Goal: Information Seeking & Learning: Learn about a topic

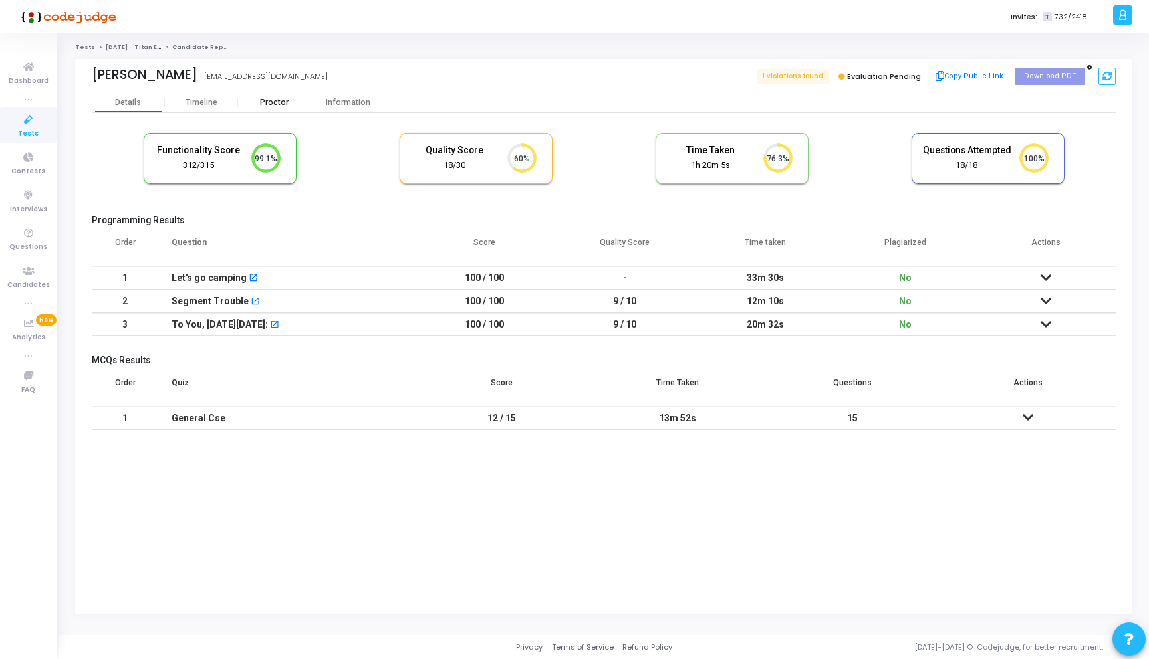
click at [280, 104] on div "Proctor" at bounding box center [274, 103] width 73 height 10
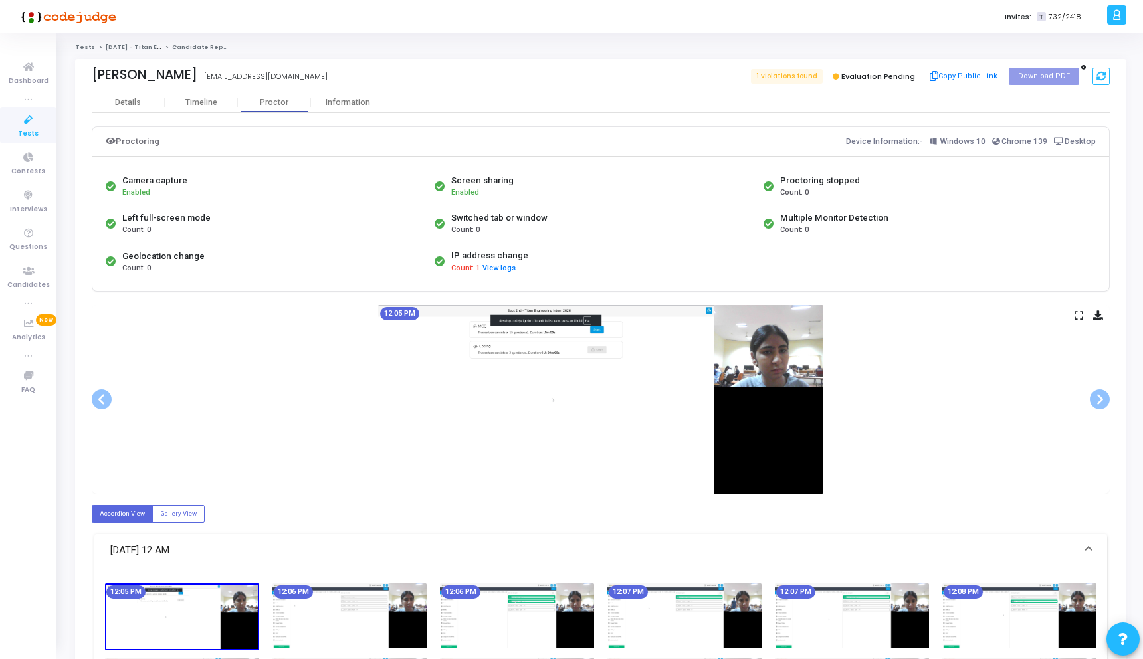
click at [1081, 312] on icon at bounding box center [1079, 315] width 9 height 7
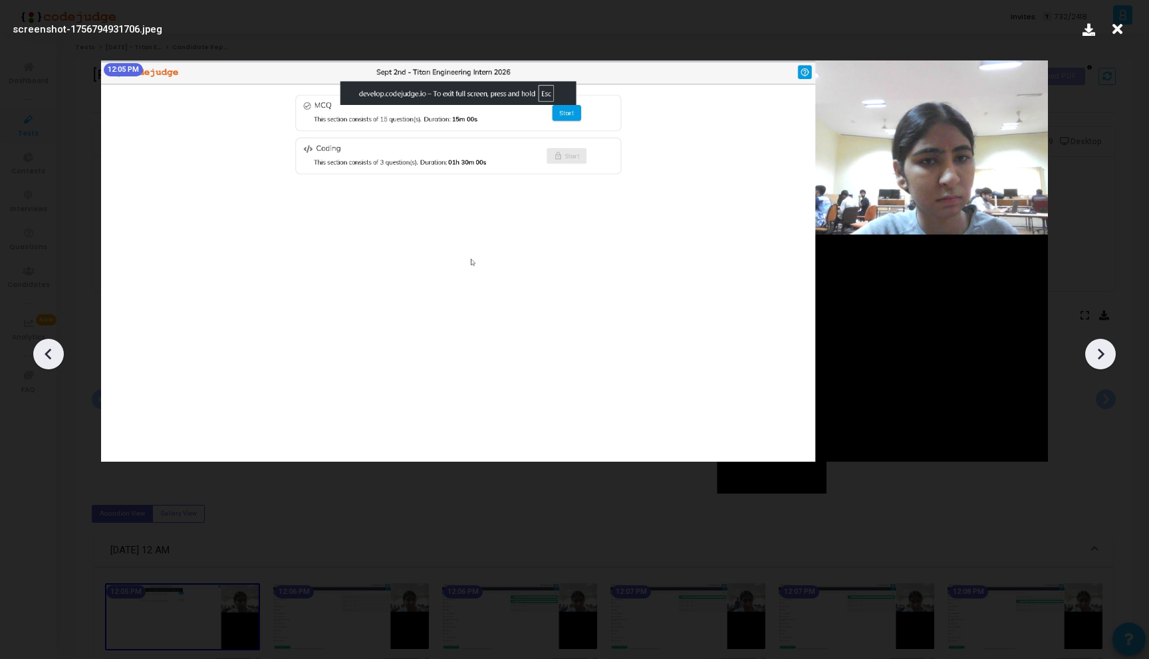
click at [1106, 350] on icon at bounding box center [1100, 354] width 20 height 20
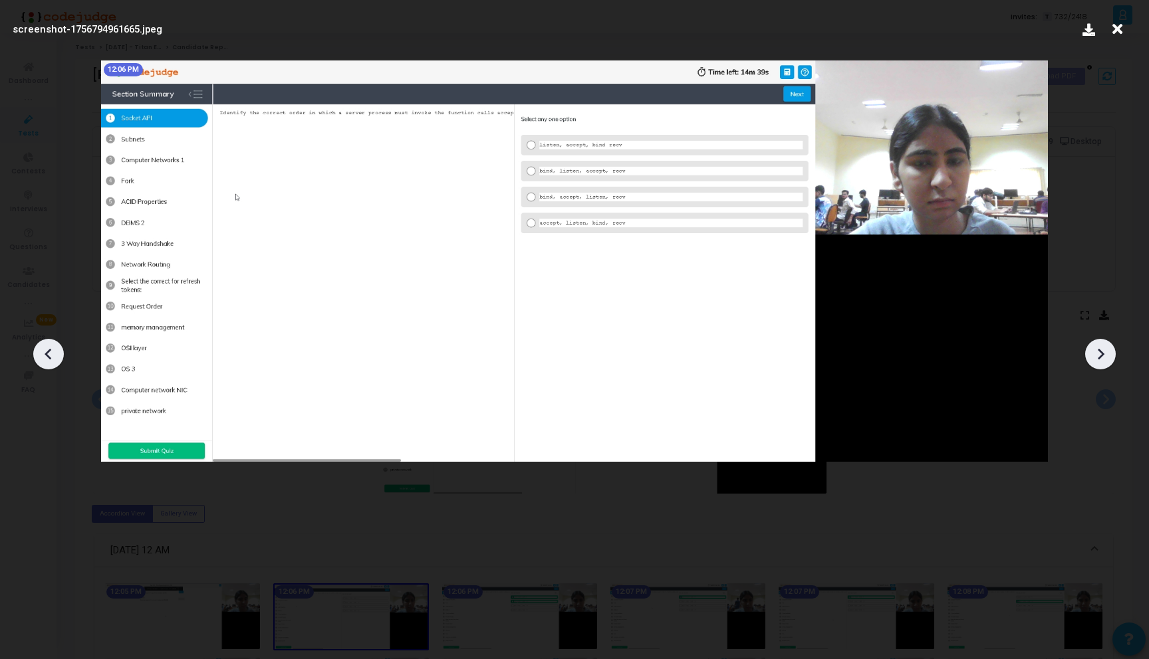
click at [1106, 350] on icon at bounding box center [1100, 354] width 20 height 20
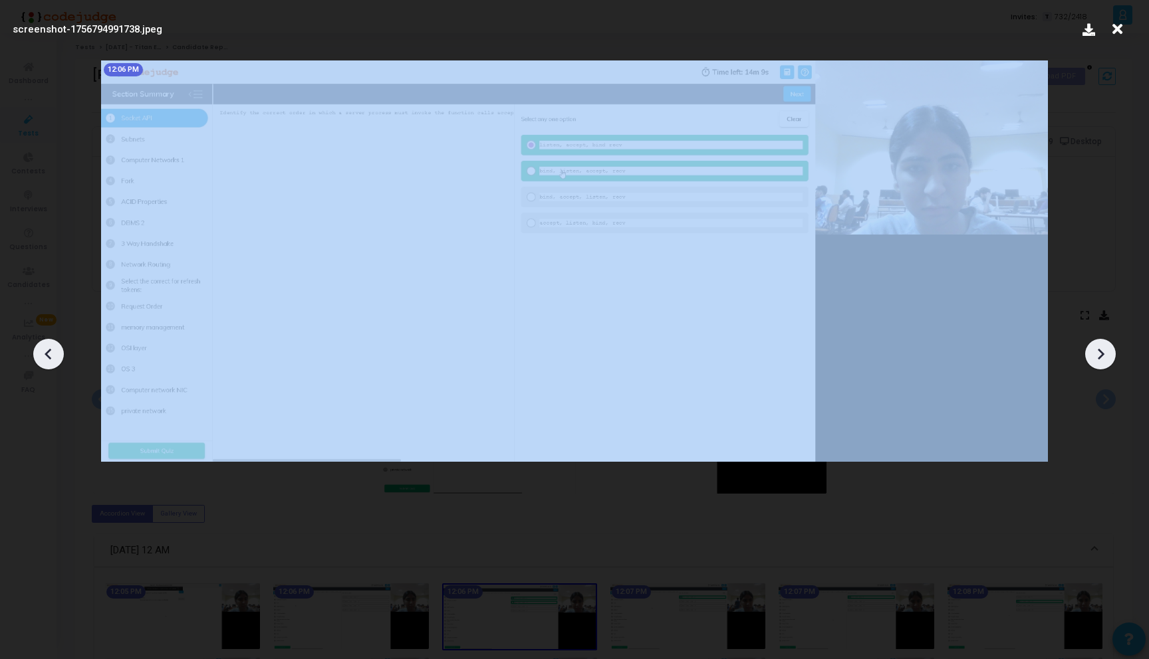
click at [1106, 350] on icon at bounding box center [1100, 354] width 20 height 20
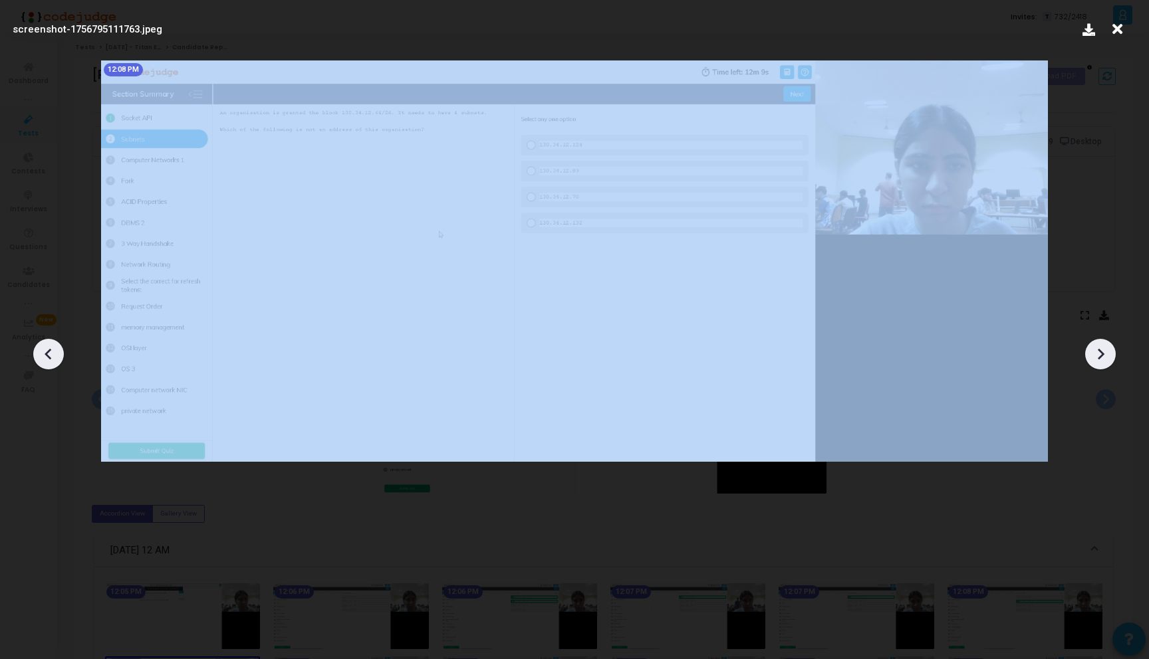
click at [1106, 350] on icon at bounding box center [1100, 354] width 20 height 20
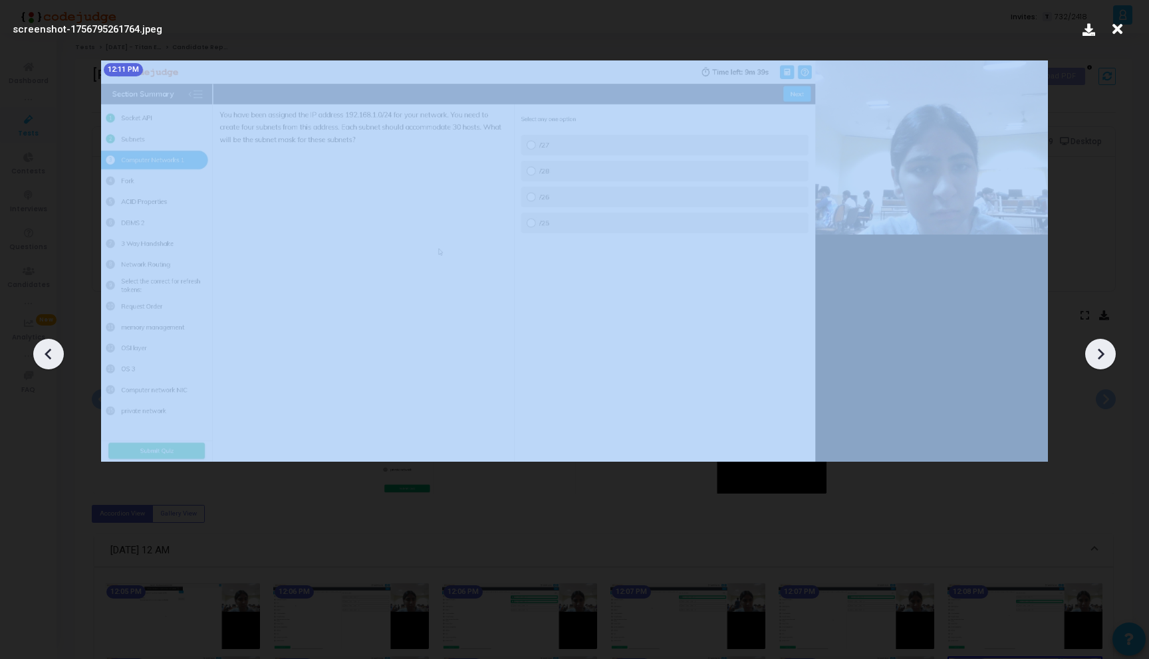
click at [1106, 350] on icon at bounding box center [1100, 354] width 20 height 20
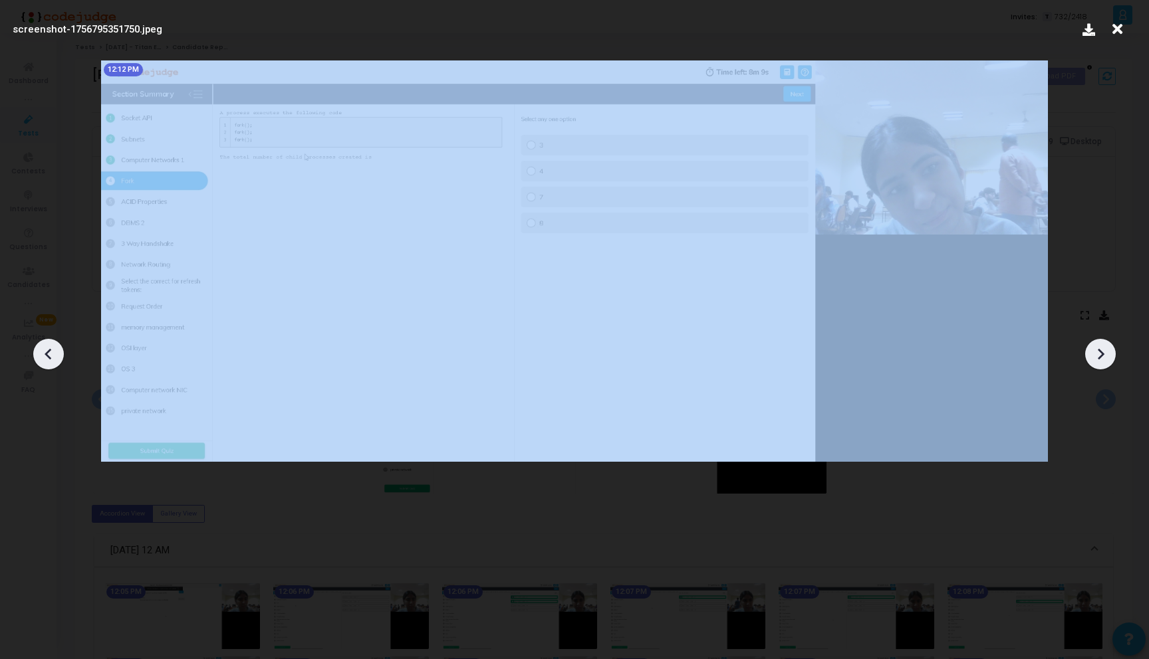
click at [1106, 350] on icon at bounding box center [1100, 354] width 20 height 20
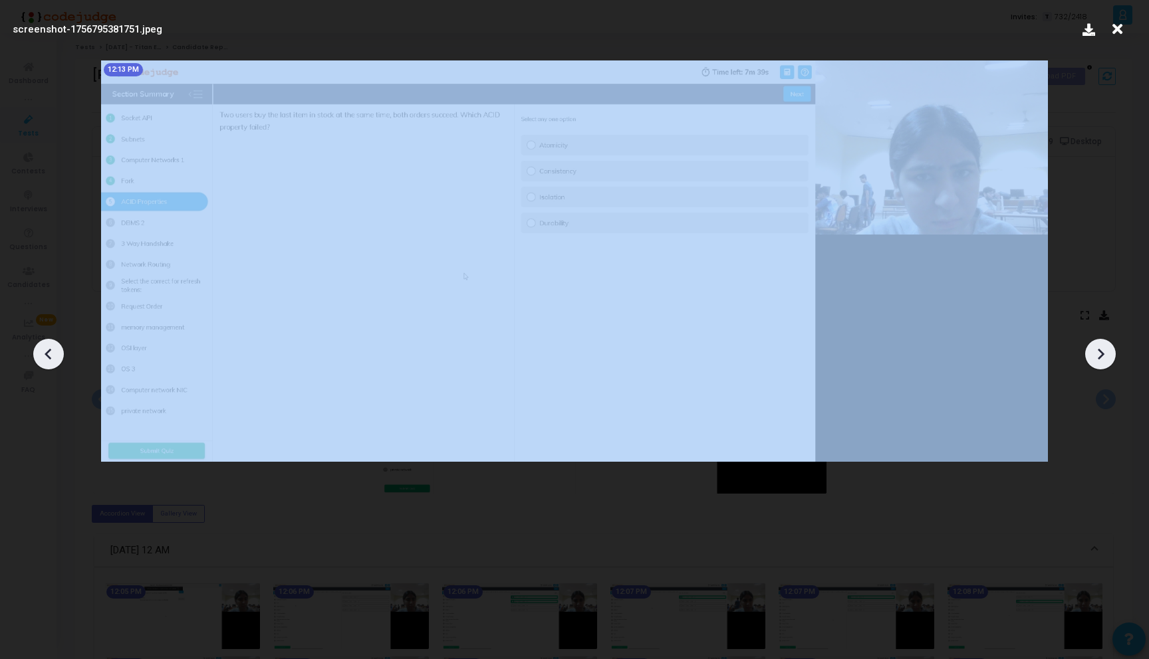
click at [1106, 350] on icon at bounding box center [1100, 354] width 20 height 20
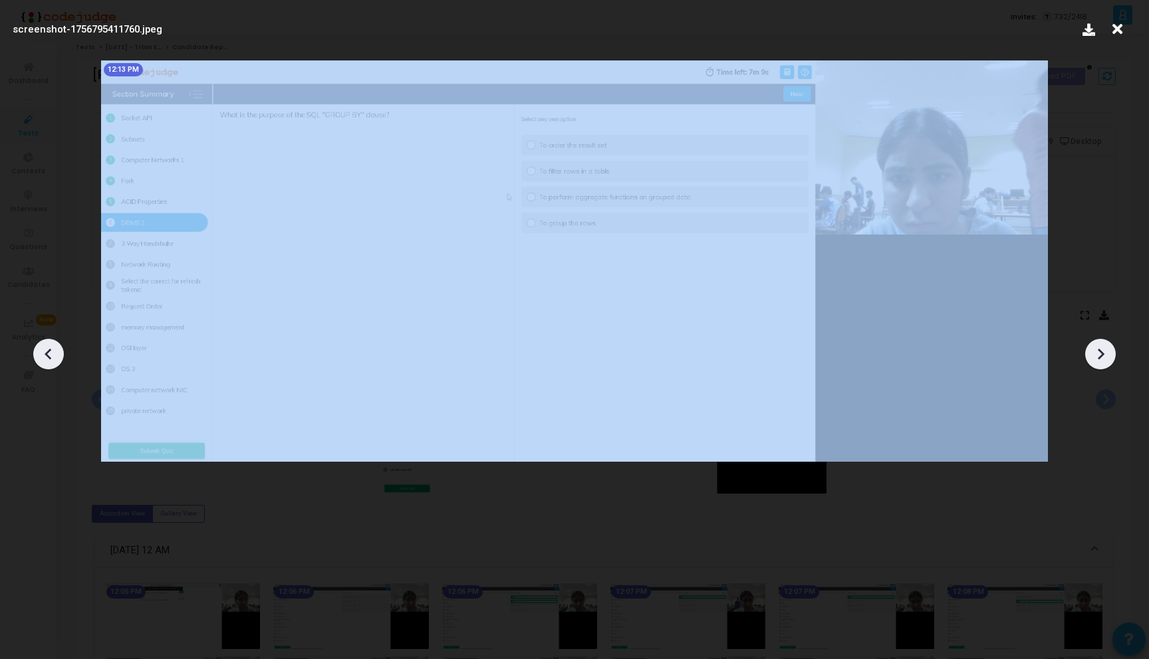
click at [1106, 350] on icon at bounding box center [1100, 354] width 20 height 20
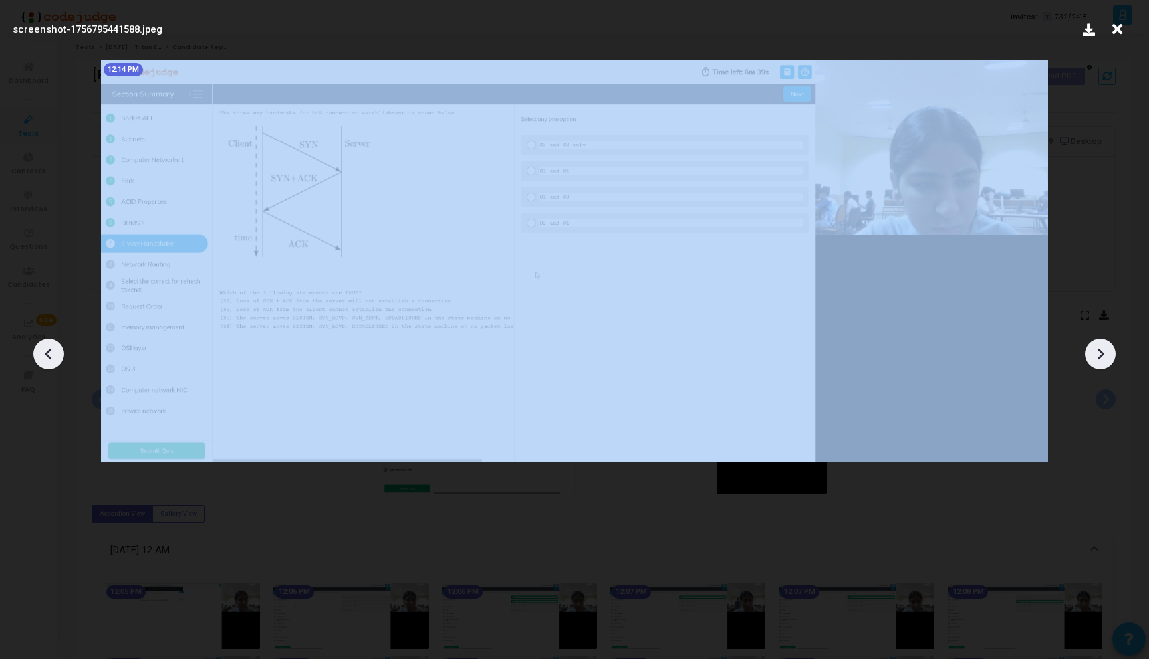
click at [1106, 350] on icon at bounding box center [1100, 354] width 20 height 20
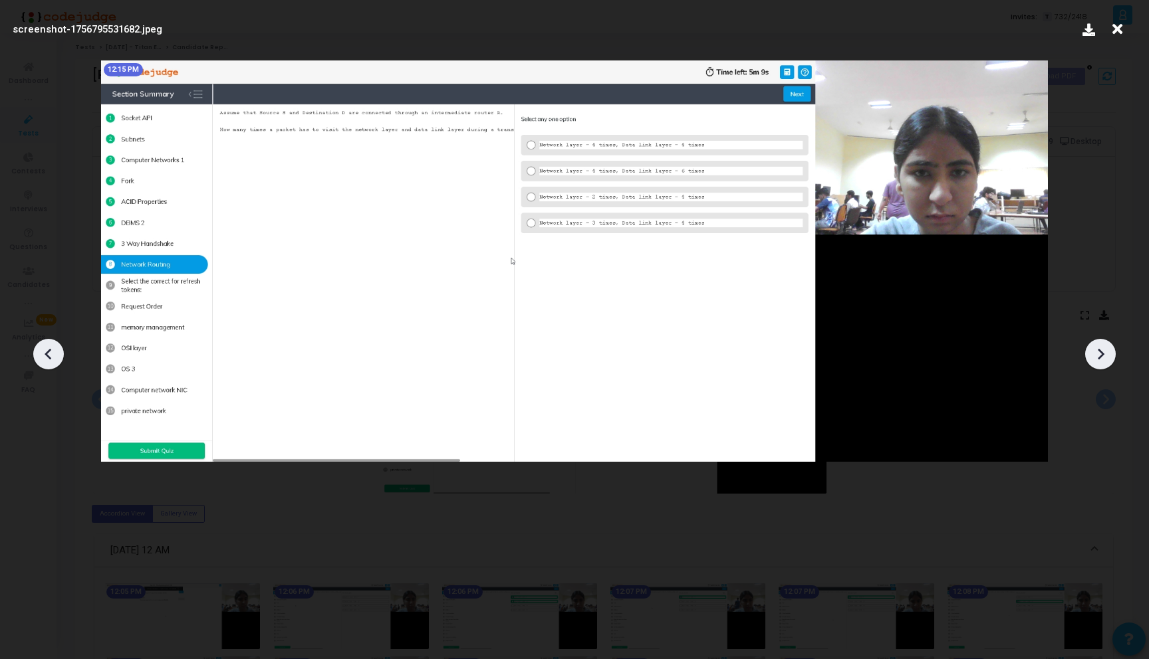
click at [1106, 350] on icon at bounding box center [1100, 354] width 20 height 20
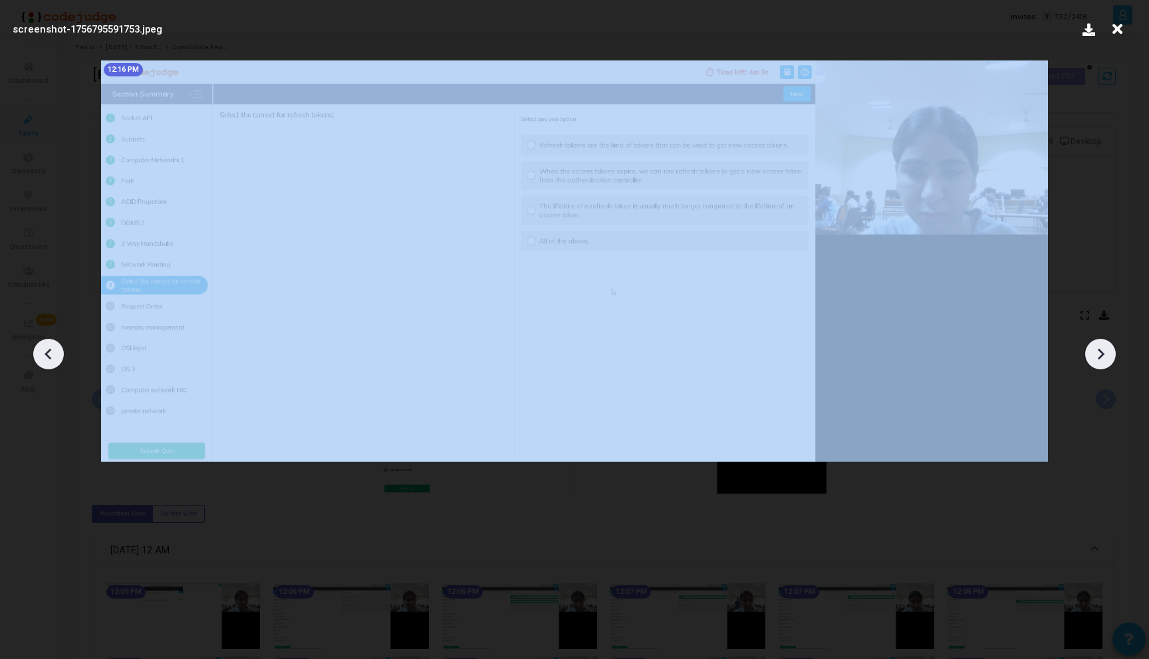
click at [1106, 350] on icon at bounding box center [1100, 354] width 20 height 20
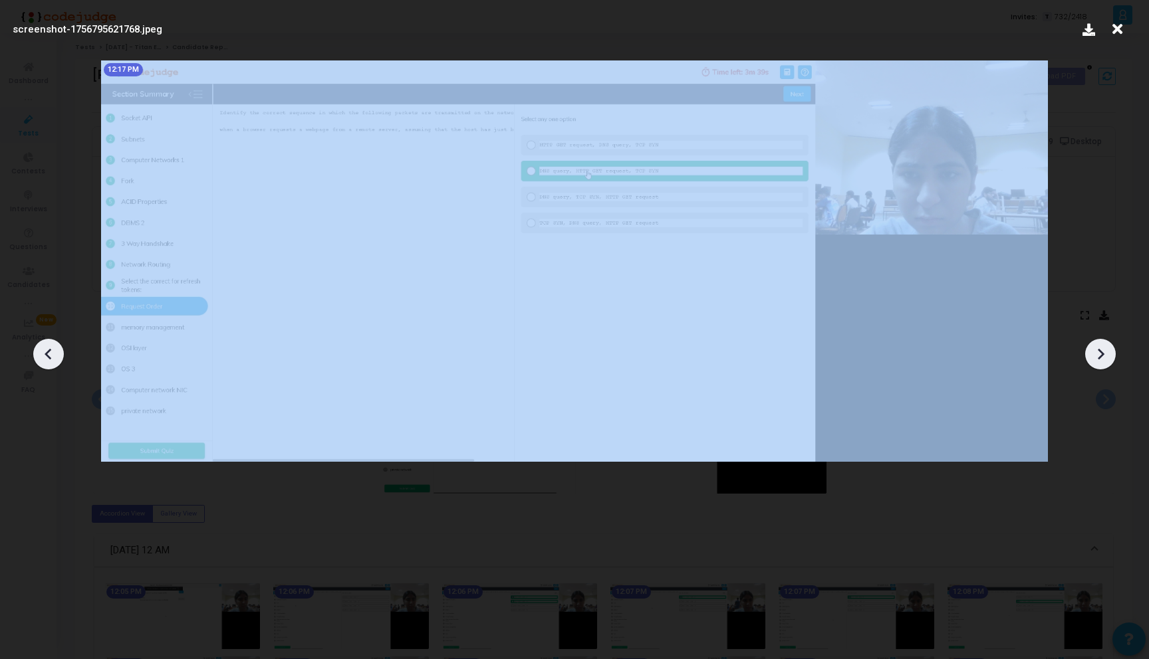
click at [1106, 350] on icon at bounding box center [1100, 354] width 20 height 20
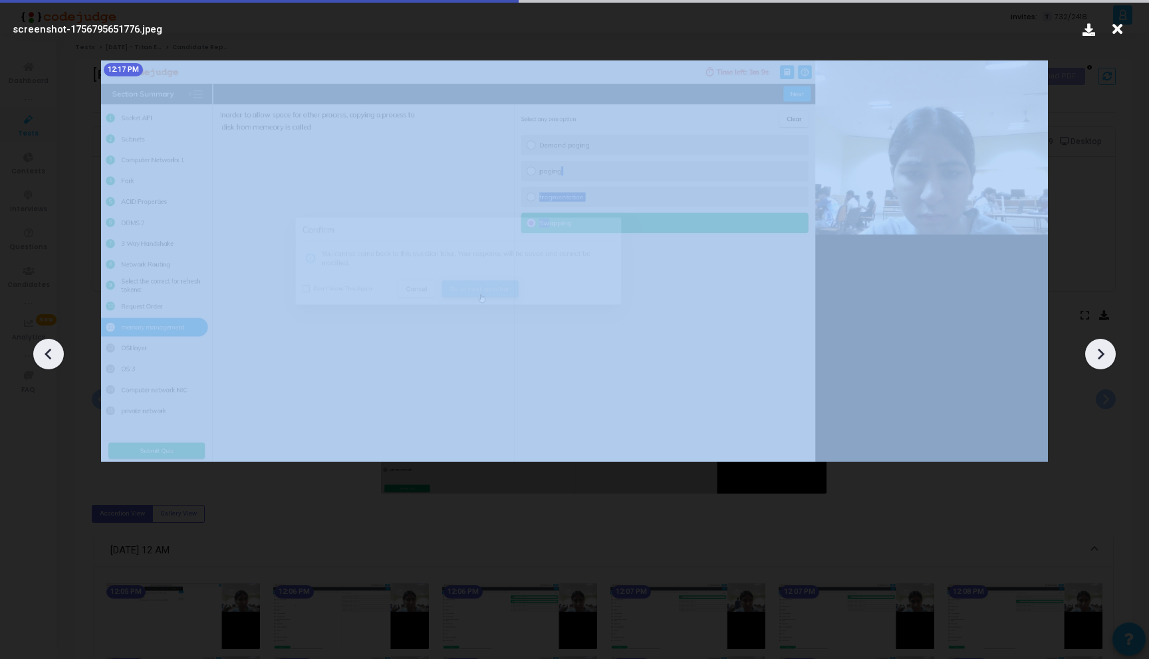
click at [1106, 350] on icon at bounding box center [1100, 354] width 20 height 20
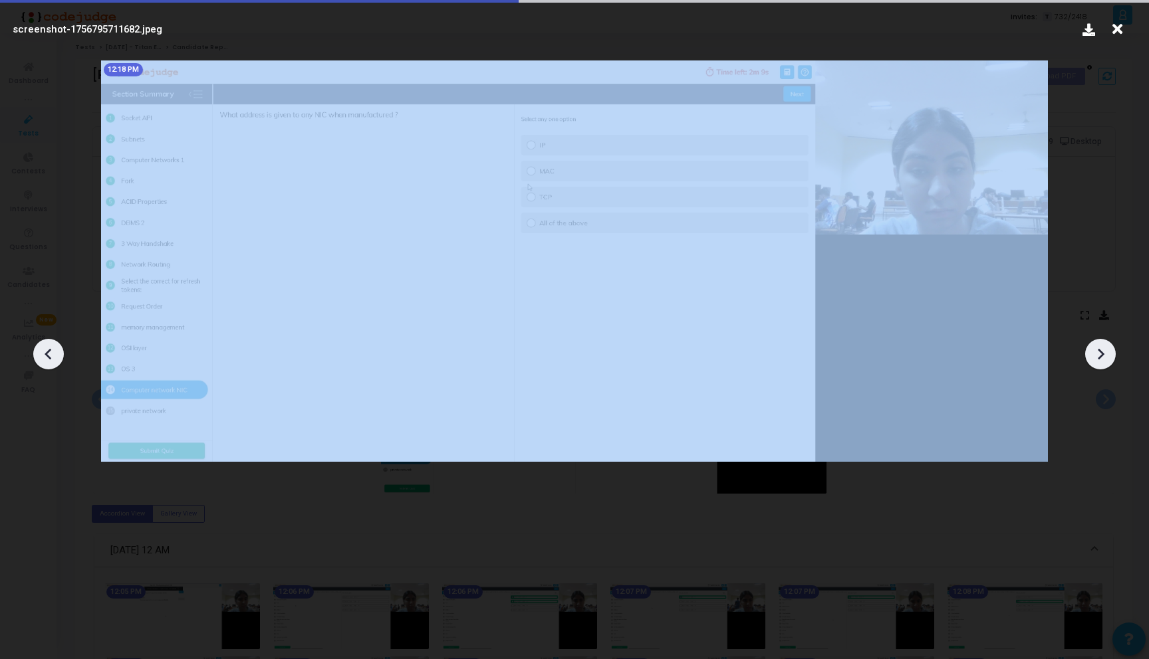
click at [1106, 350] on icon at bounding box center [1100, 354] width 20 height 20
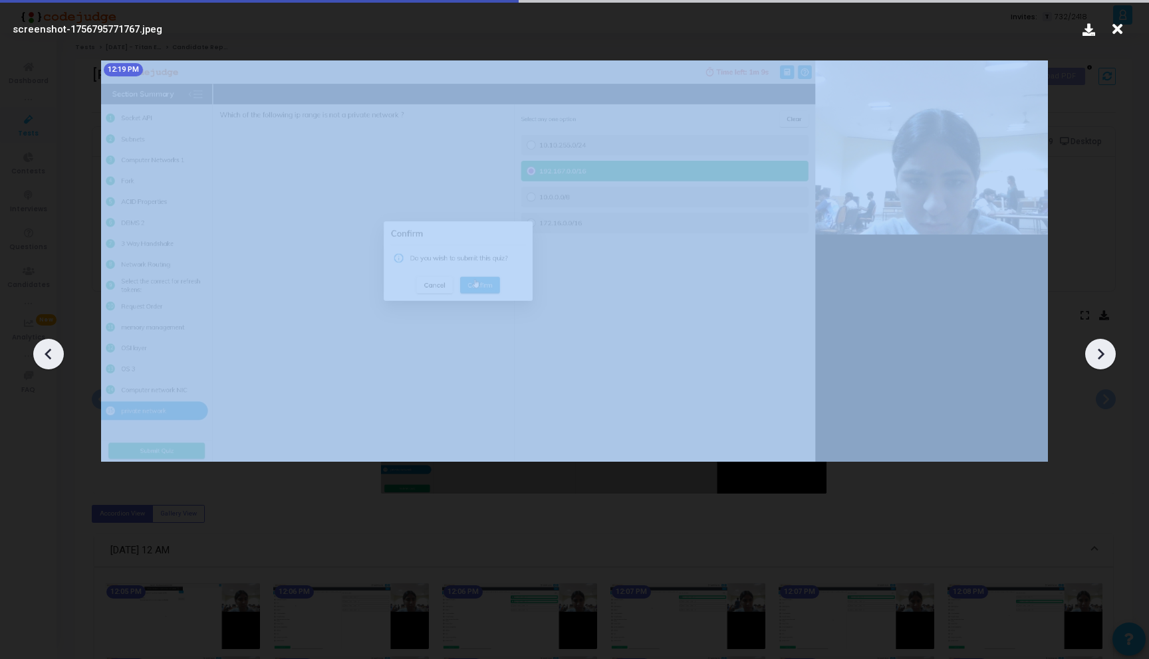
click at [1106, 350] on icon at bounding box center [1100, 354] width 20 height 20
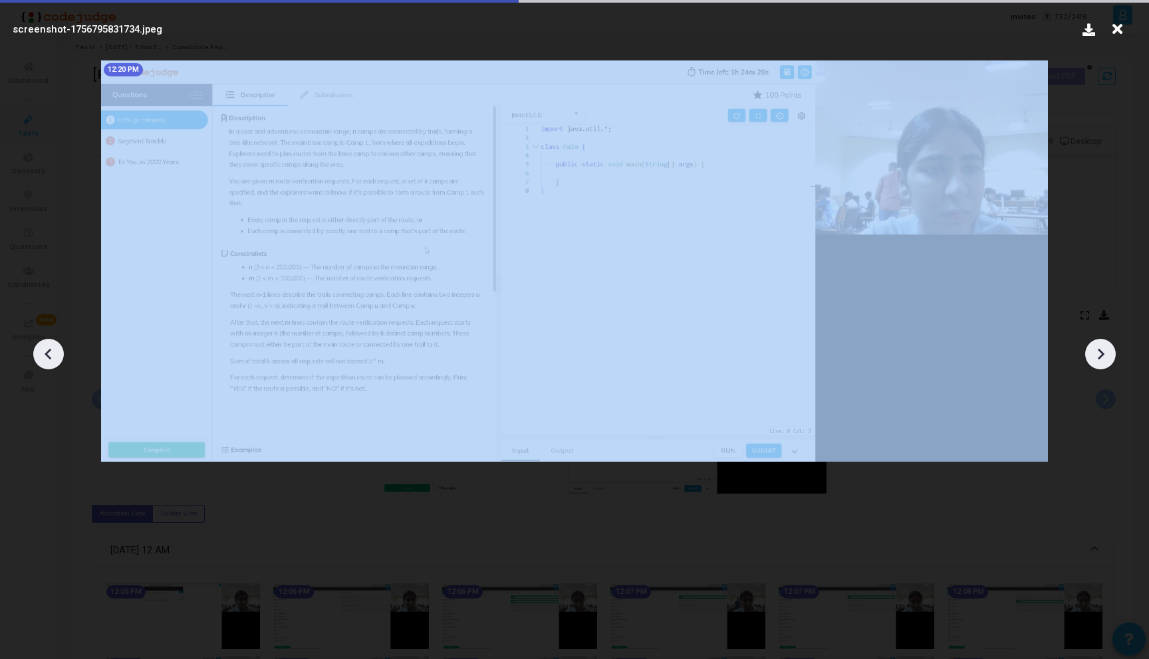
click at [1106, 350] on icon at bounding box center [1100, 354] width 20 height 20
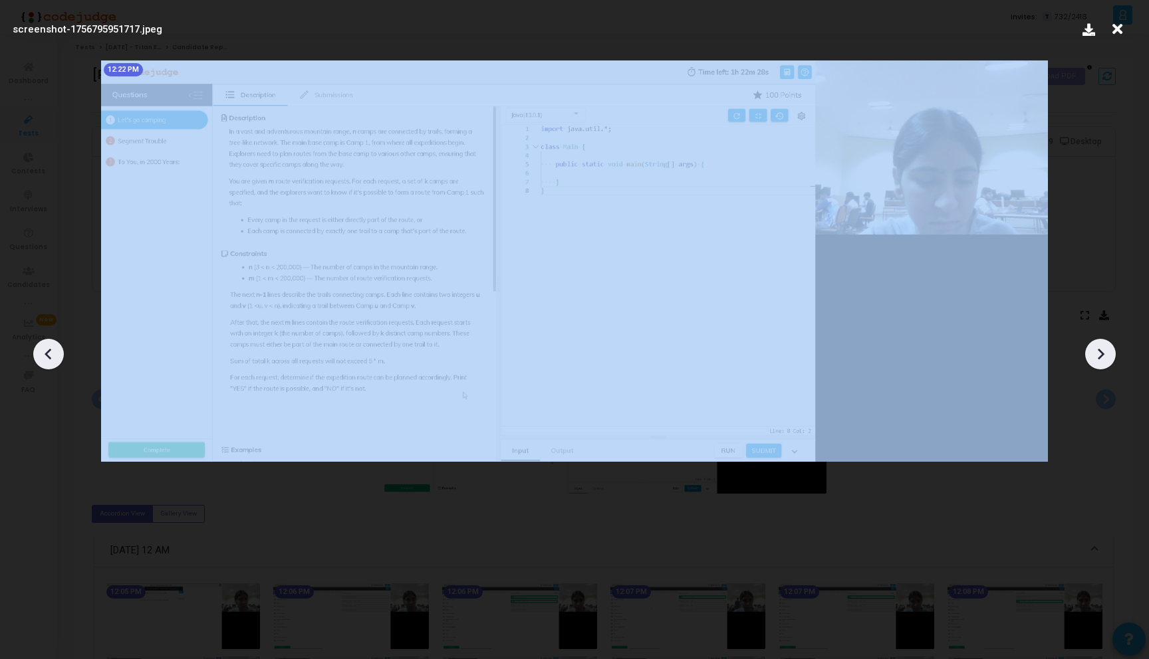
click at [1106, 350] on icon at bounding box center [1100, 354] width 20 height 20
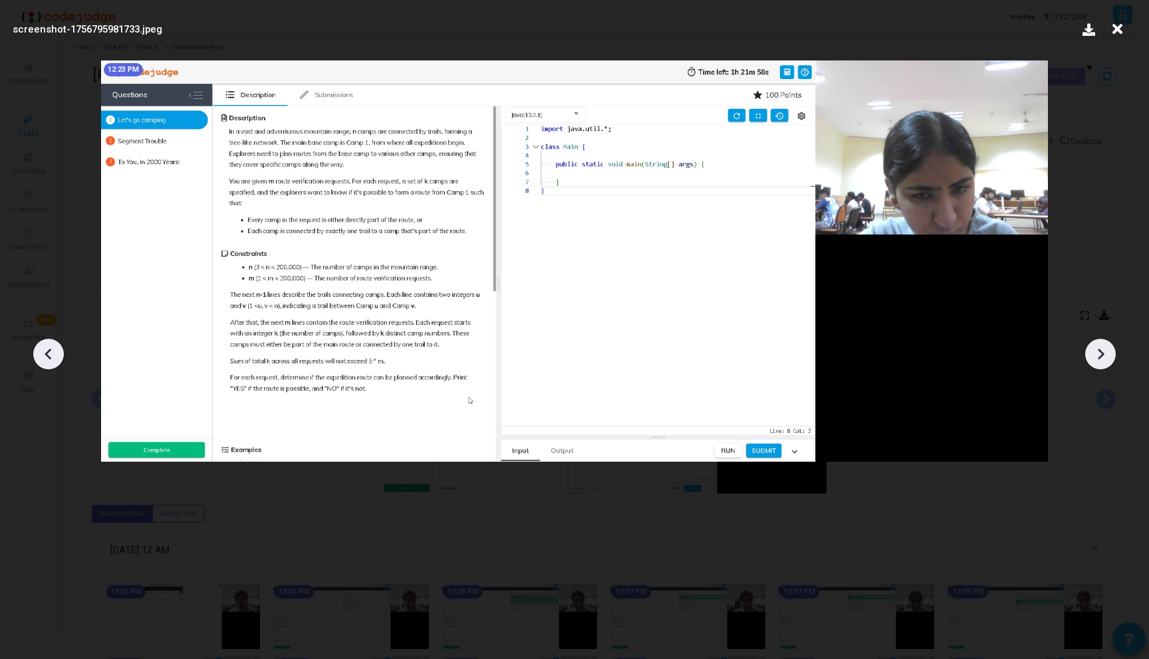
click at [1106, 350] on icon at bounding box center [1100, 354] width 20 height 20
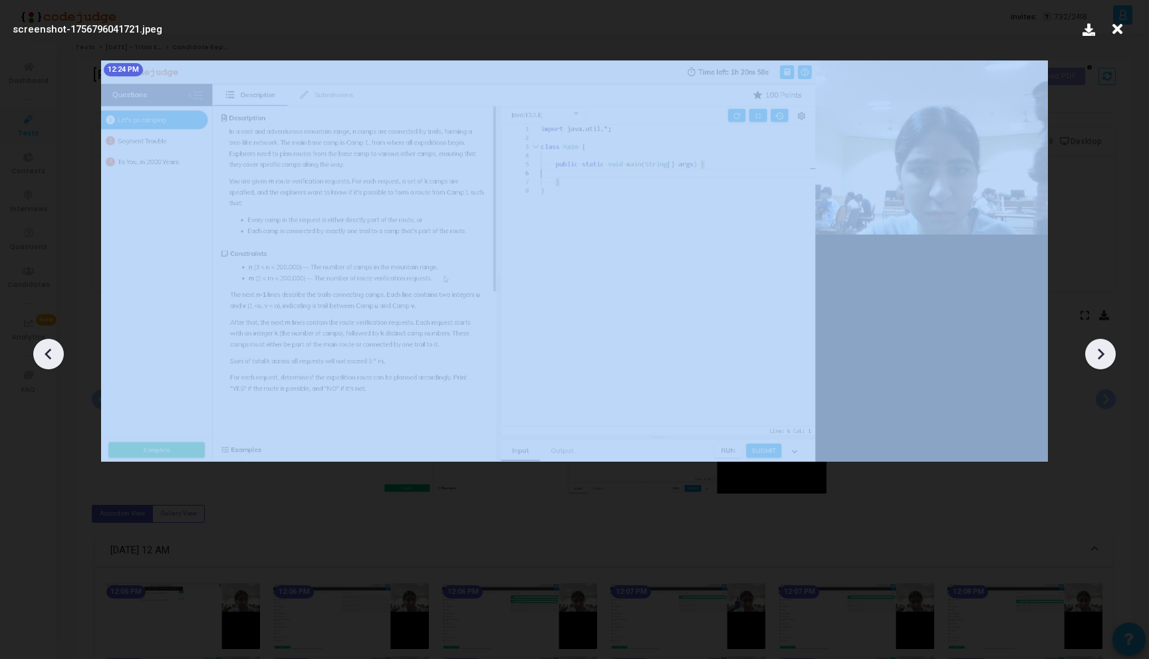
click at [1106, 350] on icon at bounding box center [1100, 354] width 20 height 20
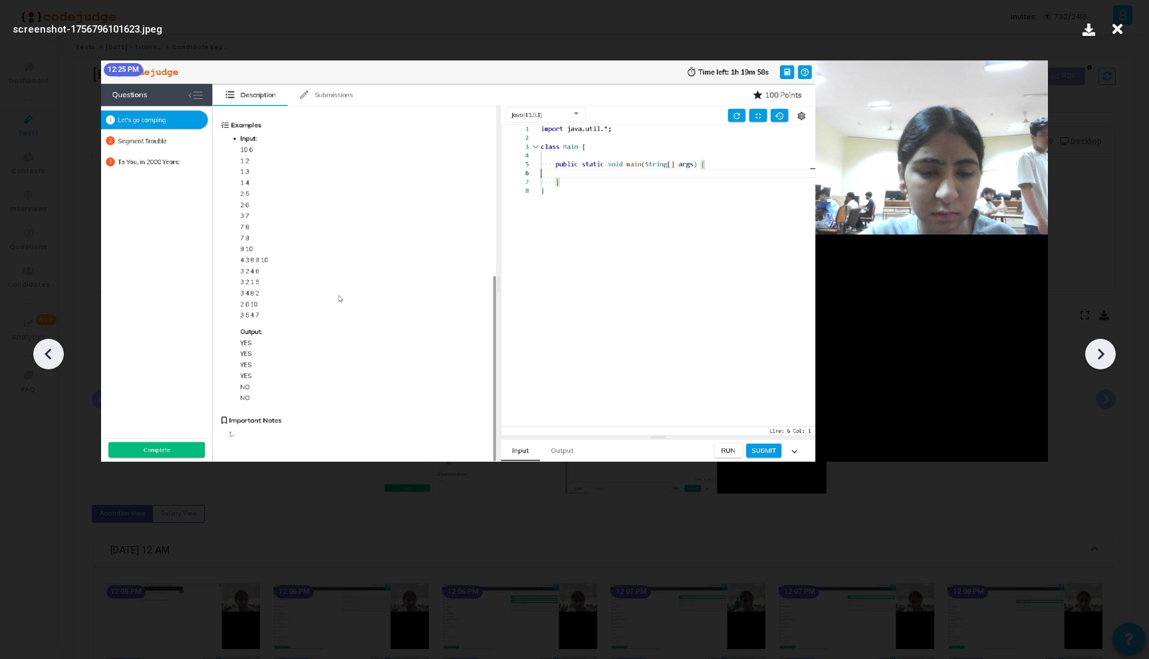
click at [1106, 350] on icon at bounding box center [1100, 354] width 20 height 20
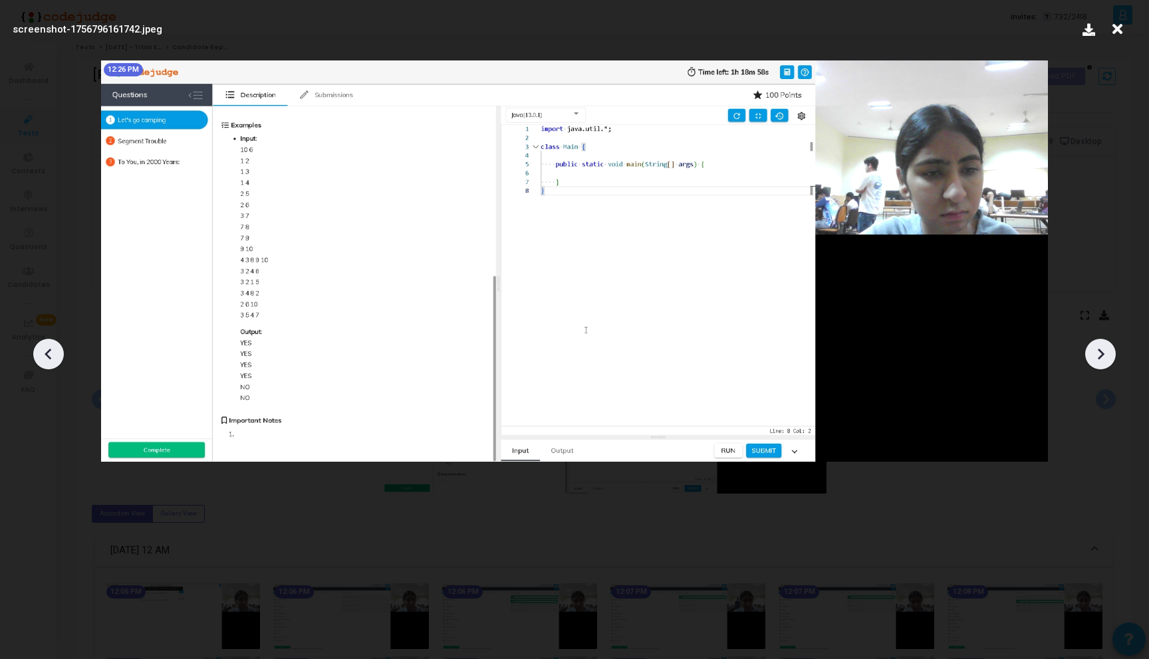
click at [1106, 350] on icon at bounding box center [1100, 354] width 20 height 20
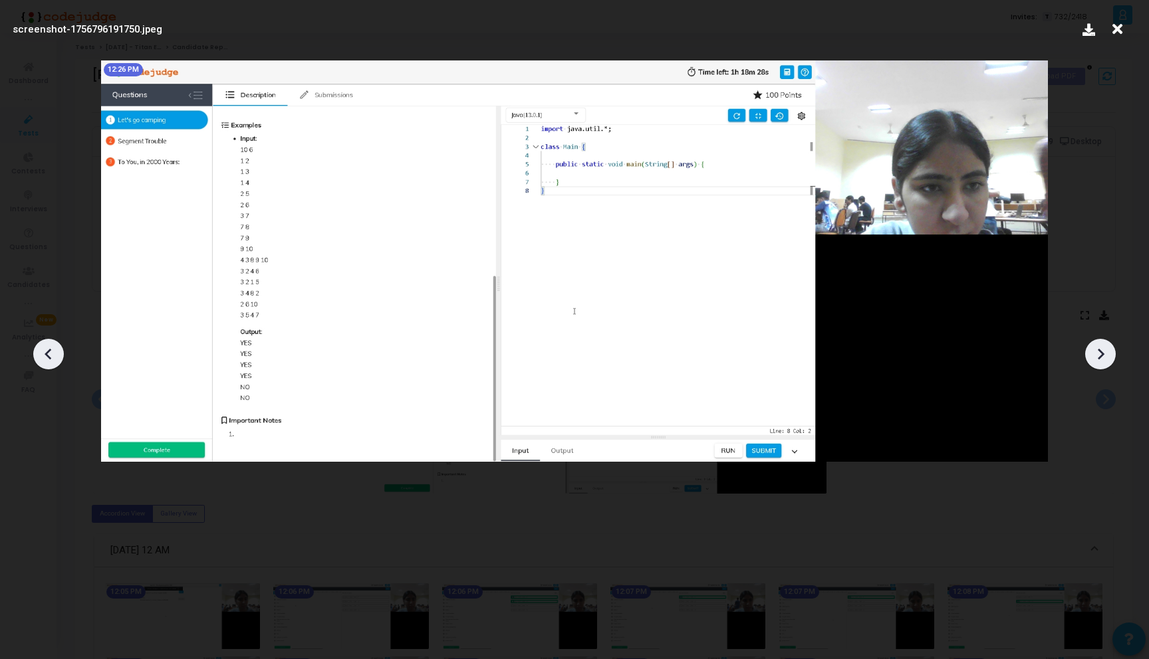
click at [1106, 350] on icon at bounding box center [1100, 354] width 20 height 20
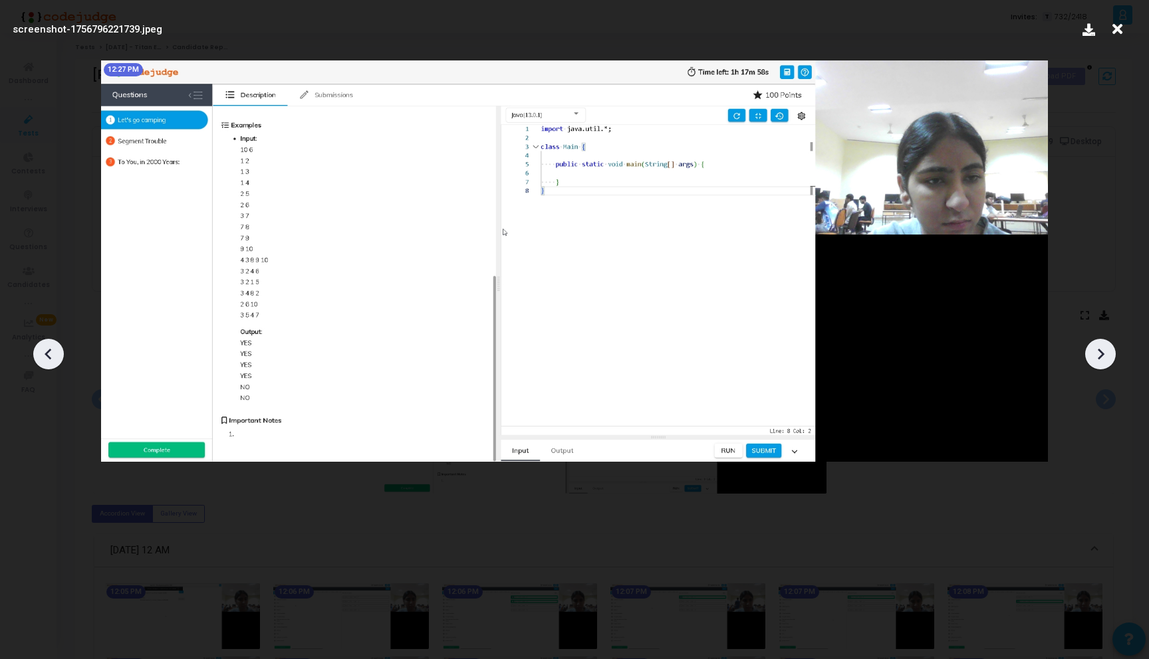
click at [1106, 350] on icon at bounding box center [1100, 354] width 20 height 20
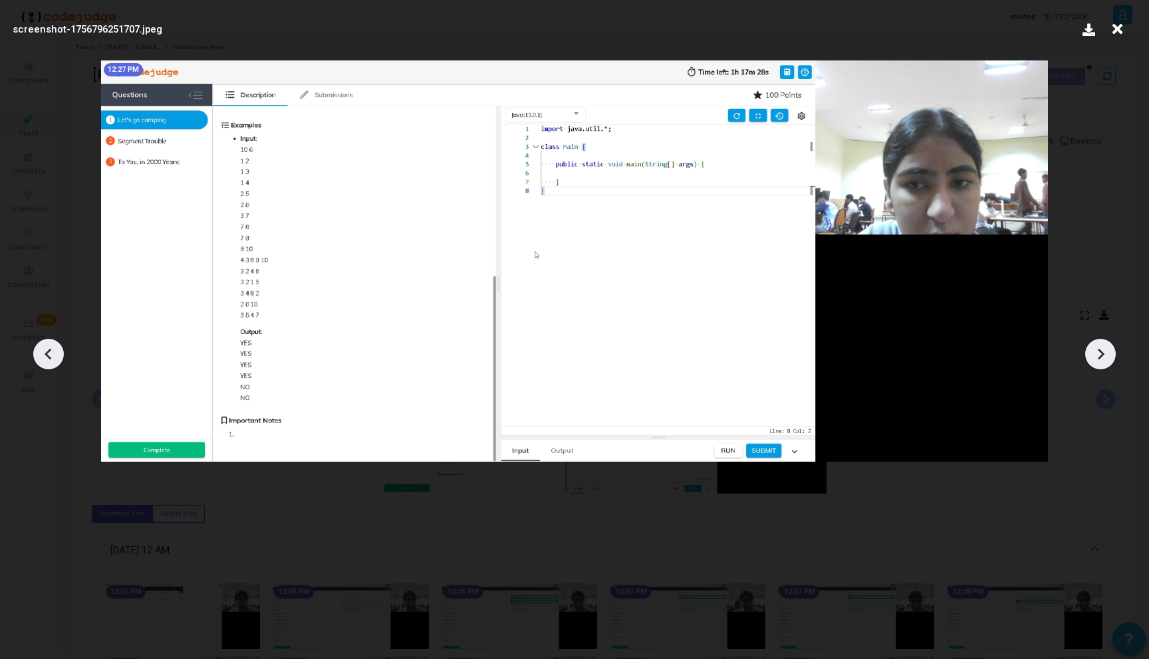
click at [1106, 350] on icon at bounding box center [1100, 354] width 20 height 20
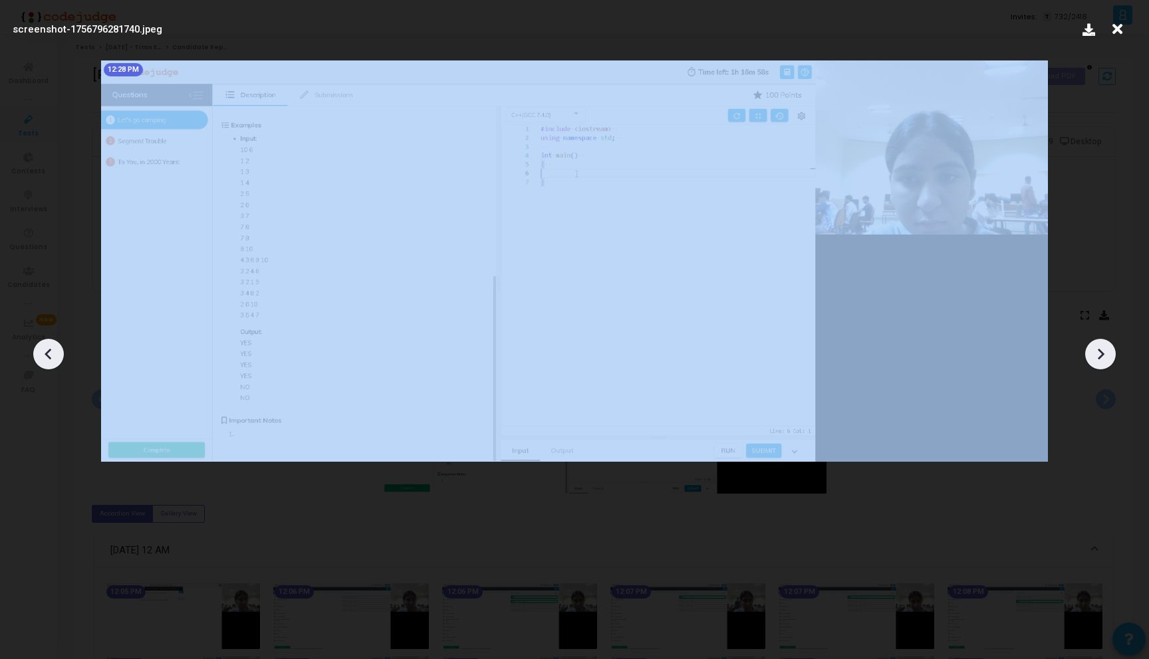
click at [1106, 350] on icon at bounding box center [1100, 354] width 20 height 20
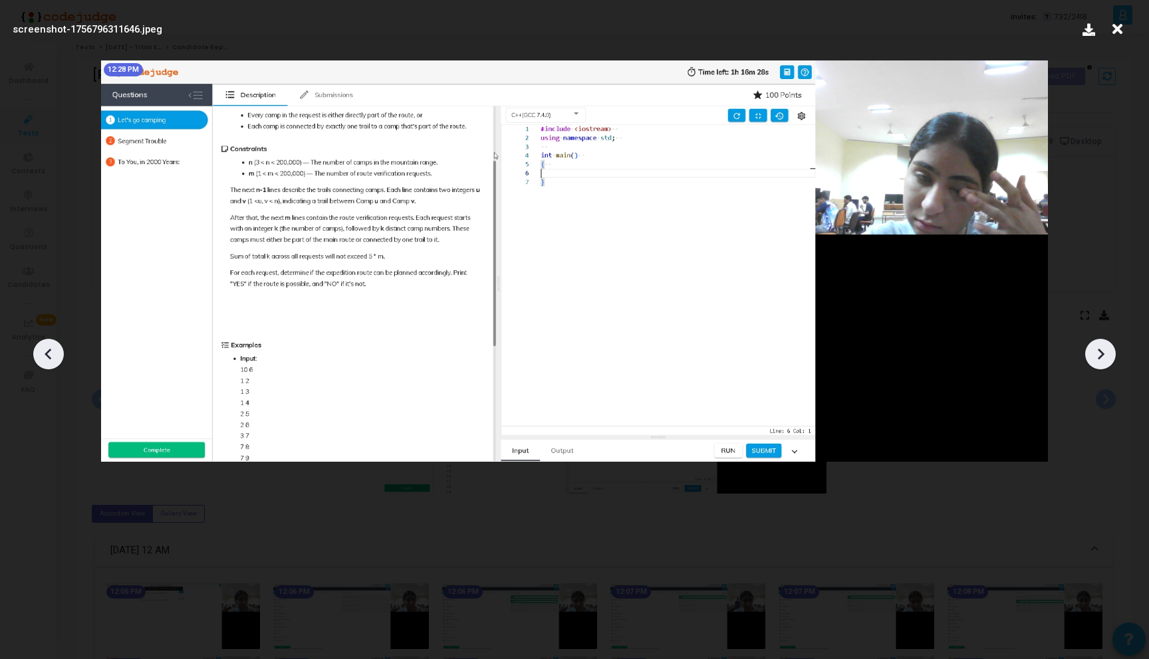
click at [1106, 340] on div at bounding box center [1100, 354] width 31 height 31
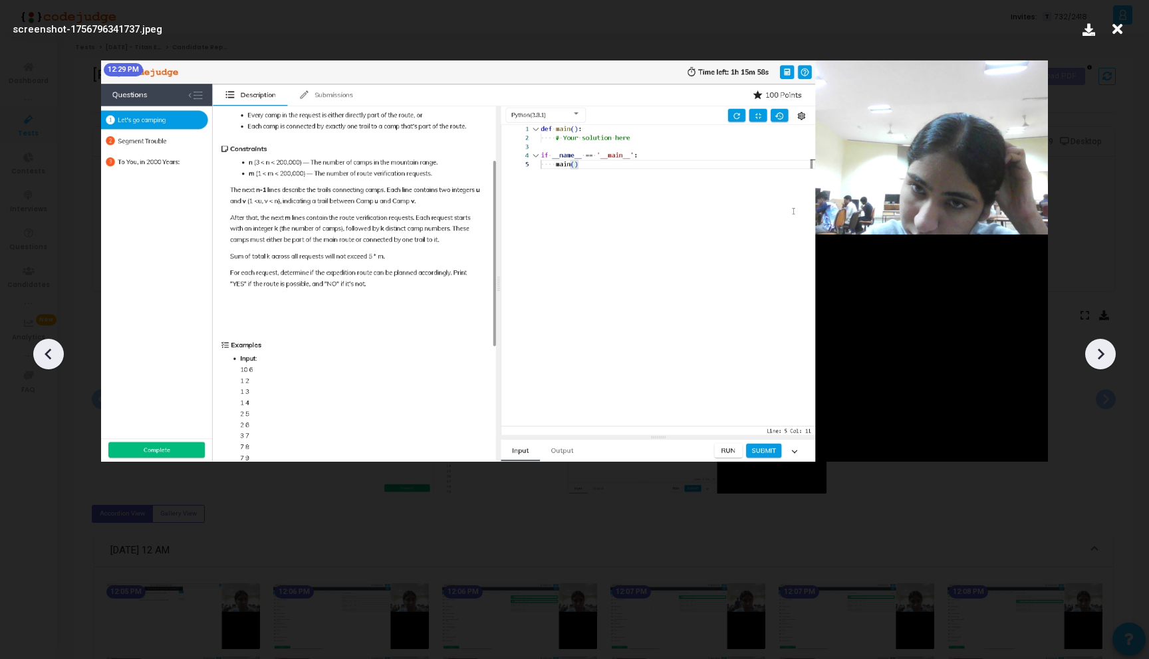
click at [1106, 340] on div at bounding box center [1100, 354] width 31 height 31
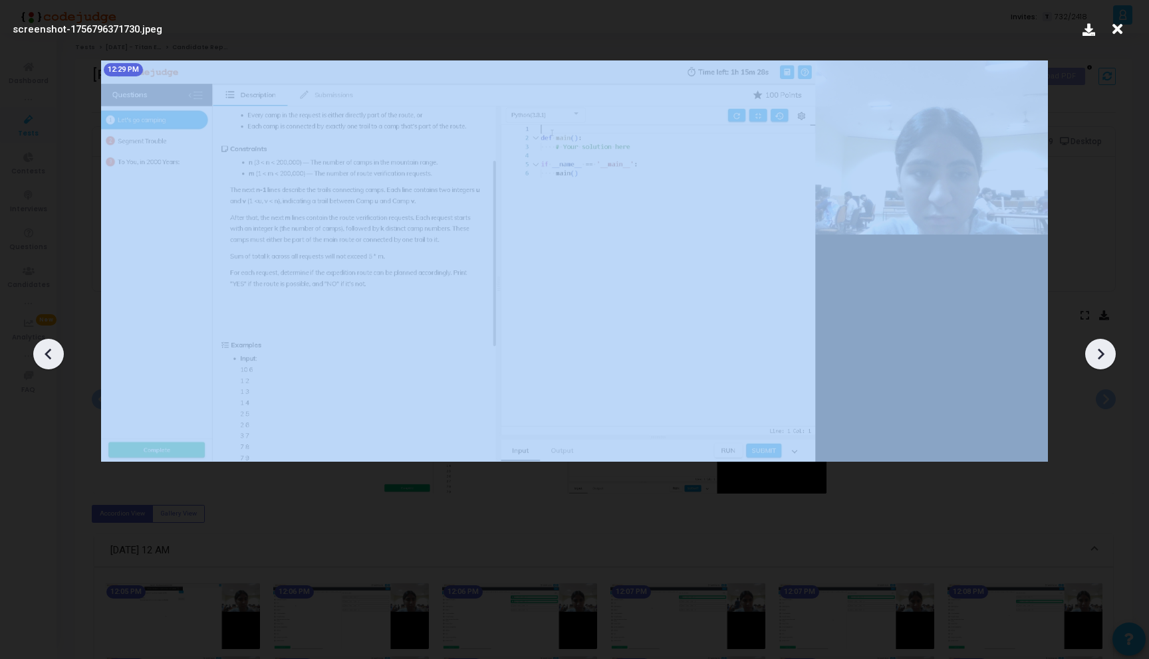
click at [1106, 340] on div at bounding box center [1100, 354] width 31 height 31
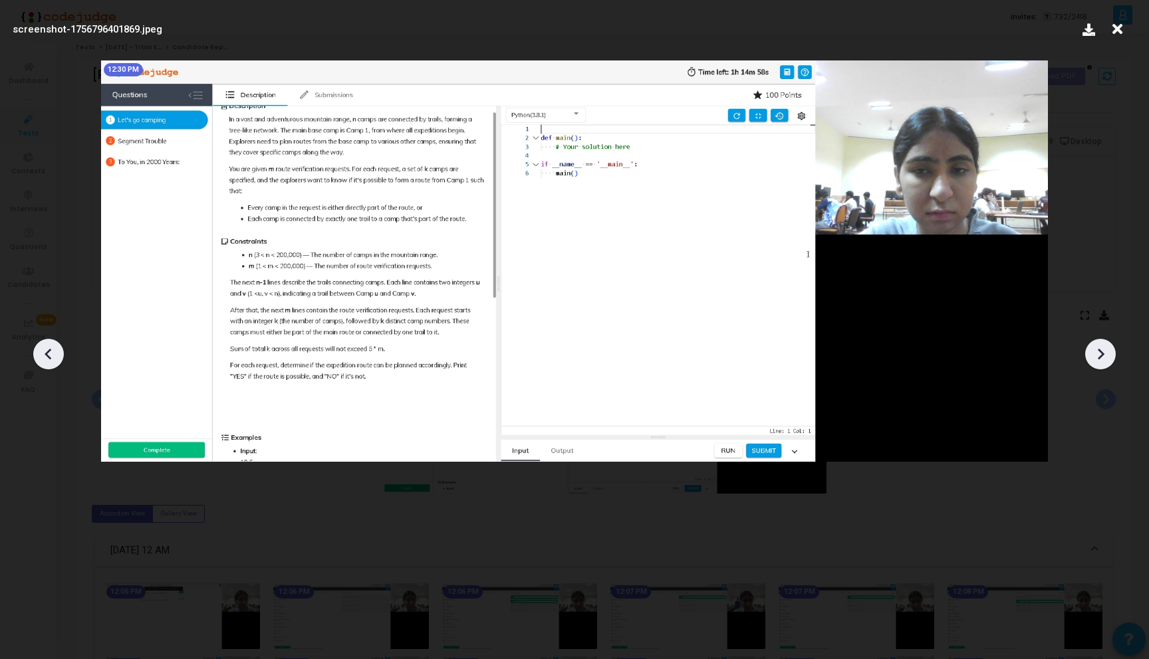
click at [1106, 340] on div at bounding box center [1100, 354] width 31 height 31
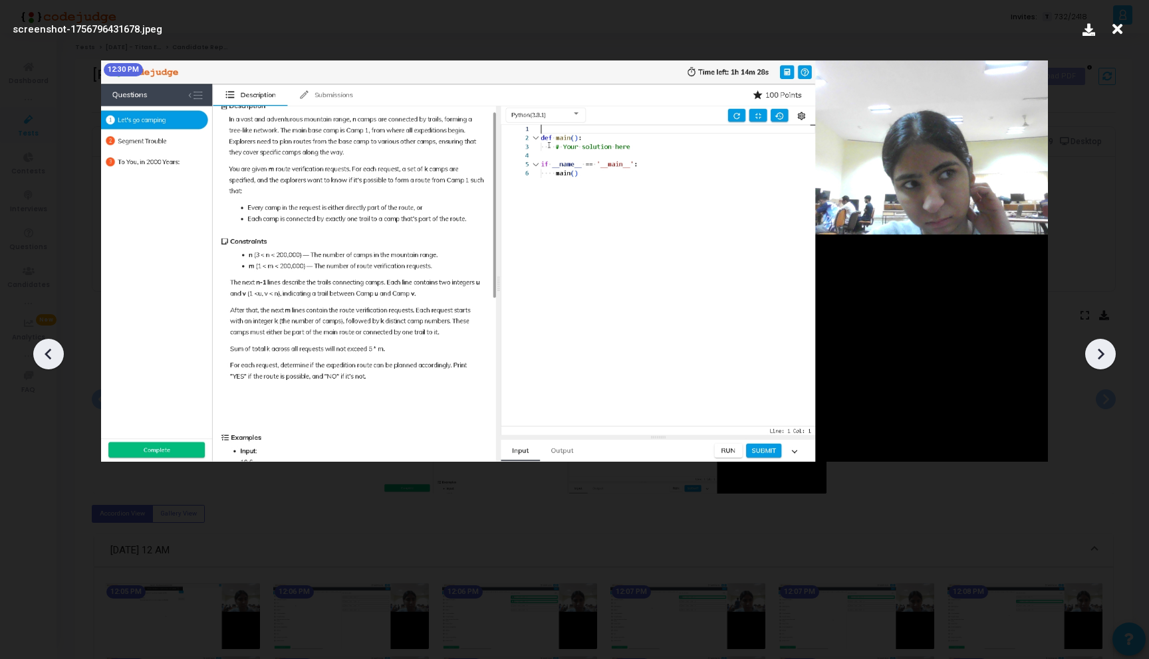
click at [1106, 340] on div at bounding box center [1100, 354] width 31 height 31
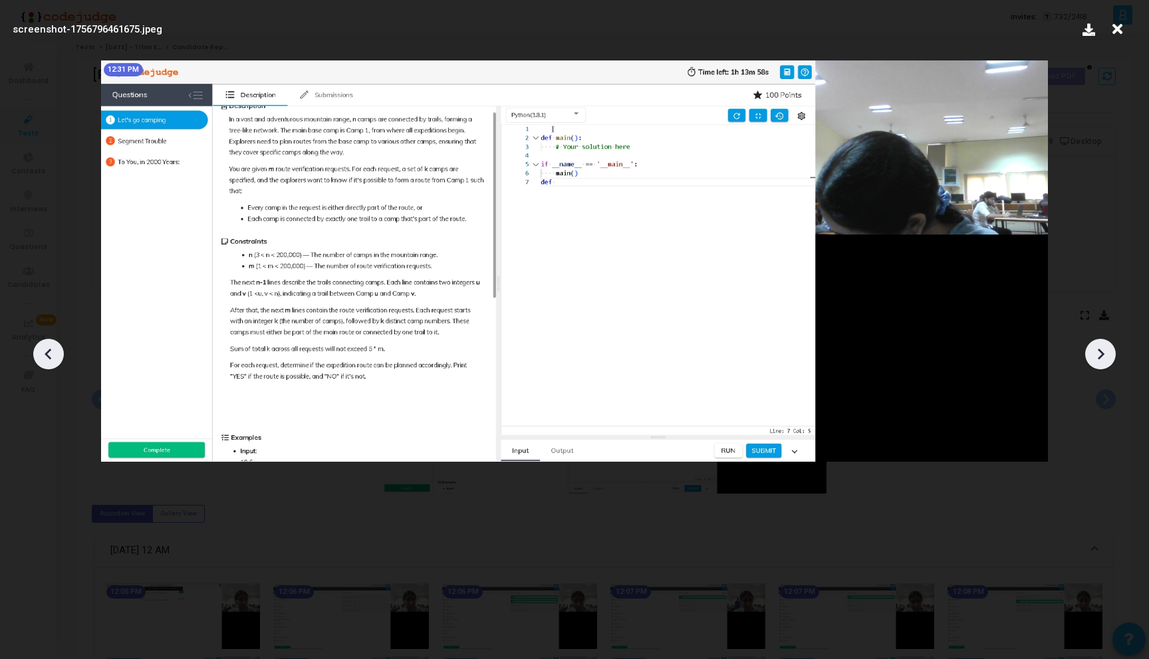
click at [1106, 340] on div at bounding box center [1100, 354] width 31 height 31
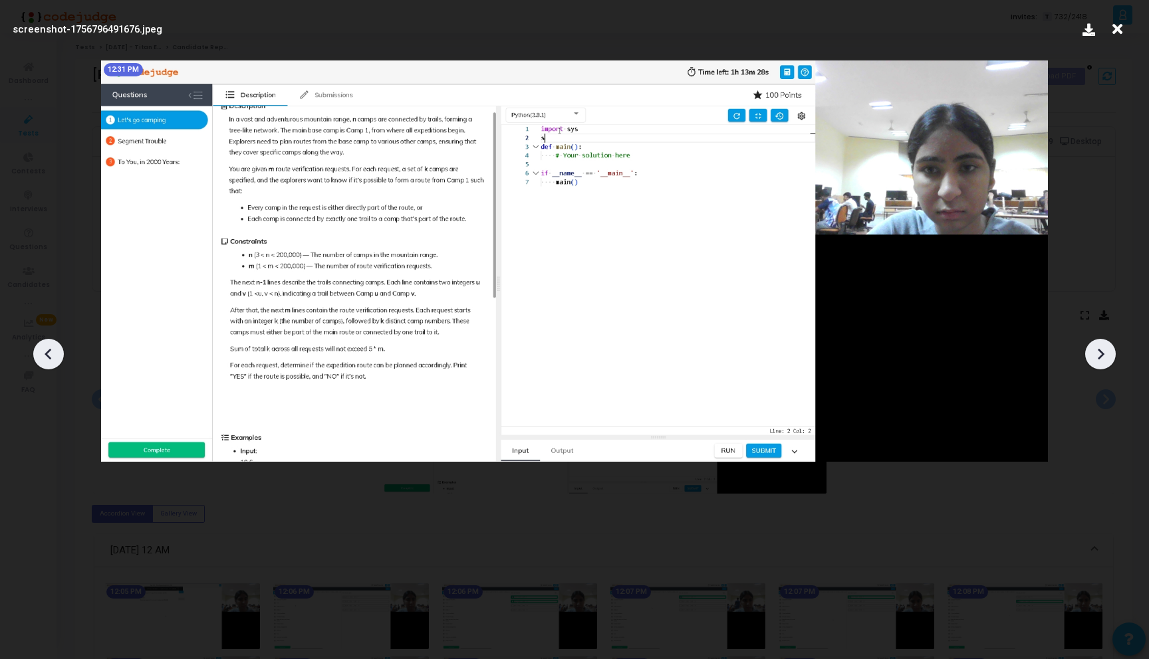
click at [1106, 340] on div at bounding box center [1100, 354] width 31 height 31
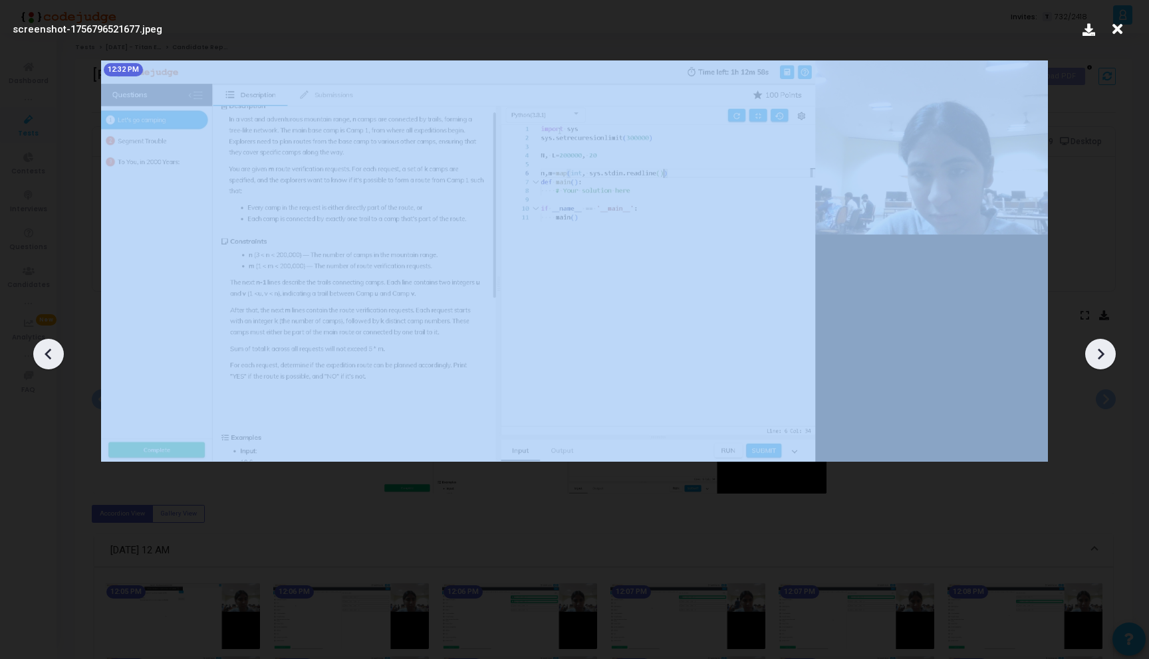
click at [1106, 340] on div at bounding box center [1100, 354] width 31 height 31
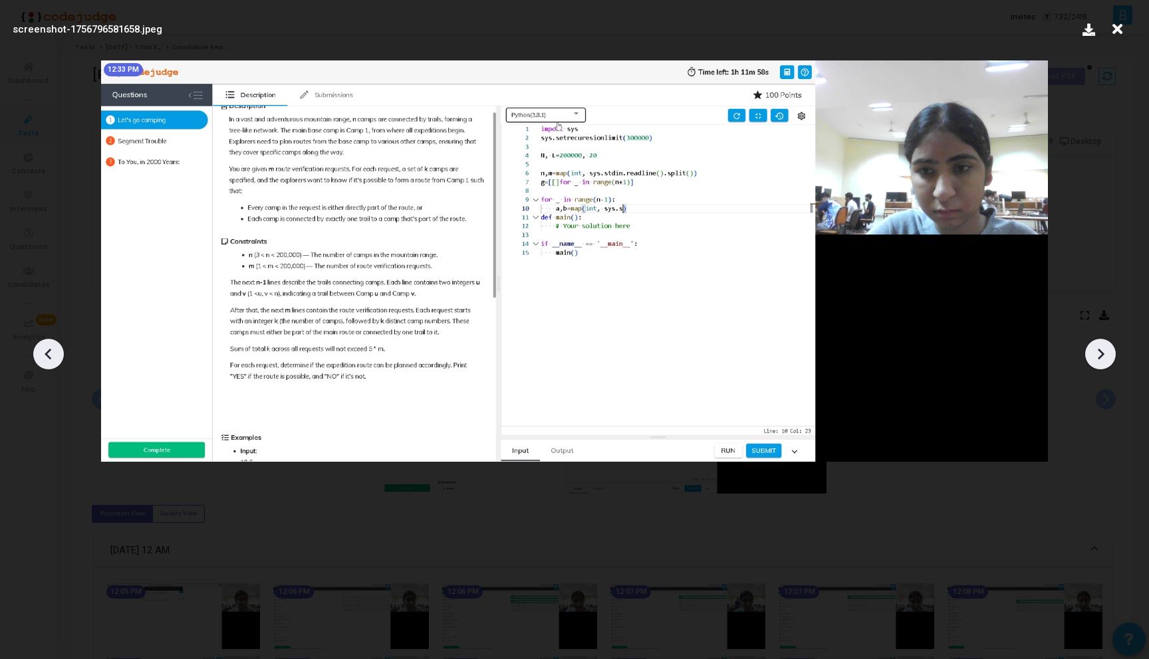
click at [1106, 340] on div at bounding box center [1100, 354] width 31 height 31
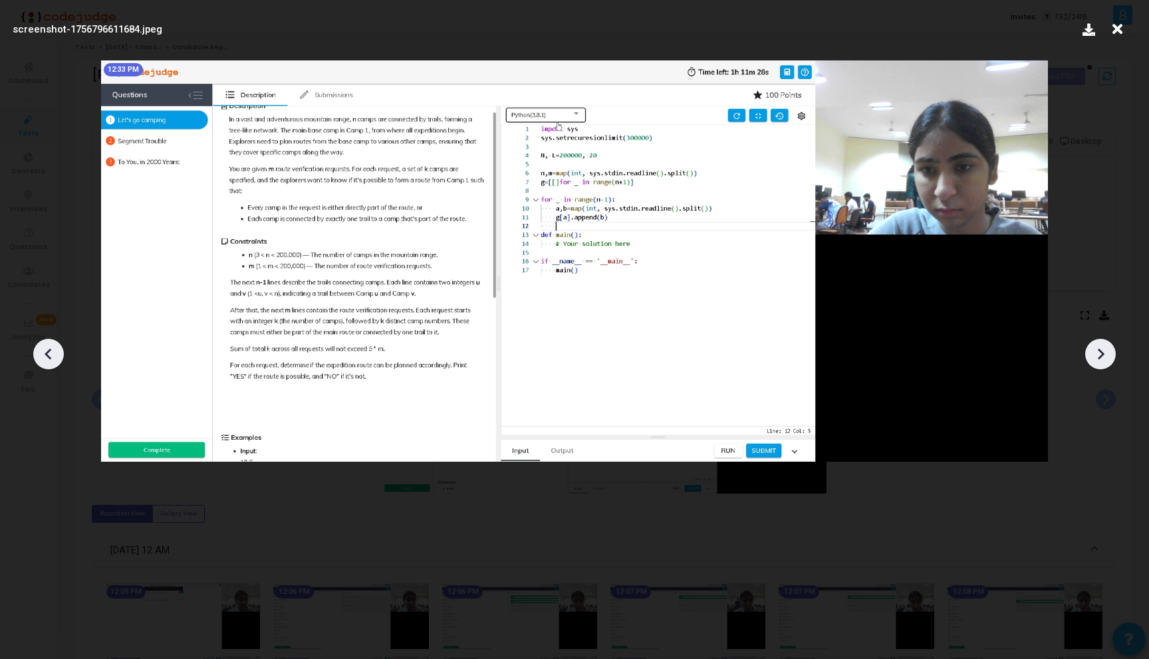
click at [1106, 340] on div at bounding box center [1100, 354] width 31 height 31
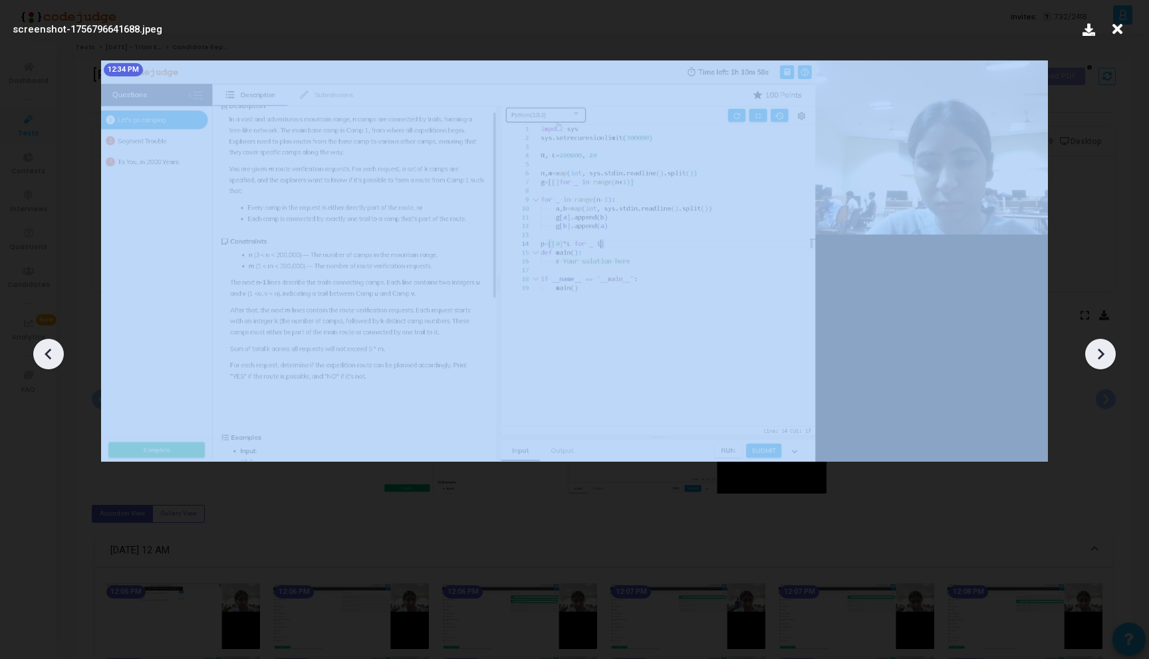
click at [1106, 340] on div at bounding box center [1100, 354] width 31 height 31
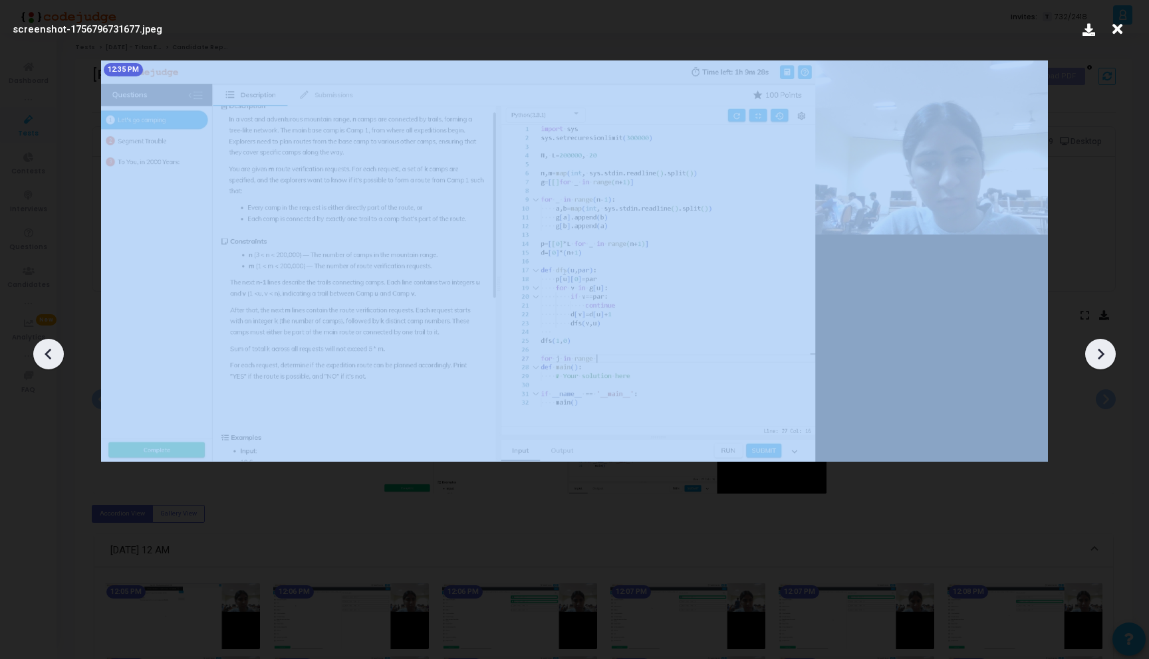
click at [1106, 340] on div at bounding box center [1100, 354] width 31 height 31
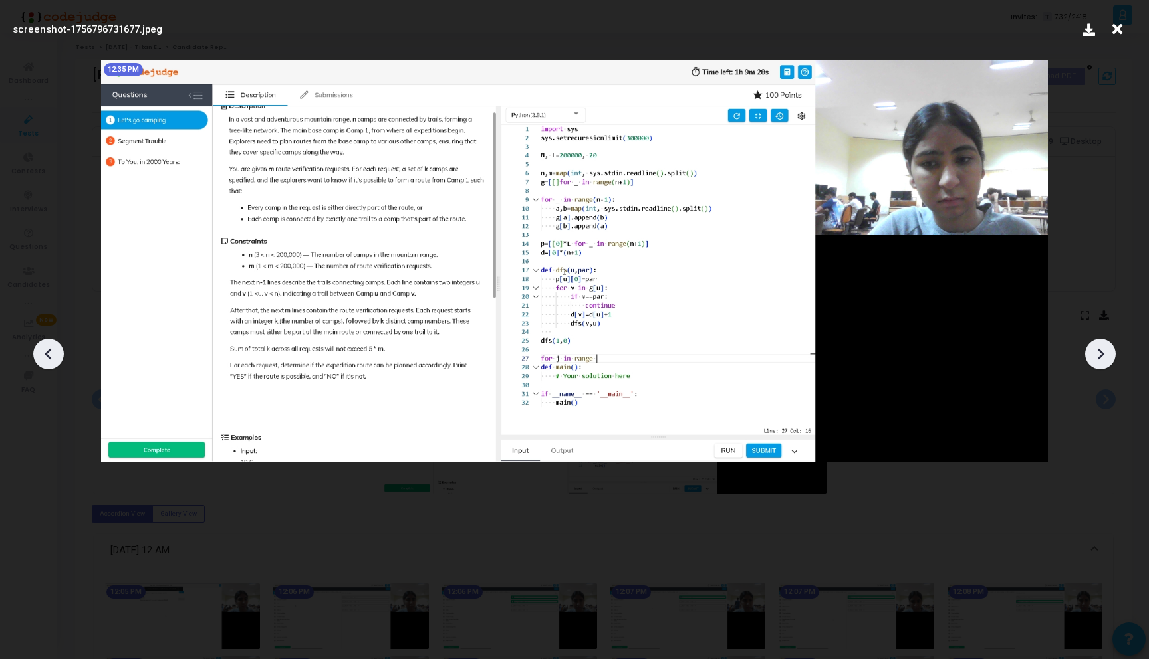
click at [1099, 364] on icon at bounding box center [1100, 354] width 20 height 20
click at [1116, 33] on icon at bounding box center [1117, 29] width 21 height 25
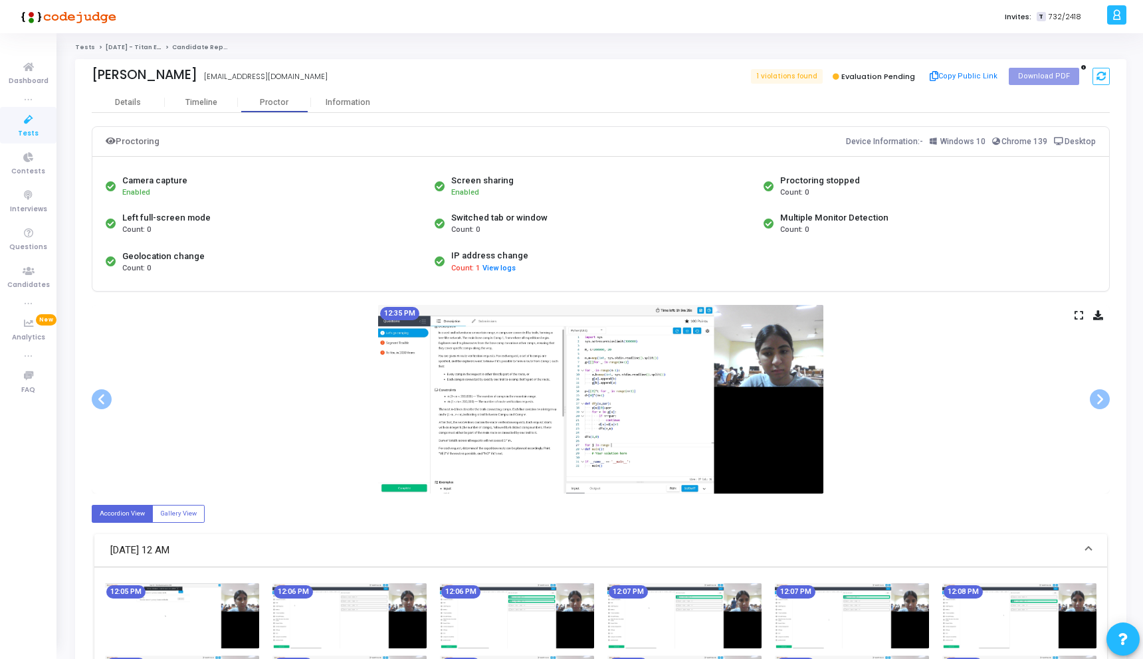
click at [1076, 314] on icon at bounding box center [1079, 315] width 9 height 7
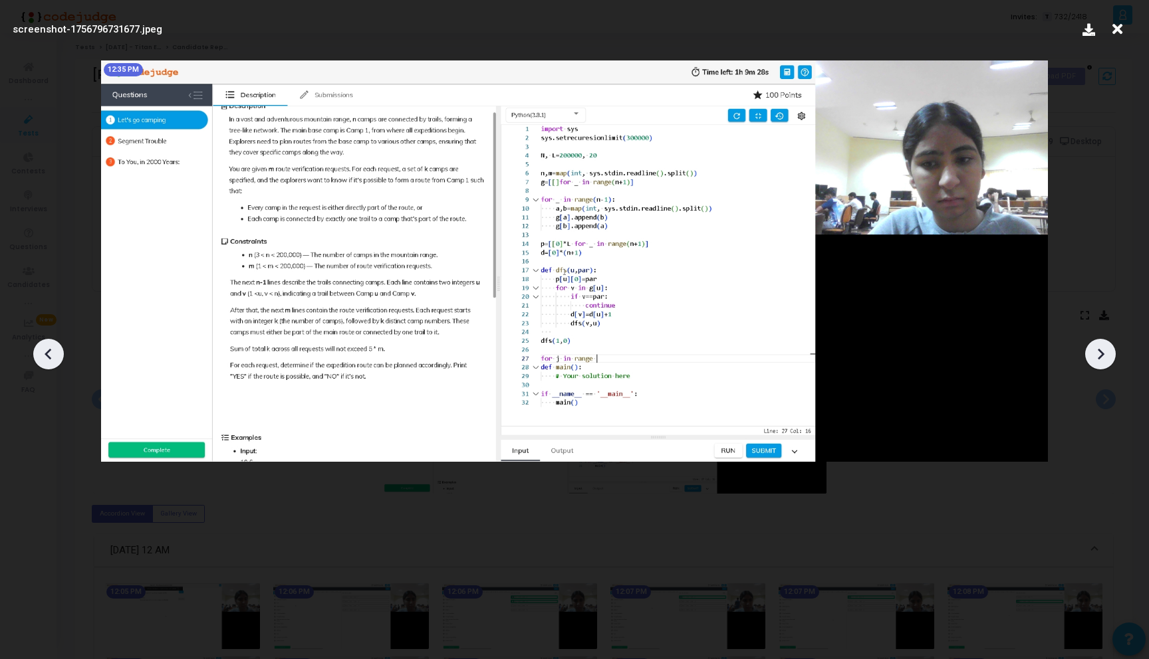
click at [1097, 354] on icon at bounding box center [1100, 354] width 20 height 20
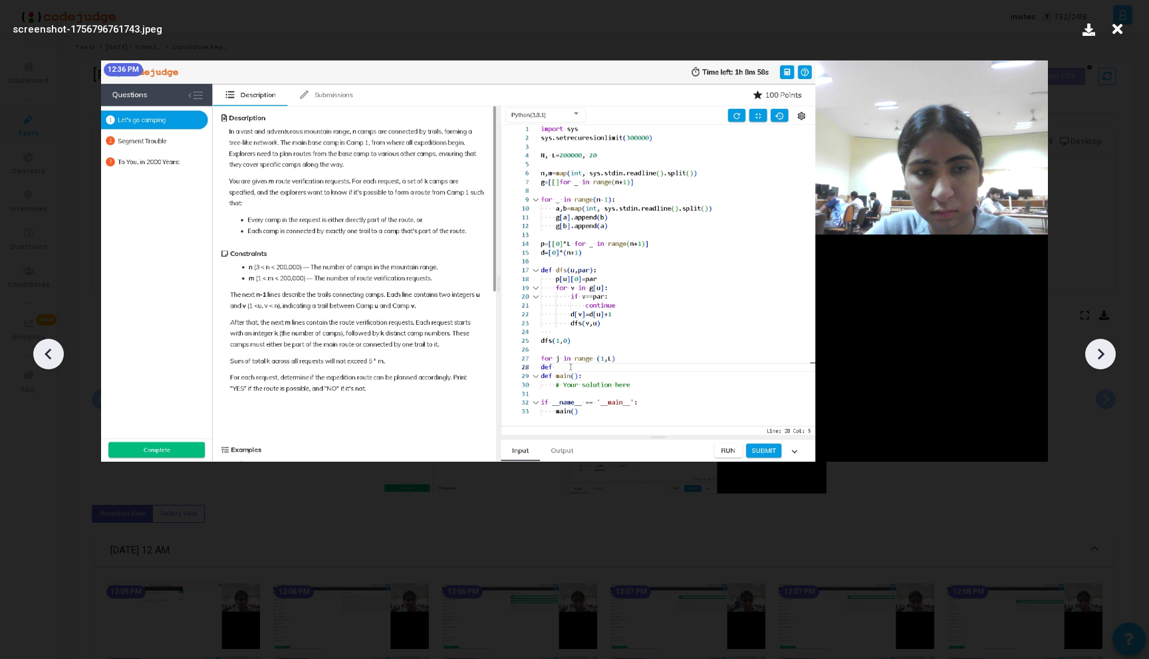
click at [1097, 354] on icon at bounding box center [1100, 354] width 20 height 20
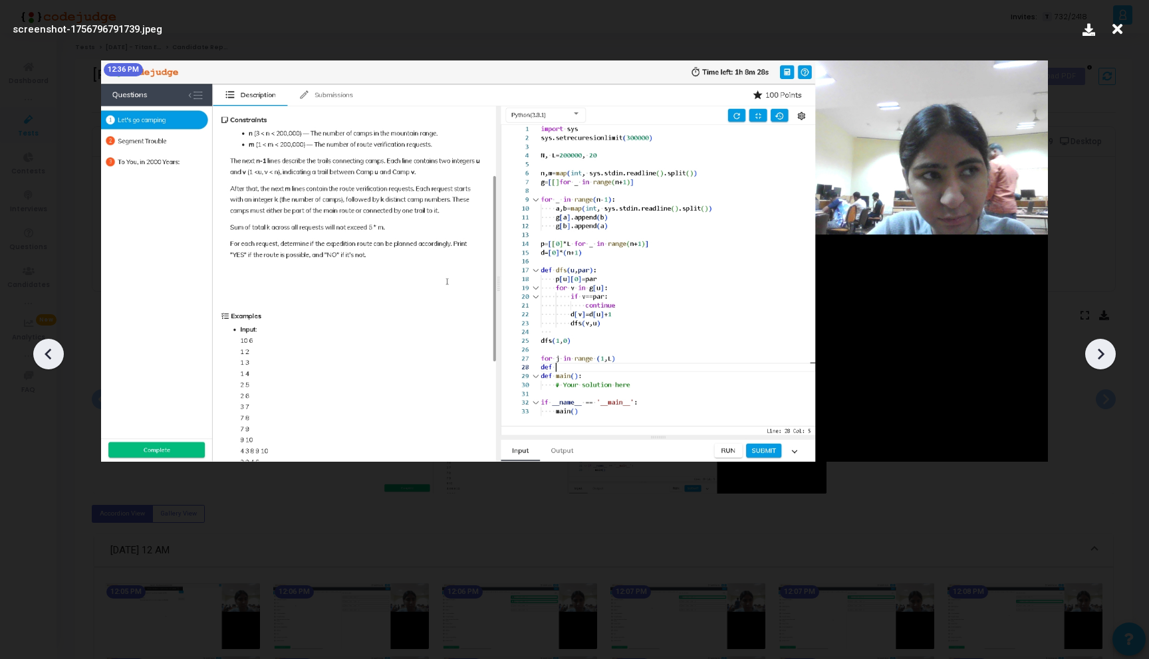
click at [1097, 354] on icon at bounding box center [1100, 354] width 20 height 20
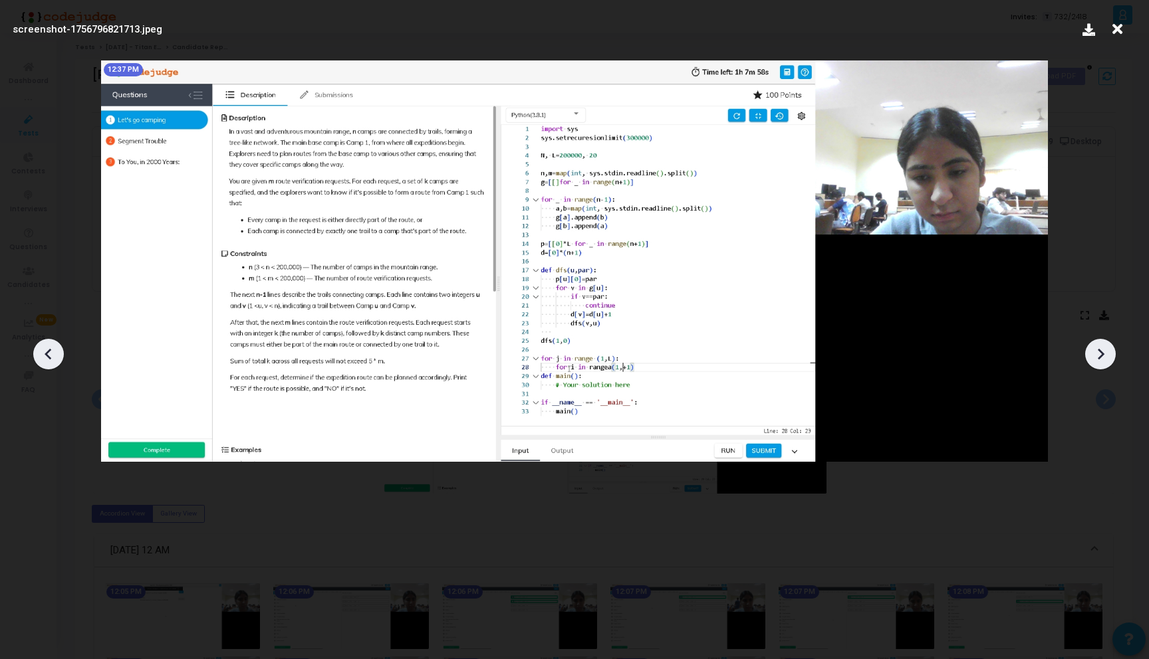
click at [1097, 354] on icon at bounding box center [1100, 354] width 20 height 20
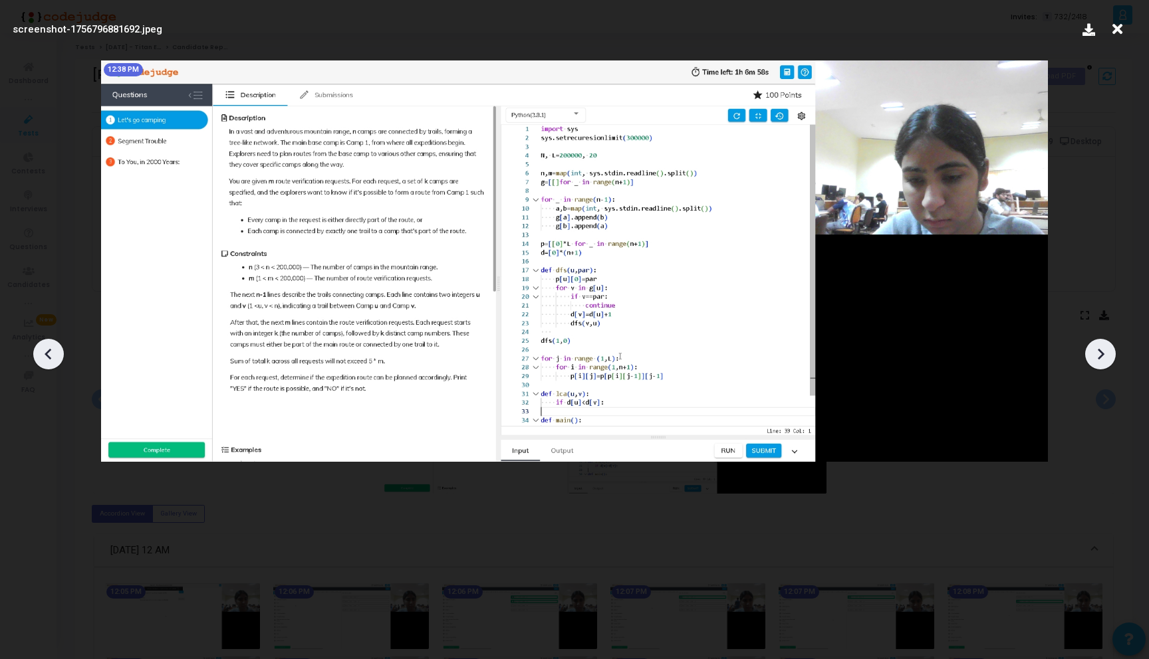
click at [1097, 354] on icon at bounding box center [1100, 354] width 20 height 20
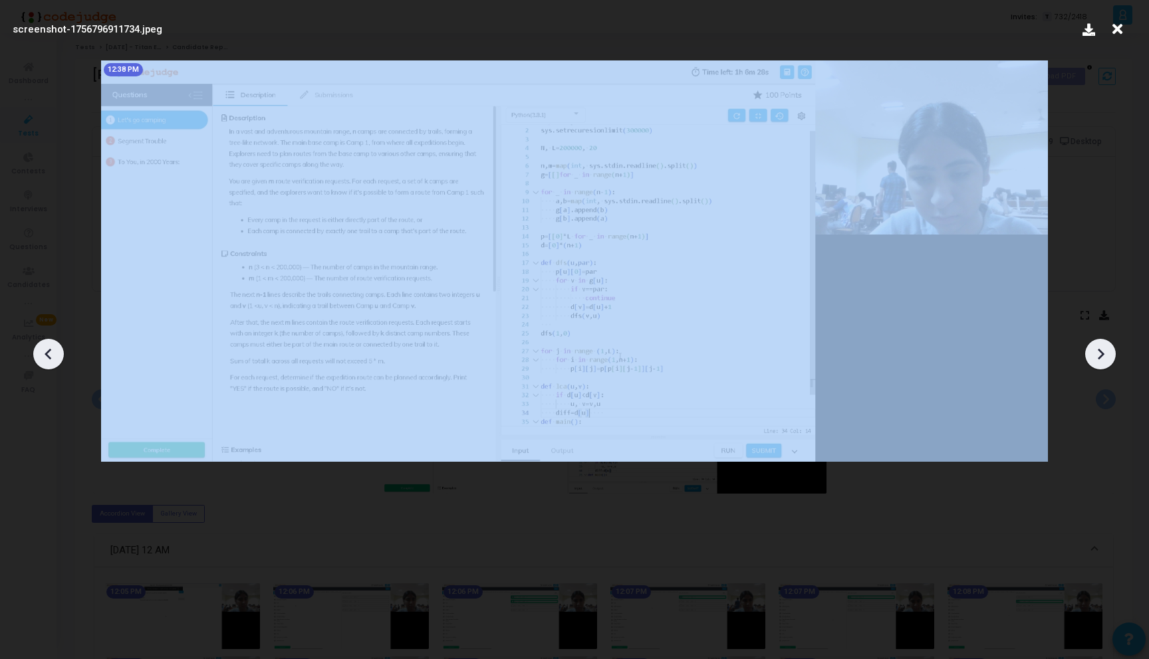
click at [1097, 354] on icon at bounding box center [1100, 354] width 20 height 20
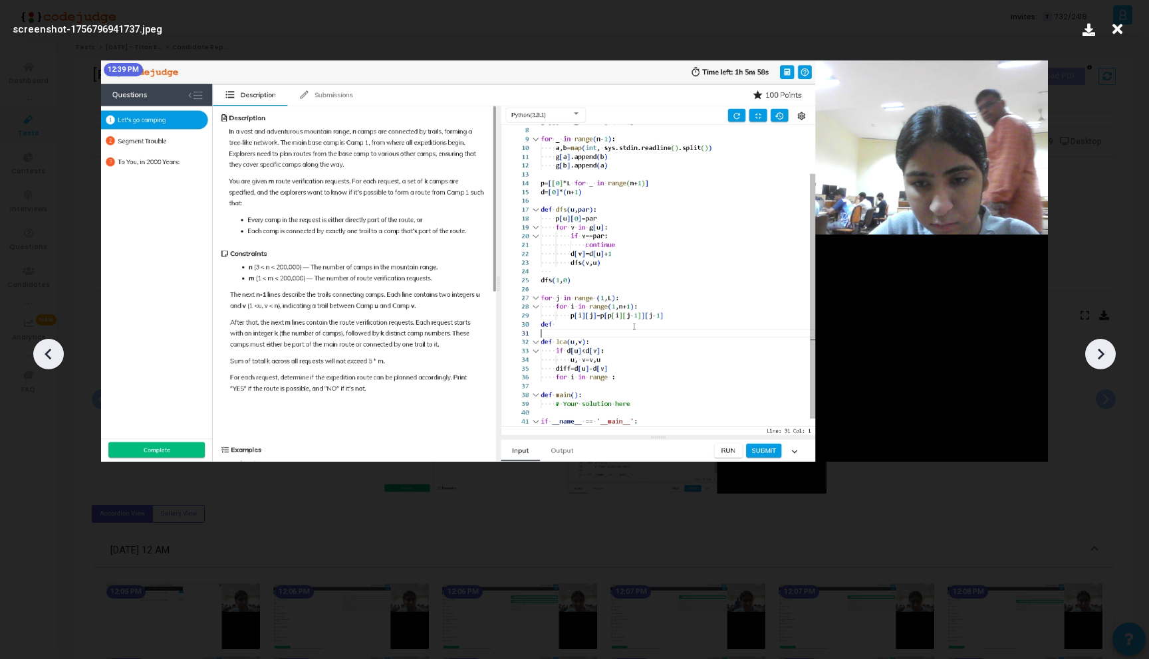
click at [1097, 354] on icon at bounding box center [1100, 354] width 20 height 20
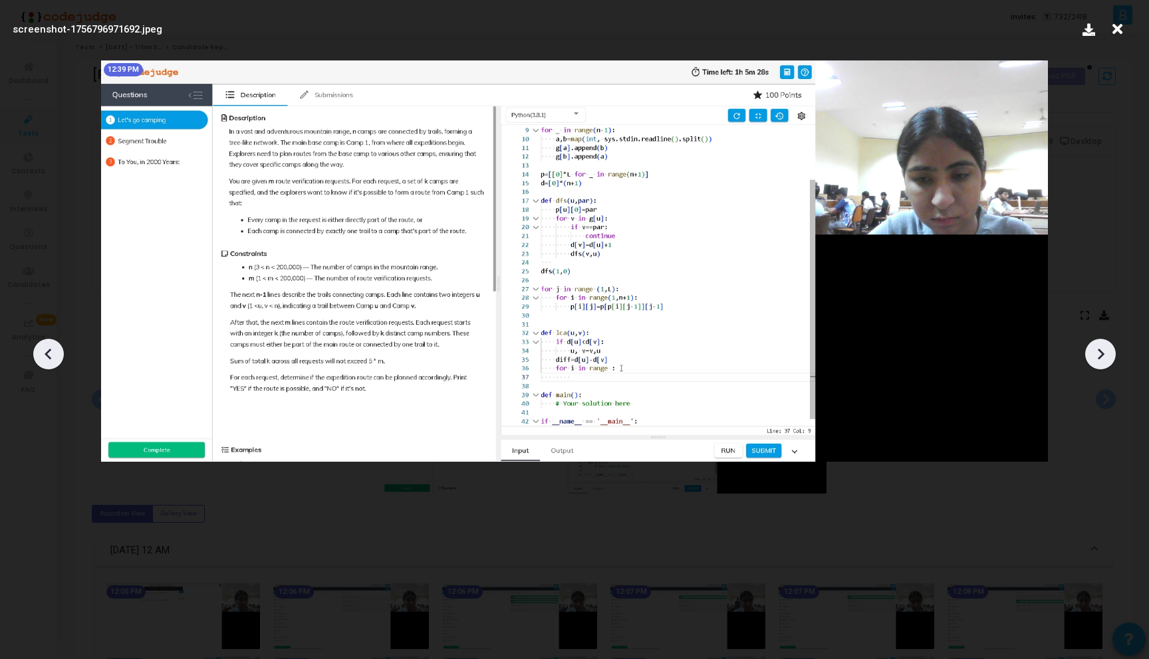
click at [1097, 354] on icon at bounding box center [1100, 354] width 20 height 20
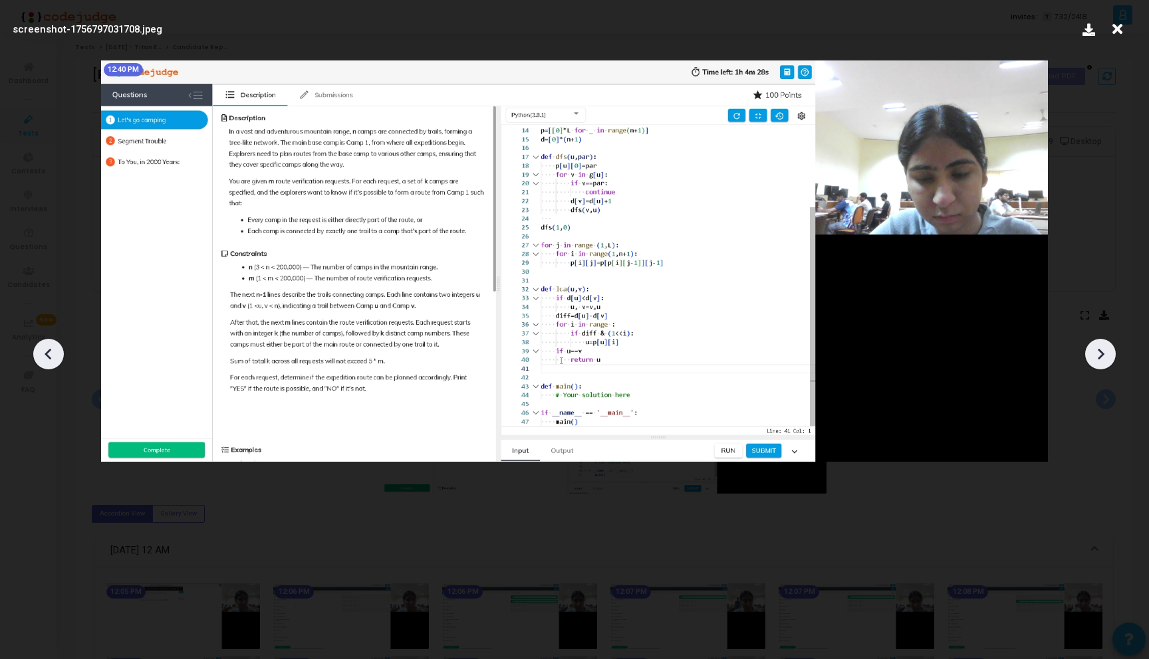
click at [1097, 354] on icon at bounding box center [1100, 354] width 20 height 20
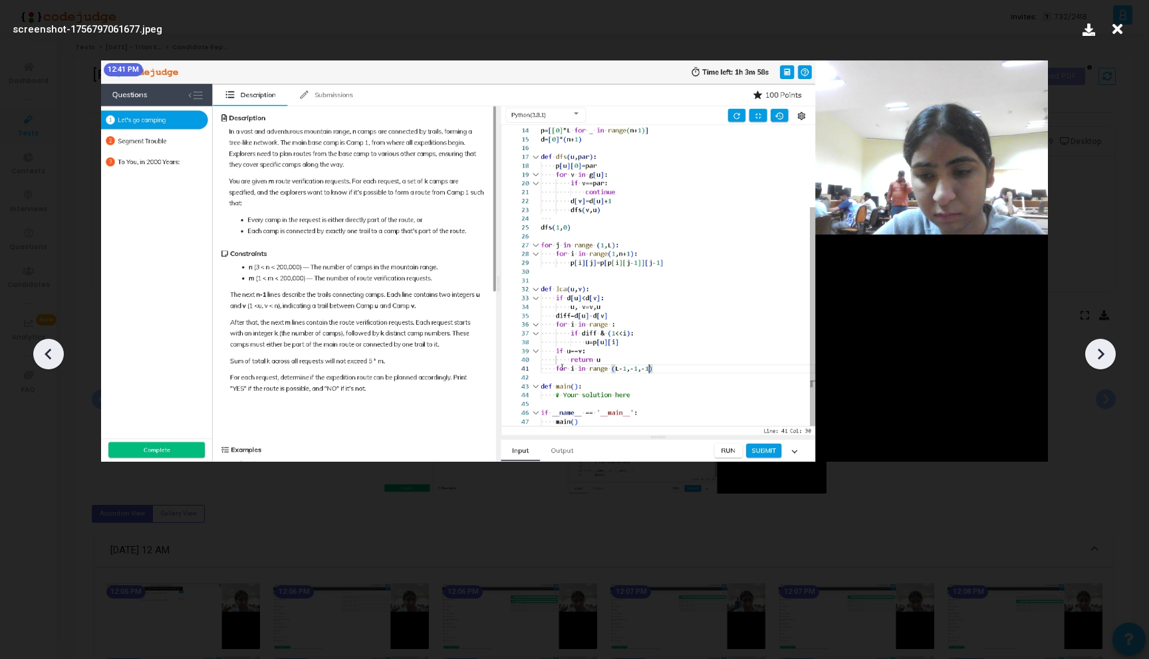
click at [1097, 354] on icon at bounding box center [1100, 354] width 20 height 20
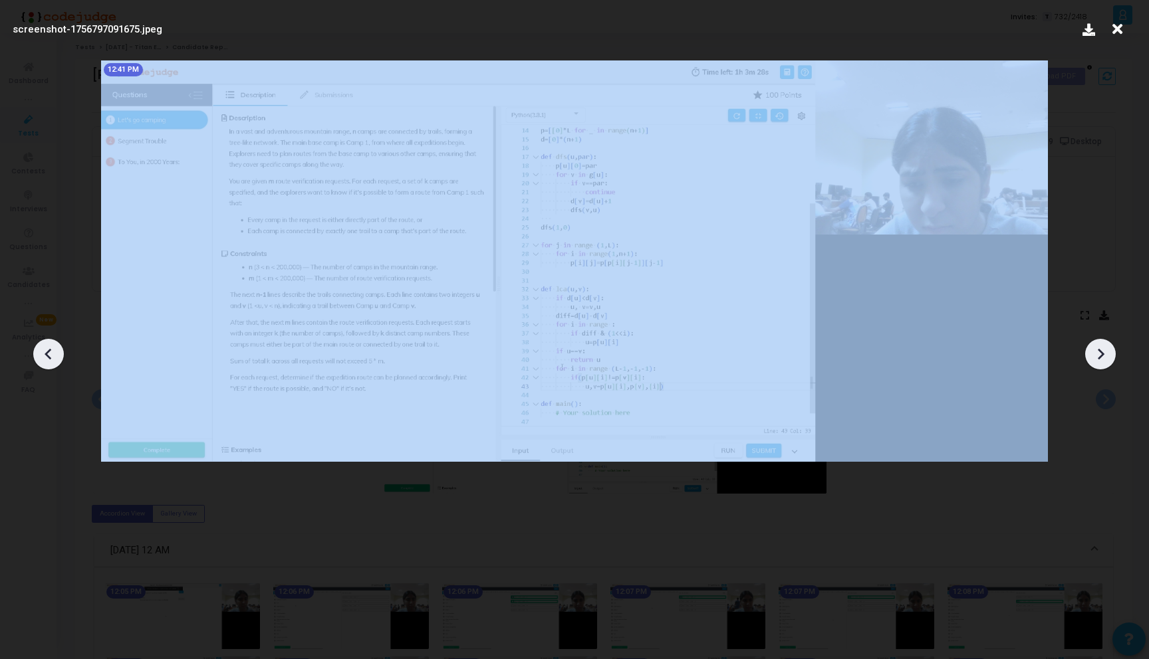
click at [1097, 354] on icon at bounding box center [1100, 354] width 20 height 20
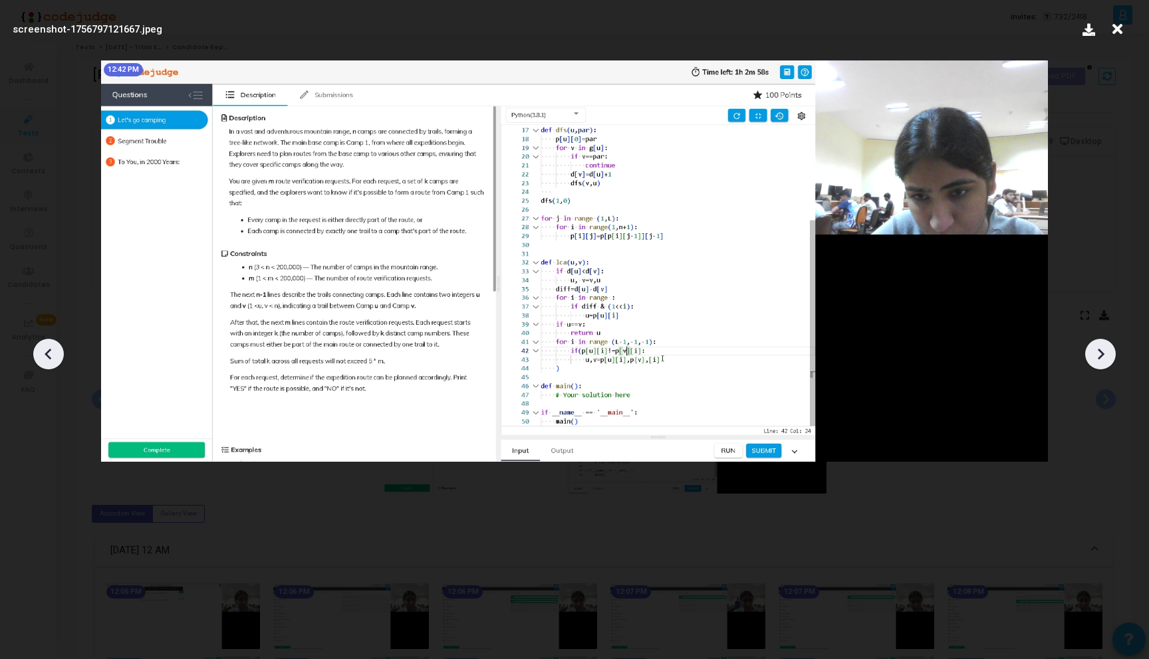
click at [1097, 354] on icon at bounding box center [1100, 354] width 20 height 20
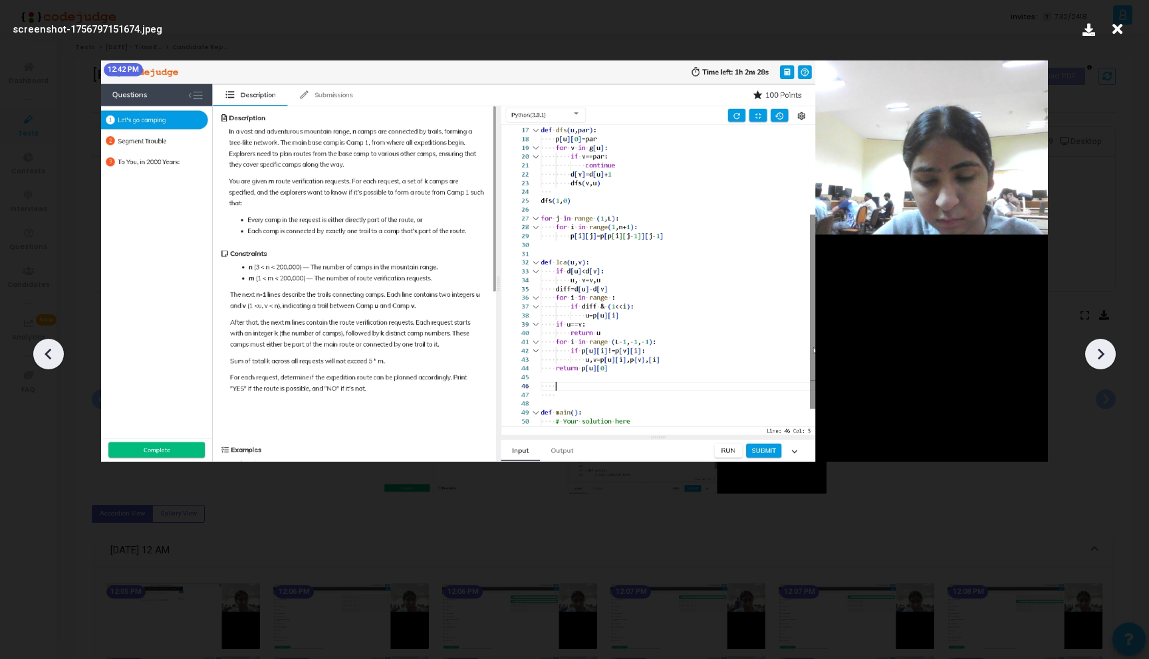
click at [1097, 354] on icon at bounding box center [1100, 354] width 20 height 20
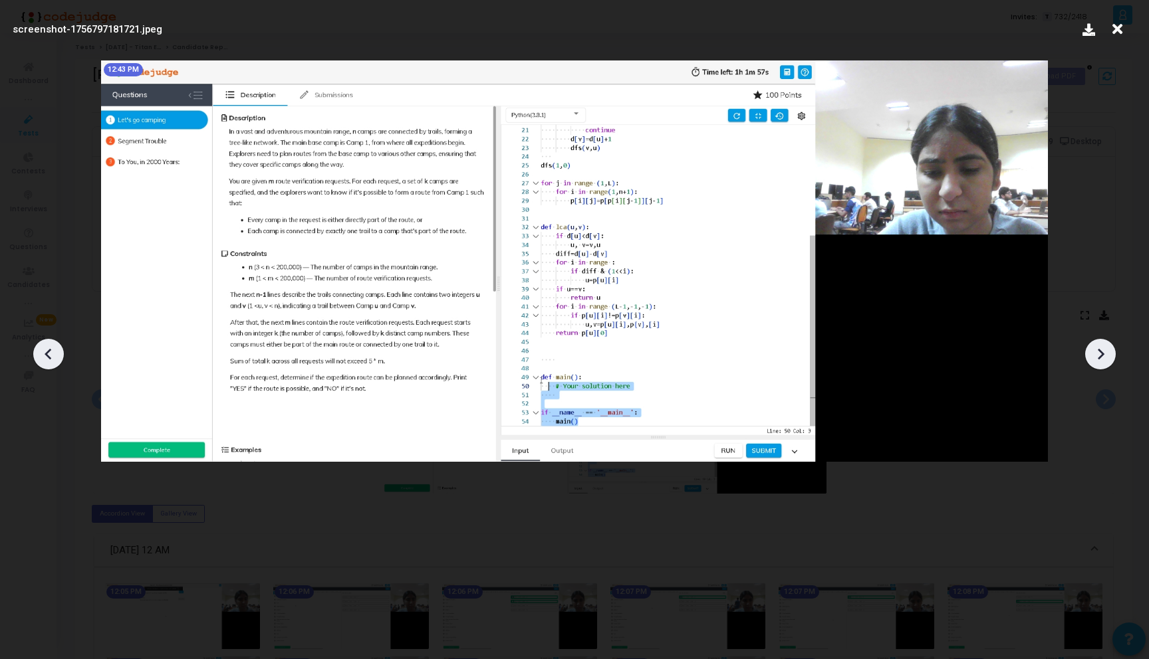
click at [1097, 354] on icon at bounding box center [1100, 354] width 20 height 20
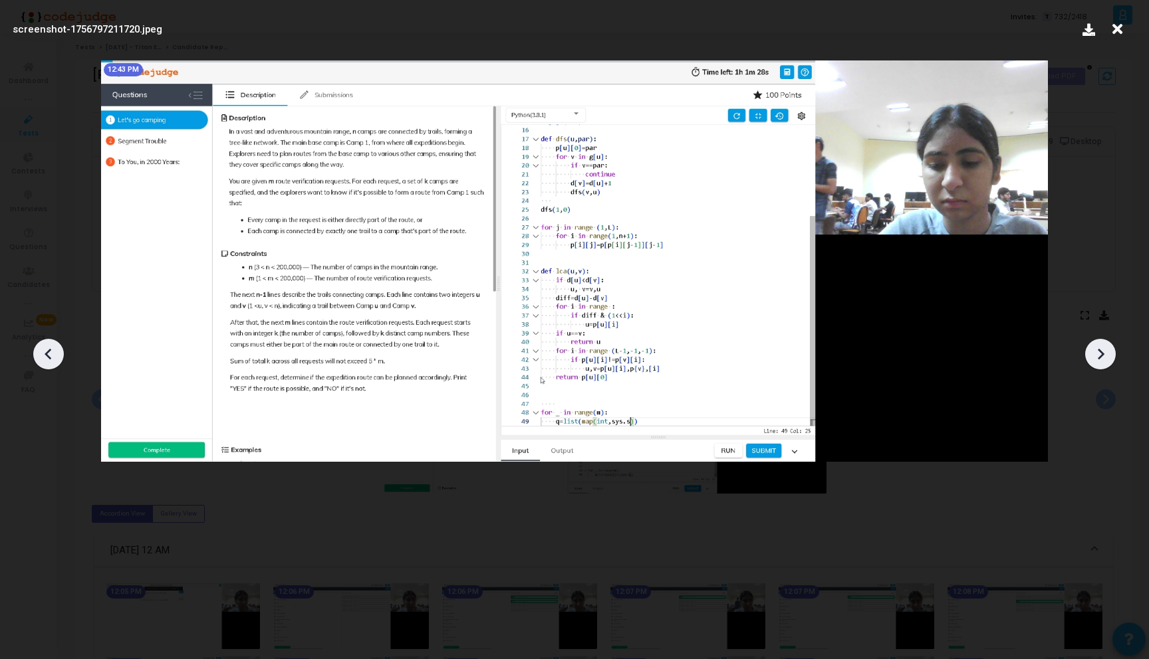
click at [1096, 354] on icon at bounding box center [1100, 354] width 20 height 20
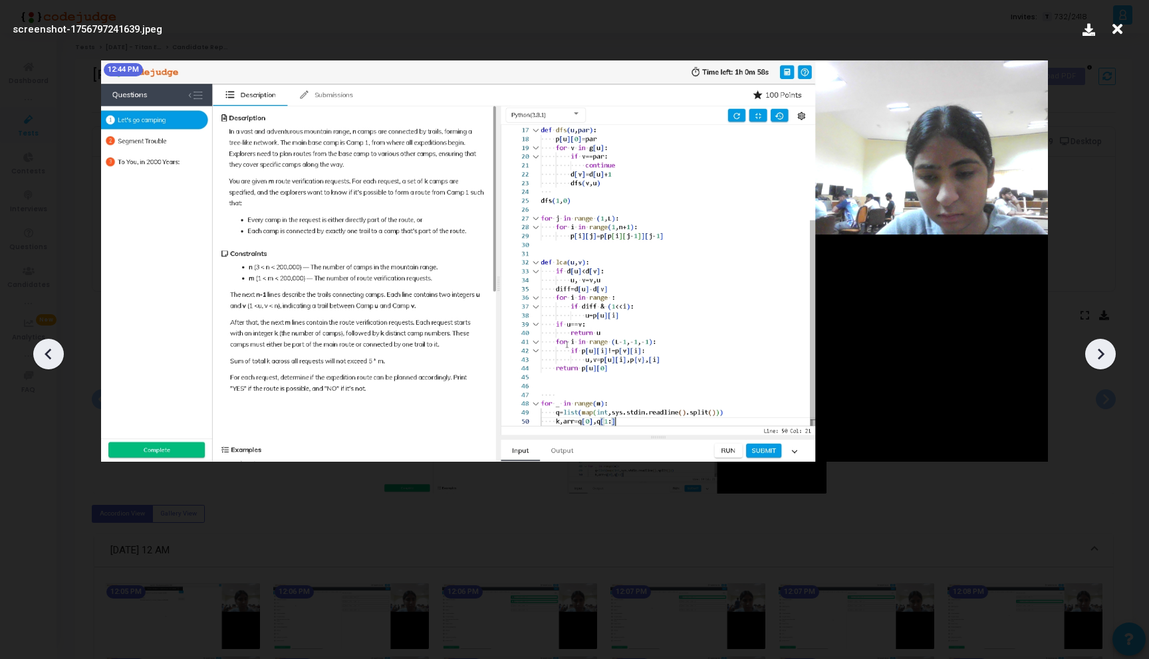
click at [1096, 354] on icon at bounding box center [1100, 354] width 20 height 20
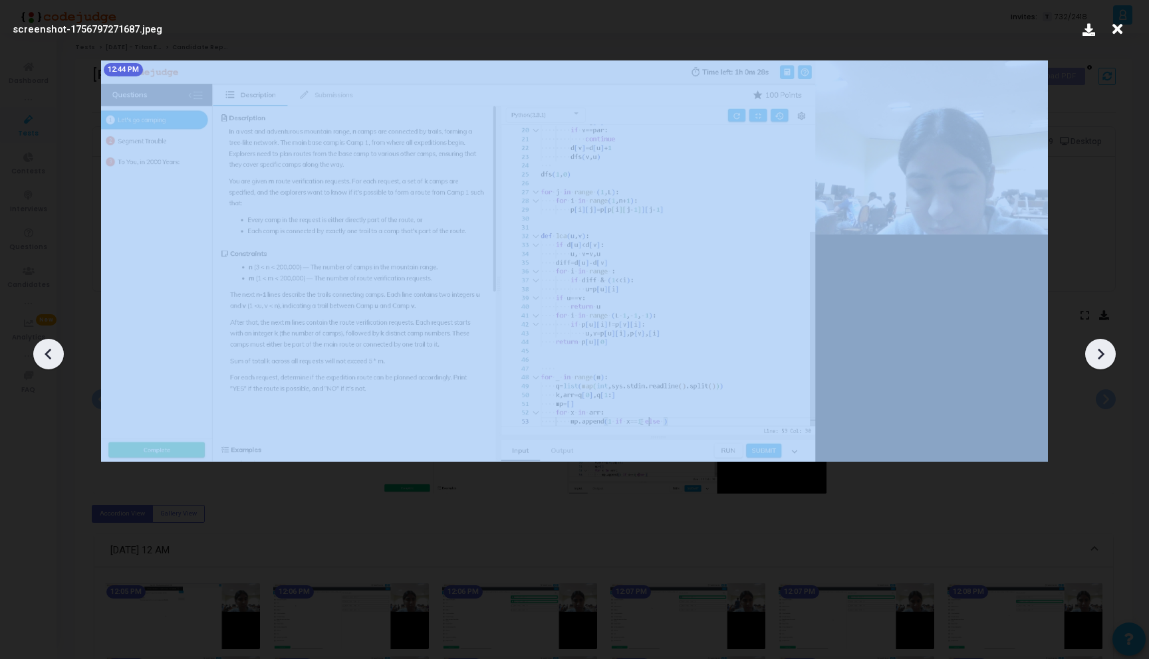
click at [1096, 354] on icon at bounding box center [1100, 354] width 20 height 20
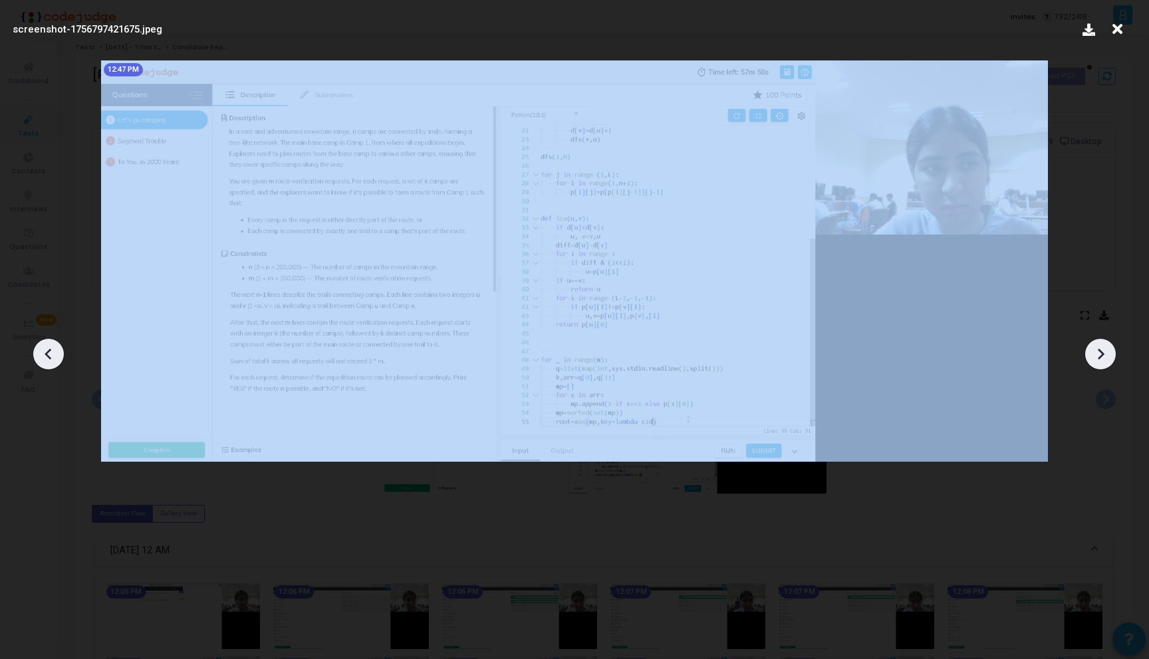
click at [1096, 354] on icon at bounding box center [1100, 354] width 20 height 20
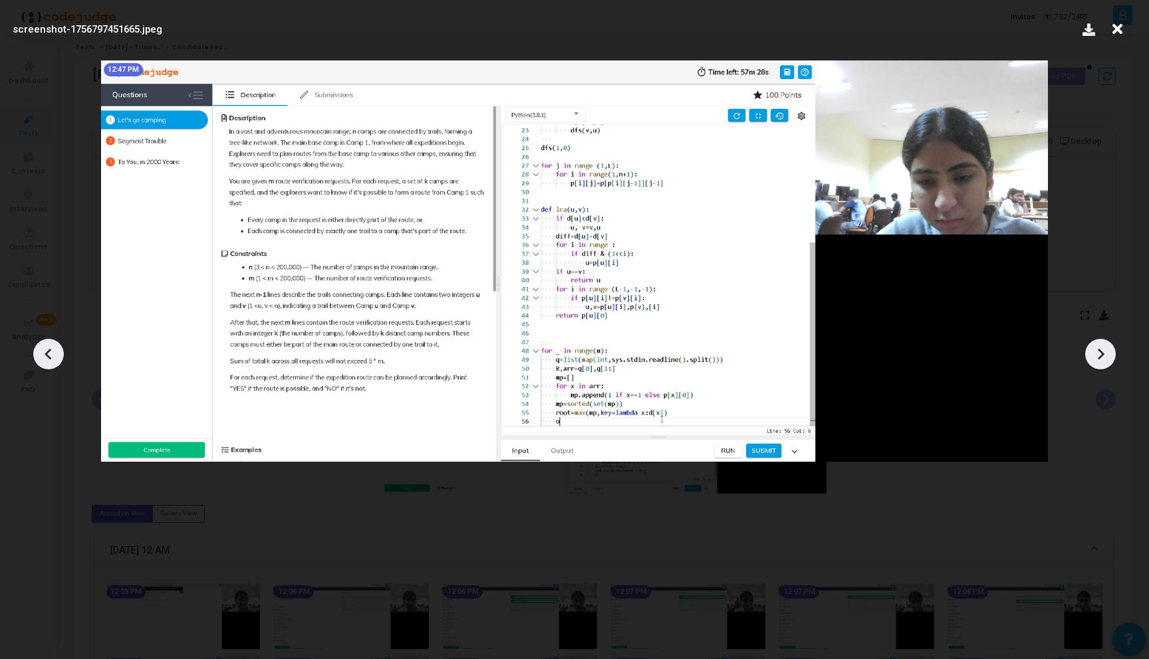
click at [1097, 365] on div at bounding box center [1100, 354] width 31 height 31
click at [1122, 31] on icon at bounding box center [1117, 29] width 21 height 25
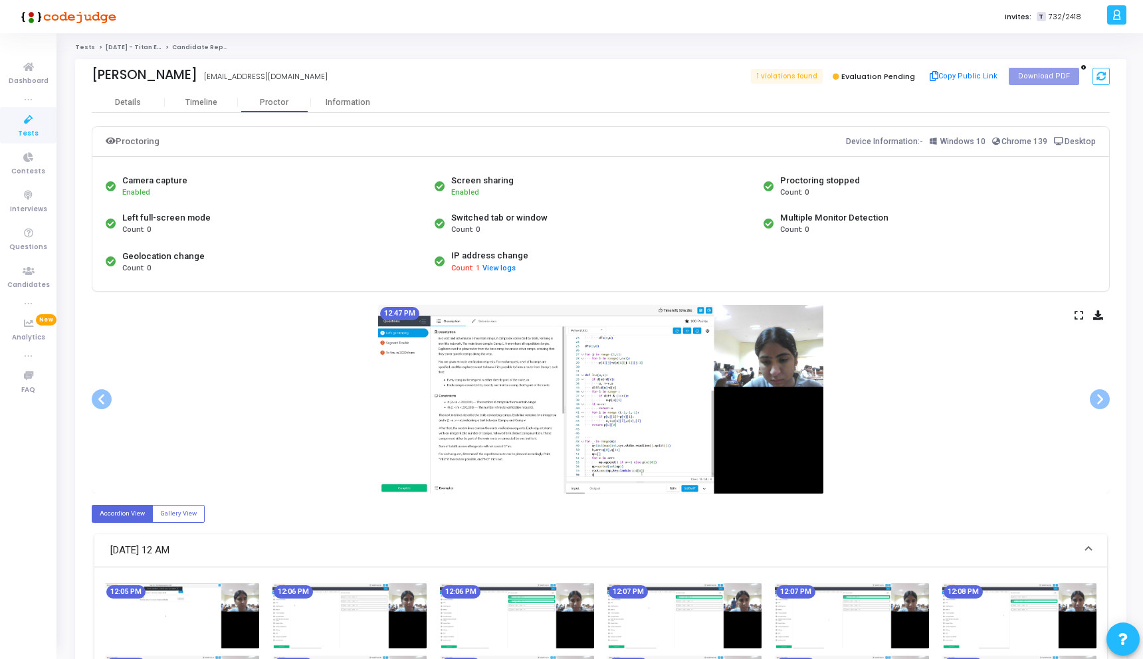
click at [1076, 314] on icon at bounding box center [1079, 315] width 9 height 7
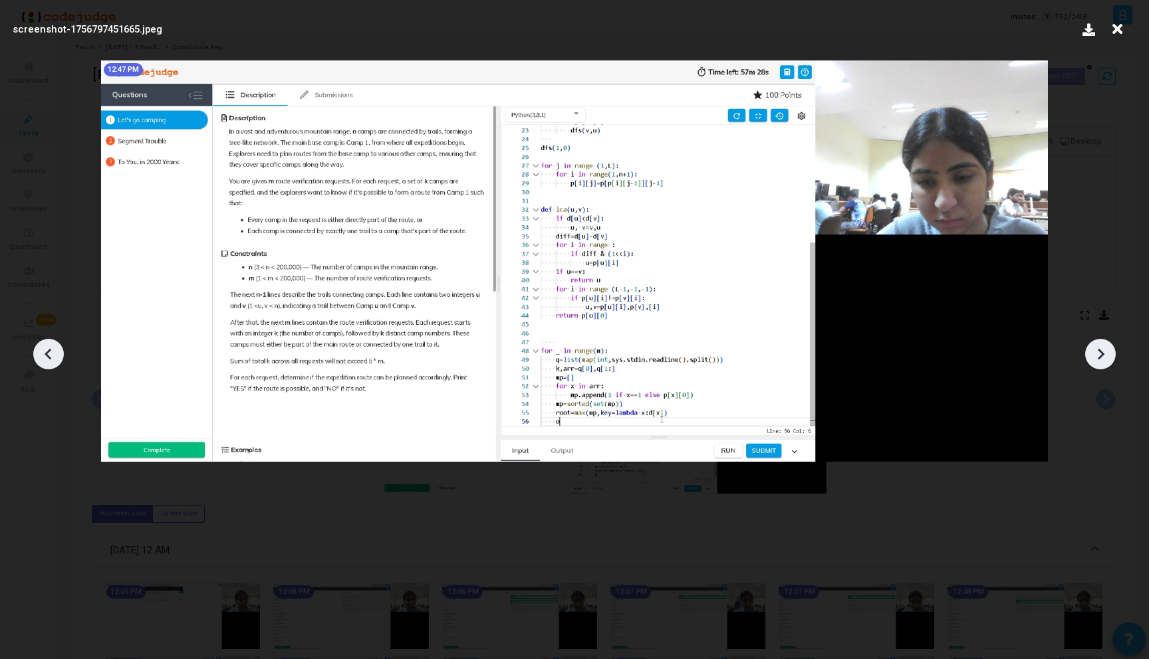
click at [1097, 354] on icon at bounding box center [1100, 354] width 20 height 20
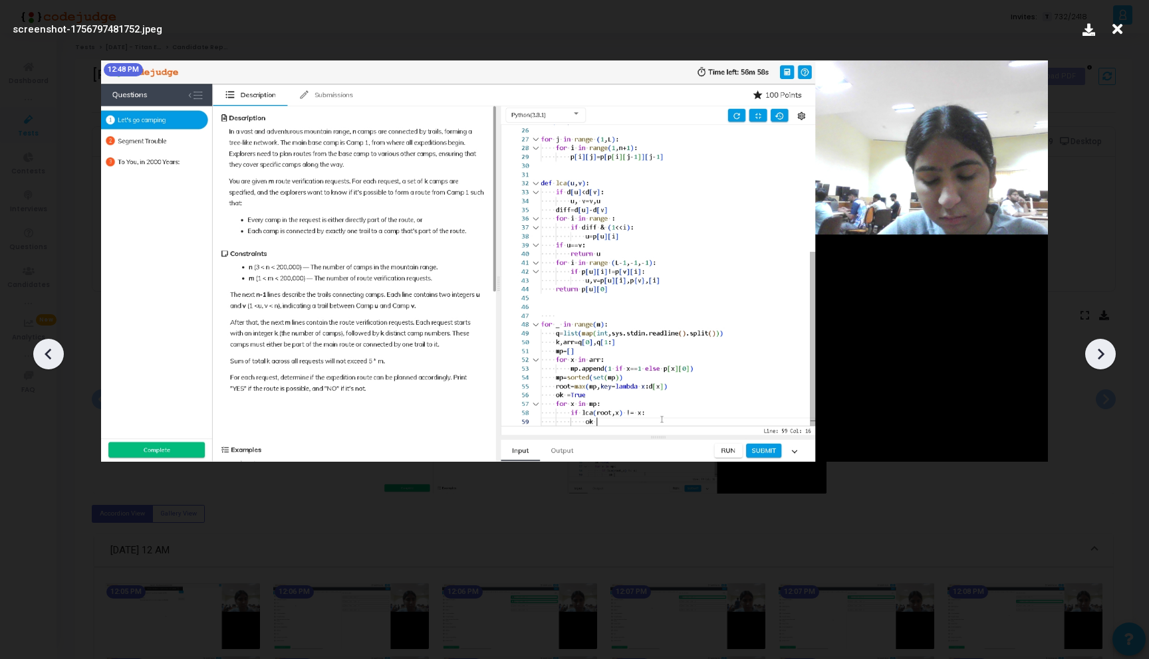
click at [1097, 354] on icon at bounding box center [1100, 354] width 20 height 20
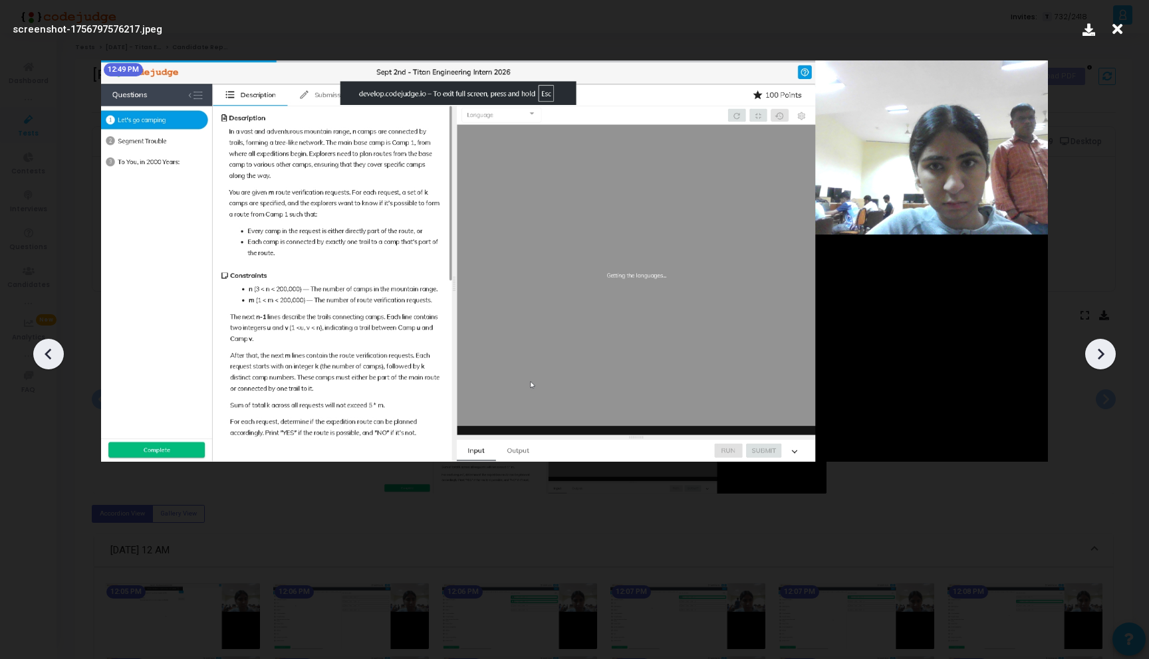
click at [1097, 354] on icon at bounding box center [1100, 354] width 20 height 20
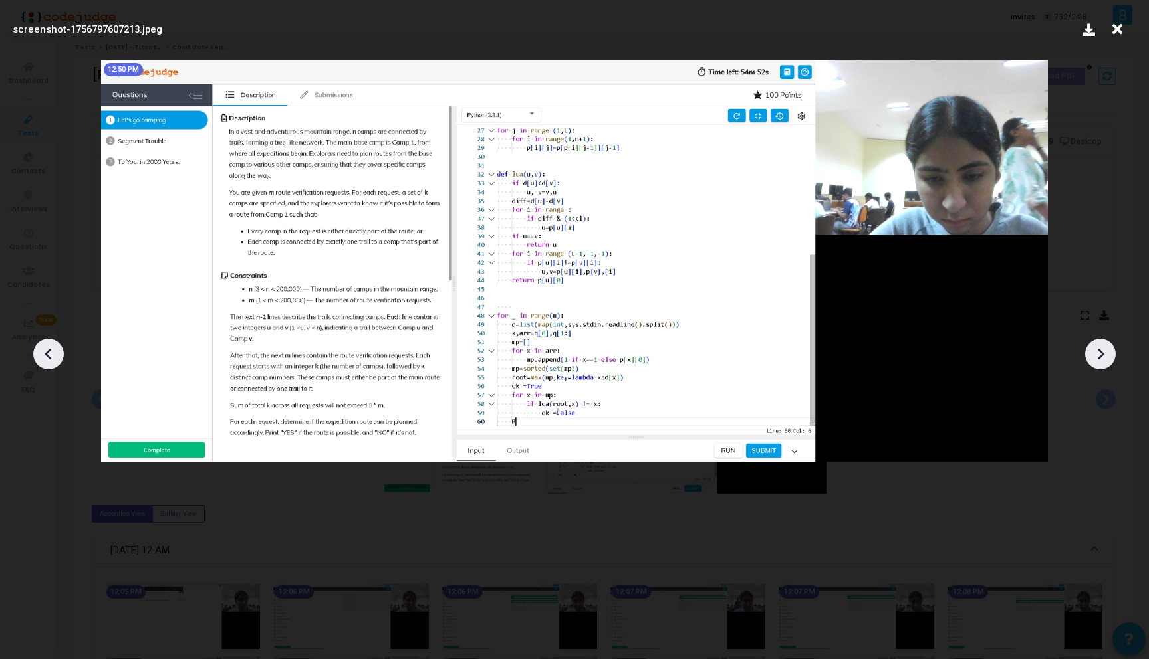
click at [1097, 354] on icon at bounding box center [1100, 354] width 20 height 20
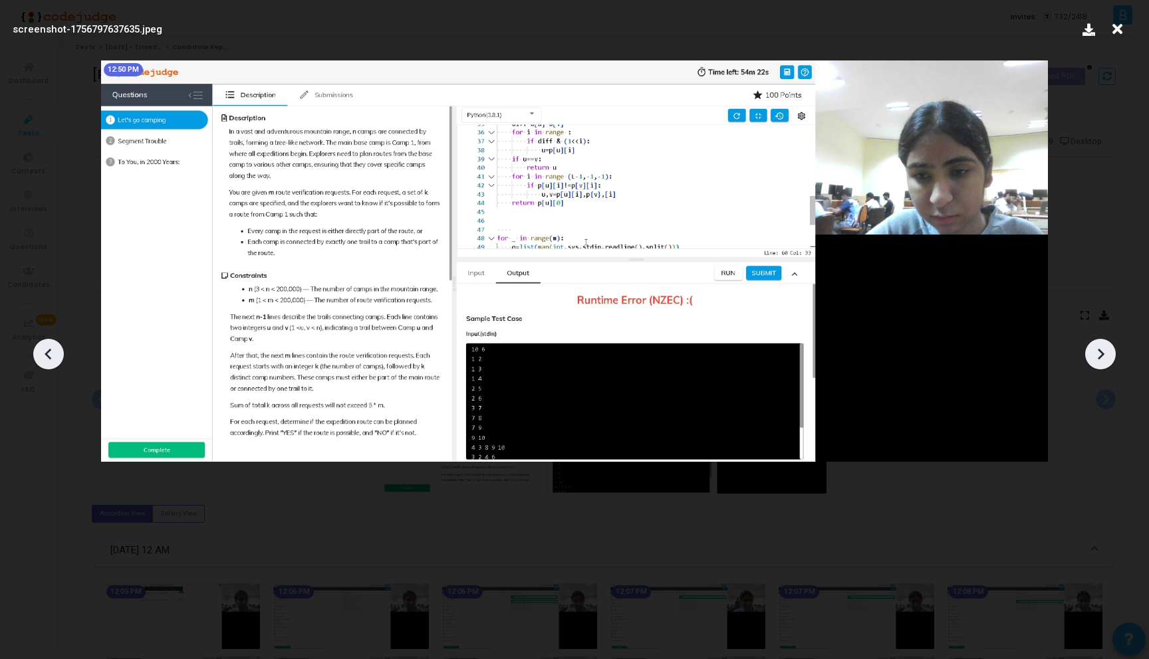
click at [1097, 354] on icon at bounding box center [1100, 354] width 20 height 20
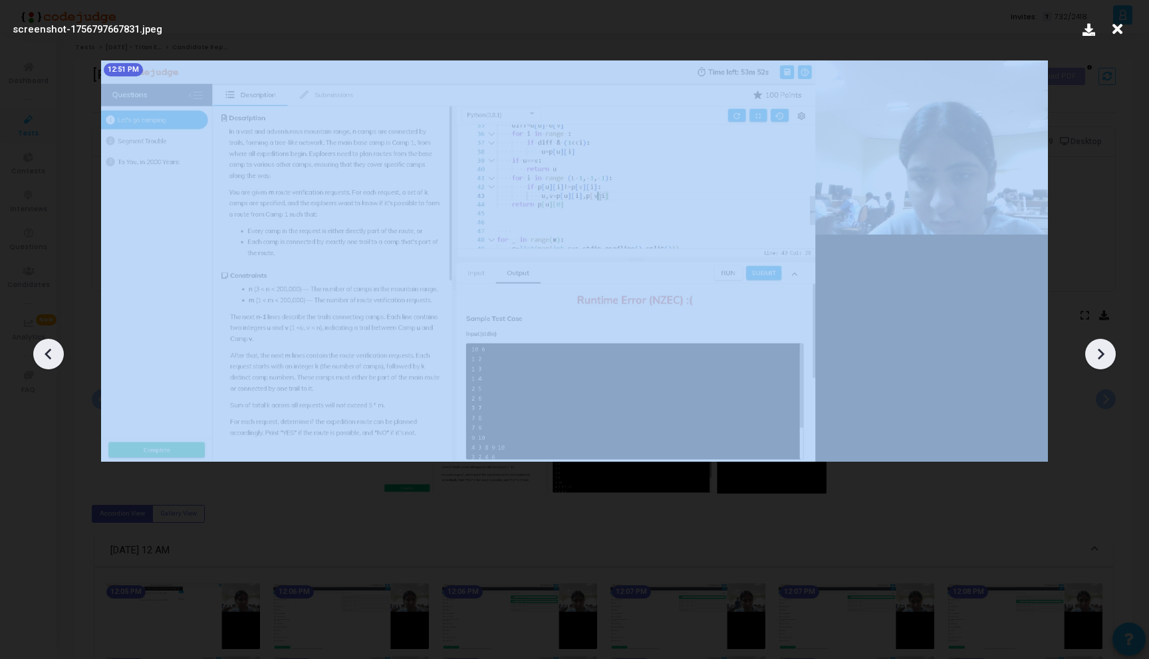
click at [1097, 354] on icon at bounding box center [1100, 354] width 20 height 20
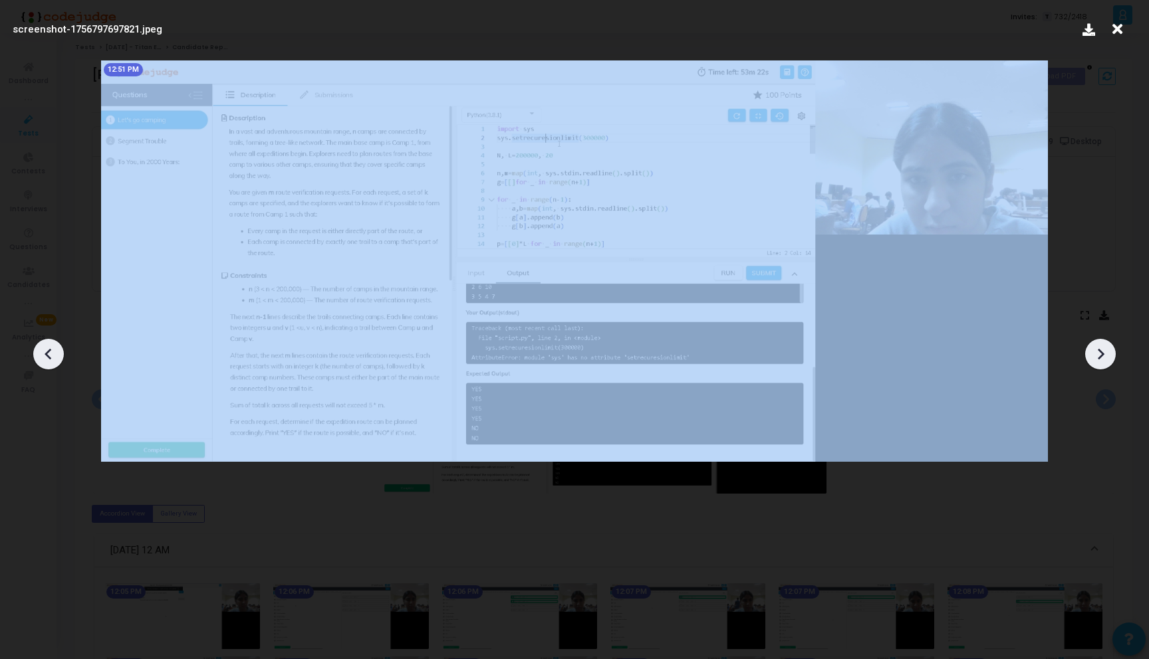
click at [1097, 354] on icon at bounding box center [1100, 354] width 20 height 20
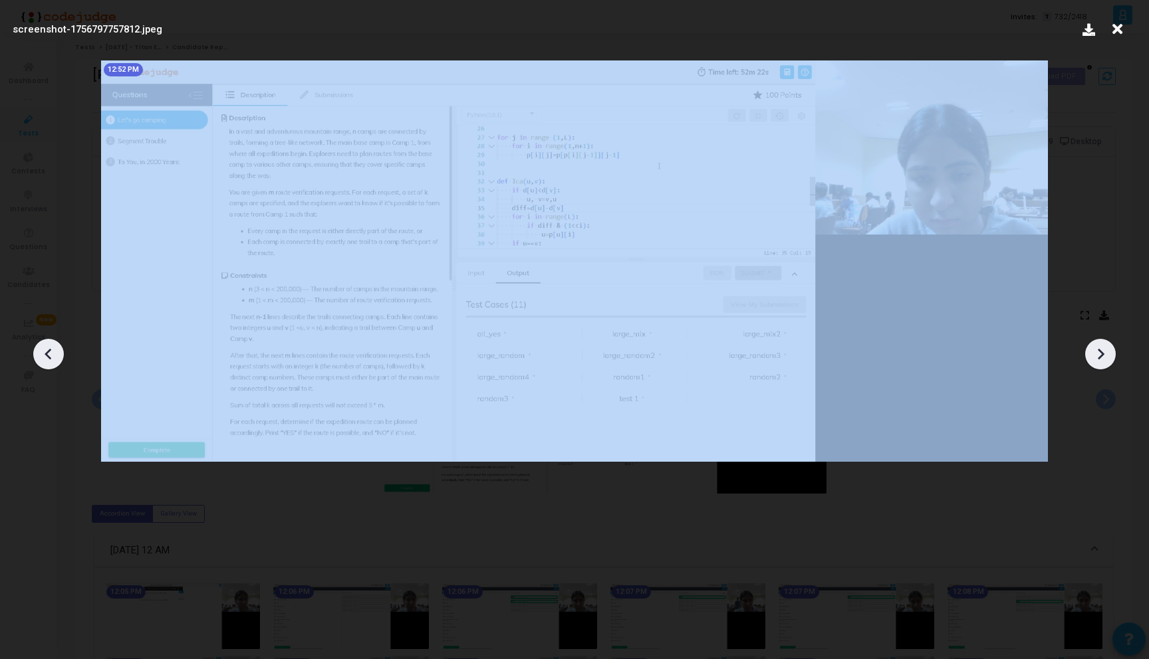
click at [1097, 354] on icon at bounding box center [1100, 354] width 20 height 20
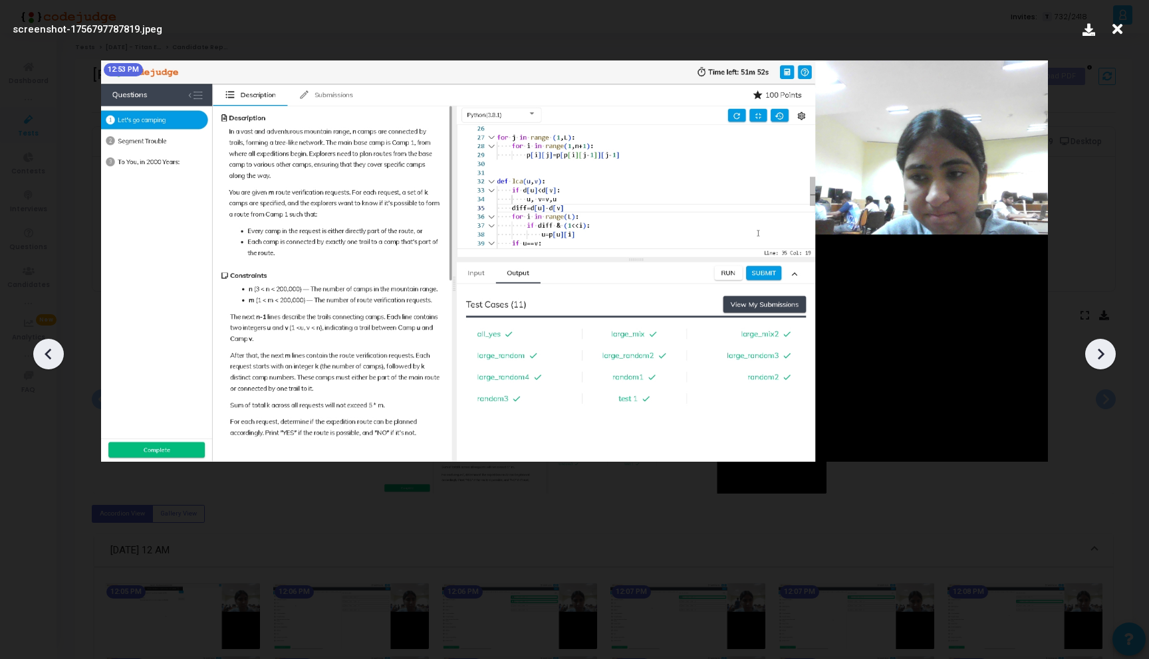
click at [1097, 354] on icon at bounding box center [1100, 354] width 20 height 20
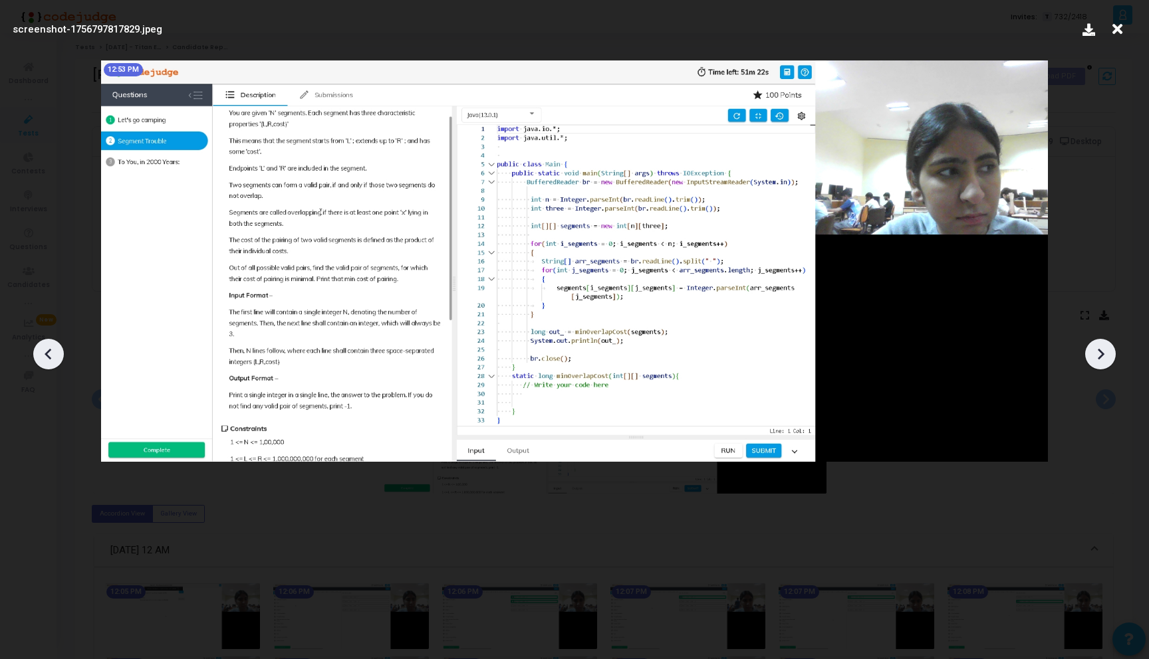
click at [1097, 354] on icon at bounding box center [1100, 354] width 20 height 20
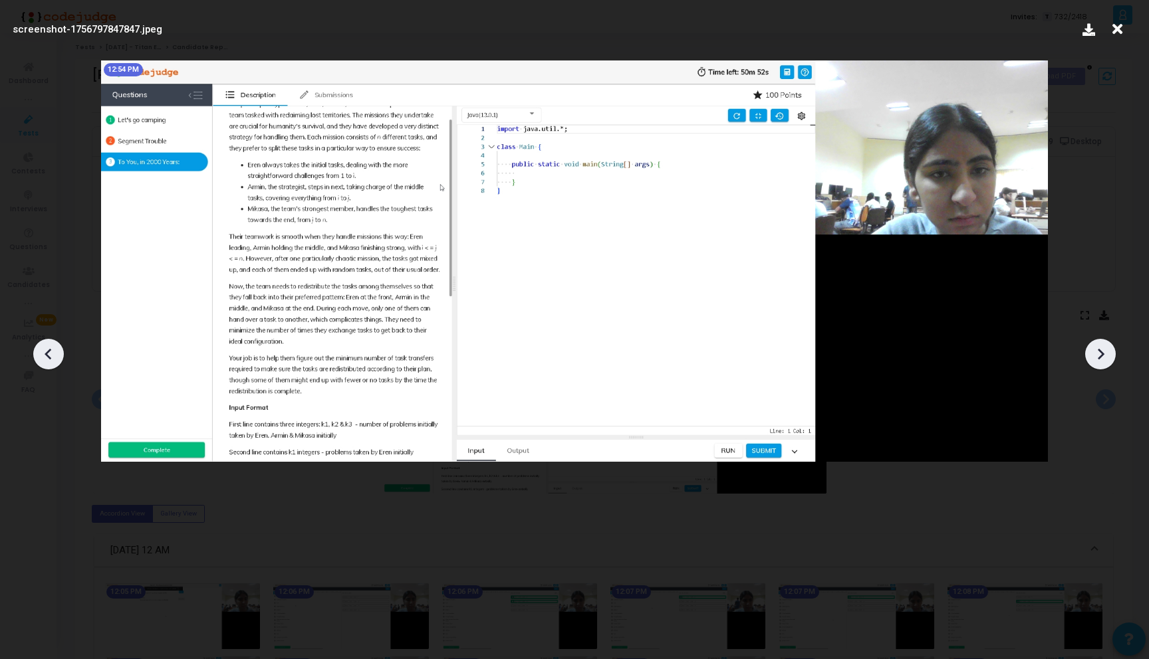
click at [1097, 354] on icon at bounding box center [1100, 354] width 20 height 20
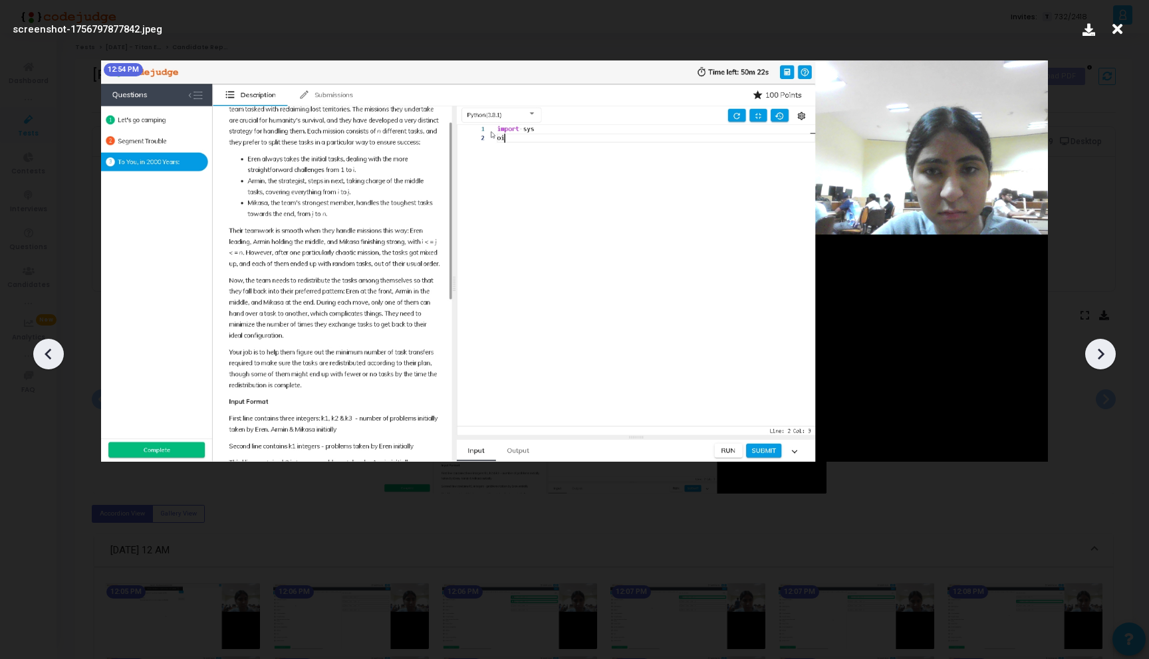
click at [1097, 354] on icon at bounding box center [1100, 354] width 20 height 20
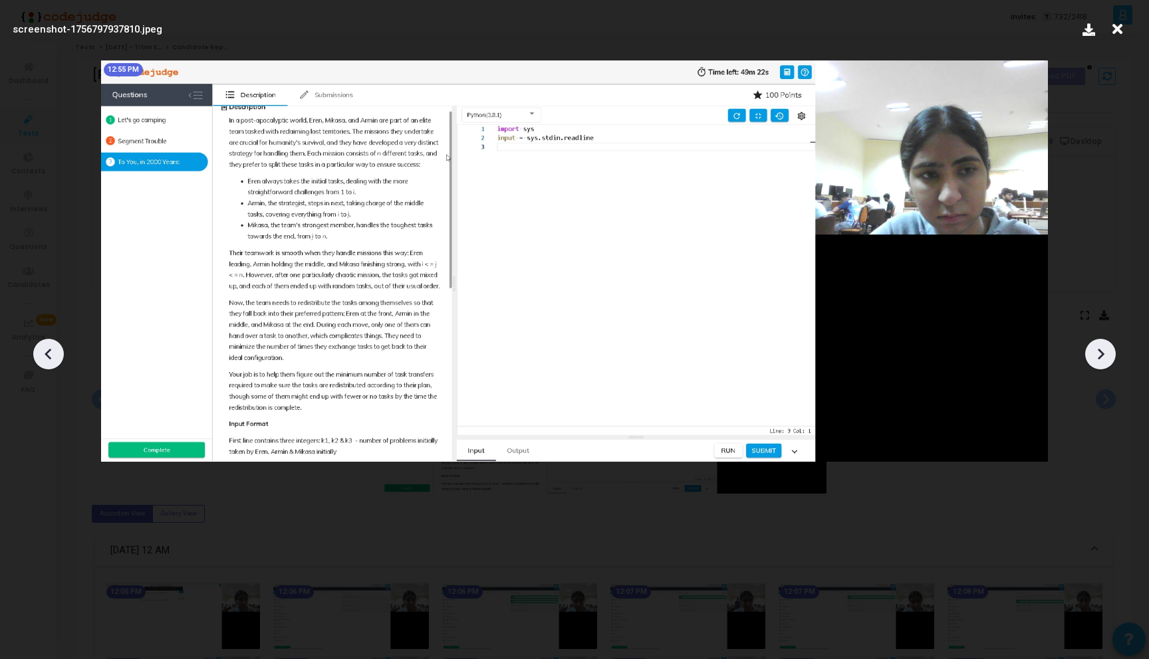
click at [1097, 354] on icon at bounding box center [1100, 354] width 20 height 20
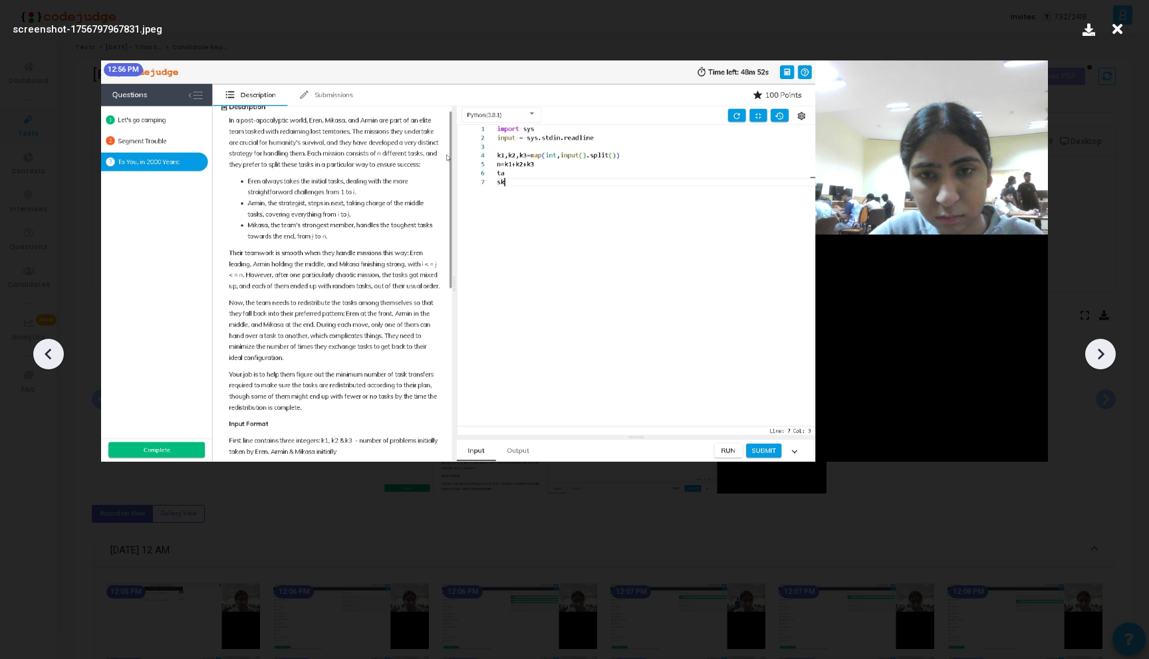
click at [44, 346] on icon at bounding box center [49, 354] width 20 height 20
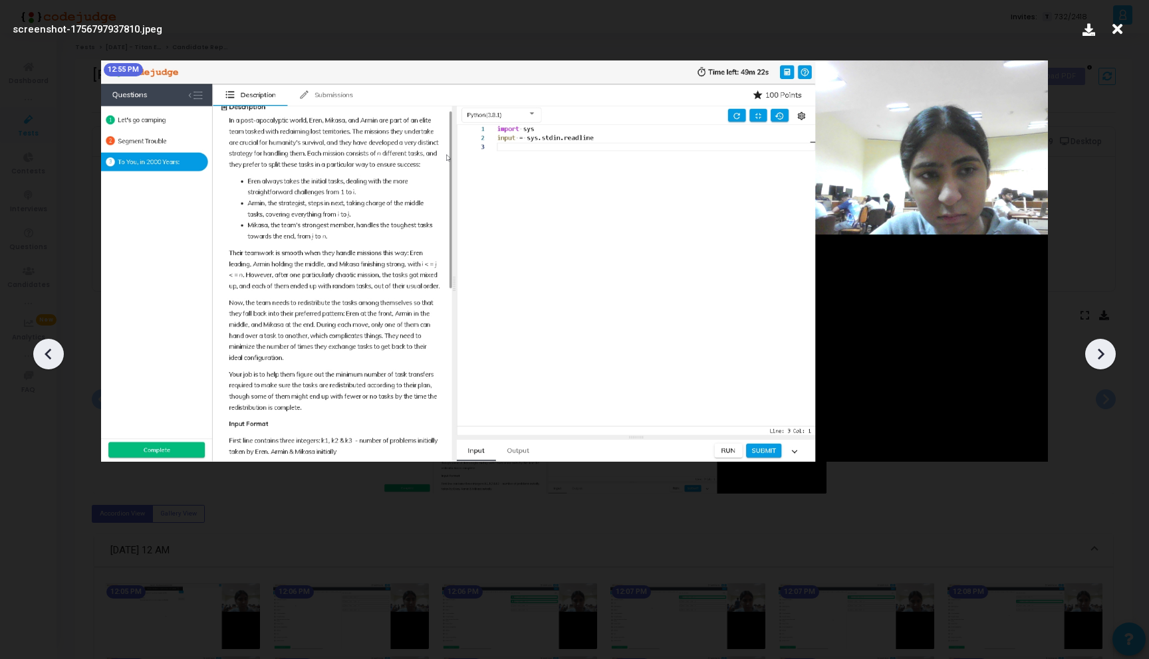
click at [44, 346] on icon at bounding box center [49, 354] width 20 height 20
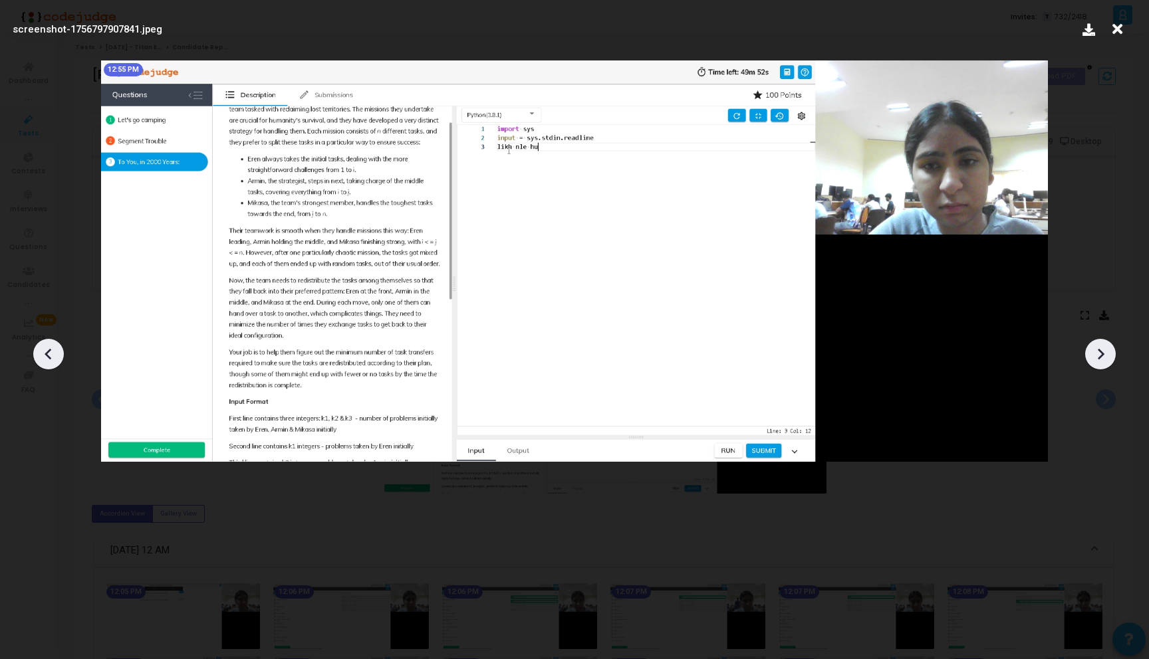
click at [1106, 359] on icon at bounding box center [1100, 354] width 20 height 20
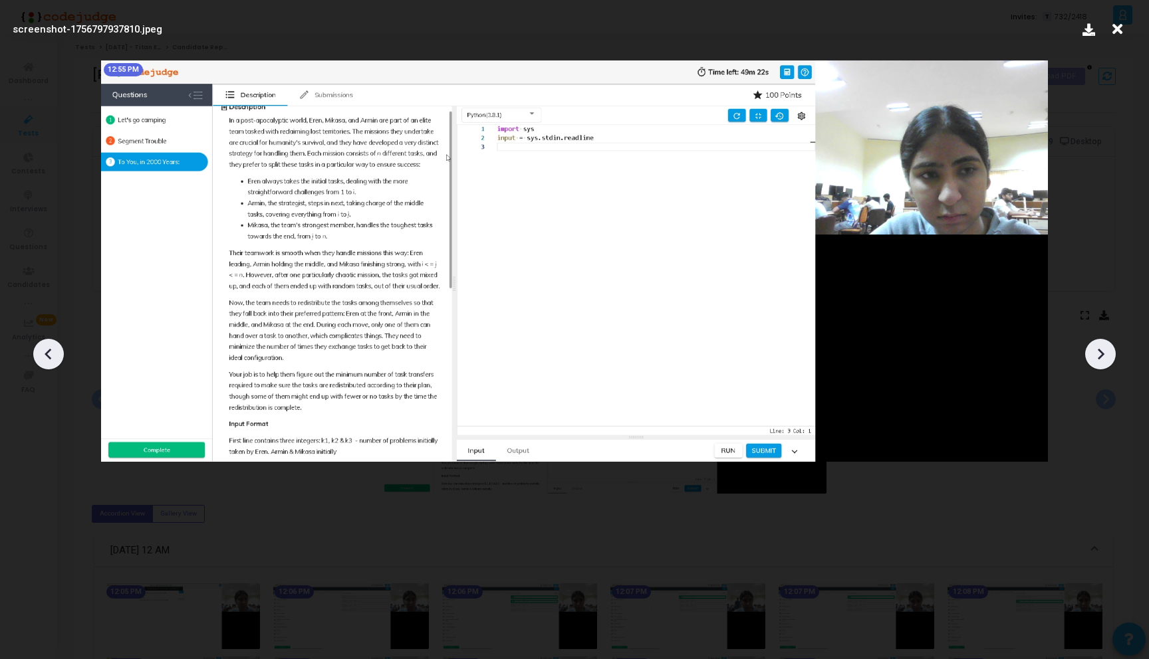
click at [1106, 359] on icon at bounding box center [1100, 354] width 20 height 20
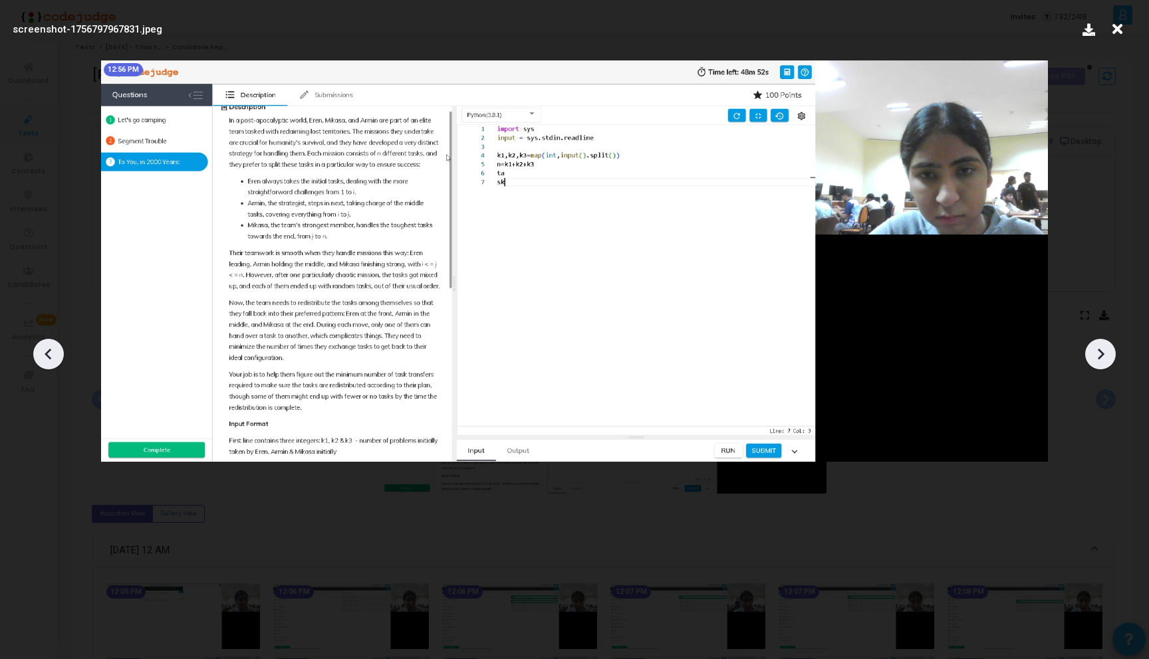
click at [1106, 359] on icon at bounding box center [1100, 354] width 20 height 20
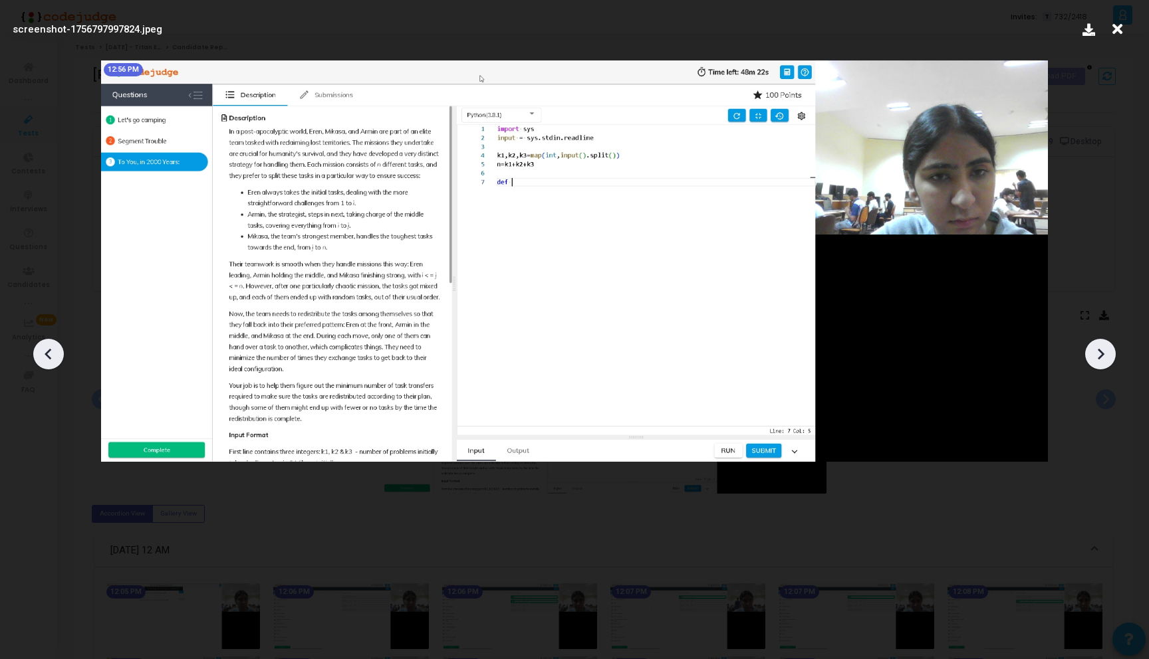
click at [1106, 359] on icon at bounding box center [1100, 354] width 20 height 20
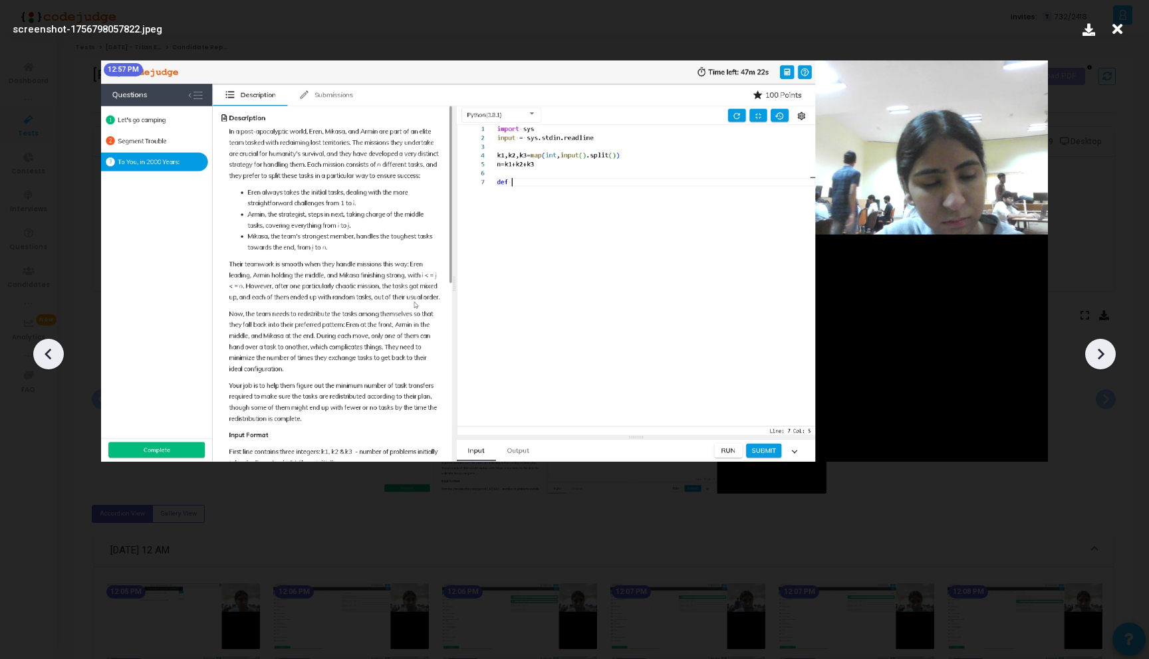
click at [1106, 359] on icon at bounding box center [1100, 354] width 20 height 20
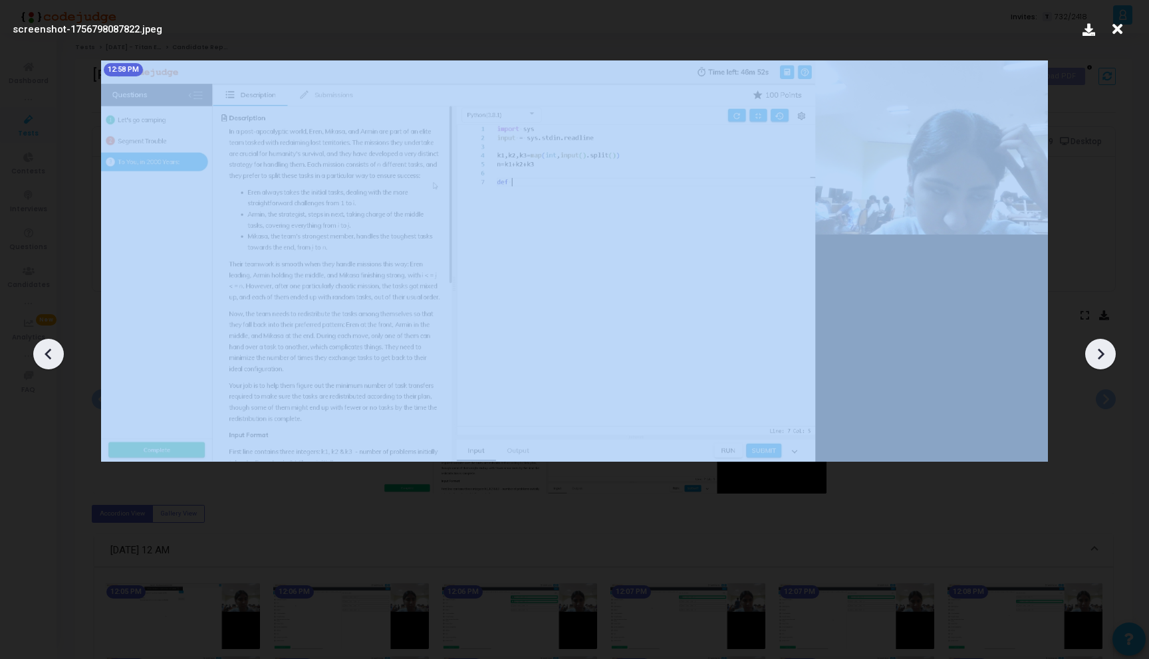
click at [1106, 359] on icon at bounding box center [1100, 354] width 20 height 20
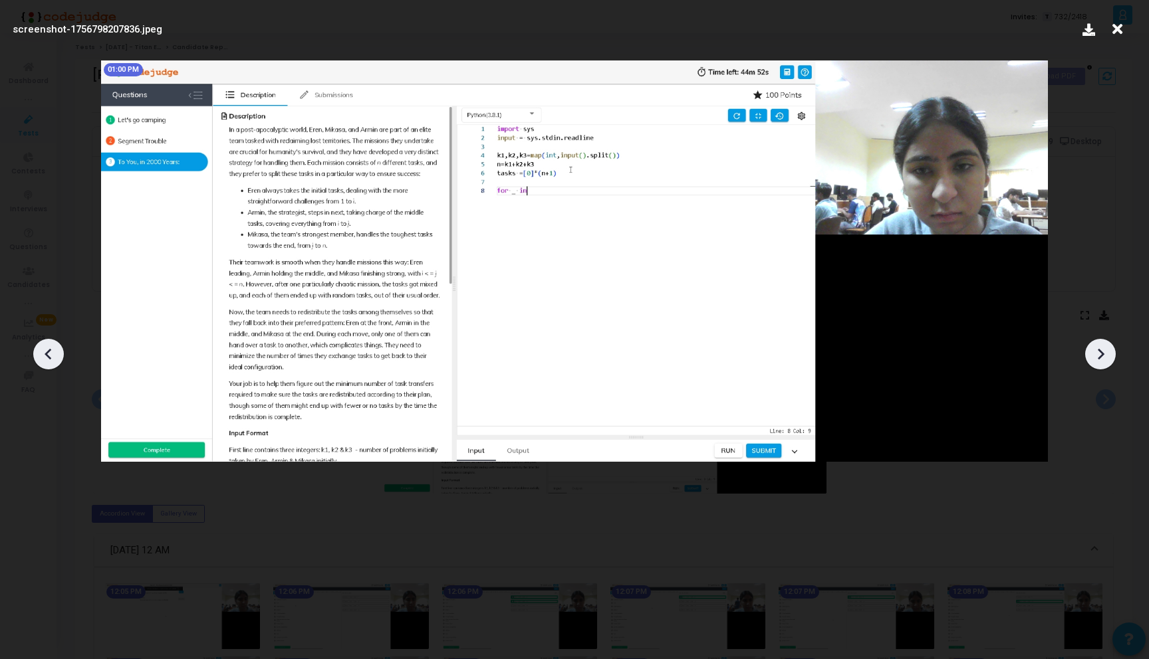
click at [1106, 359] on icon at bounding box center [1100, 354] width 20 height 20
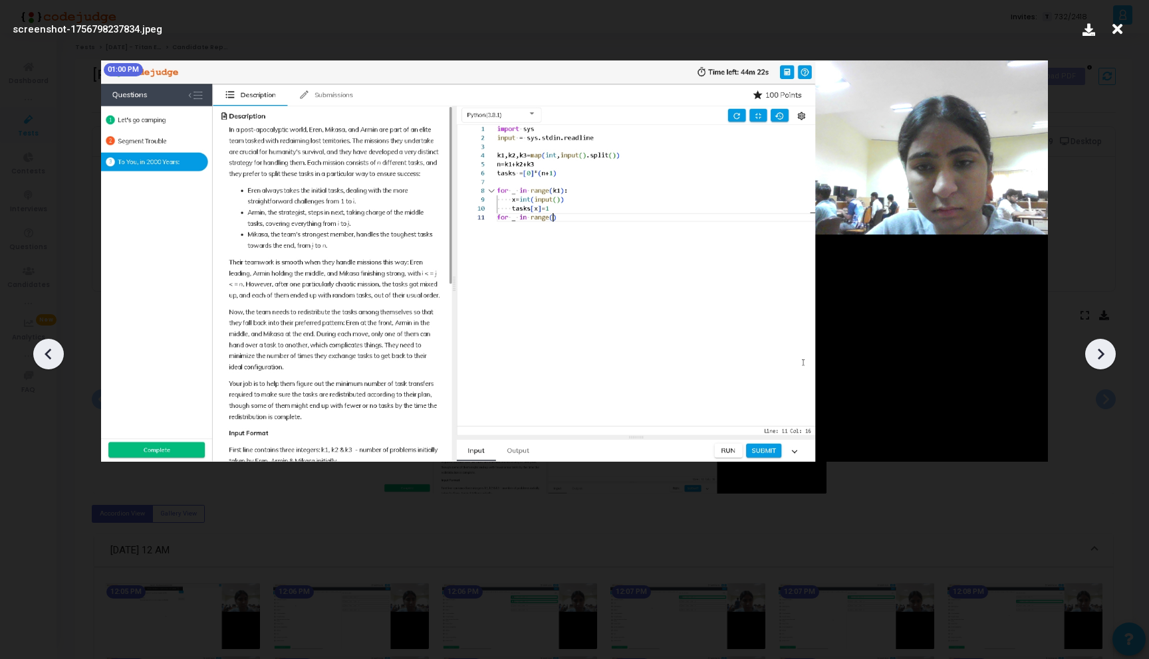
click at [1106, 359] on icon at bounding box center [1100, 354] width 20 height 20
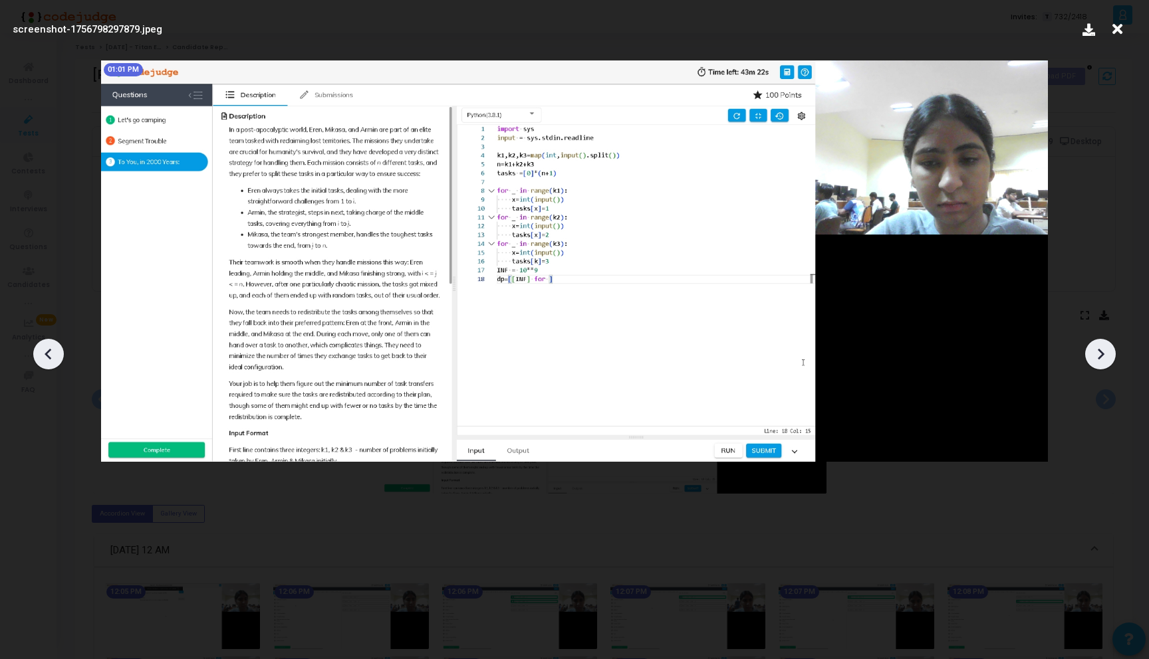
click at [1106, 359] on icon at bounding box center [1100, 354] width 20 height 20
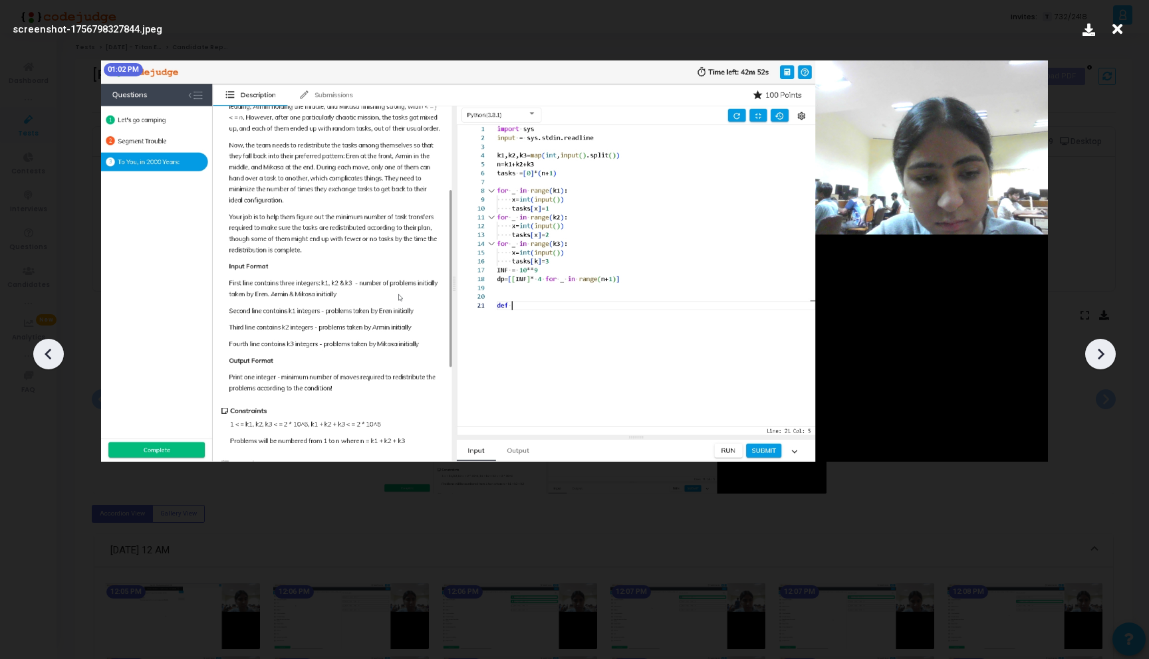
click at [1106, 359] on icon at bounding box center [1100, 354] width 20 height 20
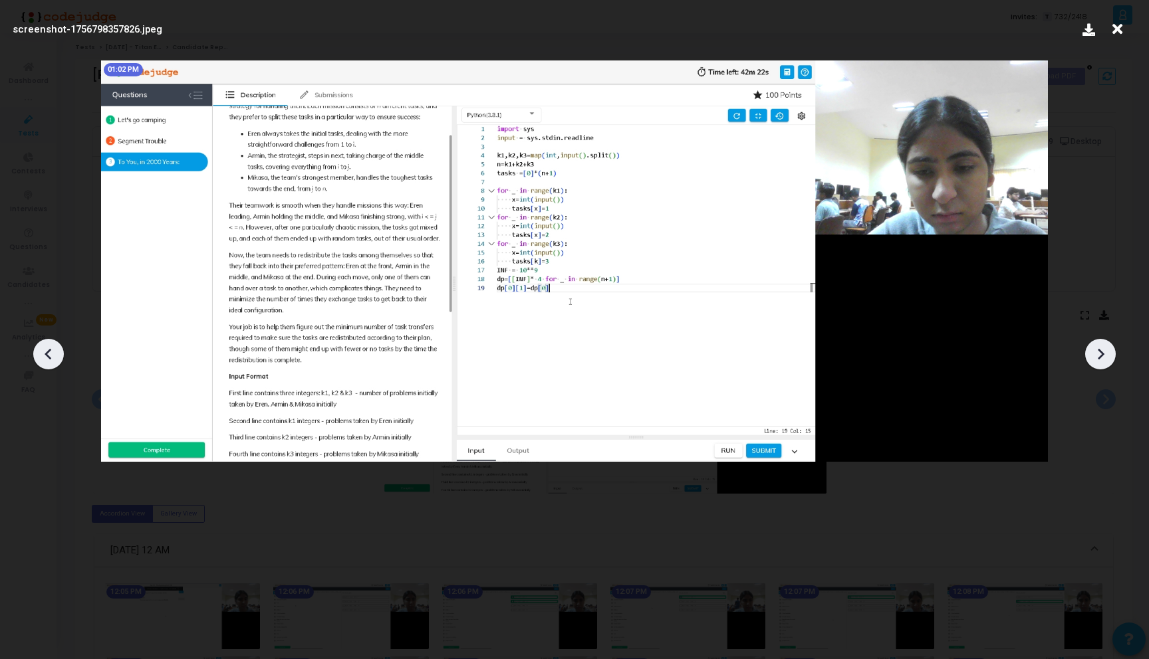
click at [1106, 359] on icon at bounding box center [1100, 354] width 20 height 20
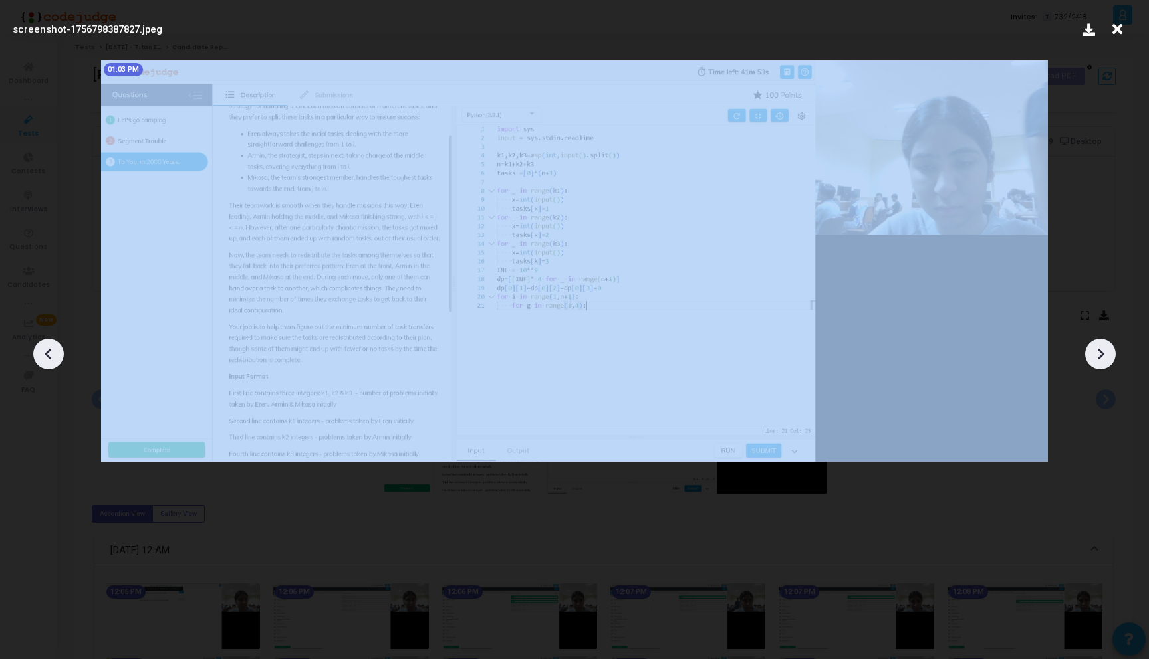
click at [1106, 359] on icon at bounding box center [1100, 354] width 20 height 20
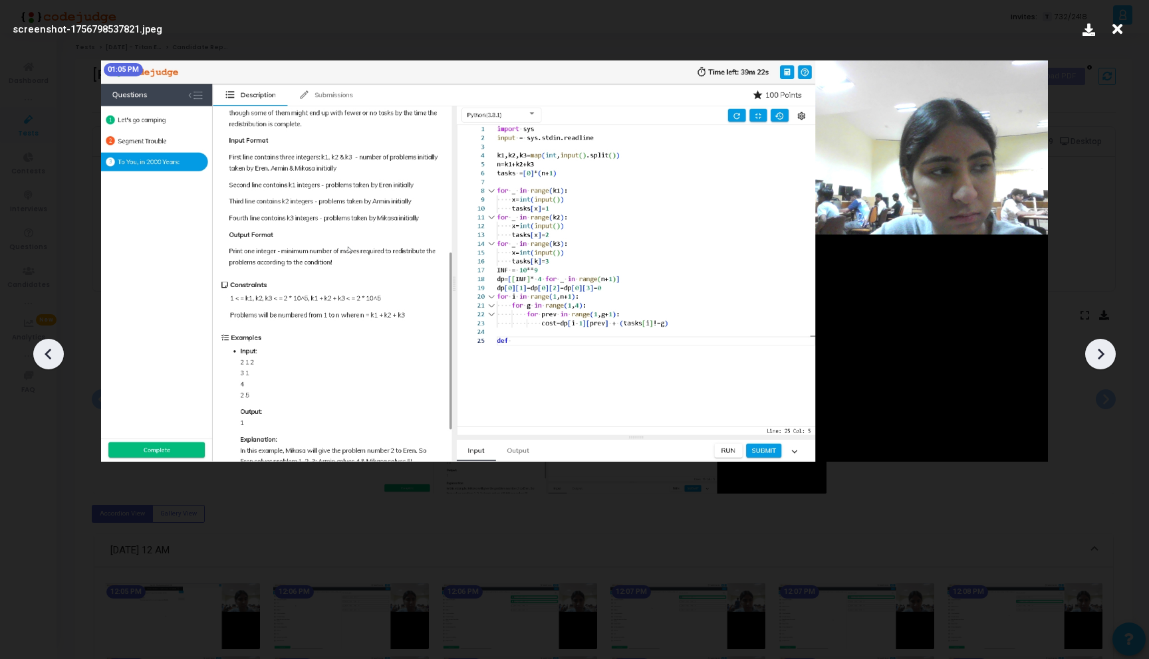
click at [1106, 359] on icon at bounding box center [1100, 354] width 20 height 20
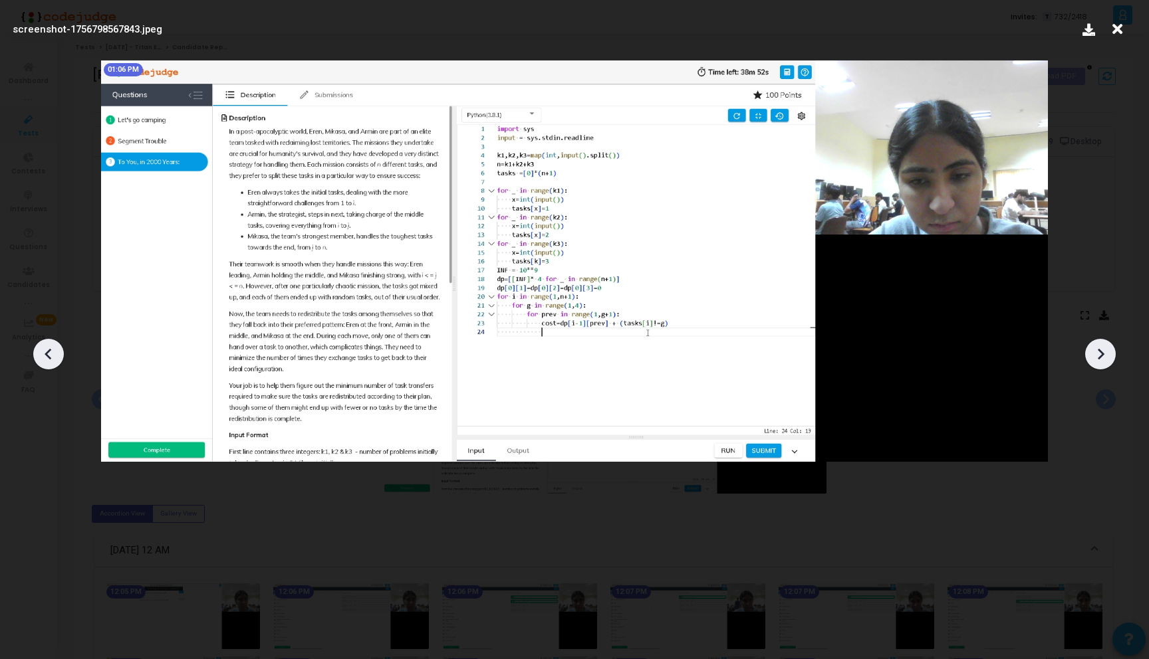
click at [1106, 359] on icon at bounding box center [1100, 354] width 20 height 20
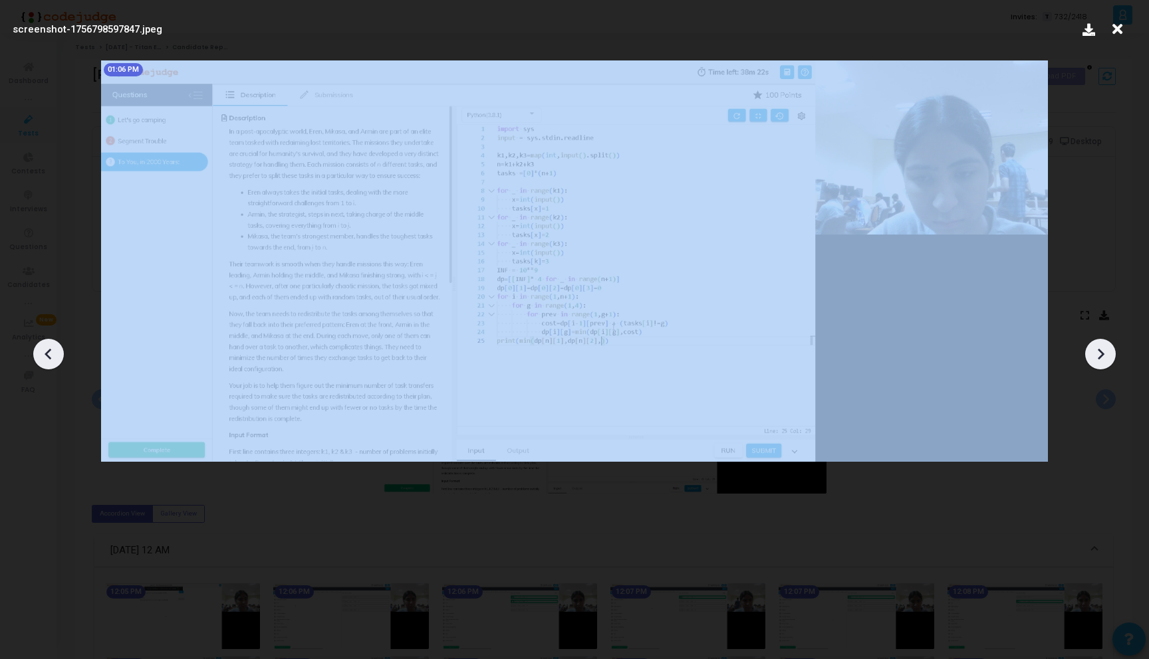
click at [1106, 358] on icon at bounding box center [1100, 354] width 20 height 20
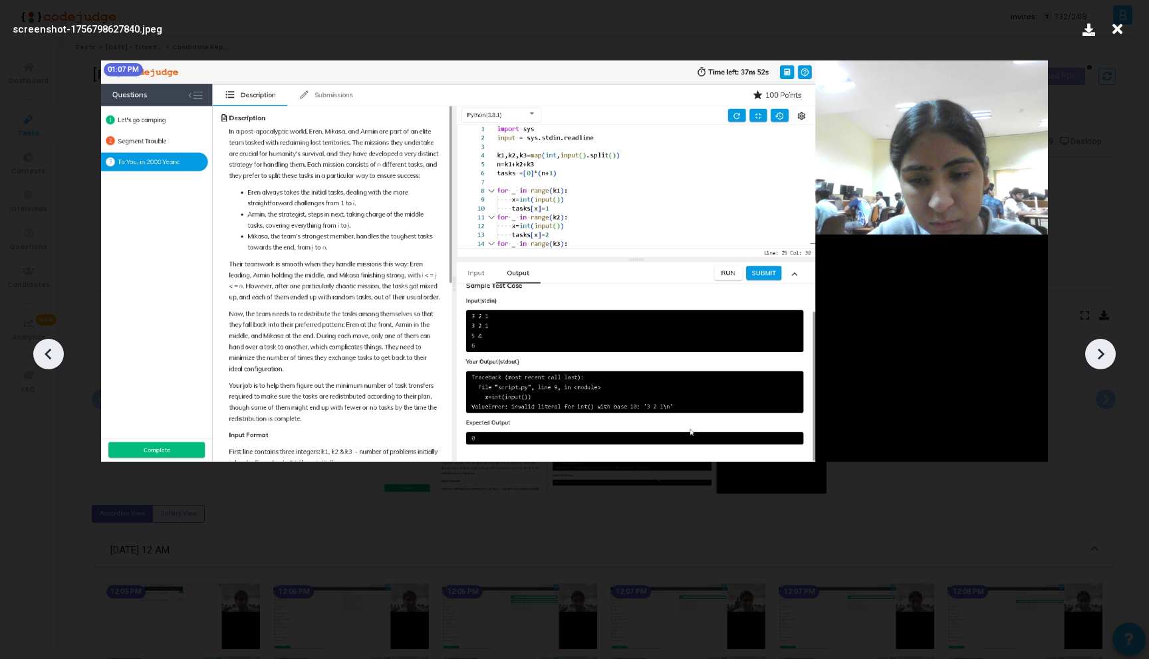
click at [1106, 358] on icon at bounding box center [1100, 354] width 20 height 20
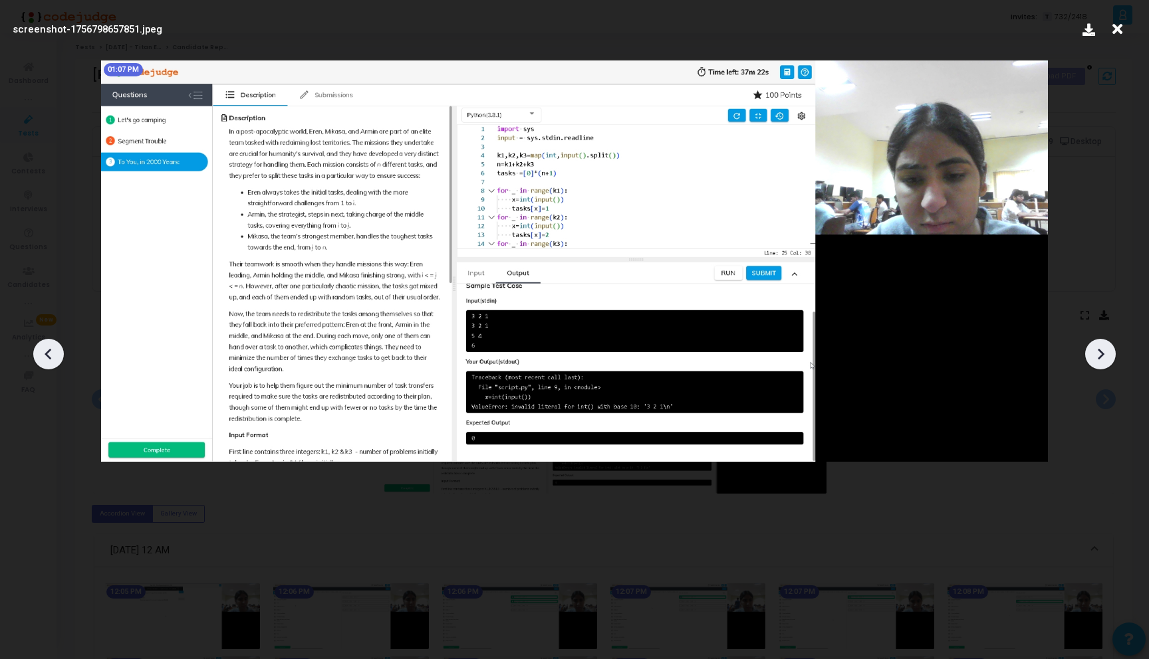
click at [1106, 358] on icon at bounding box center [1100, 354] width 20 height 20
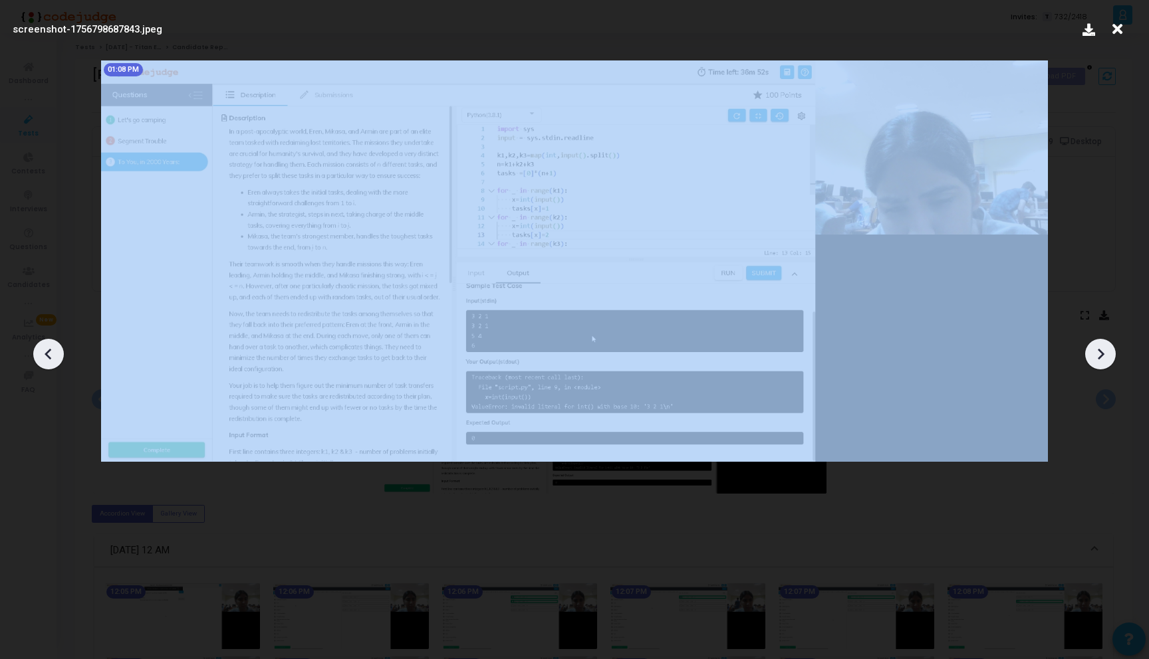
click at [1106, 358] on icon at bounding box center [1100, 354] width 20 height 20
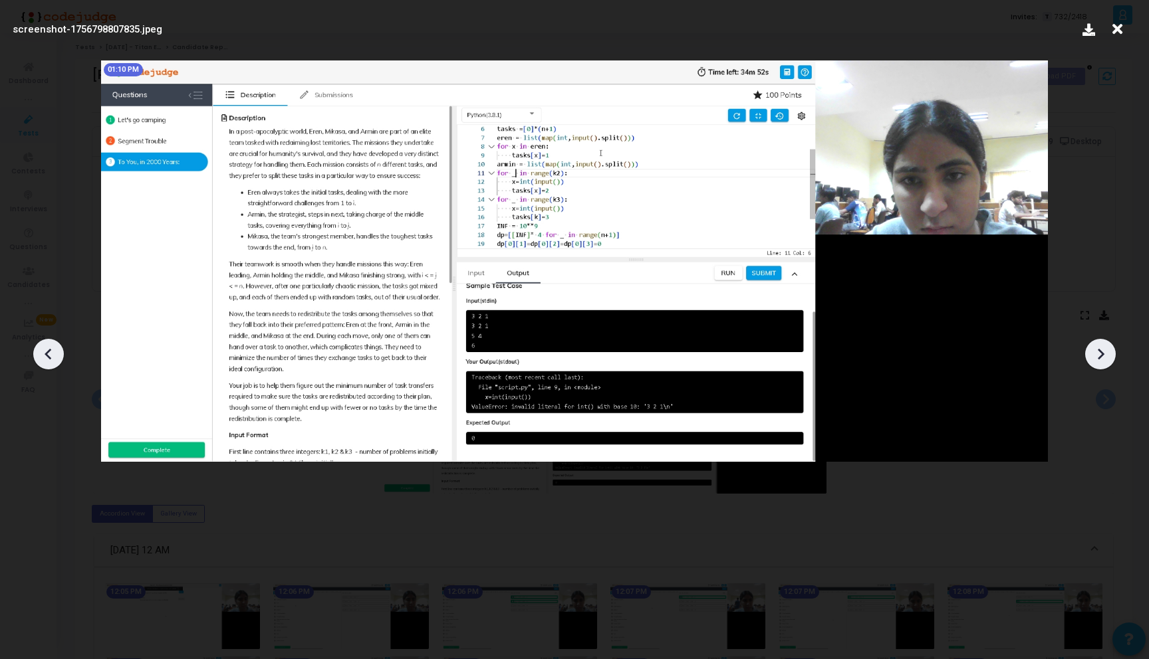
click at [1106, 358] on icon at bounding box center [1100, 354] width 20 height 20
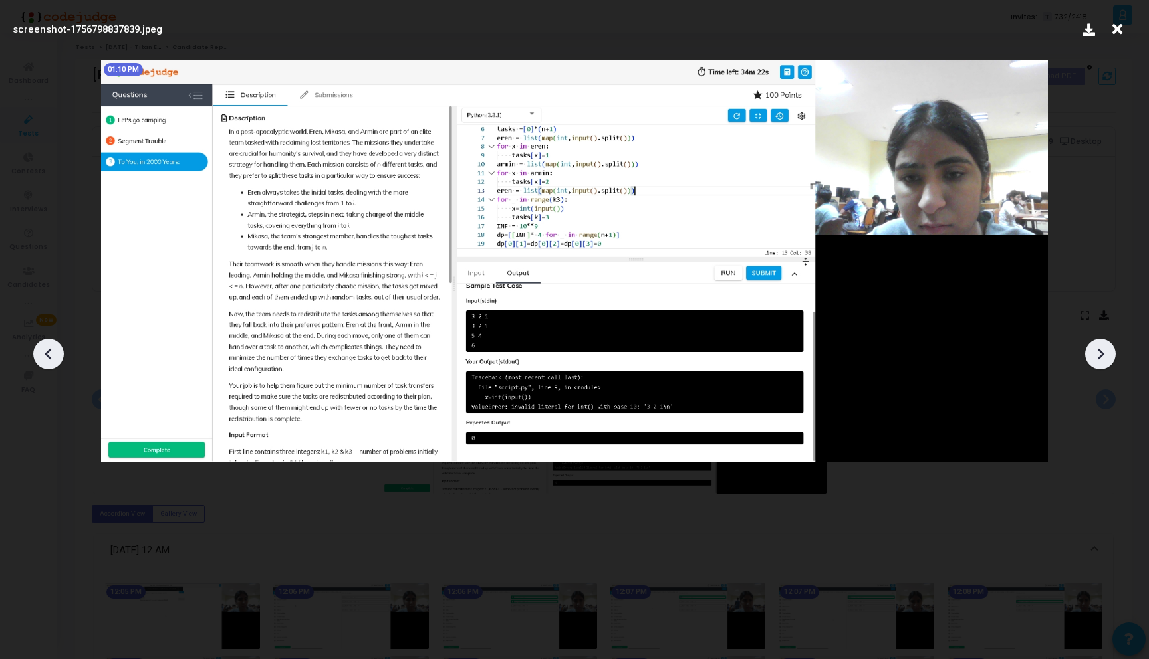
click at [1106, 358] on icon at bounding box center [1100, 354] width 20 height 20
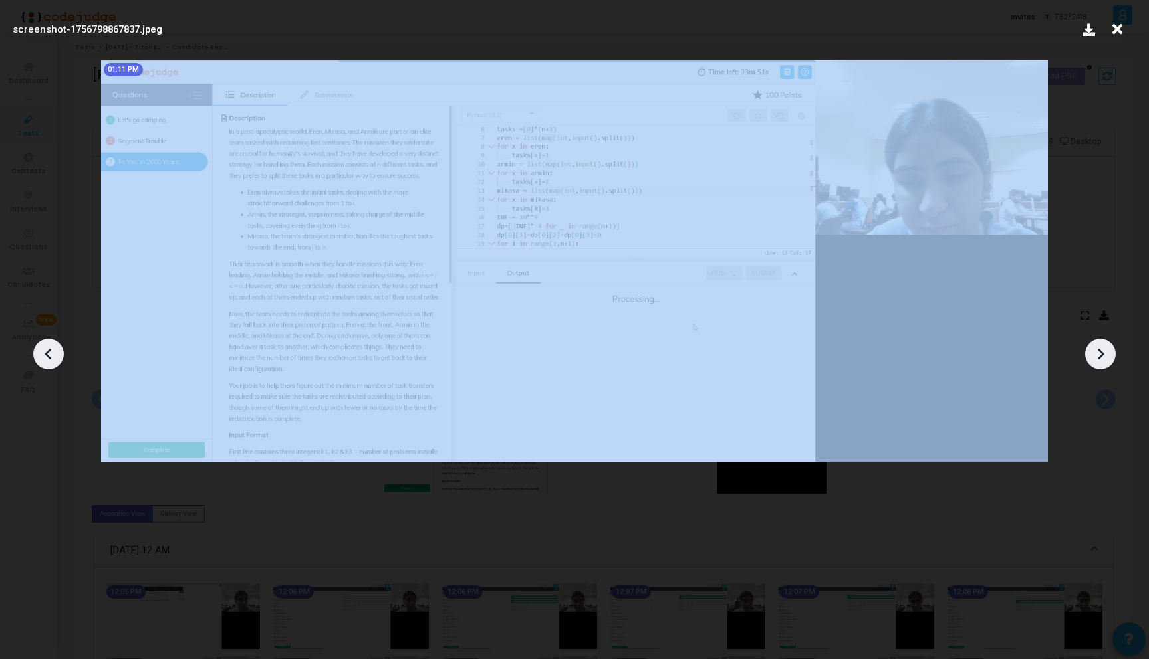
click at [1106, 358] on icon at bounding box center [1100, 354] width 20 height 20
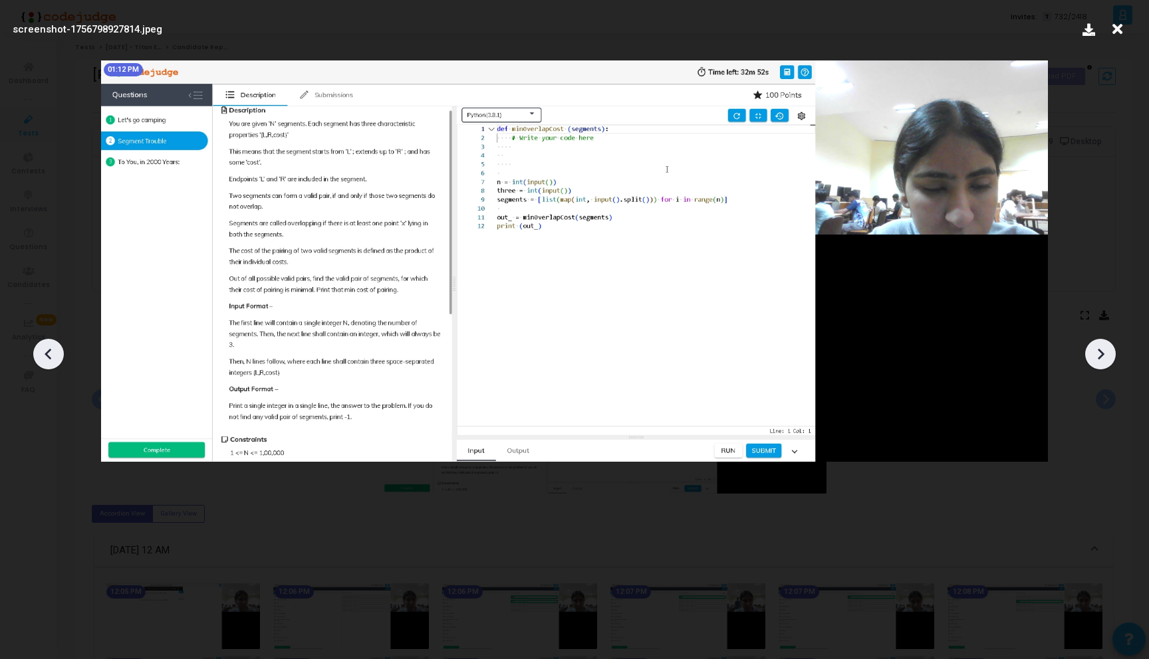
click at [56, 354] on icon at bounding box center [49, 354] width 20 height 20
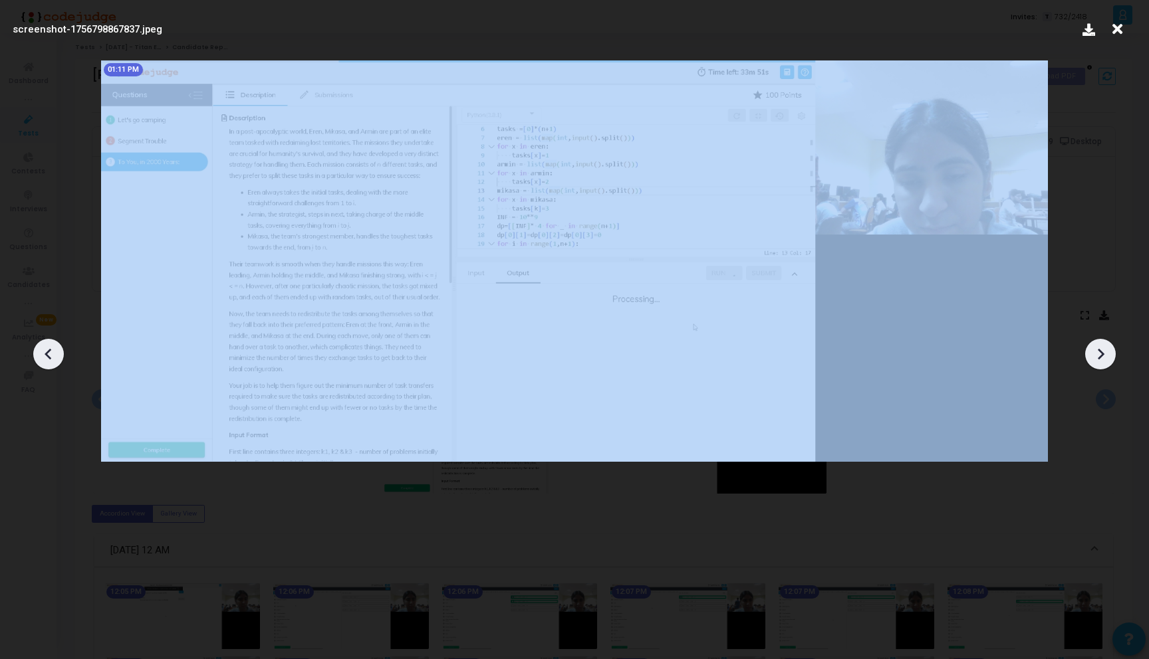
click at [56, 354] on icon at bounding box center [49, 354] width 20 height 20
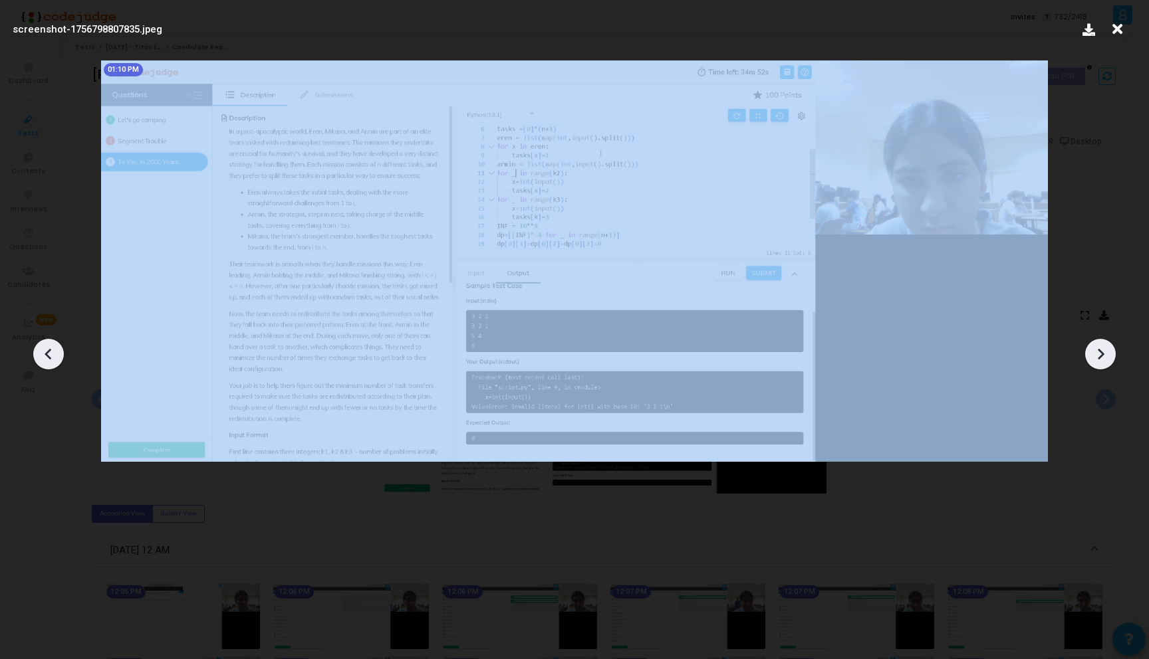
click at [56, 354] on icon at bounding box center [49, 354] width 20 height 20
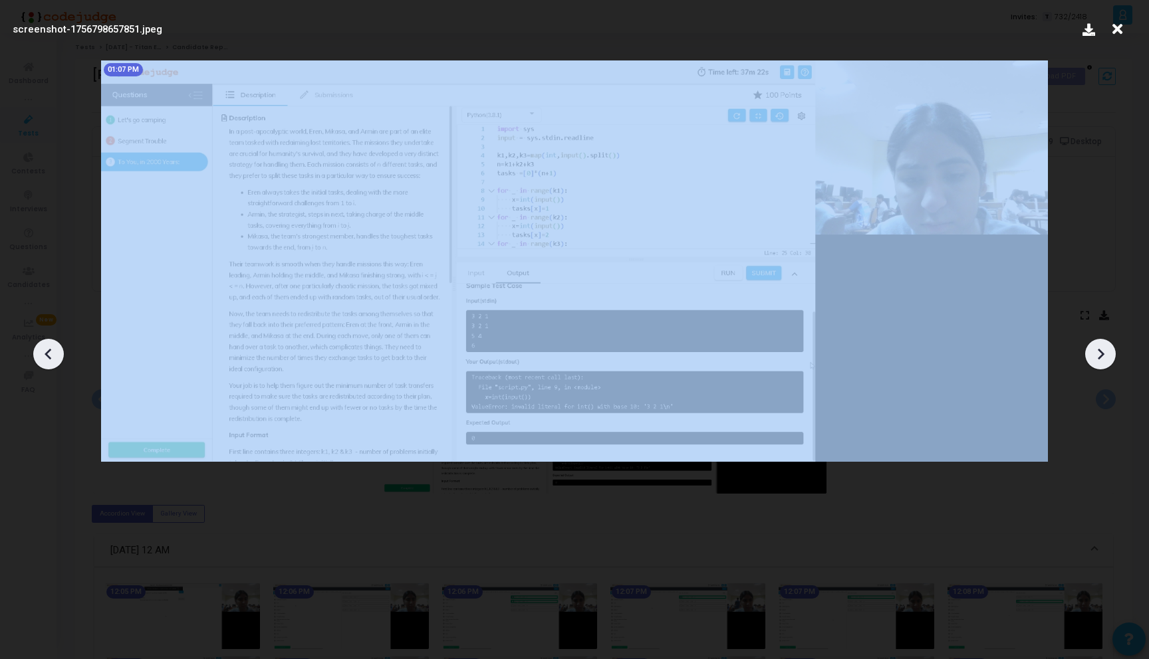
click at [56, 354] on icon at bounding box center [49, 354] width 20 height 20
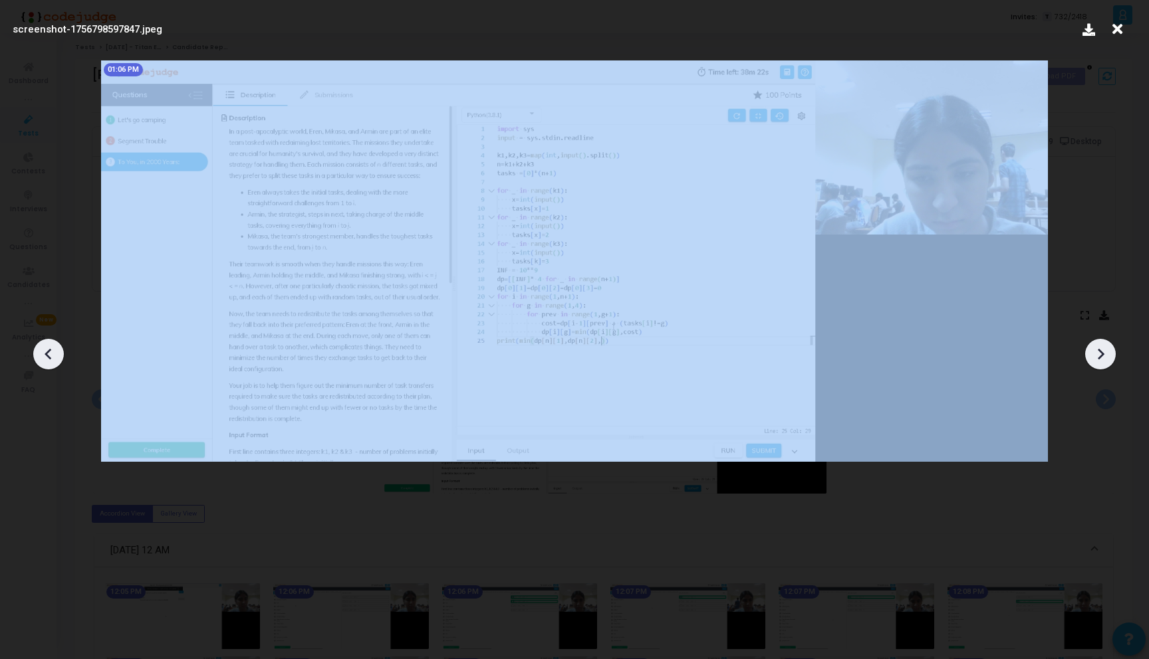
click at [56, 354] on icon at bounding box center [49, 354] width 20 height 20
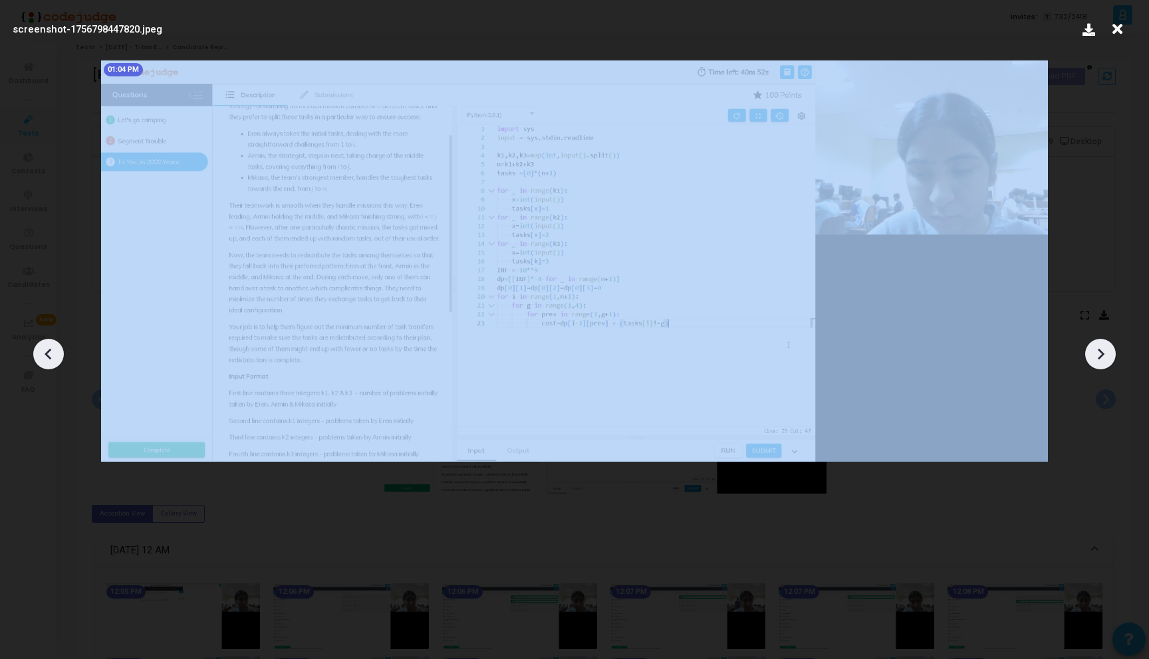
click at [56, 354] on icon at bounding box center [49, 354] width 20 height 20
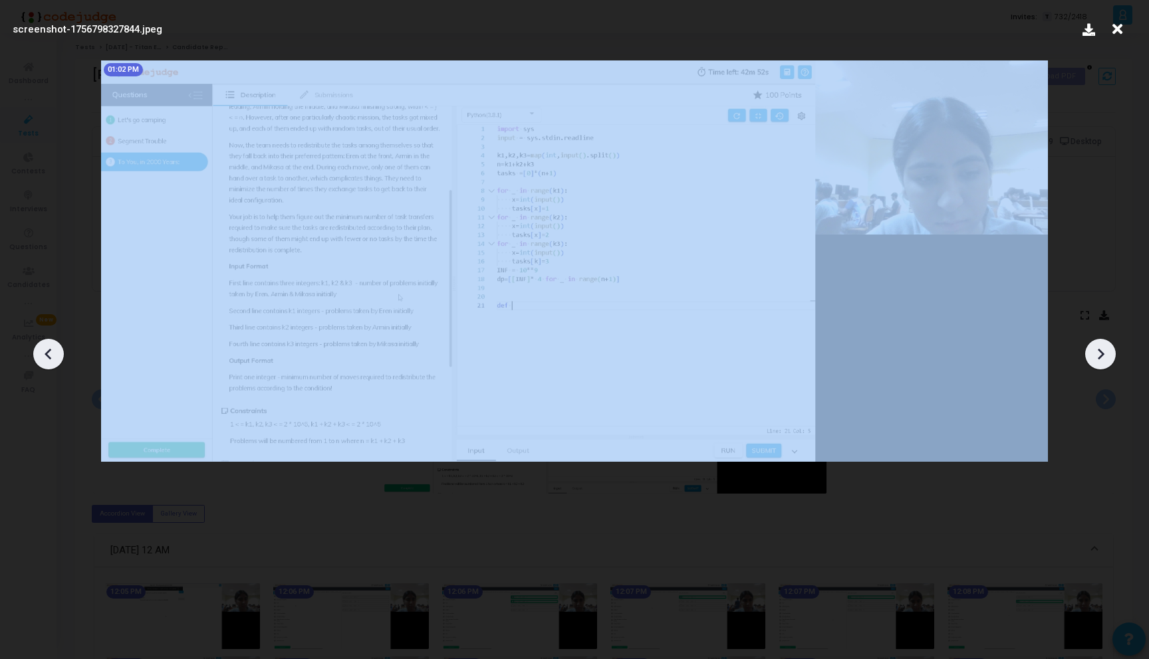
click at [56, 354] on icon at bounding box center [49, 354] width 20 height 20
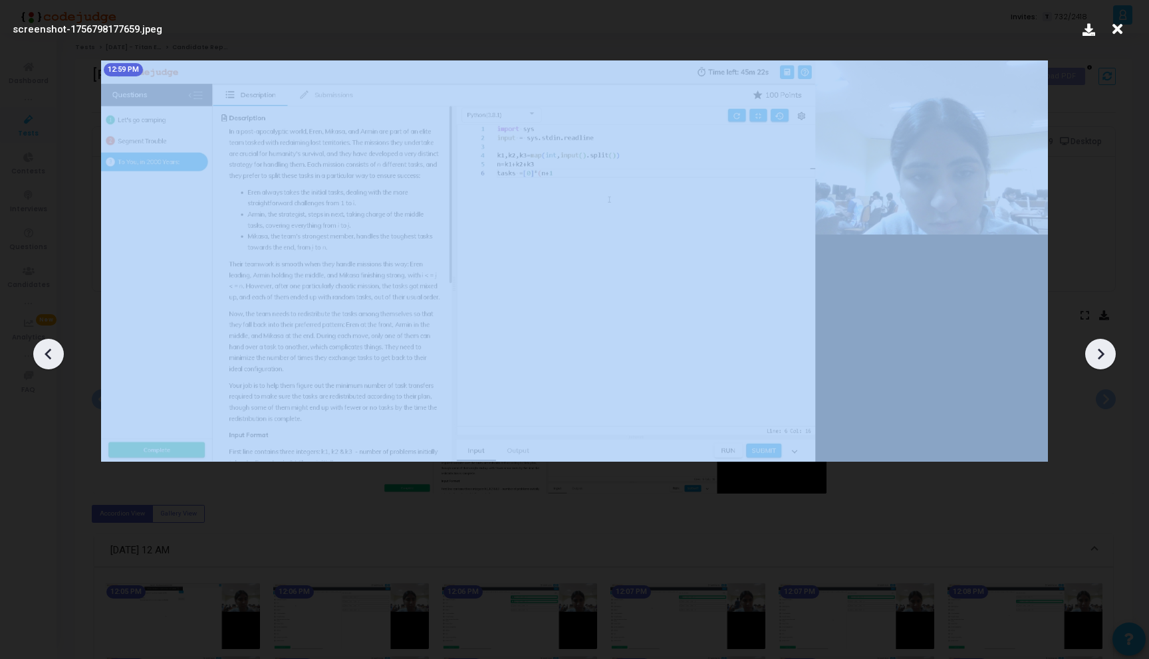
click at [56, 354] on icon at bounding box center [49, 354] width 20 height 20
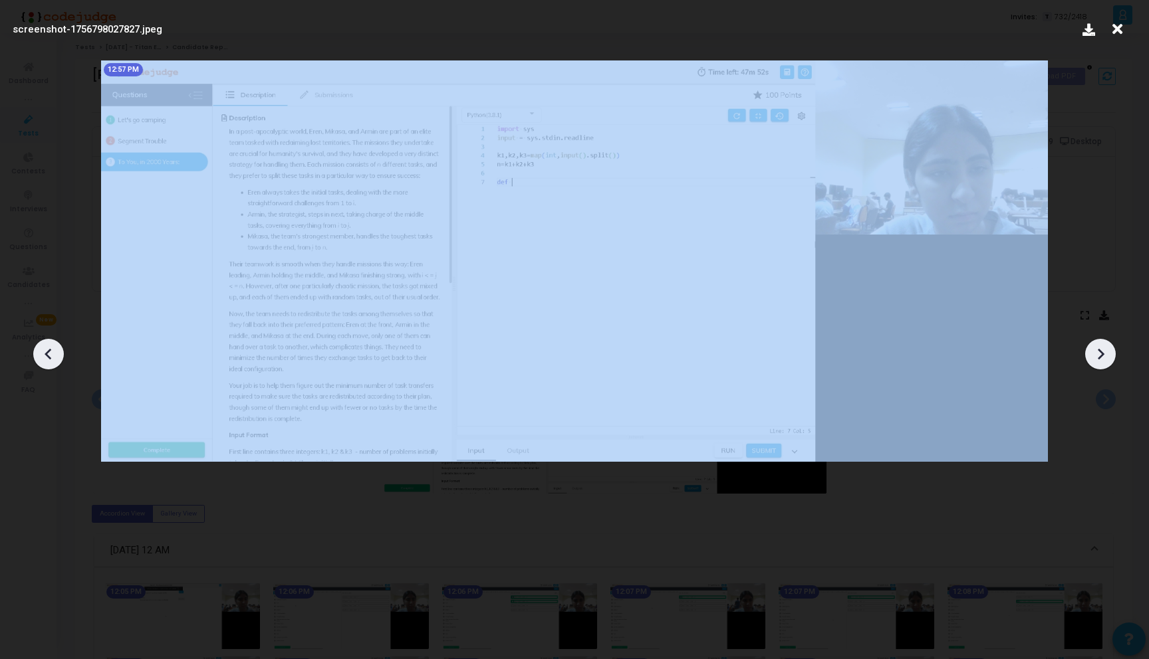
click at [56, 354] on icon at bounding box center [49, 354] width 20 height 20
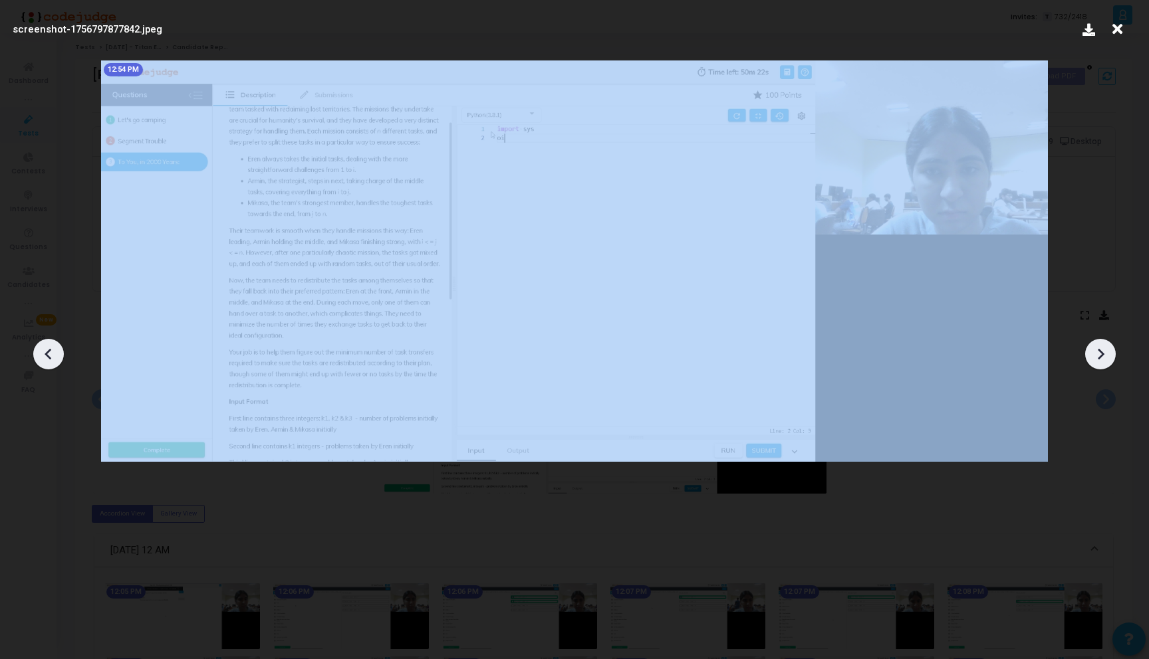
click at [56, 354] on icon at bounding box center [49, 354] width 20 height 20
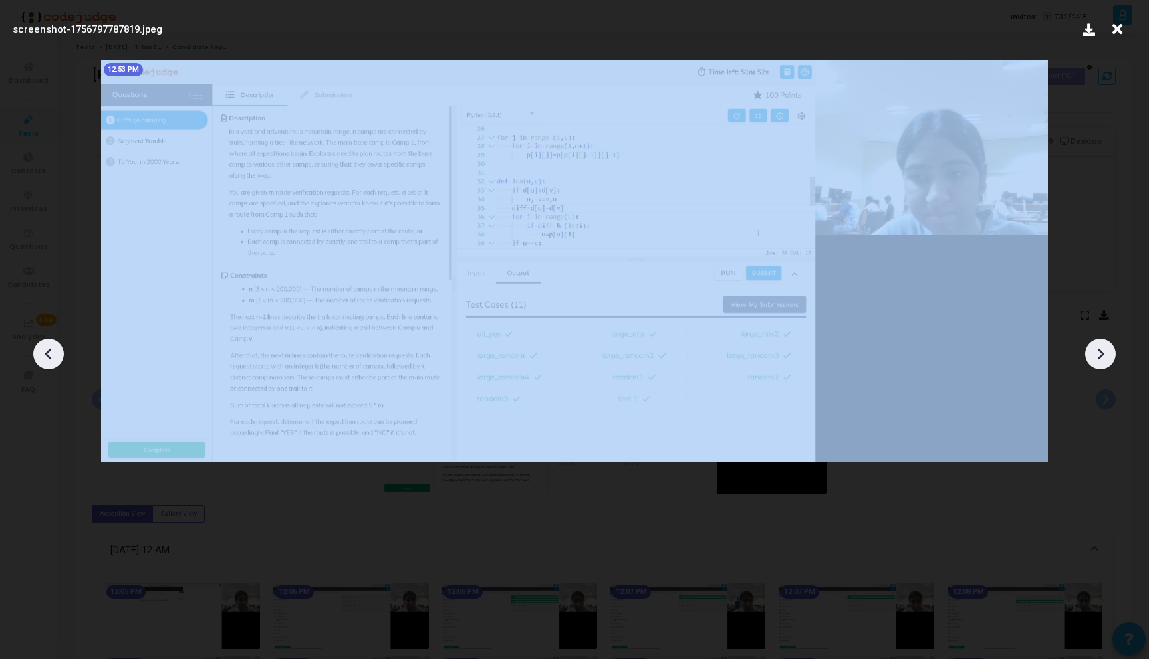
click at [56, 354] on icon at bounding box center [49, 354] width 20 height 20
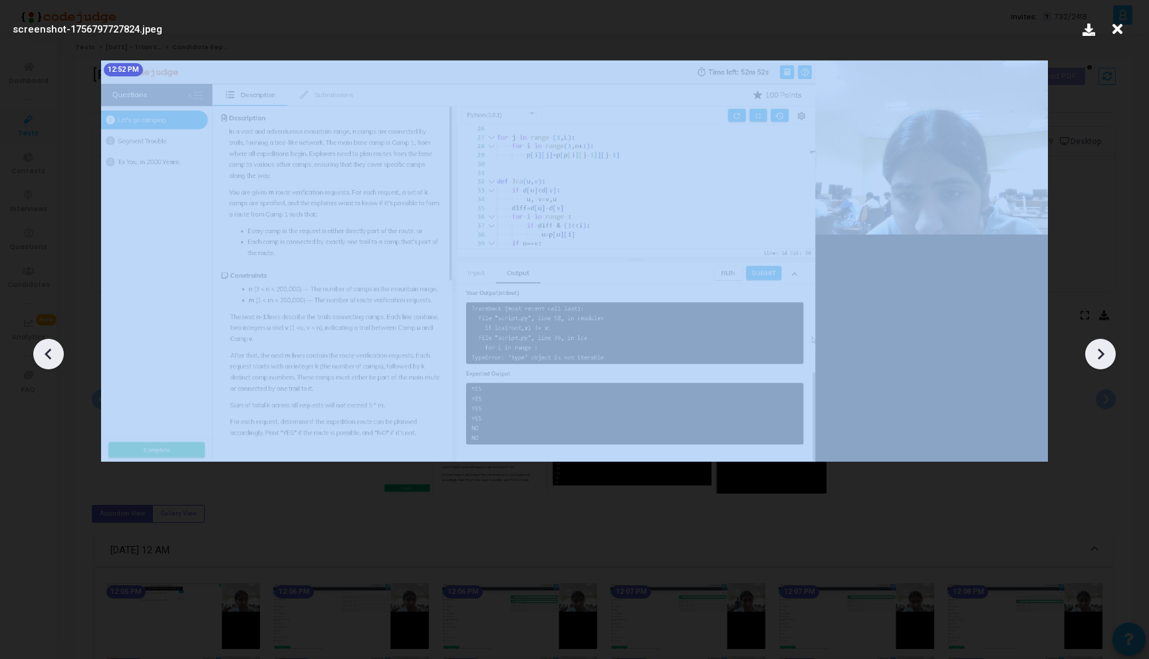
click at [56, 354] on icon at bounding box center [49, 354] width 20 height 20
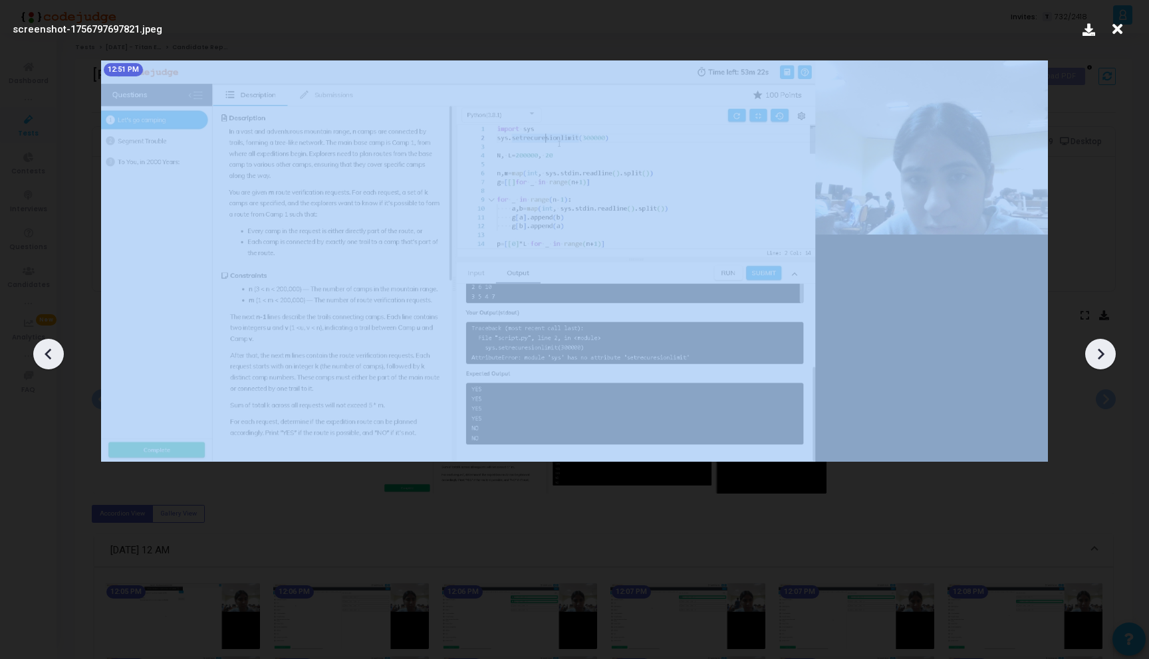
click at [56, 354] on icon at bounding box center [49, 354] width 20 height 20
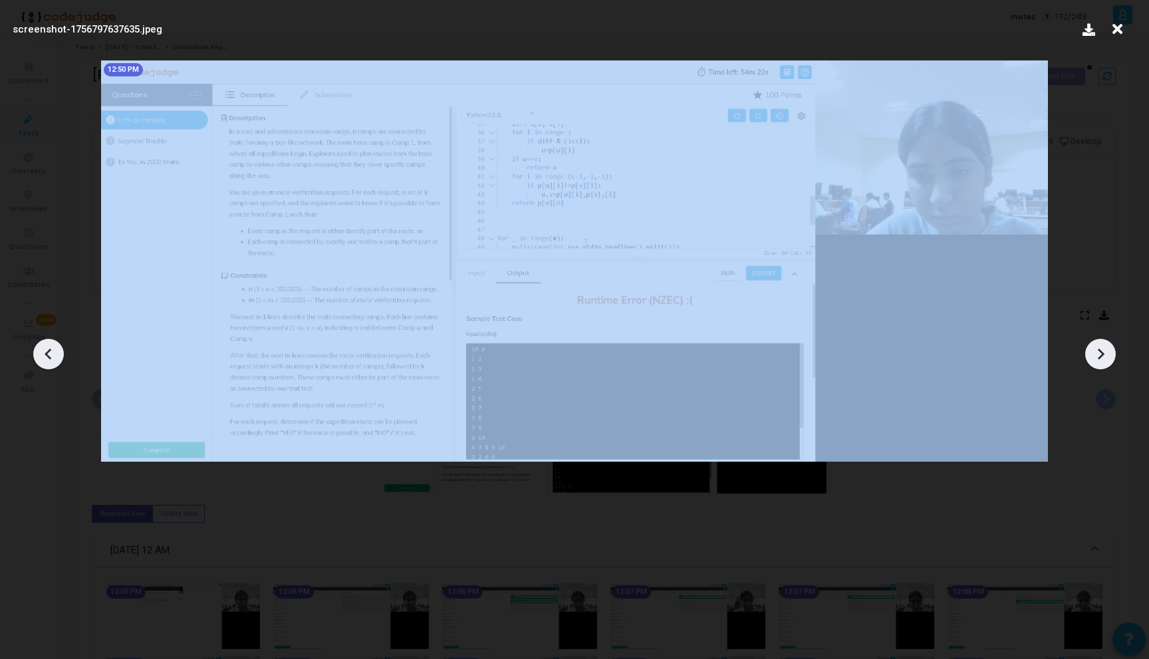
click at [56, 354] on icon at bounding box center [49, 354] width 20 height 20
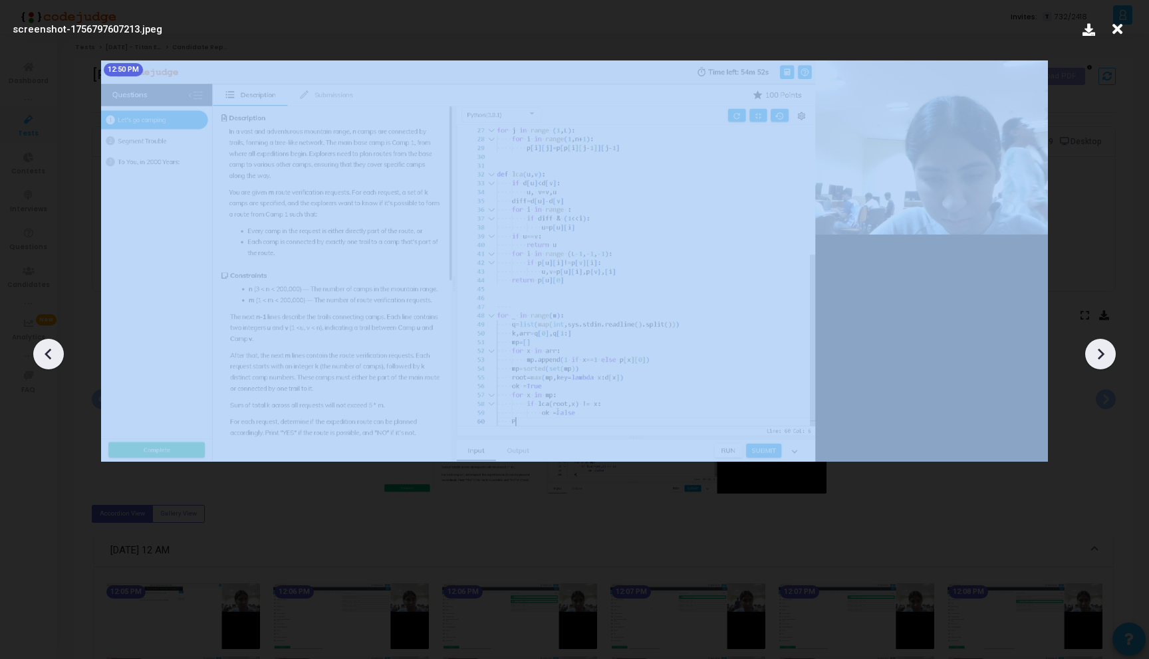
click at [56, 354] on icon at bounding box center [49, 354] width 20 height 20
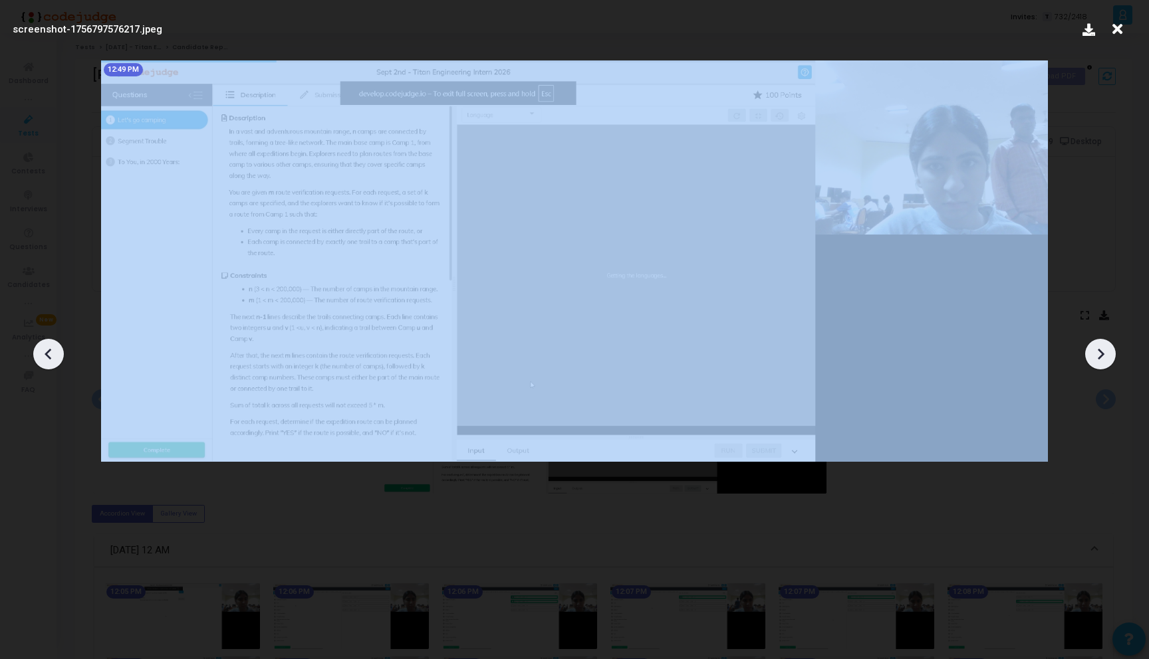
click at [56, 354] on icon at bounding box center [49, 354] width 20 height 20
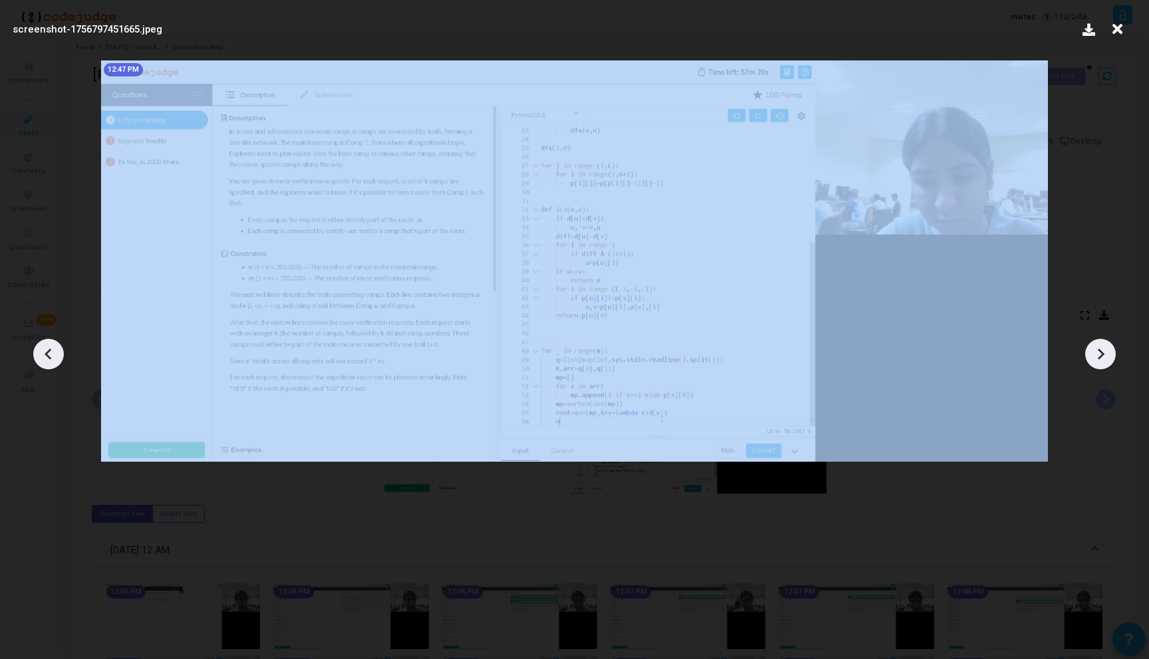
click at [56, 354] on icon at bounding box center [49, 354] width 20 height 20
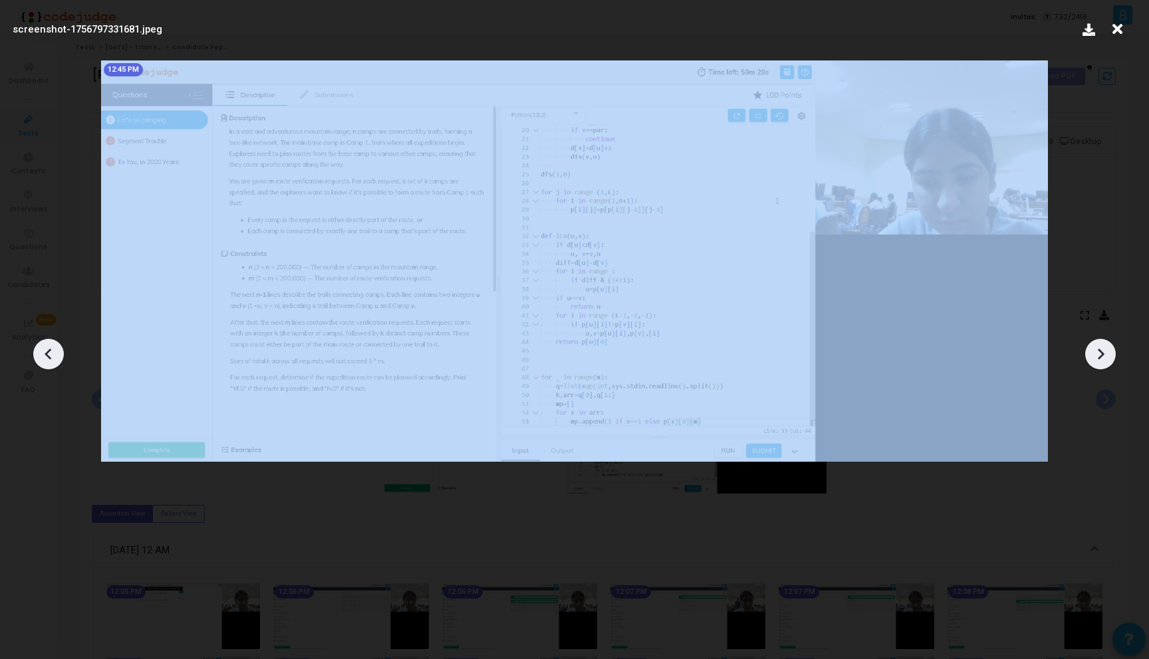
click at [56, 354] on icon at bounding box center [49, 354] width 20 height 20
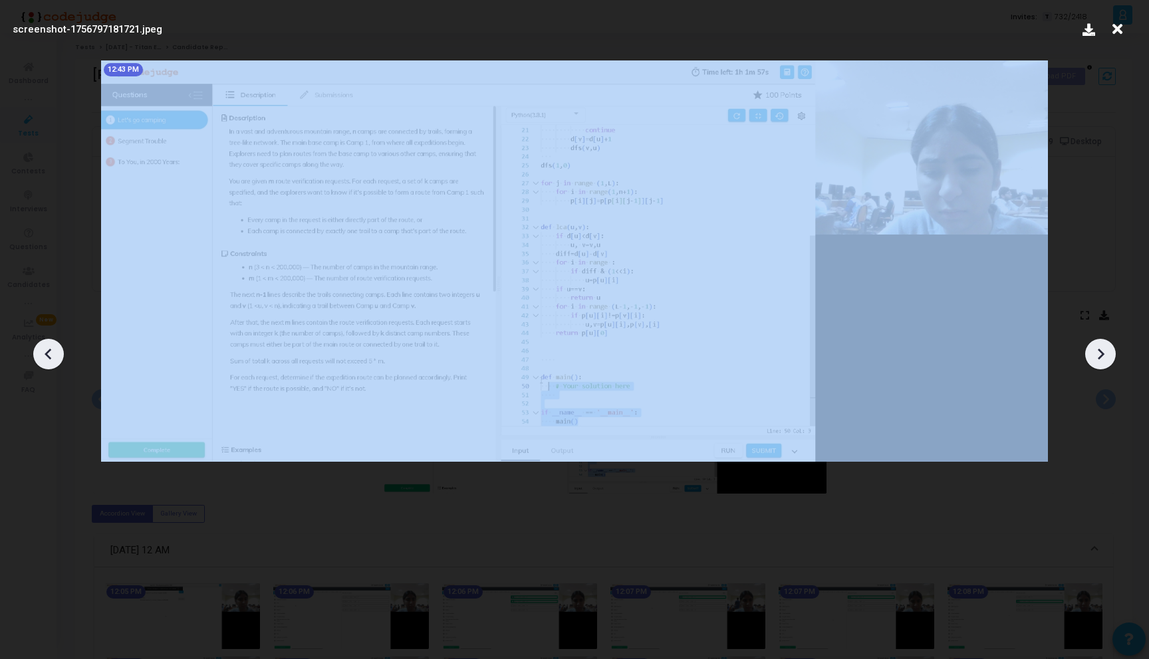
click at [56, 354] on icon at bounding box center [49, 354] width 20 height 20
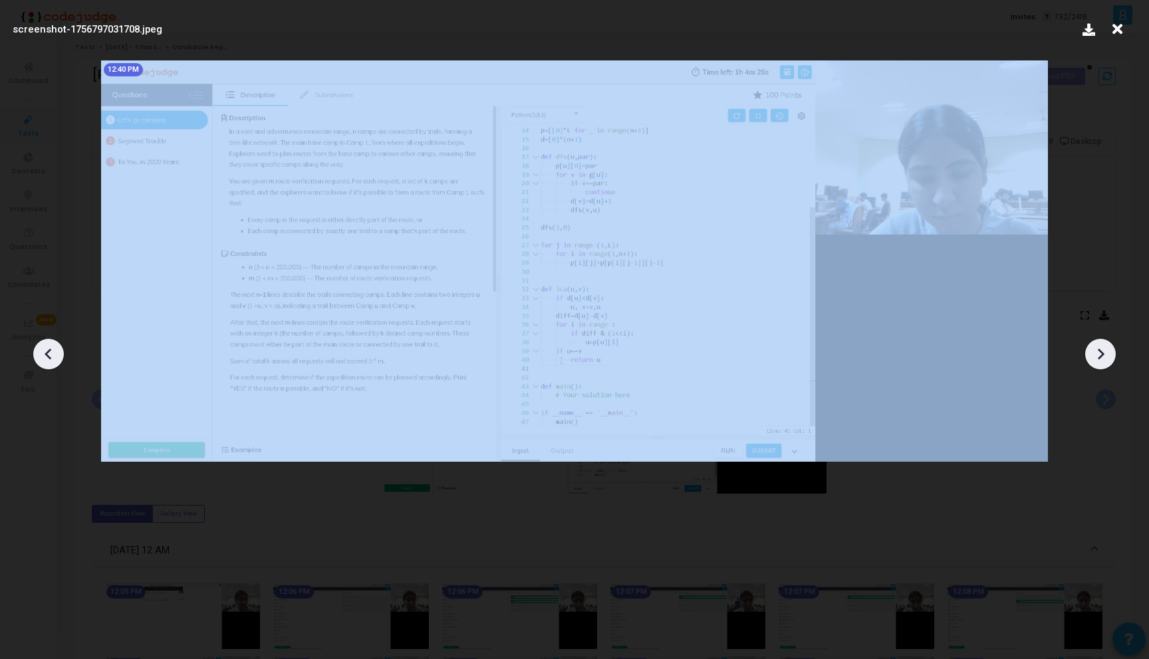
click at [56, 354] on icon at bounding box center [49, 354] width 20 height 20
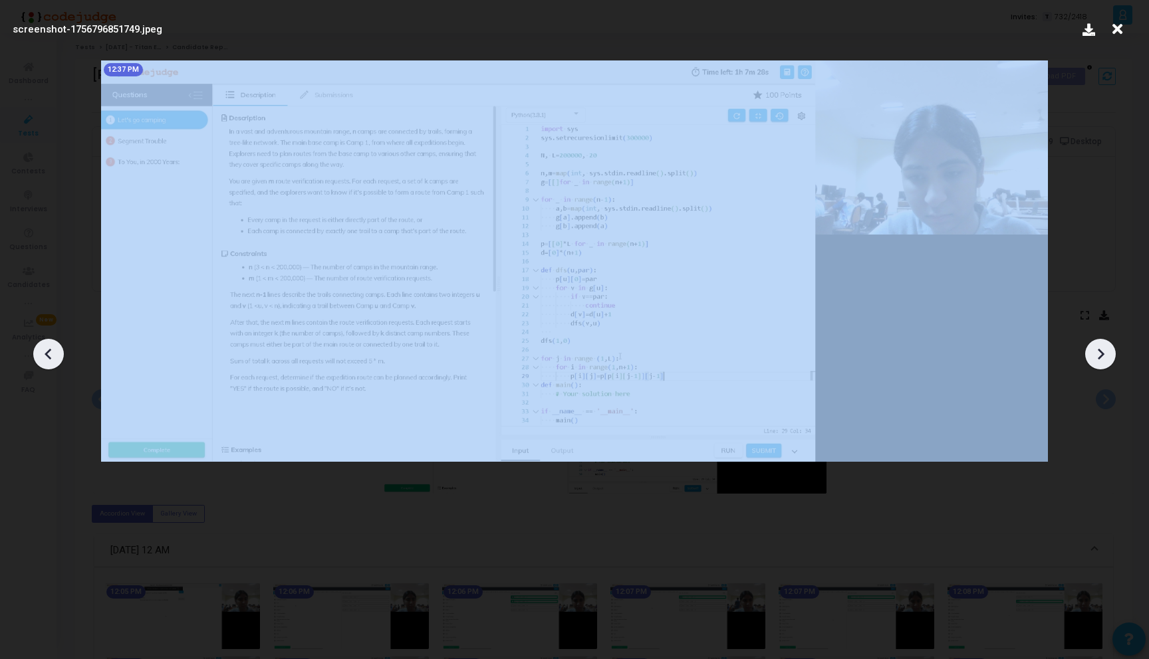
click at [56, 354] on icon at bounding box center [49, 354] width 20 height 20
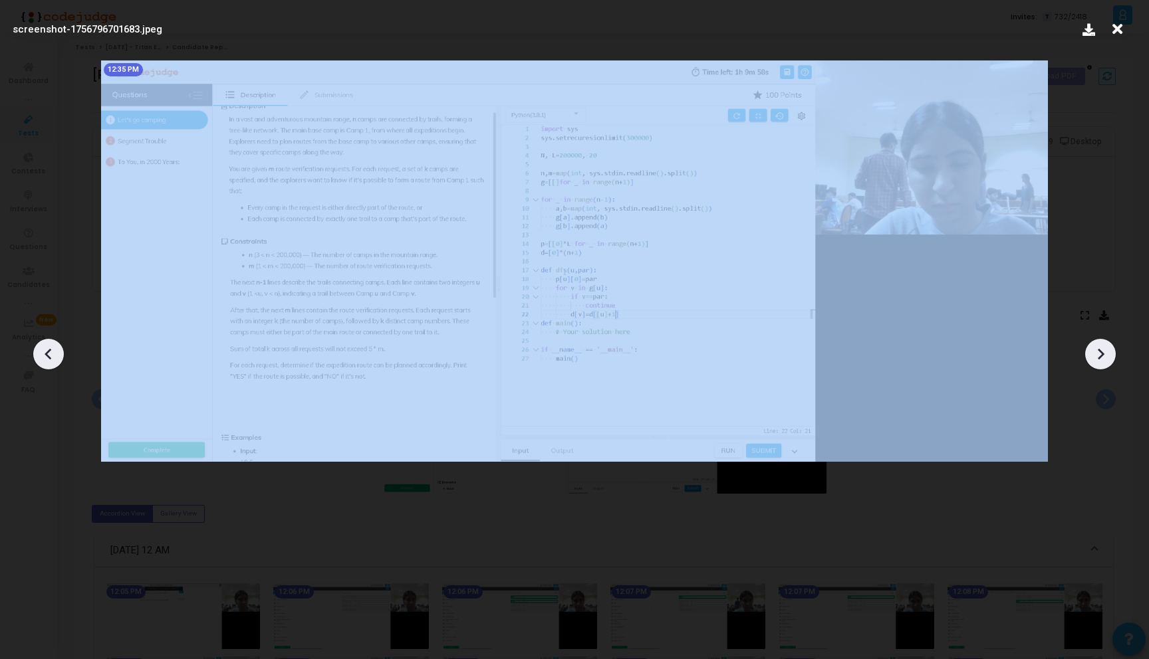
click at [56, 354] on icon at bounding box center [49, 354] width 20 height 20
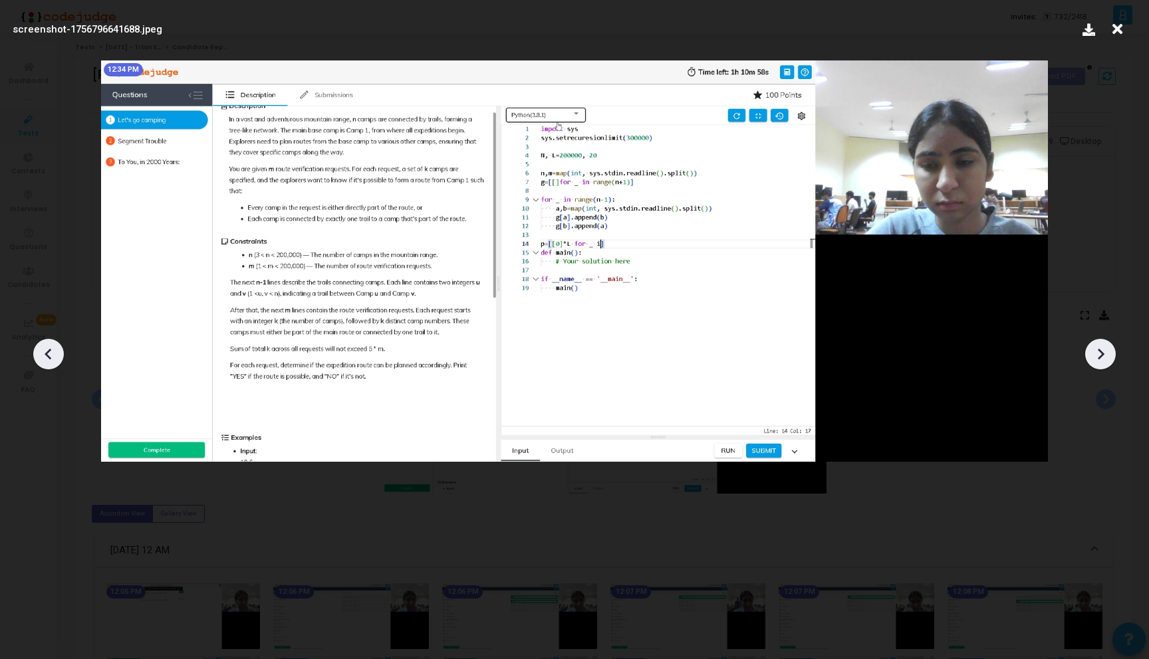
click at [1095, 360] on icon at bounding box center [1100, 354] width 20 height 20
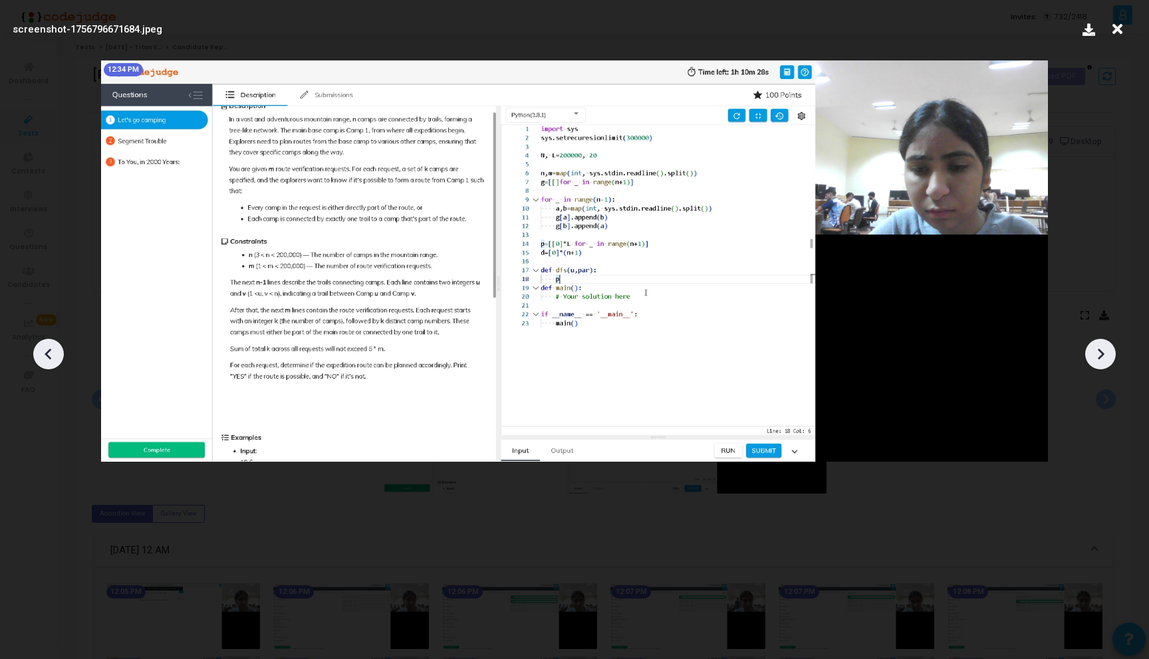
click at [1095, 360] on icon at bounding box center [1100, 354] width 20 height 20
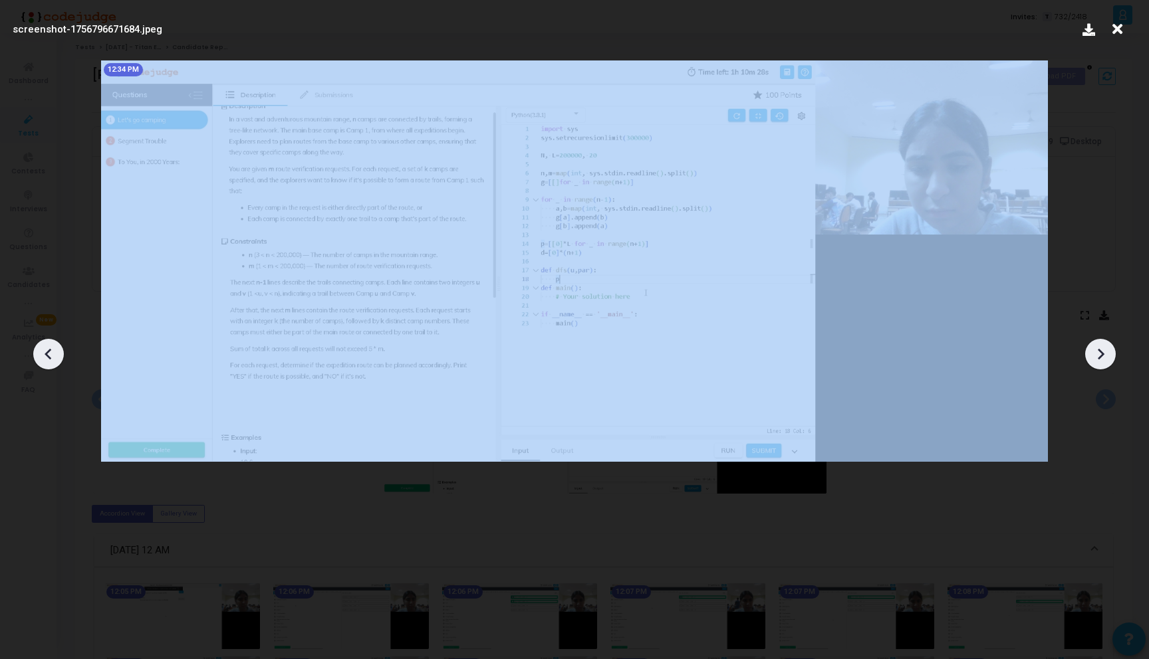
click at [1095, 360] on icon at bounding box center [1100, 354] width 20 height 20
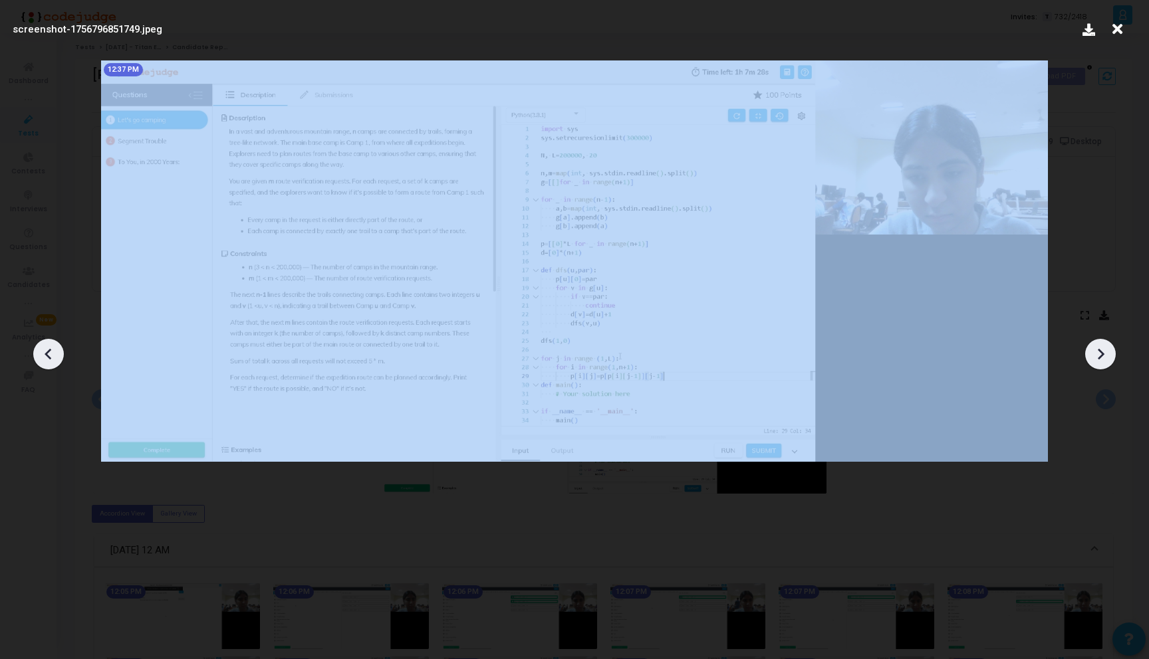
click at [1095, 360] on icon at bounding box center [1100, 354] width 20 height 20
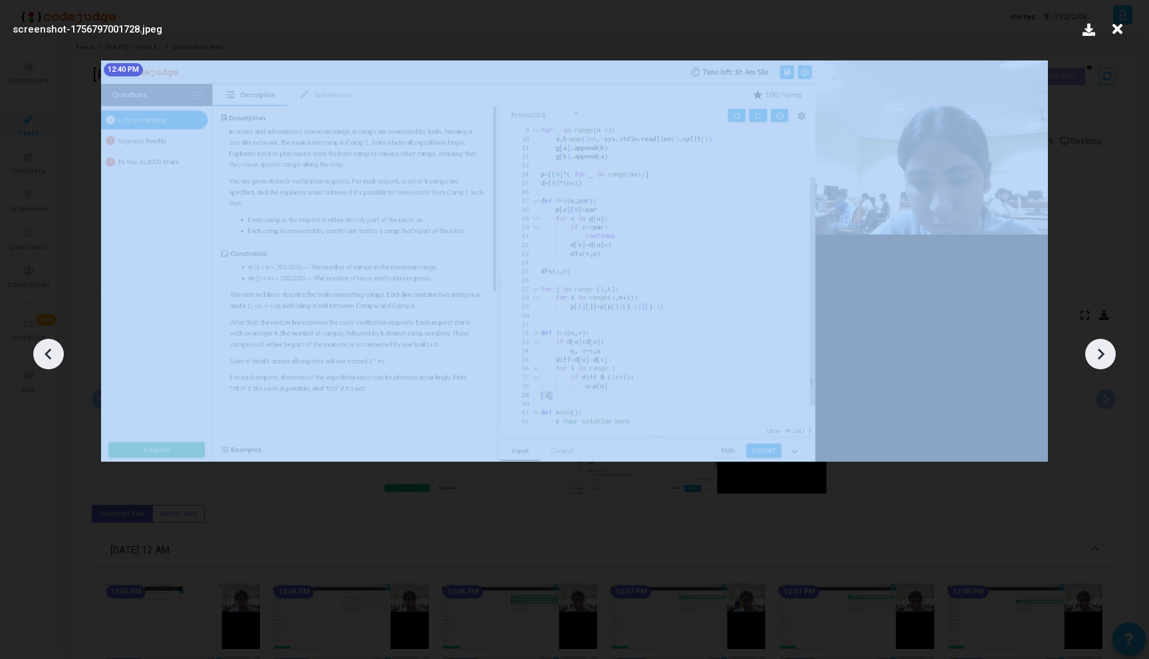
click at [1095, 360] on icon at bounding box center [1100, 354] width 20 height 20
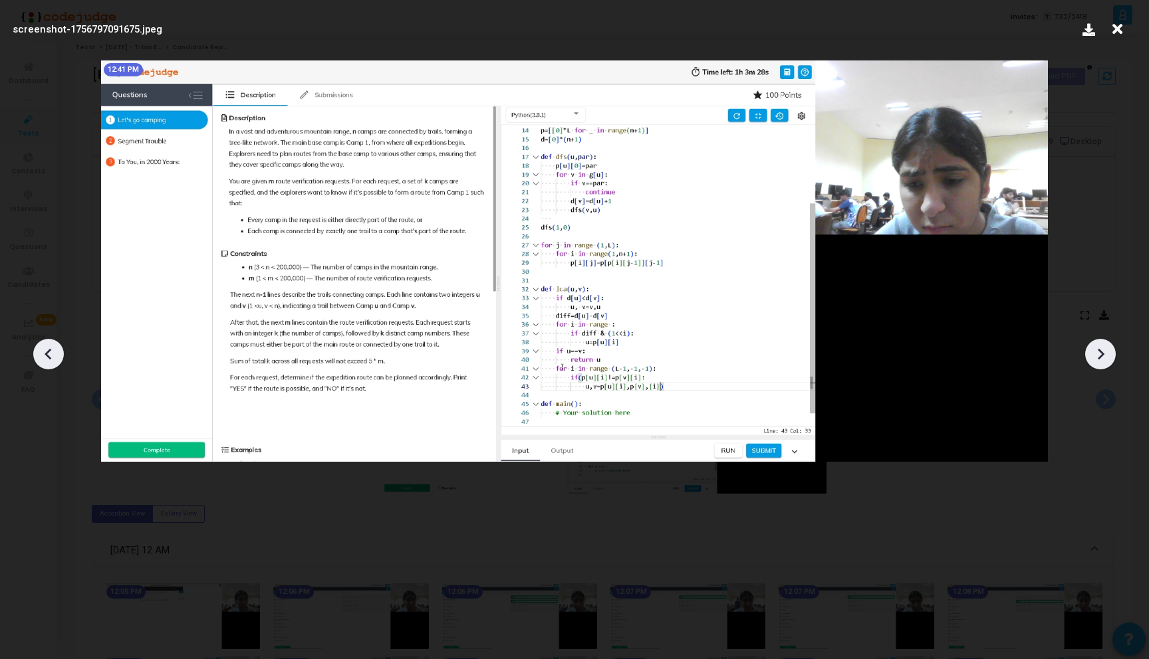
click at [1095, 360] on icon at bounding box center [1100, 354] width 20 height 20
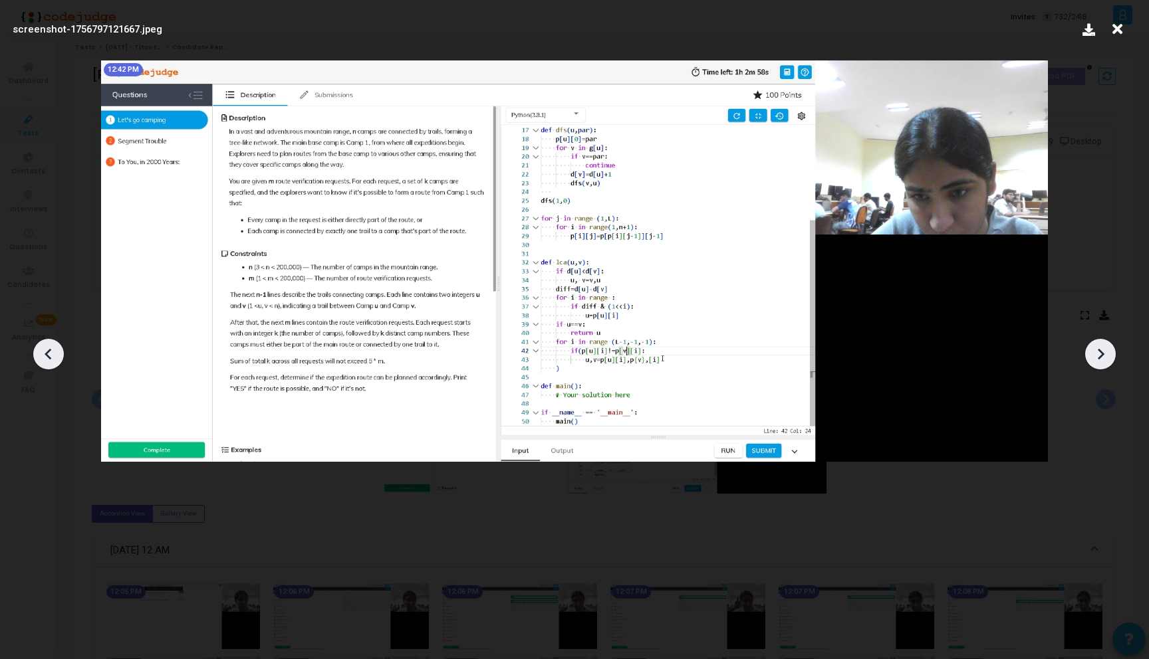
click at [1095, 360] on icon at bounding box center [1100, 354] width 20 height 20
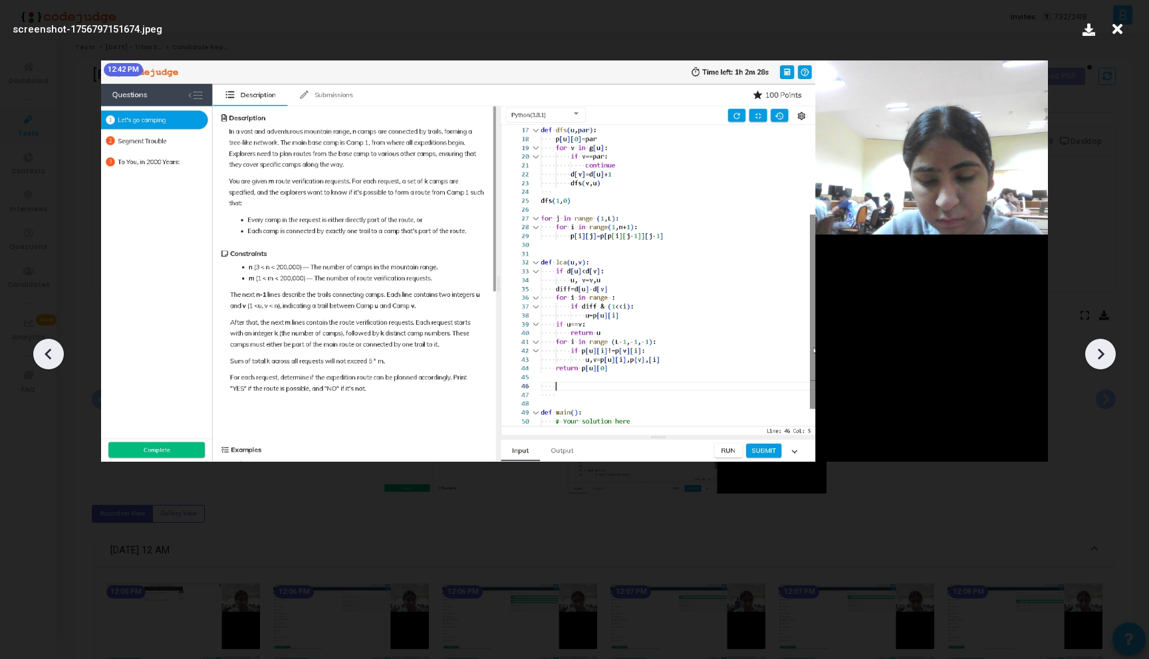
click at [1095, 360] on icon at bounding box center [1100, 354] width 20 height 20
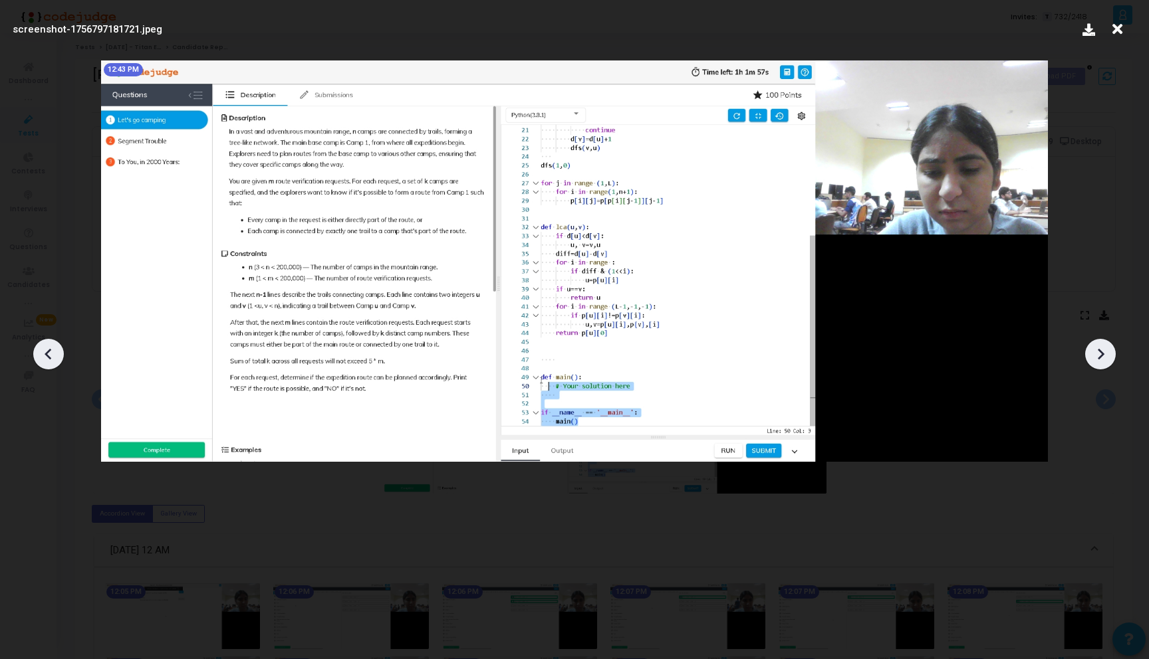
click at [1095, 360] on icon at bounding box center [1100, 354] width 20 height 20
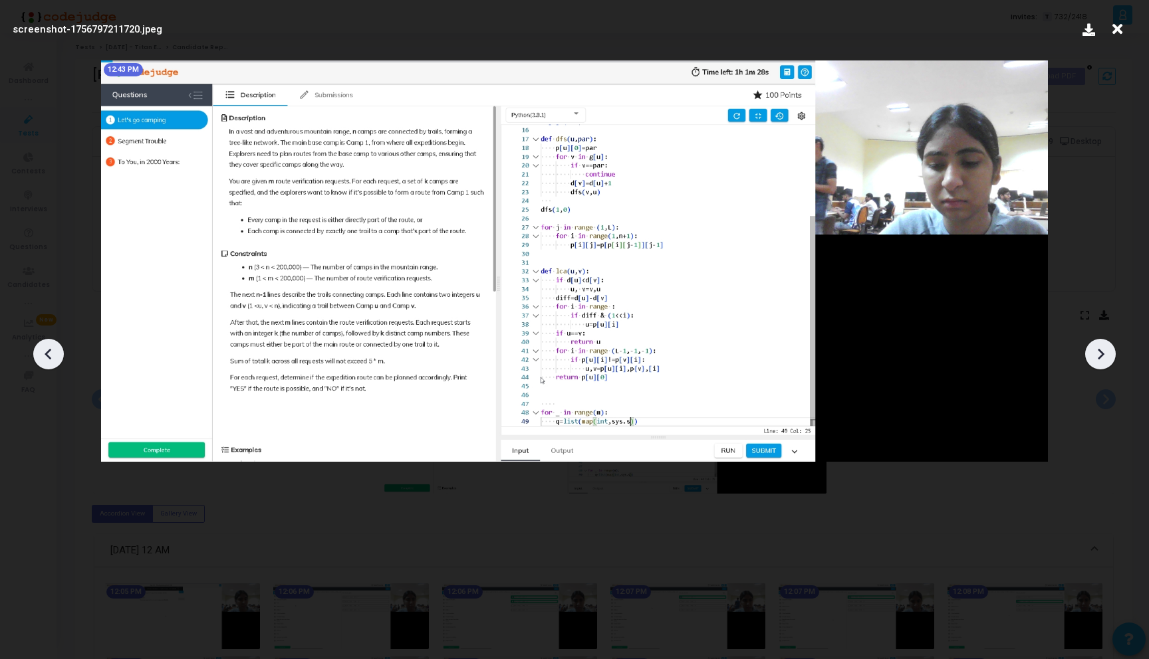
click at [1095, 360] on icon at bounding box center [1100, 354] width 20 height 20
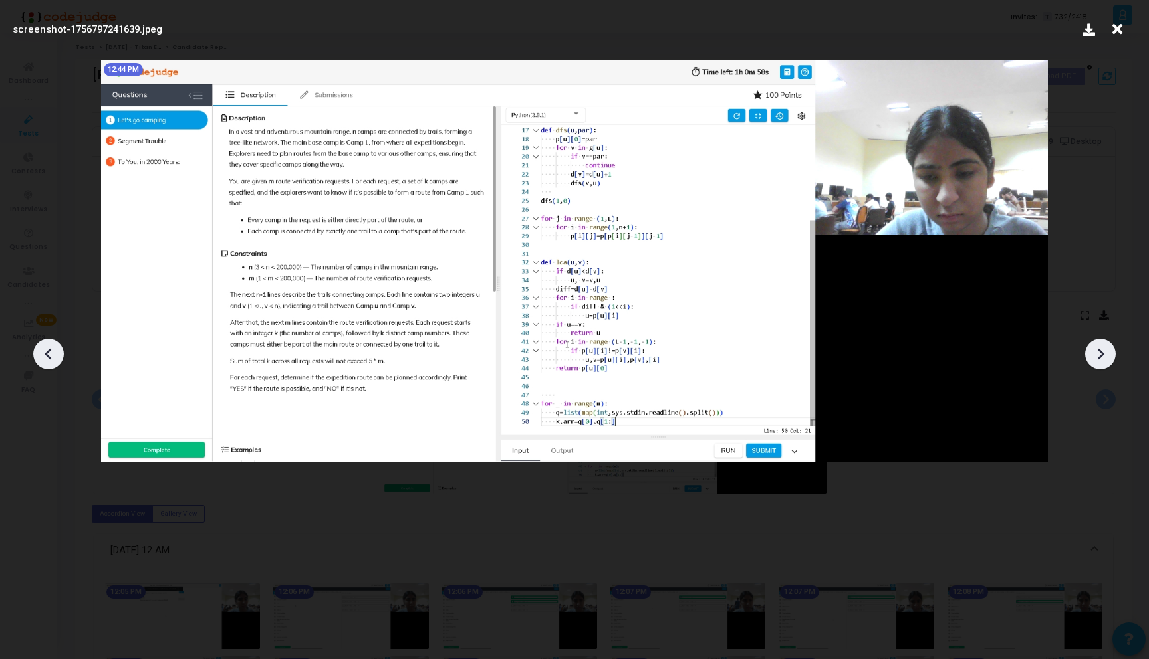
click at [1095, 360] on icon at bounding box center [1100, 354] width 20 height 20
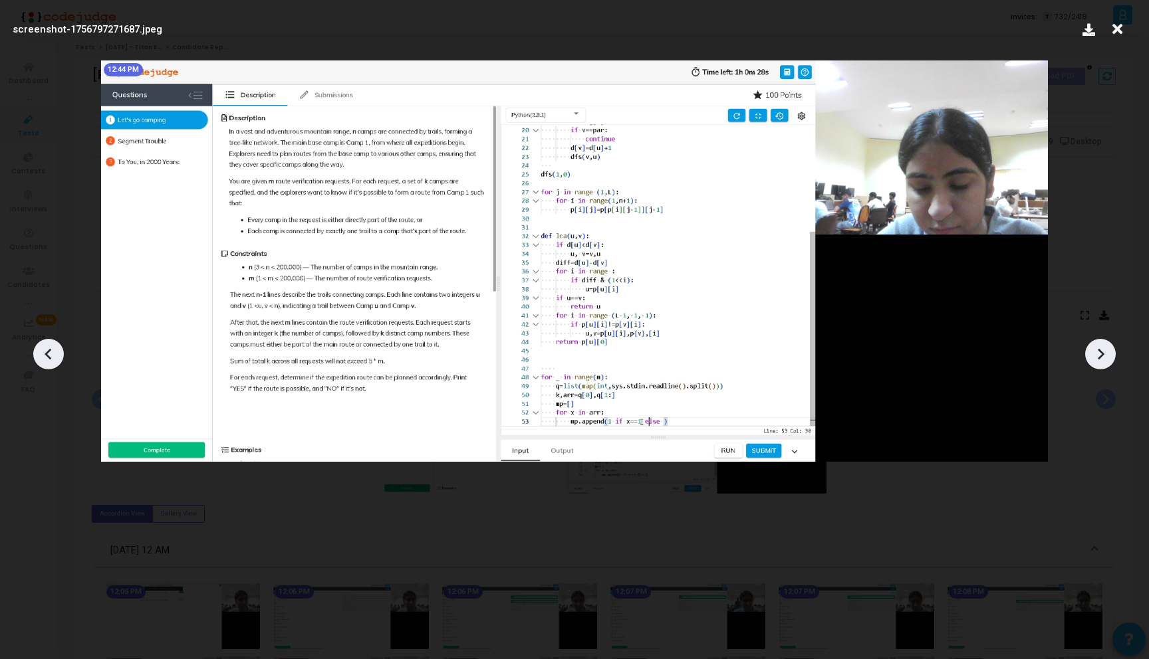
click at [1095, 360] on icon at bounding box center [1100, 354] width 20 height 20
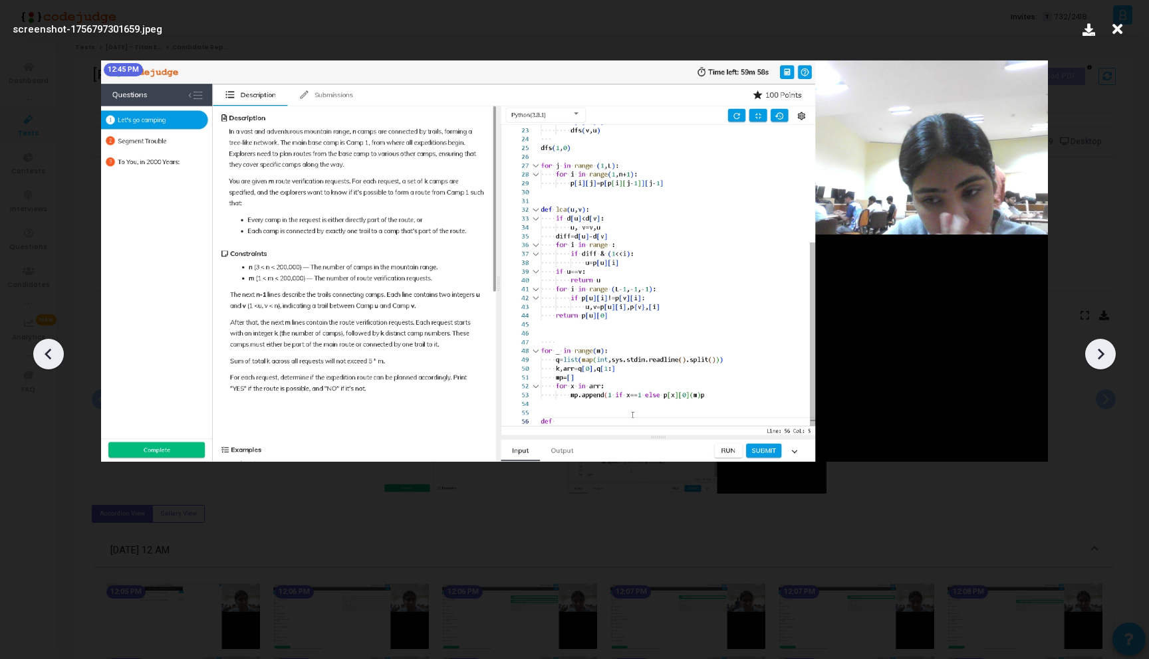
click at [1095, 360] on icon at bounding box center [1100, 354] width 20 height 20
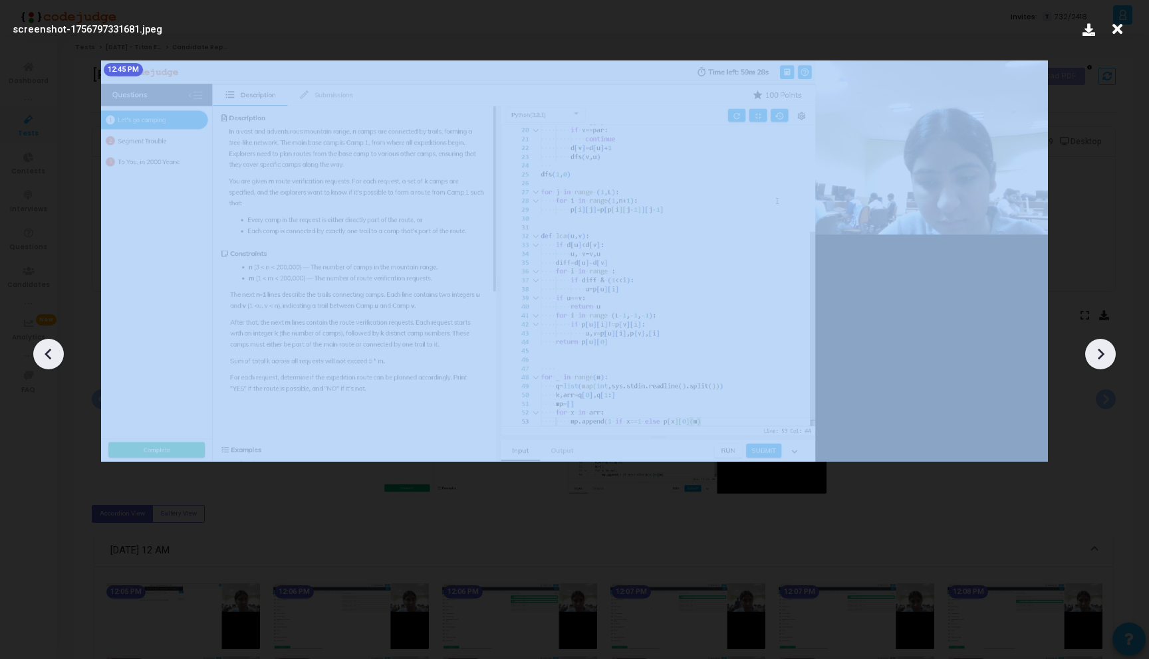
click at [1095, 360] on icon at bounding box center [1100, 354] width 20 height 20
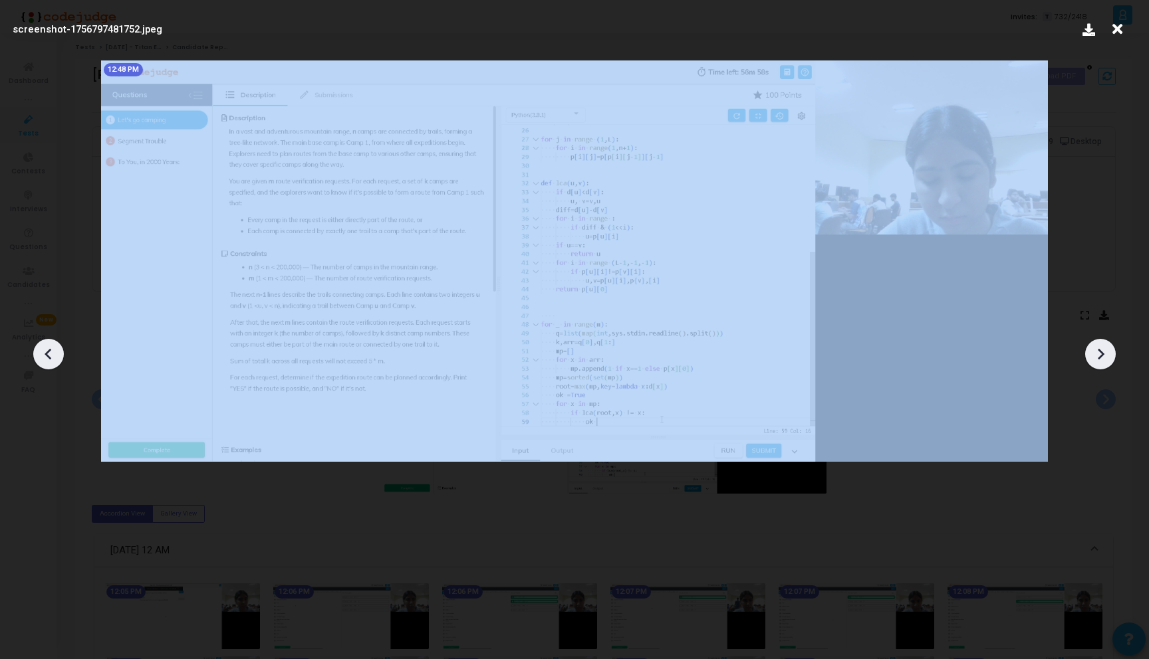
click at [1095, 360] on icon at bounding box center [1100, 354] width 20 height 20
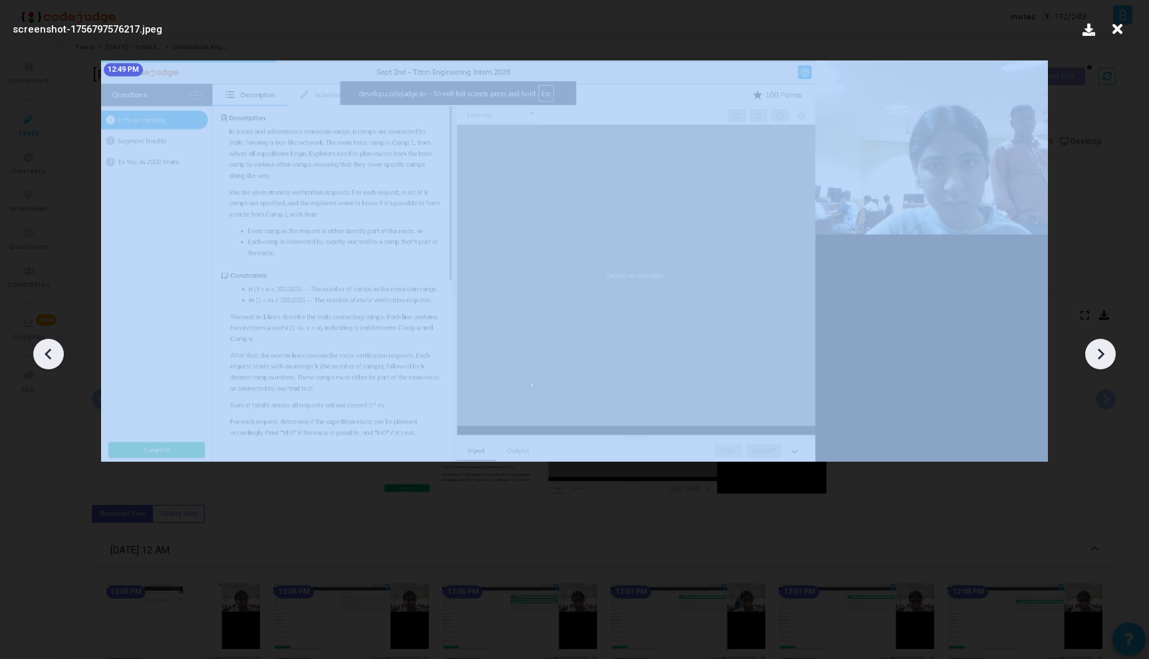
click at [1095, 360] on icon at bounding box center [1100, 354] width 20 height 20
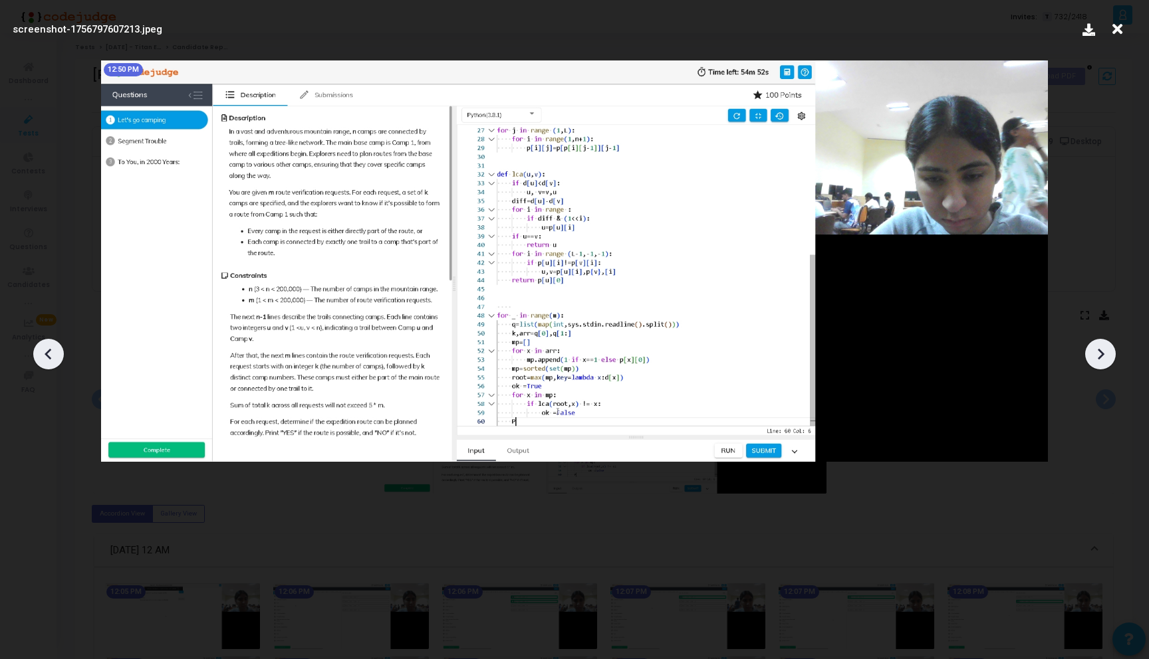
click at [1095, 360] on icon at bounding box center [1100, 354] width 20 height 20
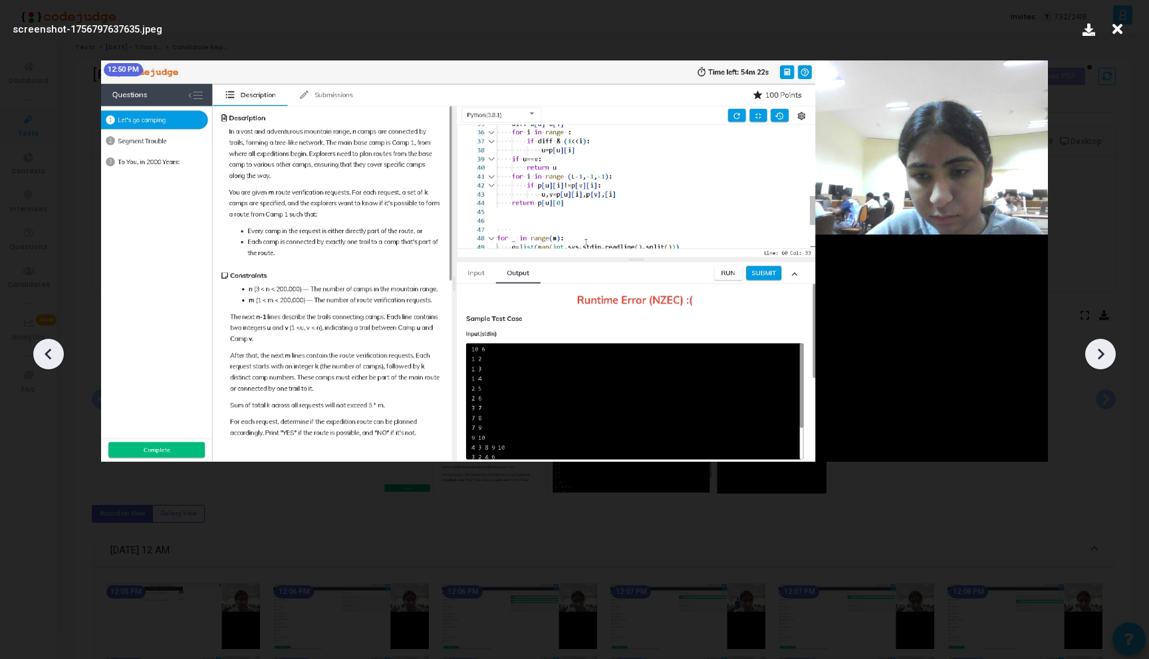
click at [1095, 360] on icon at bounding box center [1100, 354] width 20 height 20
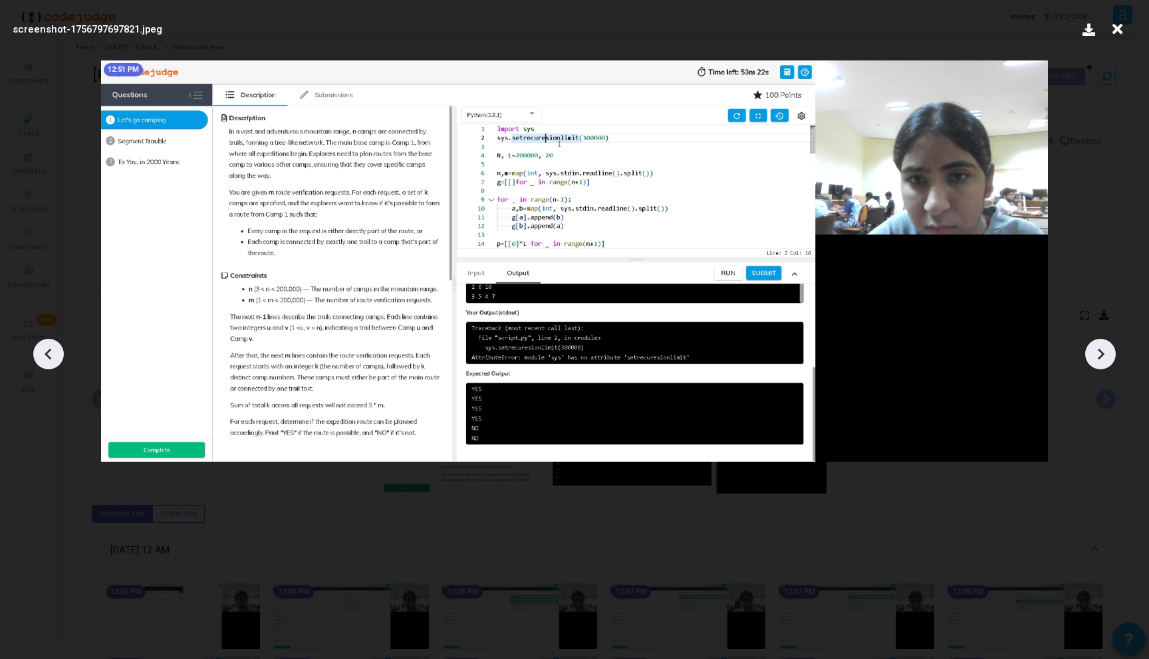
click at [1095, 360] on icon at bounding box center [1100, 354] width 20 height 20
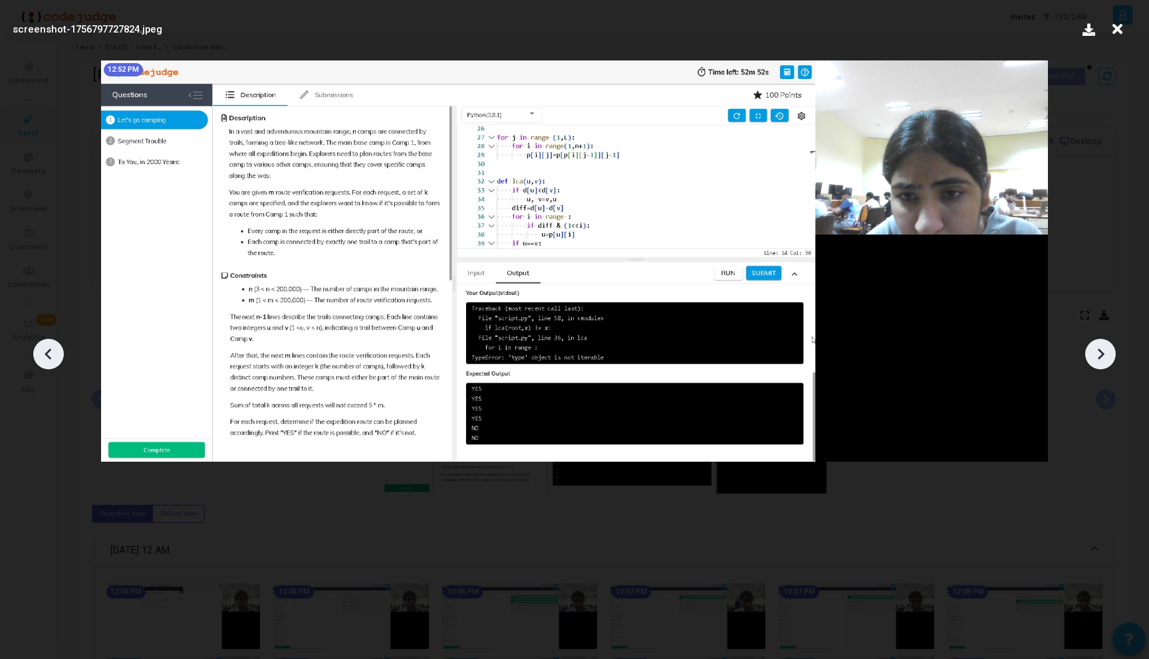
click at [1095, 360] on icon at bounding box center [1100, 354] width 20 height 20
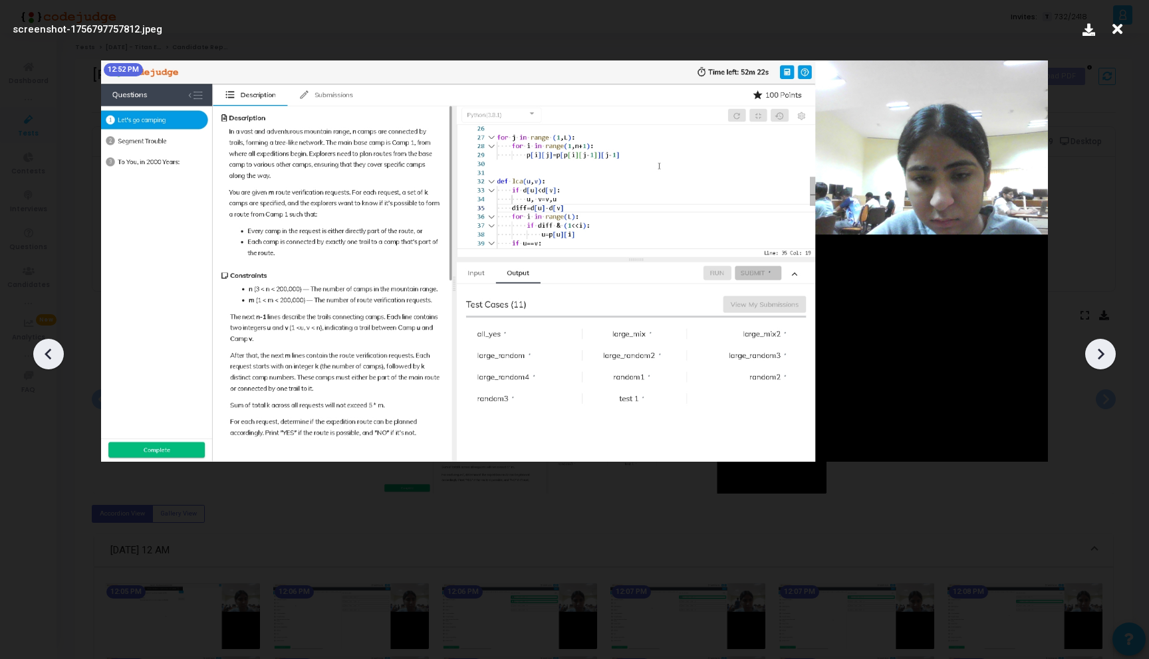
click at [1095, 360] on icon at bounding box center [1100, 354] width 20 height 20
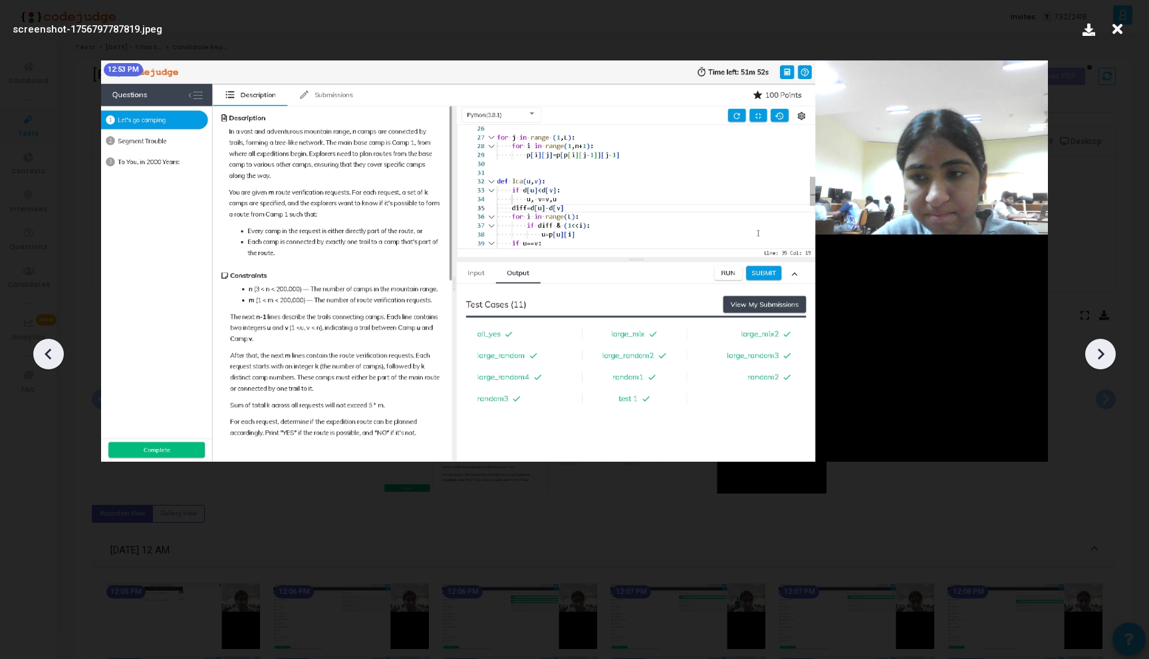
click at [1095, 360] on icon at bounding box center [1100, 354] width 20 height 20
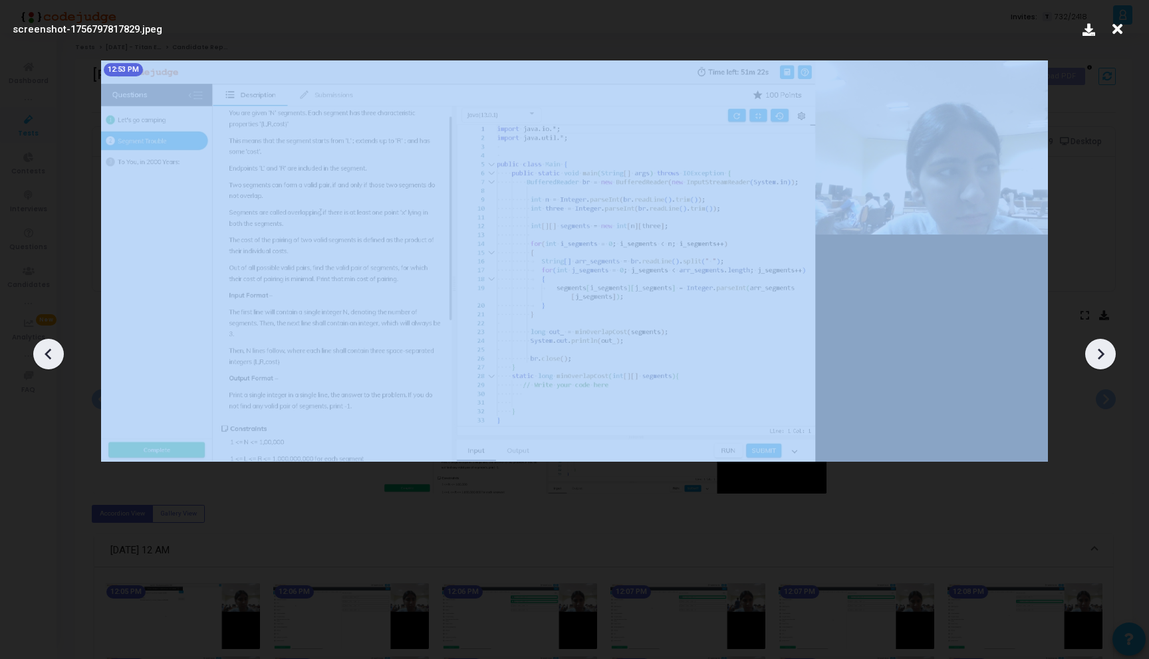
click at [1095, 360] on icon at bounding box center [1100, 354] width 20 height 20
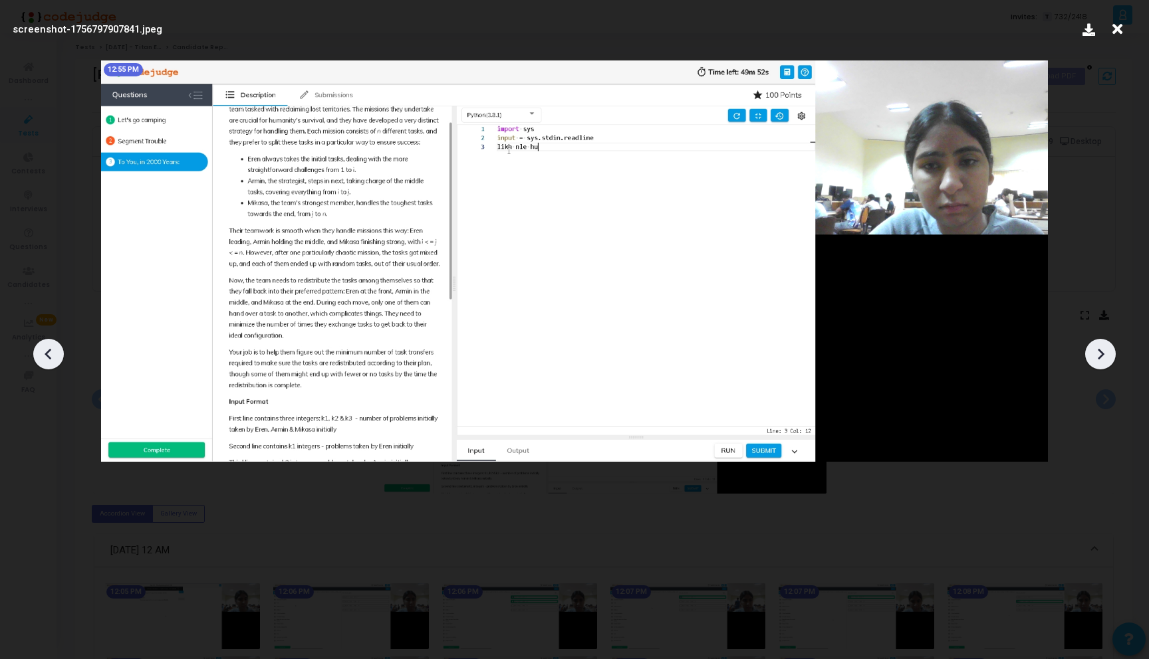
click at [1095, 360] on icon at bounding box center [1100, 354] width 20 height 20
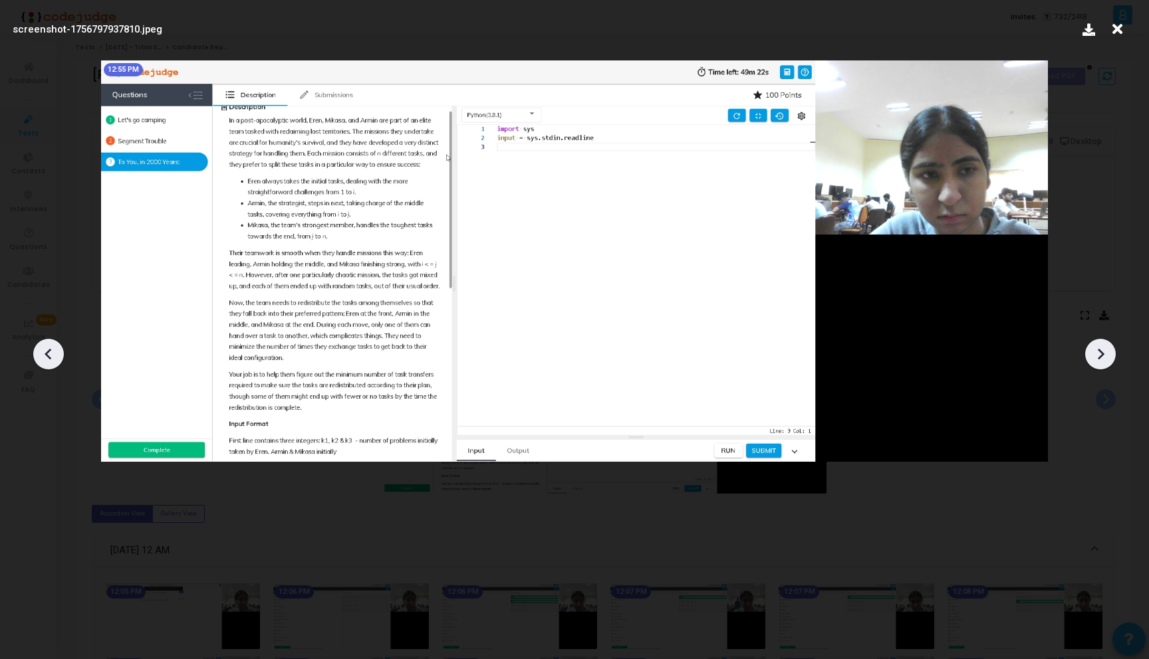
click at [1095, 360] on icon at bounding box center [1100, 354] width 20 height 20
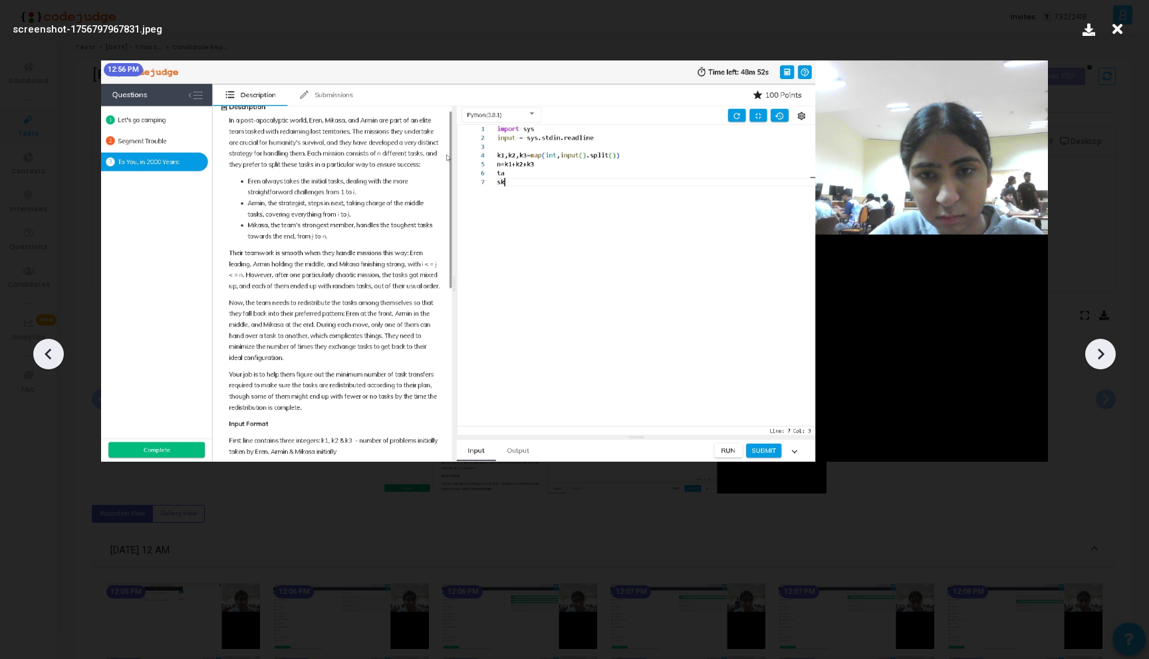
click at [1095, 360] on icon at bounding box center [1100, 354] width 20 height 20
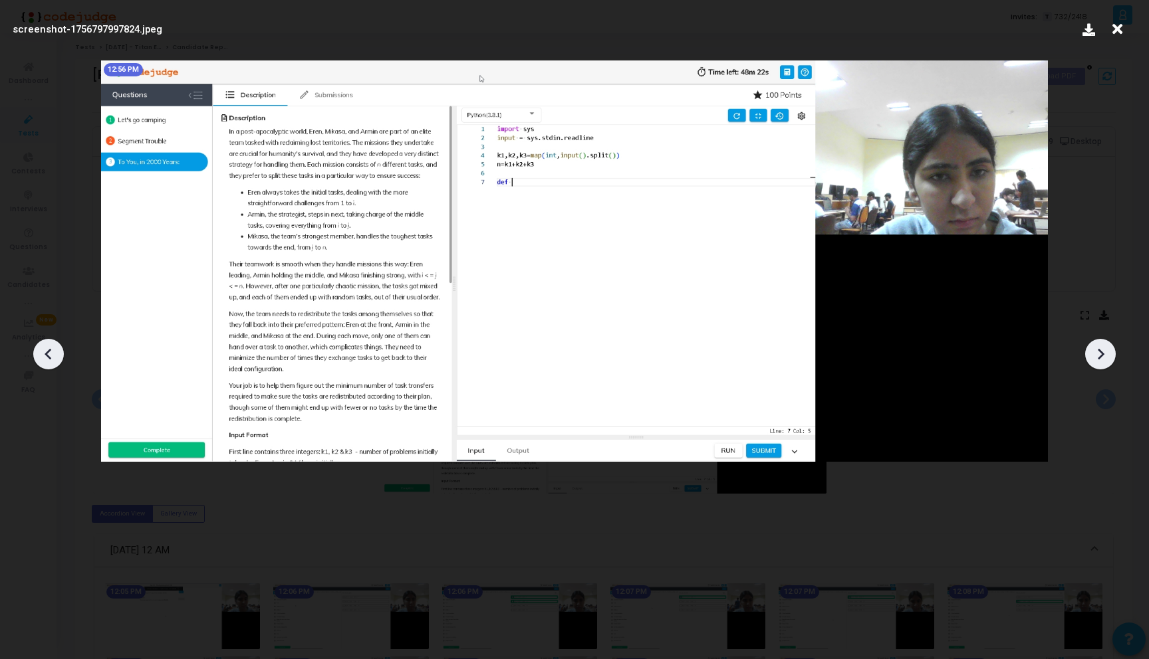
click at [1095, 360] on icon at bounding box center [1100, 354] width 20 height 20
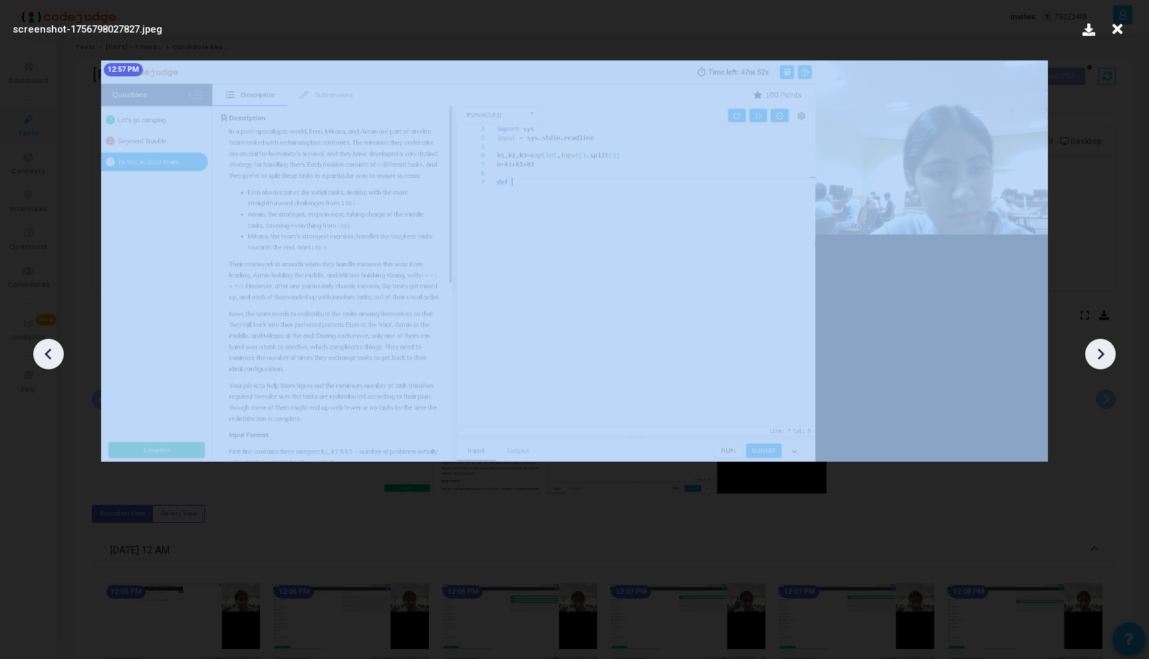
click at [1095, 360] on icon at bounding box center [1100, 354] width 20 height 20
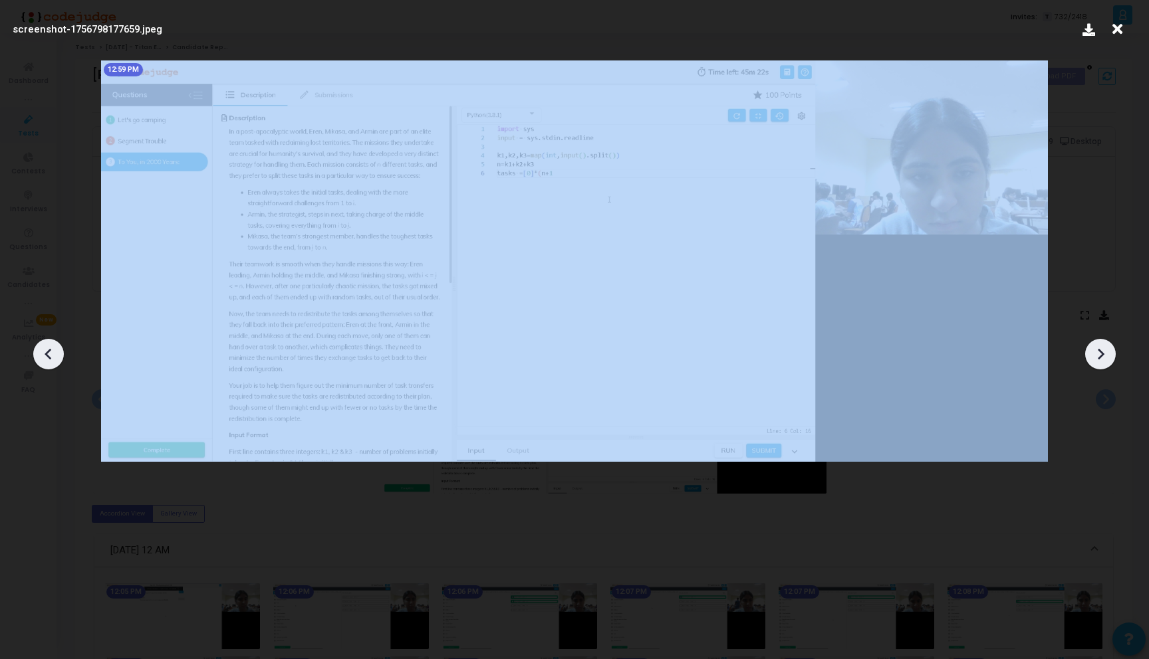
click at [1095, 360] on icon at bounding box center [1100, 354] width 20 height 20
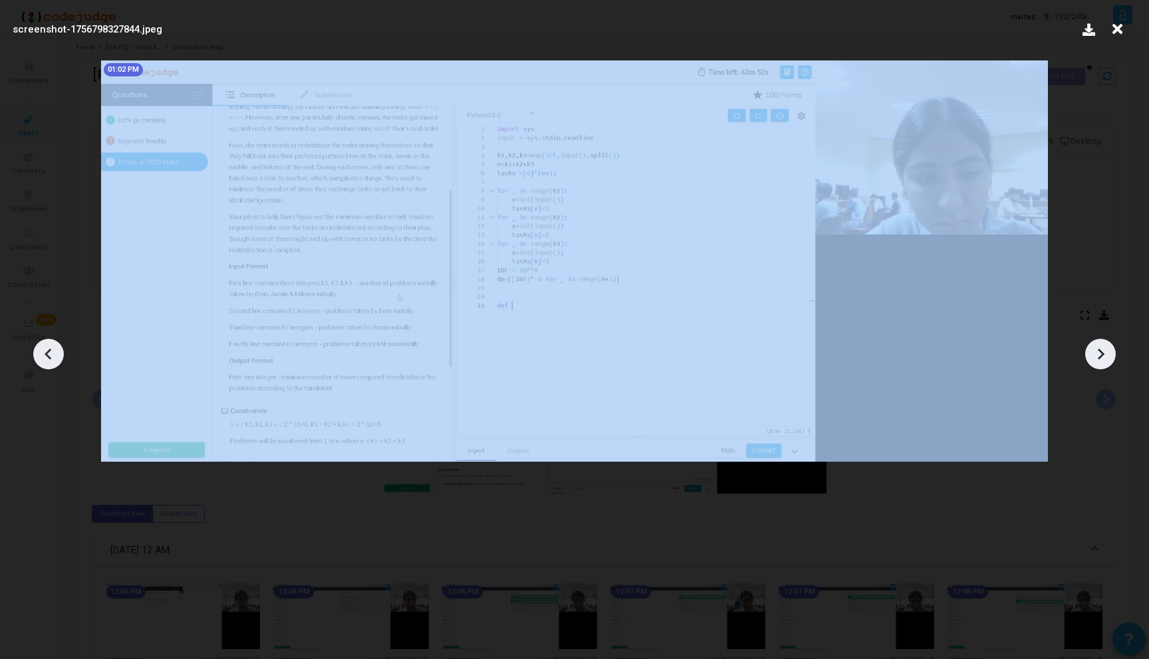
click at [1095, 360] on icon at bounding box center [1100, 354] width 20 height 20
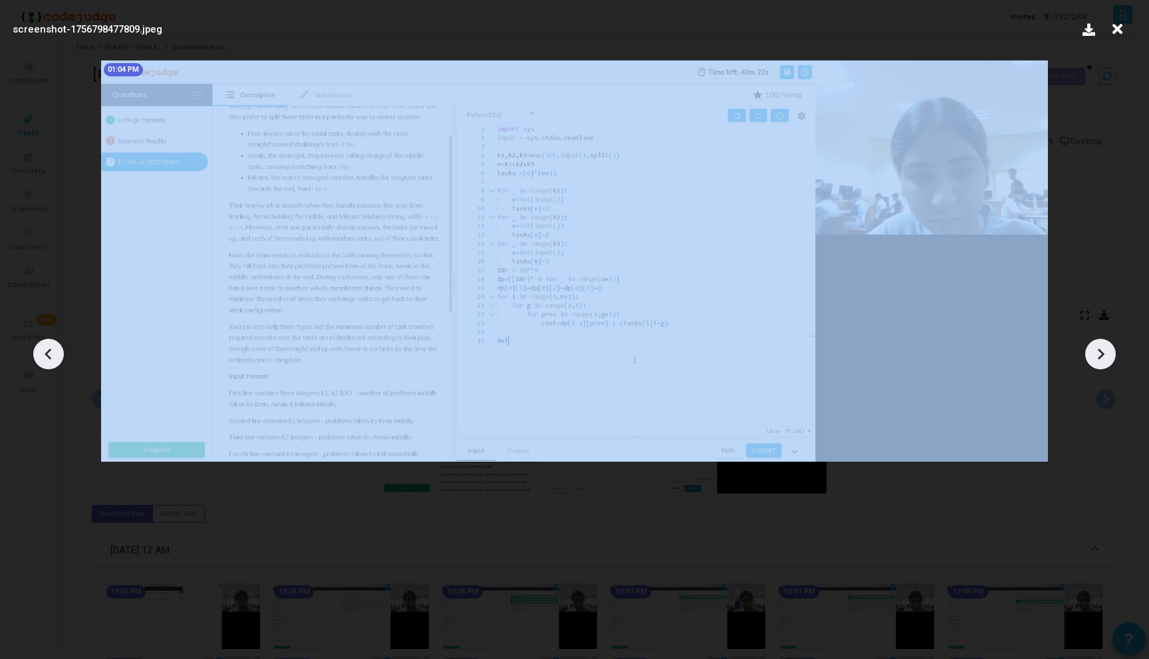
click at [1095, 360] on icon at bounding box center [1100, 354] width 20 height 20
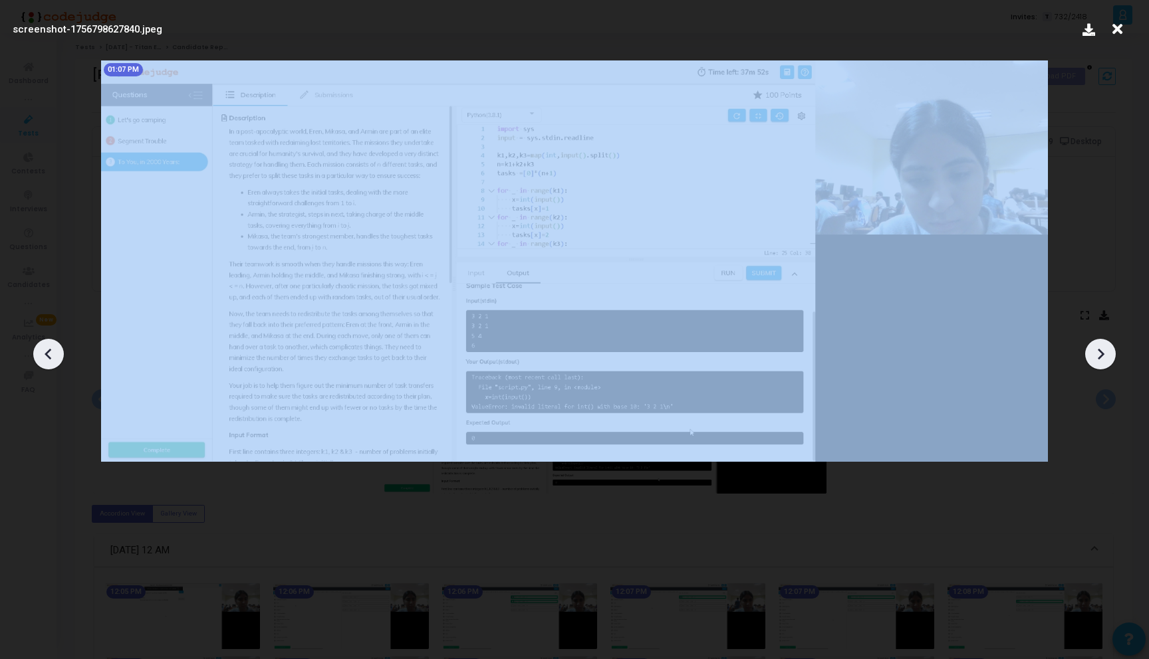
click at [1095, 360] on icon at bounding box center [1100, 354] width 20 height 20
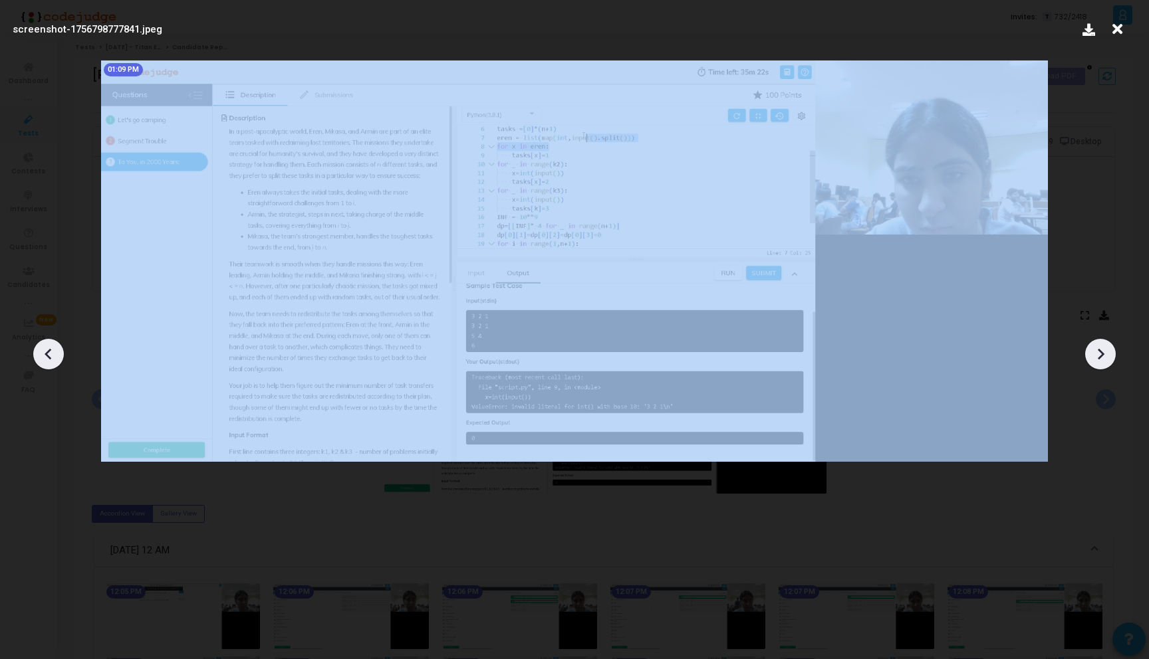
click at [1095, 360] on icon at bounding box center [1100, 354] width 20 height 20
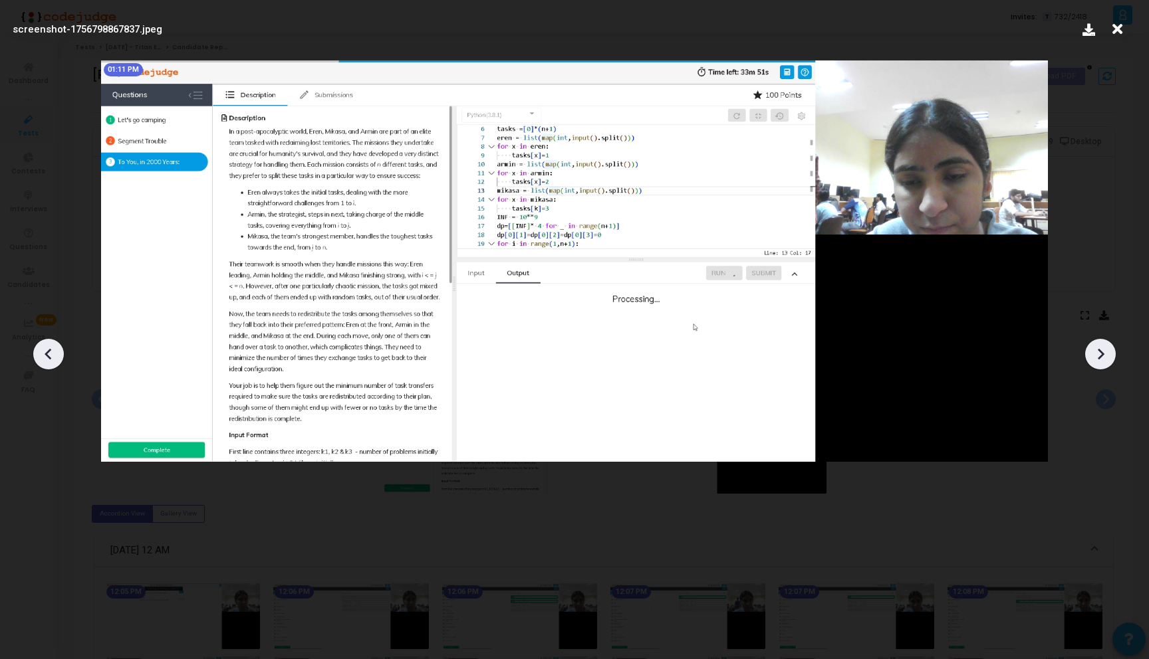
click at [1095, 360] on icon at bounding box center [1100, 354] width 20 height 20
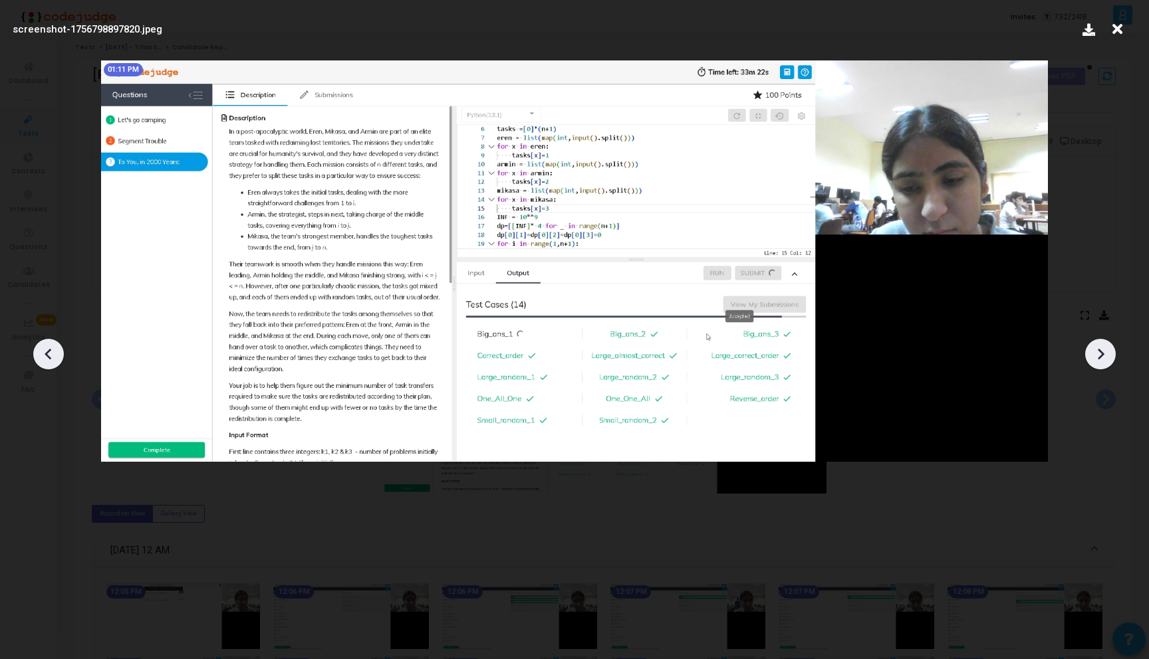
click at [1095, 360] on icon at bounding box center [1100, 354] width 20 height 20
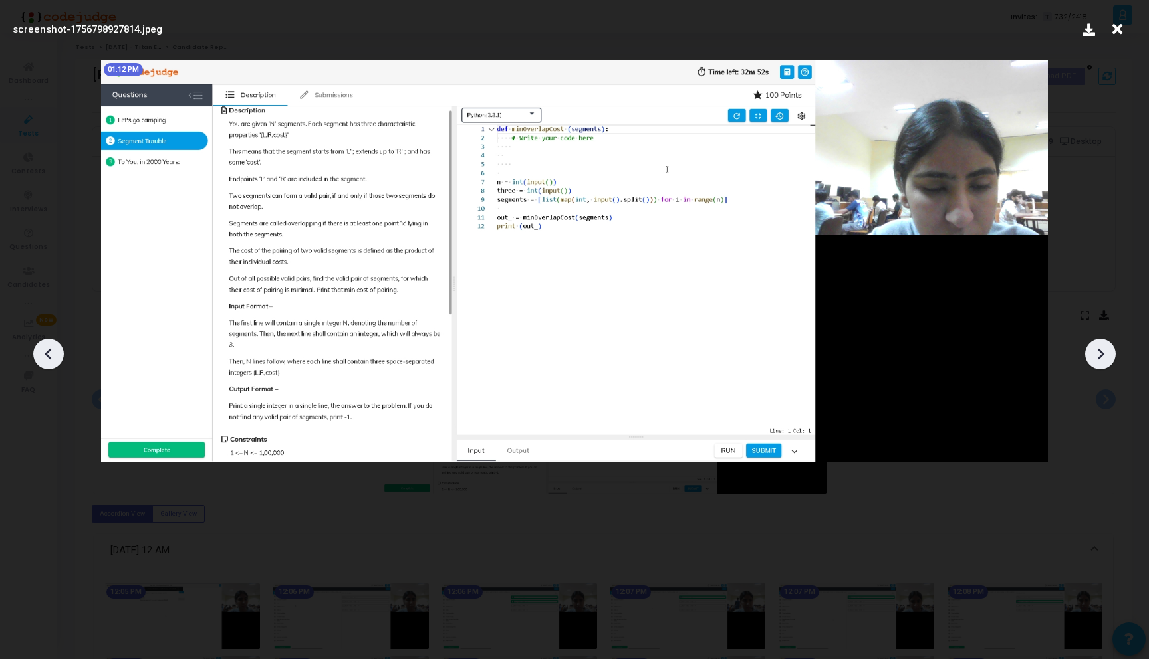
click at [1095, 360] on icon at bounding box center [1100, 354] width 20 height 20
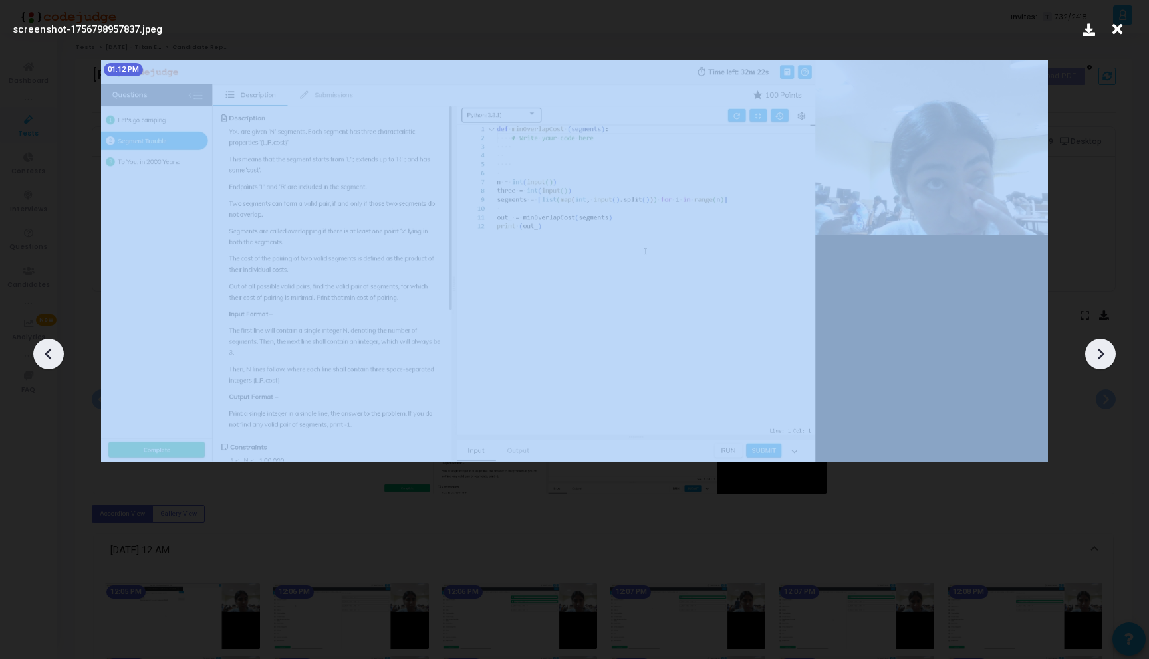
click at [1095, 360] on icon at bounding box center [1100, 354] width 20 height 20
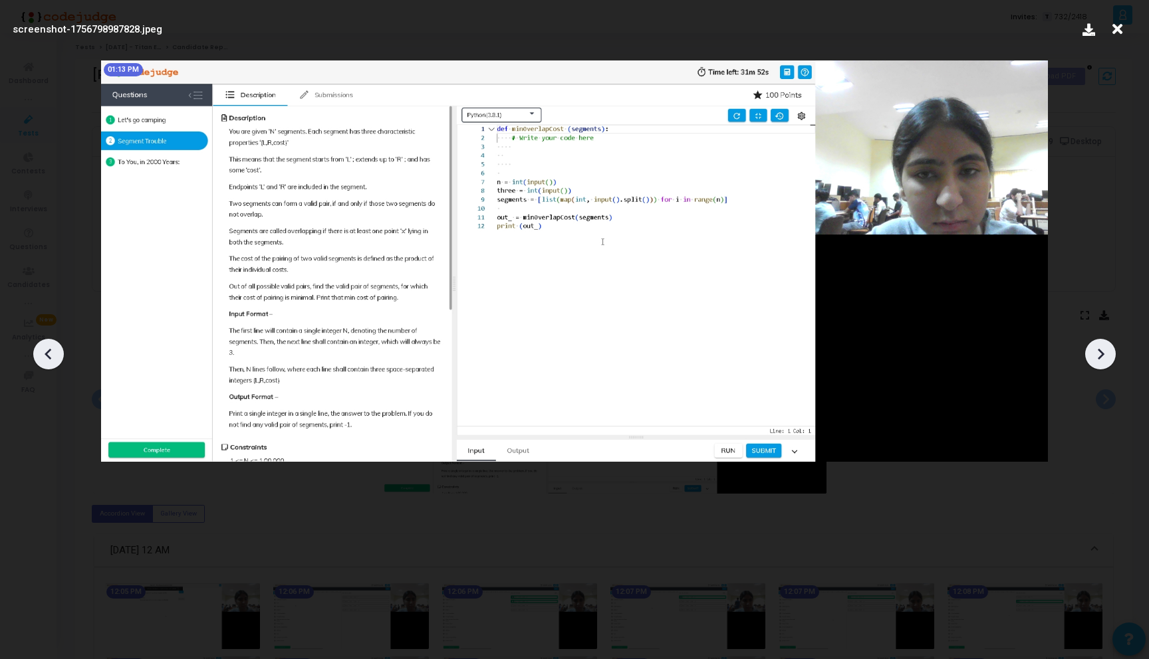
click at [1095, 360] on icon at bounding box center [1100, 354] width 20 height 20
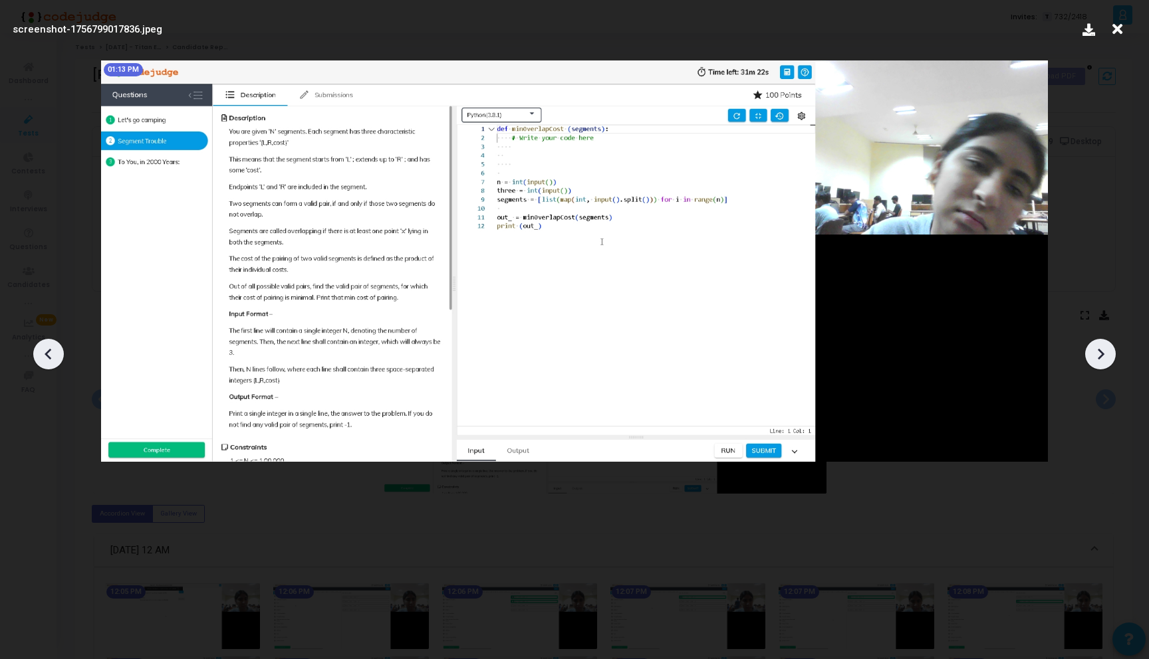
click at [1095, 360] on icon at bounding box center [1100, 354] width 20 height 20
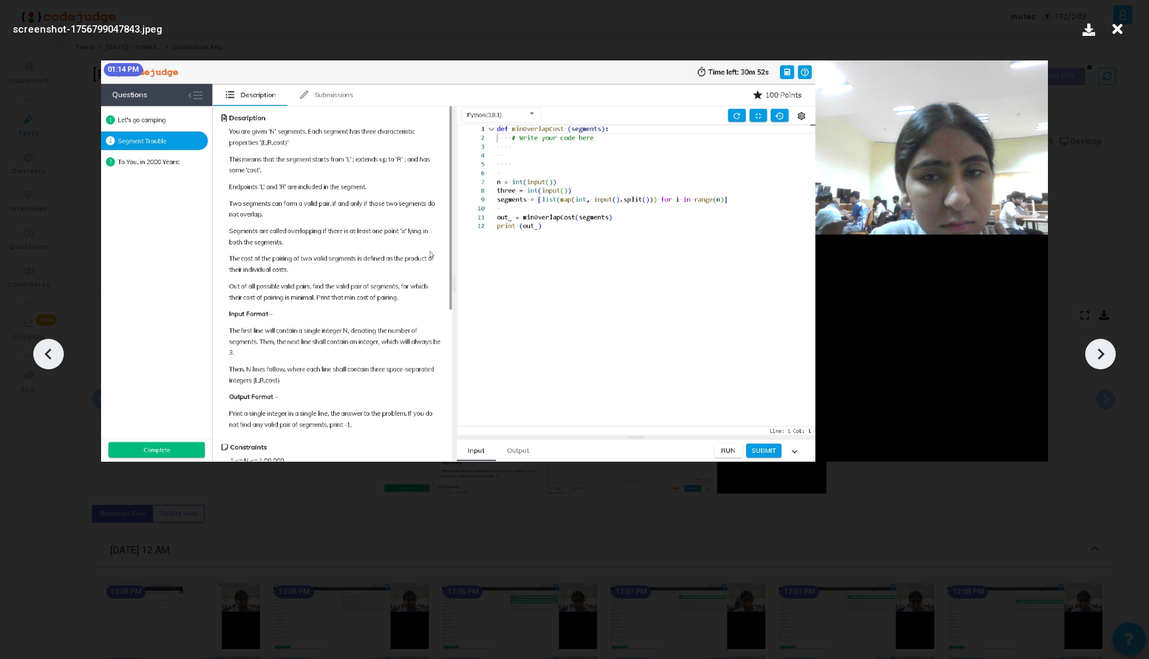
click at [1095, 360] on icon at bounding box center [1100, 354] width 20 height 20
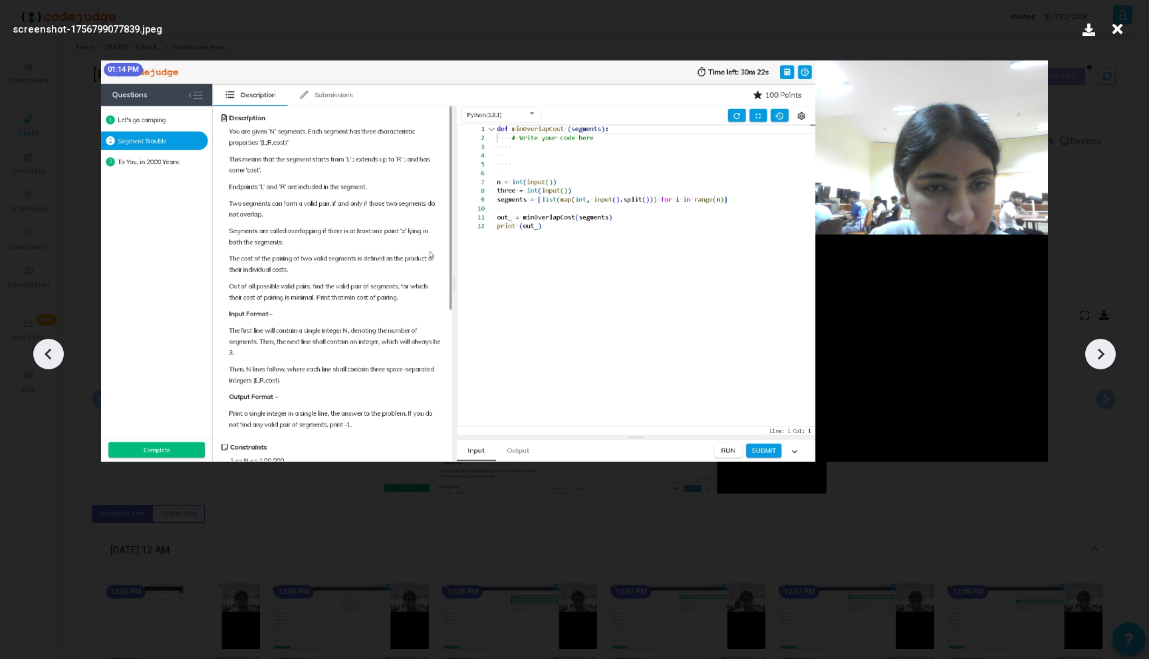
click at [1095, 360] on icon at bounding box center [1100, 354] width 20 height 20
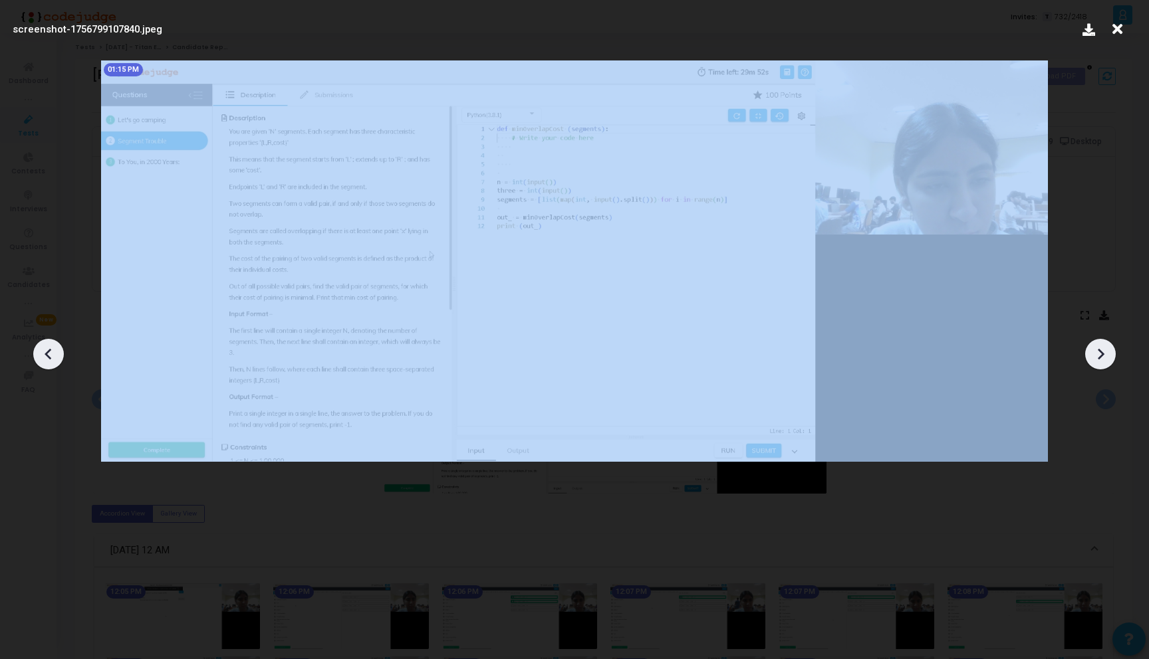
click at [1095, 360] on icon at bounding box center [1100, 354] width 20 height 20
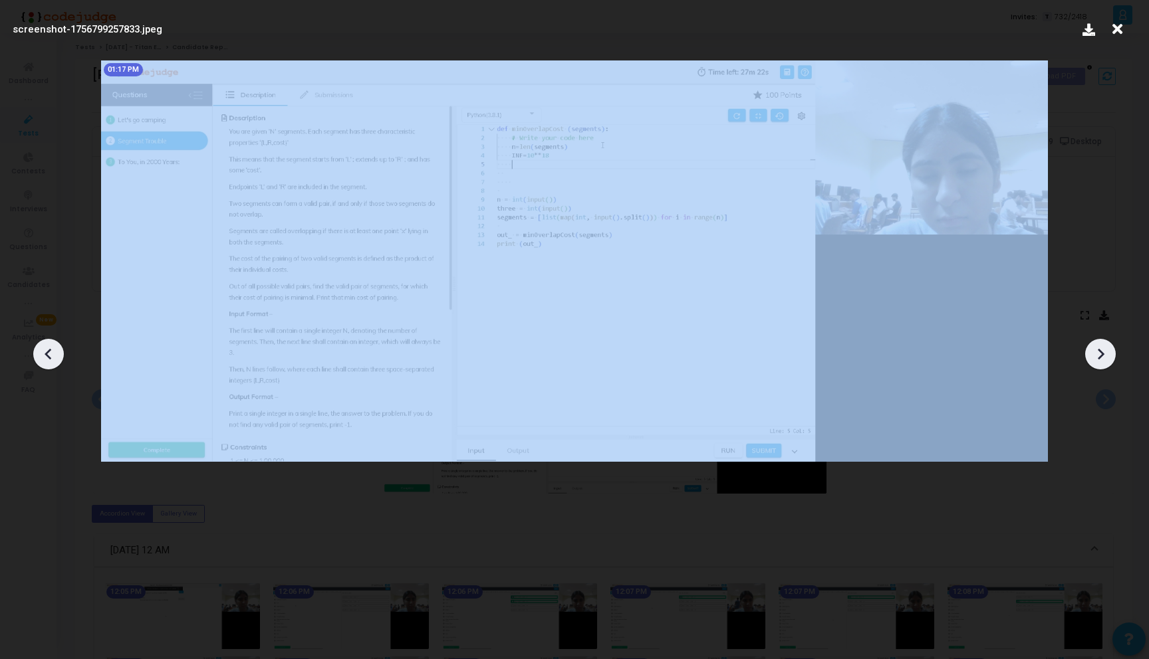
click at [1095, 360] on icon at bounding box center [1100, 354] width 20 height 20
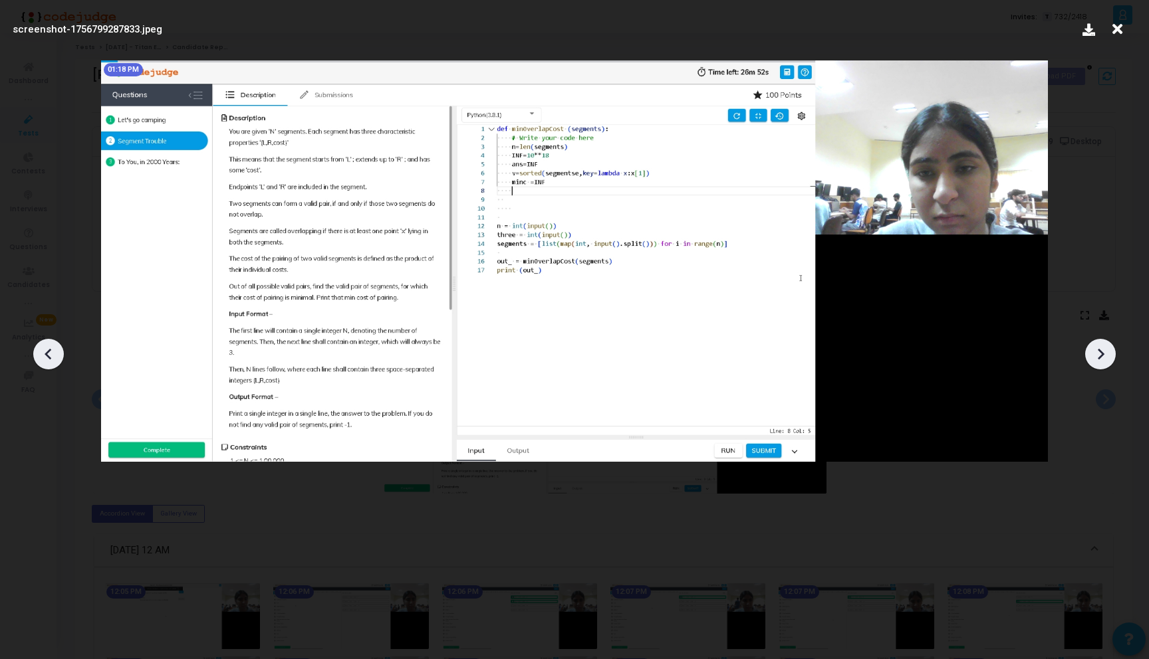
click at [1094, 360] on icon at bounding box center [1100, 354] width 20 height 20
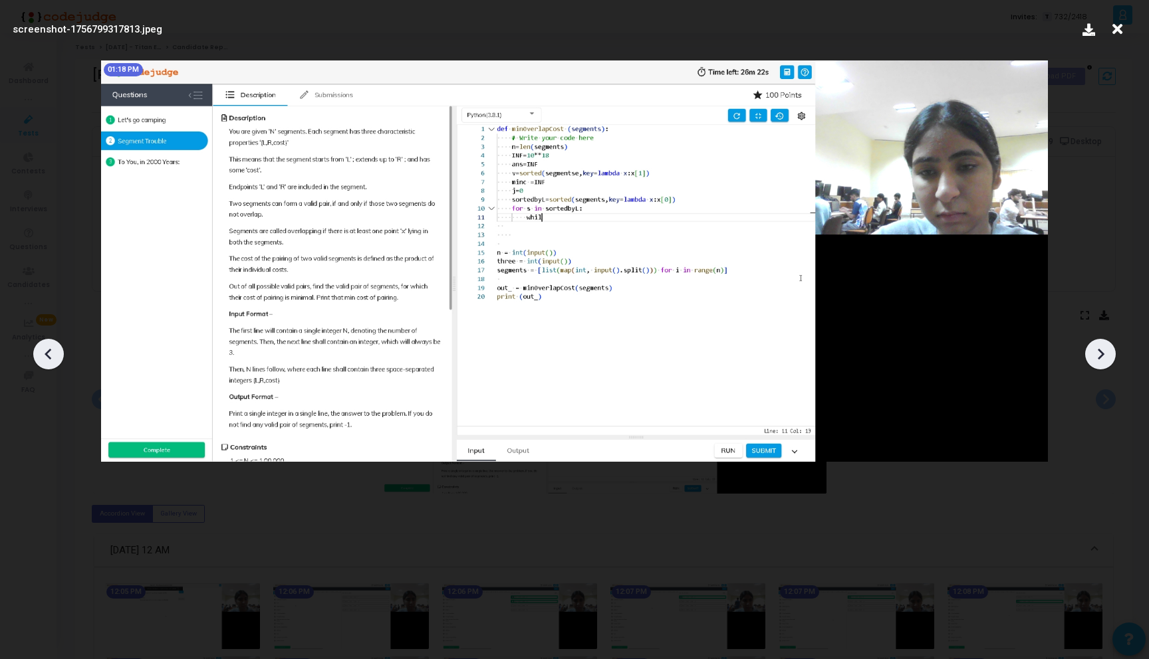
click at [1094, 360] on icon at bounding box center [1100, 354] width 20 height 20
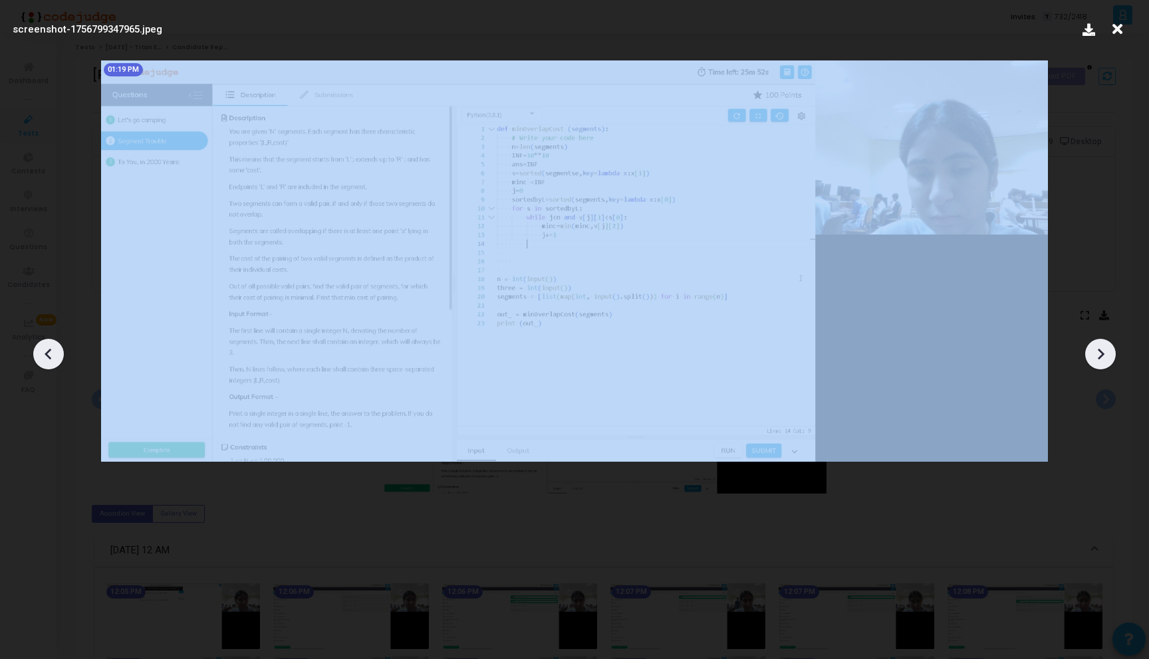
click at [1094, 360] on icon at bounding box center [1100, 354] width 20 height 20
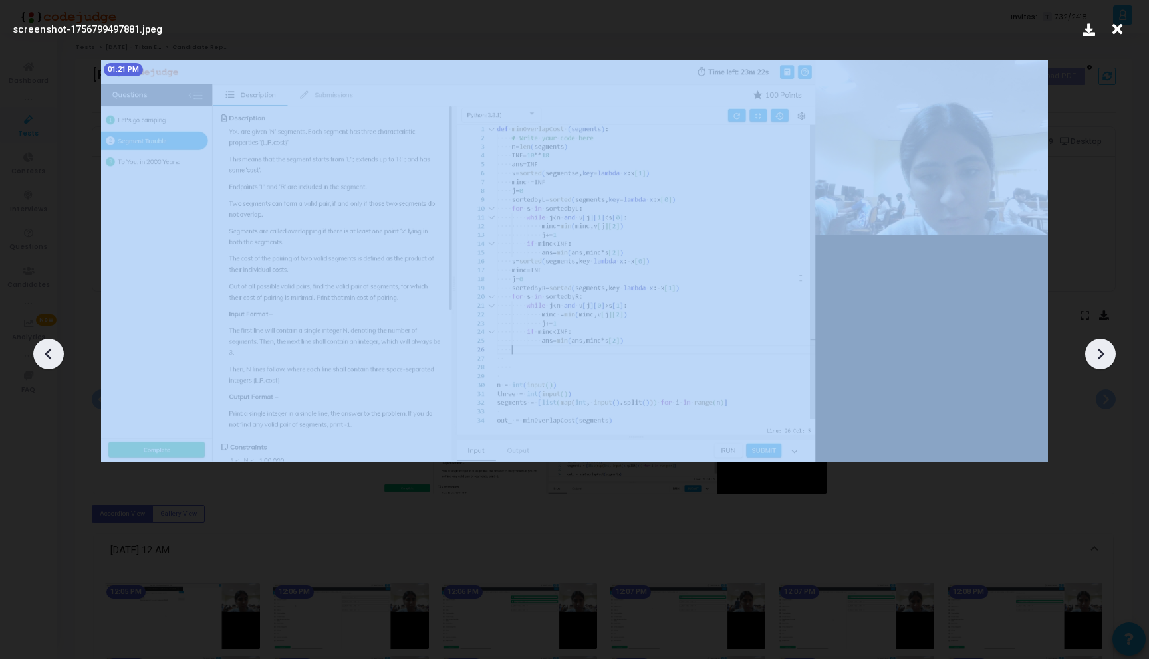
click at [1094, 360] on icon at bounding box center [1100, 354] width 20 height 20
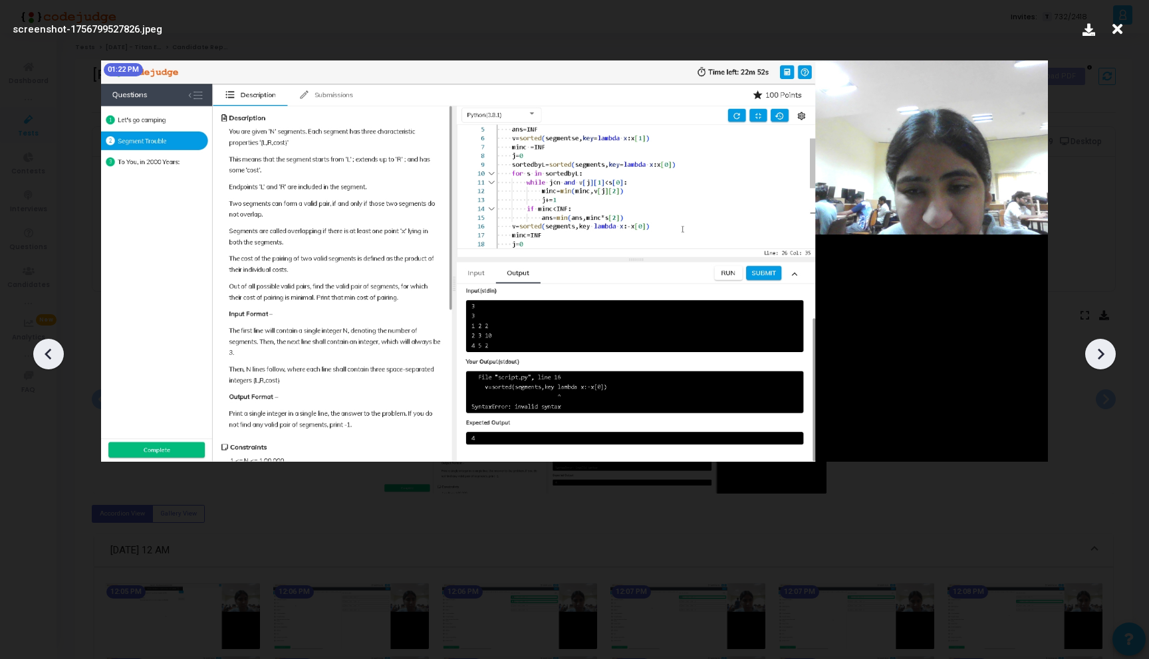
click at [1094, 360] on icon at bounding box center [1100, 354] width 20 height 20
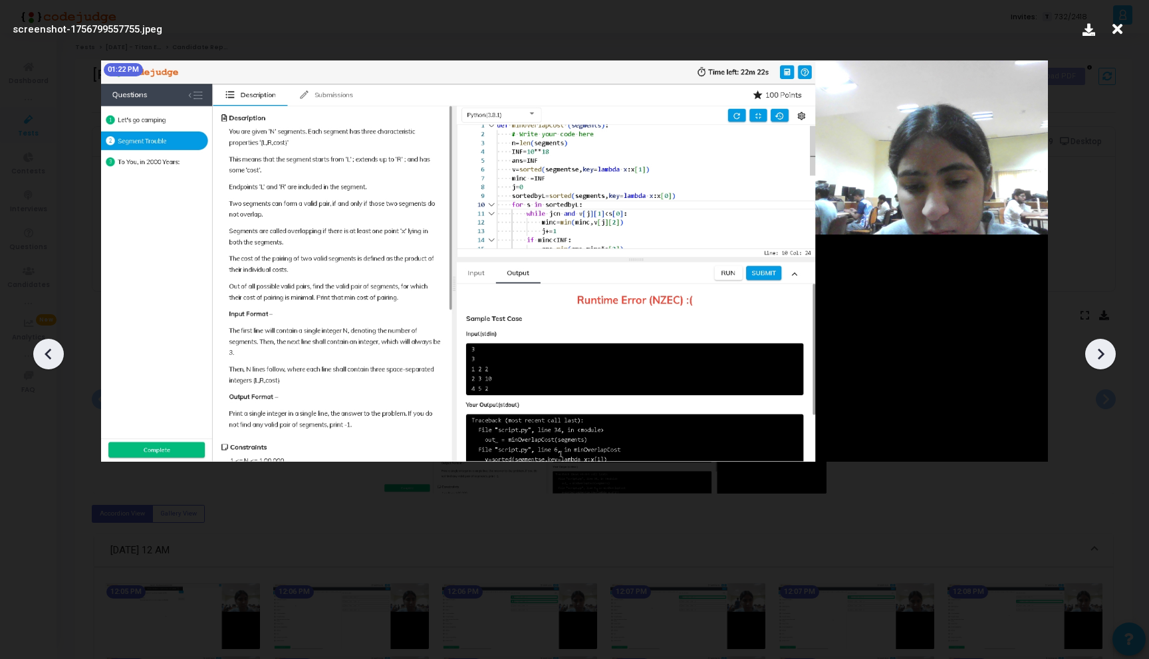
click at [1094, 360] on icon at bounding box center [1100, 354] width 20 height 20
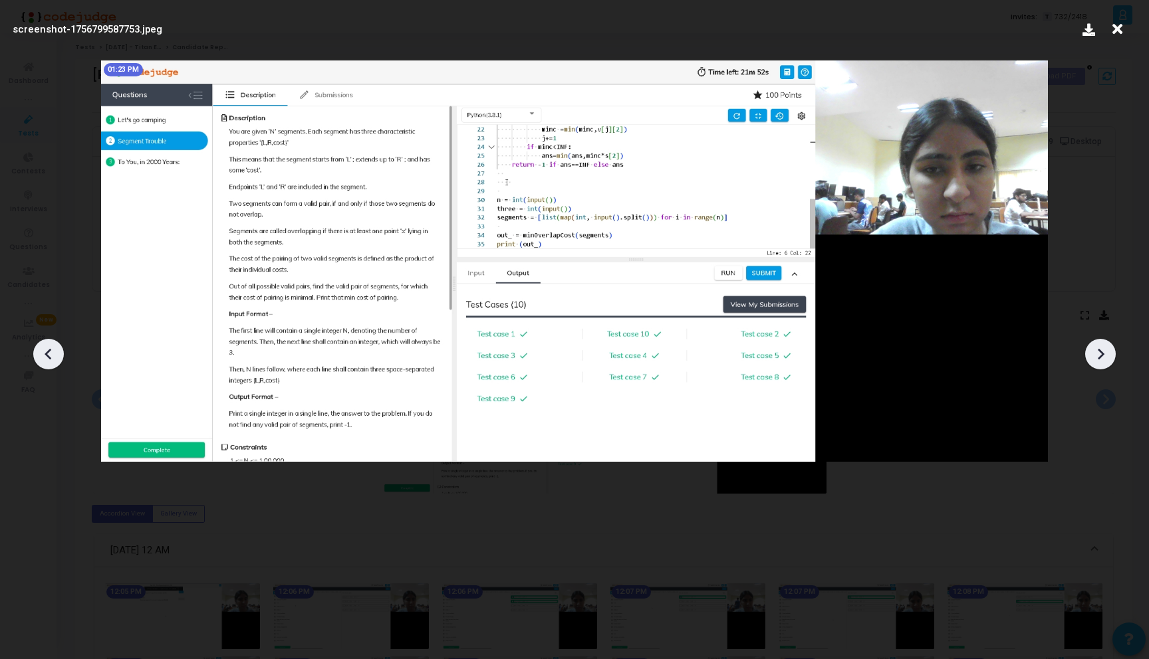
click at [1094, 359] on icon at bounding box center [1100, 354] width 20 height 20
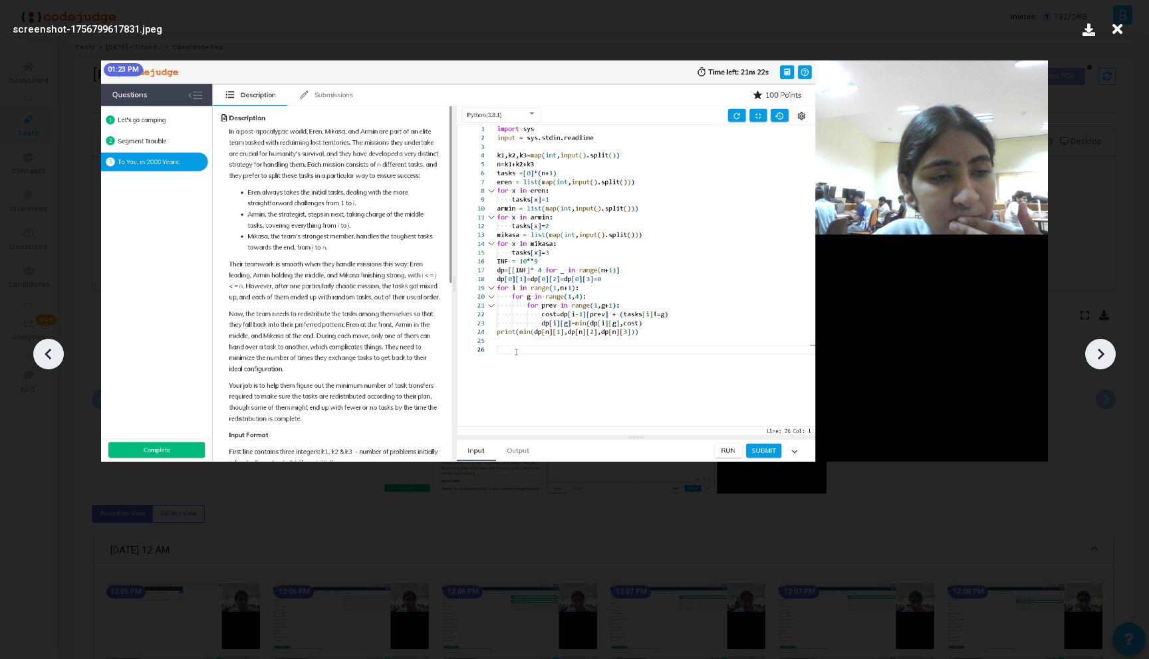
click at [1094, 359] on icon at bounding box center [1100, 354] width 20 height 20
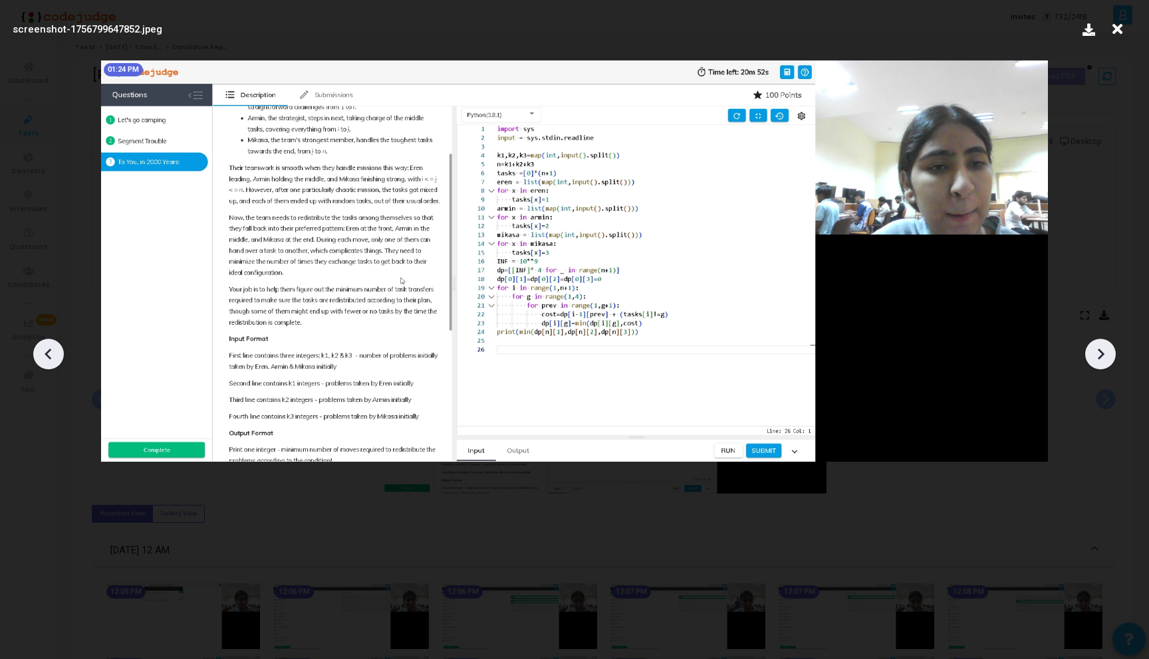
click at [1094, 359] on icon at bounding box center [1100, 354] width 20 height 20
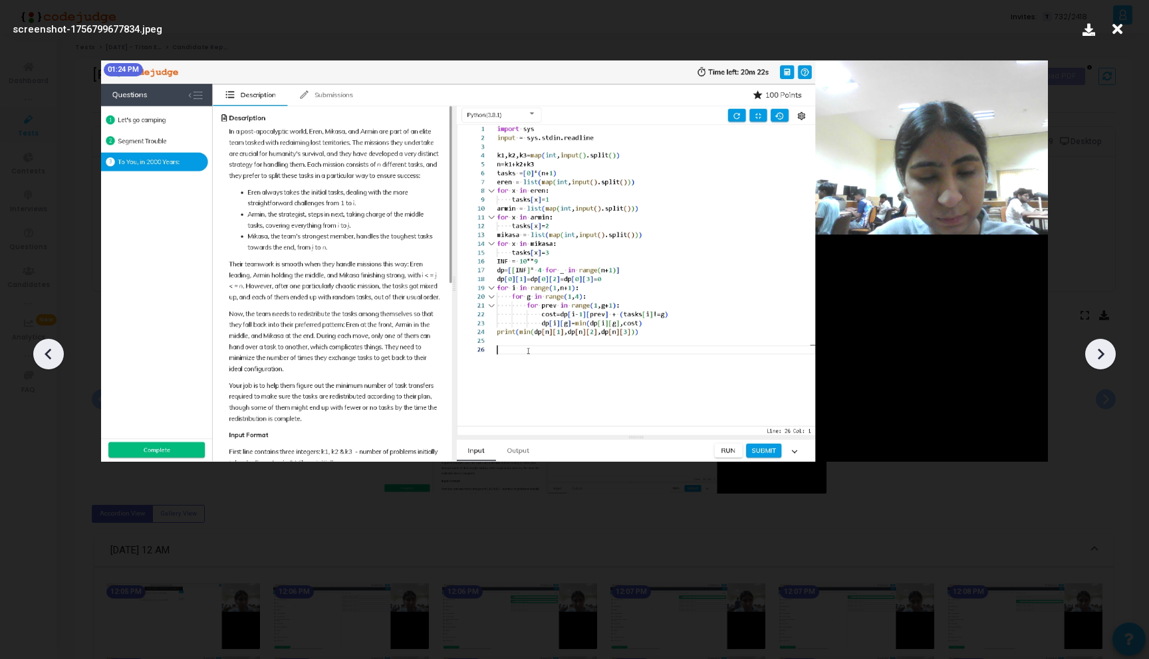
click at [1094, 359] on icon at bounding box center [1100, 354] width 20 height 20
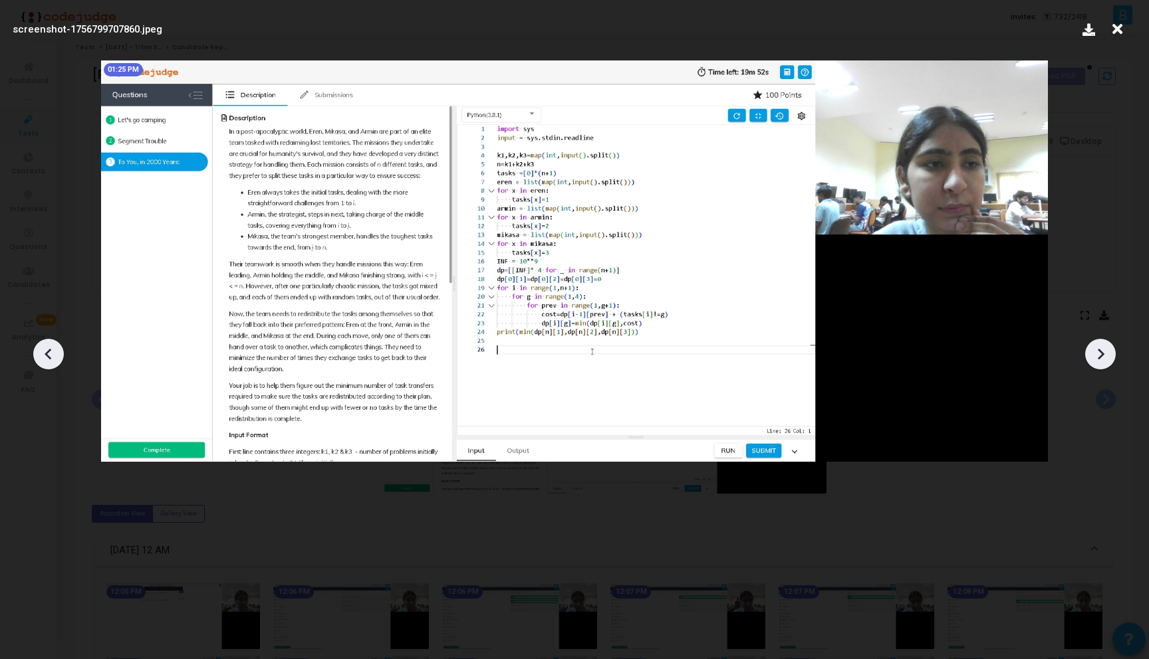
click at [1094, 359] on icon at bounding box center [1100, 354] width 20 height 20
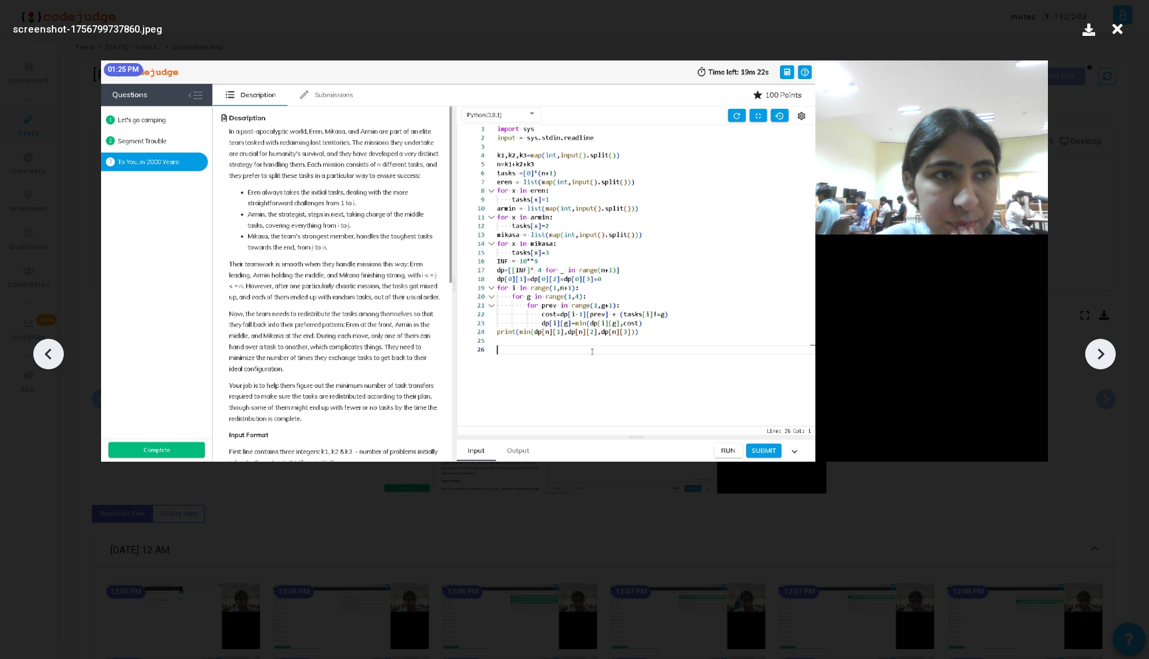
click at [1094, 359] on icon at bounding box center [1100, 354] width 20 height 20
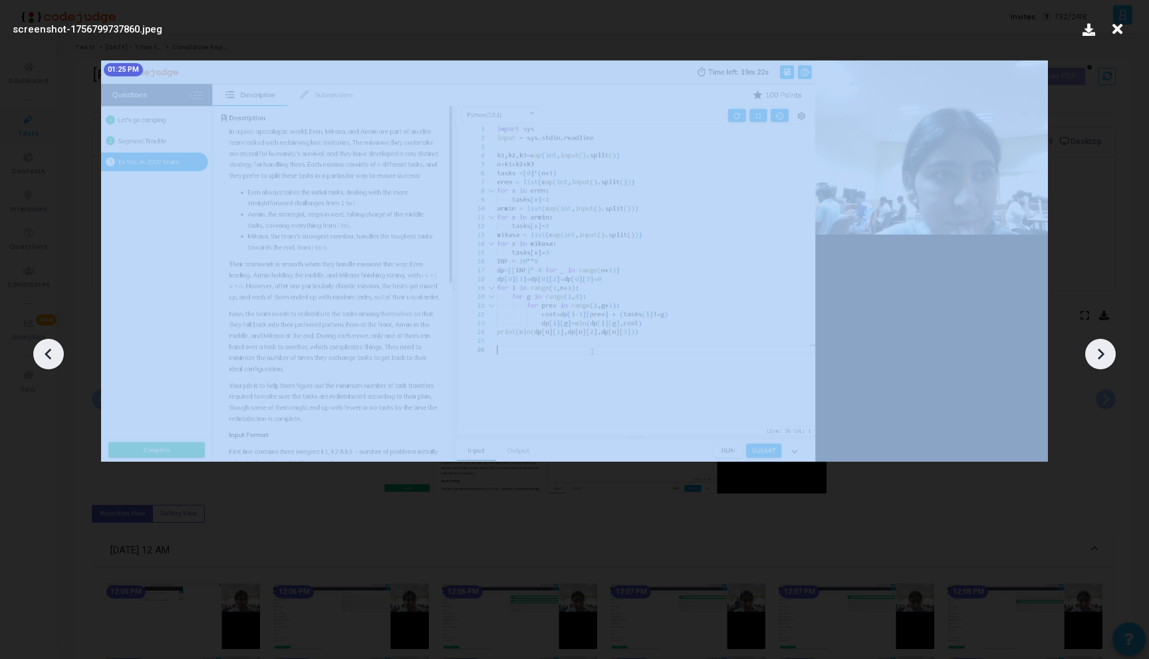
click at [1094, 359] on icon at bounding box center [1100, 354] width 20 height 20
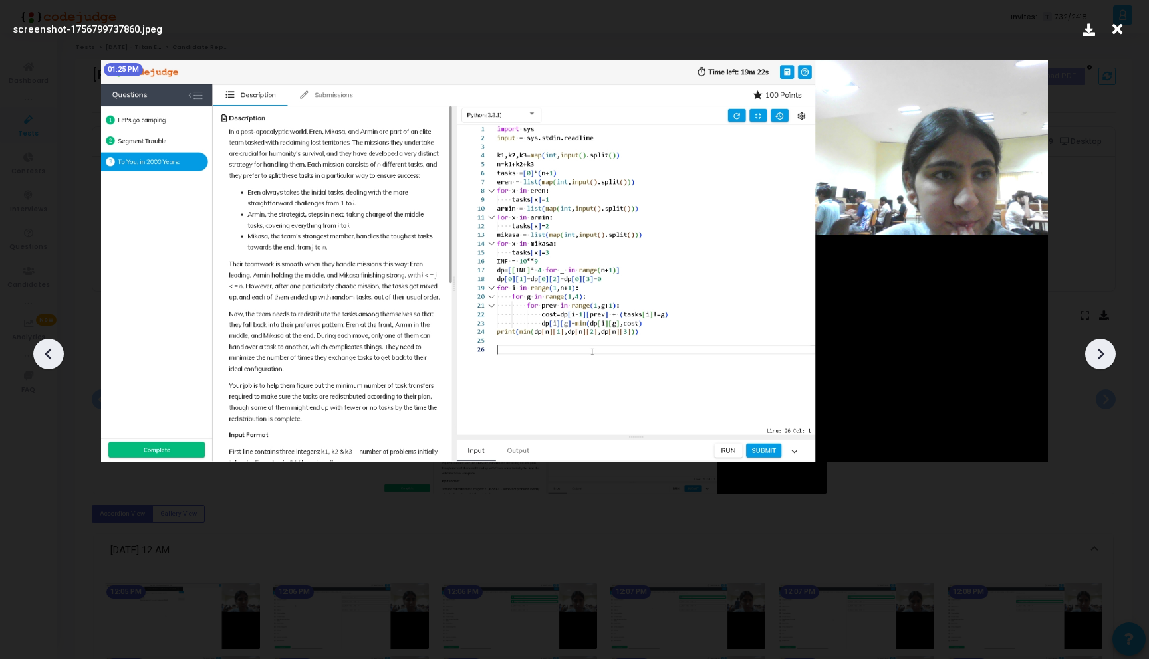
click at [1115, 29] on icon at bounding box center [1117, 29] width 21 height 25
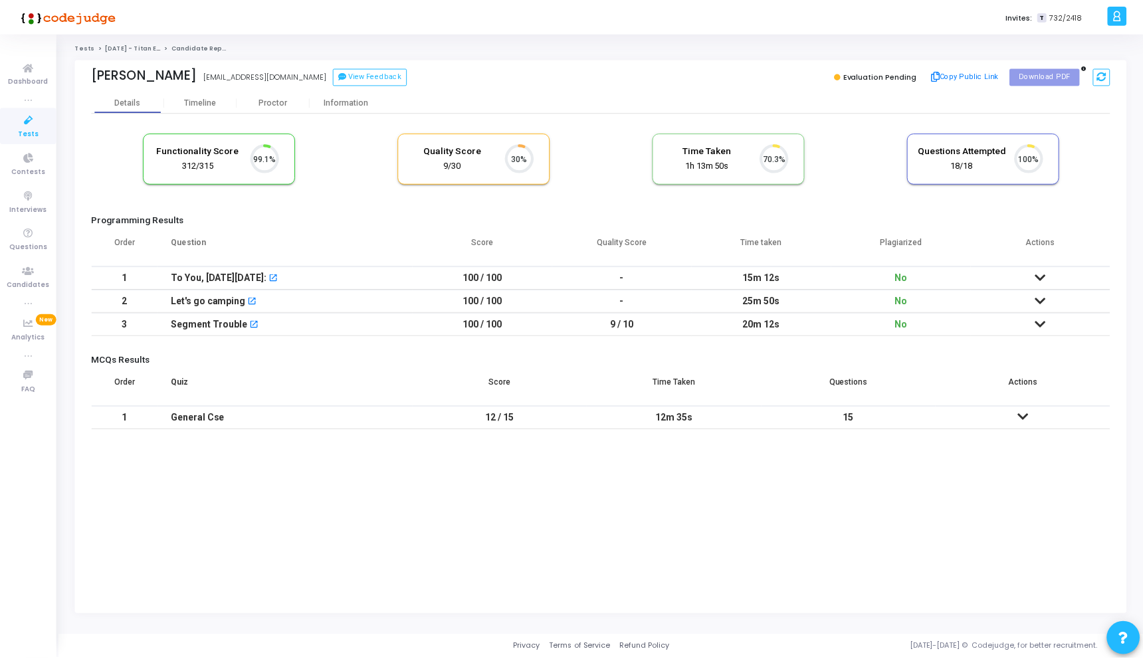
scroll to position [28, 34]
click at [269, 98] on div "Proctor" at bounding box center [274, 103] width 73 height 10
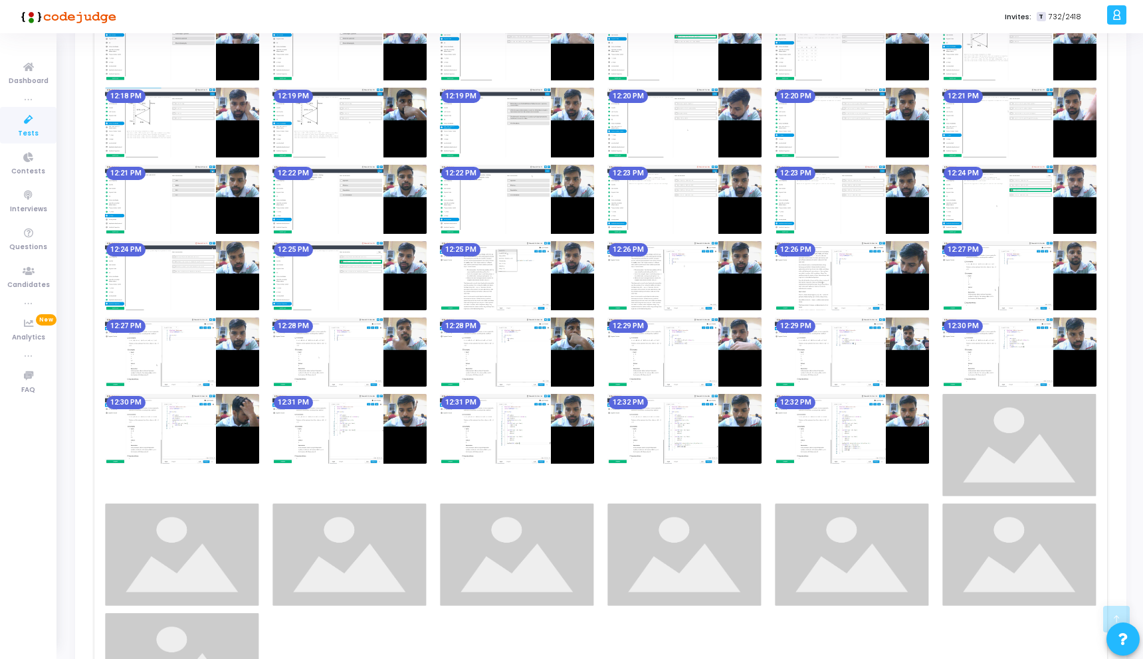
scroll to position [671, 0]
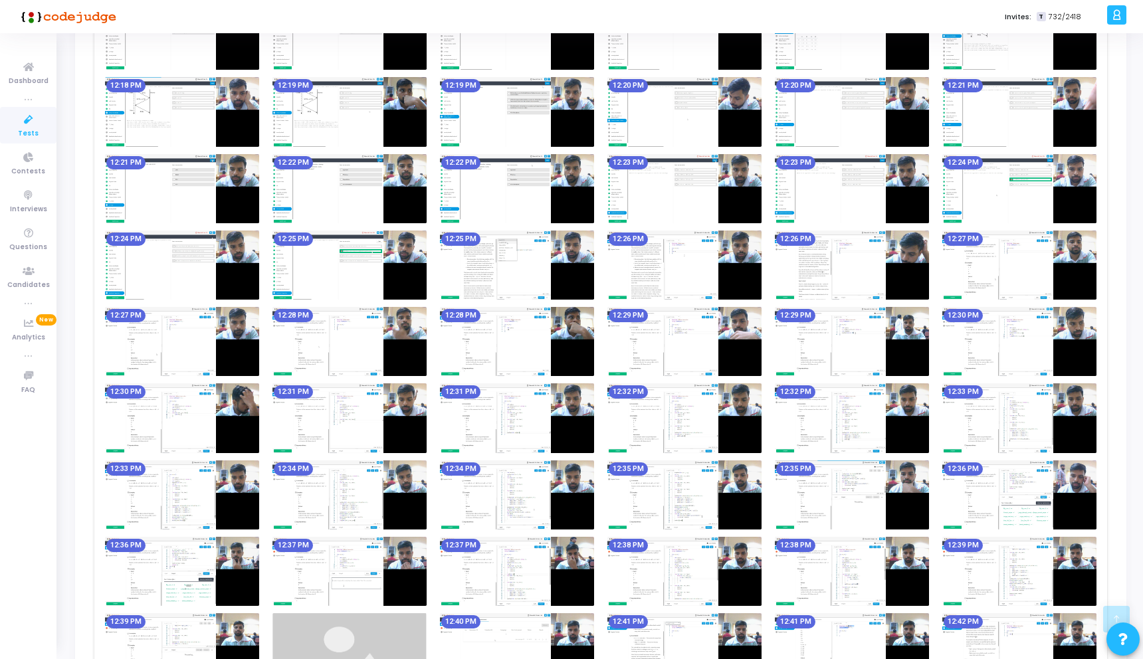
click at [499, 187] on img at bounding box center [517, 188] width 154 height 69
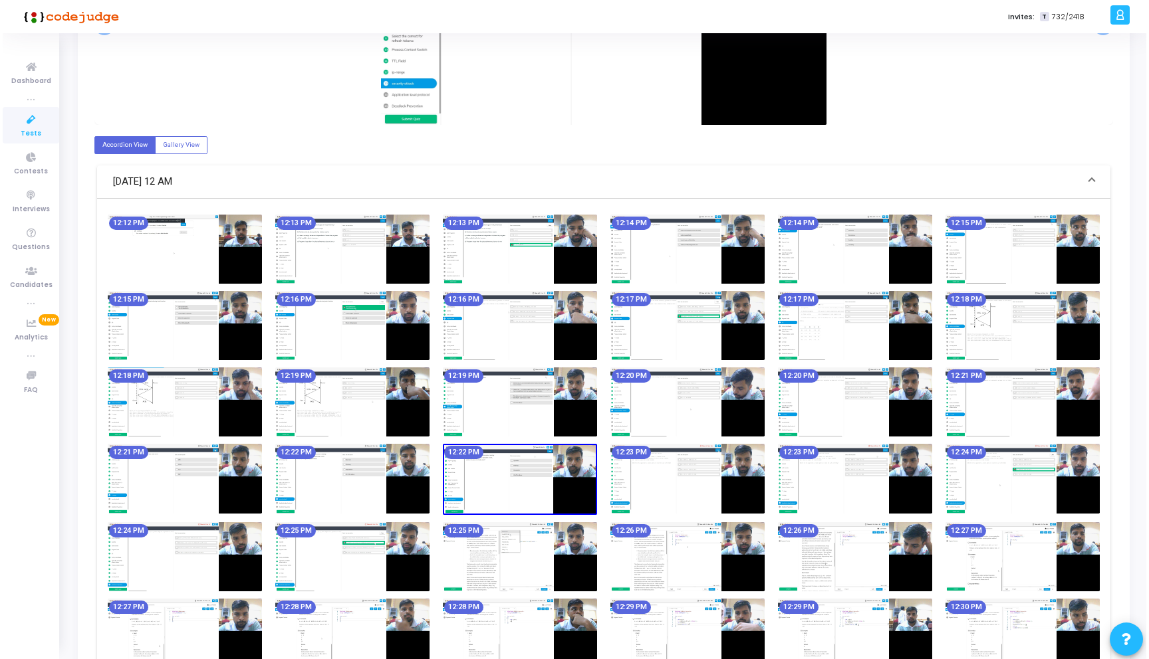
scroll to position [0, 0]
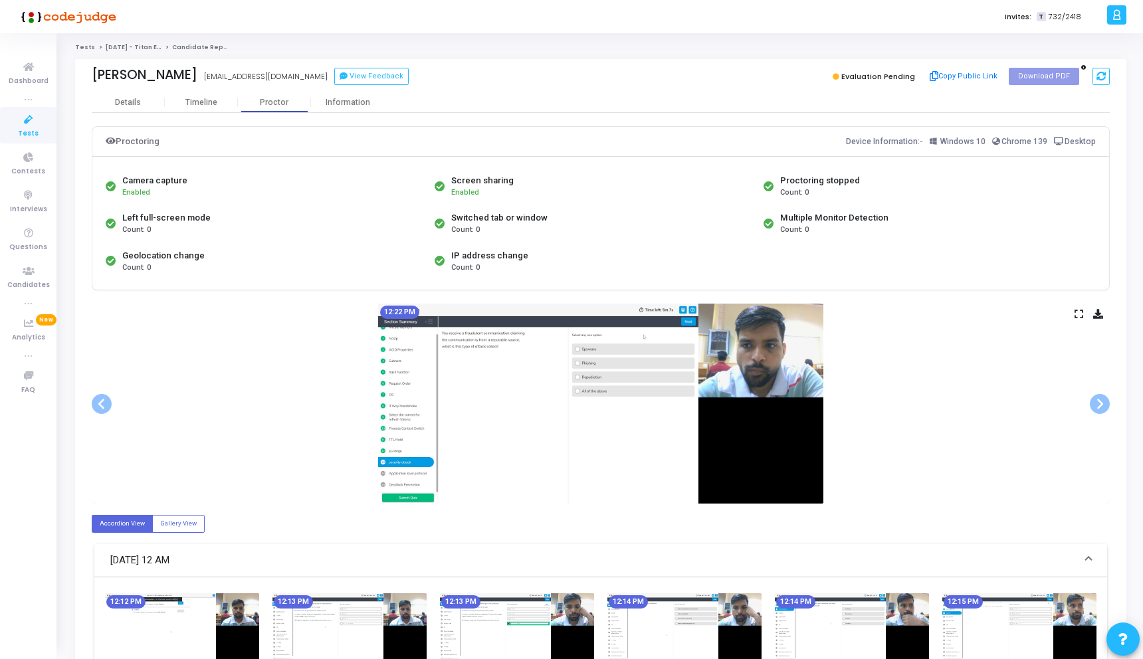
click at [1080, 313] on icon at bounding box center [1079, 313] width 9 height 7
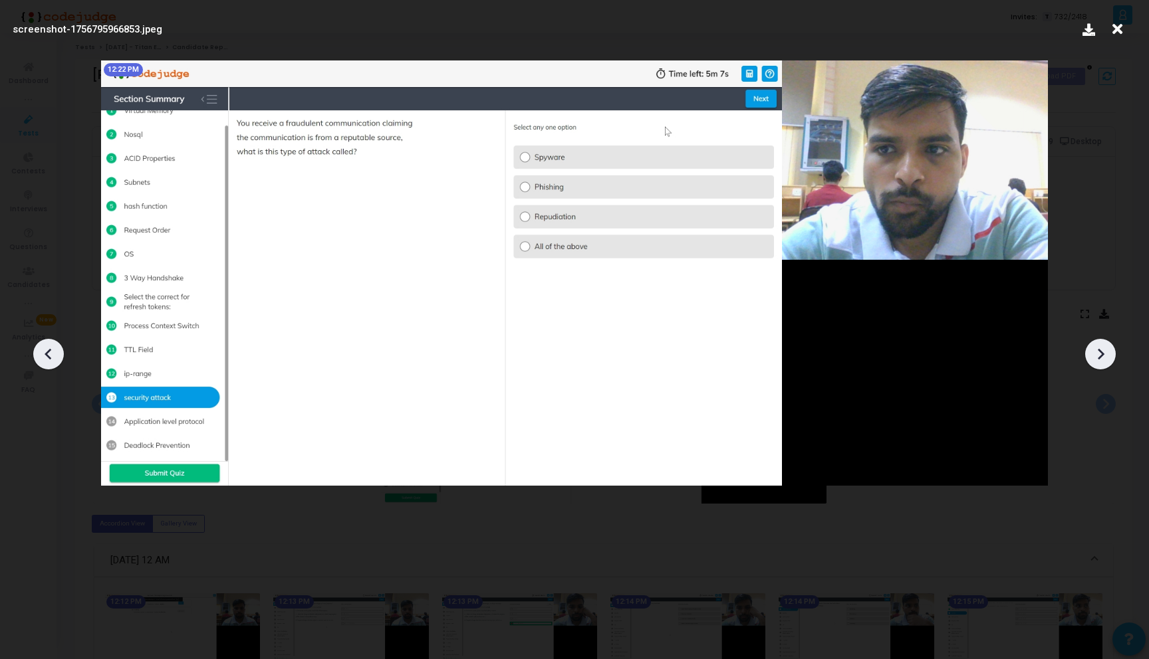
click at [1093, 348] on icon at bounding box center [1100, 354] width 20 height 20
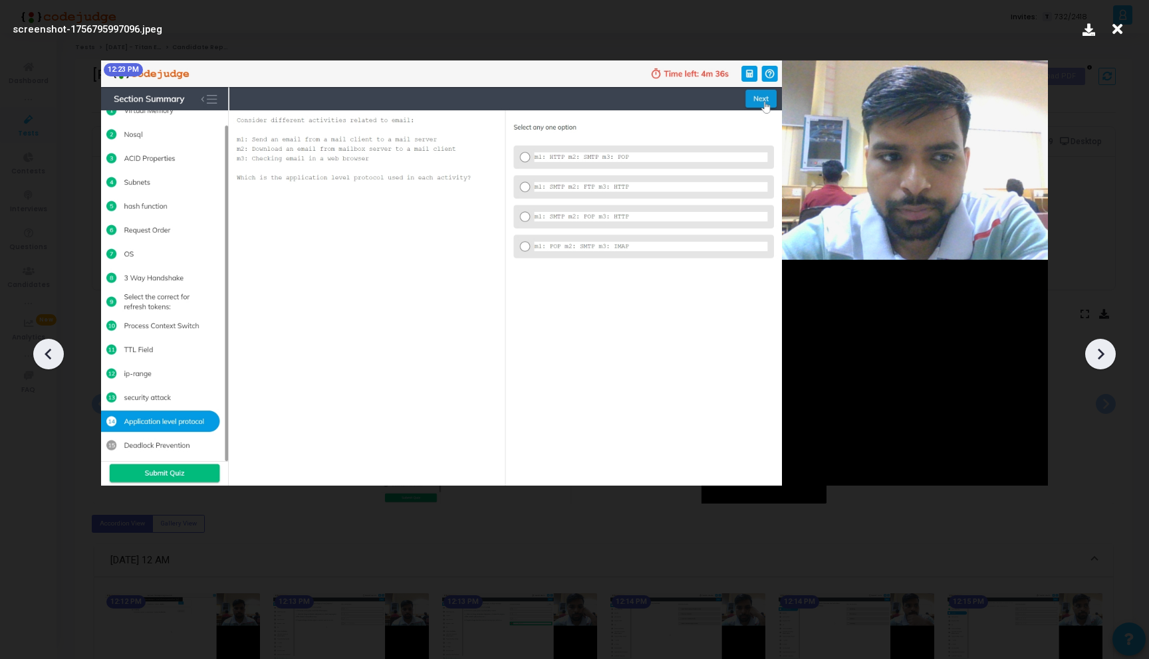
click at [1093, 348] on icon at bounding box center [1100, 354] width 20 height 20
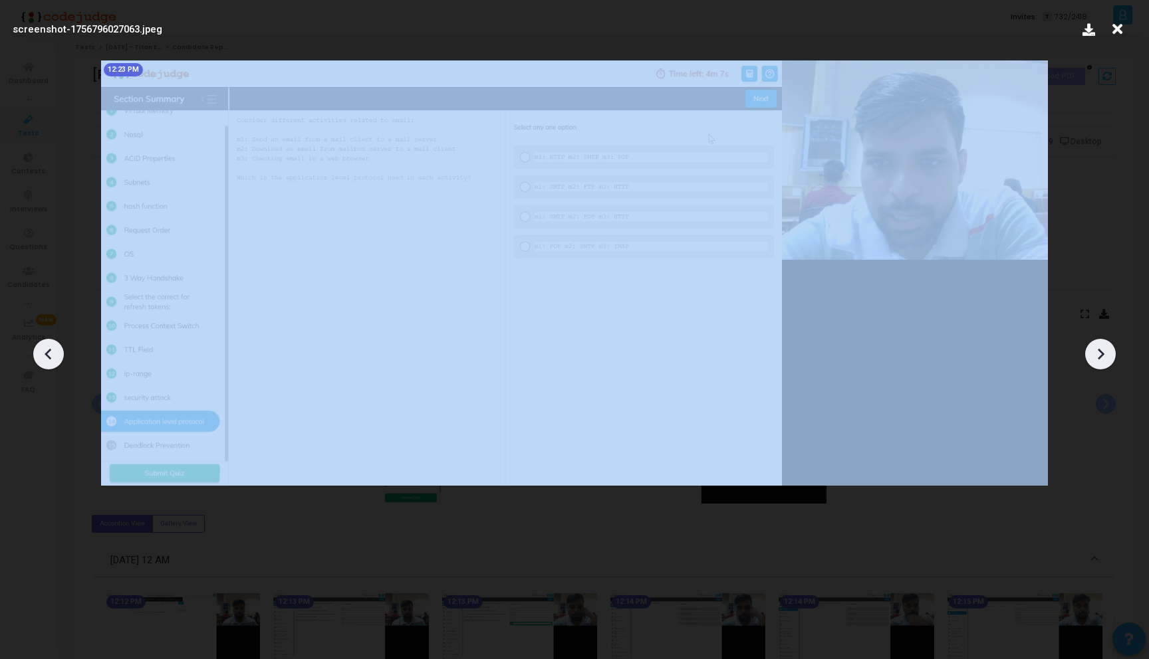
click at [1093, 348] on icon at bounding box center [1100, 354] width 20 height 20
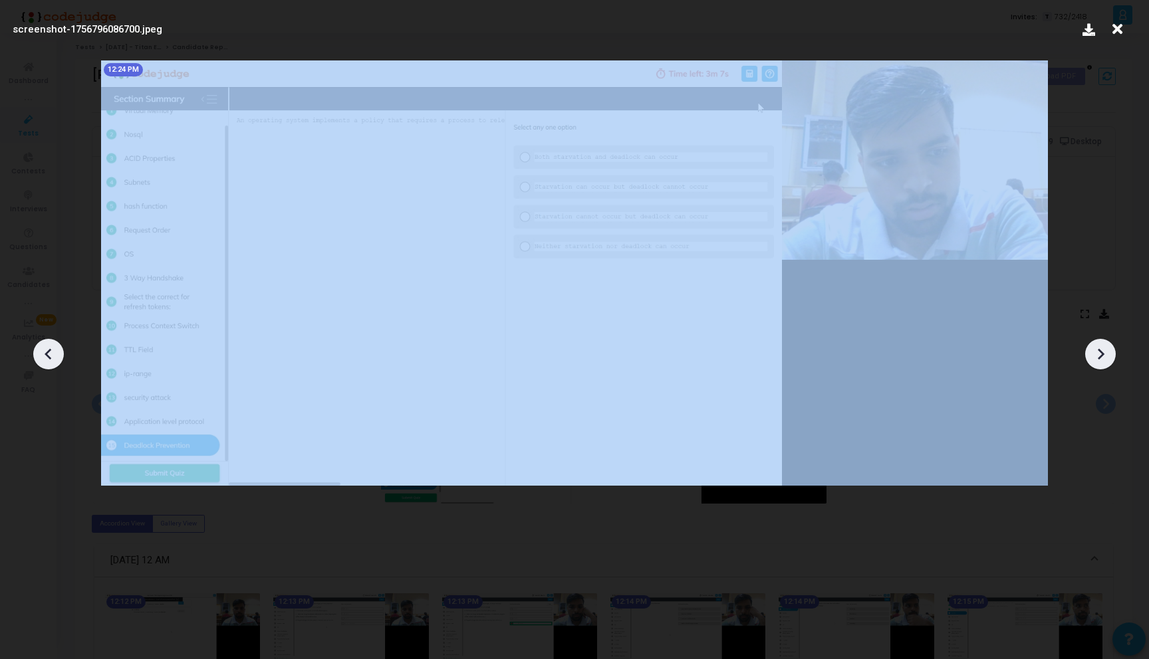
click at [1093, 348] on icon at bounding box center [1100, 354] width 20 height 20
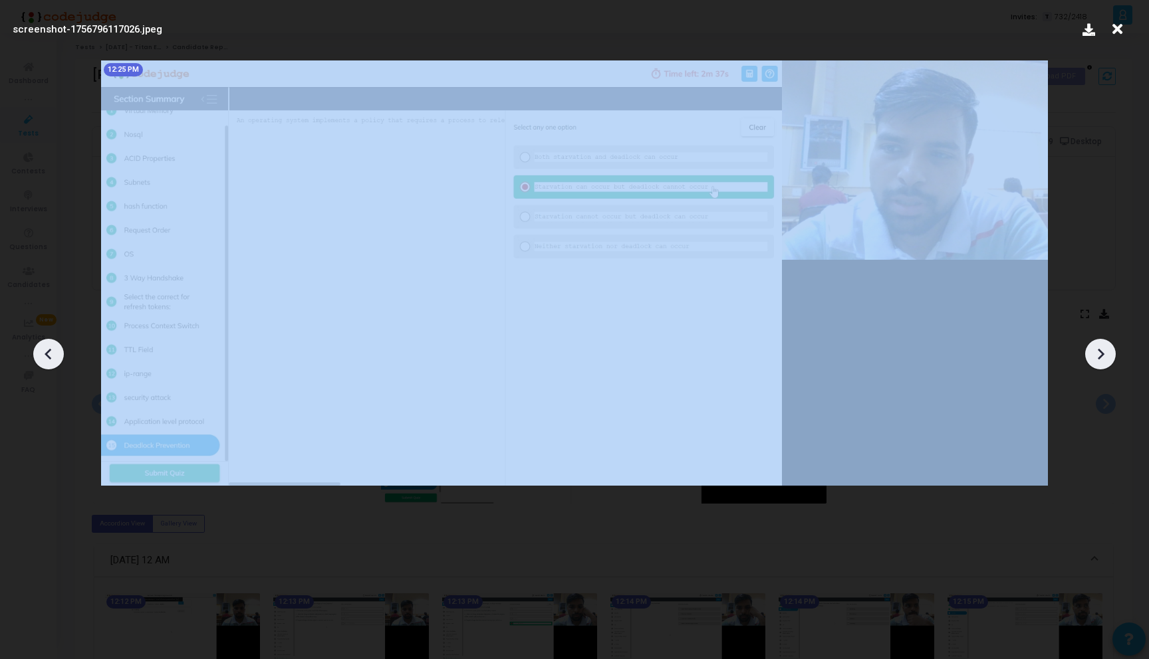
click at [1093, 348] on icon at bounding box center [1100, 354] width 20 height 20
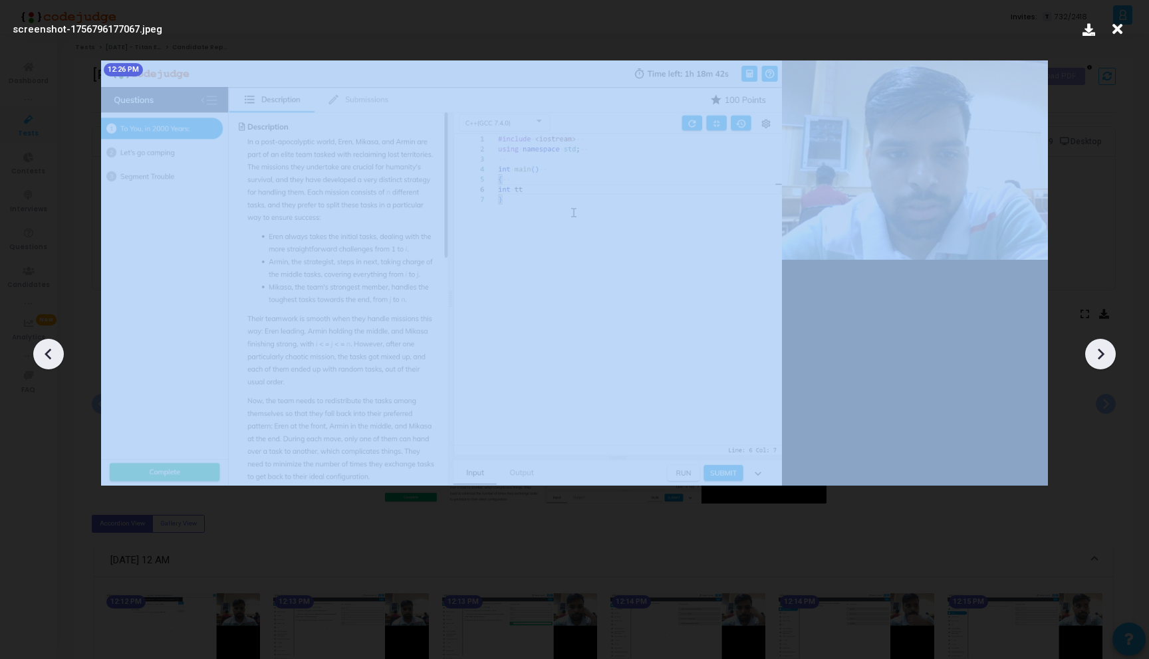
click at [1093, 348] on icon at bounding box center [1100, 354] width 20 height 20
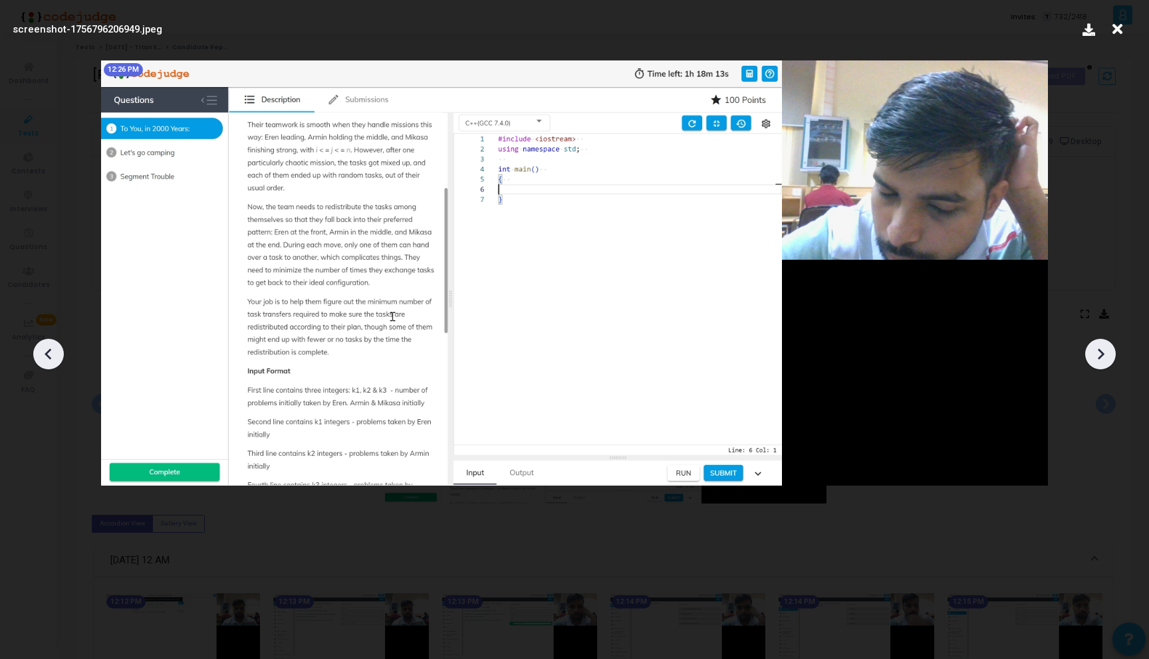
click at [1091, 342] on div at bounding box center [1100, 354] width 31 height 31
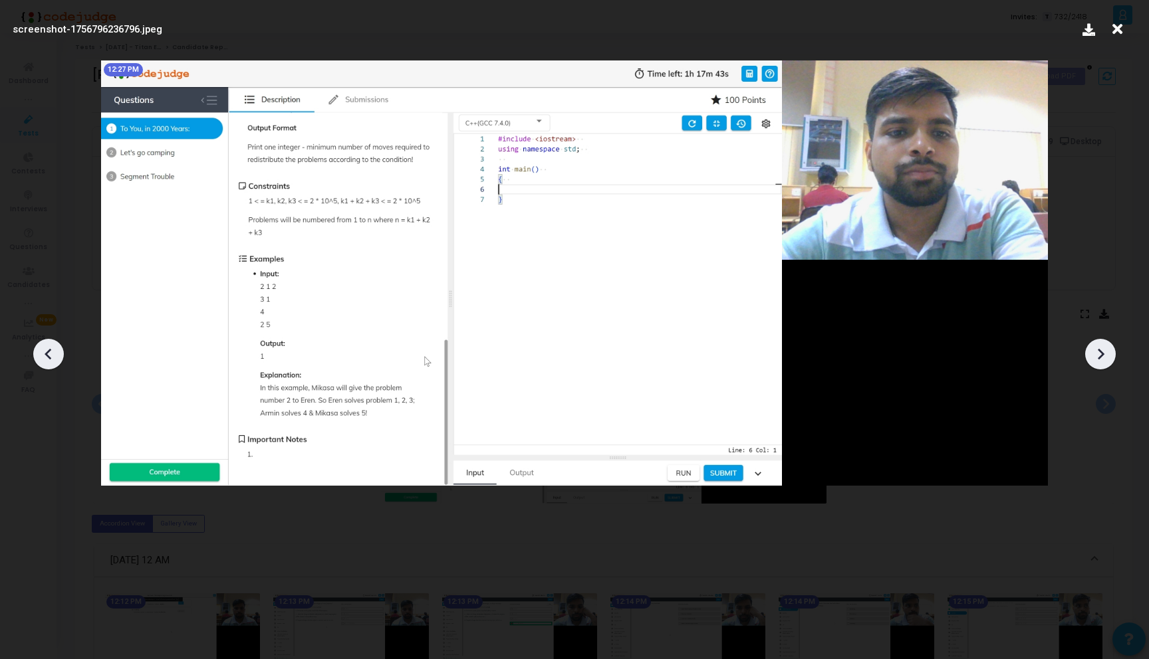
click at [1091, 342] on div at bounding box center [1100, 354] width 31 height 31
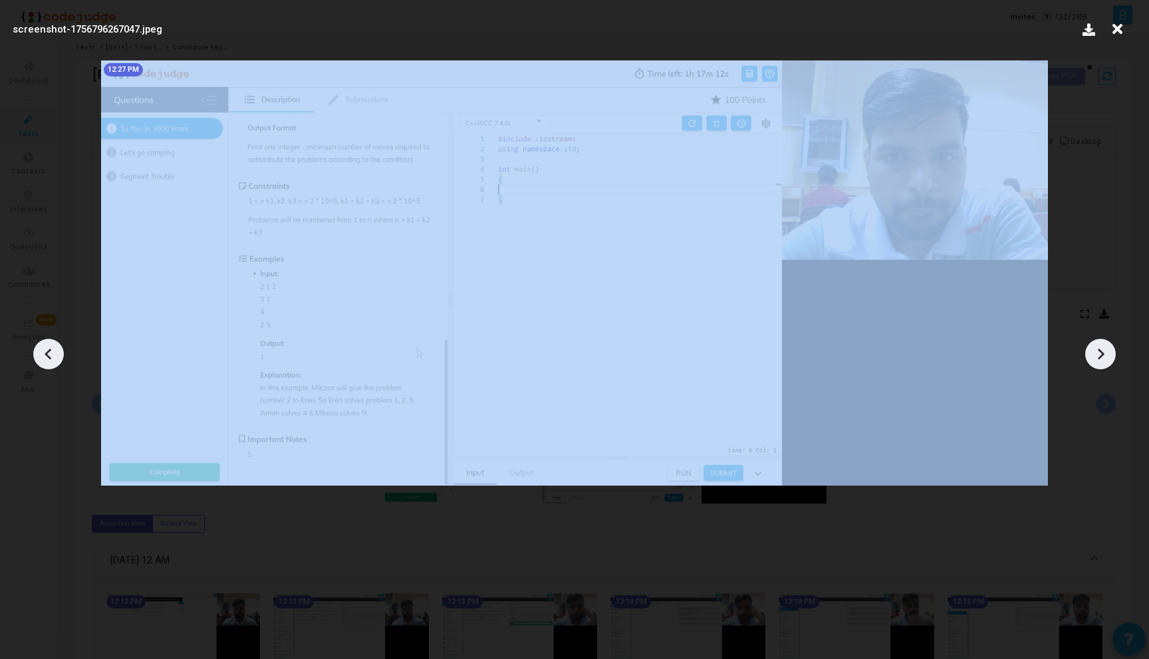
click at [1091, 342] on div at bounding box center [1100, 354] width 31 height 31
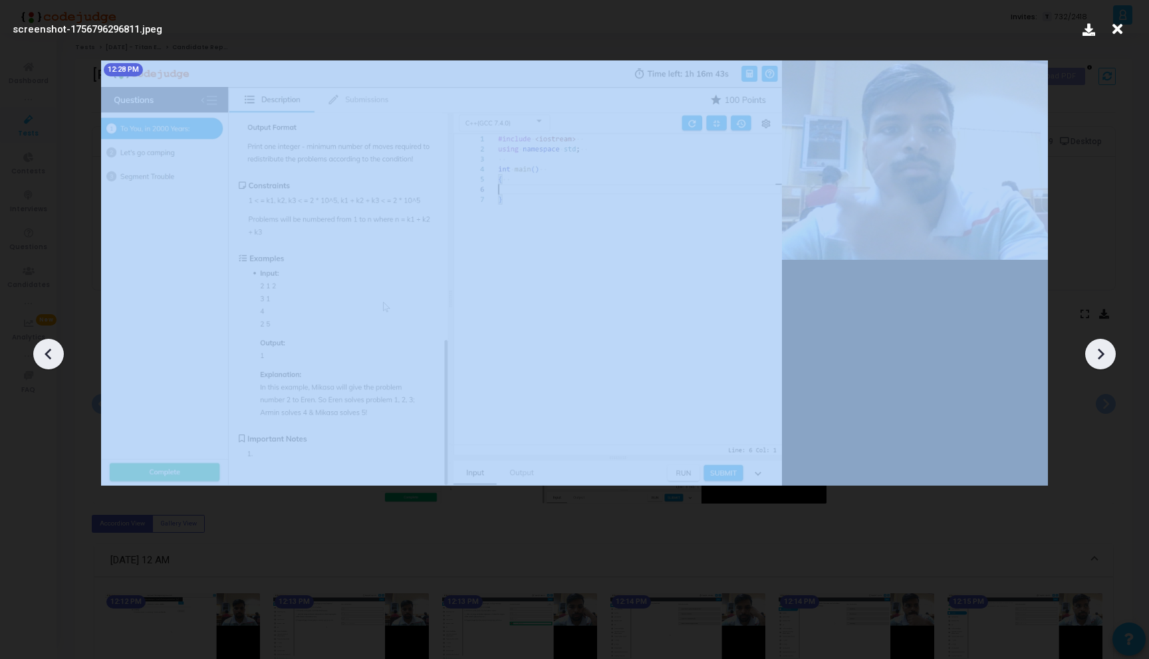
click at [1091, 342] on div at bounding box center [1100, 354] width 31 height 31
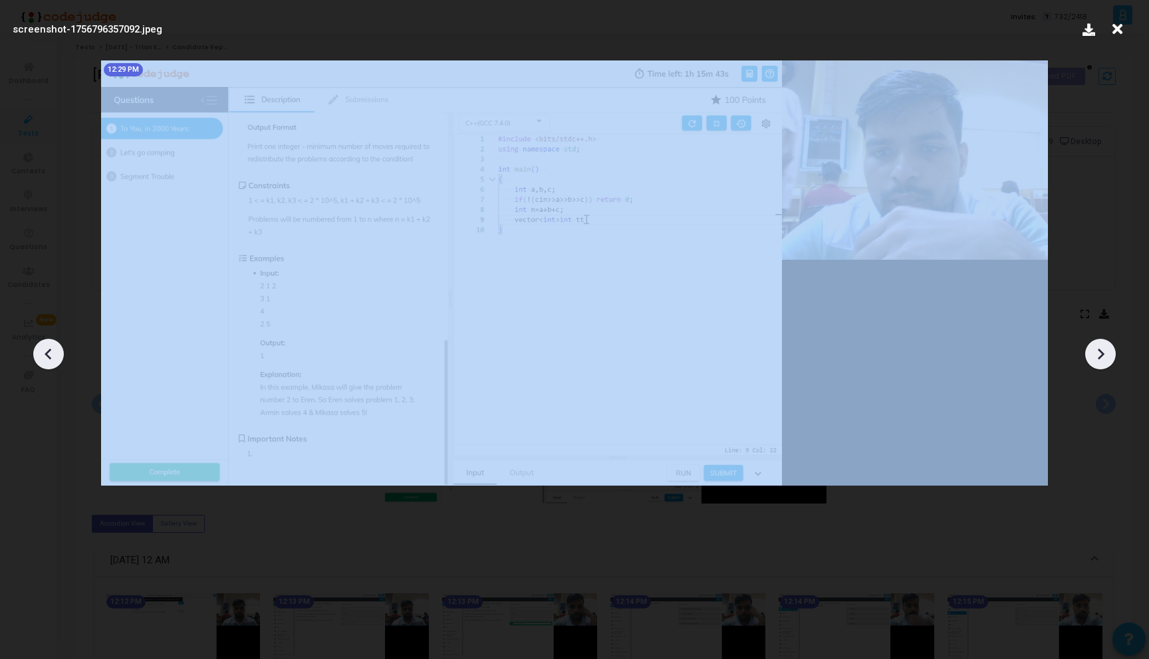
click at [1091, 342] on div at bounding box center [1100, 354] width 31 height 31
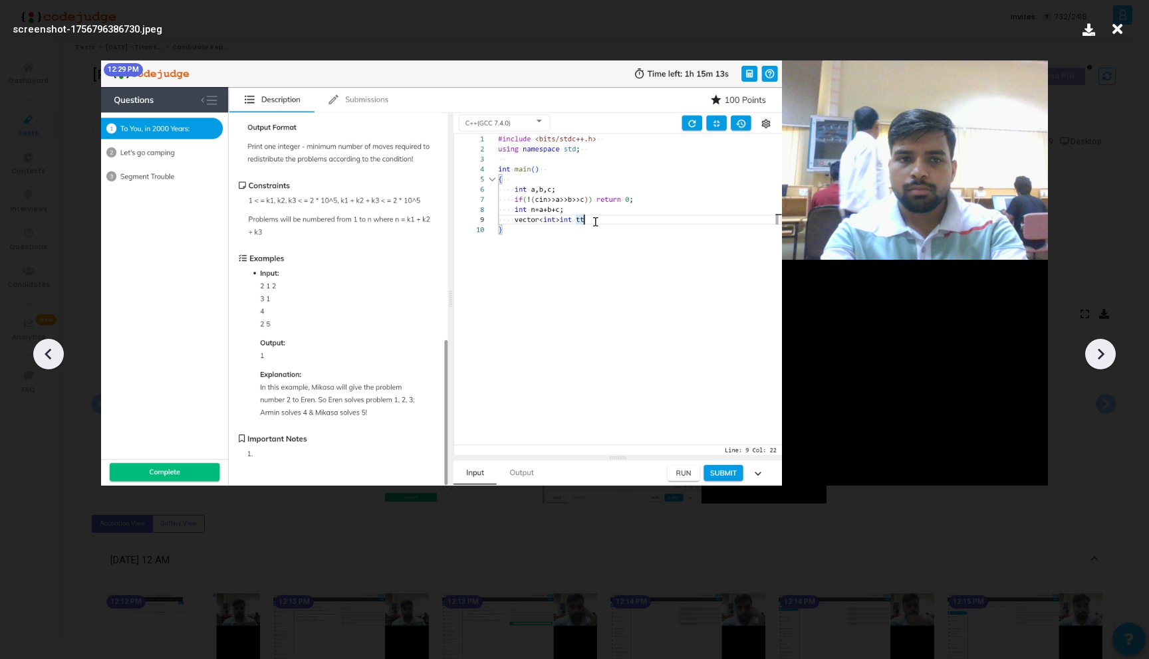
click at [1091, 342] on div at bounding box center [1100, 354] width 31 height 31
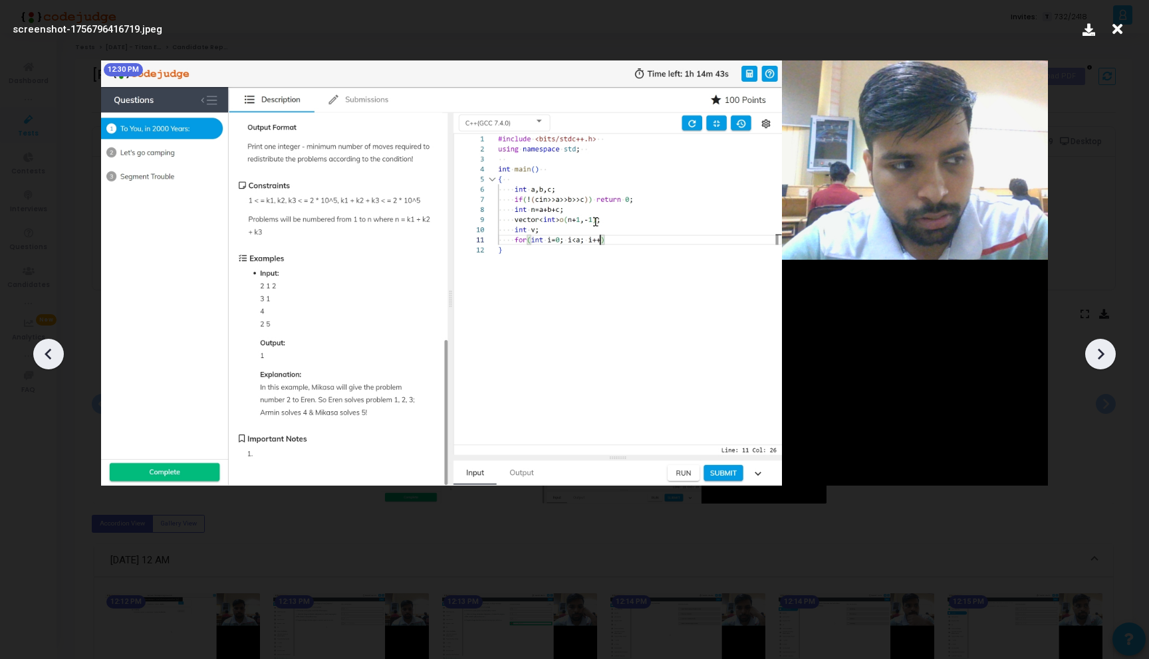
click at [1091, 342] on div at bounding box center [1100, 354] width 31 height 31
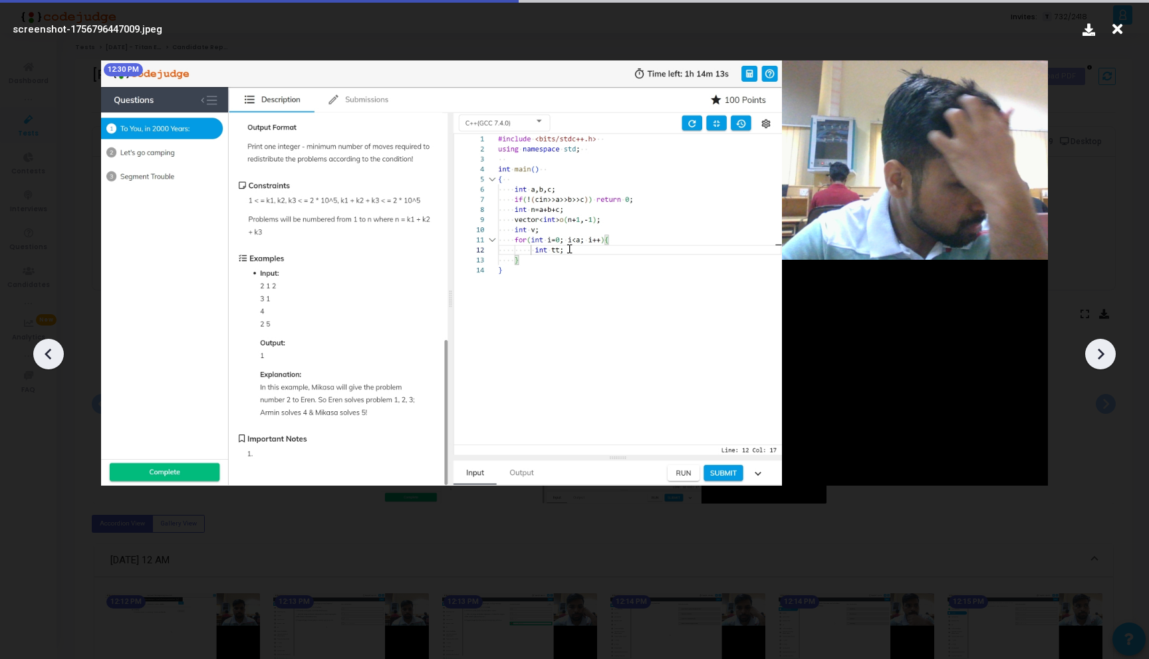
click at [1091, 342] on div at bounding box center [1100, 354] width 31 height 31
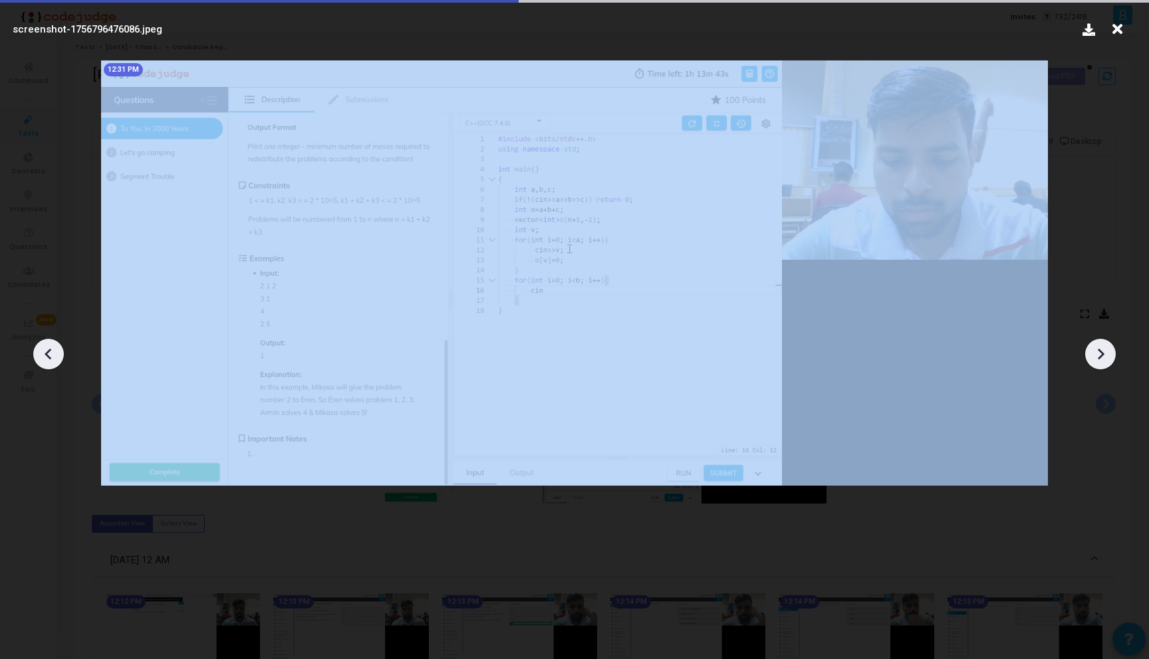
click at [1091, 342] on div at bounding box center [1100, 354] width 31 height 31
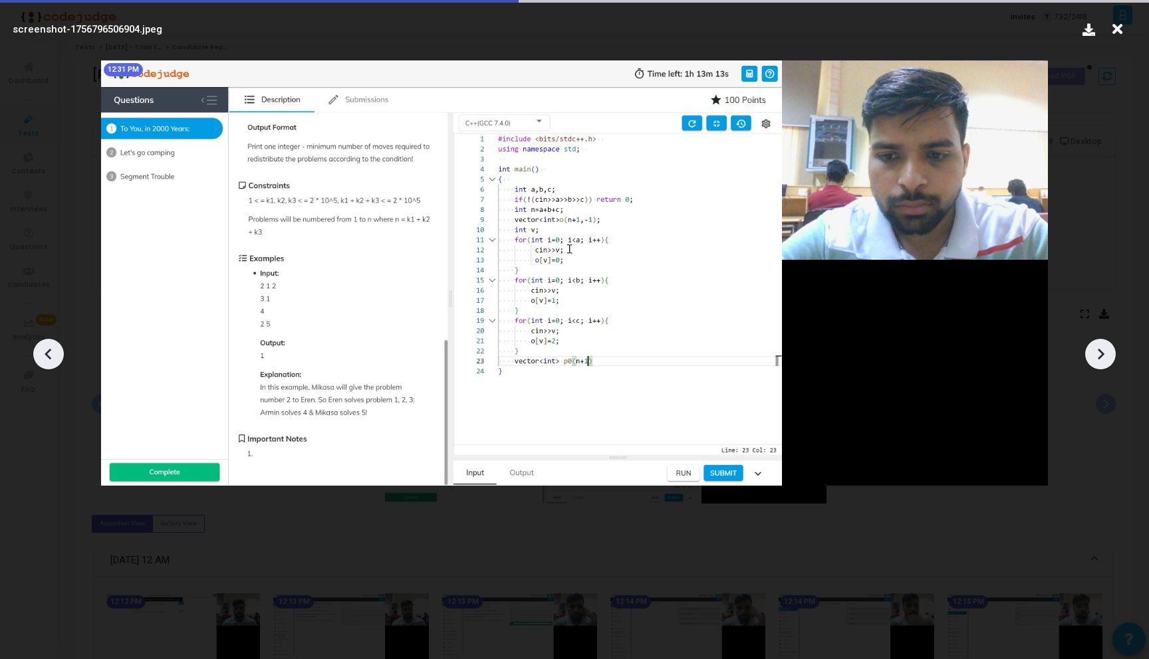
click at [1091, 342] on div at bounding box center [1100, 354] width 31 height 31
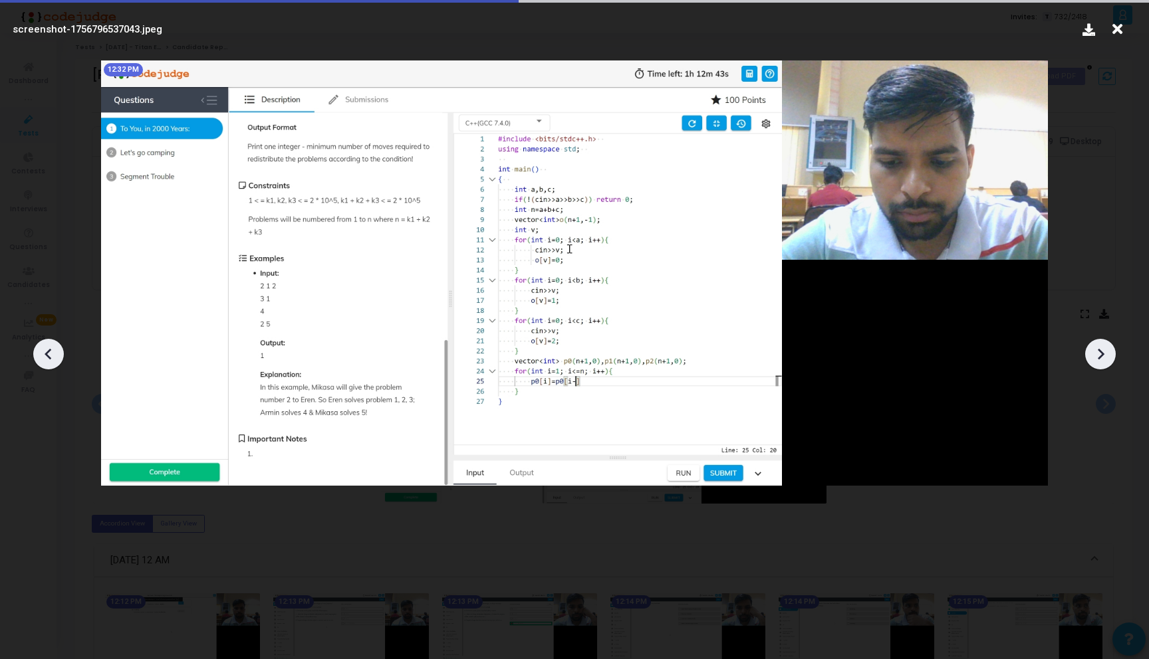
click at [1091, 342] on div at bounding box center [1100, 354] width 31 height 31
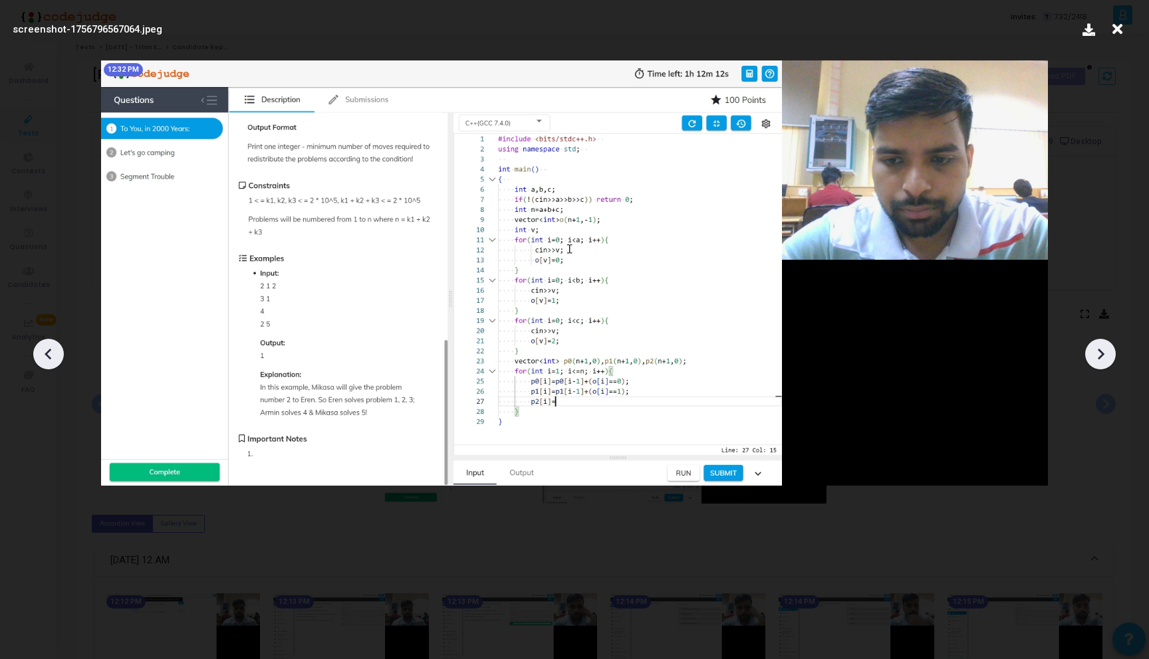
click at [1091, 342] on div at bounding box center [1100, 354] width 31 height 31
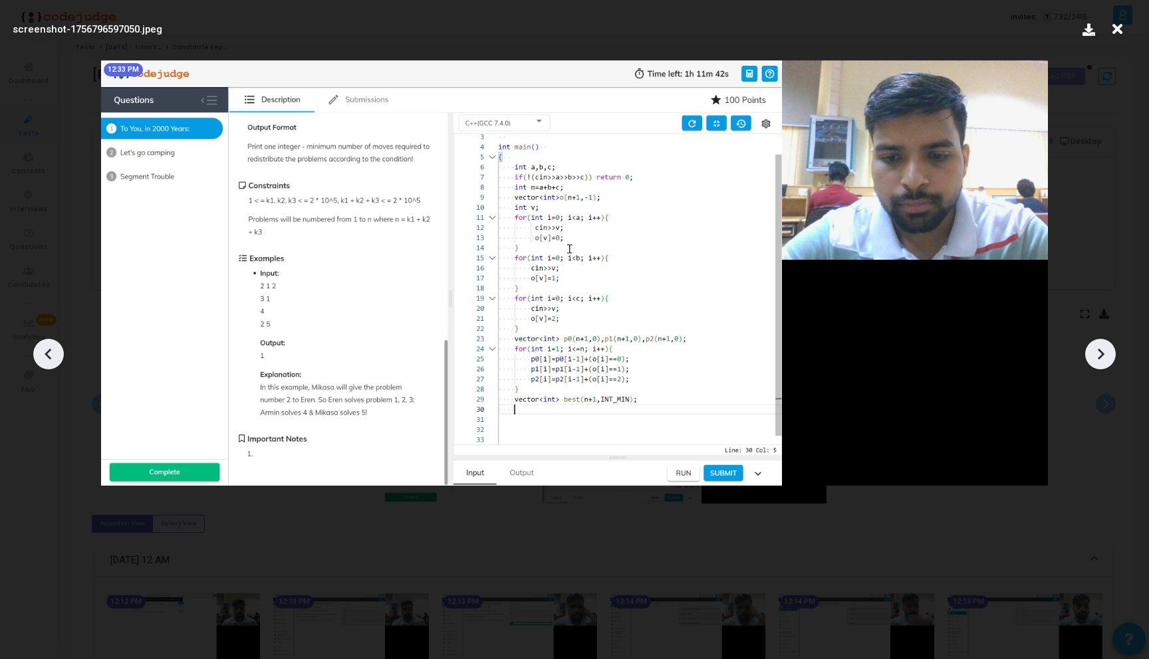
click at [1091, 342] on div at bounding box center [1100, 354] width 31 height 31
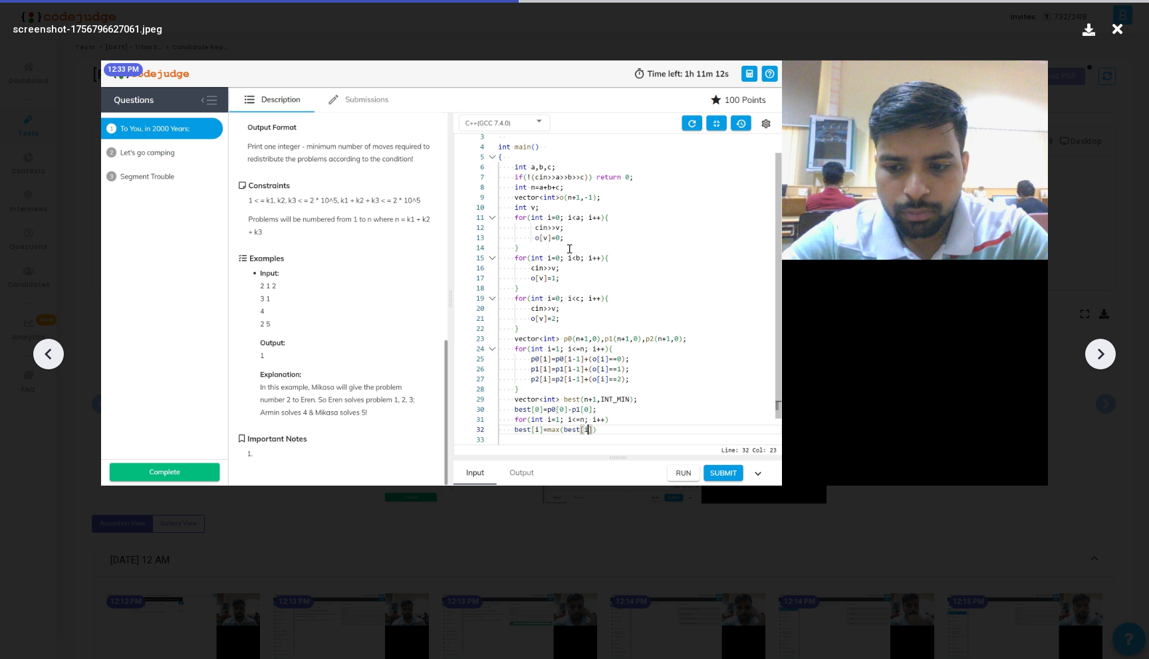
click at [1091, 342] on div at bounding box center [1100, 354] width 31 height 31
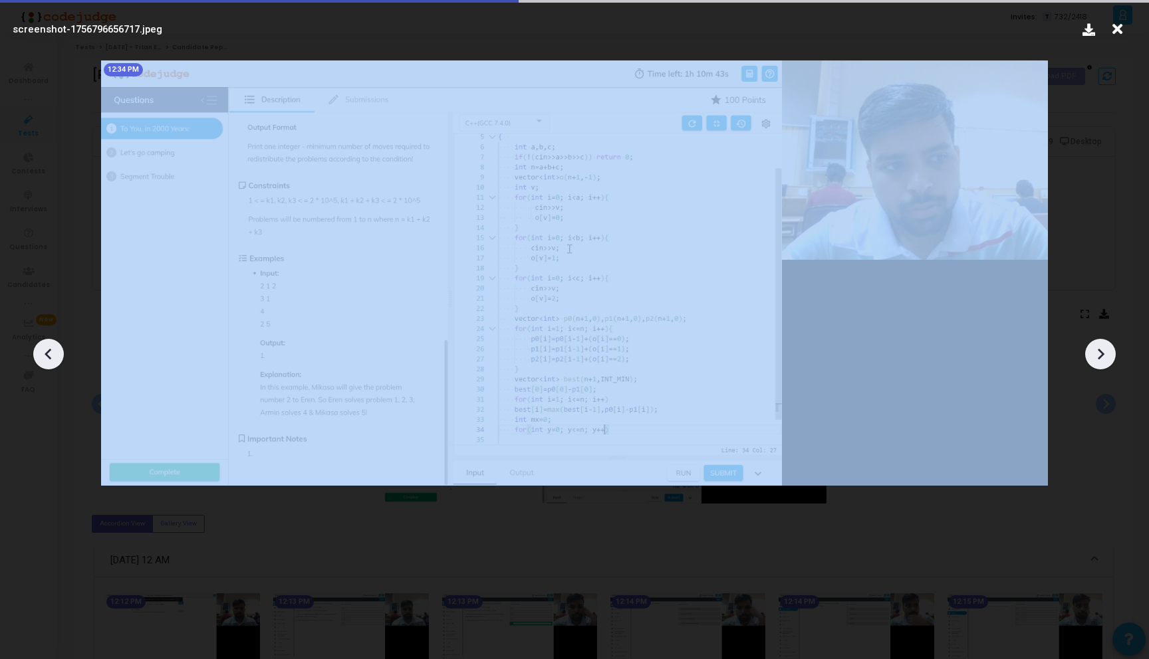
click at [1091, 342] on div at bounding box center [1100, 354] width 31 height 31
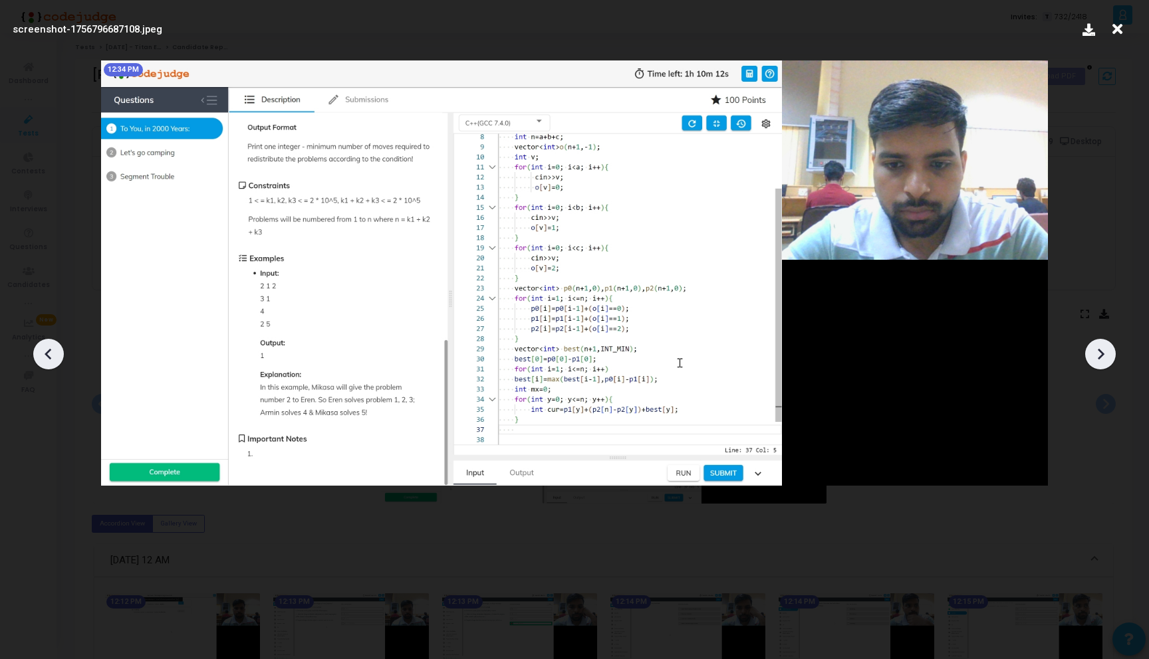
click at [1093, 345] on icon at bounding box center [1100, 354] width 20 height 20
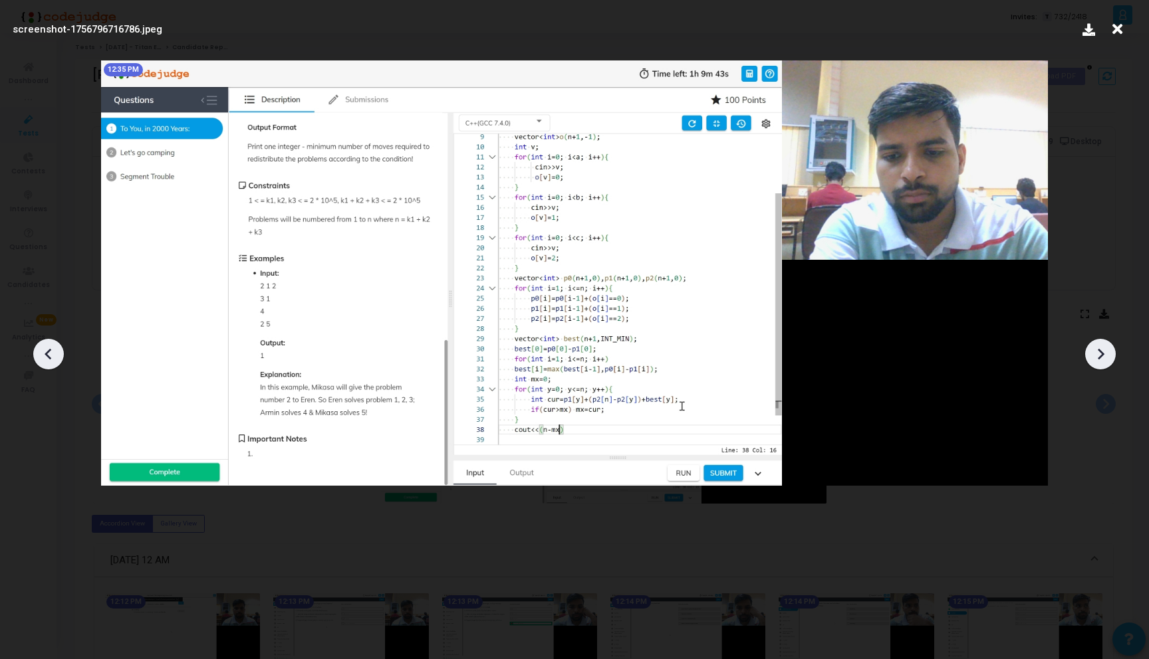
click at [1093, 345] on icon at bounding box center [1100, 354] width 20 height 20
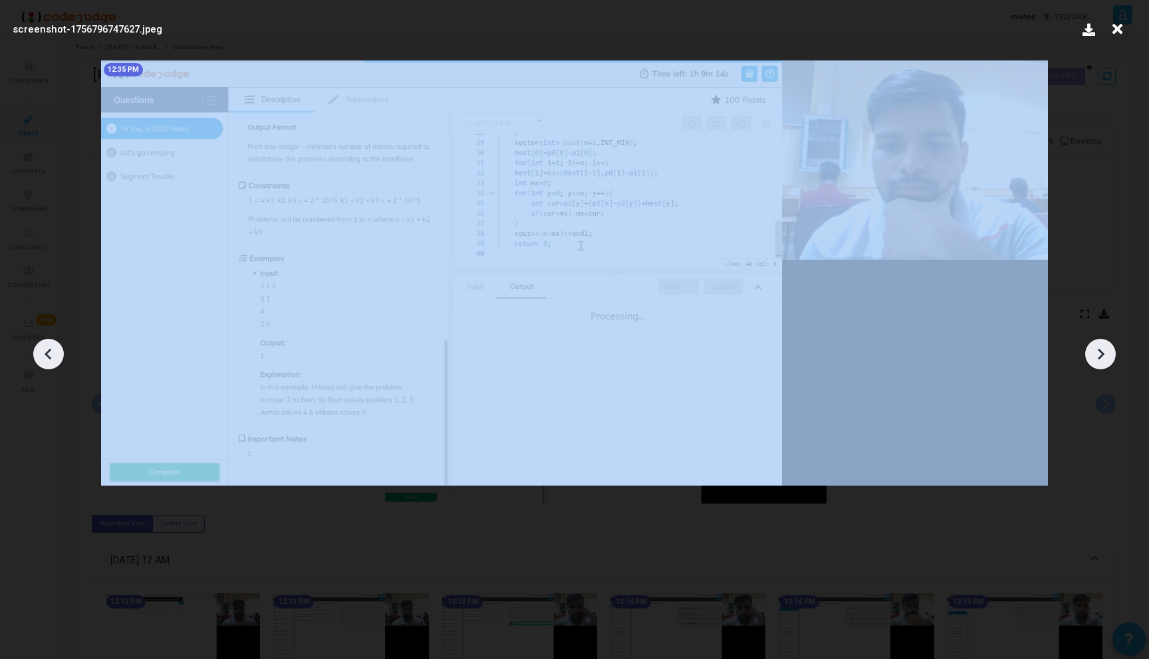
click at [1093, 345] on icon at bounding box center [1100, 354] width 20 height 20
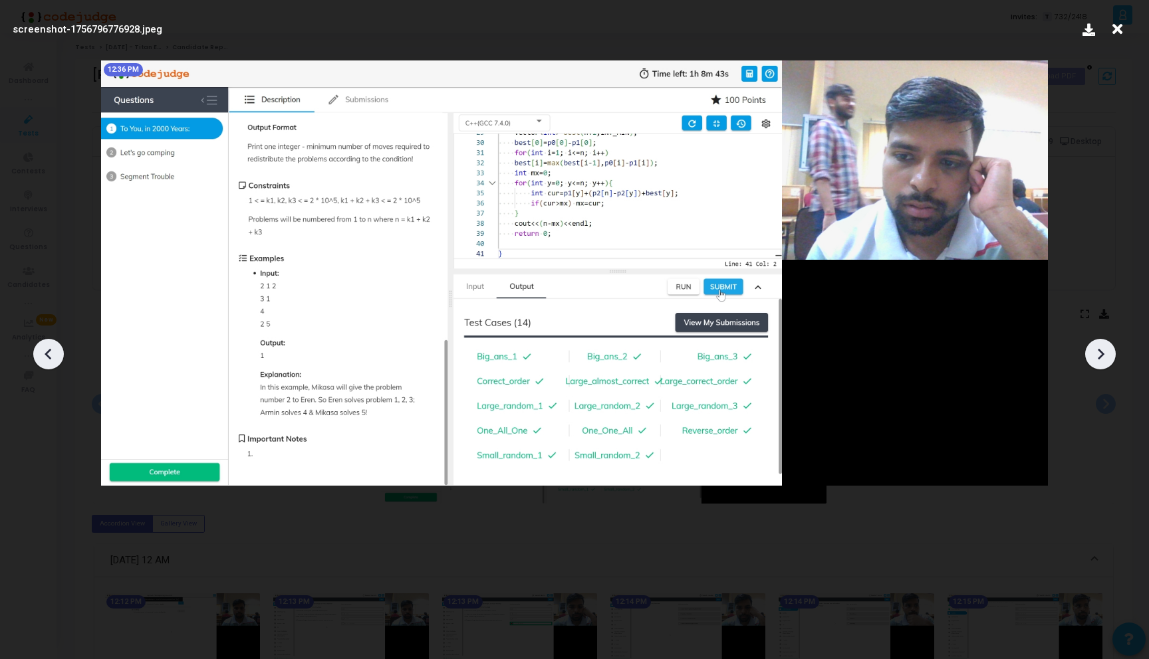
click at [1093, 345] on icon at bounding box center [1100, 354] width 20 height 20
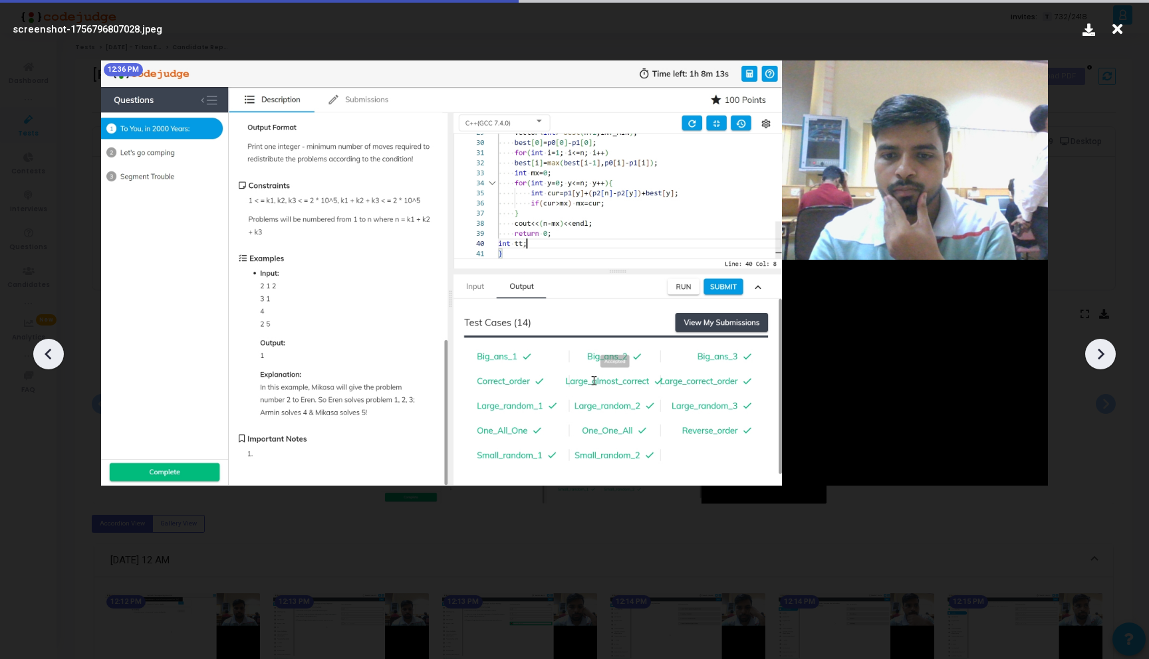
click at [1093, 345] on icon at bounding box center [1100, 354] width 20 height 20
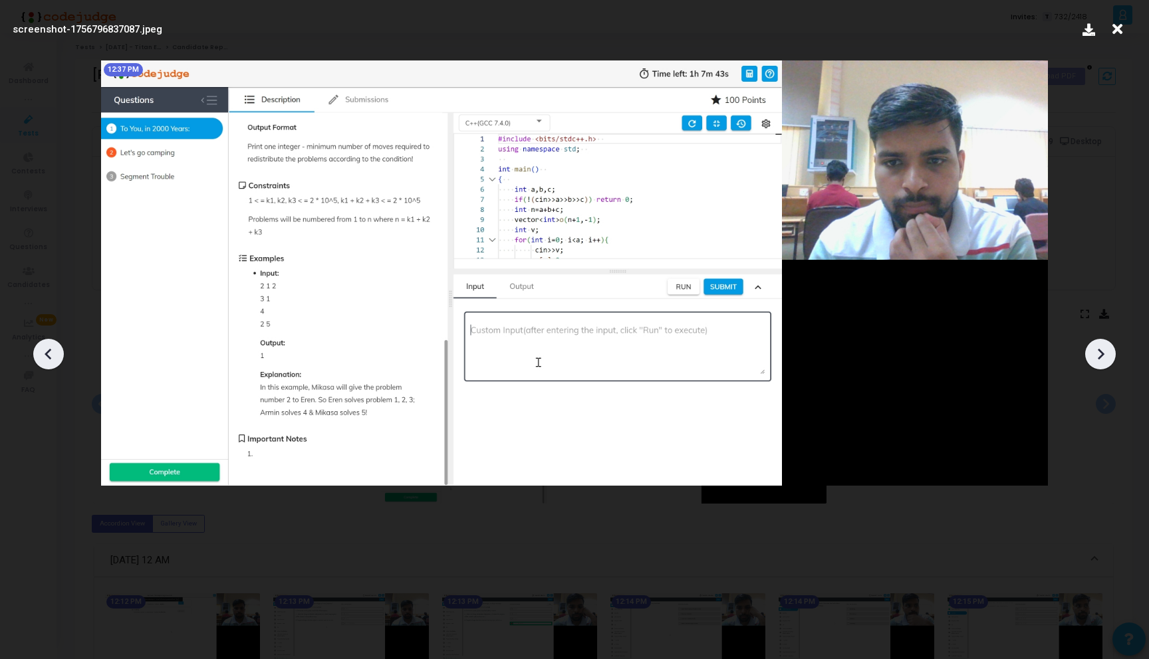
click at [46, 354] on icon at bounding box center [48, 354] width 7 height 11
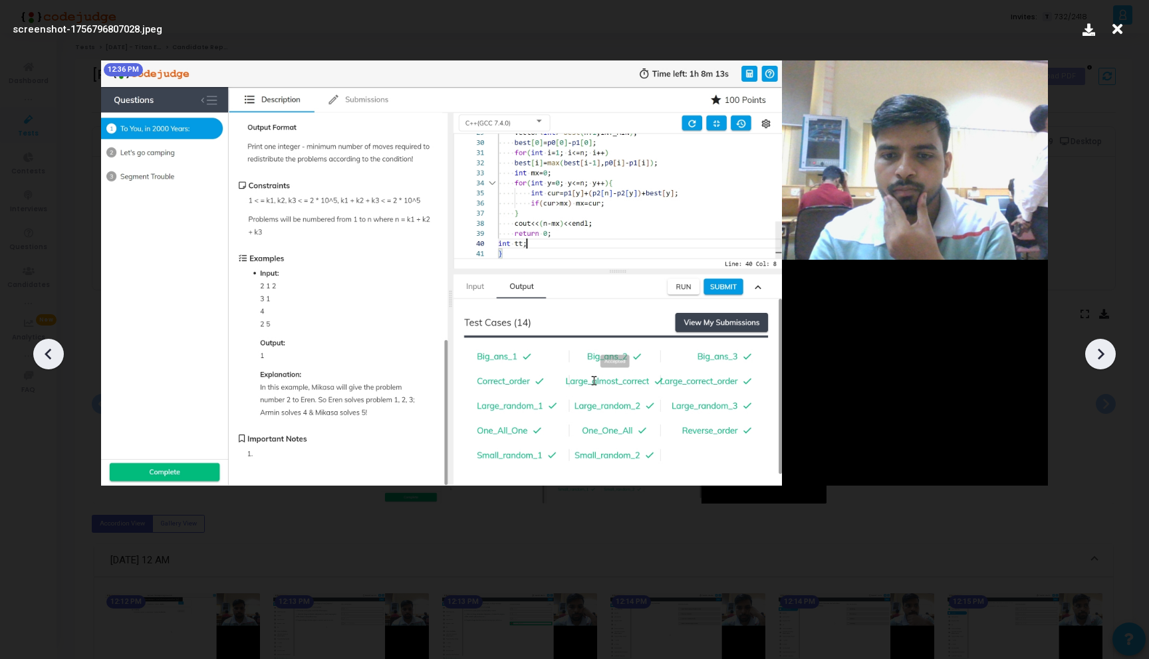
click at [46, 354] on icon at bounding box center [48, 354] width 7 height 11
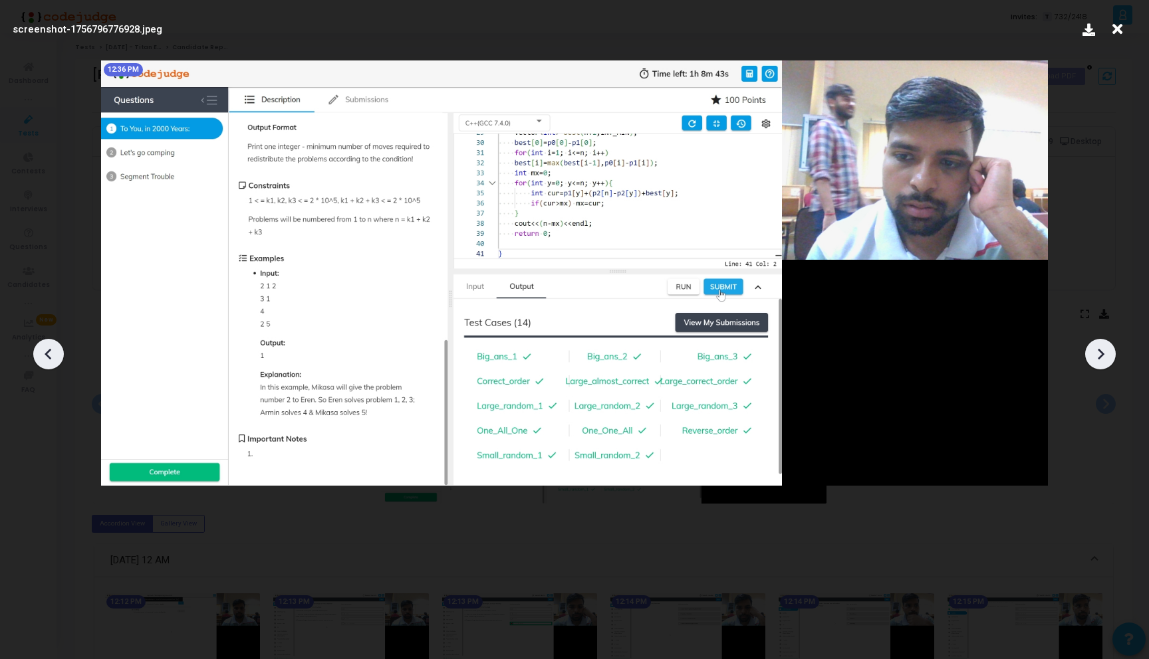
click at [46, 354] on icon at bounding box center [48, 354] width 7 height 11
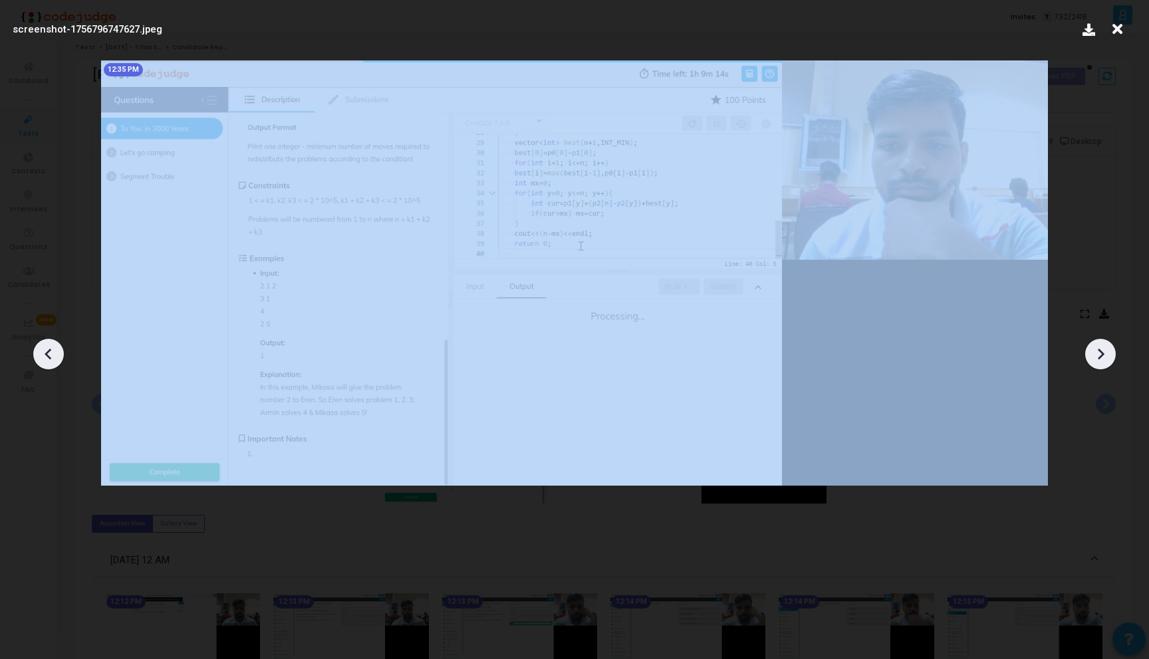
click at [46, 354] on icon at bounding box center [48, 354] width 7 height 11
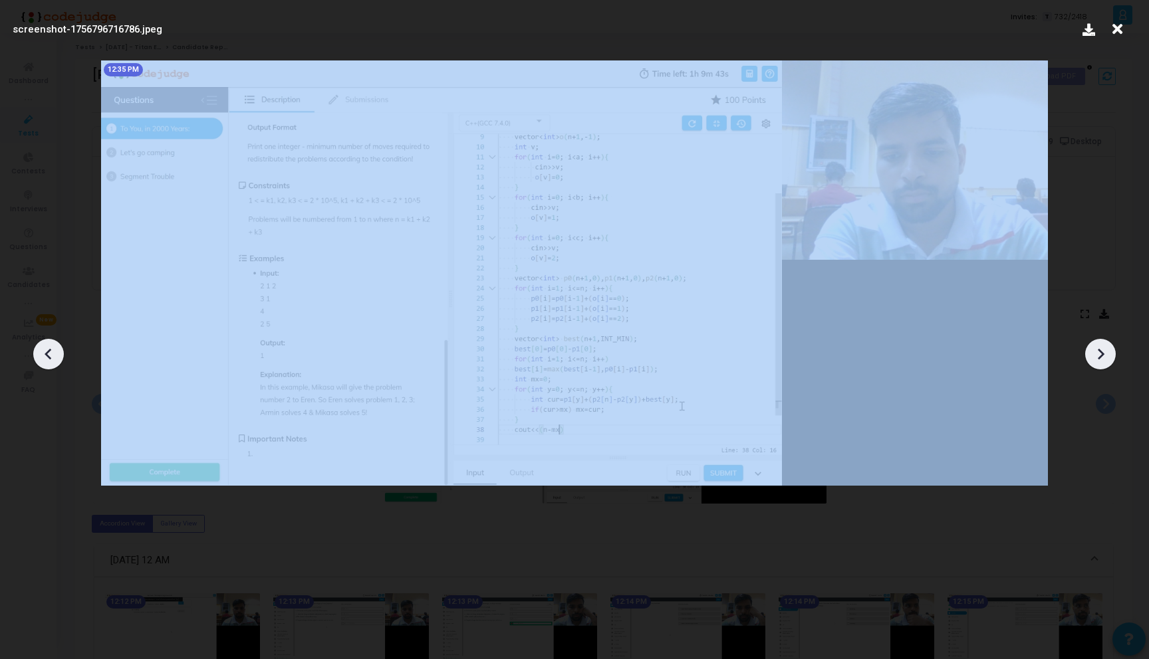
click at [46, 354] on icon at bounding box center [48, 354] width 7 height 11
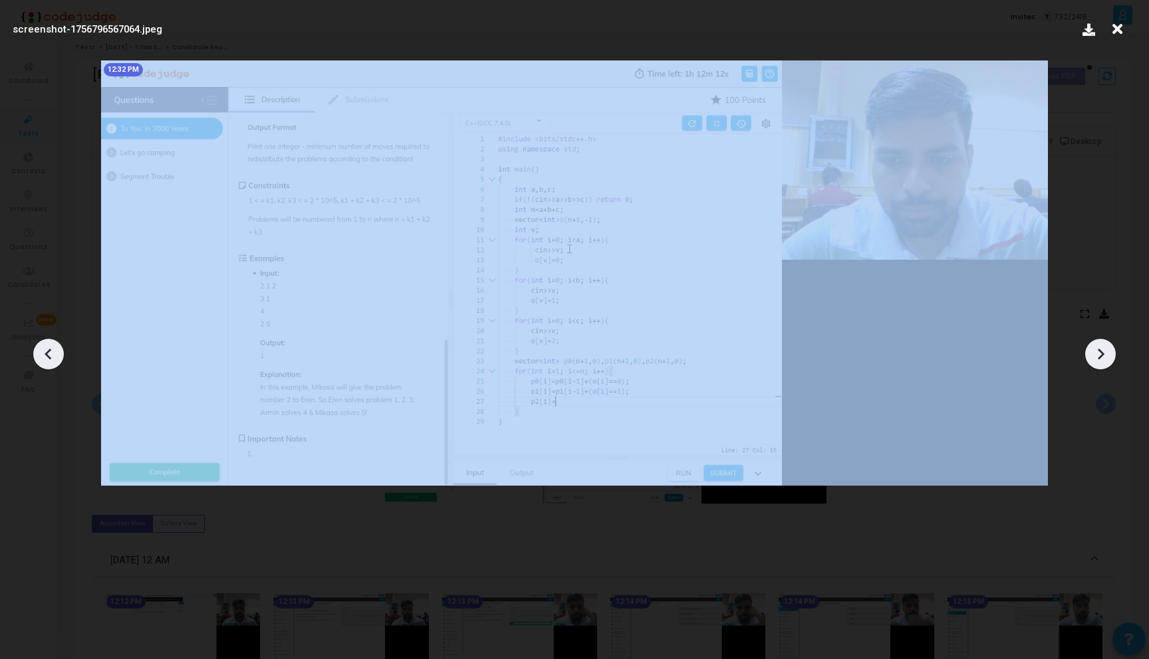
click at [46, 354] on icon at bounding box center [48, 354] width 7 height 11
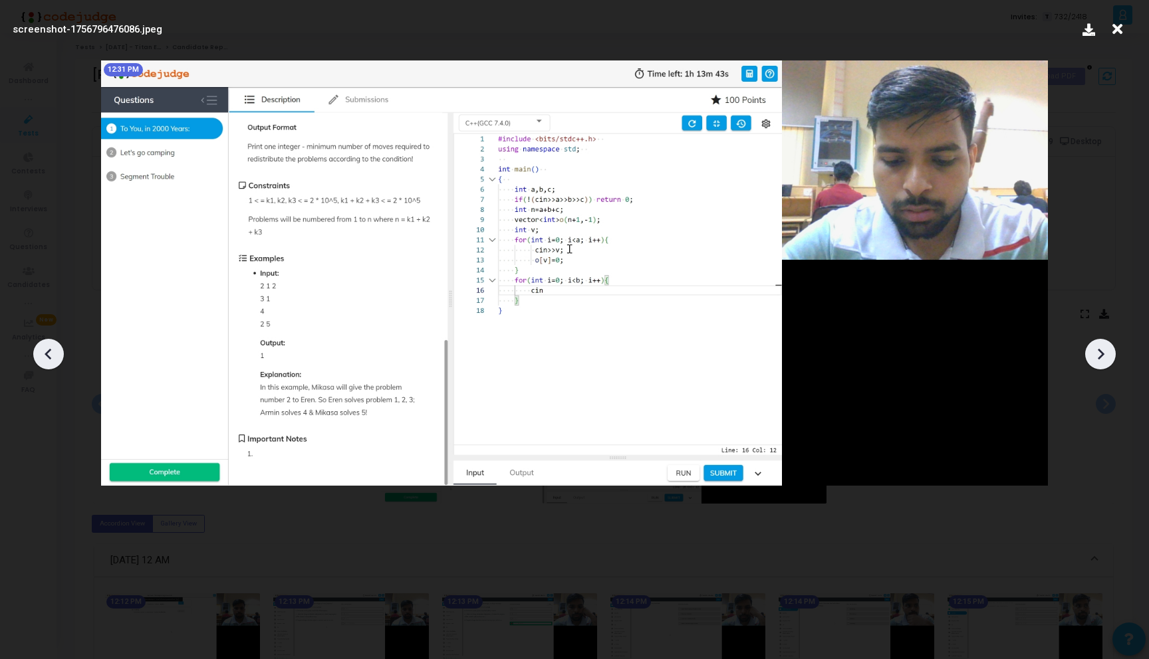
click at [1106, 356] on icon at bounding box center [1100, 354] width 20 height 20
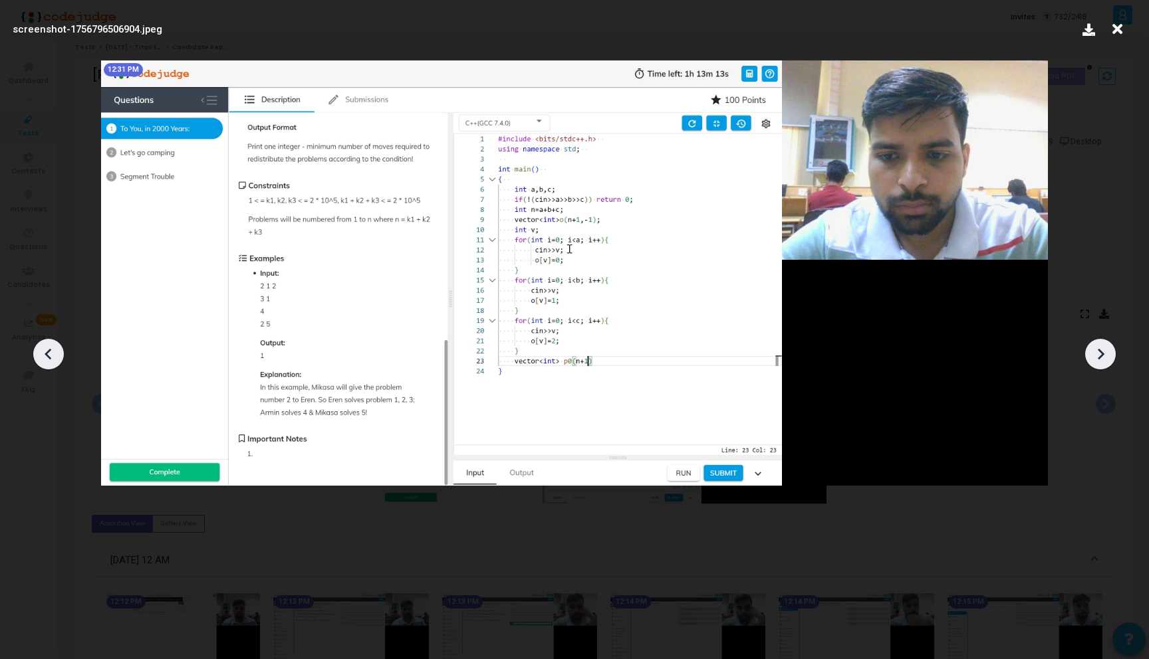
click at [1106, 356] on icon at bounding box center [1100, 354] width 20 height 20
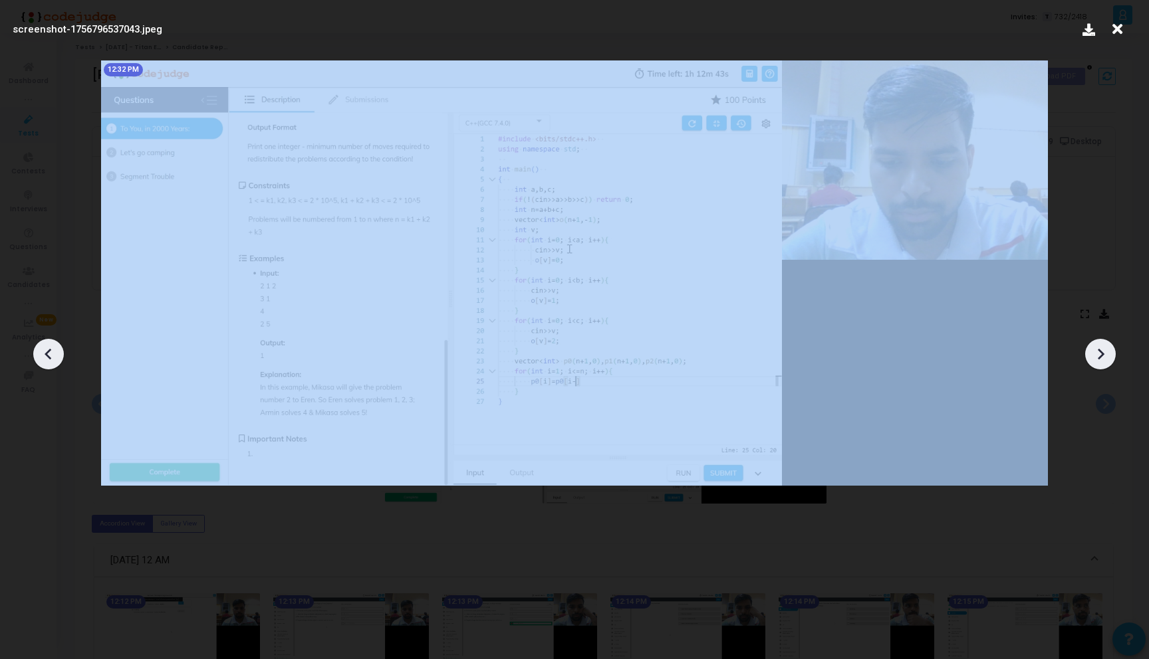
click at [1106, 356] on icon at bounding box center [1100, 354] width 20 height 20
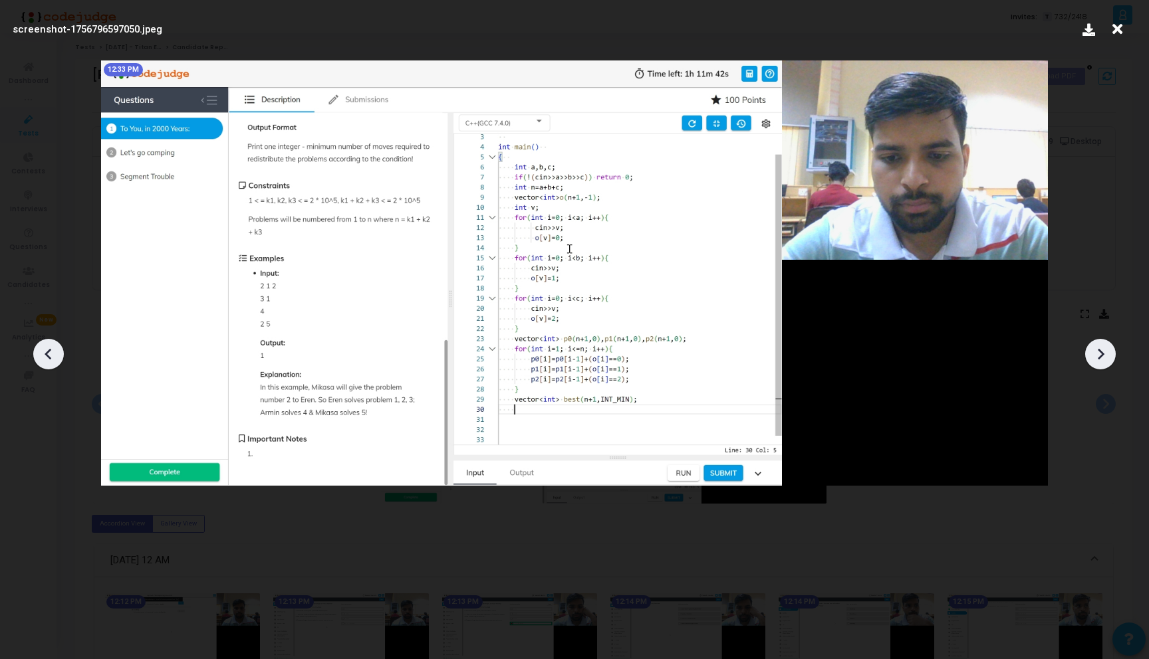
click at [1106, 356] on icon at bounding box center [1100, 354] width 20 height 20
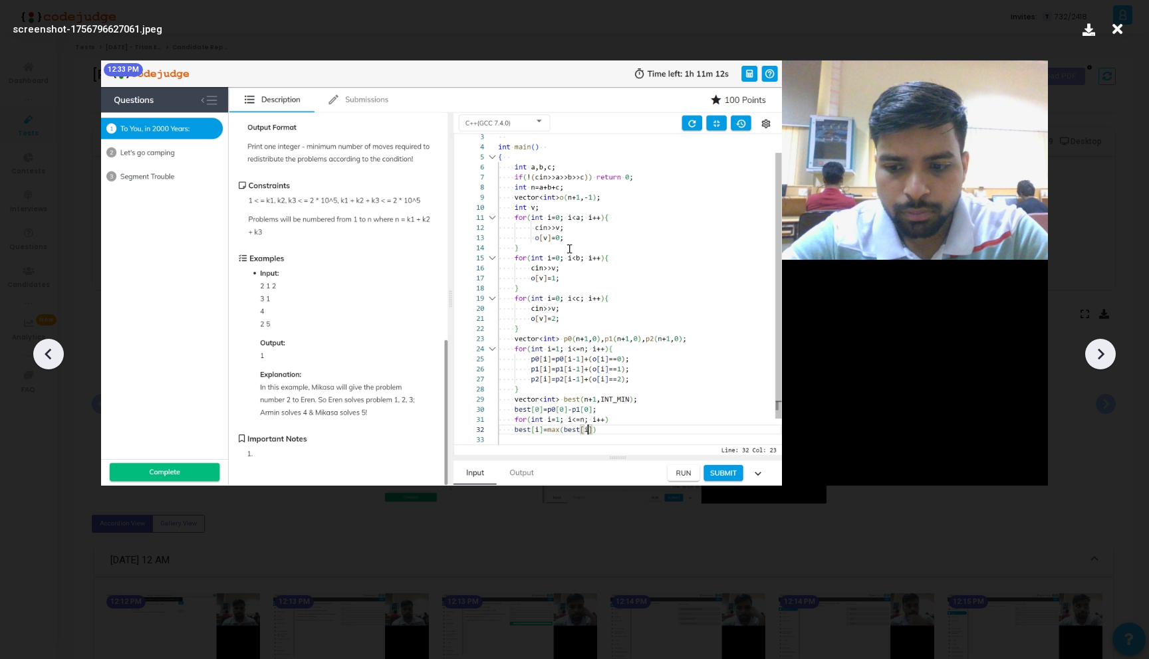
click at [1106, 356] on icon at bounding box center [1100, 354] width 20 height 20
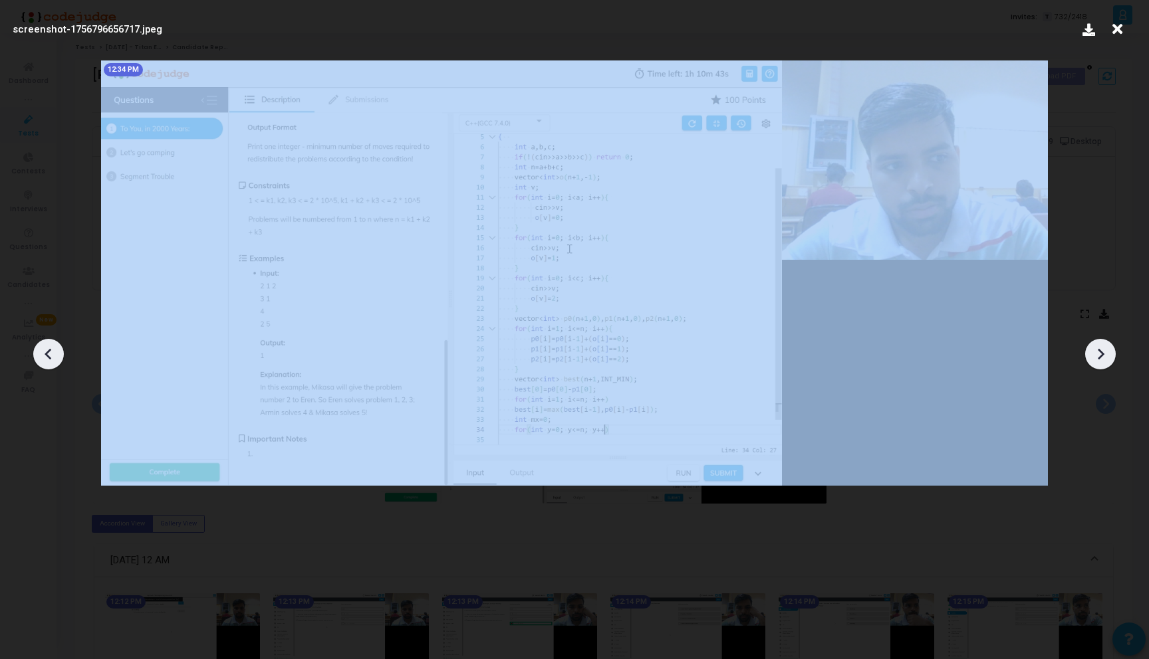
click at [1106, 356] on icon at bounding box center [1100, 354] width 20 height 20
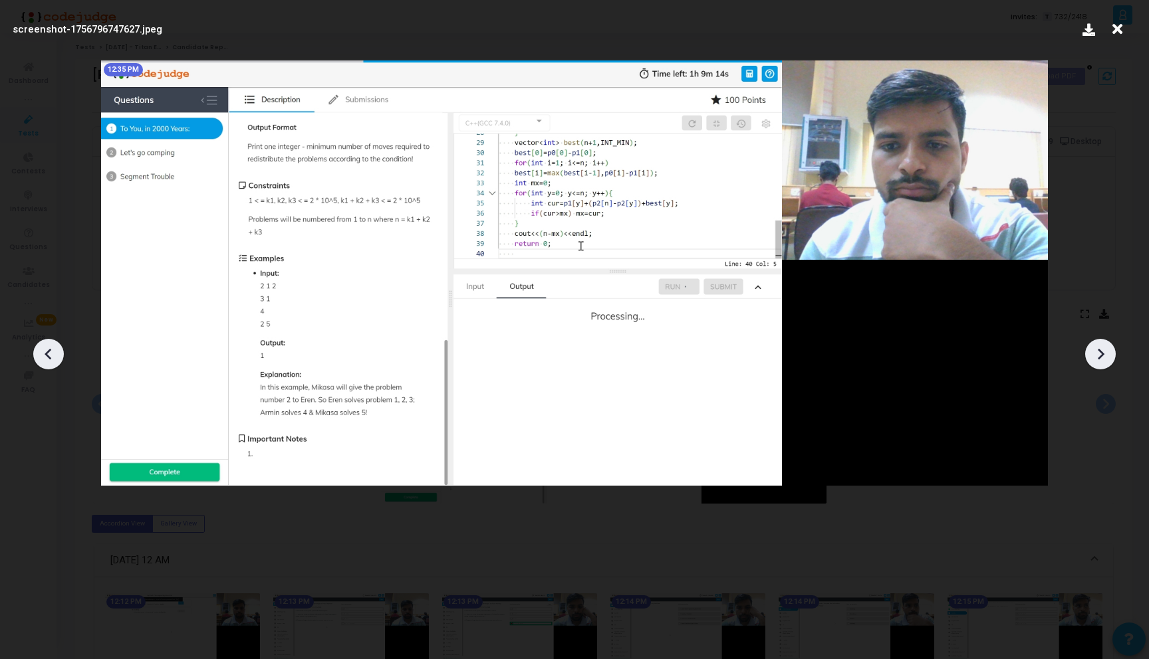
click at [1106, 356] on icon at bounding box center [1100, 354] width 20 height 20
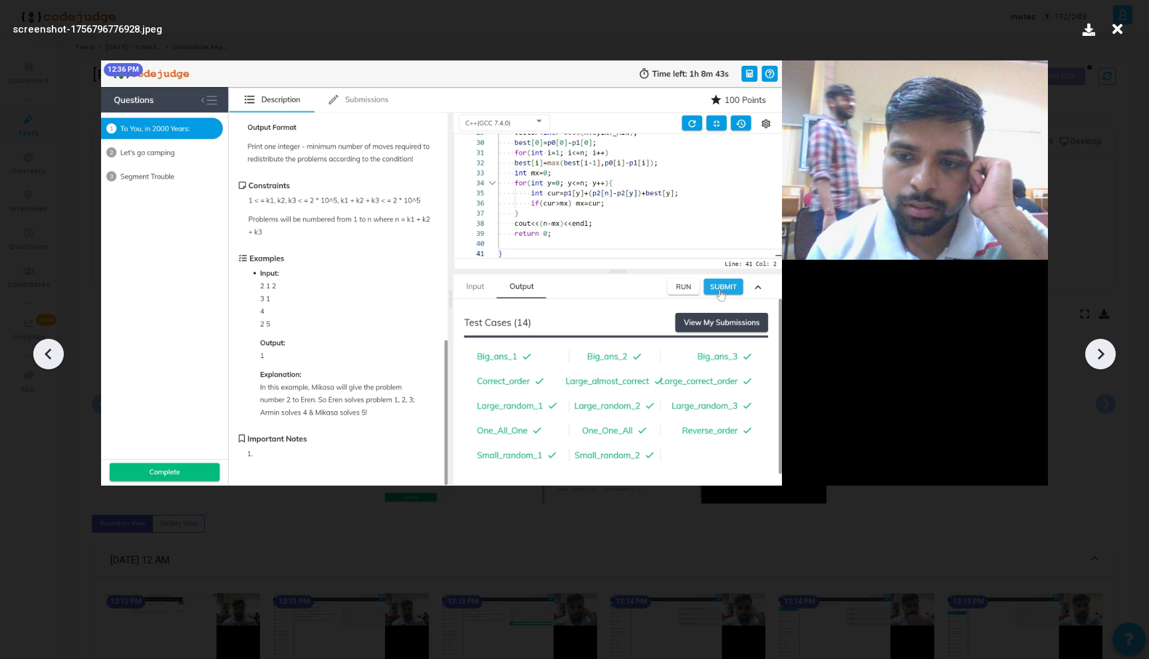
click at [1106, 356] on icon at bounding box center [1100, 354] width 20 height 20
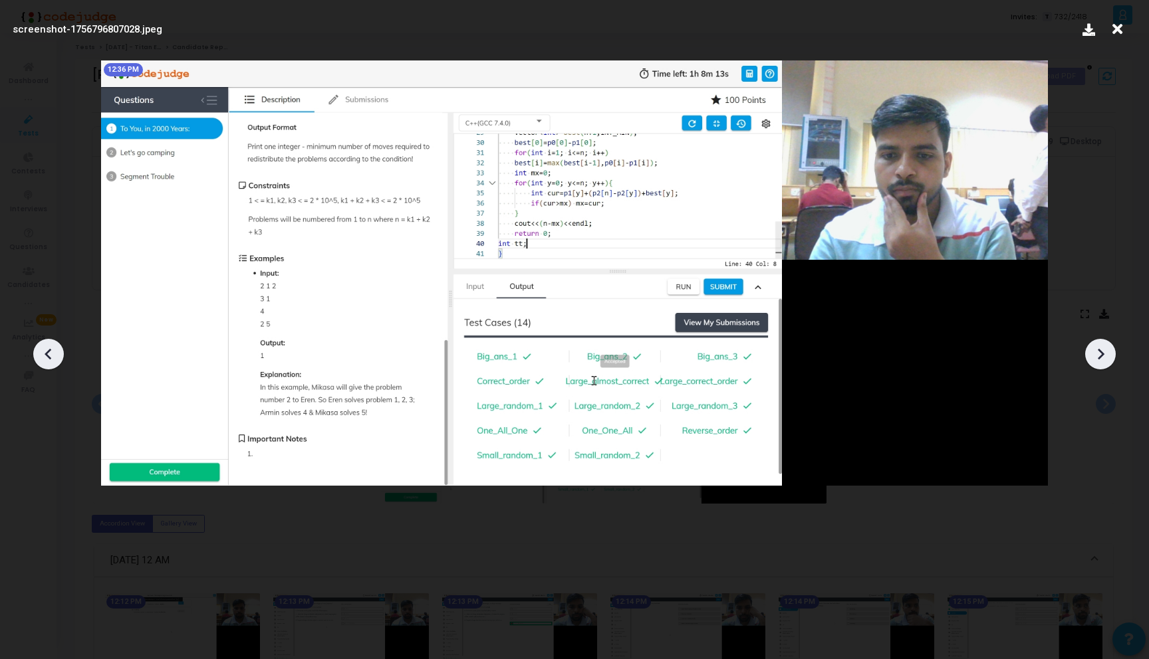
click at [1106, 356] on icon at bounding box center [1100, 354] width 20 height 20
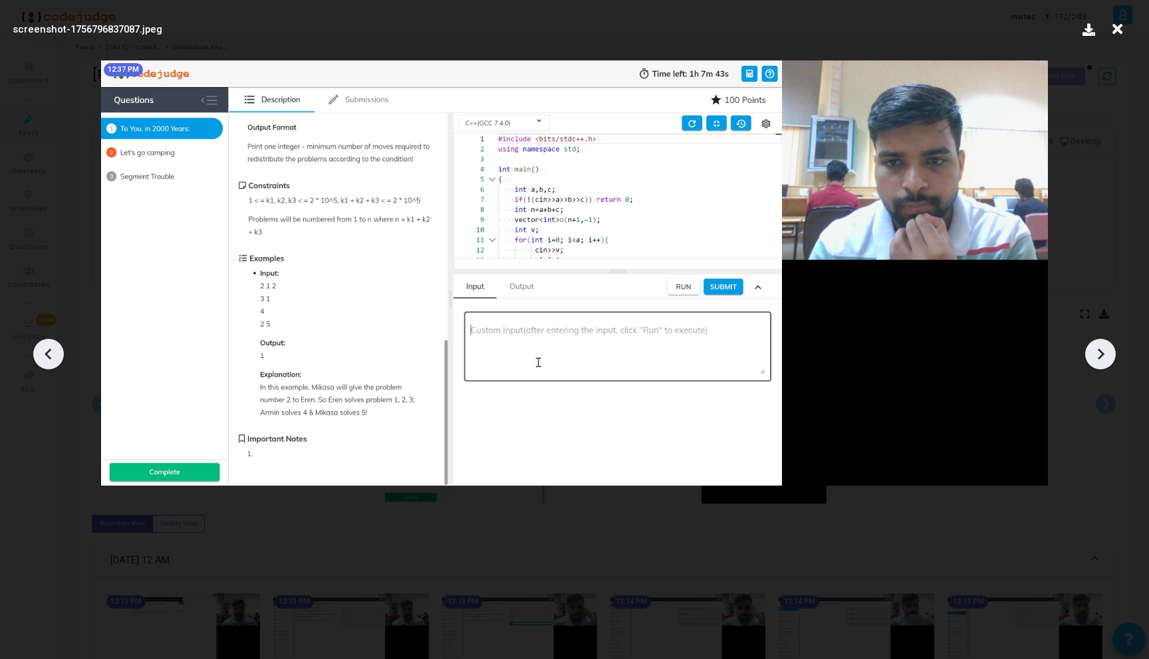
click at [1106, 356] on icon at bounding box center [1100, 354] width 20 height 20
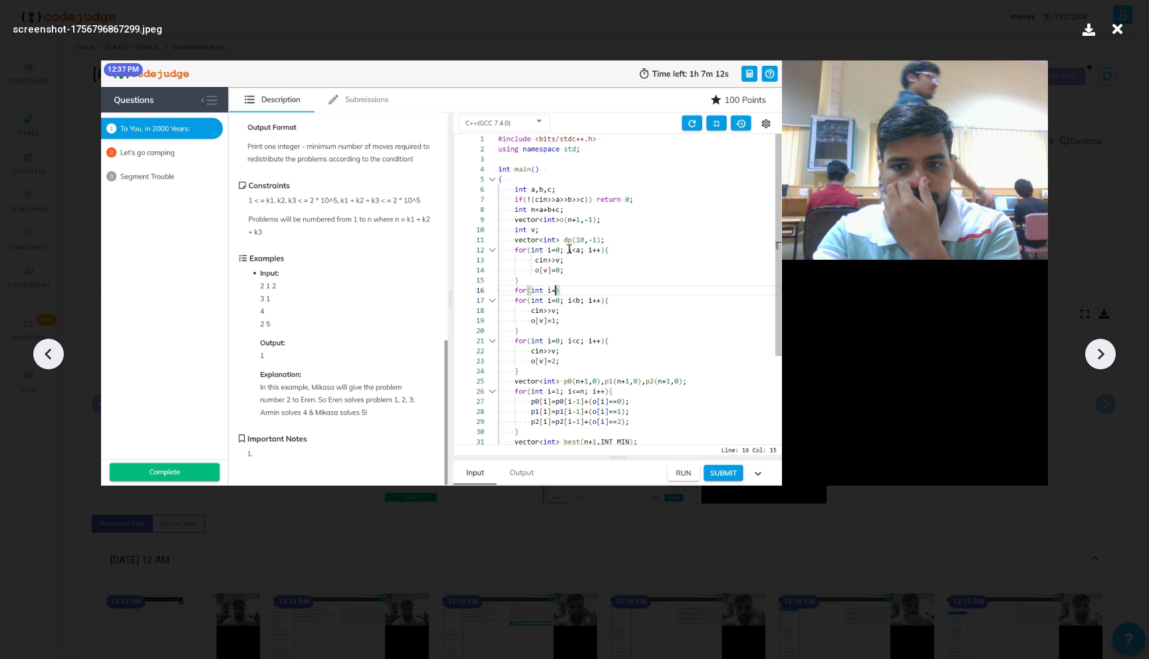
click at [1106, 356] on icon at bounding box center [1100, 354] width 20 height 20
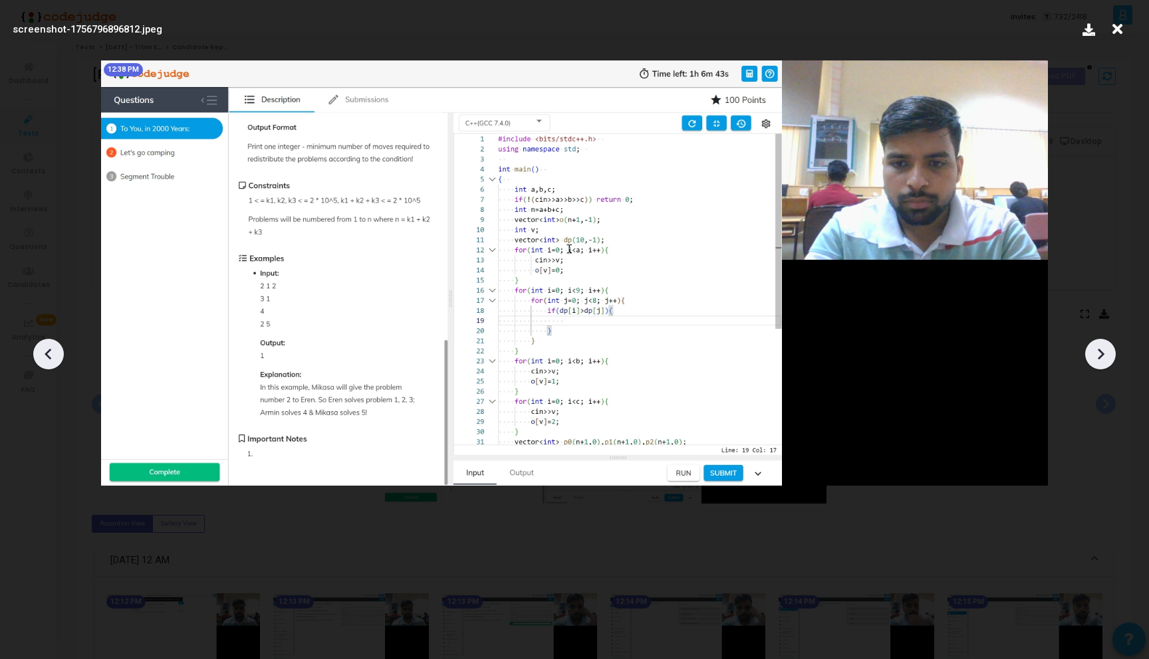
click at [1106, 356] on icon at bounding box center [1100, 354] width 20 height 20
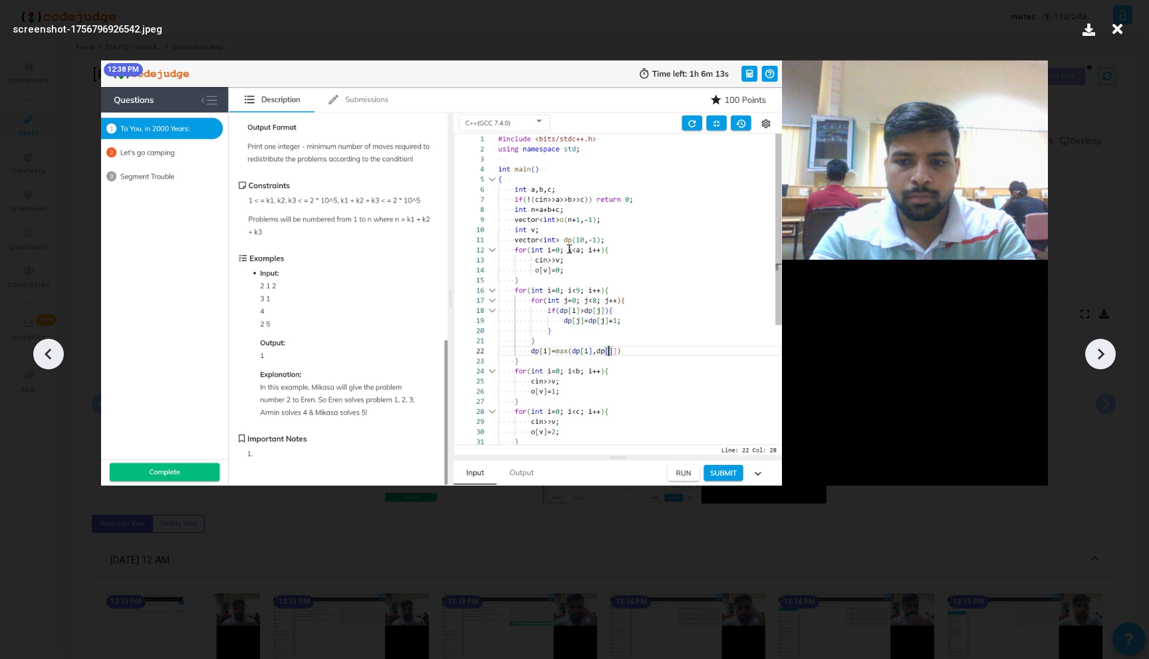
click at [1106, 356] on icon at bounding box center [1100, 354] width 20 height 20
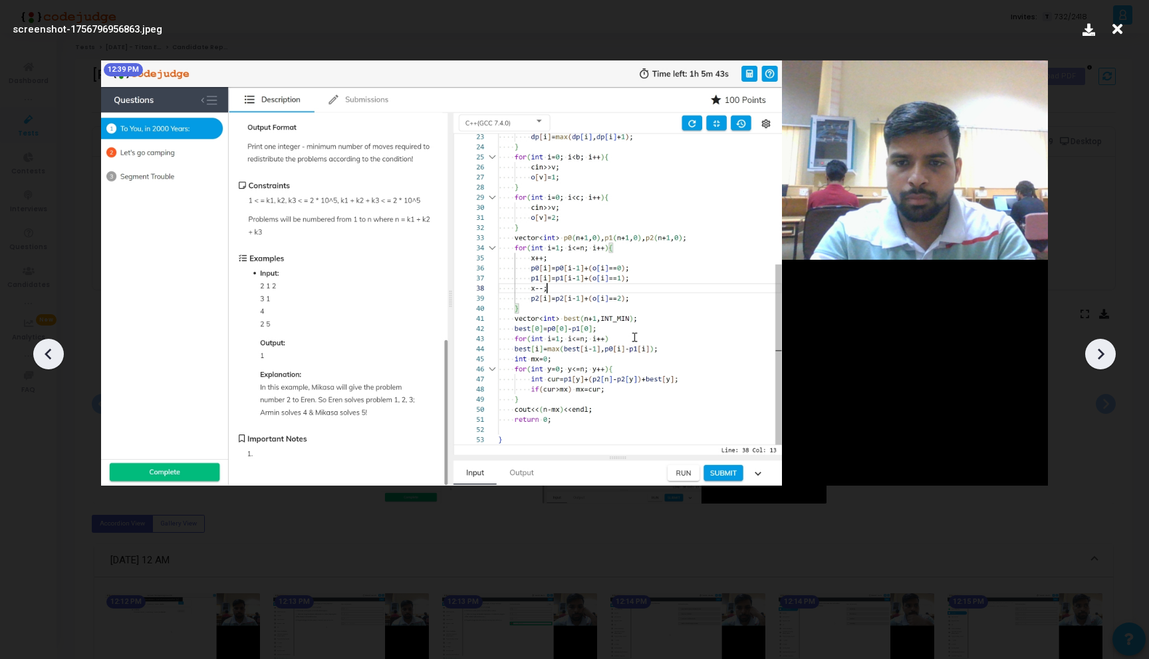
click at [1106, 356] on icon at bounding box center [1100, 354] width 20 height 20
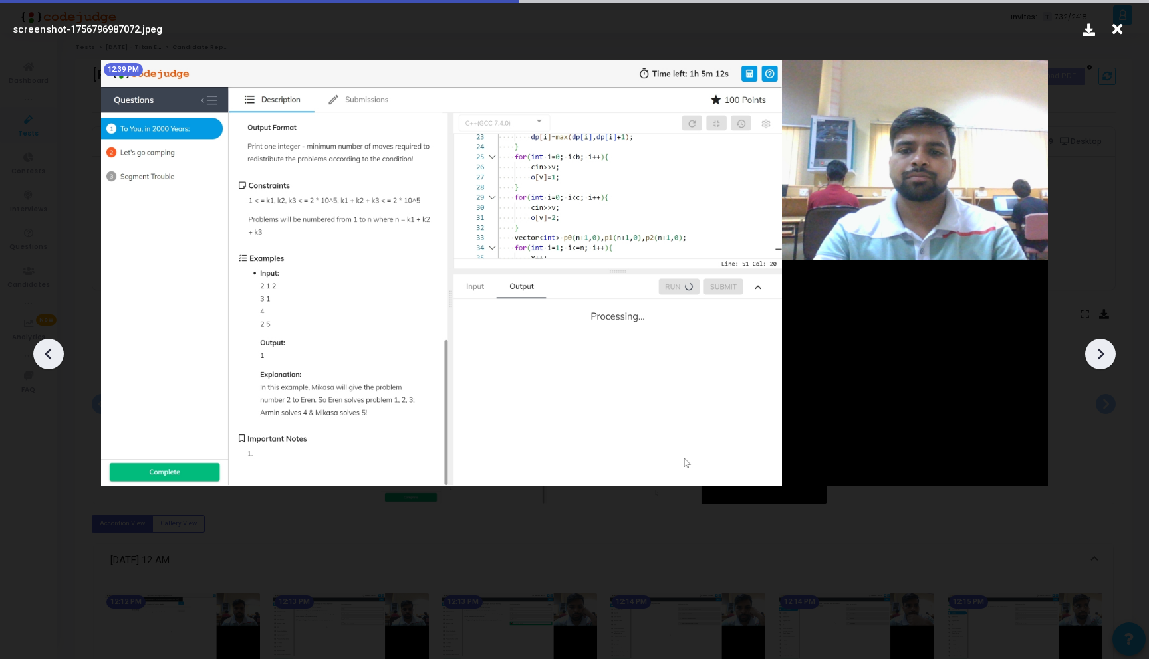
click at [1106, 356] on icon at bounding box center [1100, 354] width 20 height 20
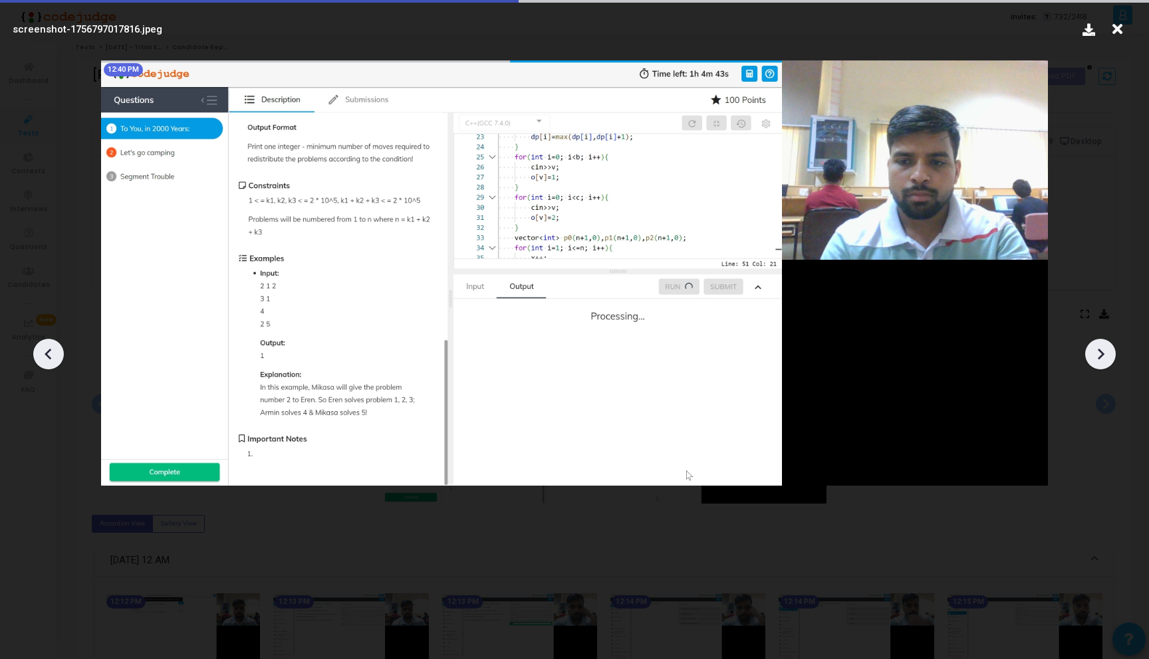
click at [1106, 356] on icon at bounding box center [1100, 354] width 20 height 20
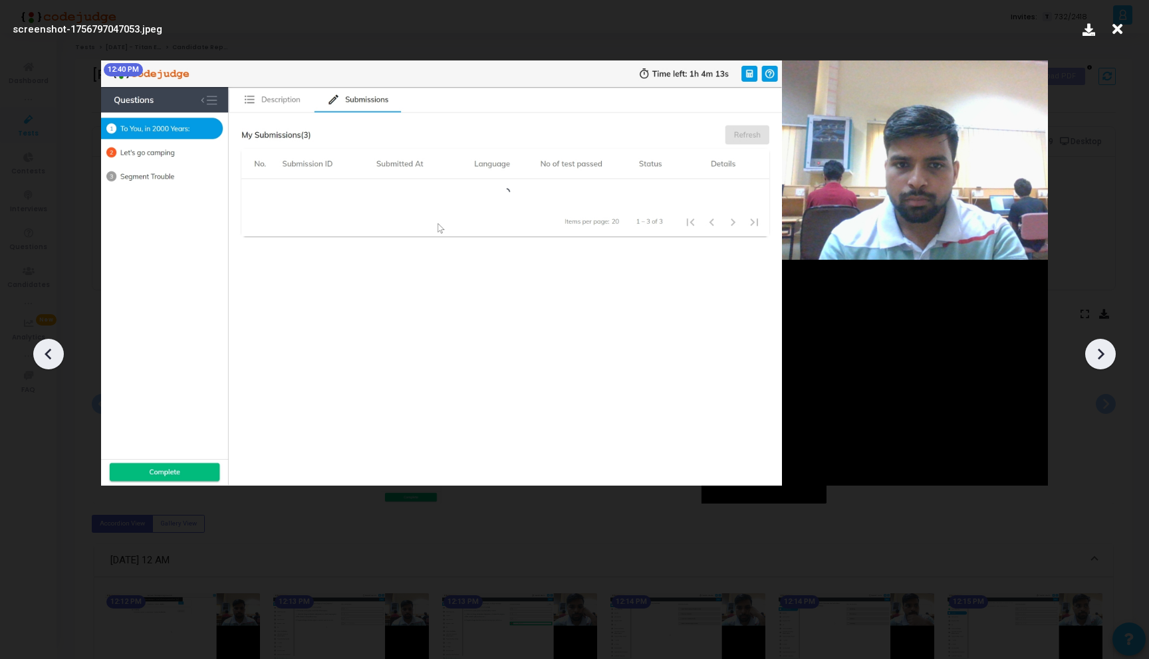
click at [1106, 356] on icon at bounding box center [1100, 354] width 20 height 20
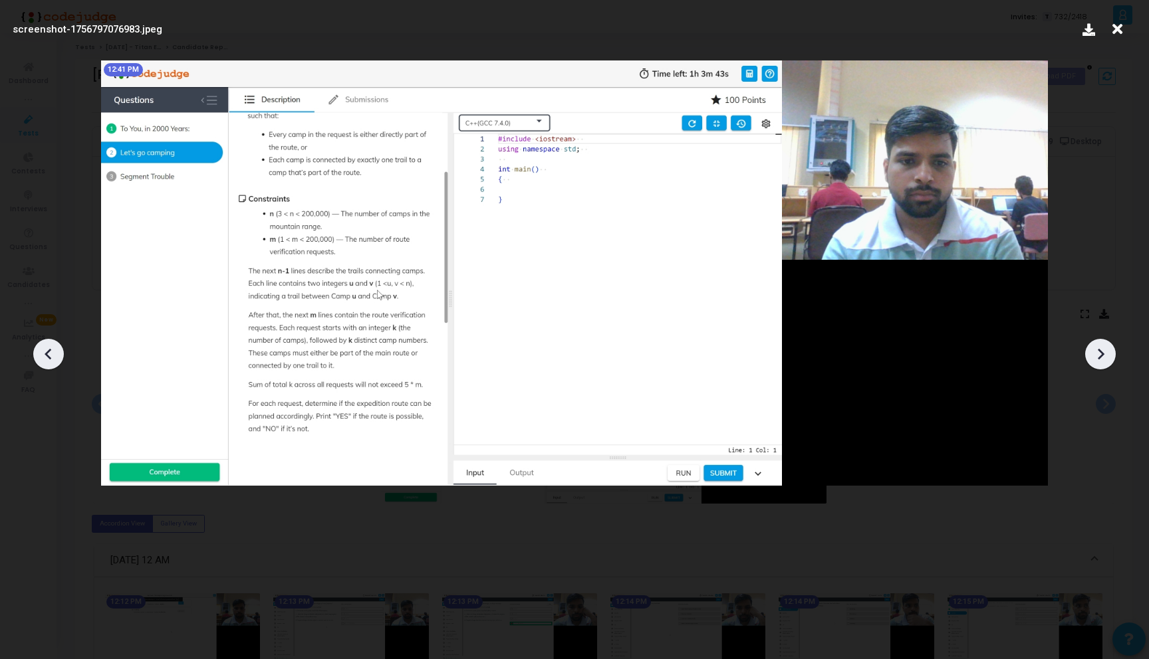
click at [51, 352] on icon at bounding box center [49, 354] width 20 height 20
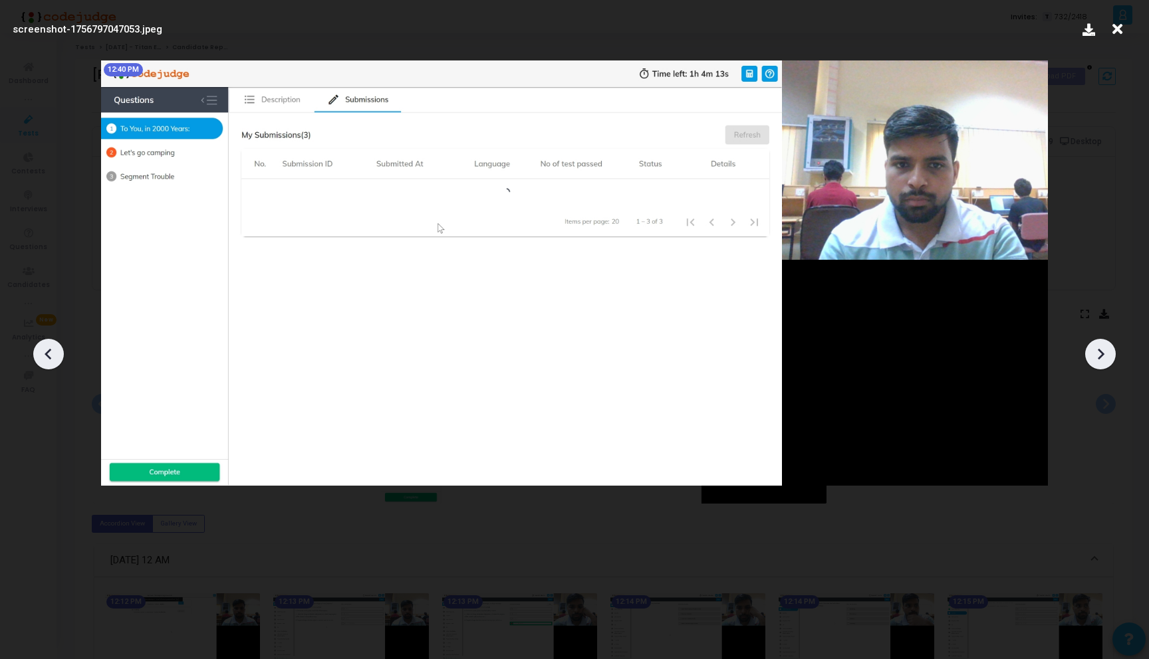
click at [51, 352] on icon at bounding box center [49, 354] width 20 height 20
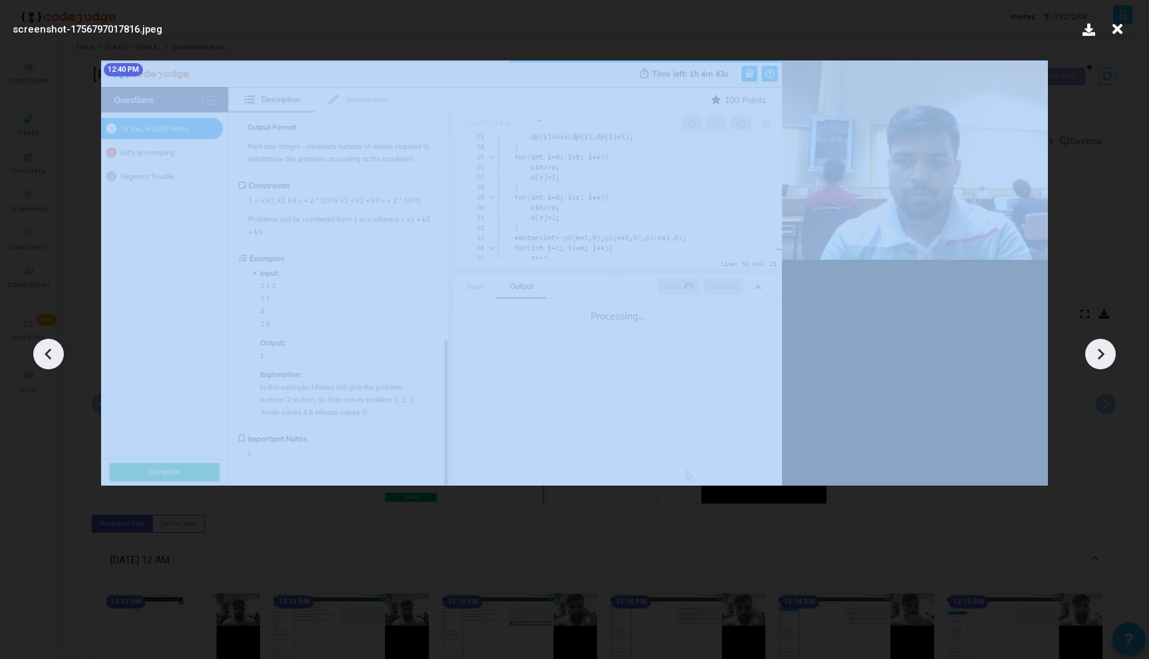
click at [51, 352] on icon at bounding box center [49, 354] width 20 height 20
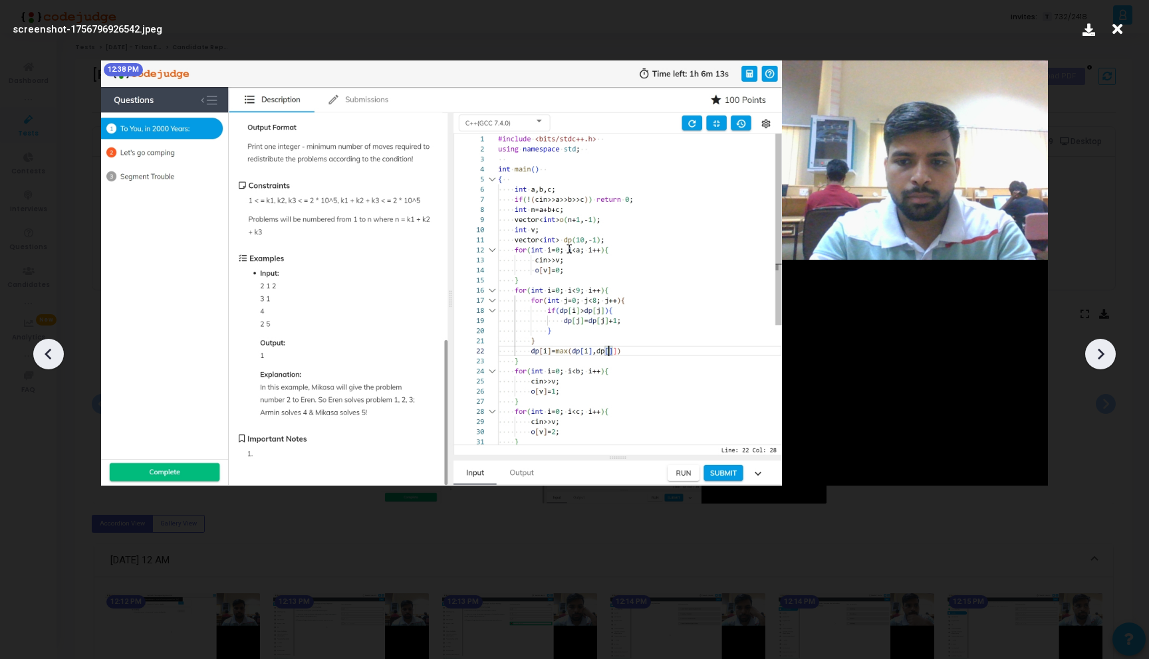
click at [51, 352] on icon at bounding box center [49, 354] width 20 height 20
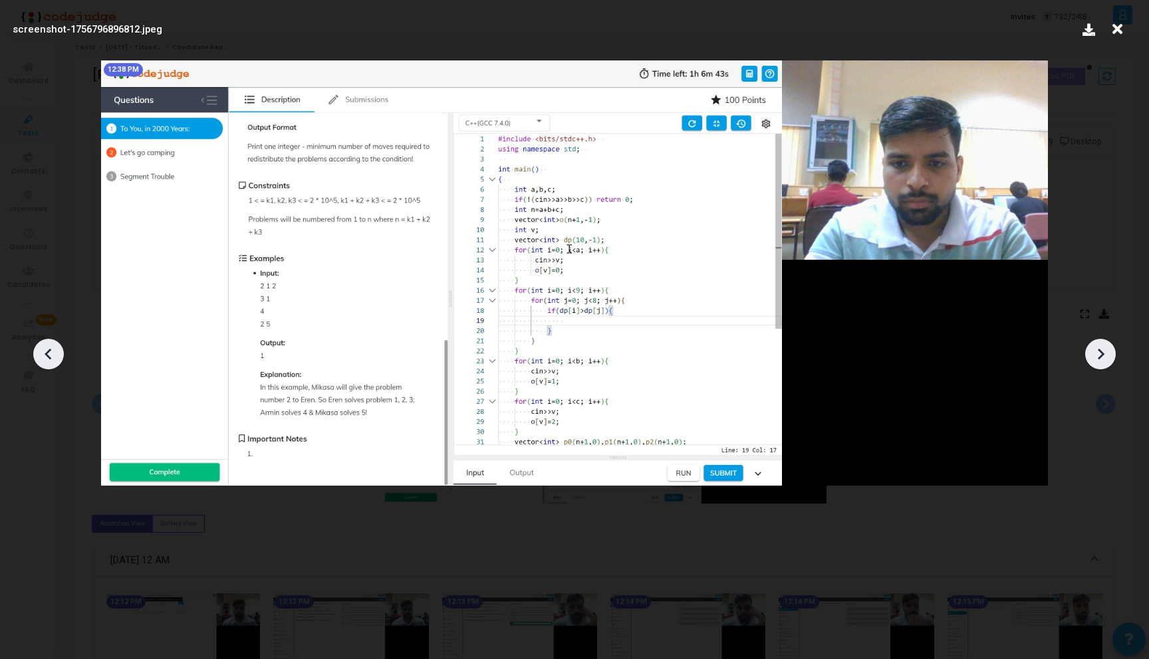
click at [51, 352] on icon at bounding box center [49, 354] width 20 height 20
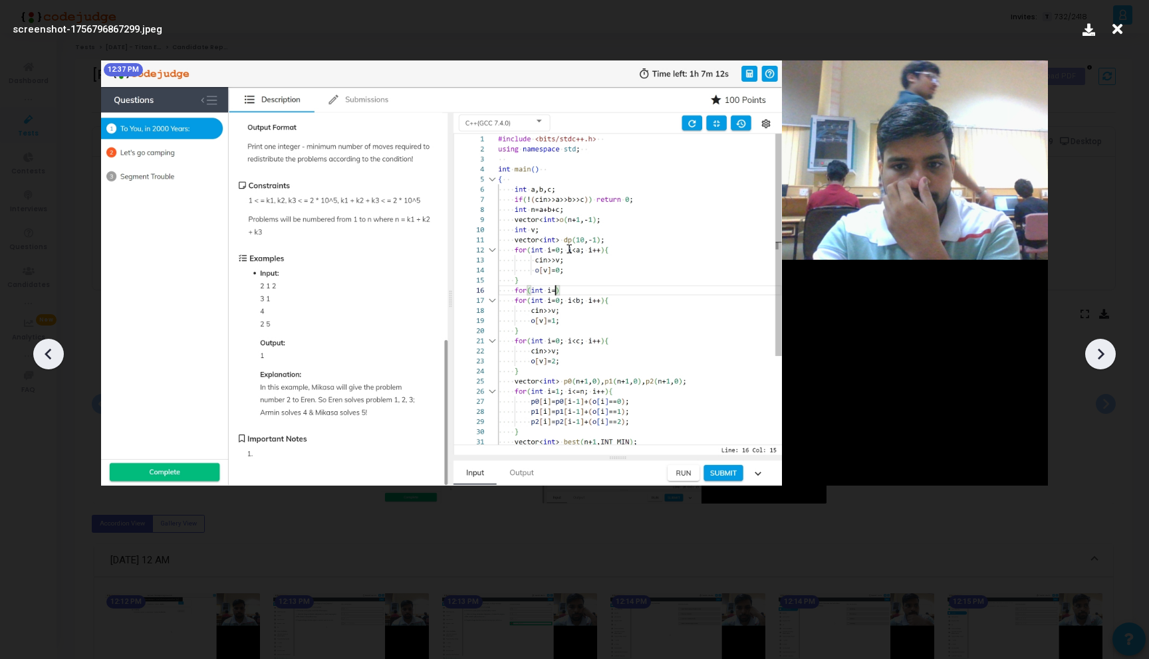
click at [51, 352] on icon at bounding box center [49, 354] width 20 height 20
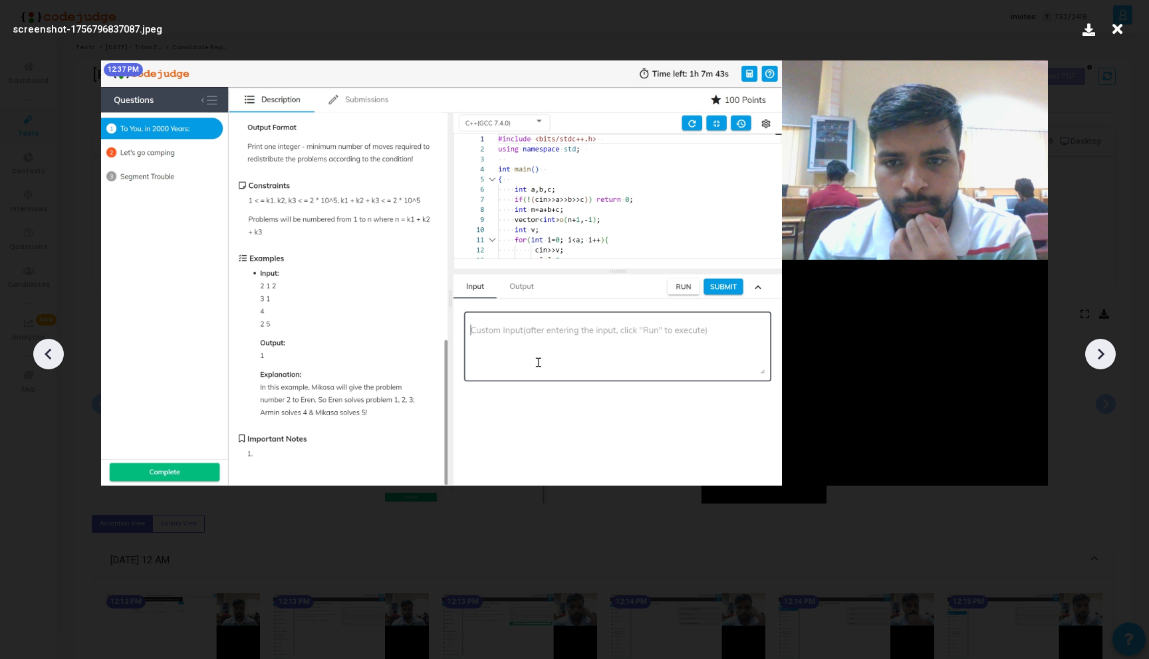
click at [51, 352] on icon at bounding box center [49, 354] width 20 height 20
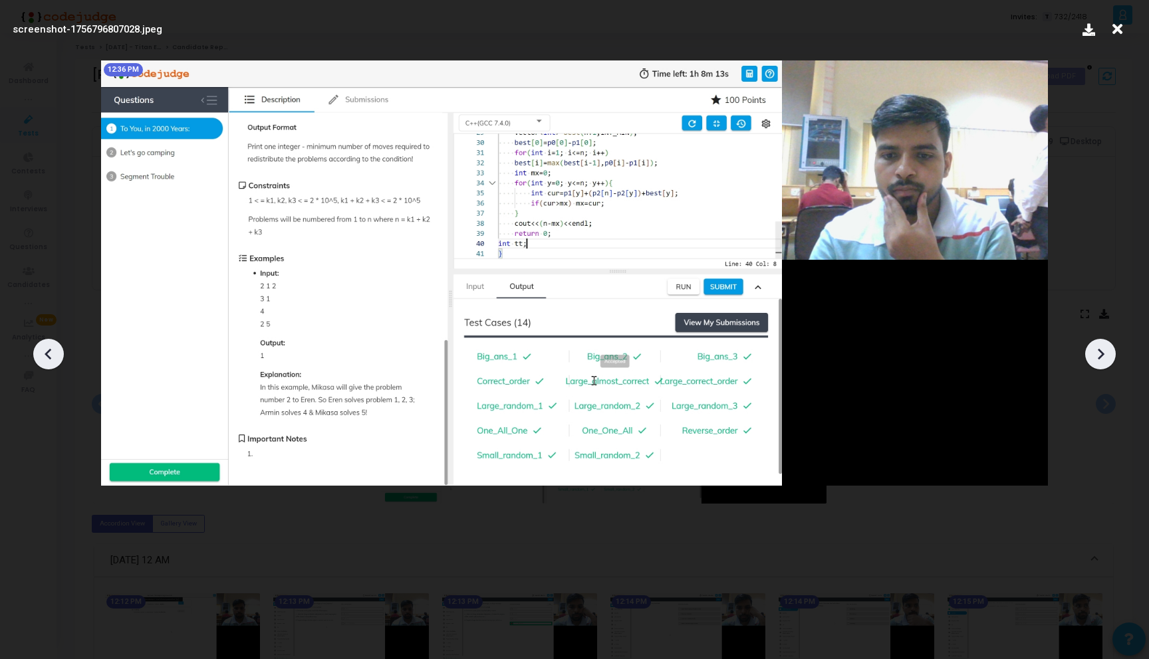
click at [1101, 364] on icon at bounding box center [1100, 354] width 20 height 20
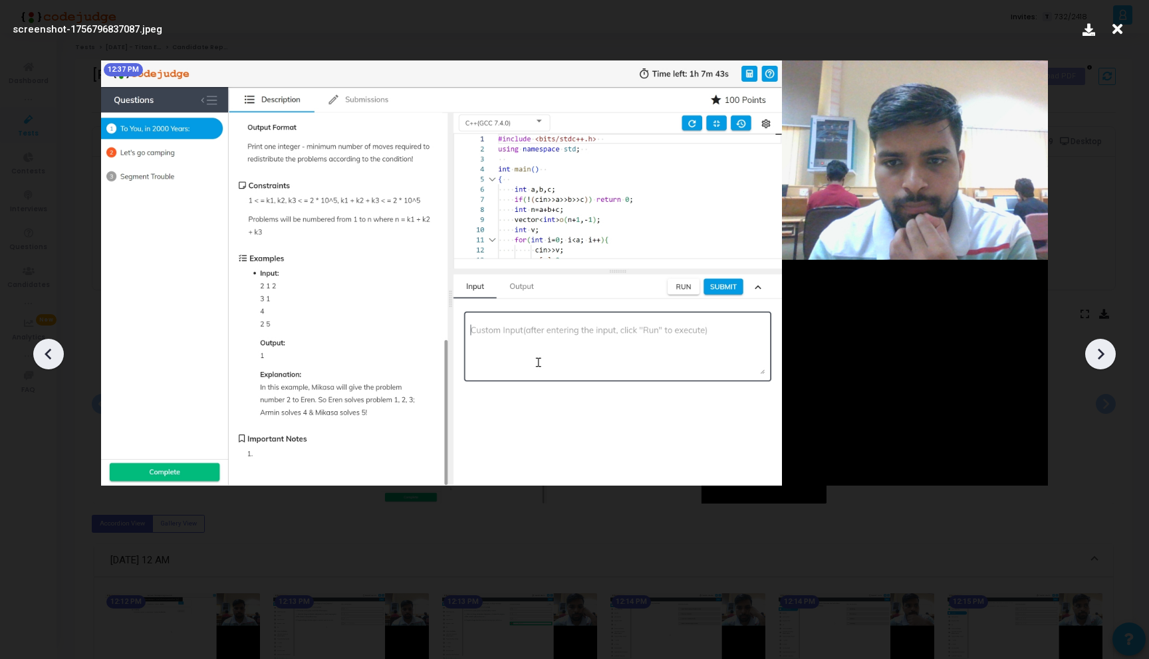
click at [1101, 364] on icon at bounding box center [1100, 354] width 20 height 20
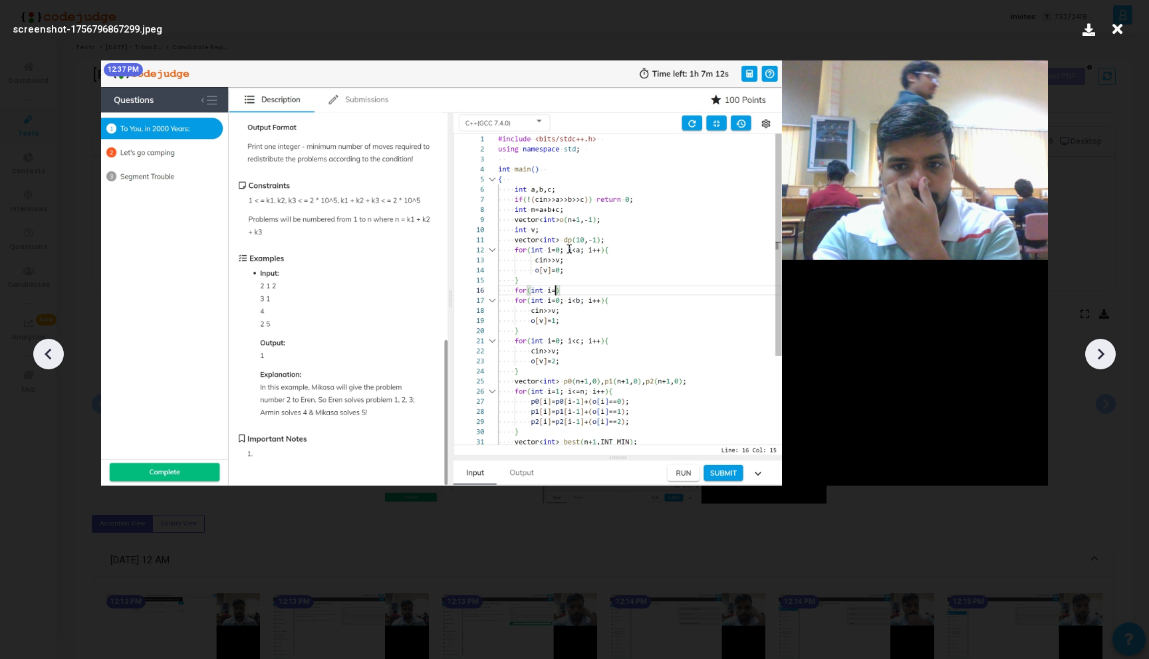
click at [1101, 364] on icon at bounding box center [1100, 354] width 20 height 20
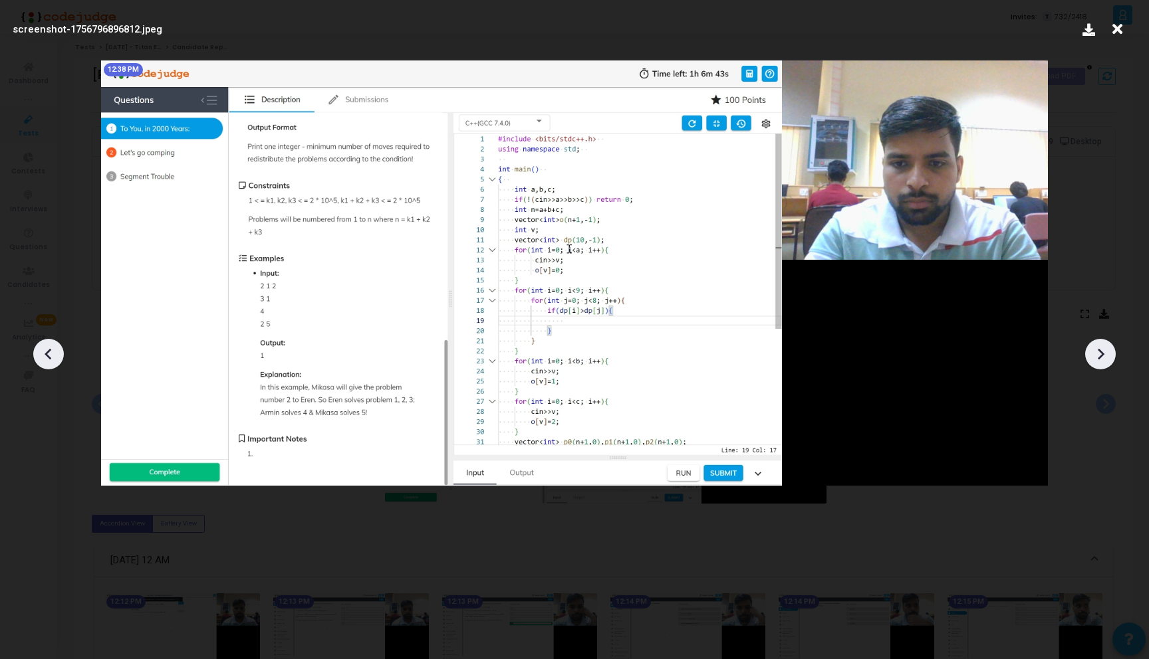
click at [1101, 364] on icon at bounding box center [1100, 354] width 20 height 20
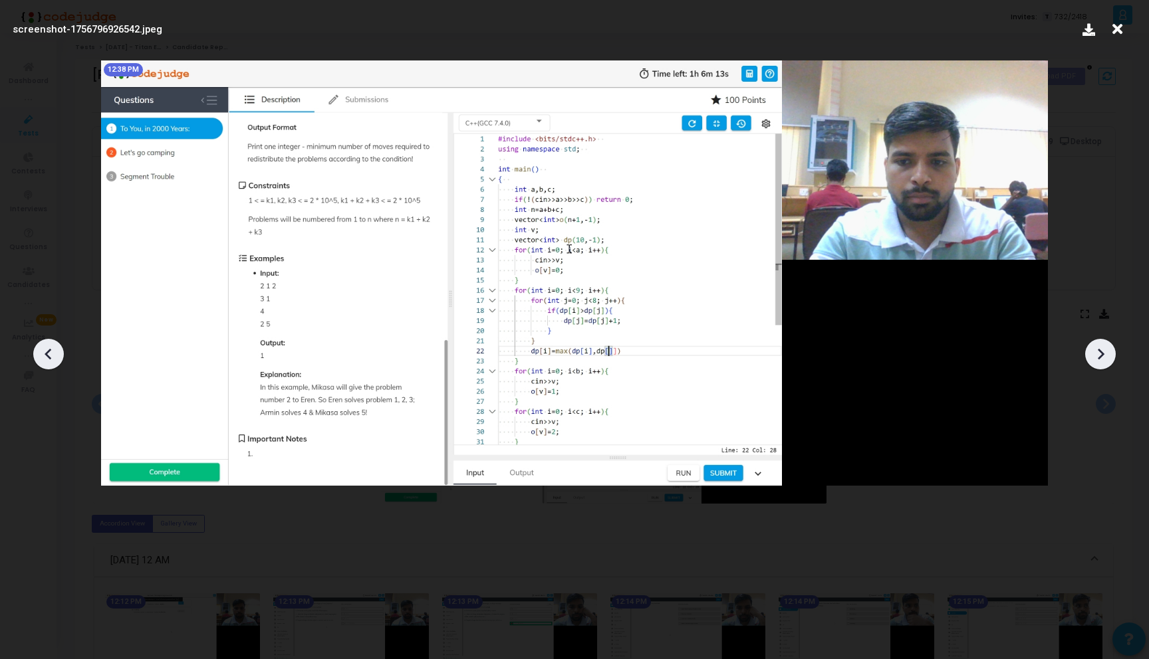
click at [1101, 364] on icon at bounding box center [1100, 354] width 20 height 20
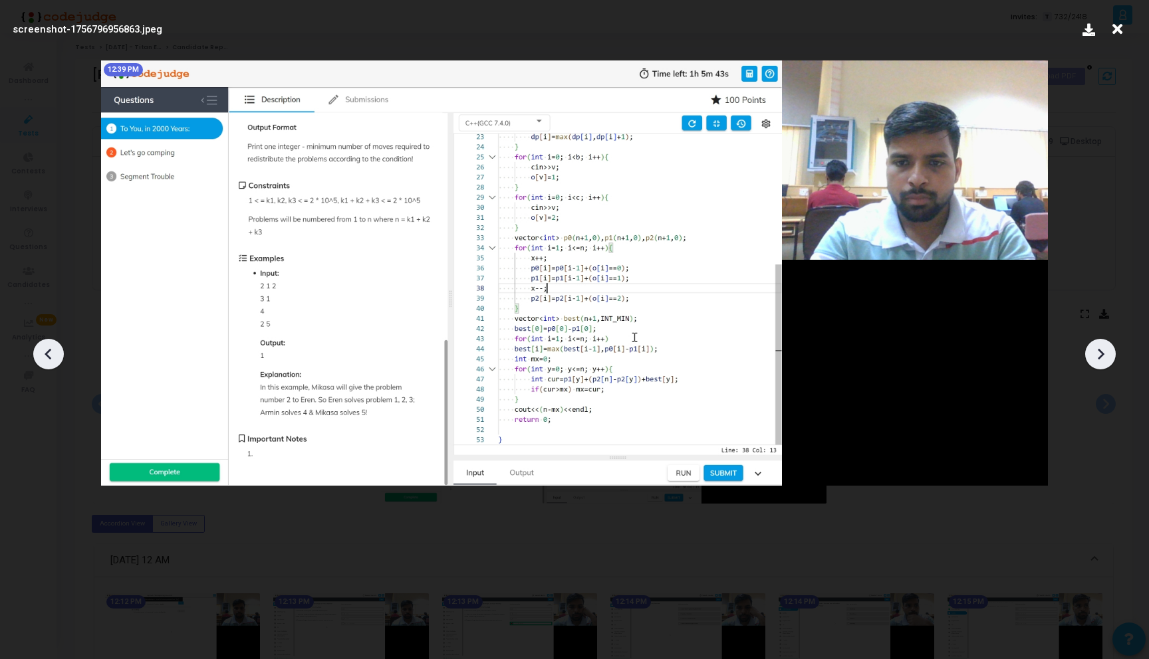
click at [1101, 364] on icon at bounding box center [1100, 354] width 20 height 20
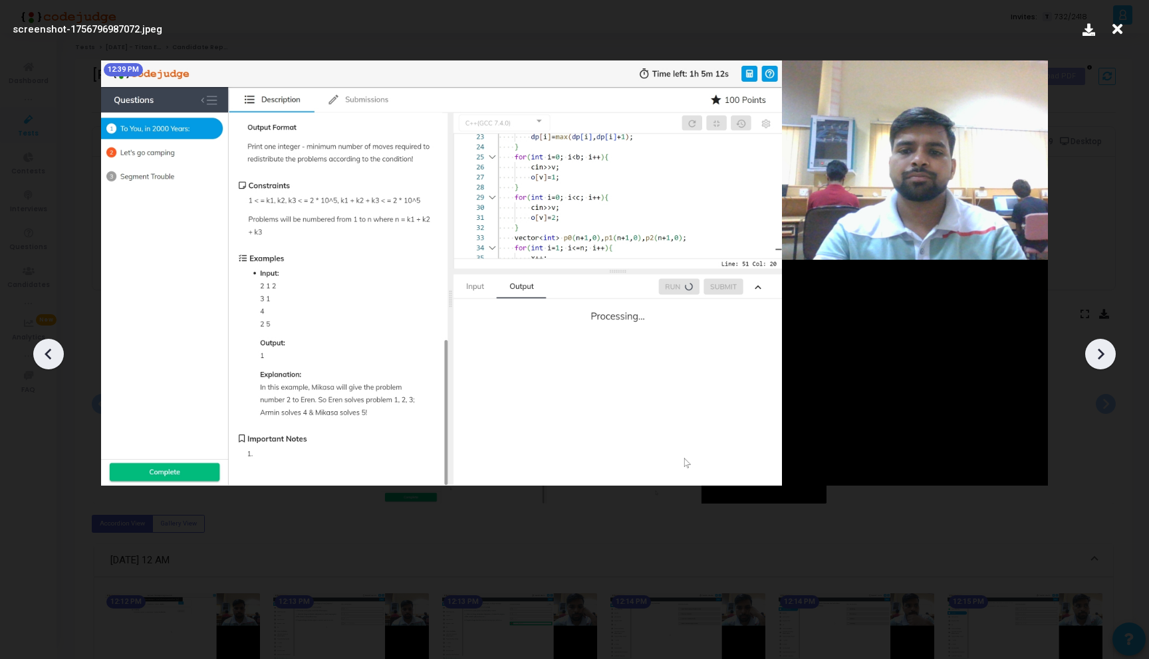
click at [1101, 364] on icon at bounding box center [1100, 354] width 20 height 20
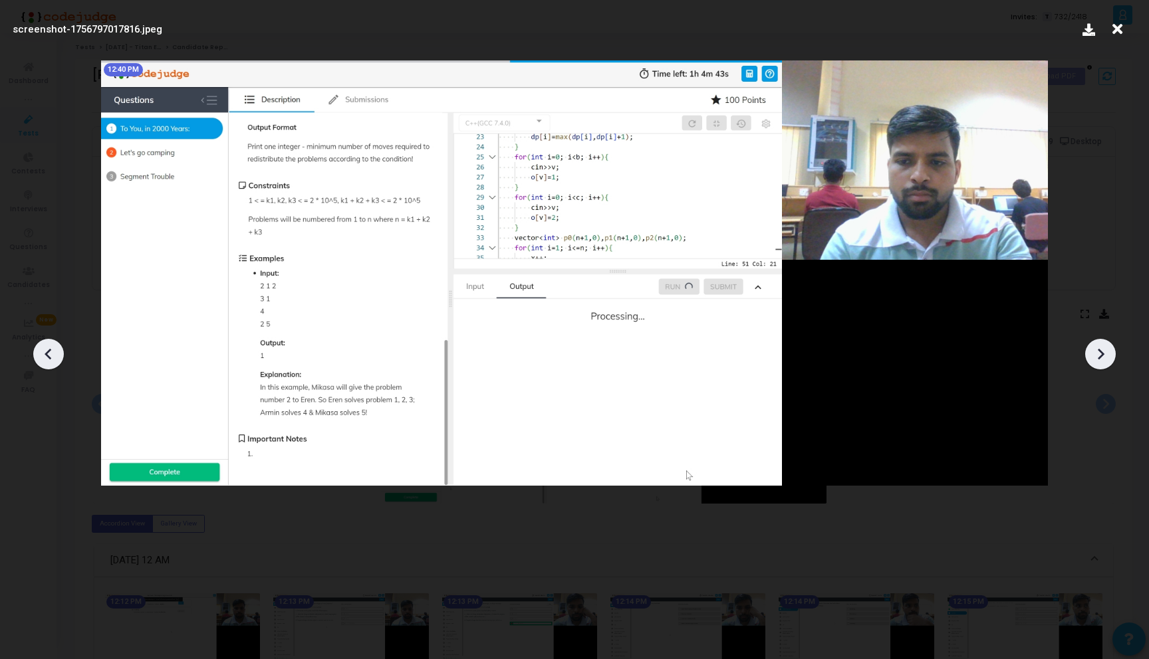
click at [1101, 364] on icon at bounding box center [1100, 354] width 20 height 20
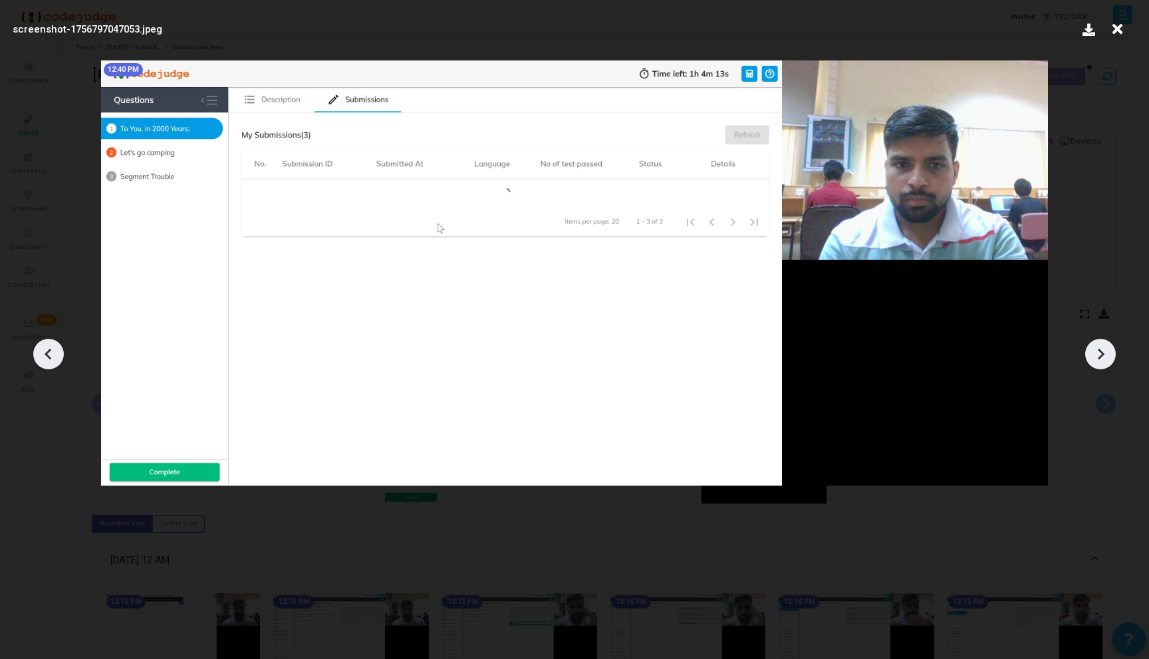
click at [1101, 364] on icon at bounding box center [1100, 354] width 20 height 20
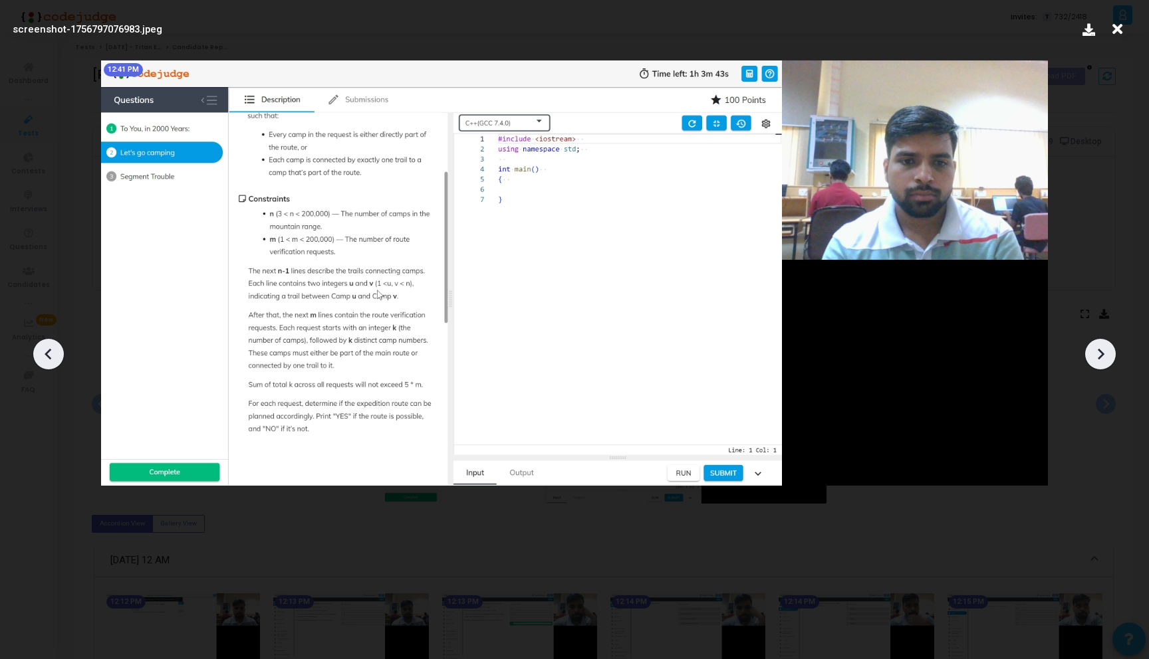
click at [1101, 364] on icon at bounding box center [1100, 354] width 20 height 20
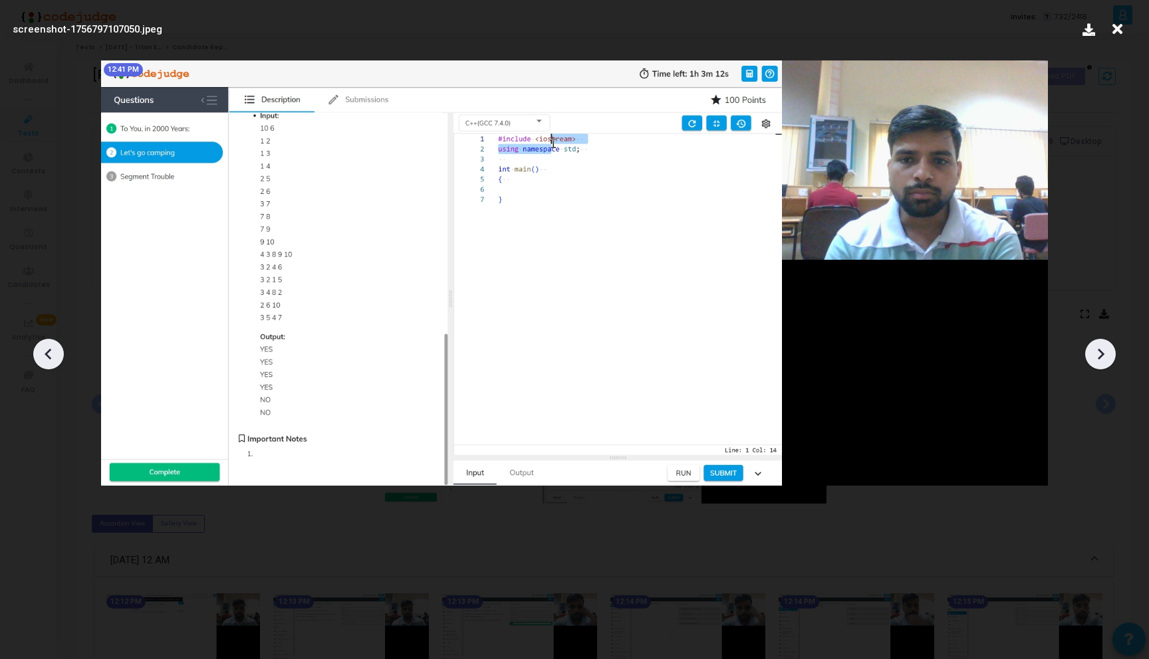
click at [1101, 364] on icon at bounding box center [1100, 354] width 20 height 20
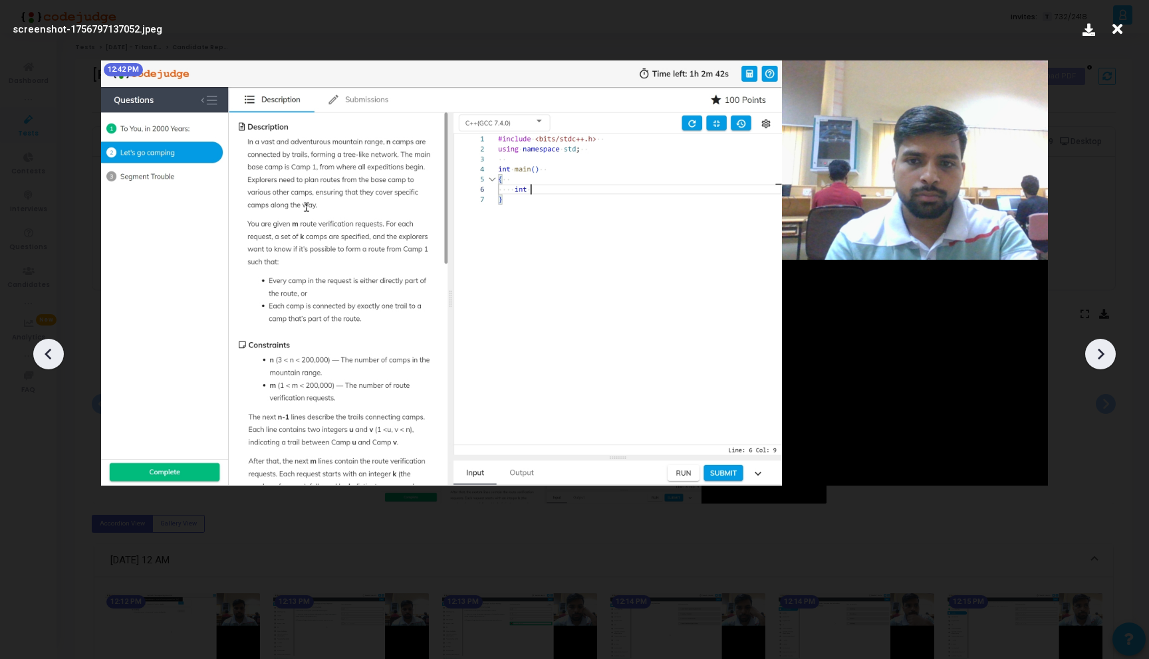
click at [1101, 364] on icon at bounding box center [1100, 354] width 20 height 20
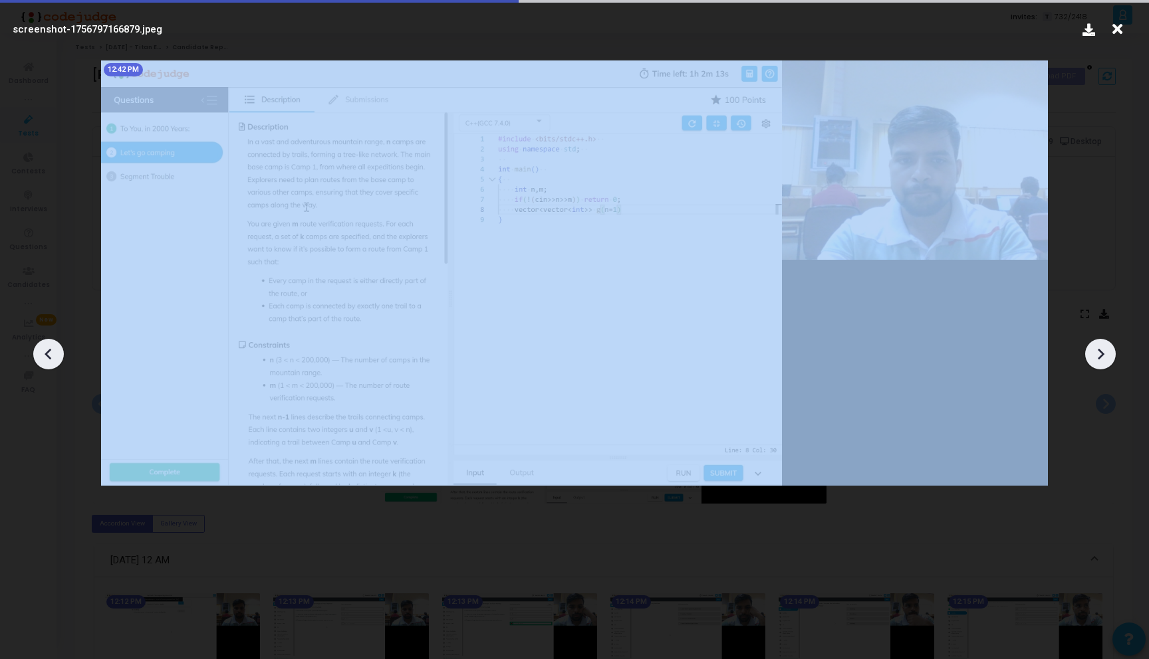
click at [1101, 364] on icon at bounding box center [1100, 354] width 20 height 20
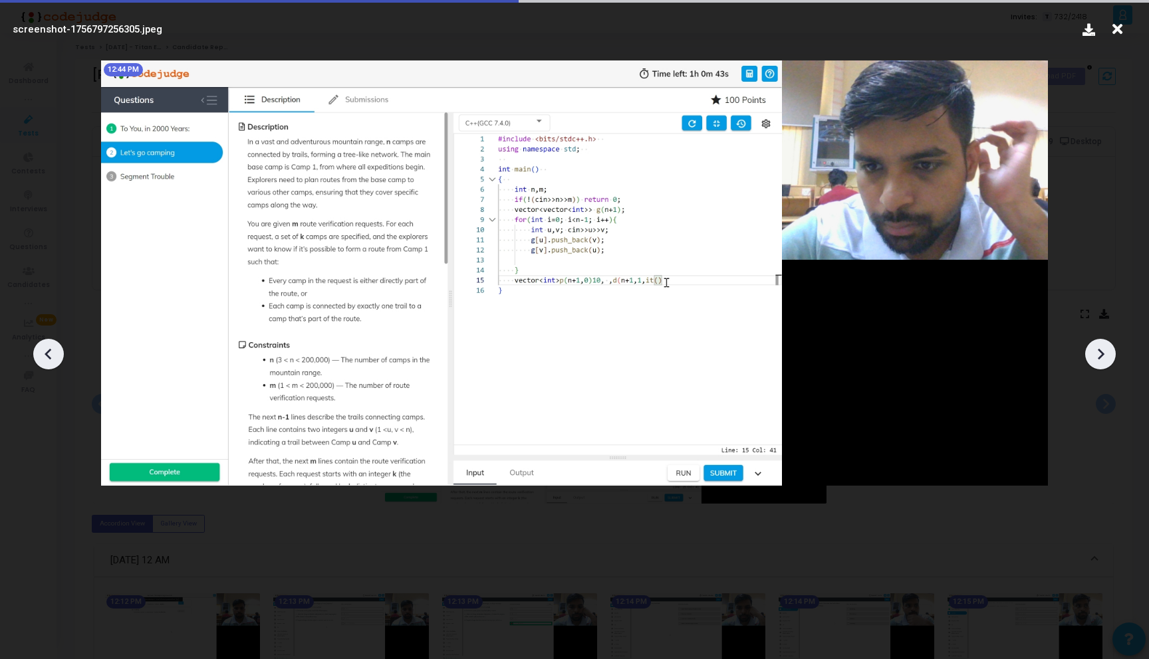
click at [1101, 364] on icon at bounding box center [1100, 354] width 20 height 20
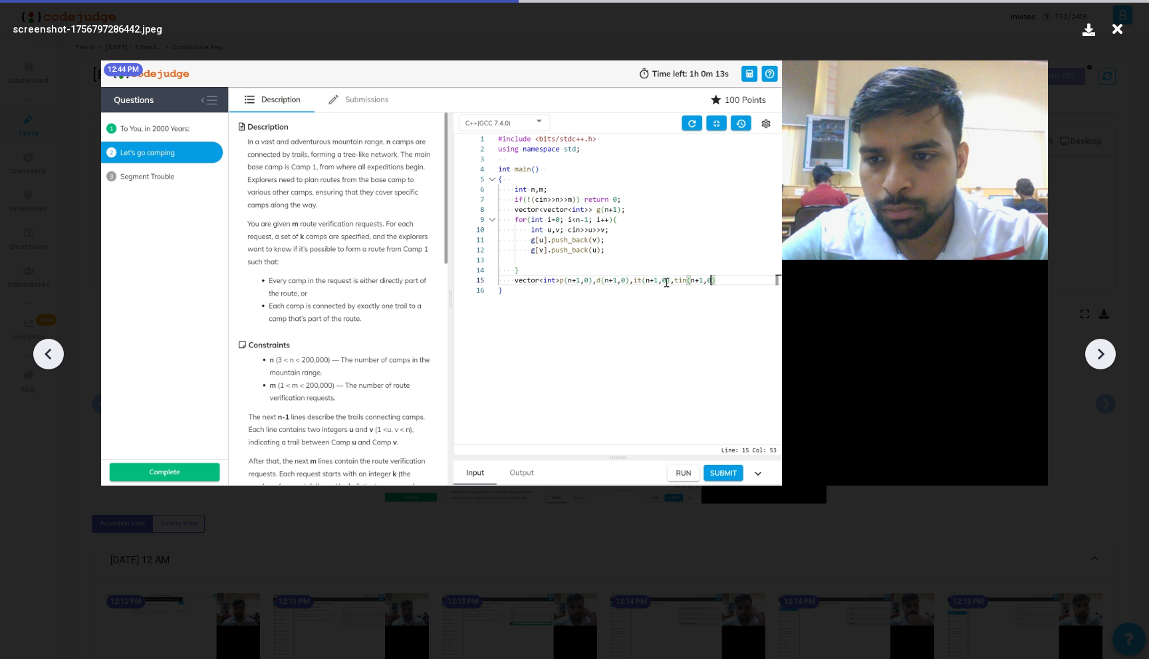
click at [1101, 364] on icon at bounding box center [1100, 354] width 20 height 20
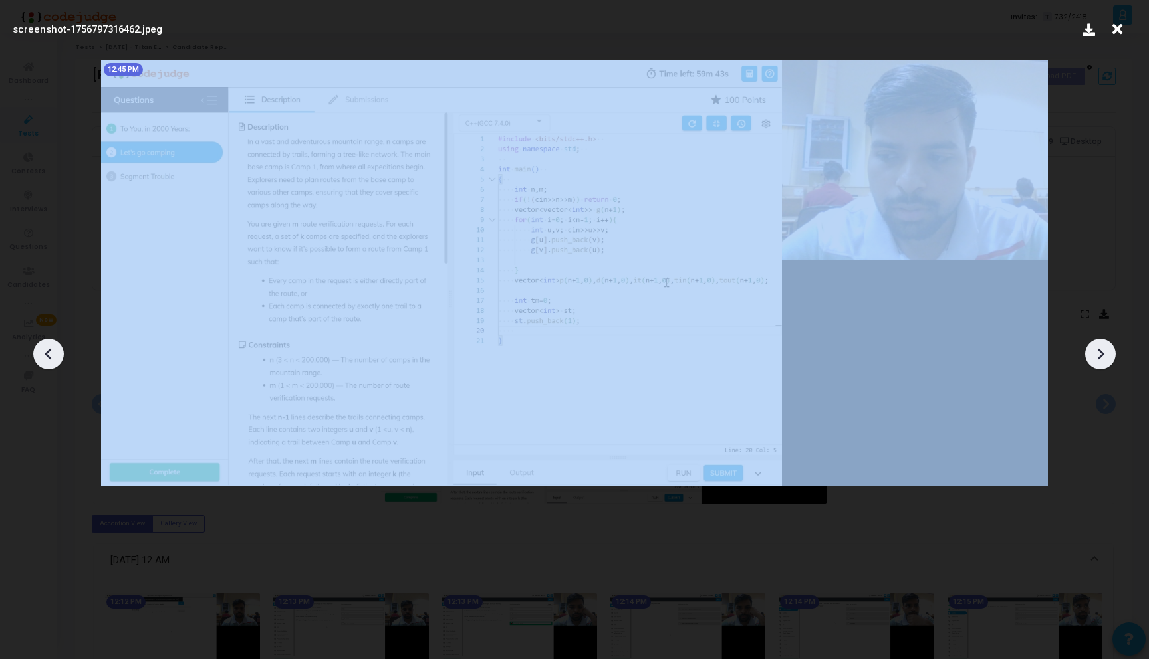
click at [1101, 364] on icon at bounding box center [1100, 354] width 20 height 20
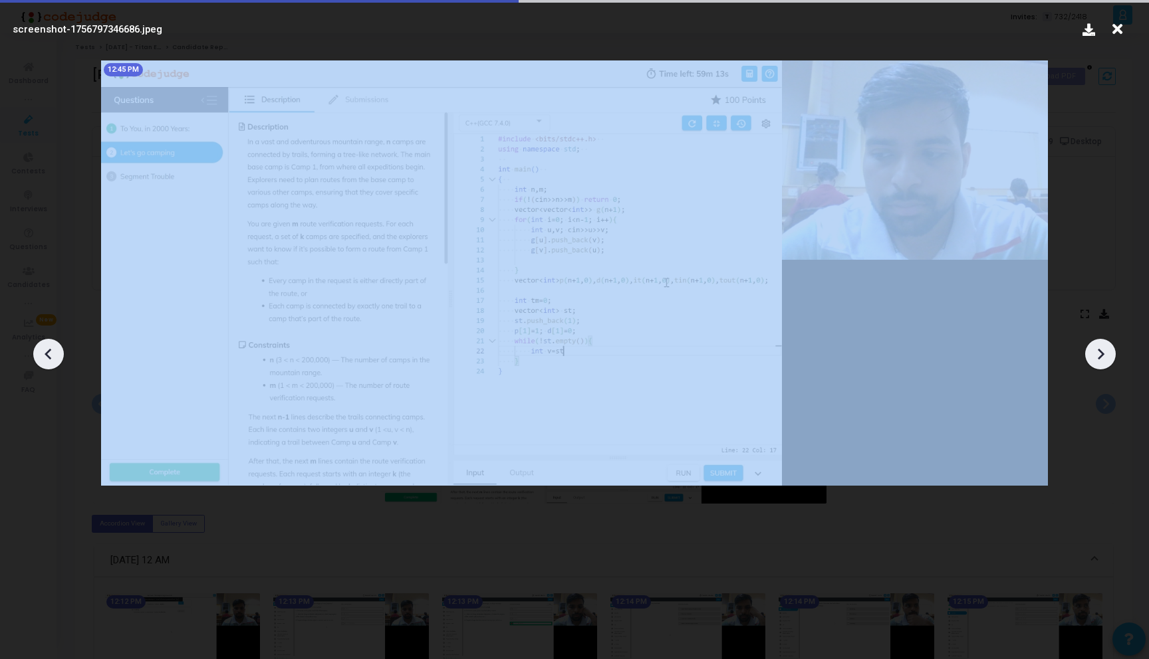
click at [1101, 364] on icon at bounding box center [1100, 354] width 20 height 20
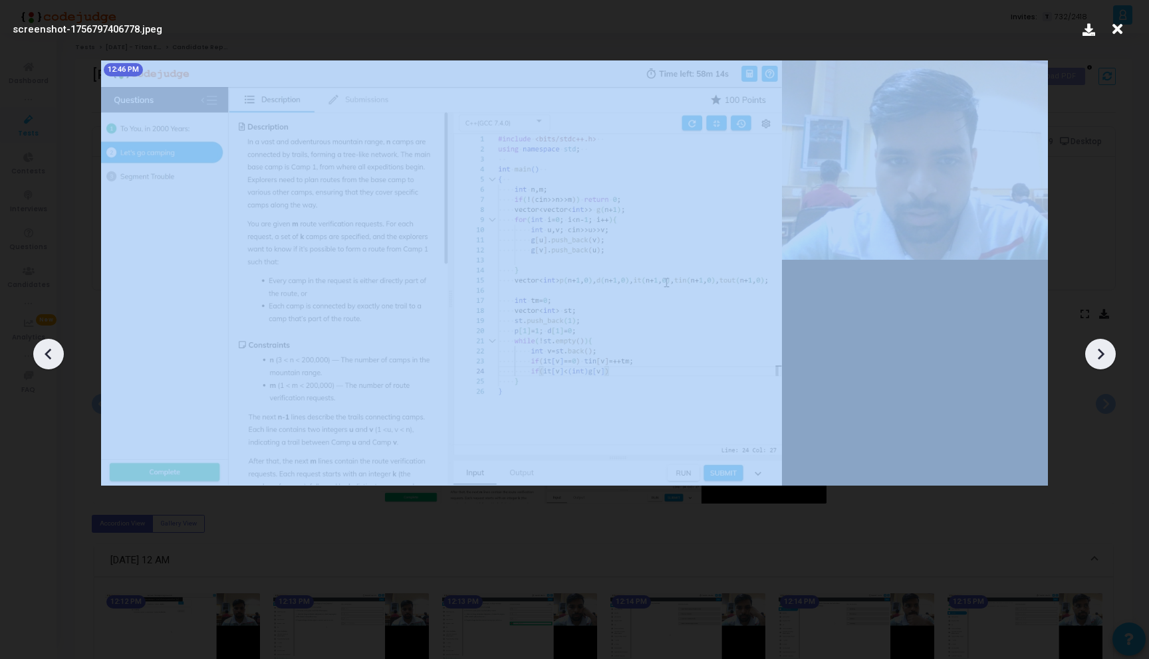
click at [1101, 364] on icon at bounding box center [1100, 354] width 20 height 20
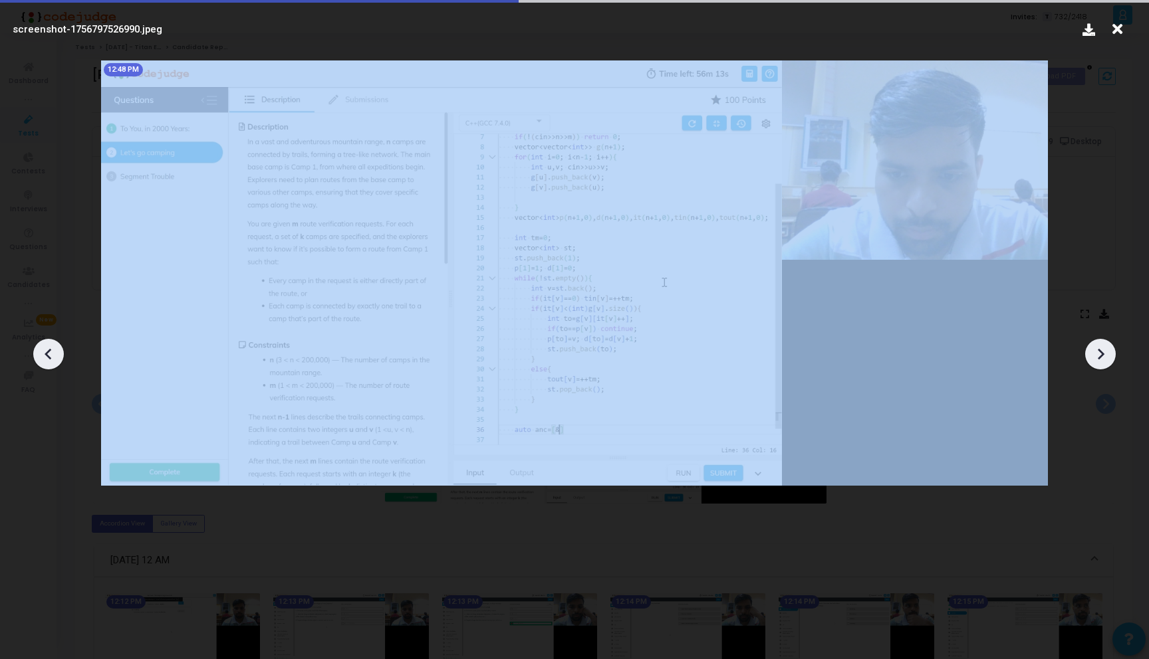
click at [1101, 364] on icon at bounding box center [1100, 354] width 20 height 20
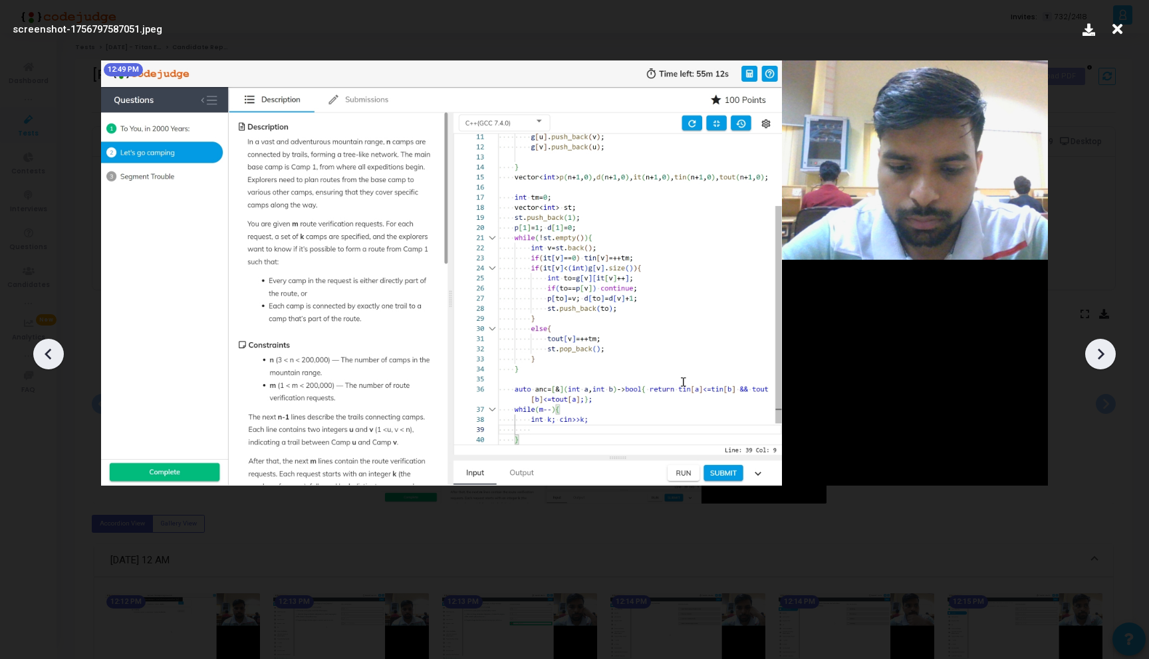
click at [1101, 364] on icon at bounding box center [1100, 354] width 20 height 20
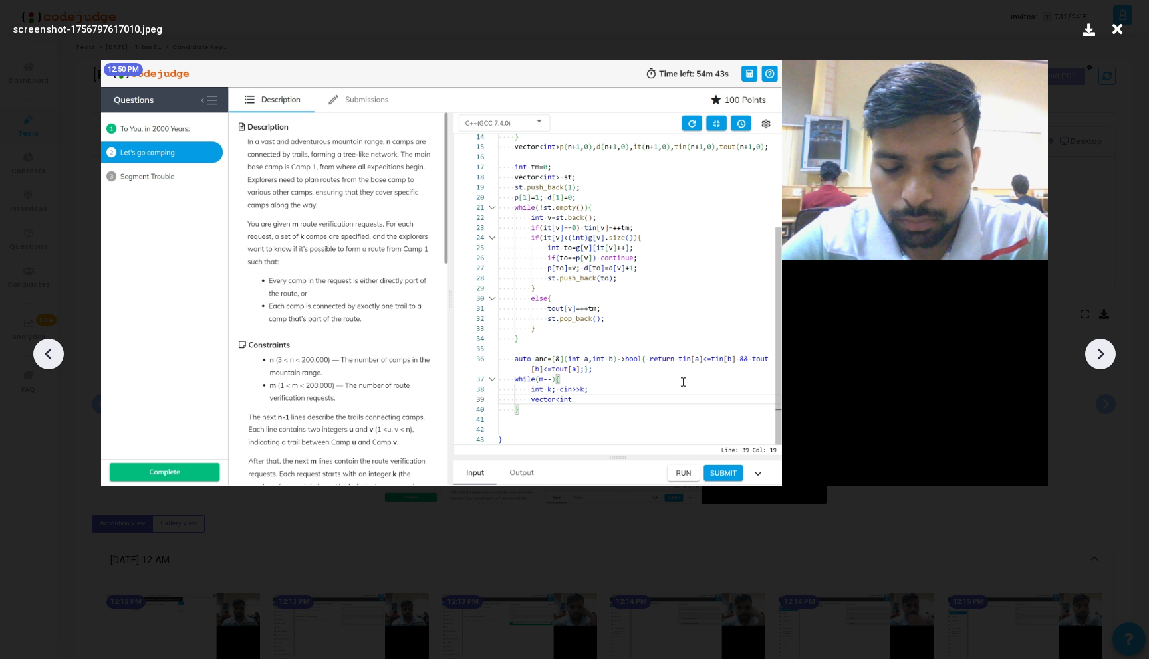
click at [1101, 364] on icon at bounding box center [1100, 354] width 20 height 20
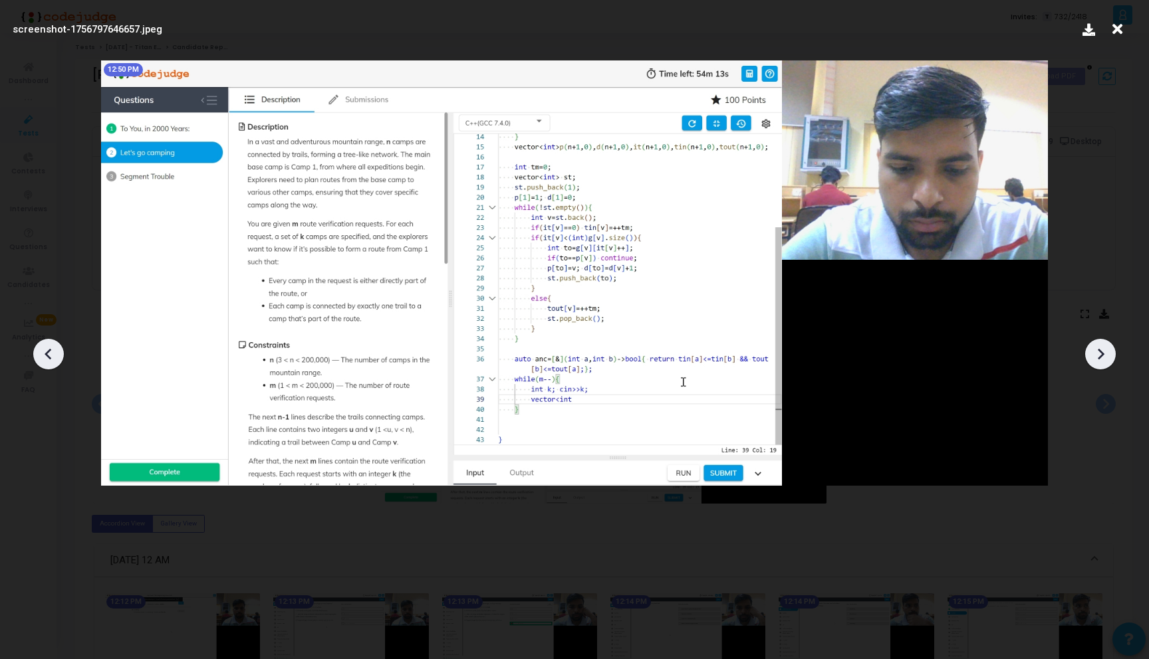
click at [1101, 364] on icon at bounding box center [1100, 354] width 20 height 20
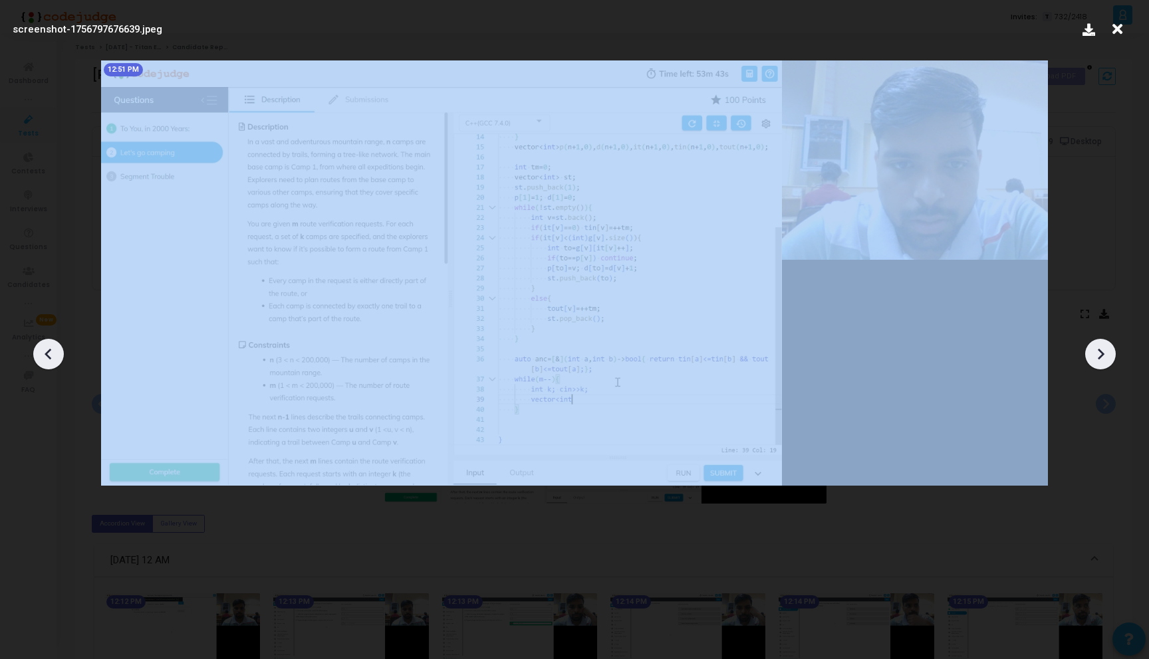
click at [1101, 364] on icon at bounding box center [1100, 354] width 20 height 20
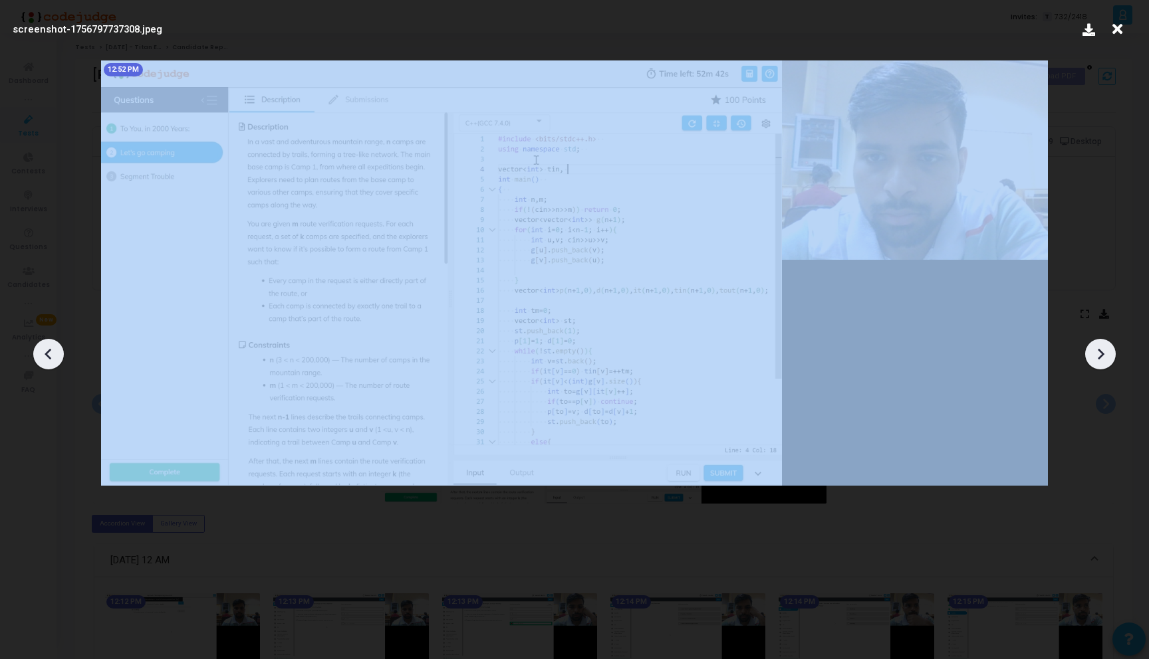
click at [1101, 364] on icon at bounding box center [1100, 354] width 20 height 20
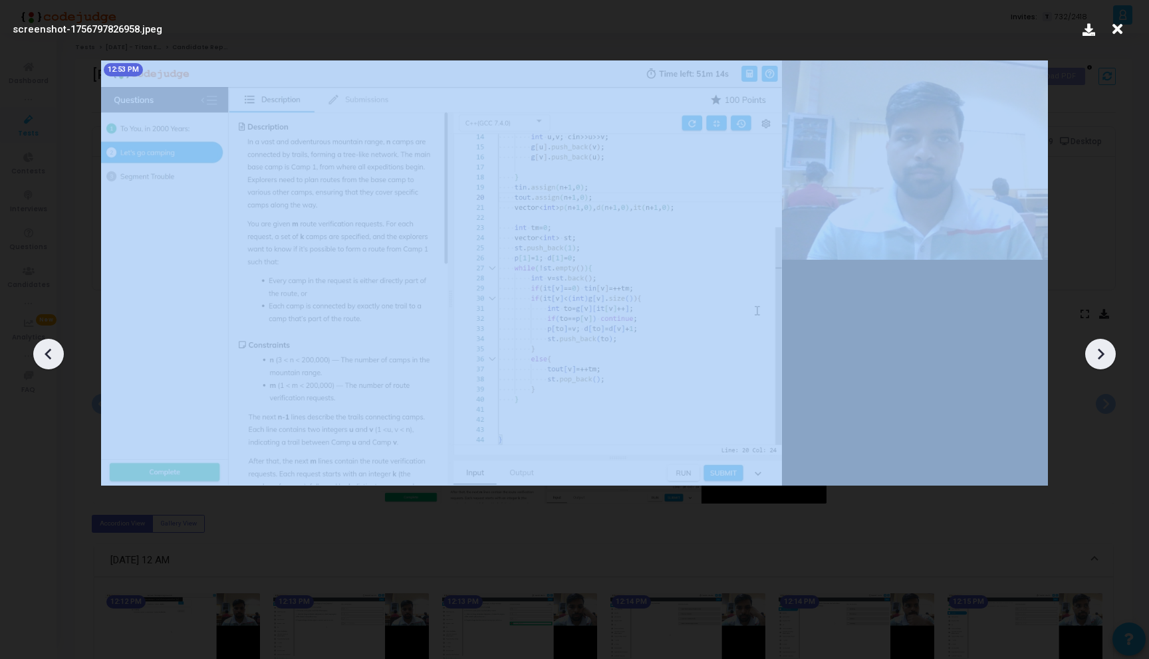
click at [1101, 364] on icon at bounding box center [1100, 354] width 20 height 20
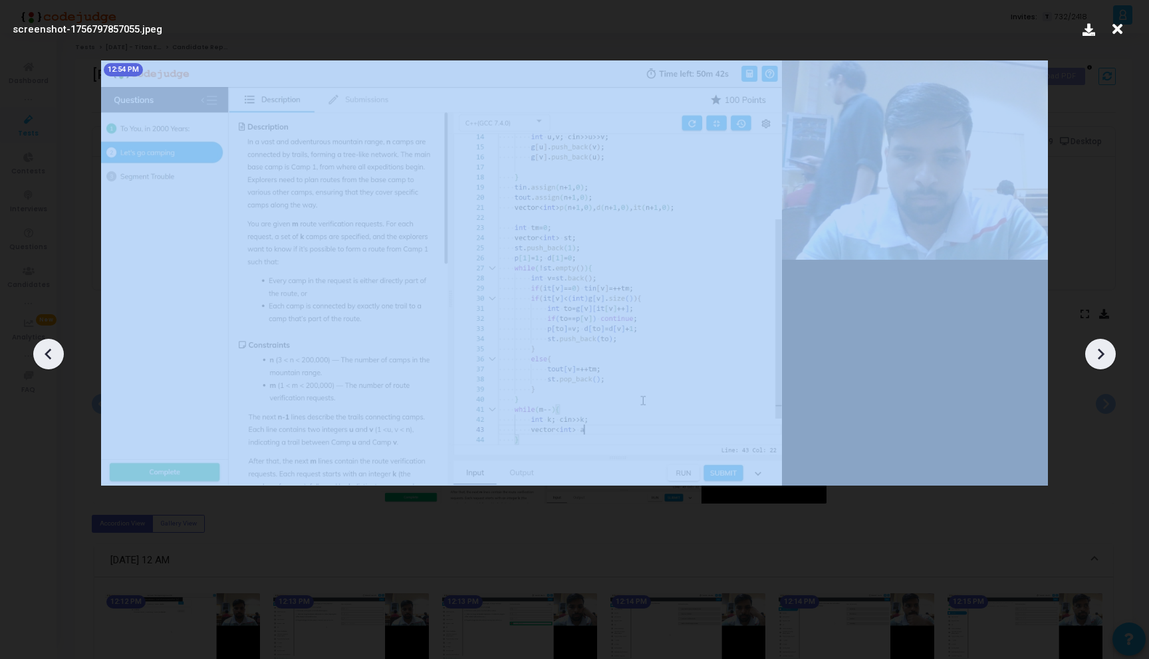
click at [1101, 364] on icon at bounding box center [1100, 354] width 20 height 20
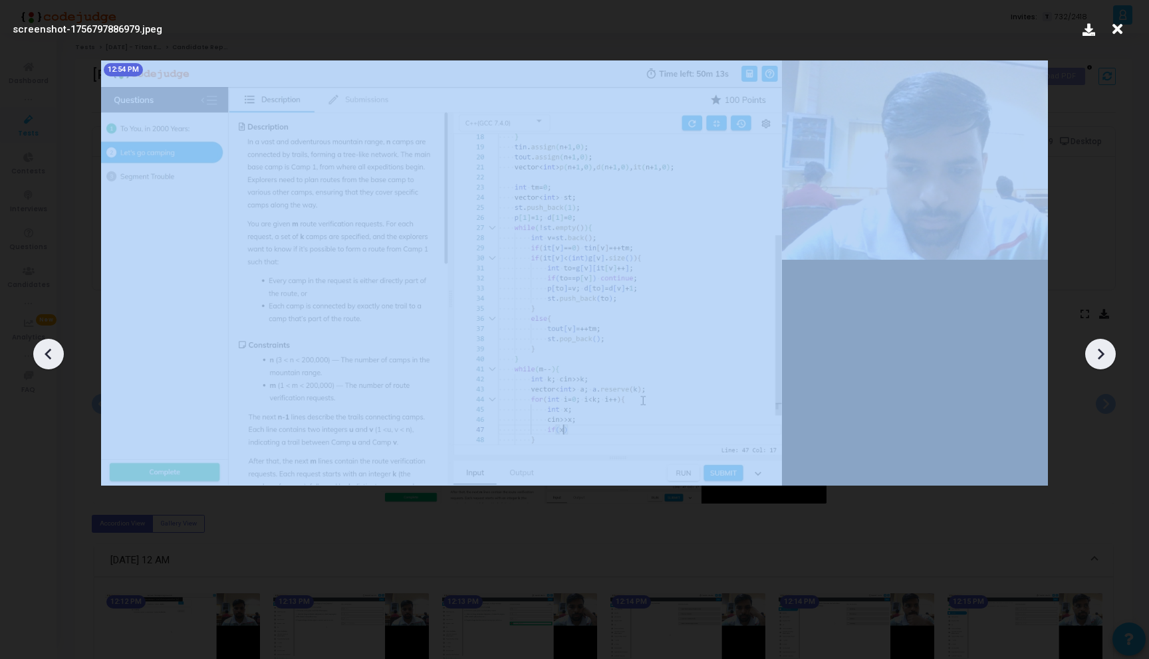
click at [1101, 364] on icon at bounding box center [1100, 354] width 20 height 20
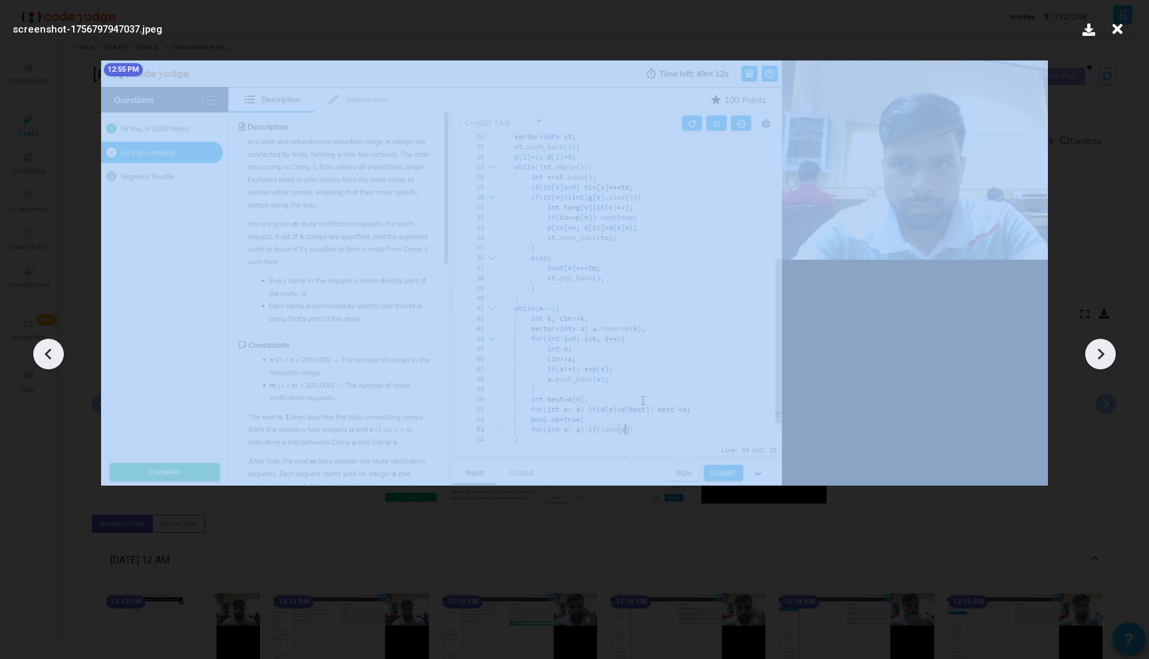
click at [1101, 364] on icon at bounding box center [1100, 354] width 20 height 20
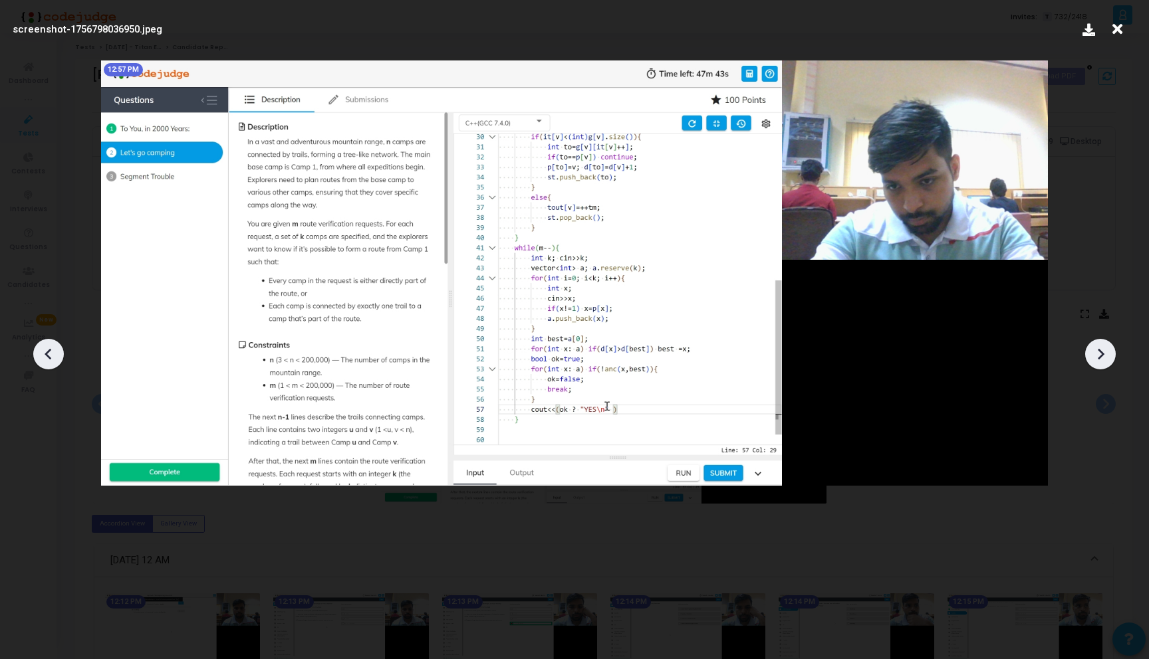
click at [1101, 364] on icon at bounding box center [1100, 354] width 20 height 20
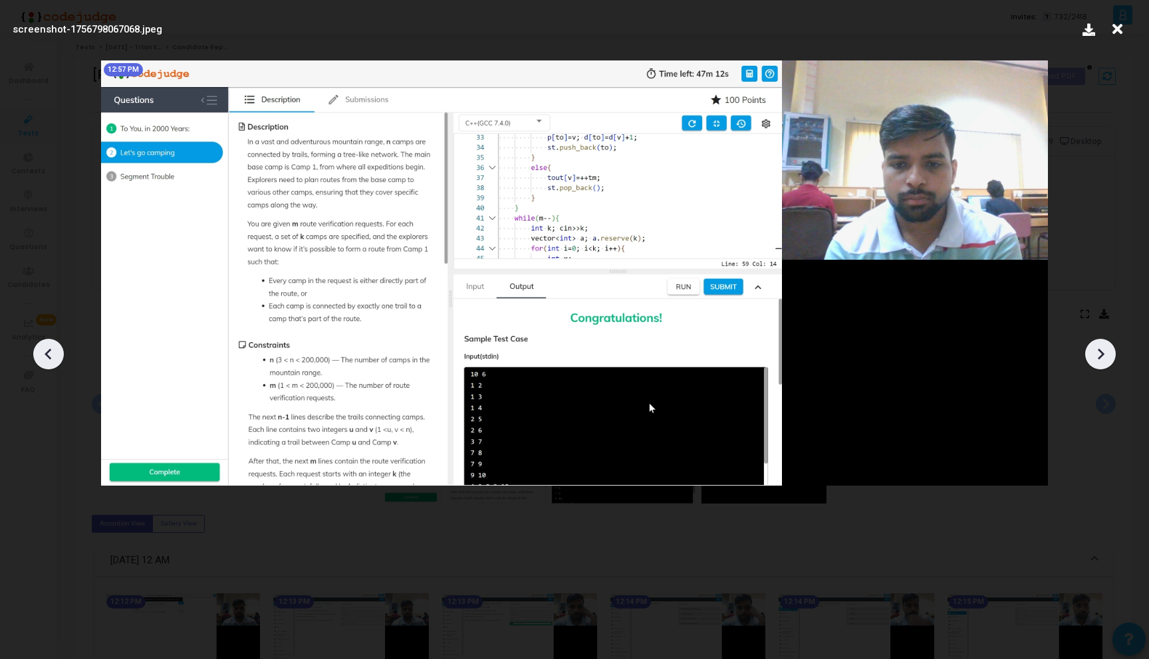
click at [1101, 364] on icon at bounding box center [1100, 354] width 20 height 20
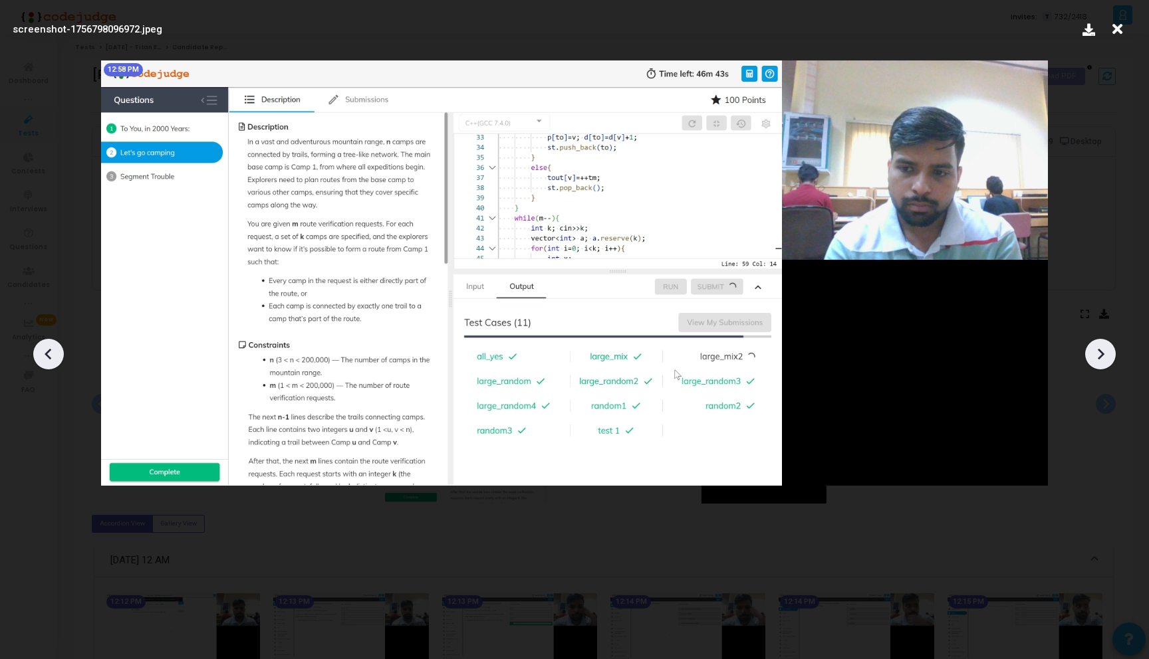
click at [1101, 364] on icon at bounding box center [1100, 354] width 20 height 20
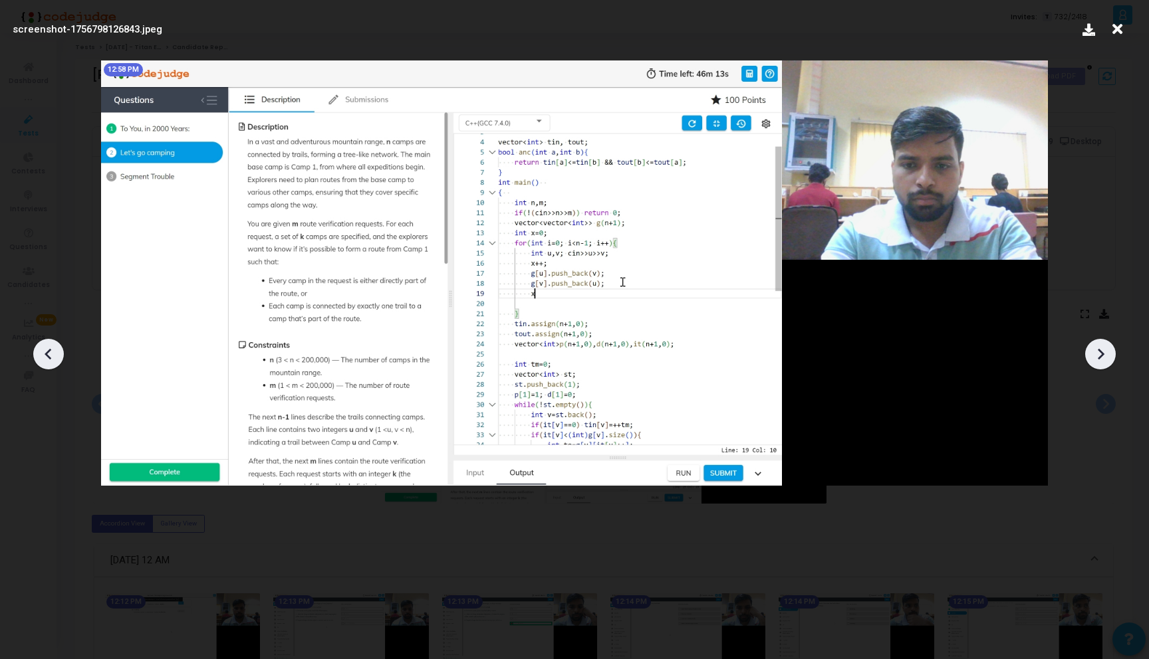
click at [1101, 364] on icon at bounding box center [1100, 354] width 20 height 20
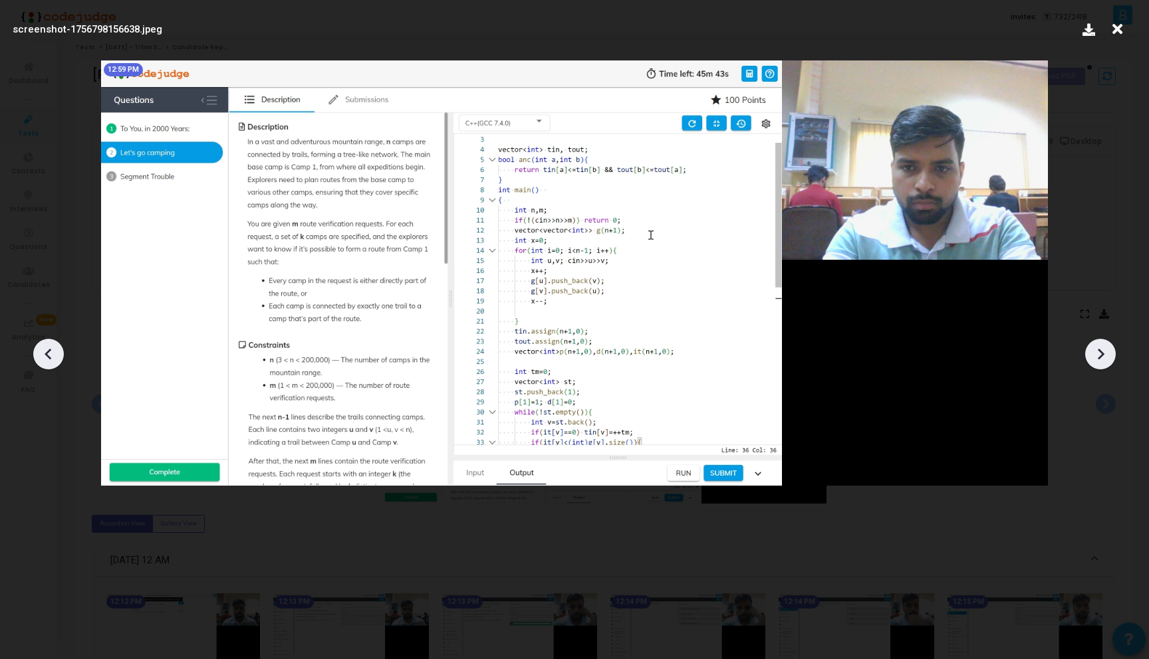
click at [1101, 364] on icon at bounding box center [1100, 354] width 20 height 20
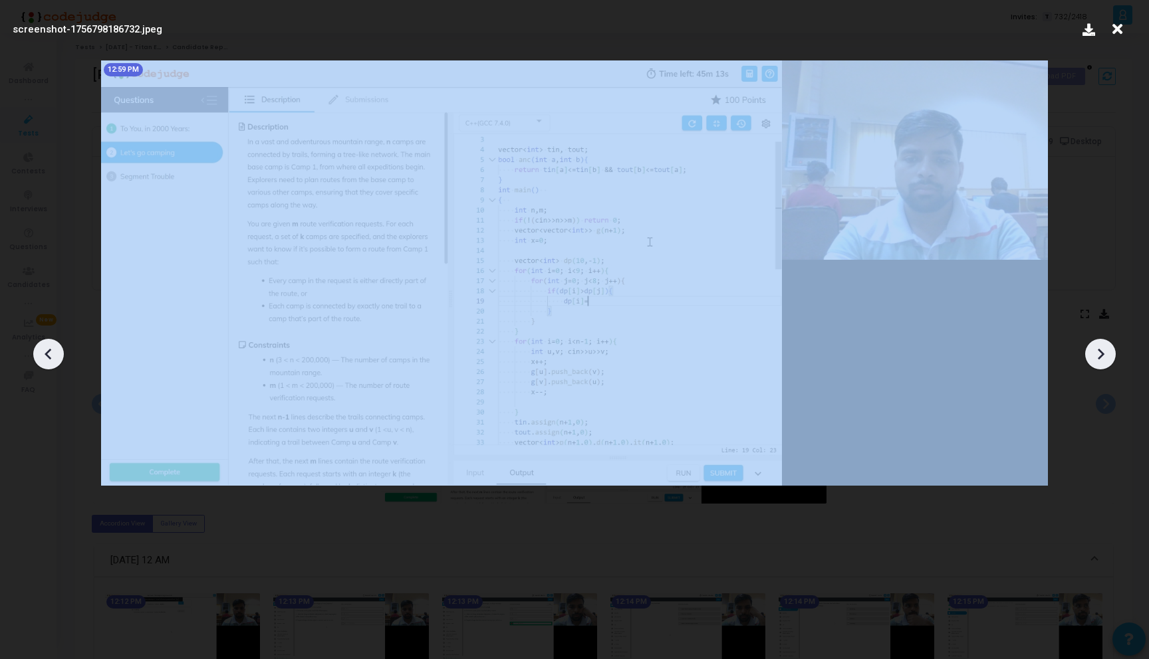
click at [1101, 364] on icon at bounding box center [1100, 354] width 20 height 20
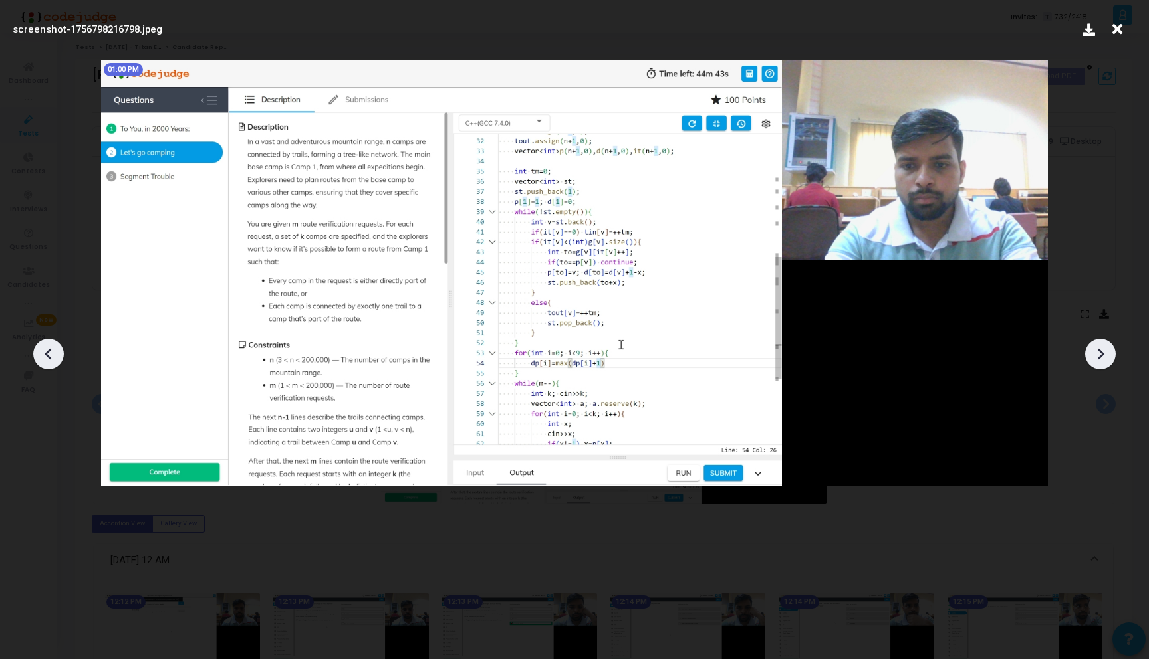
click at [51, 358] on icon at bounding box center [48, 354] width 7 height 11
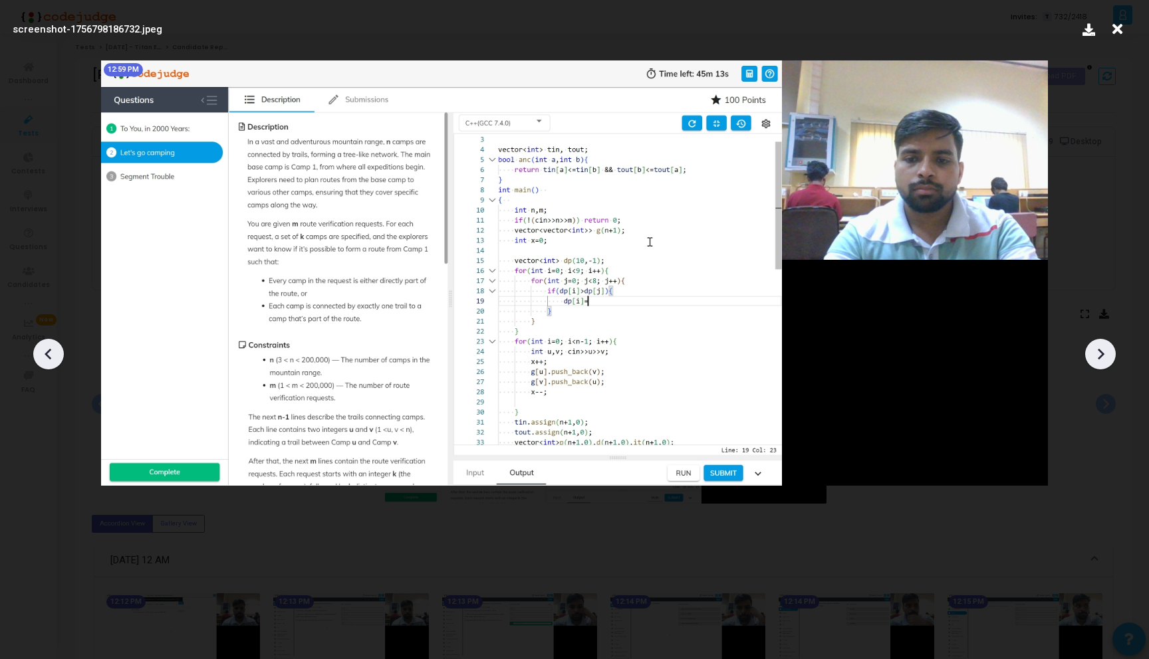
click at [51, 358] on icon at bounding box center [48, 354] width 7 height 11
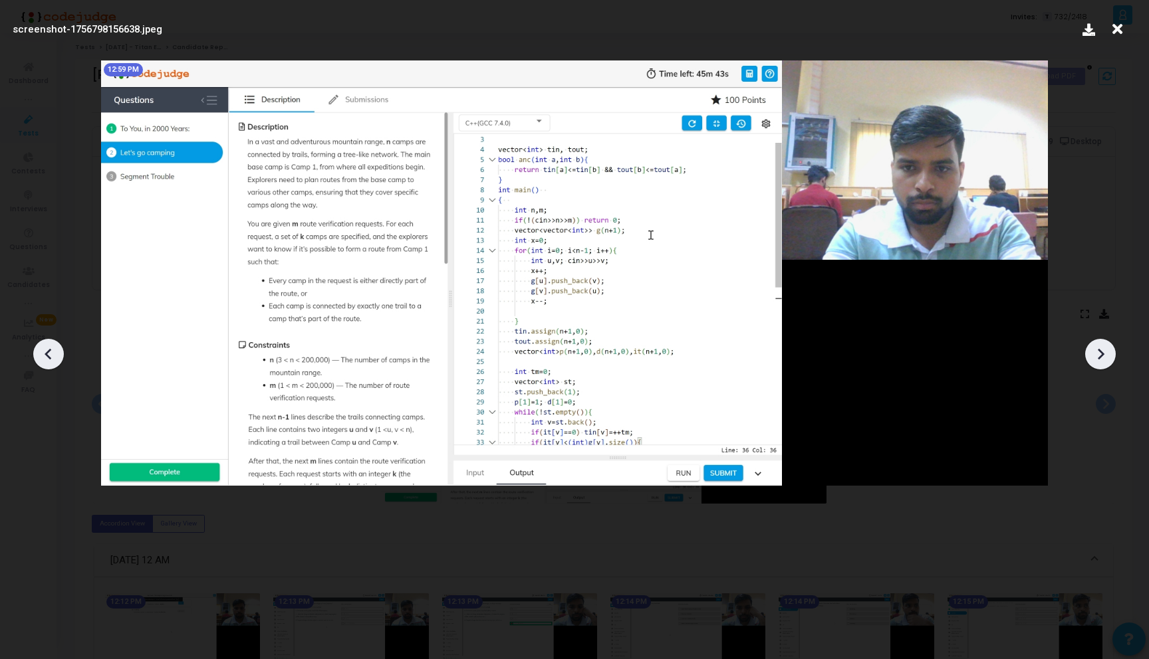
click at [51, 358] on icon at bounding box center [48, 354] width 7 height 11
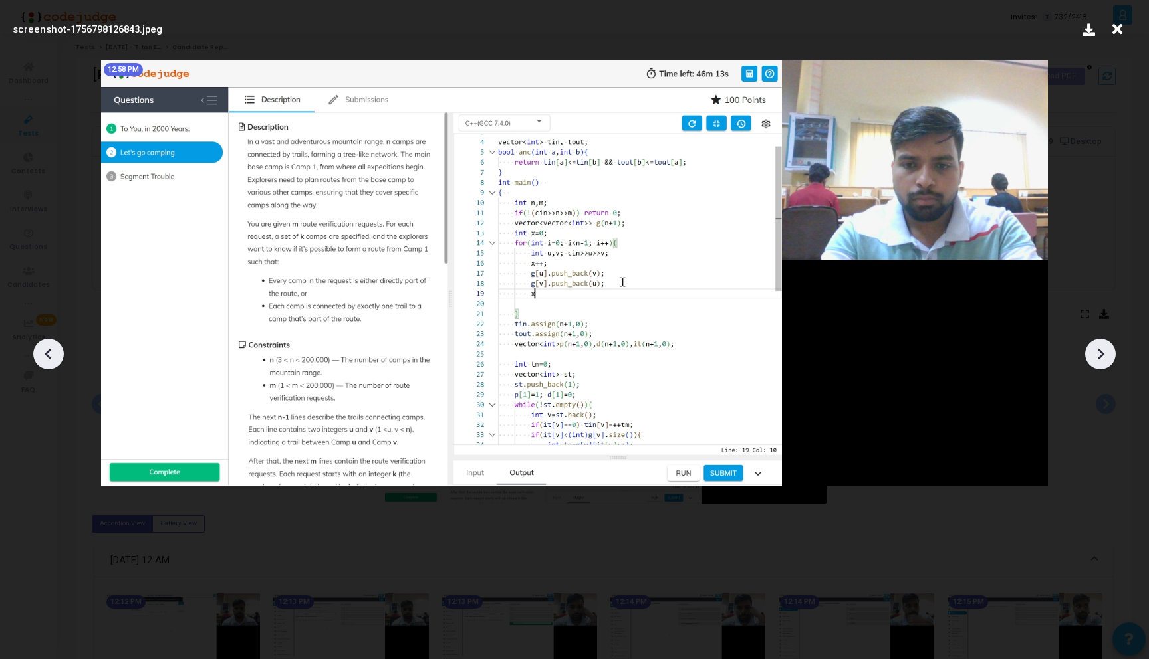
click at [51, 358] on icon at bounding box center [48, 354] width 7 height 11
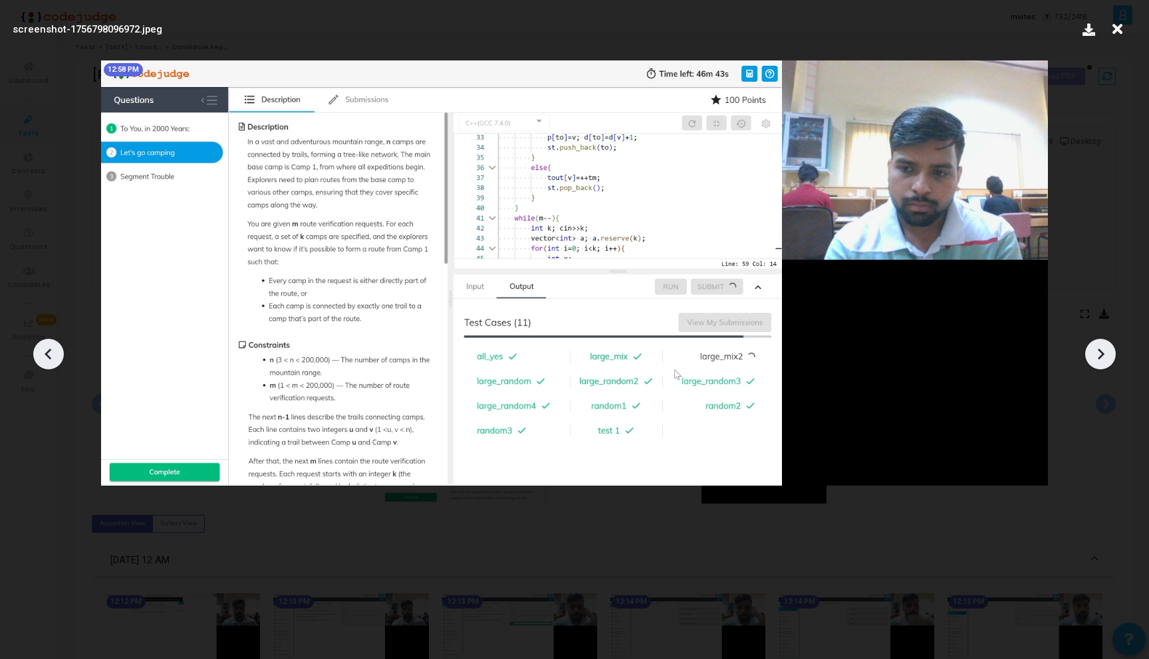
click at [1105, 356] on icon at bounding box center [1100, 354] width 20 height 20
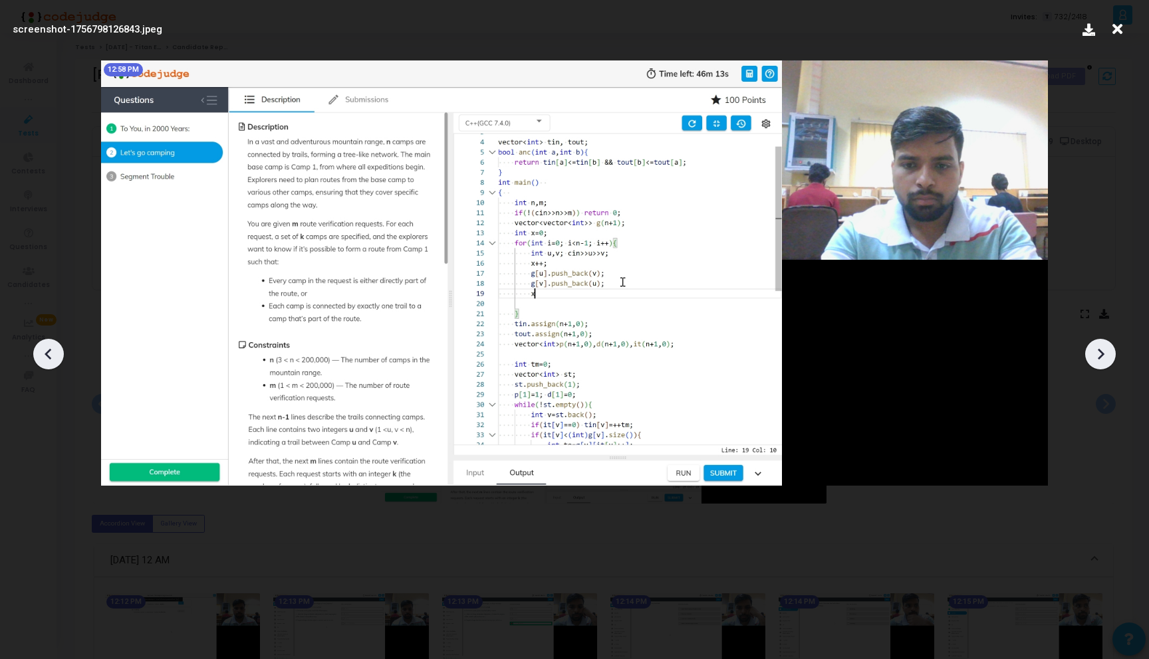
click at [1105, 356] on icon at bounding box center [1100, 354] width 20 height 20
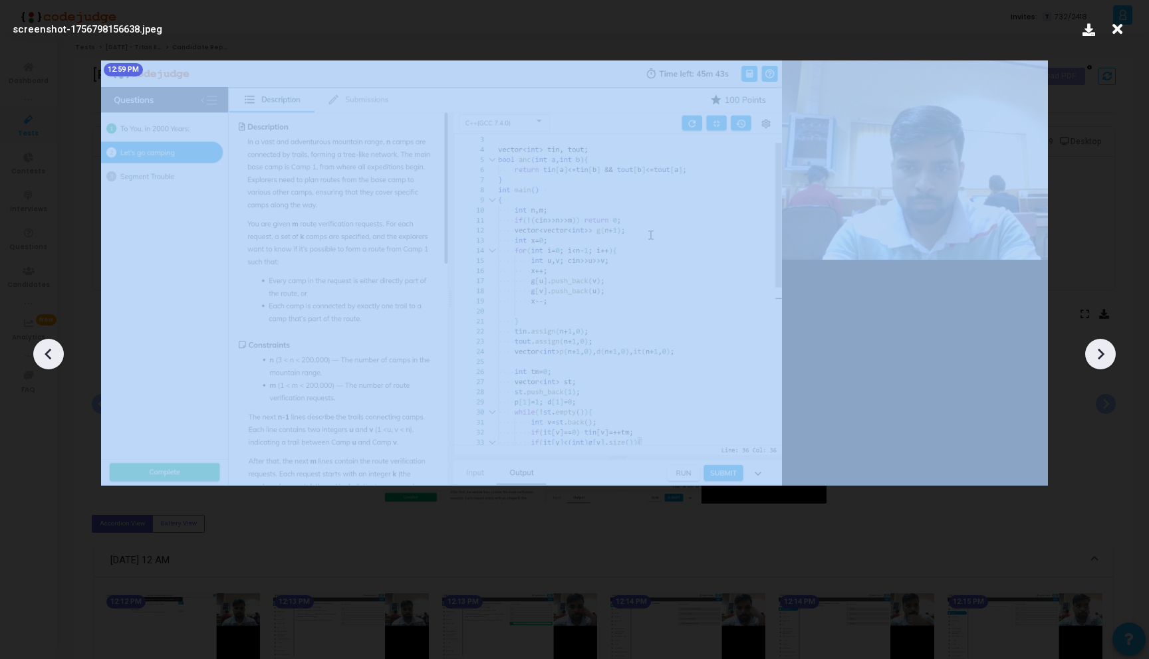
click at [1105, 356] on icon at bounding box center [1100, 354] width 20 height 20
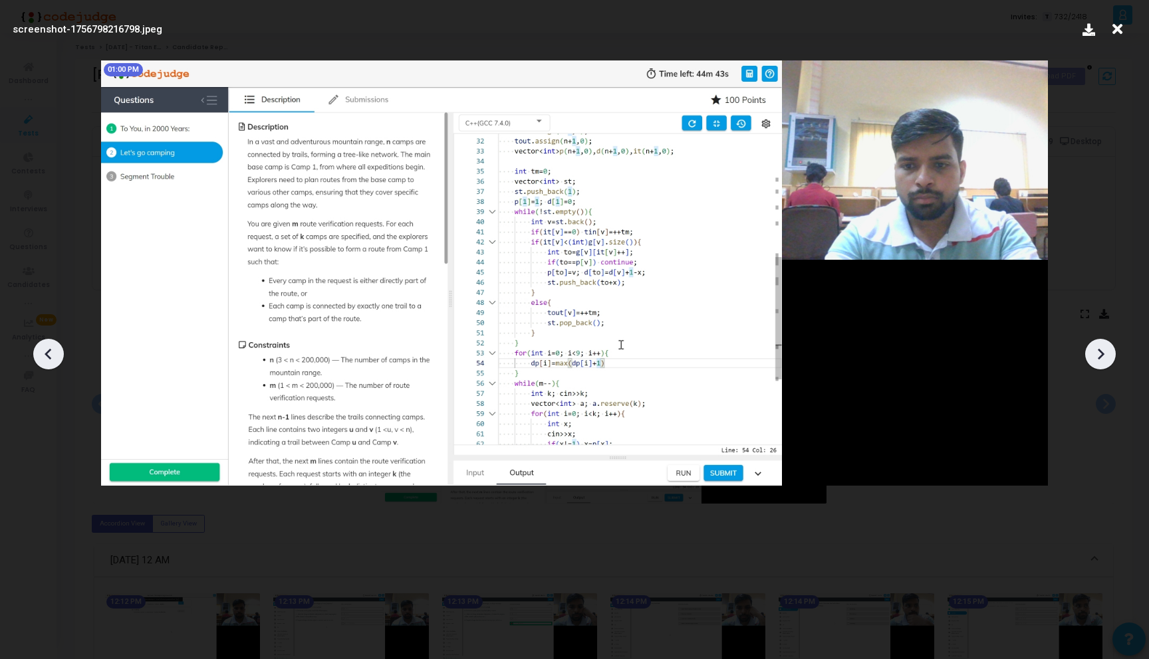
click at [1105, 356] on icon at bounding box center [1100, 354] width 20 height 20
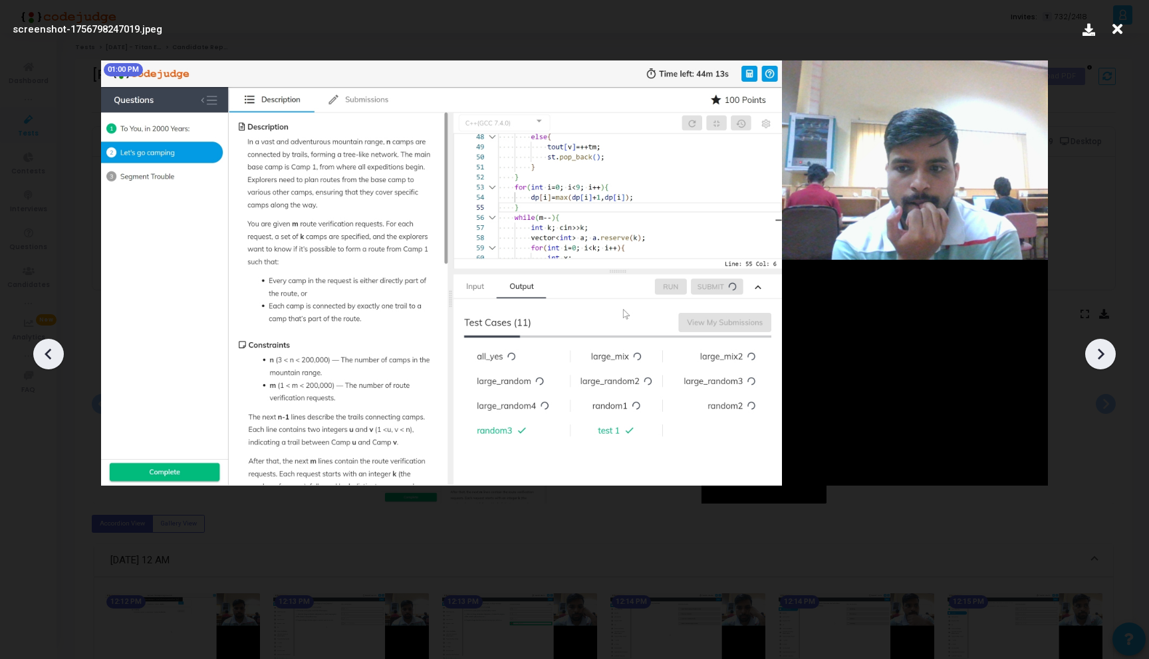
click at [1105, 356] on icon at bounding box center [1100, 354] width 20 height 20
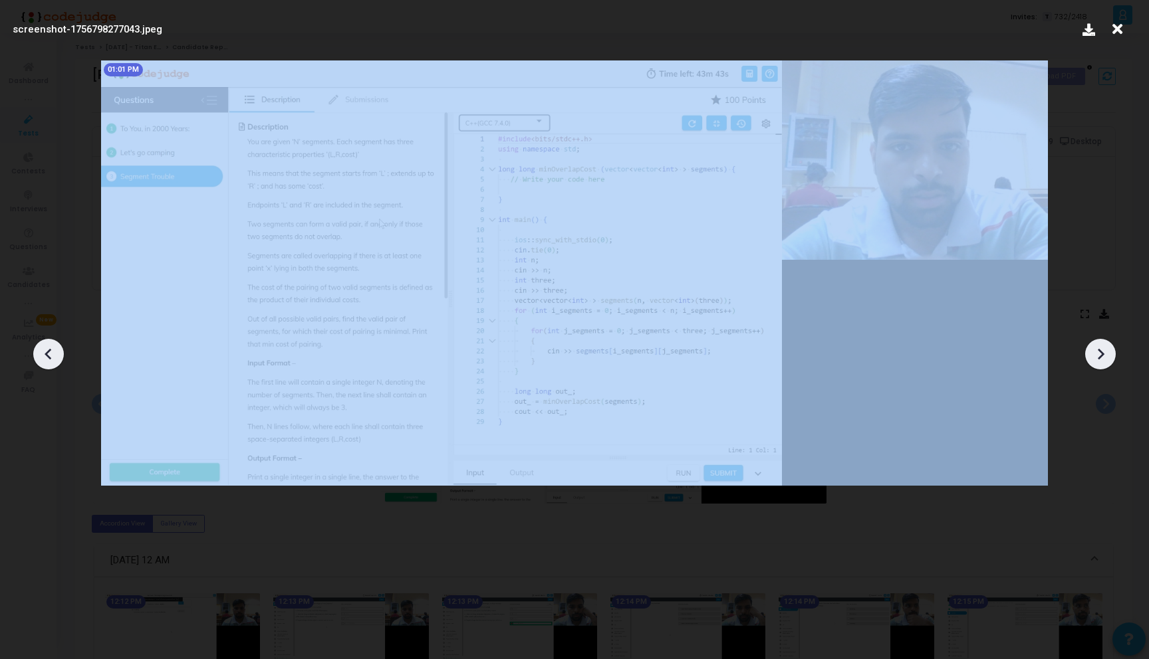
click at [1105, 356] on icon at bounding box center [1100, 354] width 20 height 20
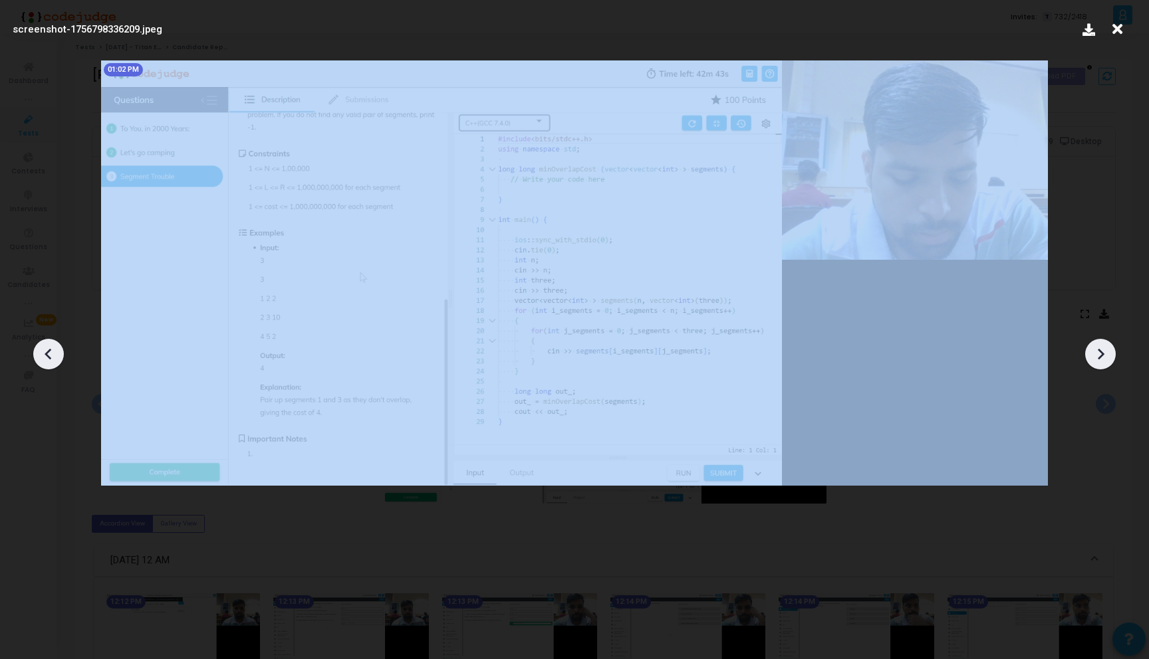
click at [1105, 356] on icon at bounding box center [1100, 354] width 20 height 20
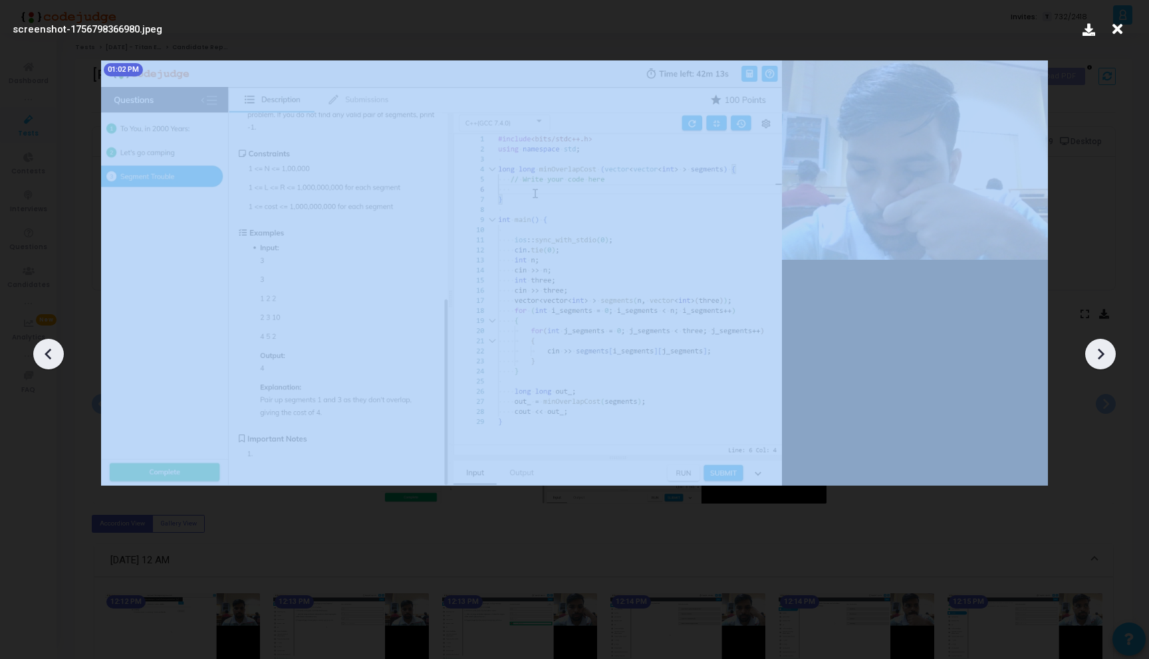
click at [1105, 356] on icon at bounding box center [1100, 354] width 20 height 20
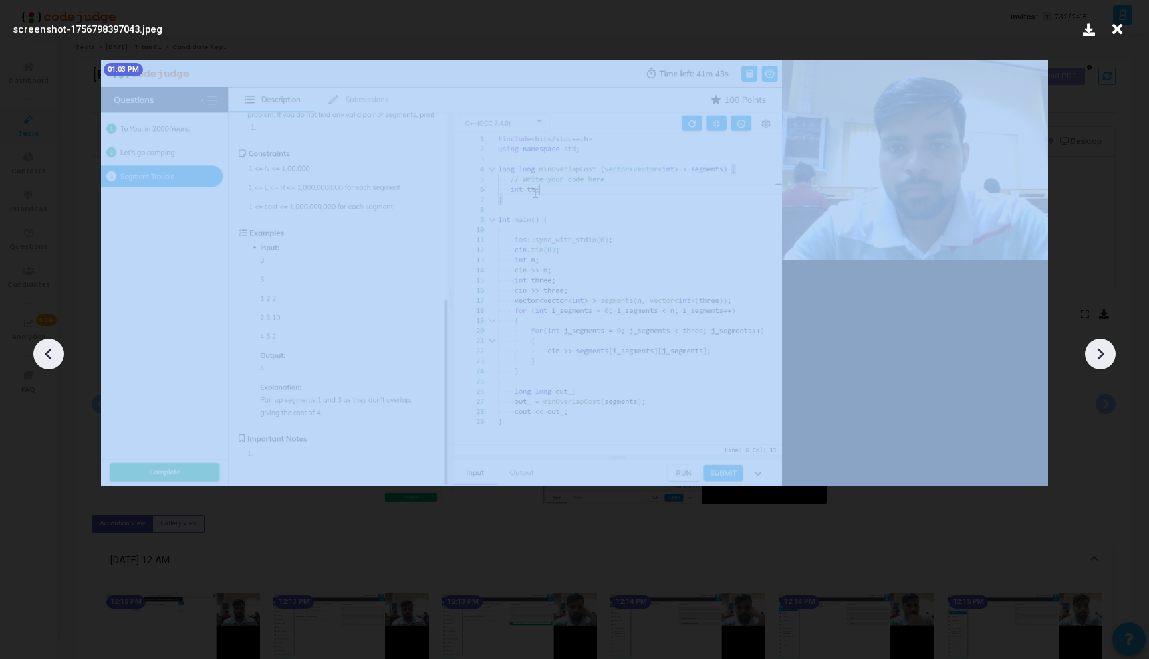
click at [1105, 356] on icon at bounding box center [1100, 354] width 20 height 20
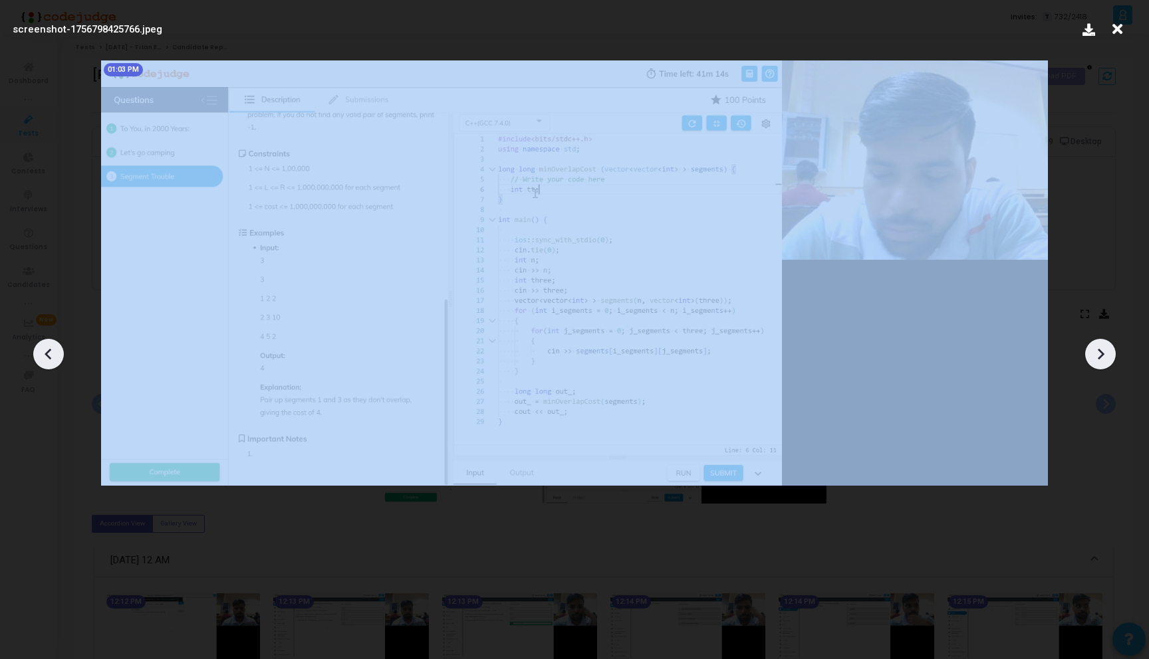
click at [1105, 356] on icon at bounding box center [1100, 354] width 20 height 20
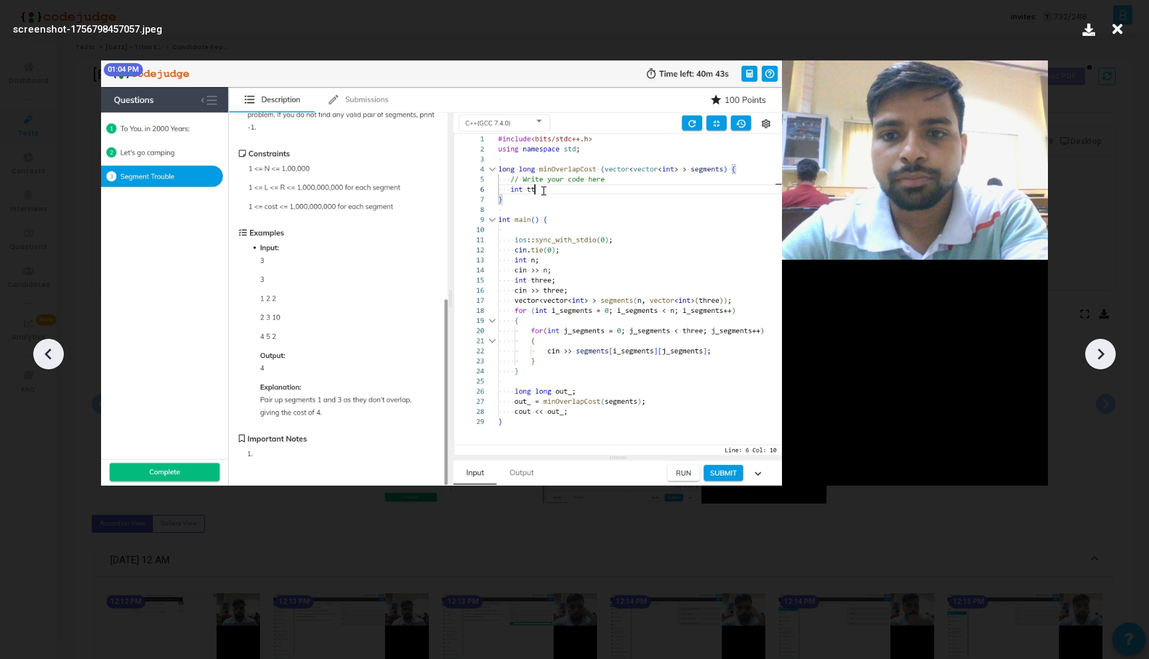
click at [1105, 356] on icon at bounding box center [1100, 354] width 20 height 20
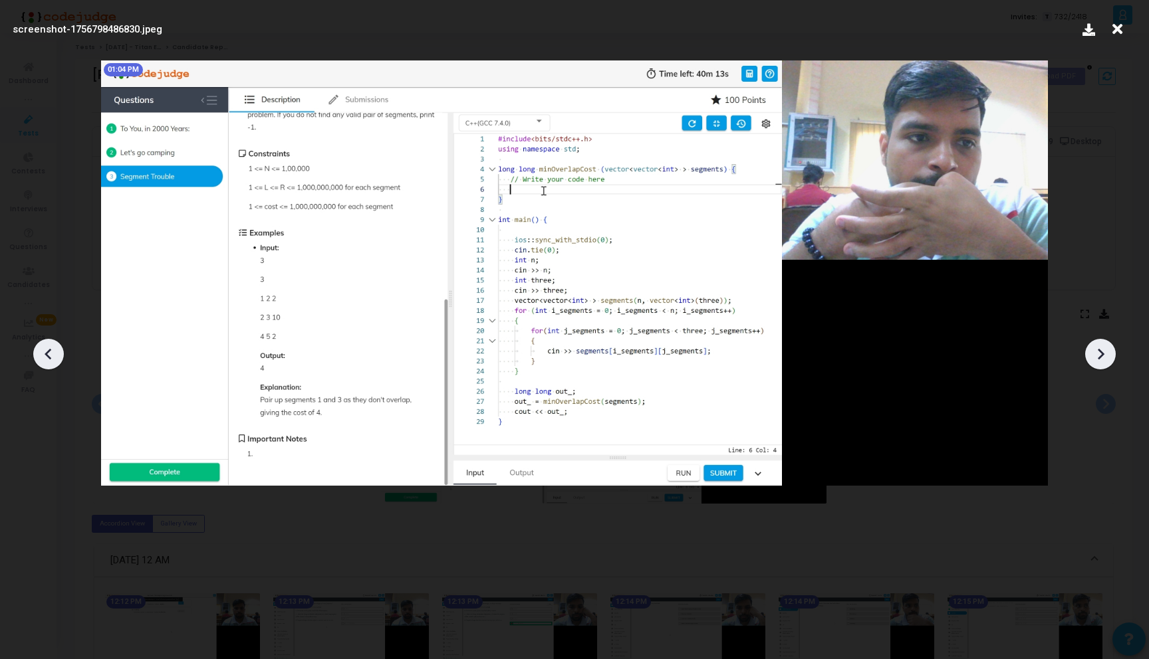
click at [1105, 356] on icon at bounding box center [1100, 354] width 20 height 20
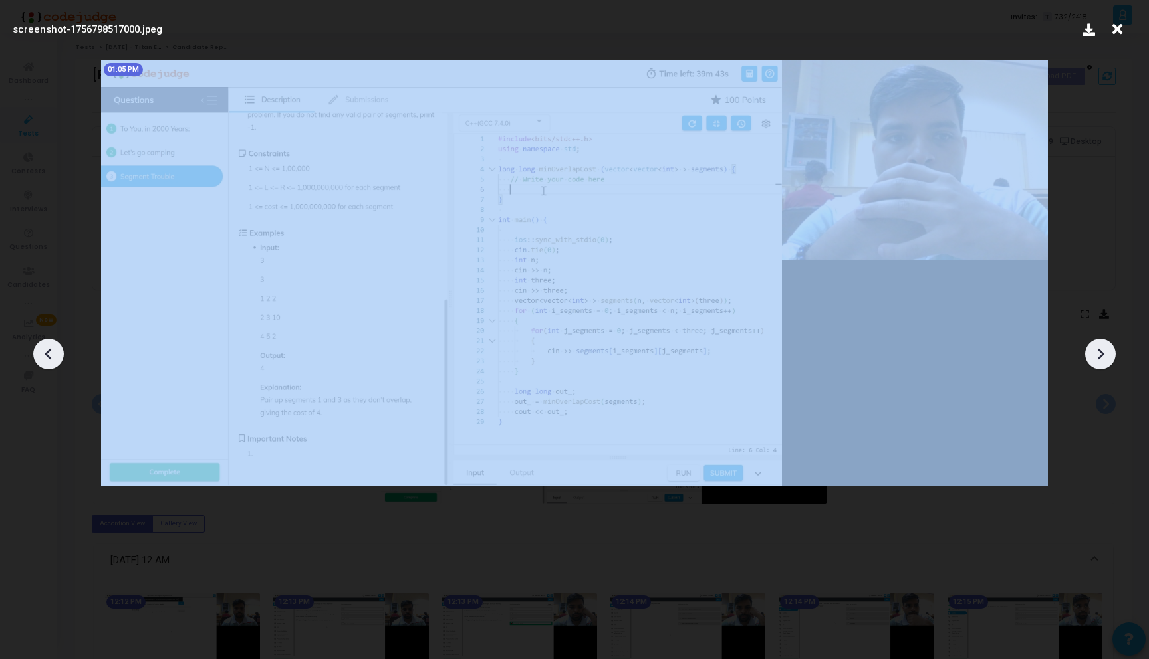
click at [1105, 356] on icon at bounding box center [1100, 354] width 20 height 20
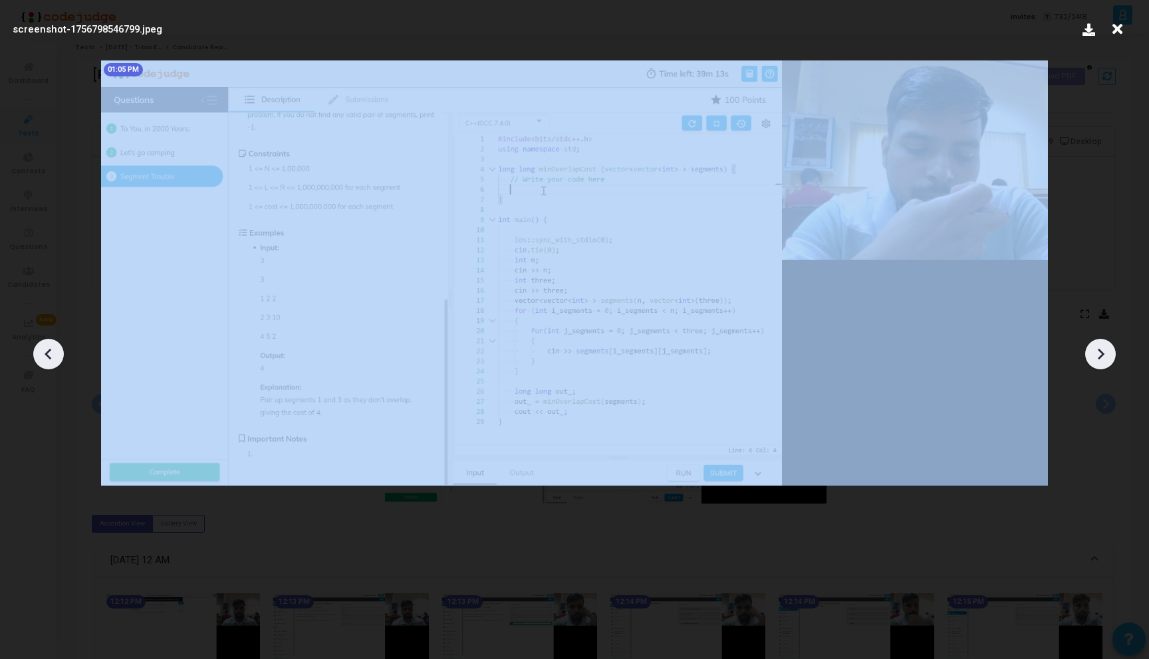
click at [1105, 356] on icon at bounding box center [1100, 354] width 20 height 20
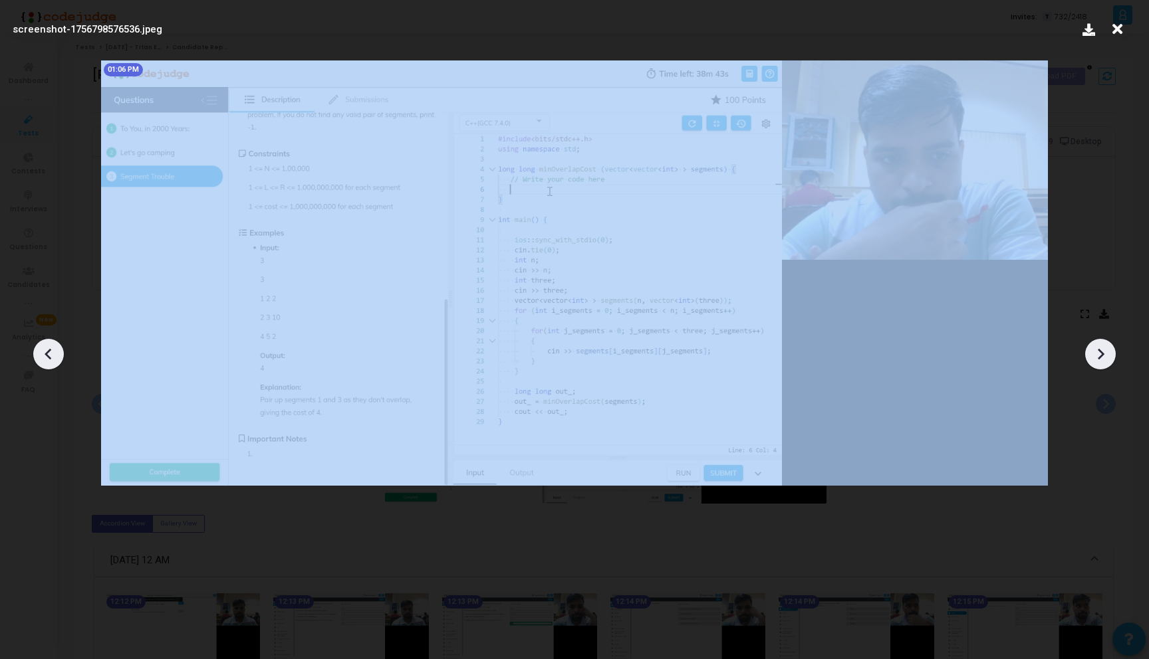
click at [1105, 356] on icon at bounding box center [1100, 354] width 20 height 20
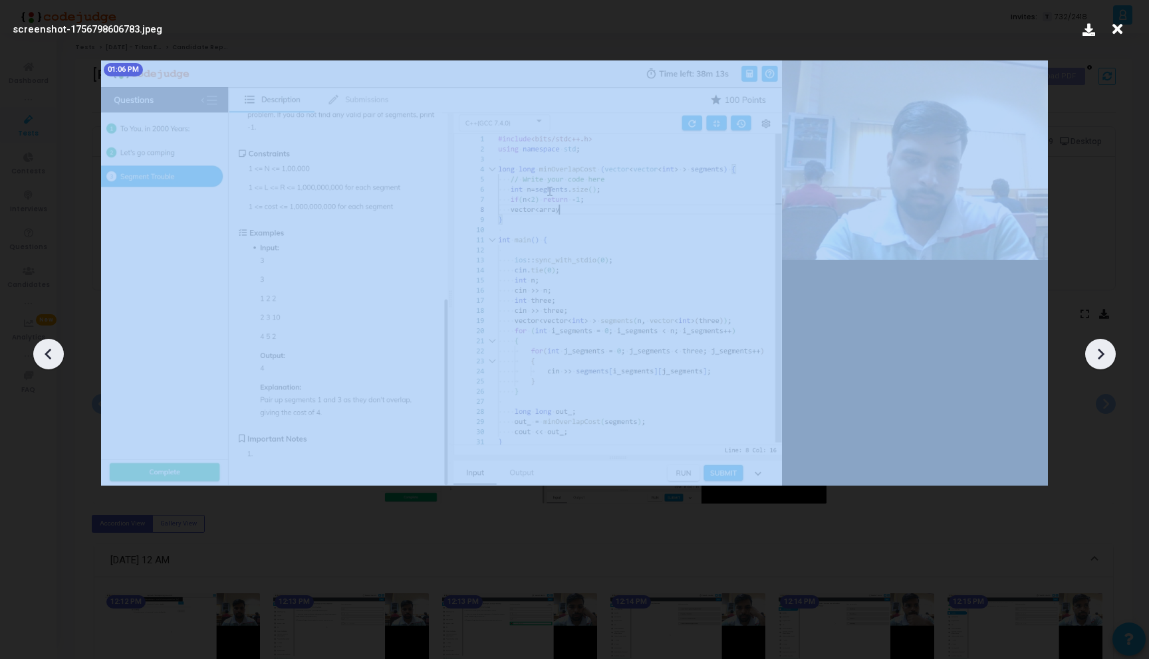
click at [1105, 356] on icon at bounding box center [1100, 354] width 20 height 20
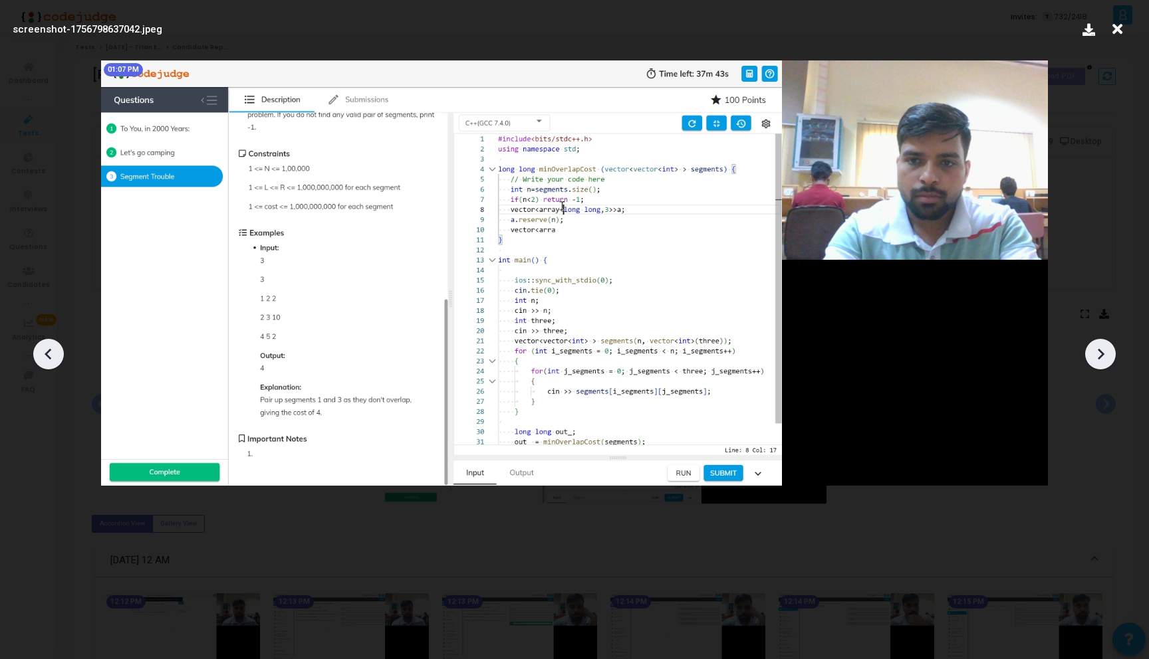
click at [1105, 356] on icon at bounding box center [1100, 354] width 20 height 20
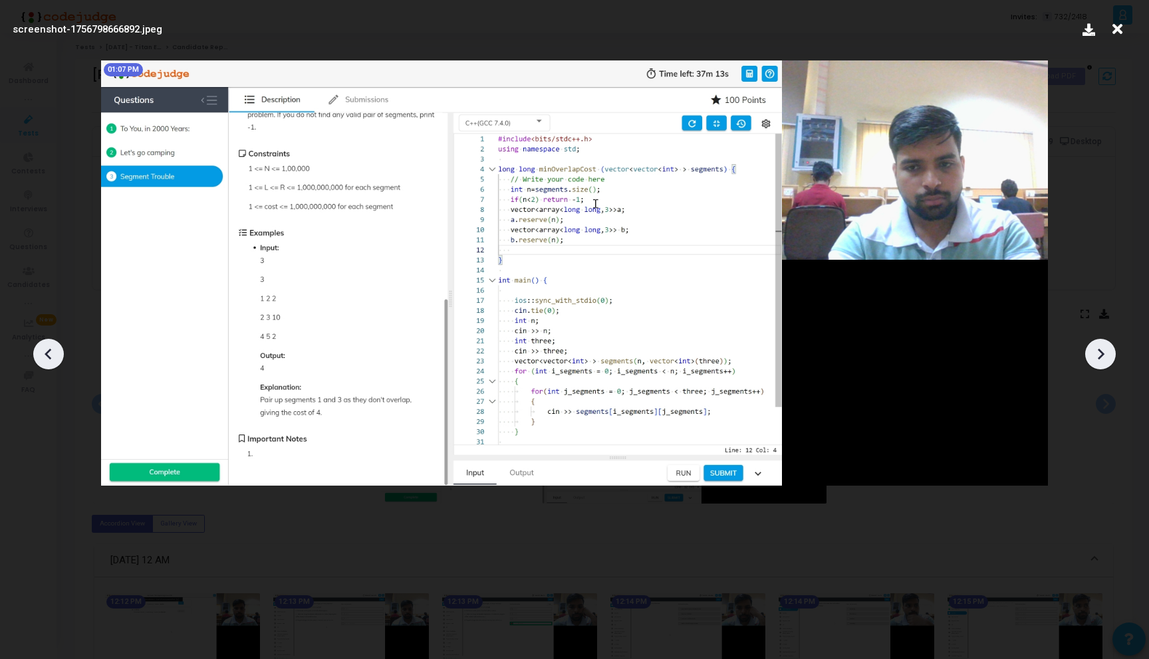
click at [1105, 356] on icon at bounding box center [1100, 354] width 20 height 20
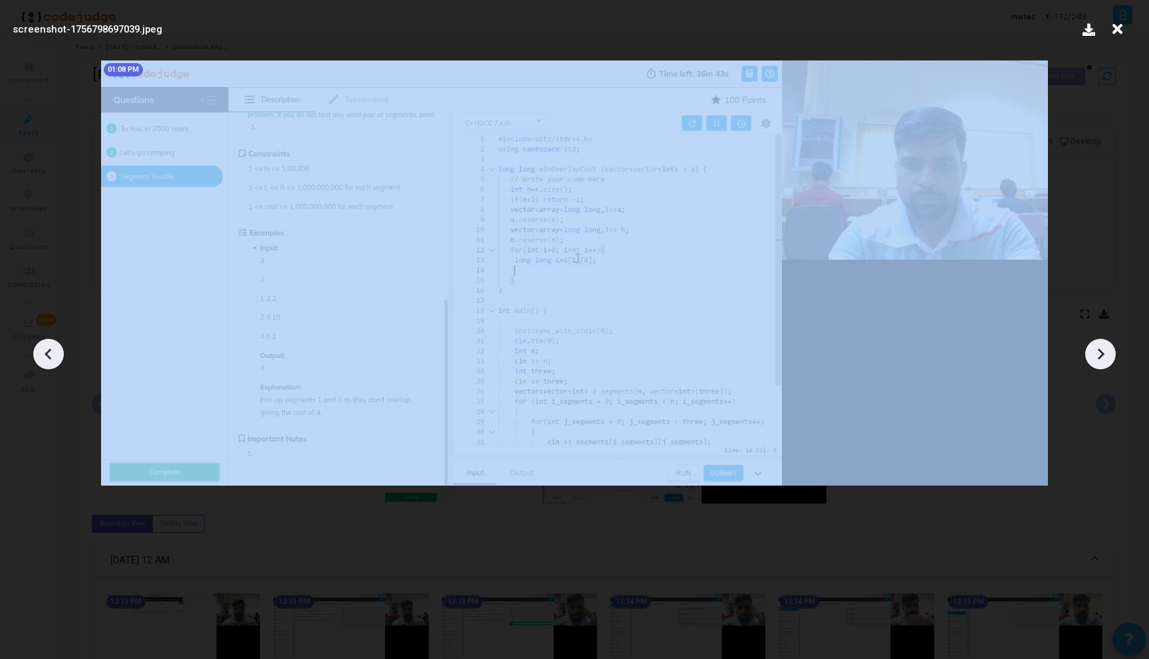
click at [1105, 356] on icon at bounding box center [1100, 354] width 20 height 20
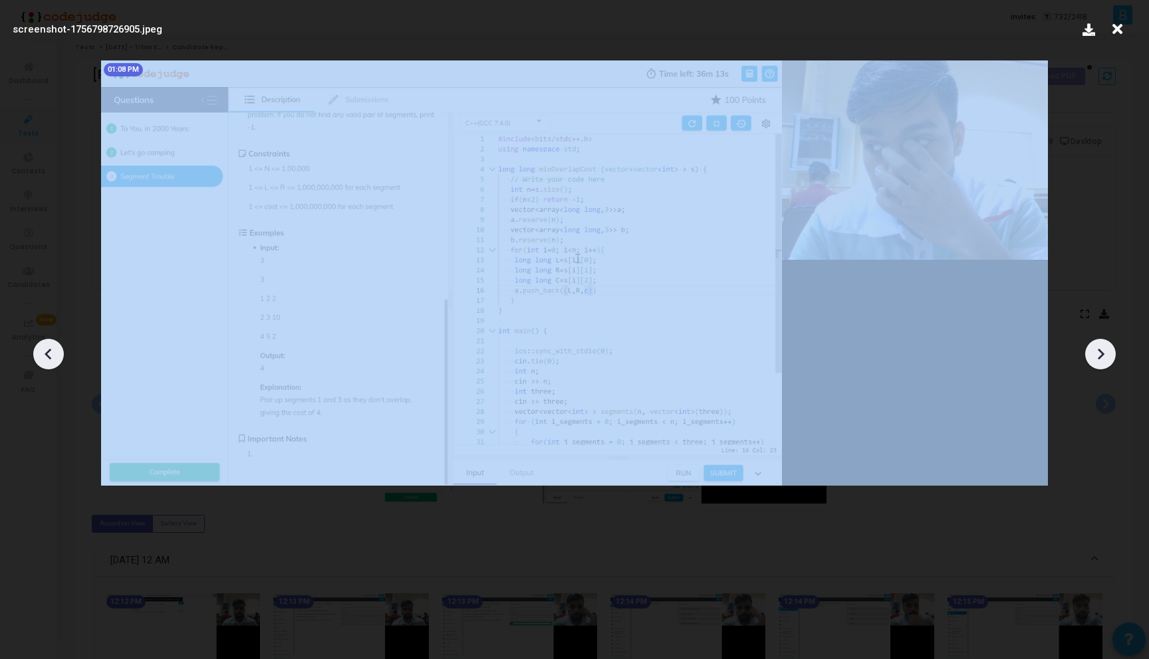
click at [1105, 356] on icon at bounding box center [1100, 354] width 20 height 20
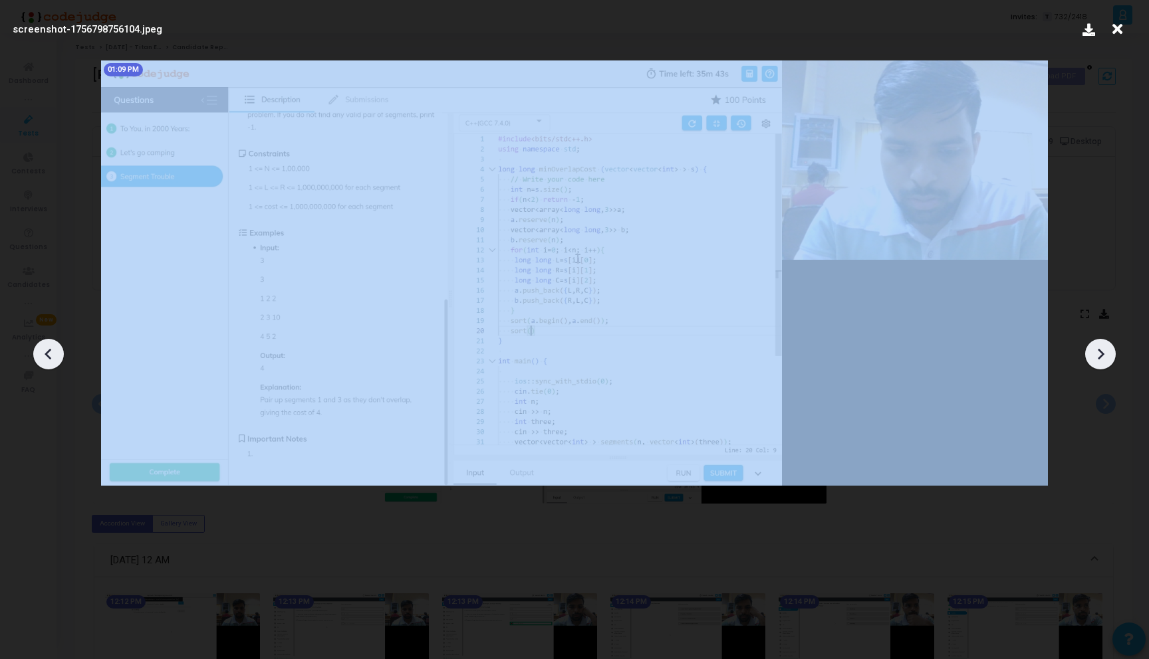
click at [1105, 356] on icon at bounding box center [1100, 354] width 20 height 20
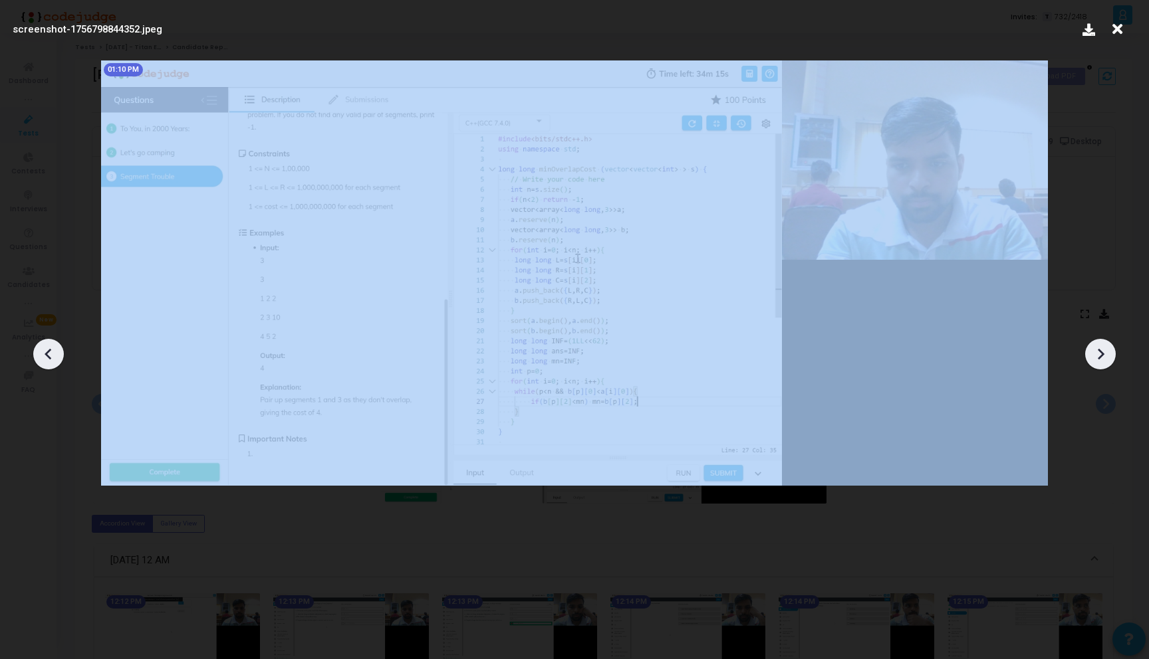
click at [1105, 356] on icon at bounding box center [1100, 354] width 20 height 20
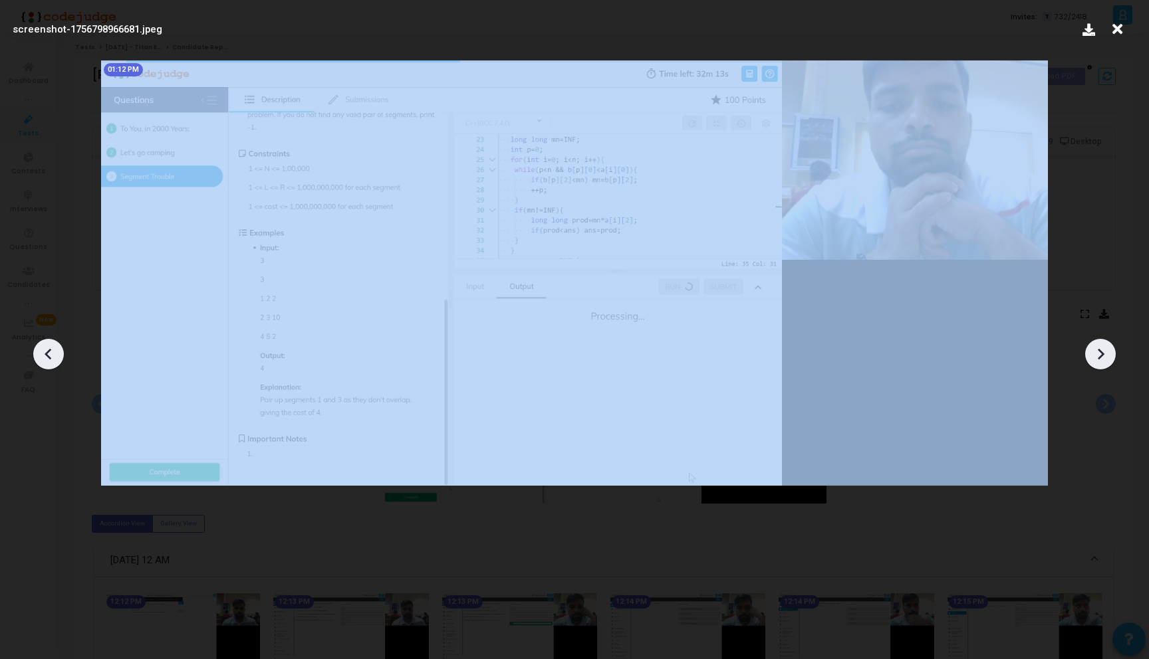
click at [1105, 356] on icon at bounding box center [1100, 354] width 20 height 20
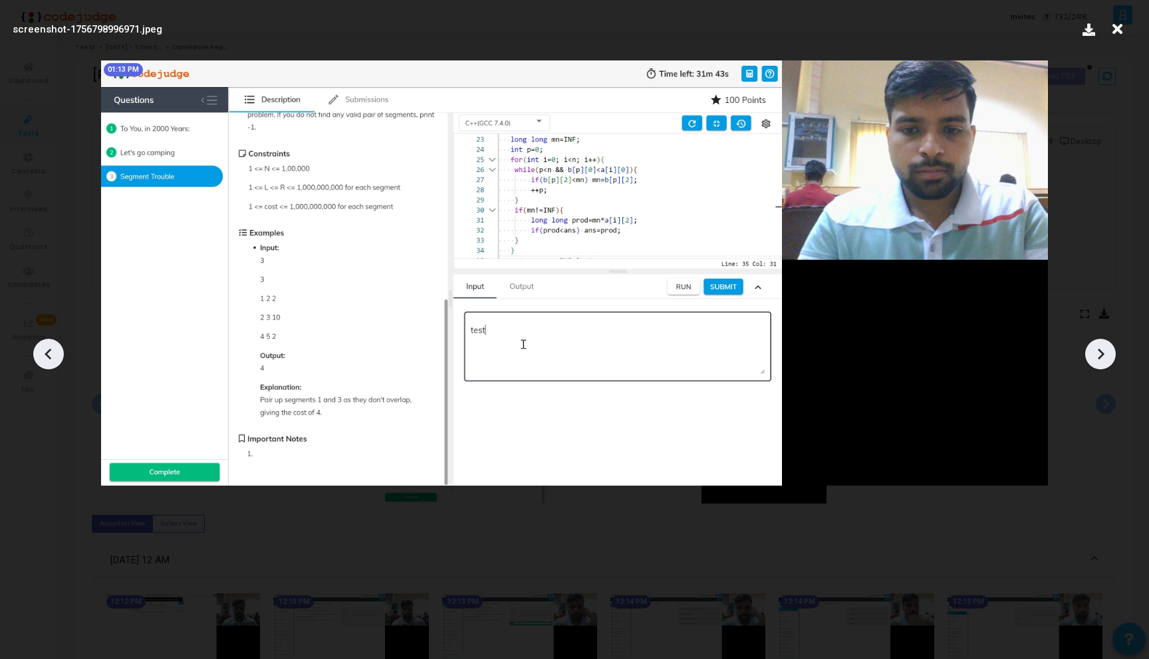
click at [1105, 356] on icon at bounding box center [1100, 354] width 20 height 20
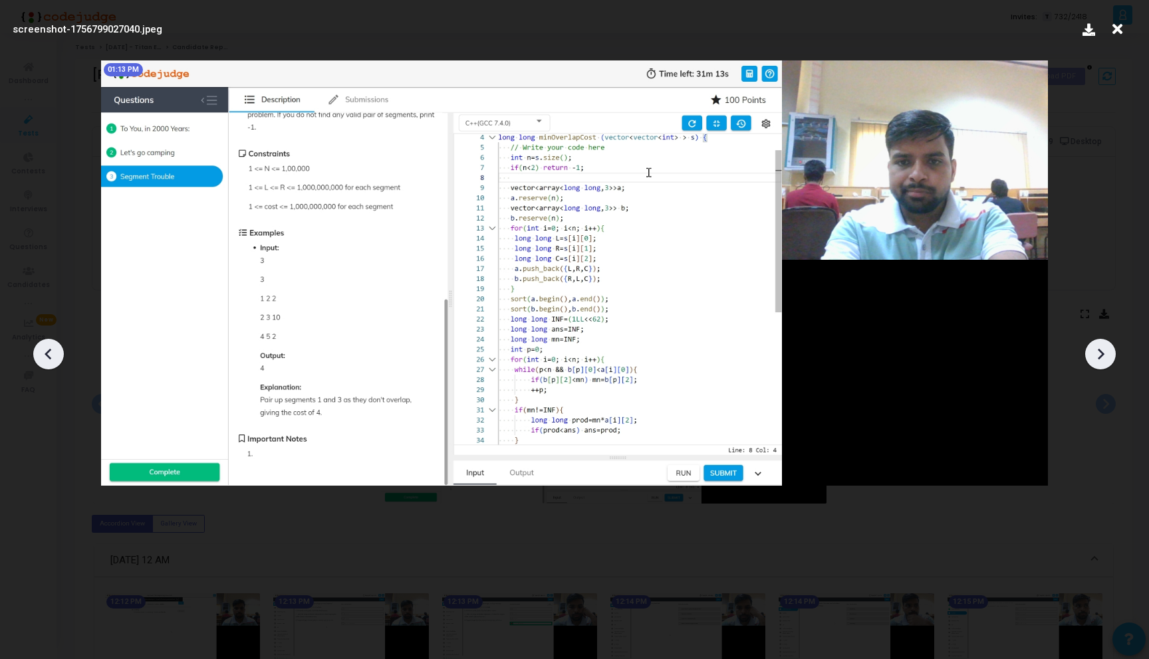
click at [65, 352] on div at bounding box center [574, 350] width 1149 height 620
click at [55, 352] on icon at bounding box center [49, 354] width 20 height 20
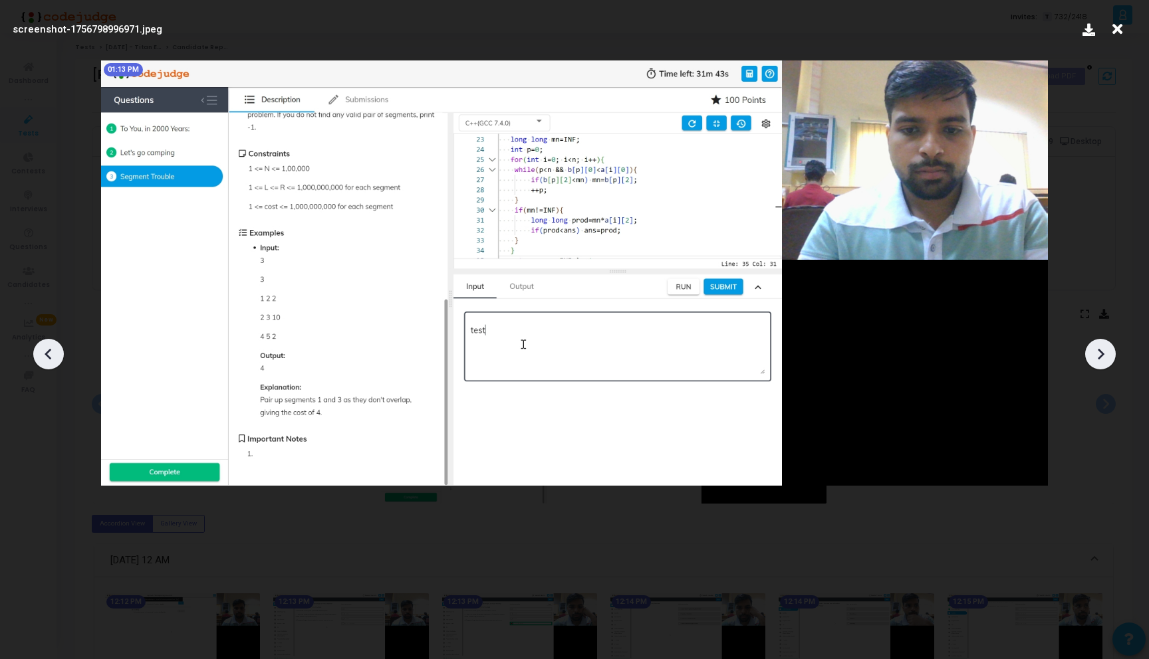
click at [1097, 358] on icon at bounding box center [1100, 354] width 7 height 11
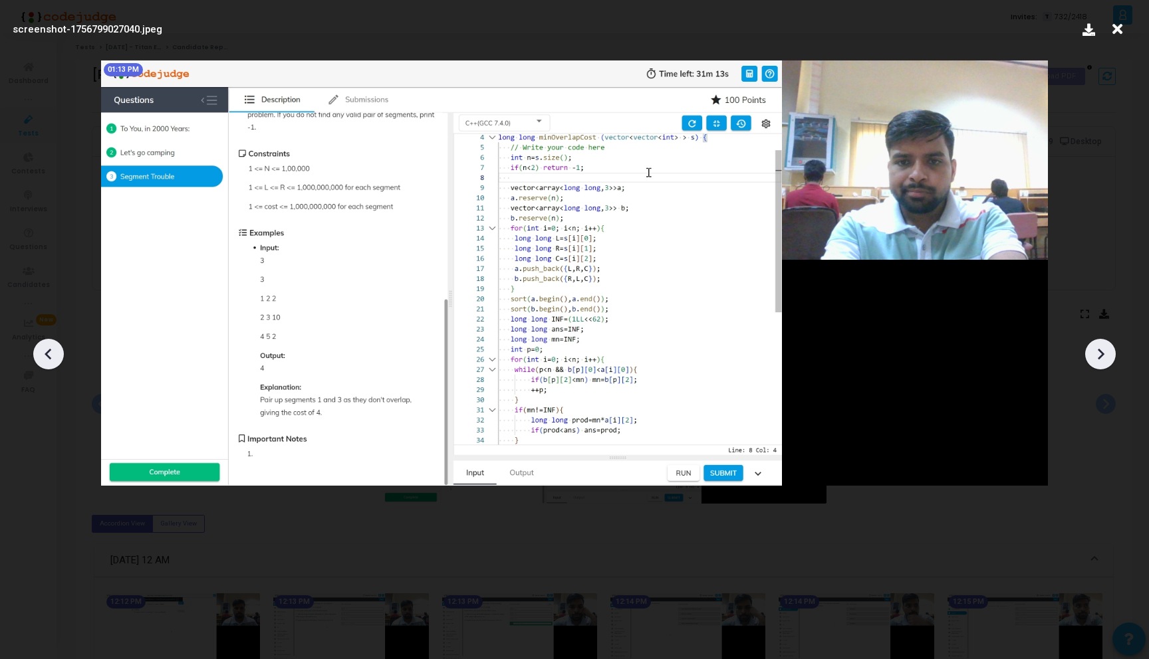
click at [1097, 358] on icon at bounding box center [1100, 354] width 7 height 11
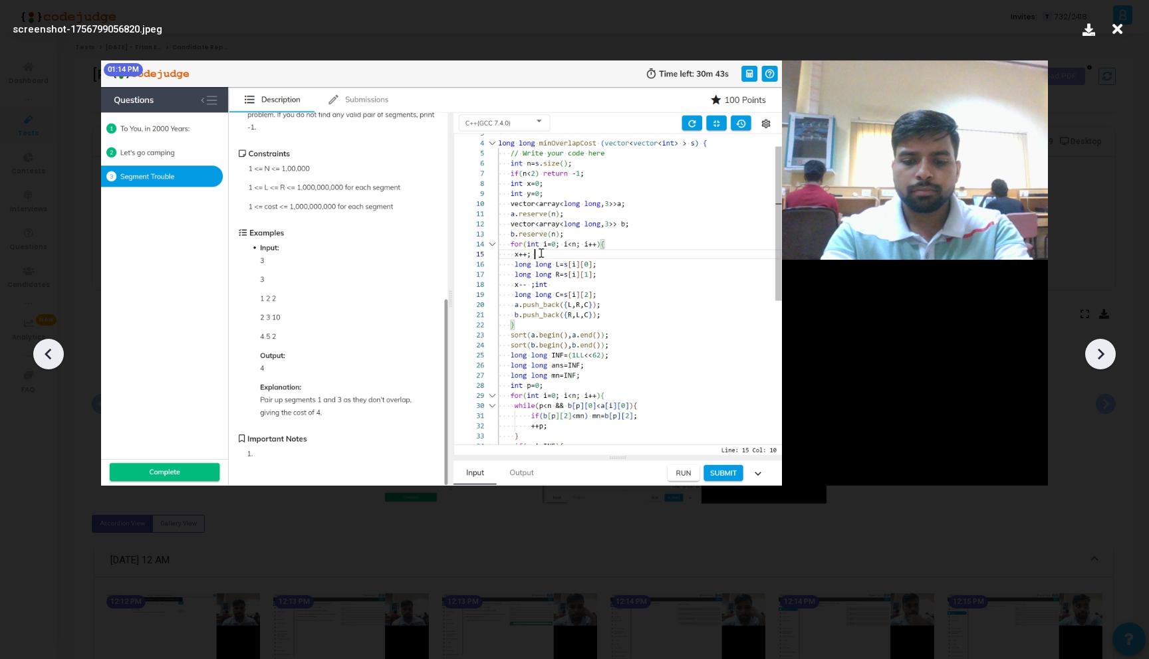
click at [1097, 358] on icon at bounding box center [1100, 354] width 7 height 11
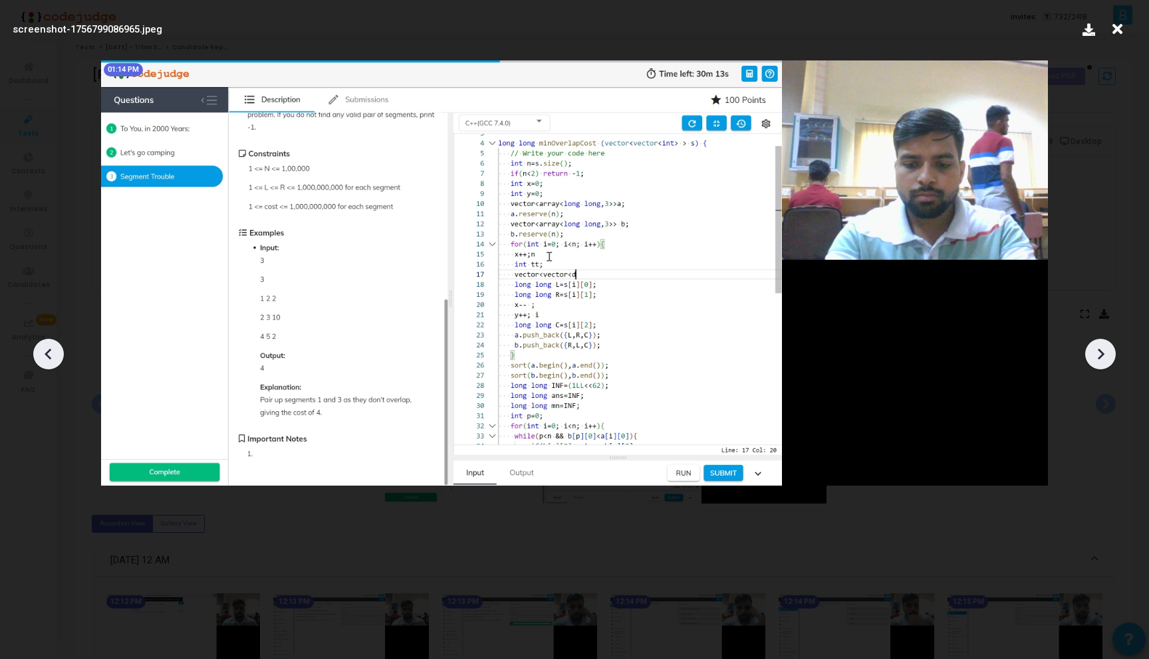
click at [1097, 358] on icon at bounding box center [1100, 354] width 7 height 11
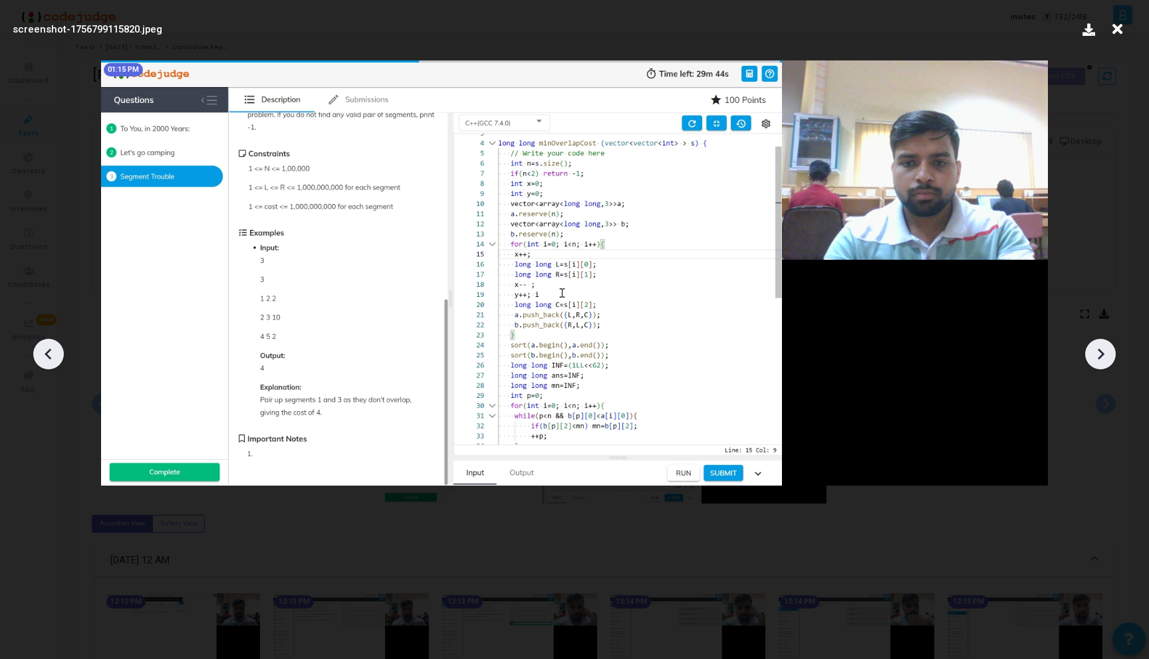
click at [1097, 358] on icon at bounding box center [1100, 354] width 7 height 11
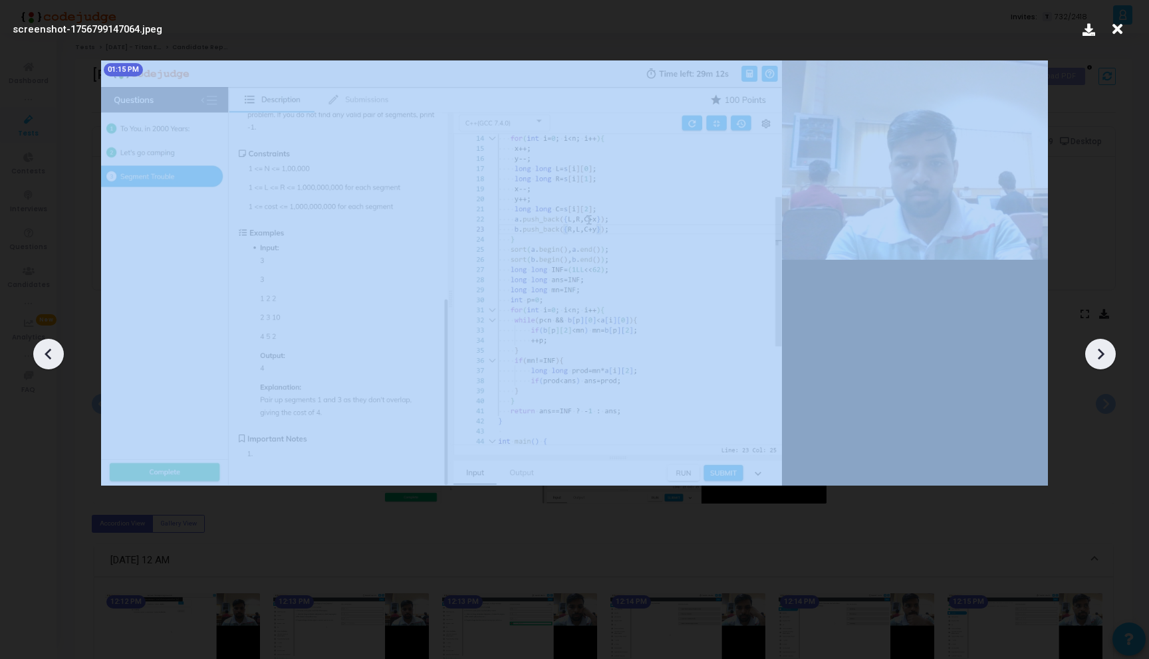
click at [1097, 358] on icon at bounding box center [1100, 354] width 7 height 11
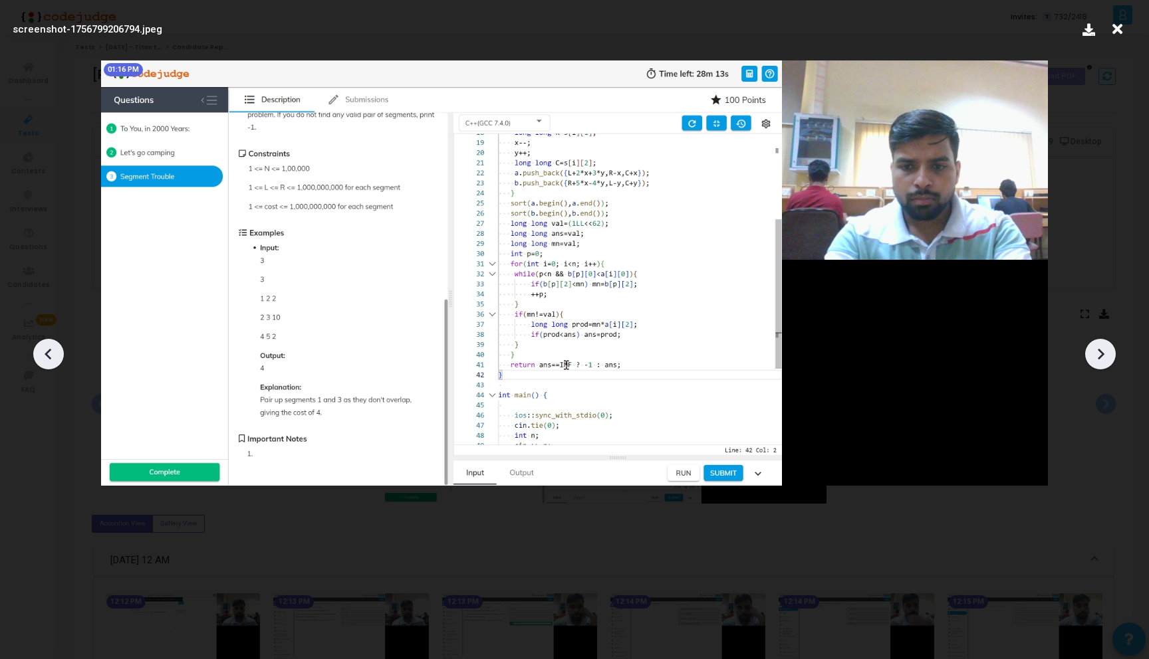
click at [1097, 358] on icon at bounding box center [1100, 354] width 7 height 11
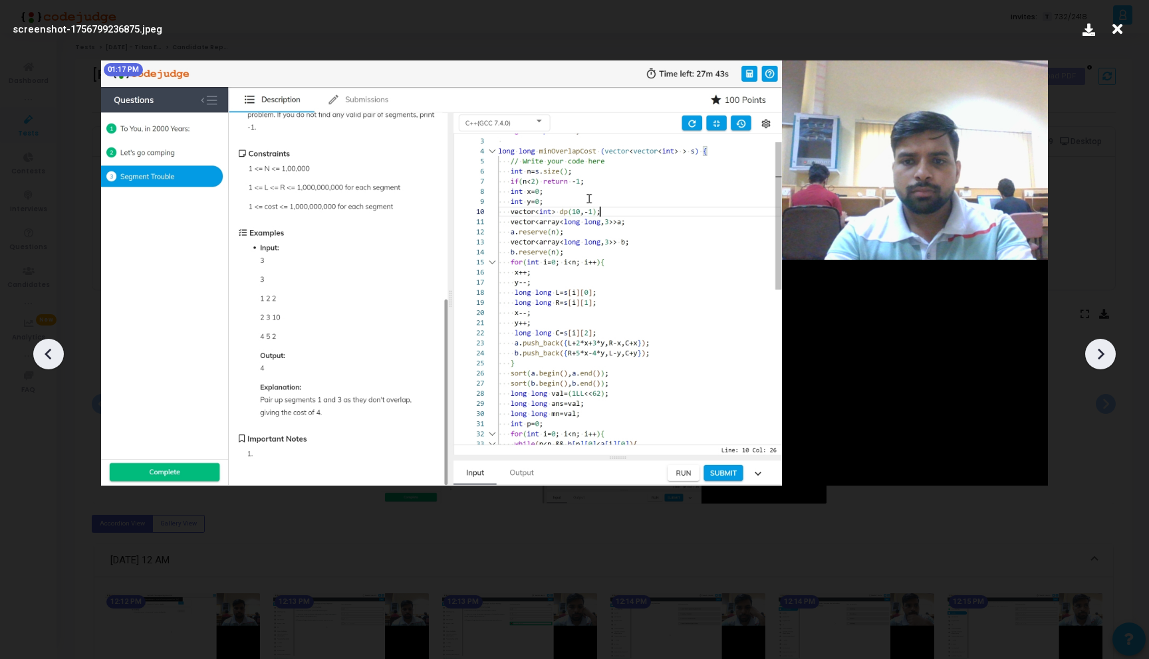
click at [1097, 358] on icon at bounding box center [1100, 354] width 7 height 11
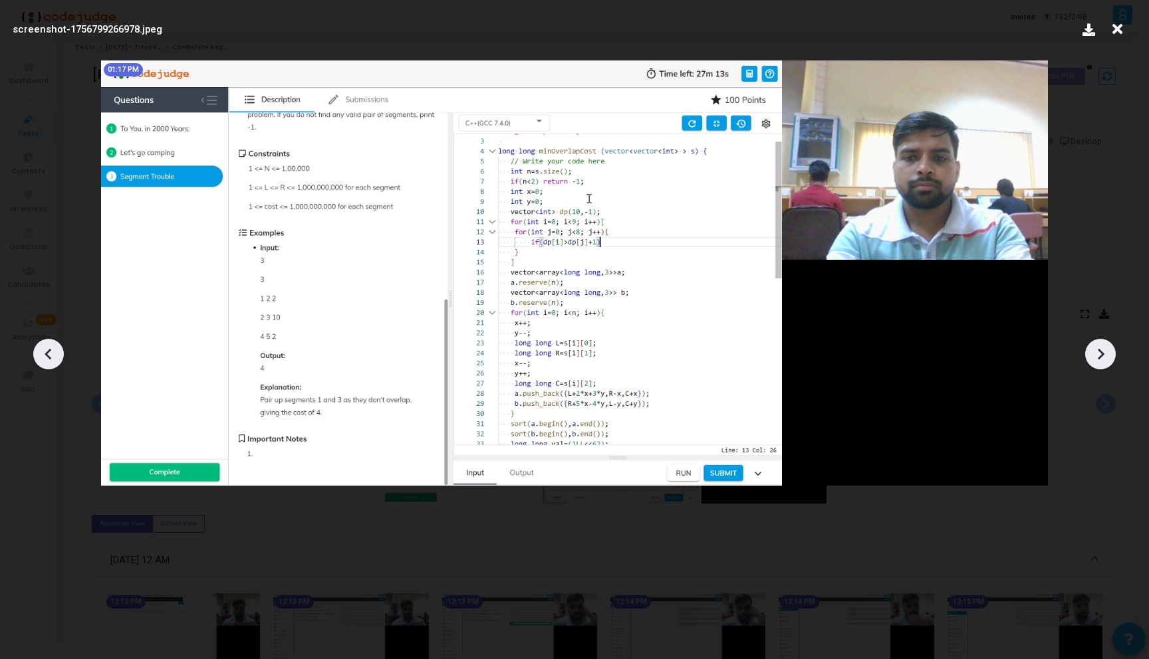
click at [1097, 358] on icon at bounding box center [1100, 354] width 7 height 11
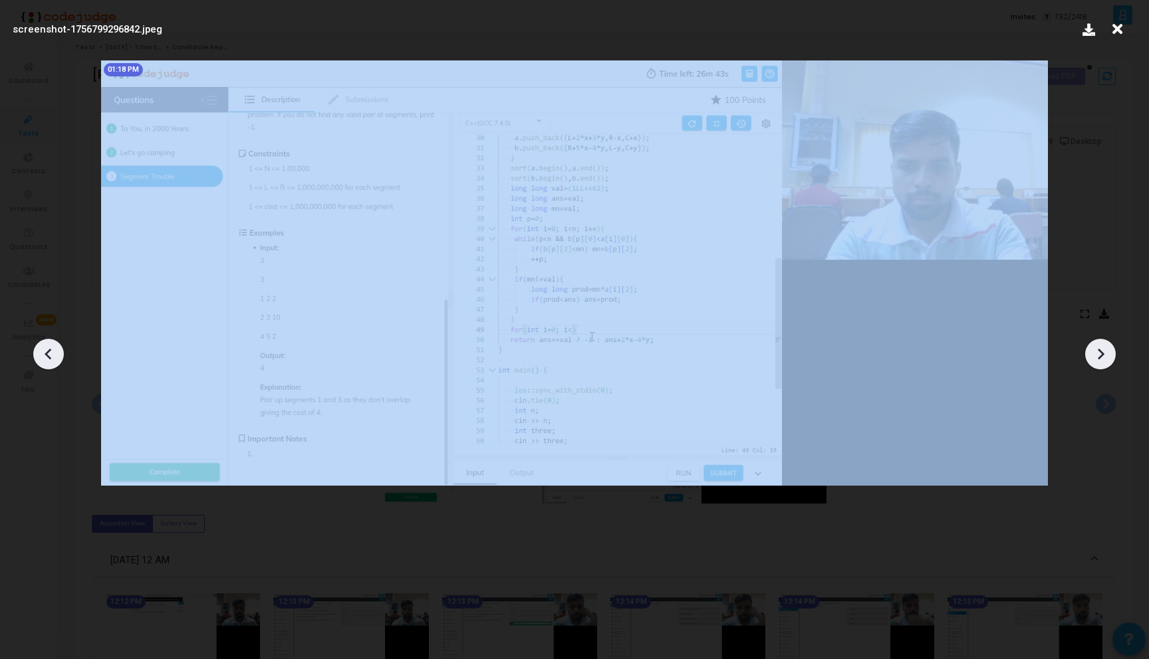
click at [1097, 358] on icon at bounding box center [1100, 354] width 7 height 11
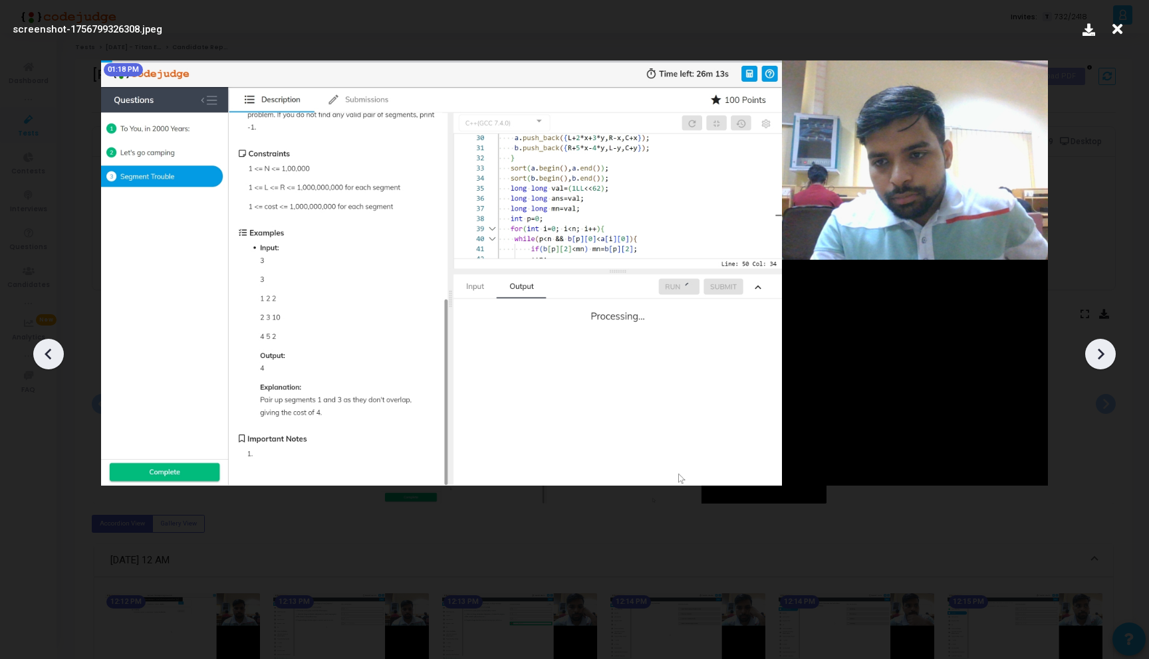
click at [1097, 358] on icon at bounding box center [1100, 354] width 7 height 11
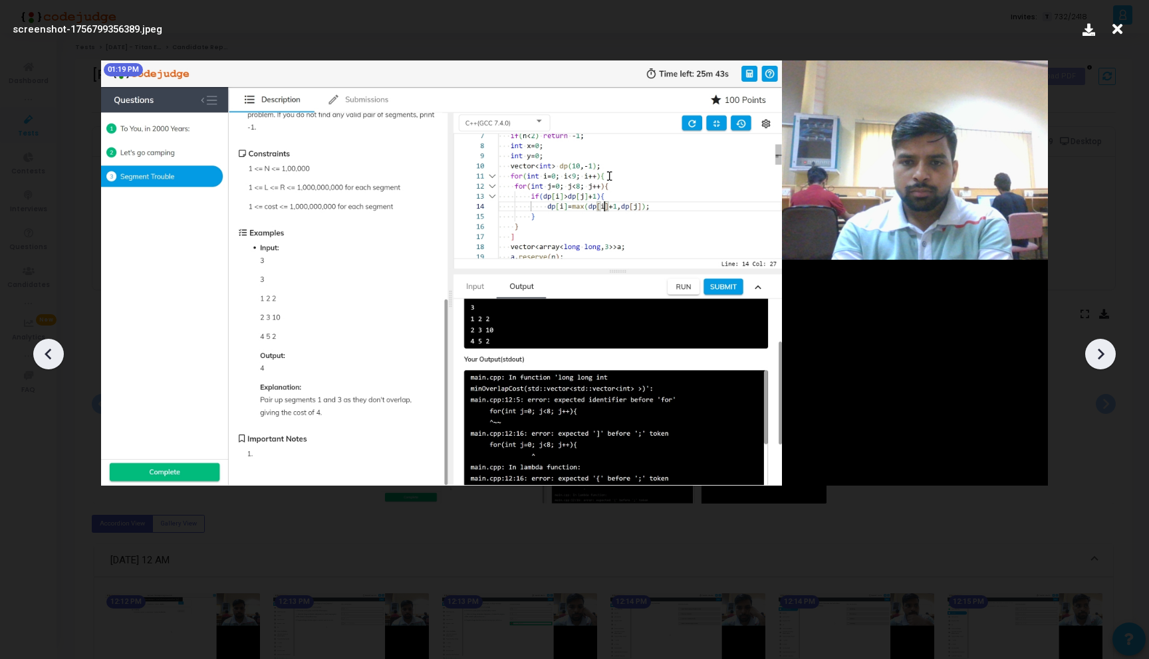
click at [1097, 358] on icon at bounding box center [1100, 354] width 7 height 11
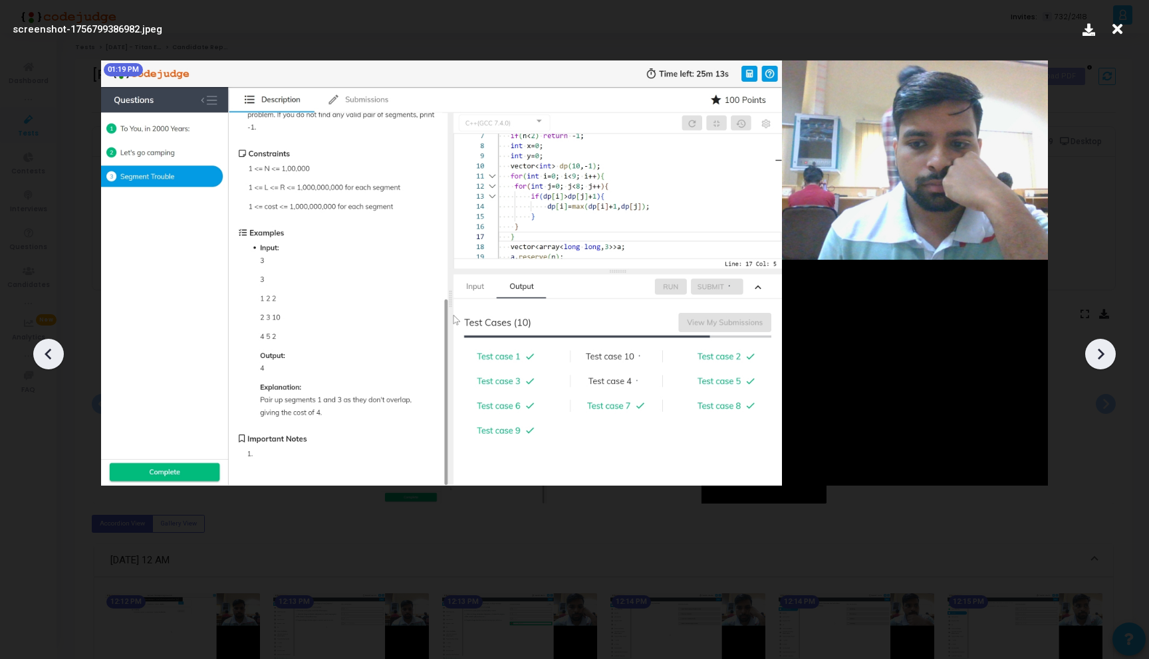
click at [1097, 358] on icon at bounding box center [1100, 354] width 7 height 11
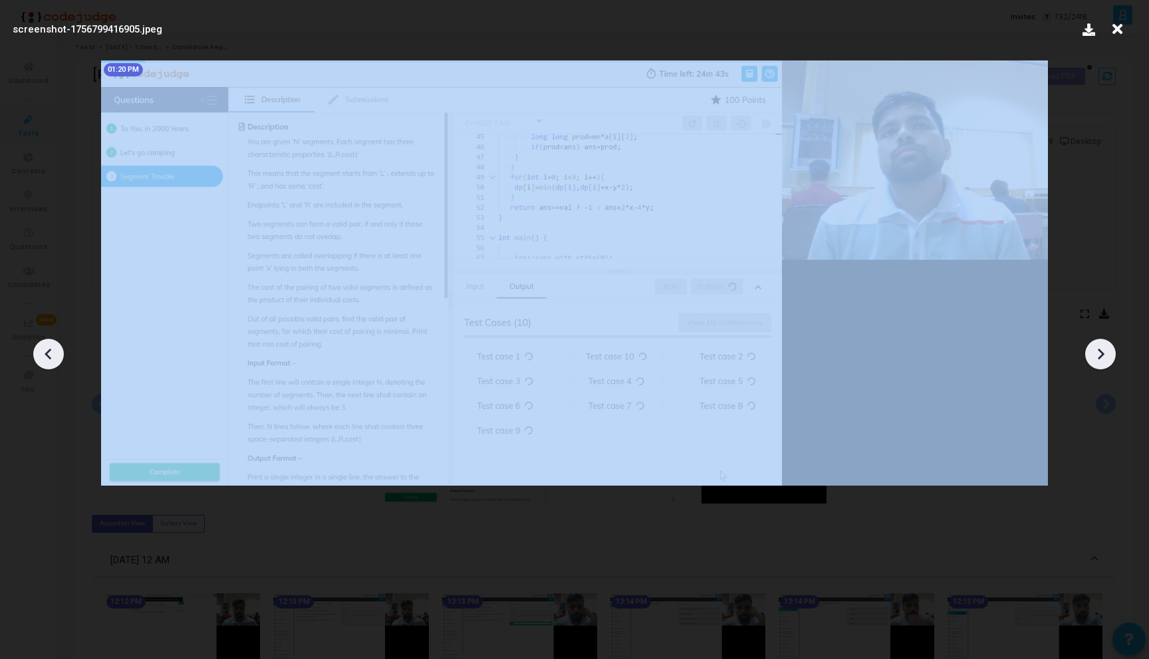
click at [1097, 358] on icon at bounding box center [1100, 354] width 7 height 11
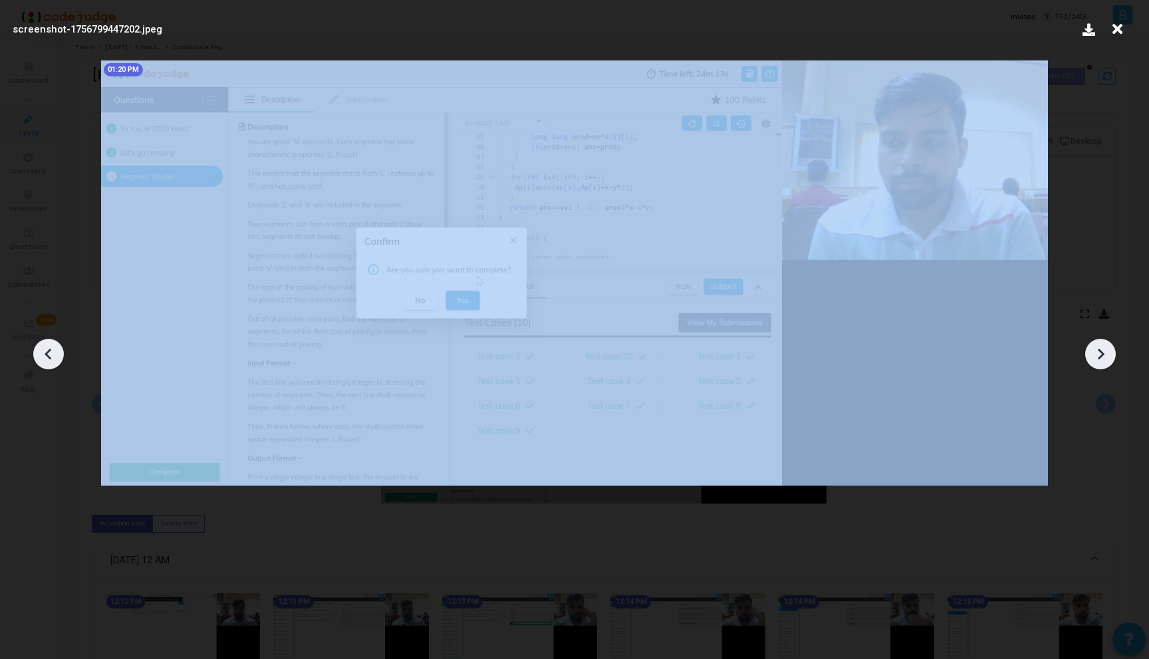
click at [1097, 358] on icon at bounding box center [1100, 354] width 7 height 11
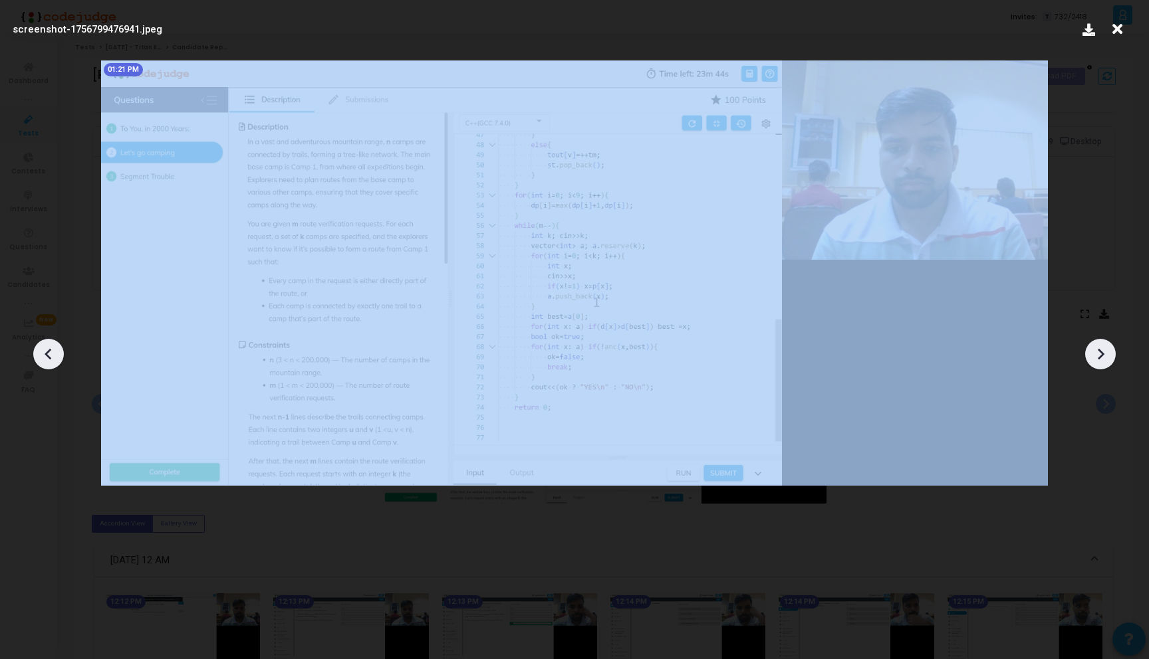
click at [1097, 358] on icon at bounding box center [1100, 354] width 7 height 11
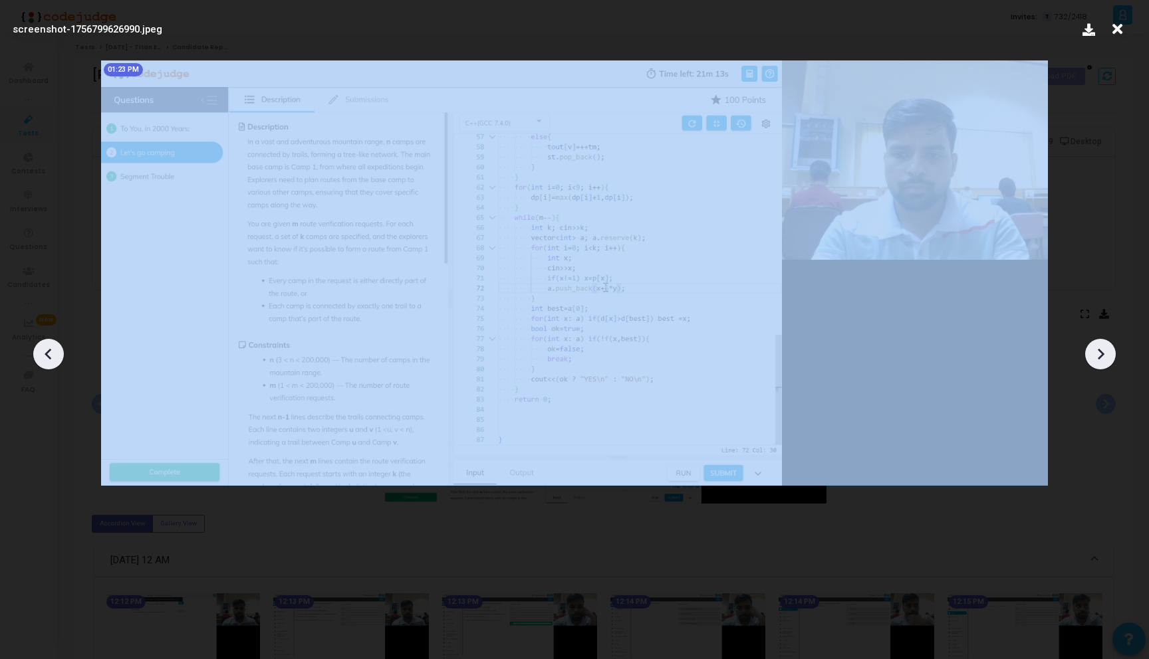
click at [1097, 358] on icon at bounding box center [1100, 354] width 7 height 11
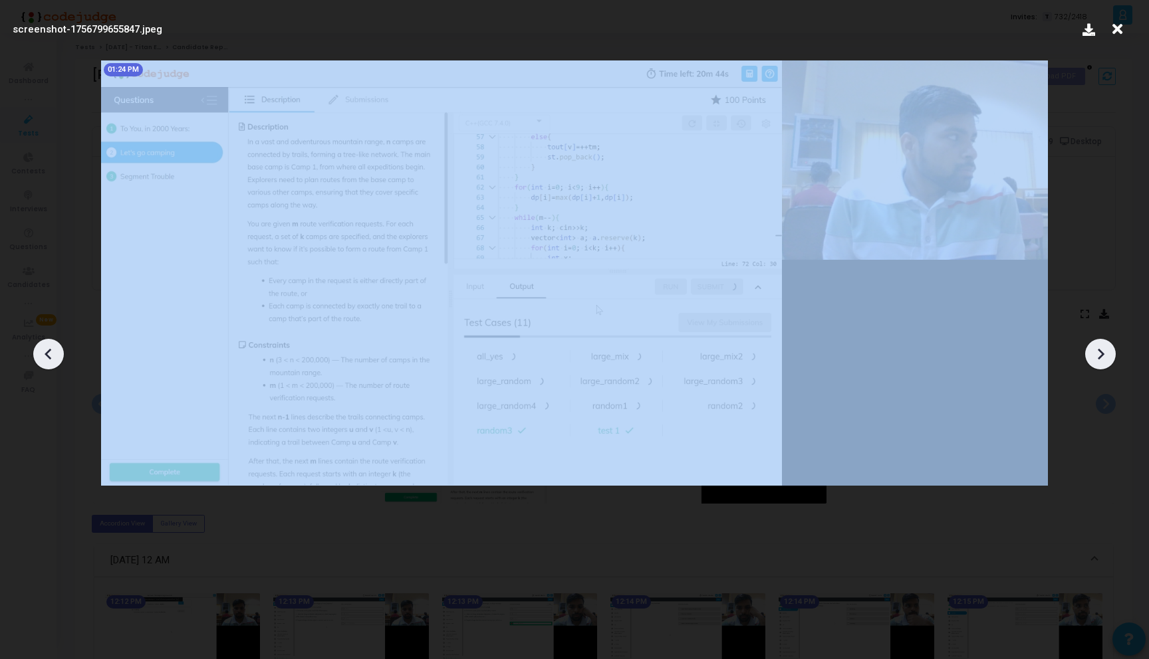
click at [1097, 358] on icon at bounding box center [1100, 354] width 7 height 11
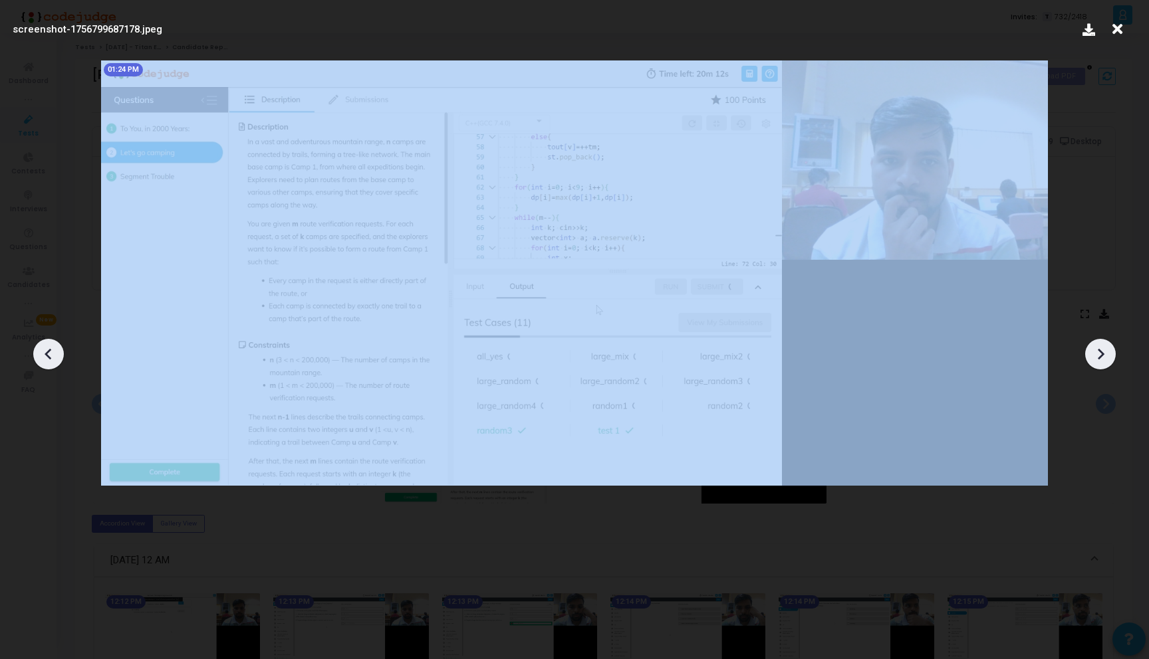
click at [1097, 358] on icon at bounding box center [1100, 354] width 7 height 11
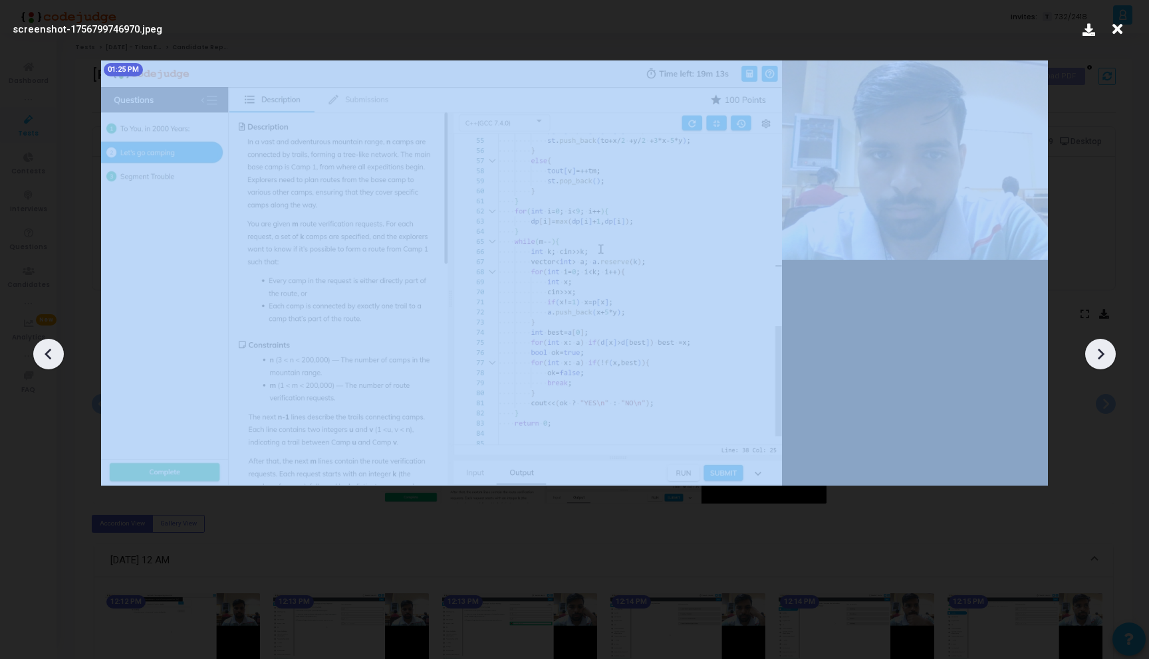
click at [1097, 358] on icon at bounding box center [1100, 354] width 7 height 11
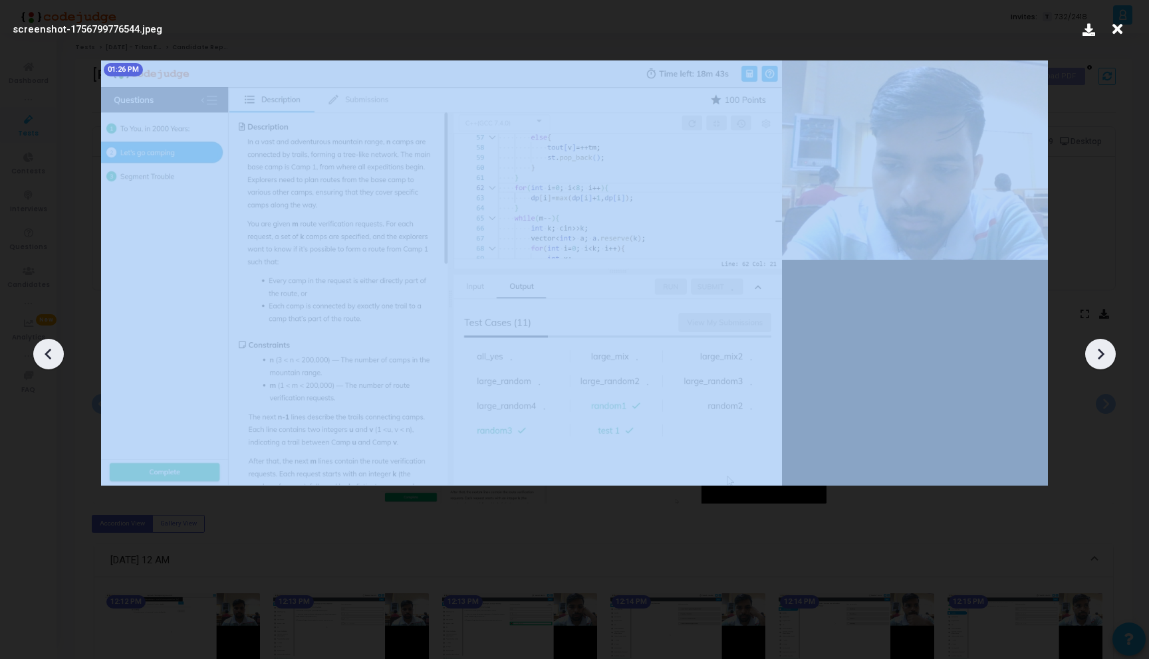
click at [1097, 358] on icon at bounding box center [1100, 354] width 7 height 11
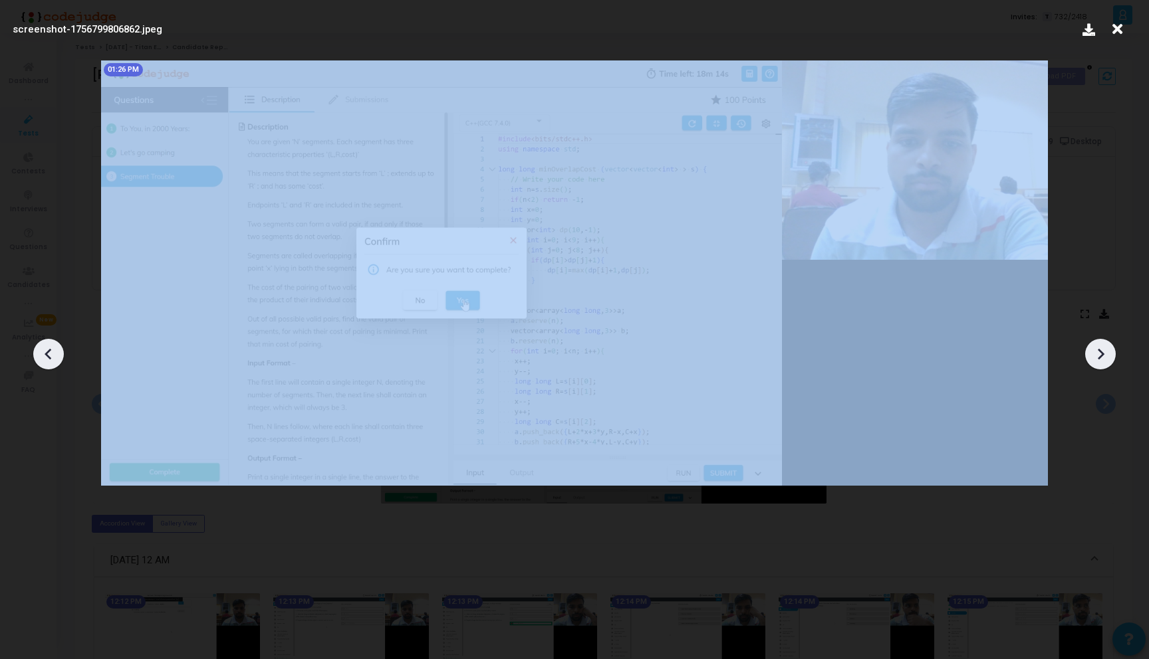
click at [1097, 358] on icon at bounding box center [1100, 354] width 7 height 11
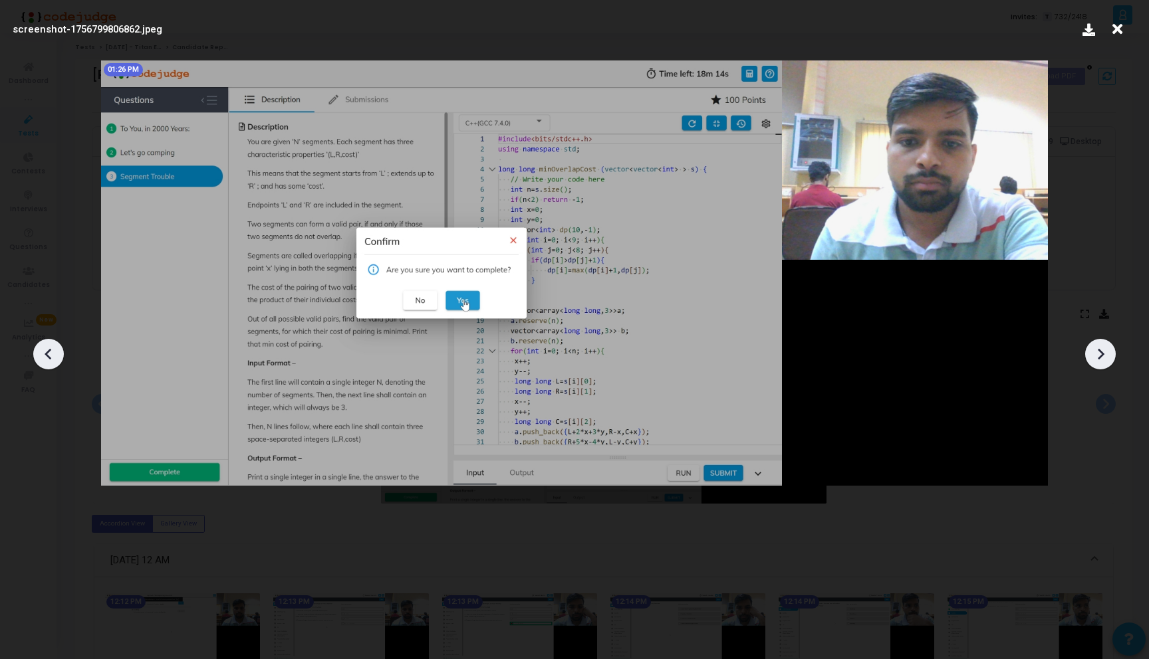
click at [1097, 358] on icon at bounding box center [1100, 354] width 7 height 11
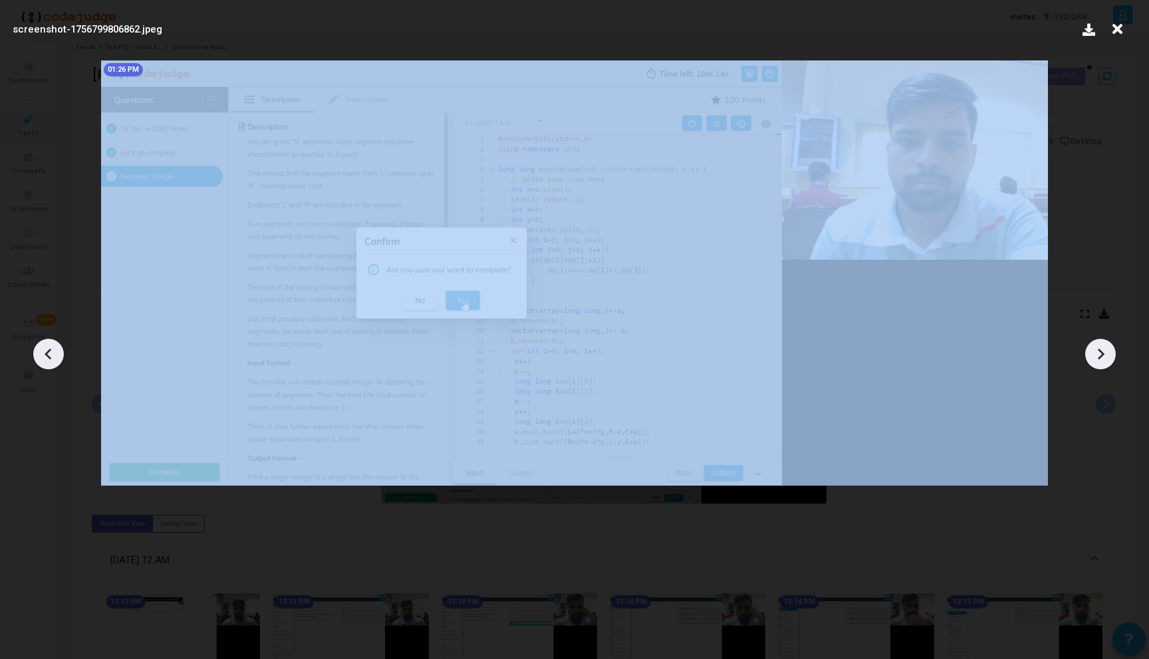
click at [1097, 358] on icon at bounding box center [1100, 354] width 7 height 11
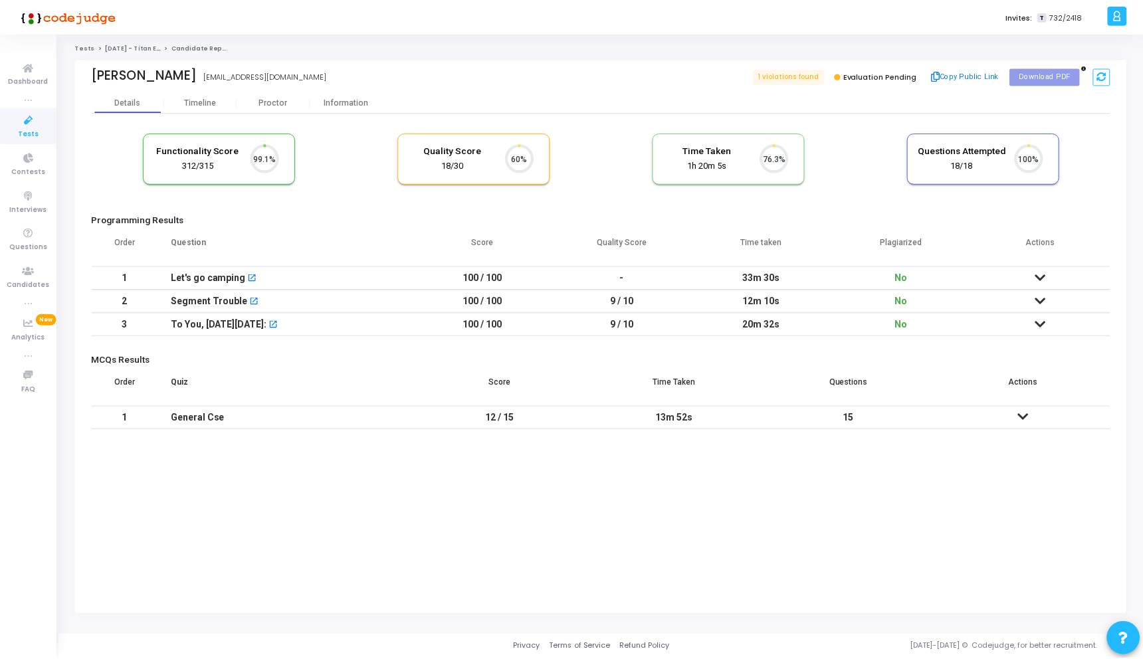
scroll to position [28, 34]
click at [269, 97] on div "Proctor" at bounding box center [274, 102] width 73 height 20
click at [285, 98] on div "Proctor" at bounding box center [274, 103] width 73 height 10
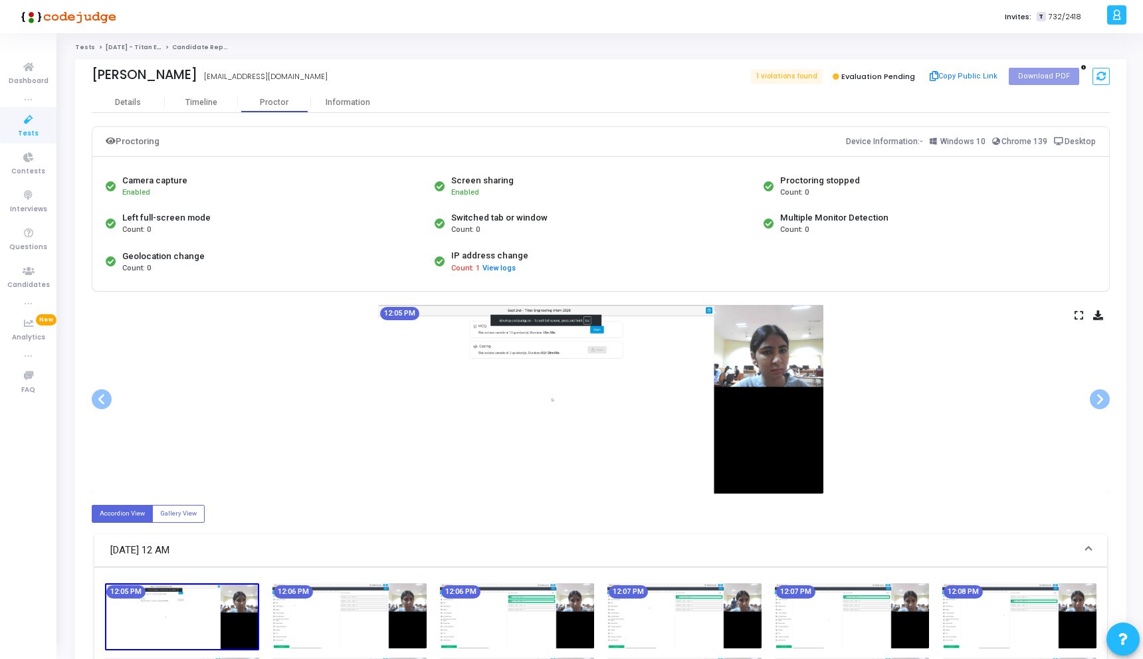
click at [518, 350] on img at bounding box center [600, 399] width 445 height 189
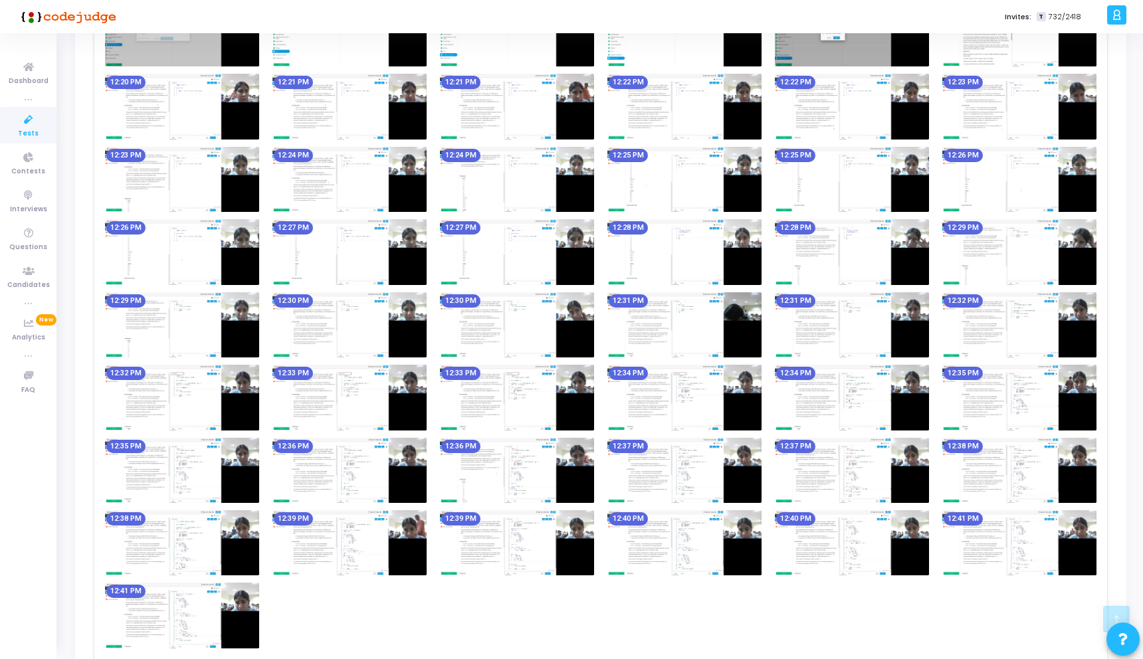
scroll to position [877, 0]
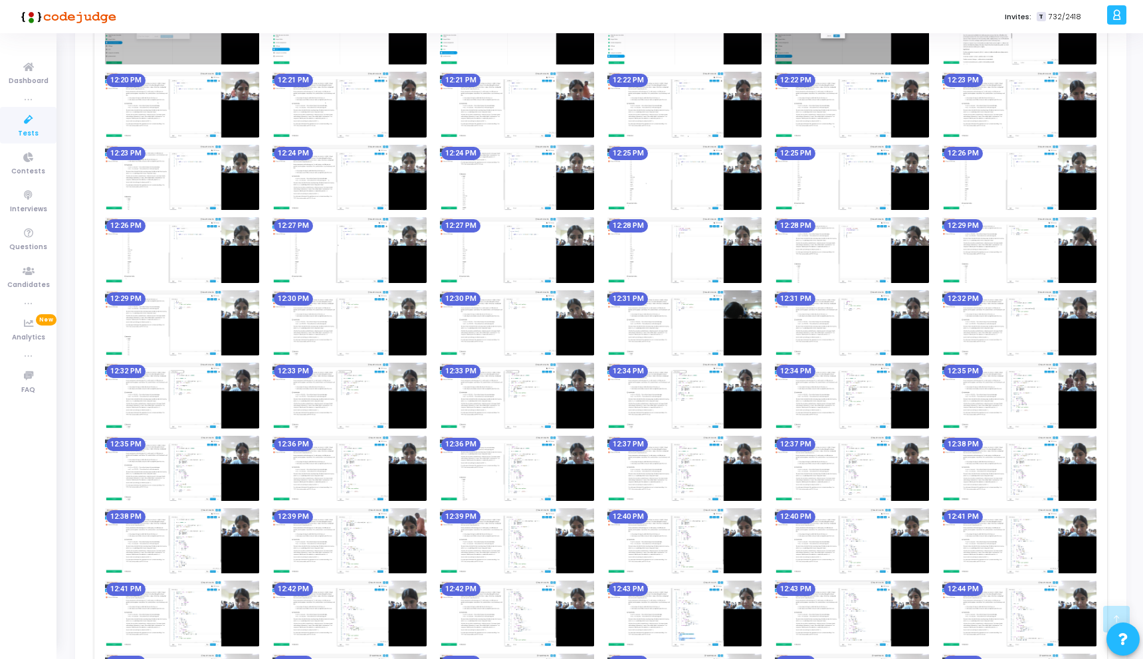
click at [887, 334] on img at bounding box center [852, 322] width 154 height 65
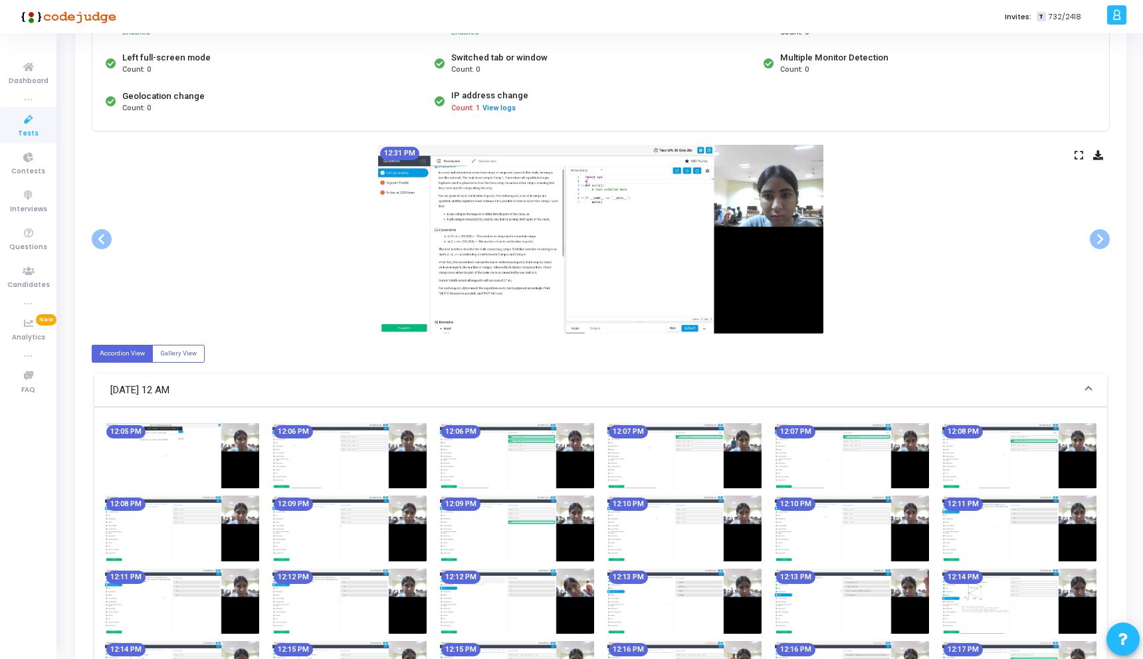
scroll to position [0, 0]
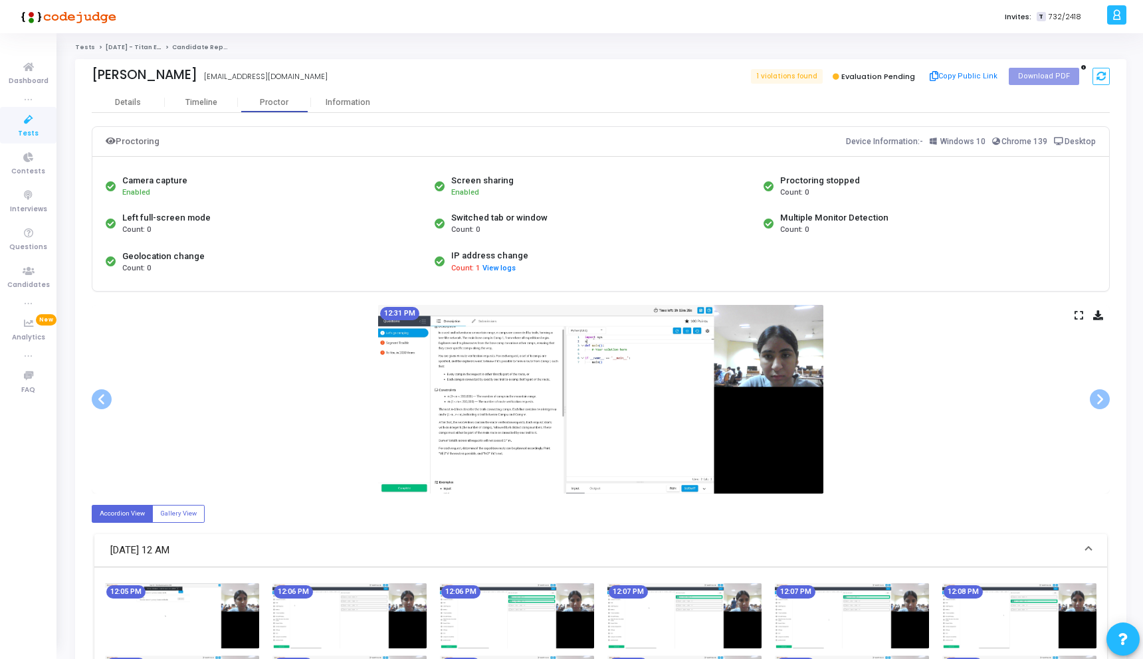
click at [1074, 312] on div "12:31 PM" at bounding box center [601, 399] width 1018 height 189
click at [1078, 312] on icon at bounding box center [1079, 315] width 9 height 7
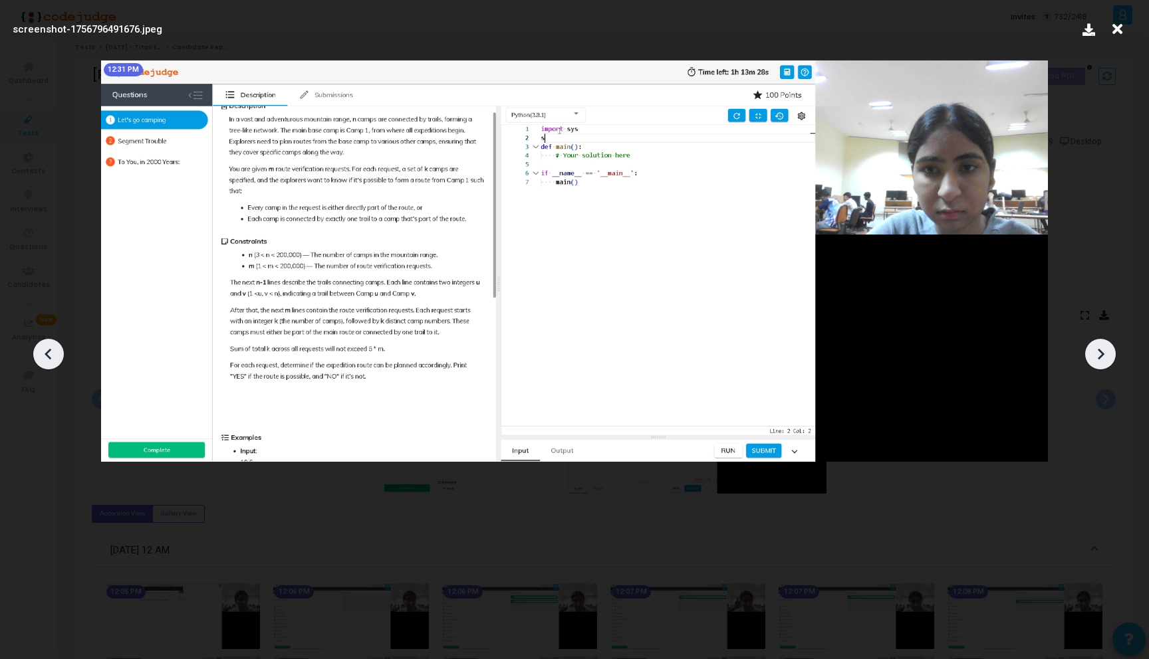
click at [1103, 348] on icon at bounding box center [1100, 354] width 20 height 20
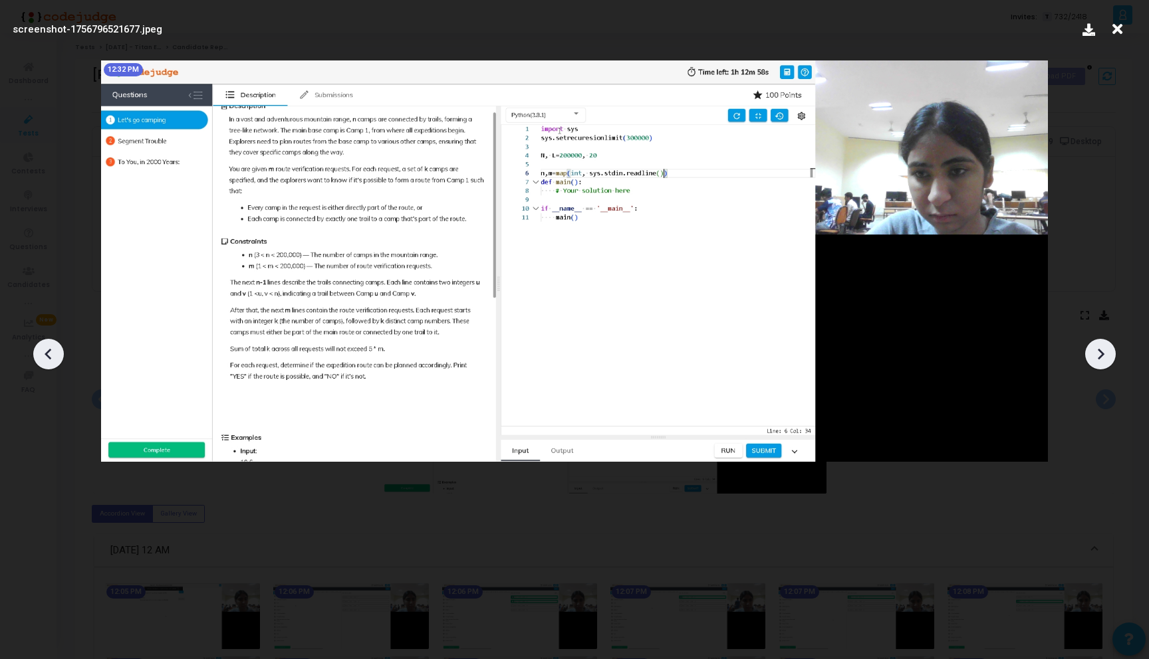
click at [1103, 348] on icon at bounding box center [1100, 354] width 20 height 20
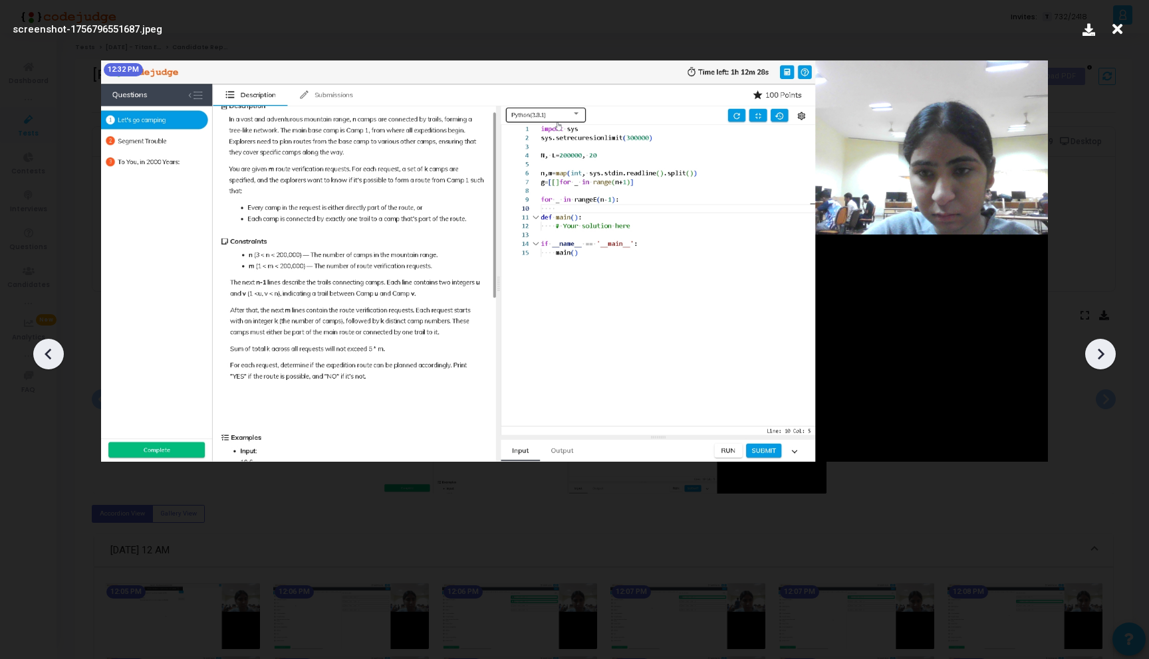
click at [1103, 348] on icon at bounding box center [1100, 354] width 20 height 20
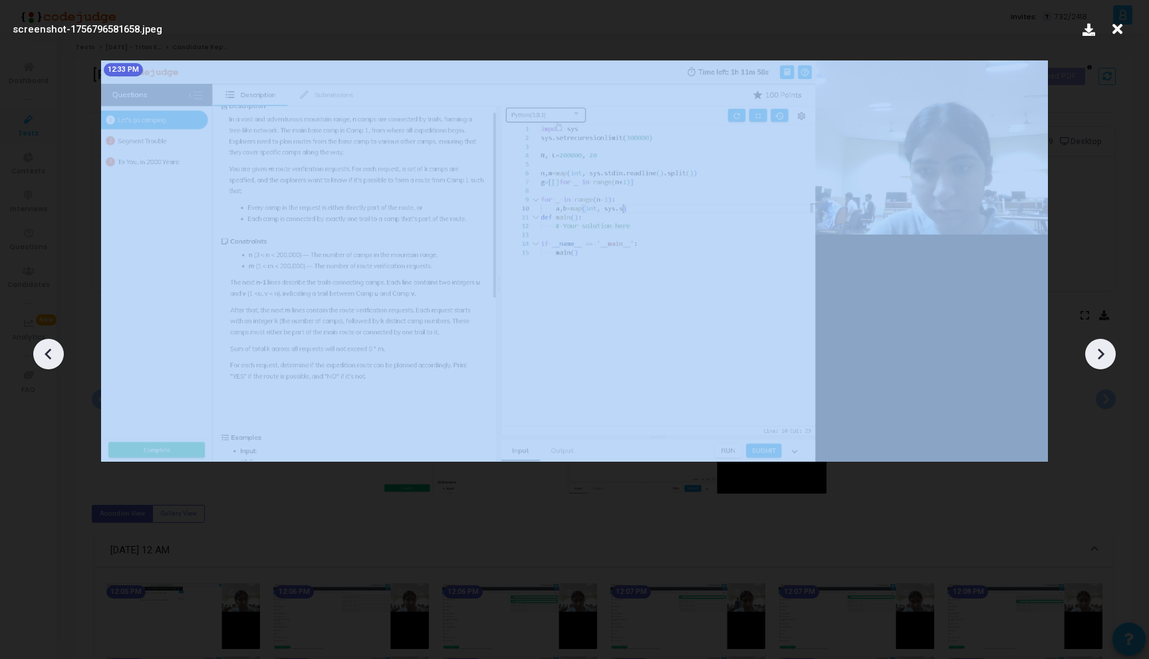
click at [1103, 348] on icon at bounding box center [1100, 354] width 20 height 20
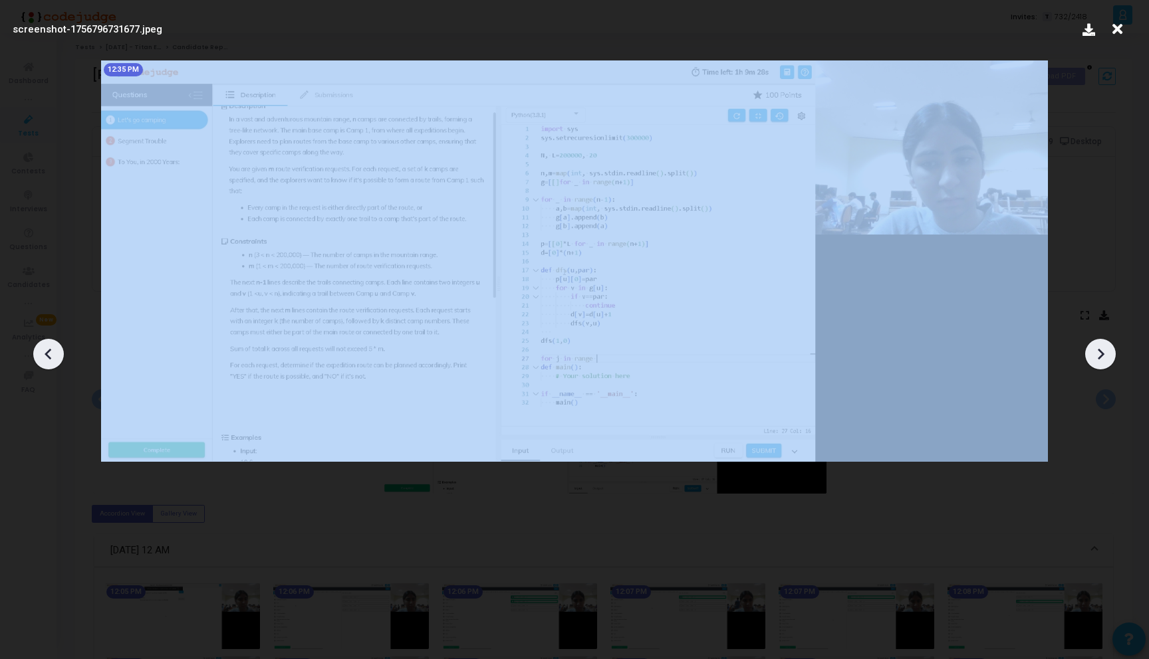
click at [1103, 348] on icon at bounding box center [1100, 354] width 20 height 20
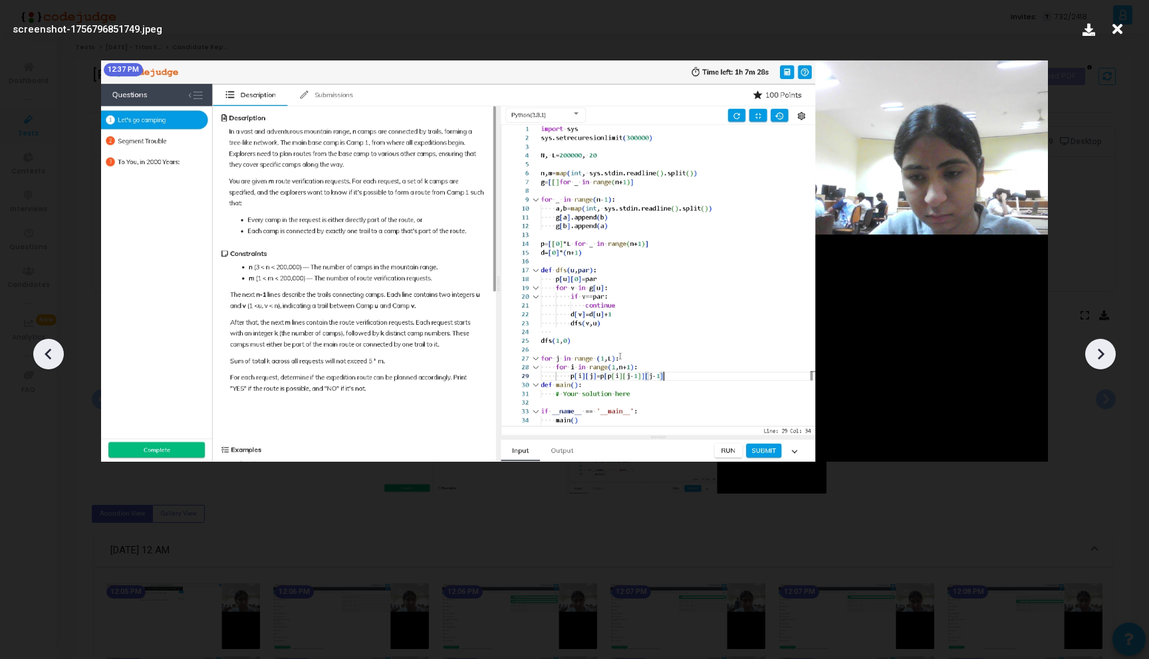
click at [1103, 348] on icon at bounding box center [1100, 354] width 20 height 20
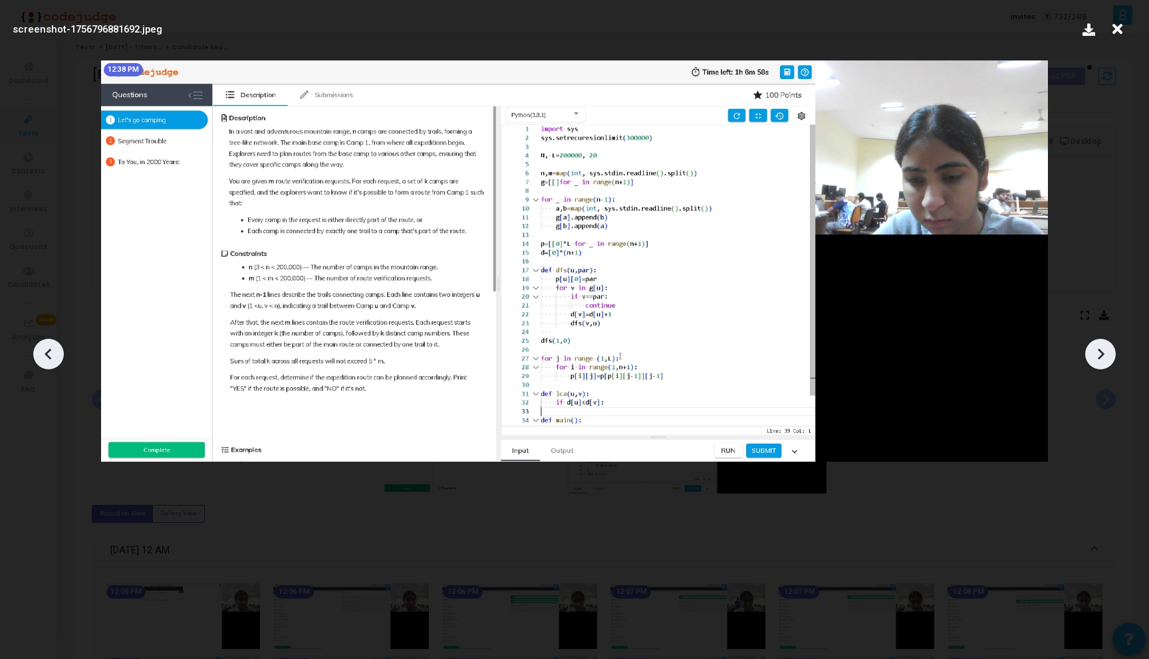
click at [1103, 348] on icon at bounding box center [1100, 354] width 20 height 20
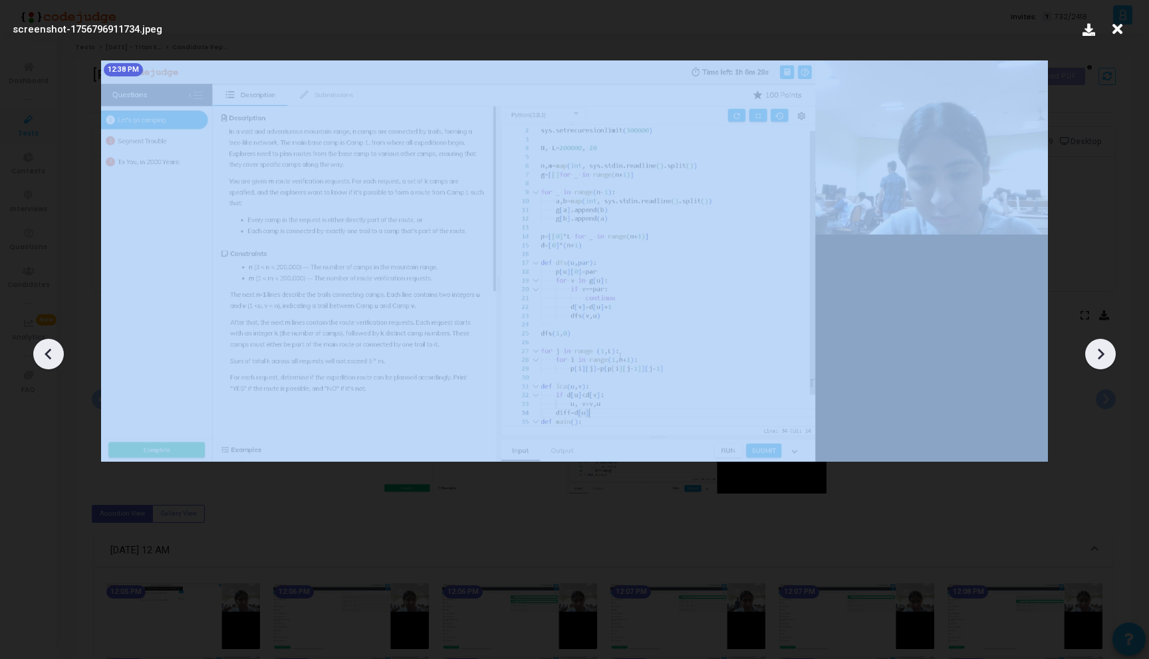
click at [1103, 348] on icon at bounding box center [1100, 354] width 20 height 20
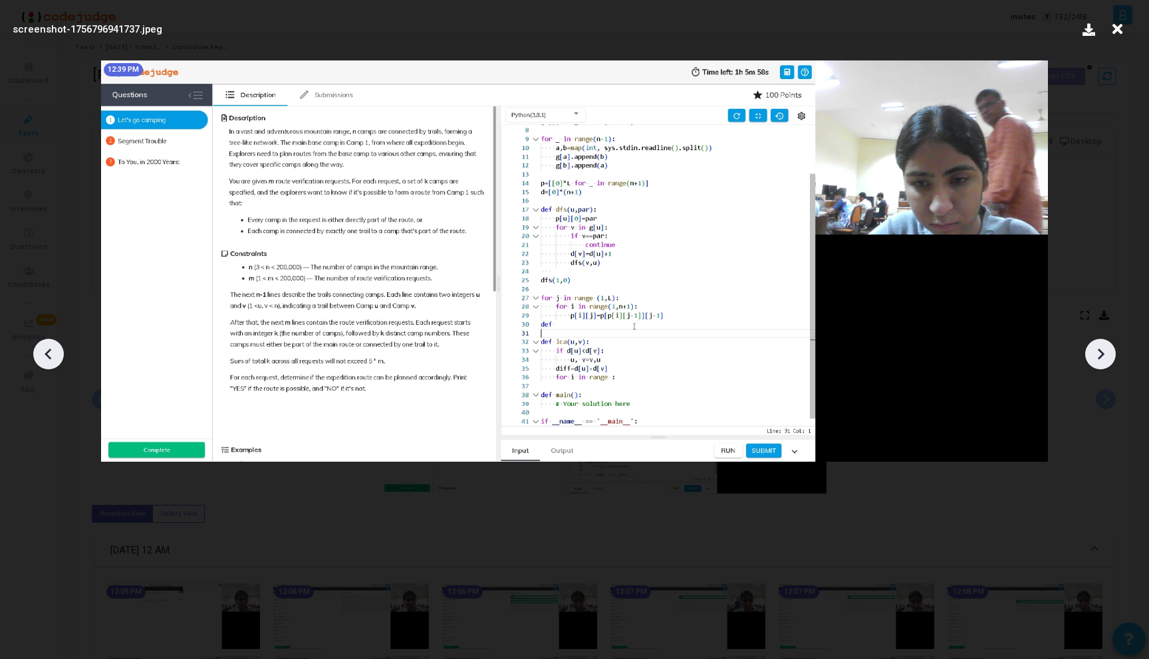
click at [1100, 357] on icon at bounding box center [1100, 354] width 7 height 11
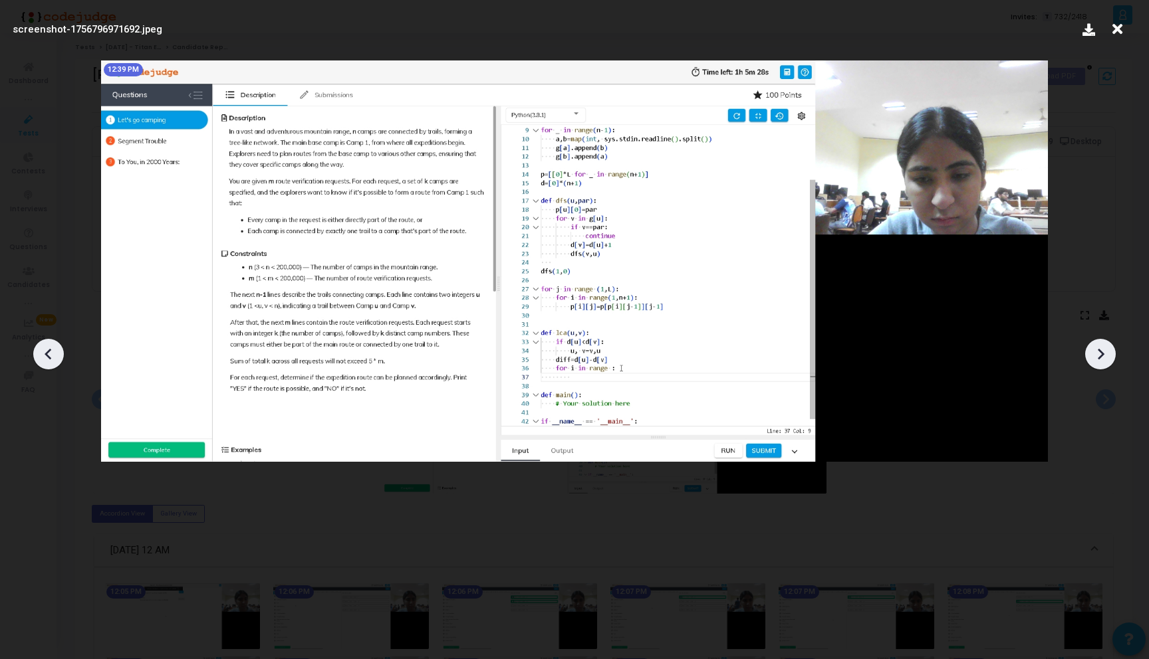
click at [1100, 357] on icon at bounding box center [1100, 354] width 7 height 11
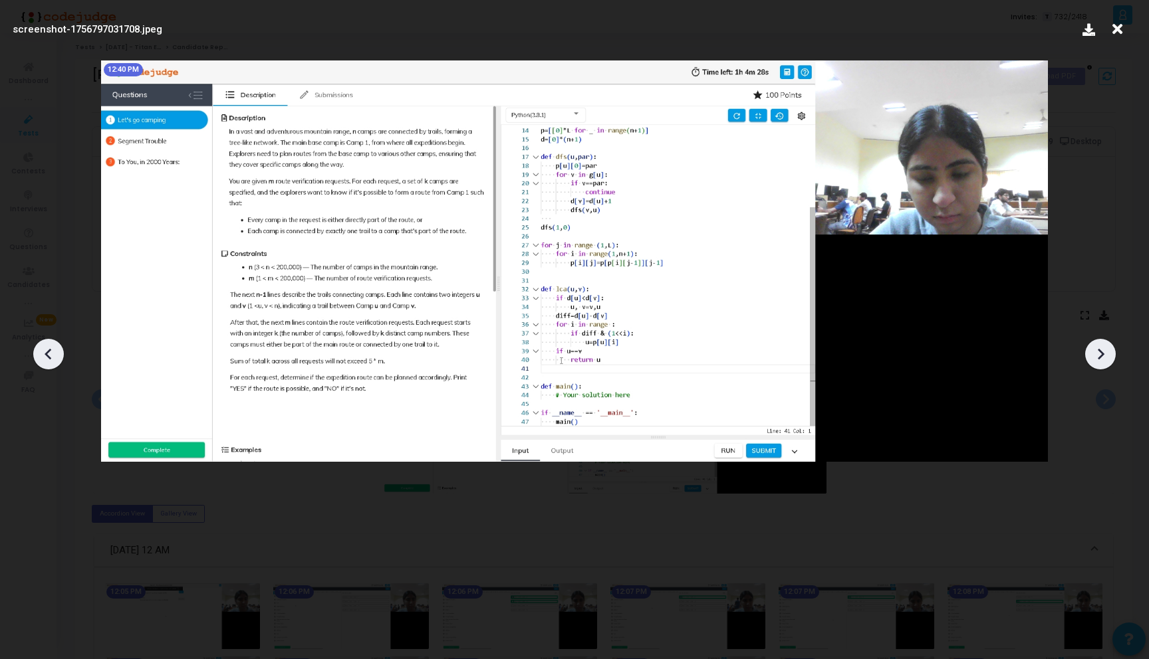
click at [1100, 357] on icon at bounding box center [1100, 354] width 7 height 11
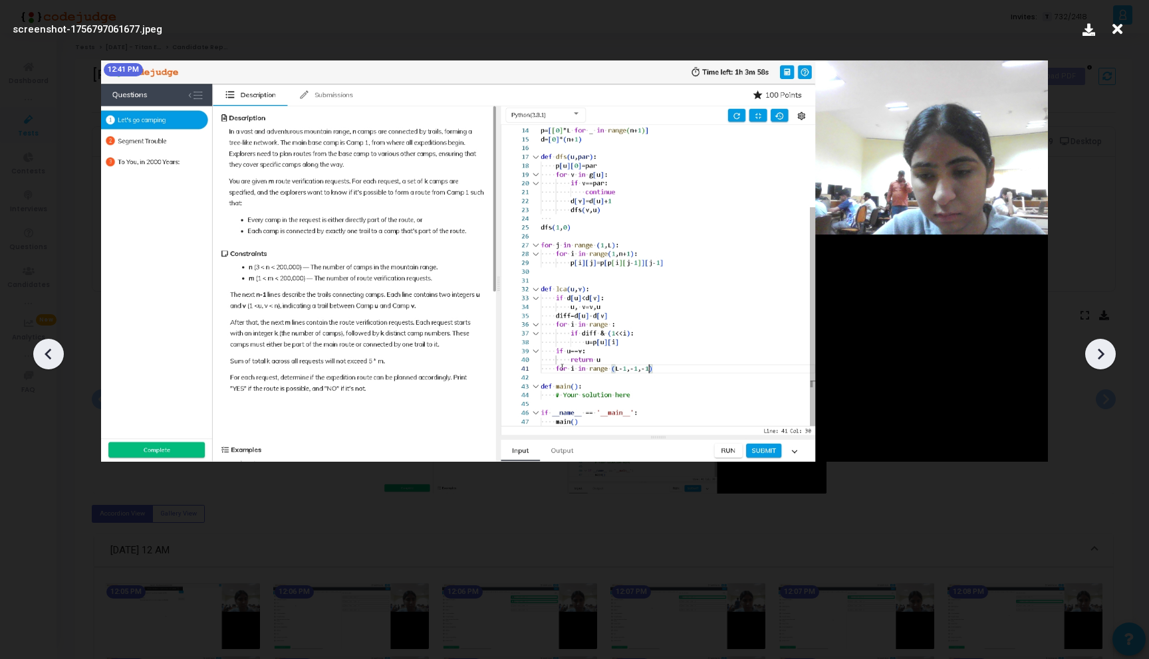
click at [1100, 357] on icon at bounding box center [1100, 354] width 7 height 11
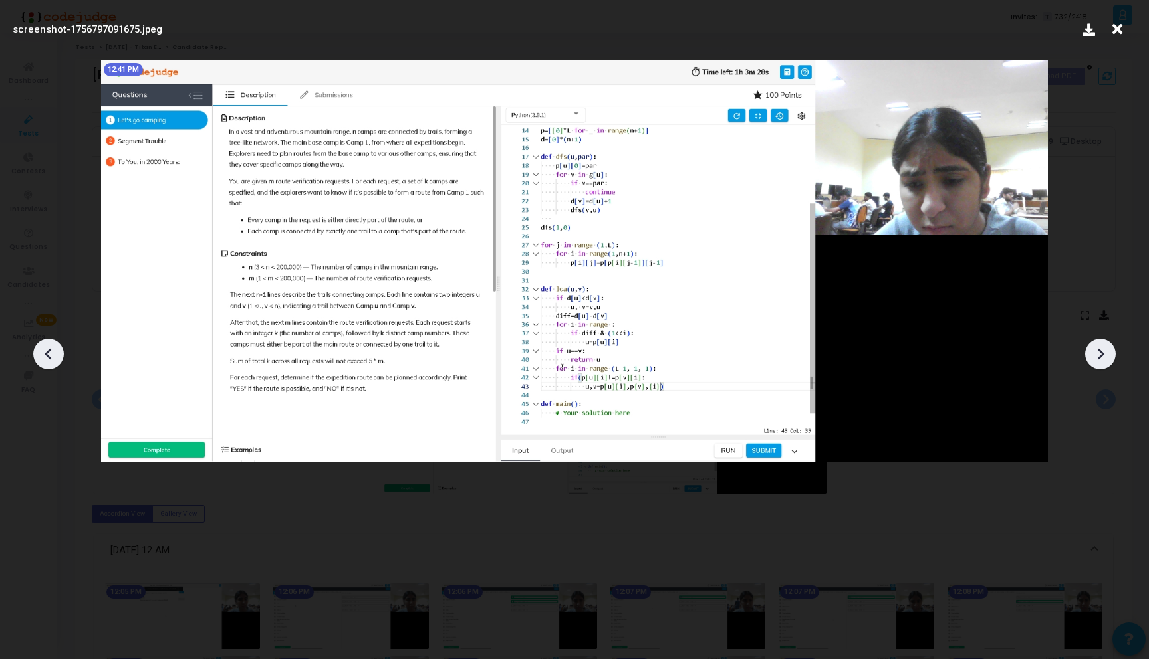
click at [1100, 357] on icon at bounding box center [1100, 354] width 7 height 11
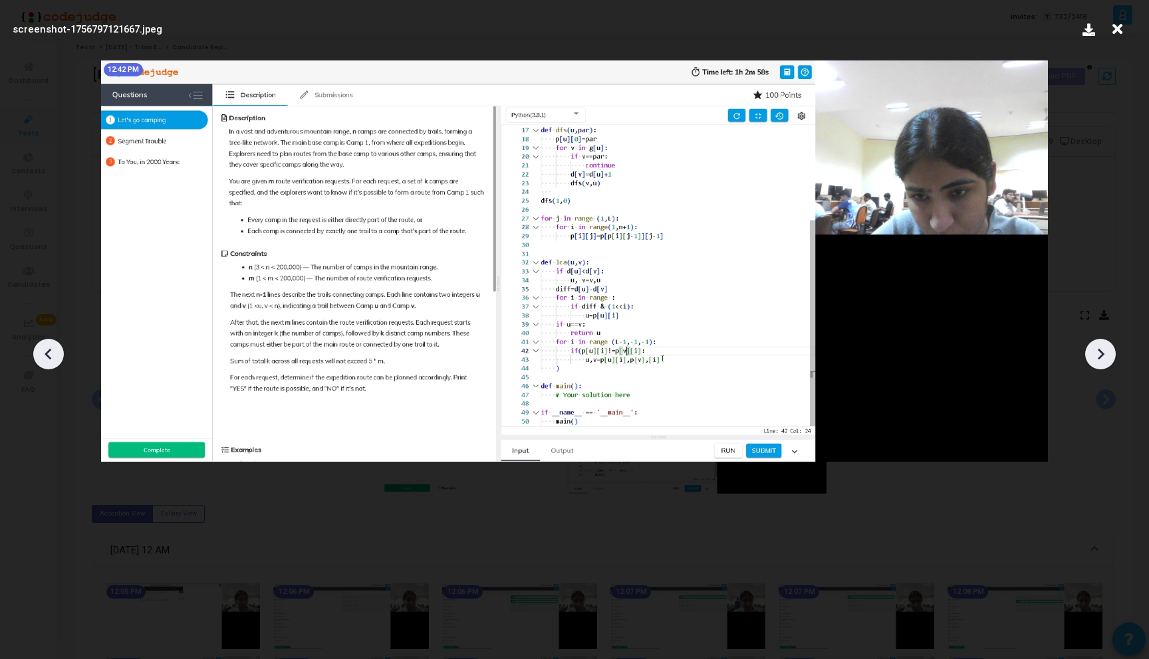
click at [1100, 357] on icon at bounding box center [1100, 354] width 7 height 11
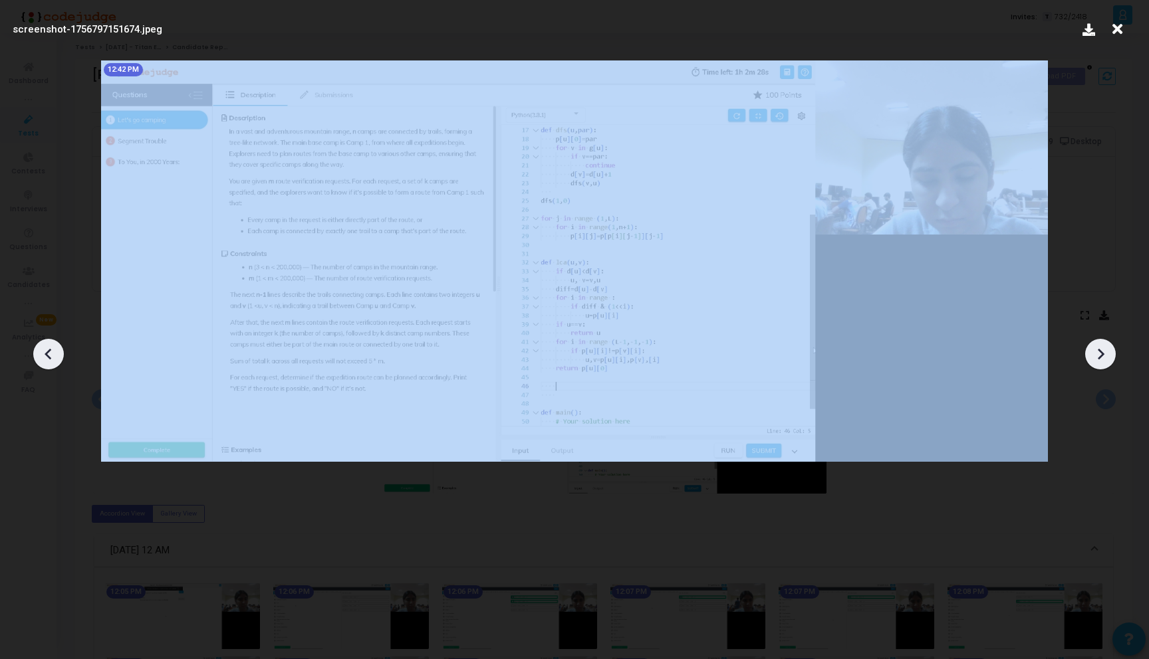
click at [1100, 357] on icon at bounding box center [1100, 354] width 7 height 11
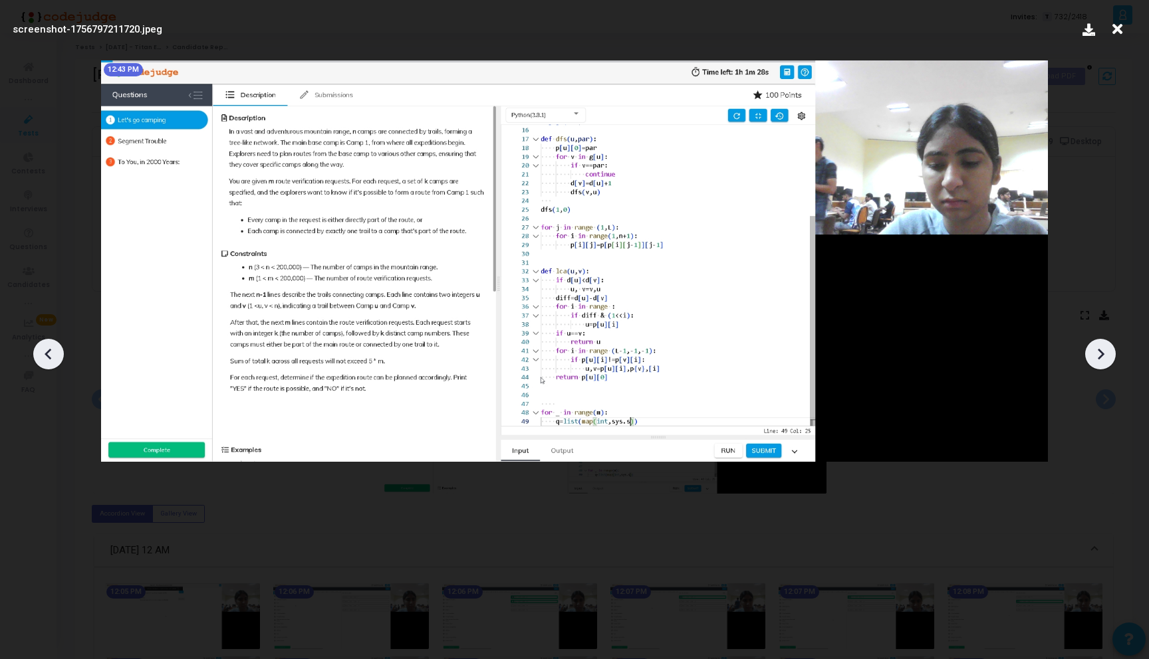
click at [1100, 357] on icon at bounding box center [1100, 354] width 7 height 11
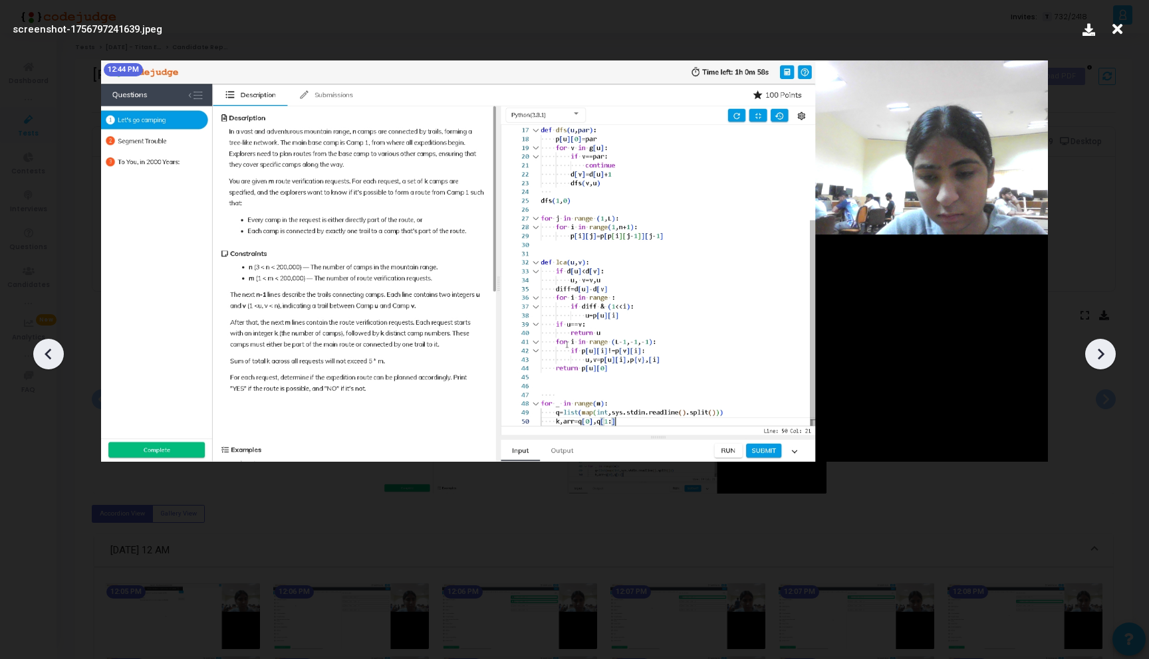
click at [1100, 357] on icon at bounding box center [1100, 354] width 7 height 11
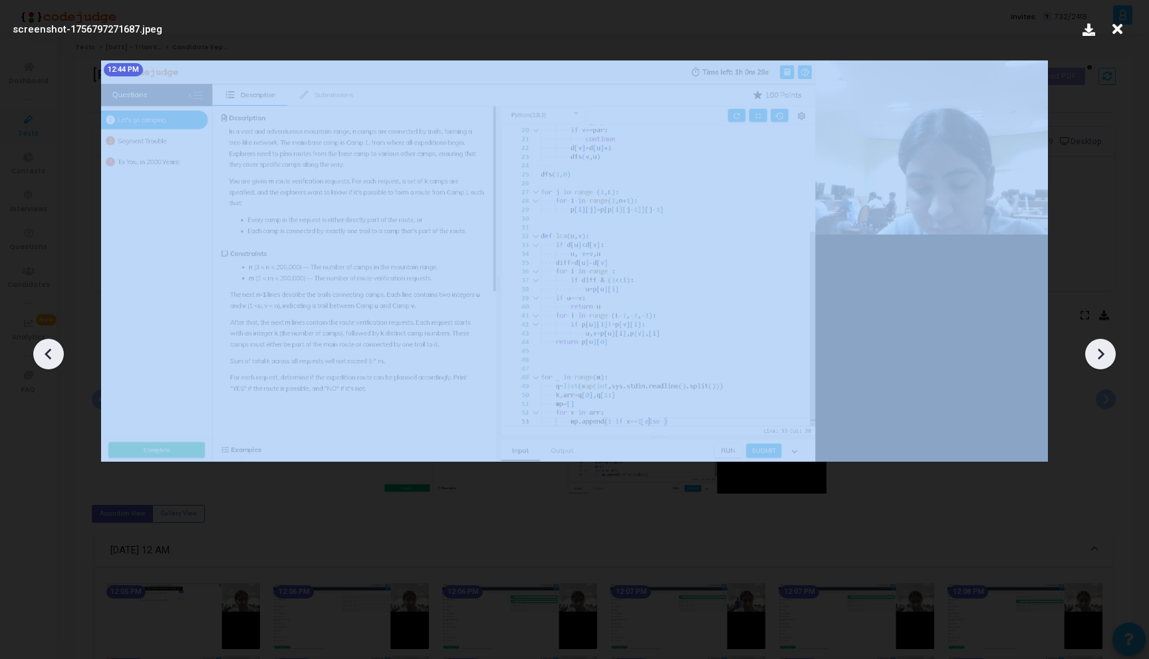
click at [1100, 357] on icon at bounding box center [1100, 354] width 7 height 11
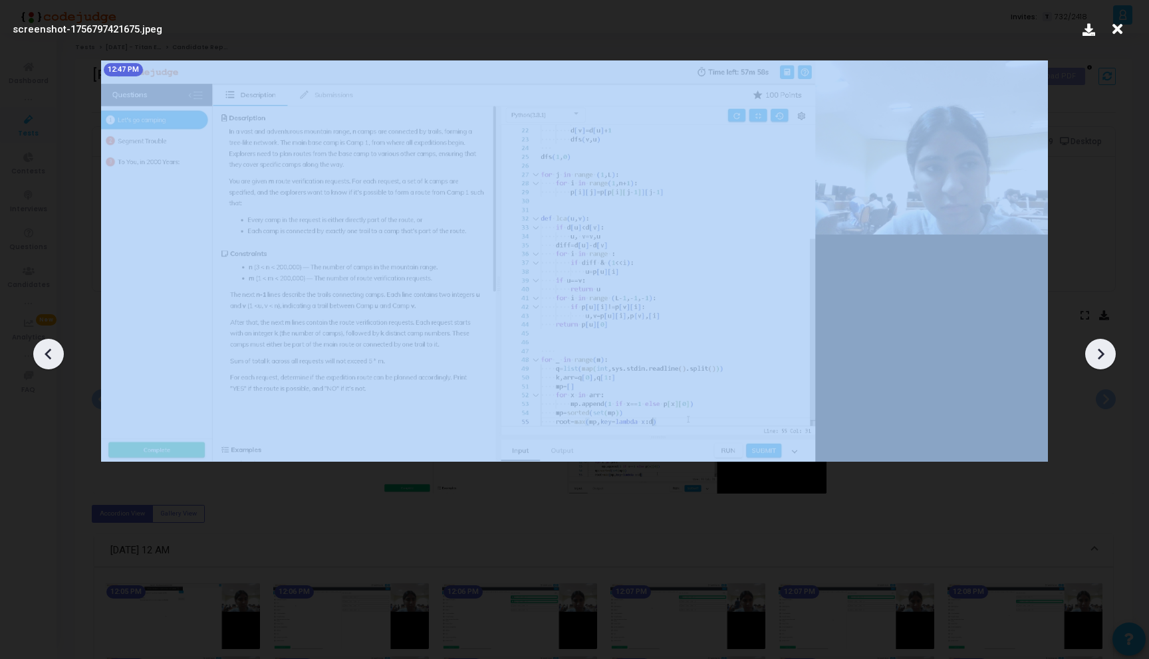
click at [1100, 357] on icon at bounding box center [1100, 354] width 7 height 11
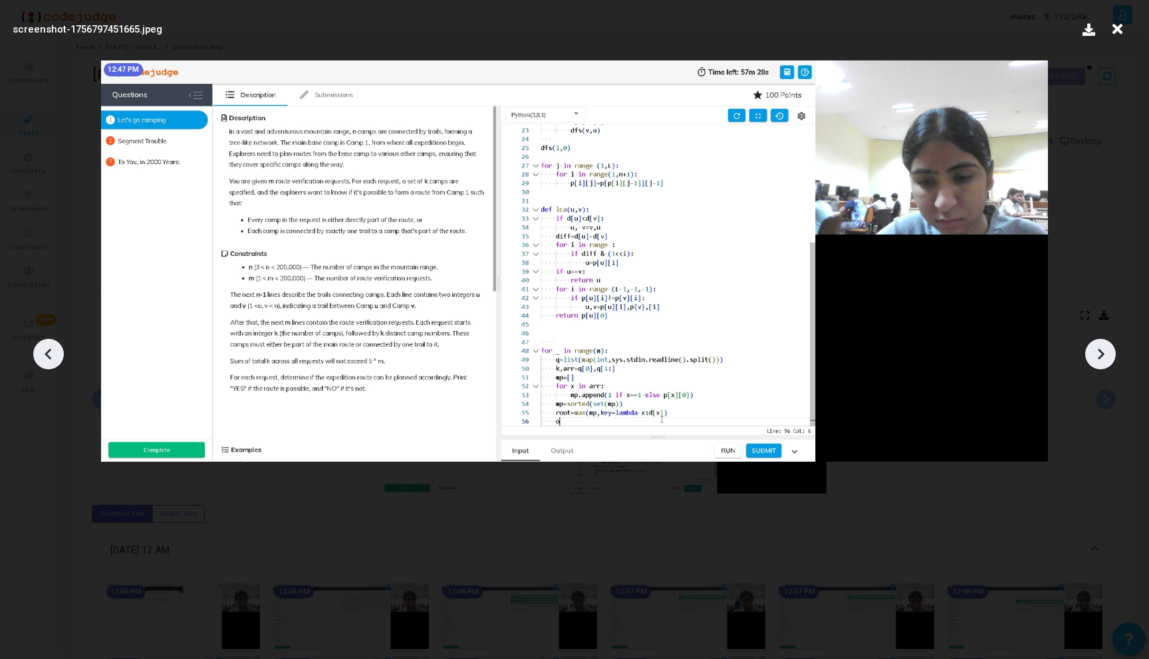
click at [1117, 29] on icon at bounding box center [1117, 29] width 21 height 25
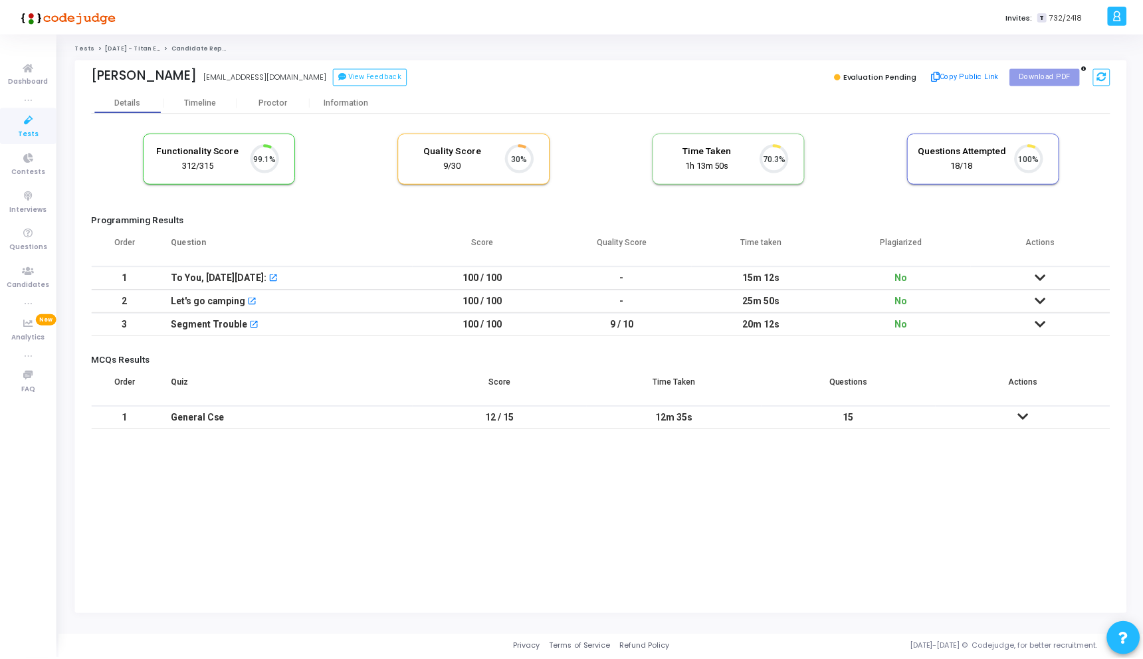
scroll to position [28, 34]
click at [271, 106] on div "Proctor" at bounding box center [274, 103] width 73 height 10
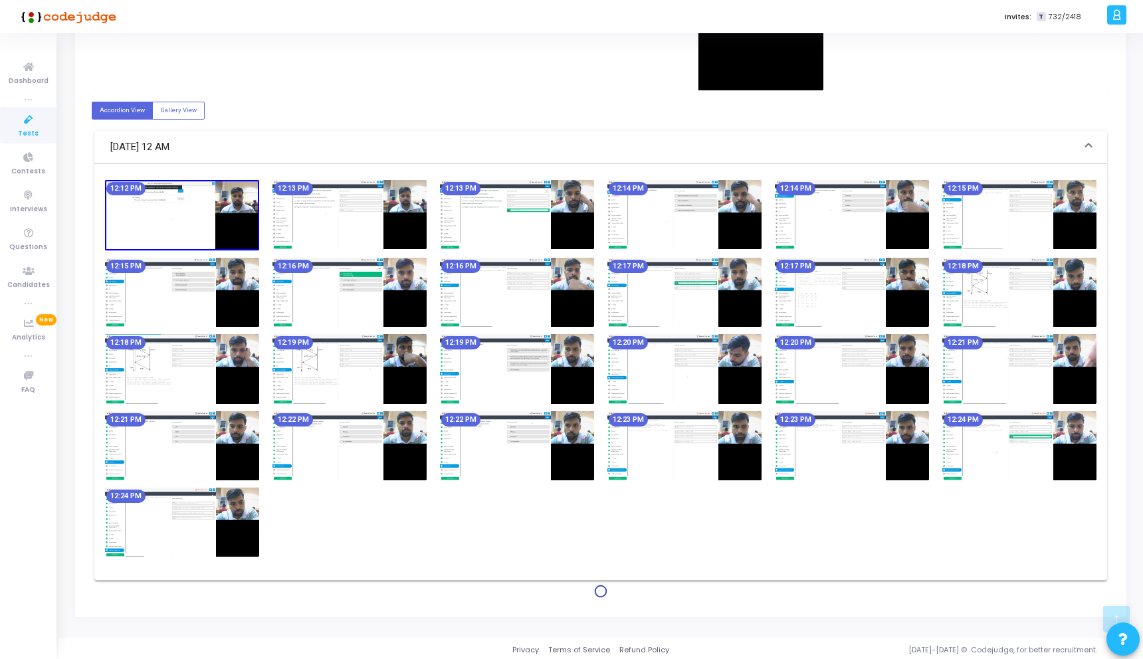
scroll to position [417, 0]
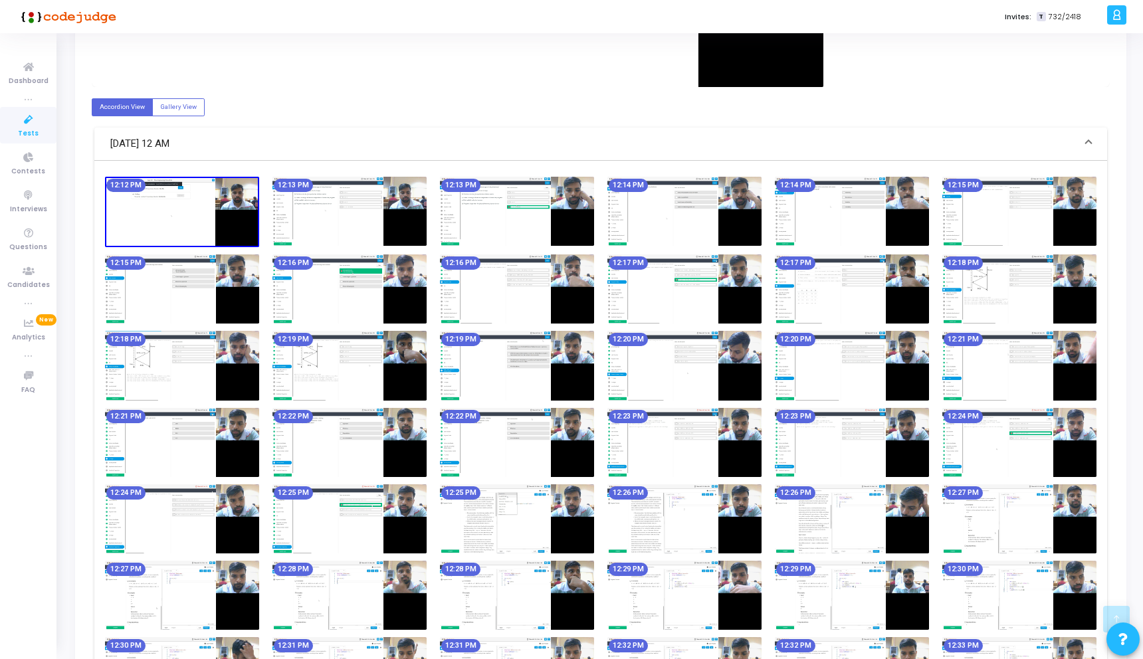
click at [510, 291] on img at bounding box center [517, 289] width 154 height 69
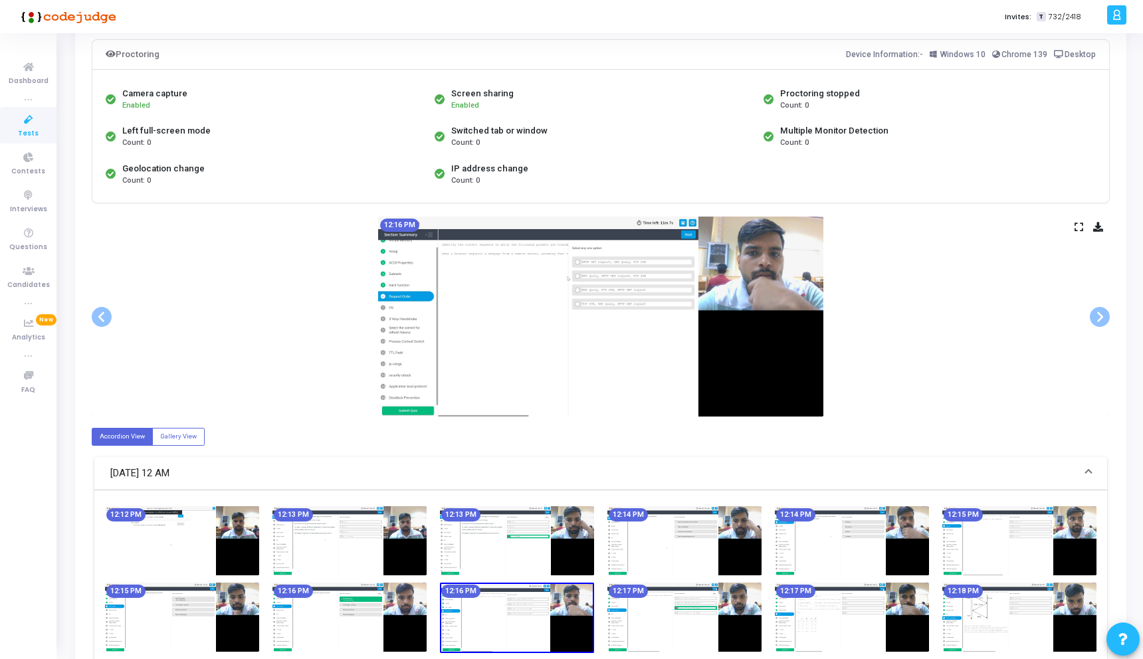
scroll to position [66, 0]
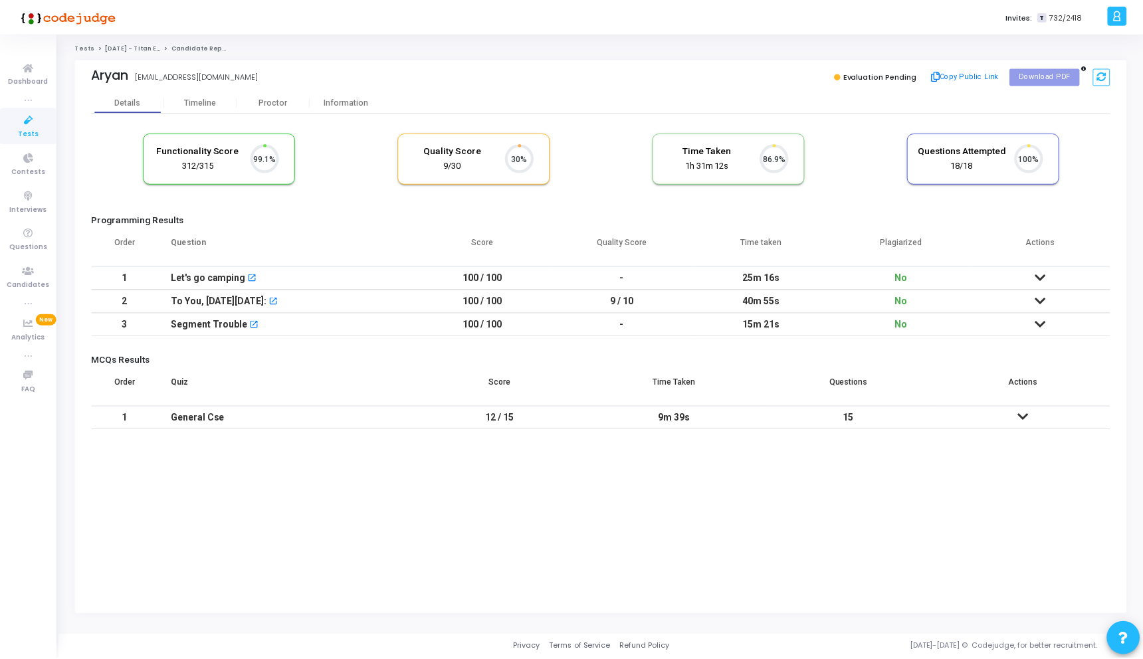
scroll to position [28, 34]
click at [261, 107] on div "Proctor" at bounding box center [274, 102] width 73 height 20
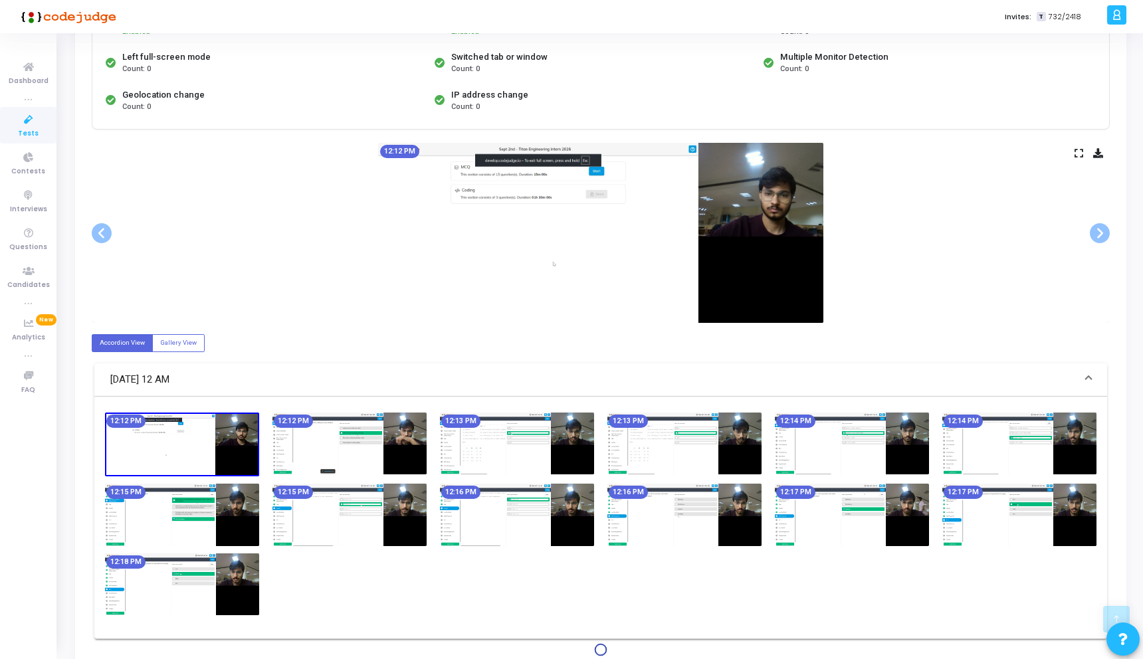
scroll to position [222, 0]
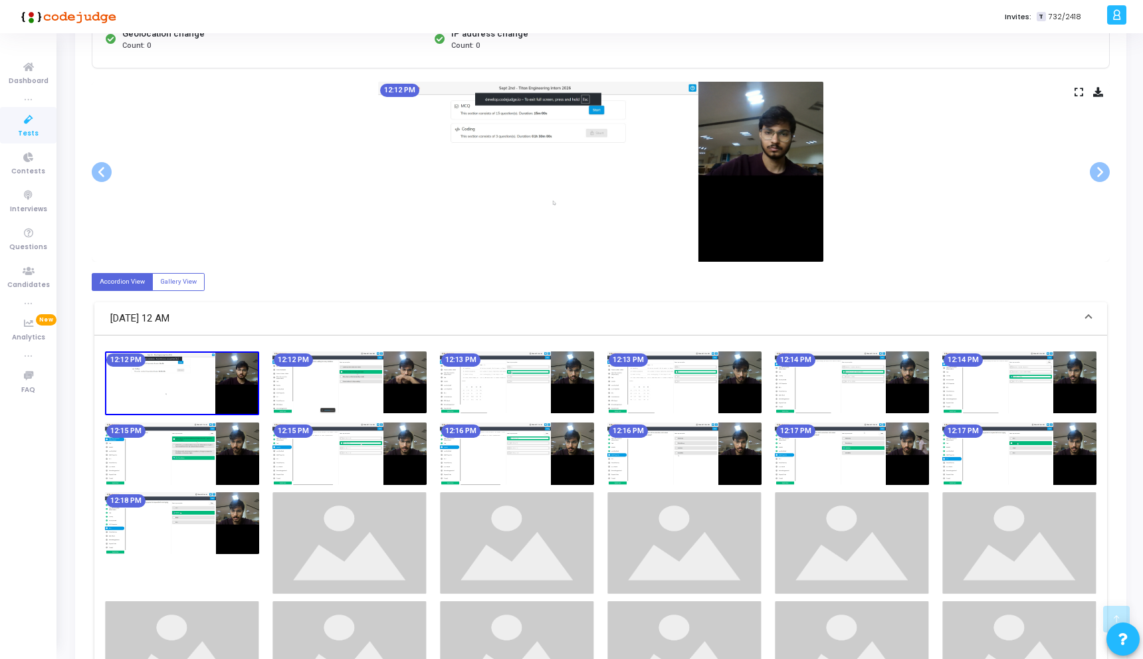
click at [374, 392] on img at bounding box center [350, 383] width 154 height 62
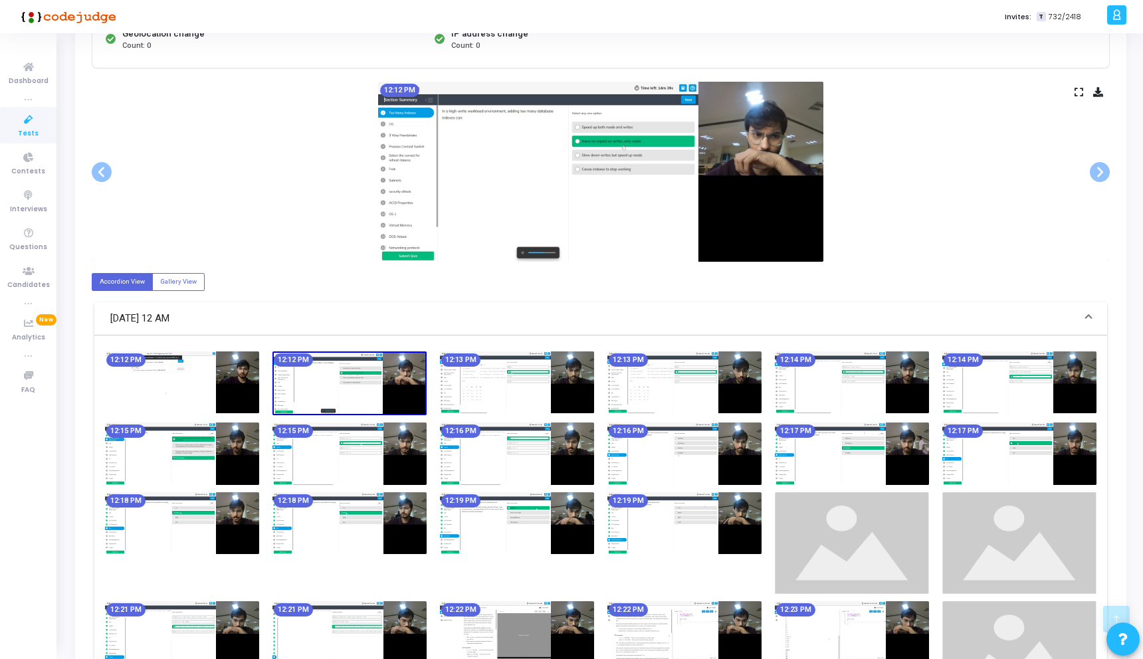
click at [1075, 88] on icon at bounding box center [1079, 91] width 9 height 7
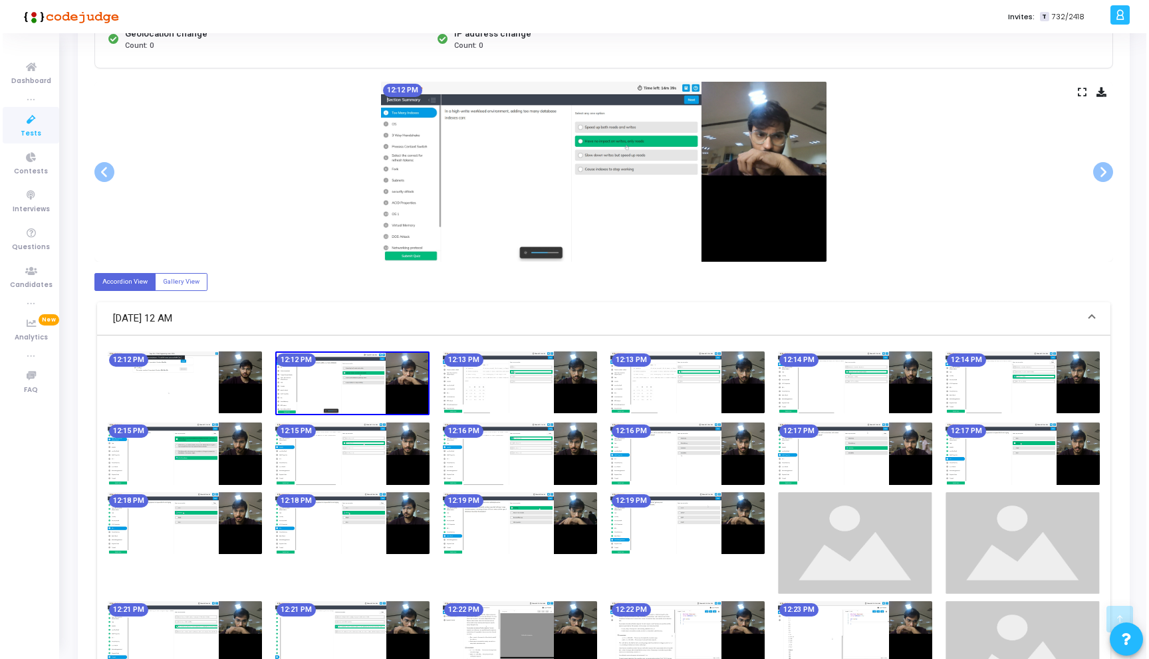
scroll to position [0, 0]
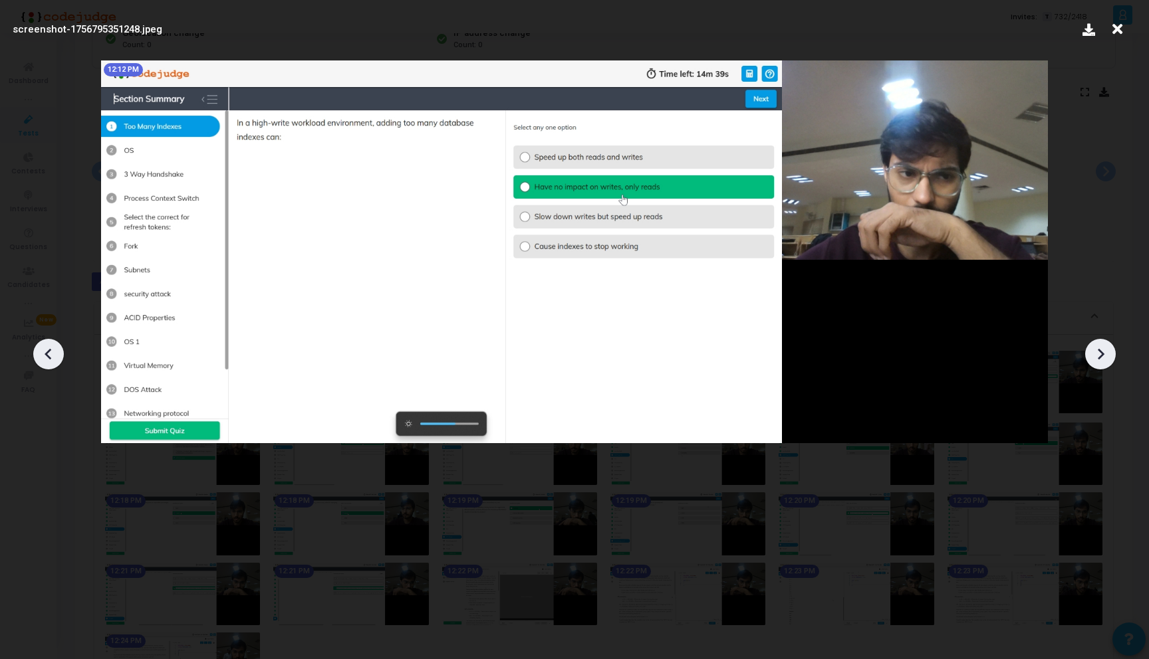
click at [1105, 349] on icon at bounding box center [1100, 354] width 20 height 20
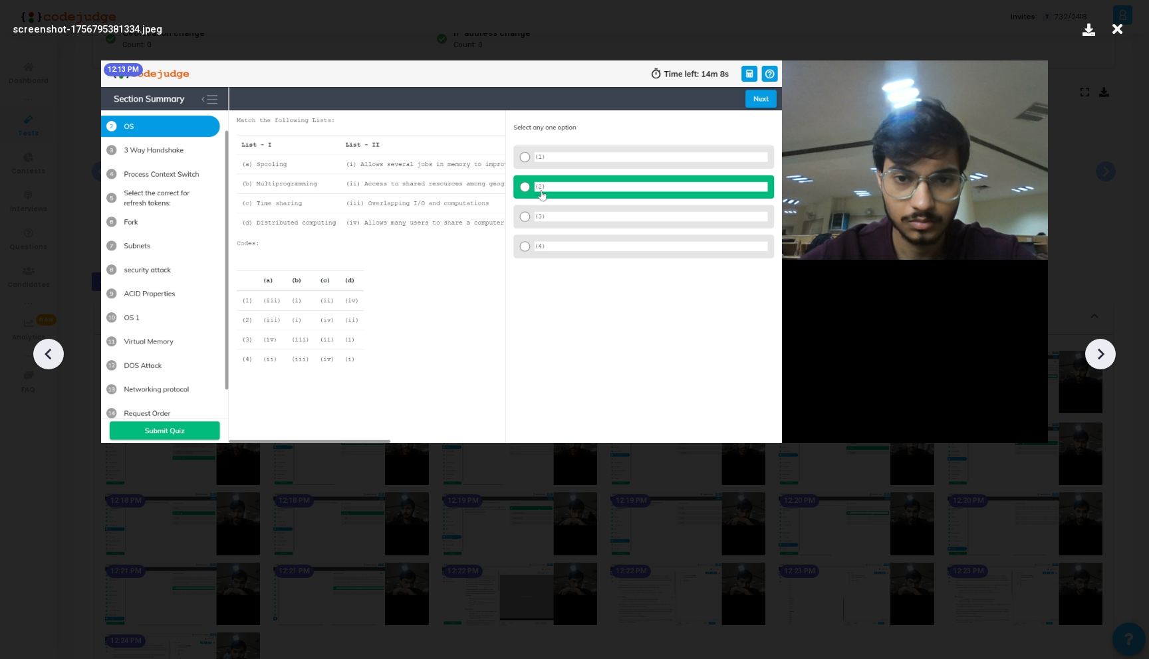
click at [1105, 349] on icon at bounding box center [1100, 354] width 20 height 20
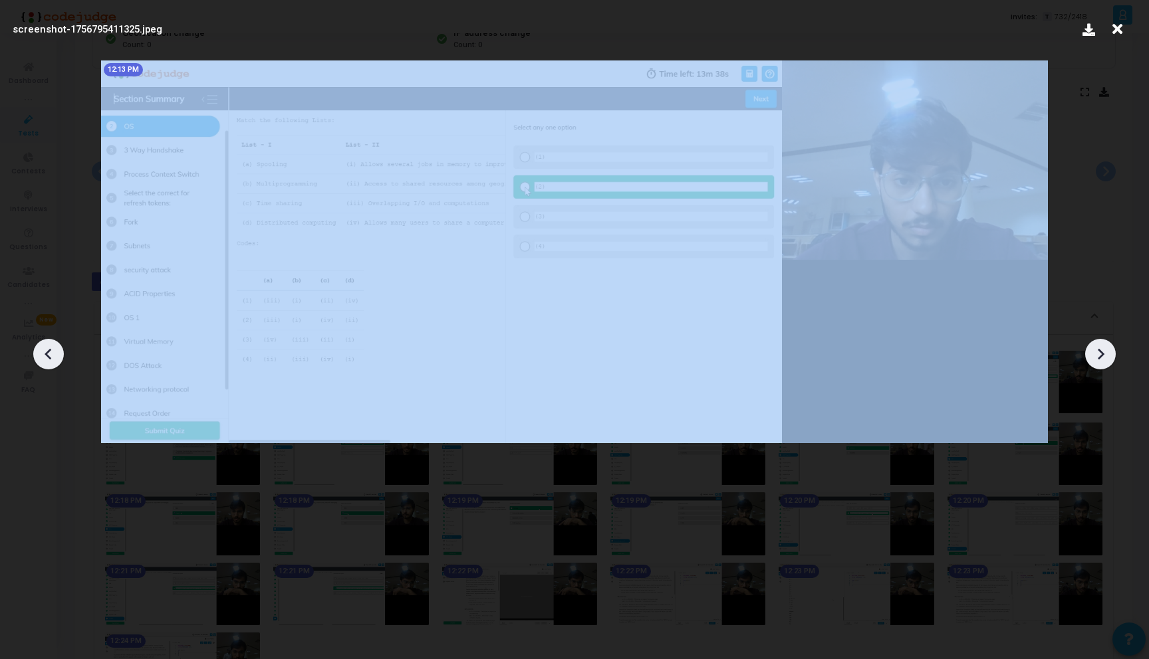
click at [1105, 349] on icon at bounding box center [1100, 354] width 20 height 20
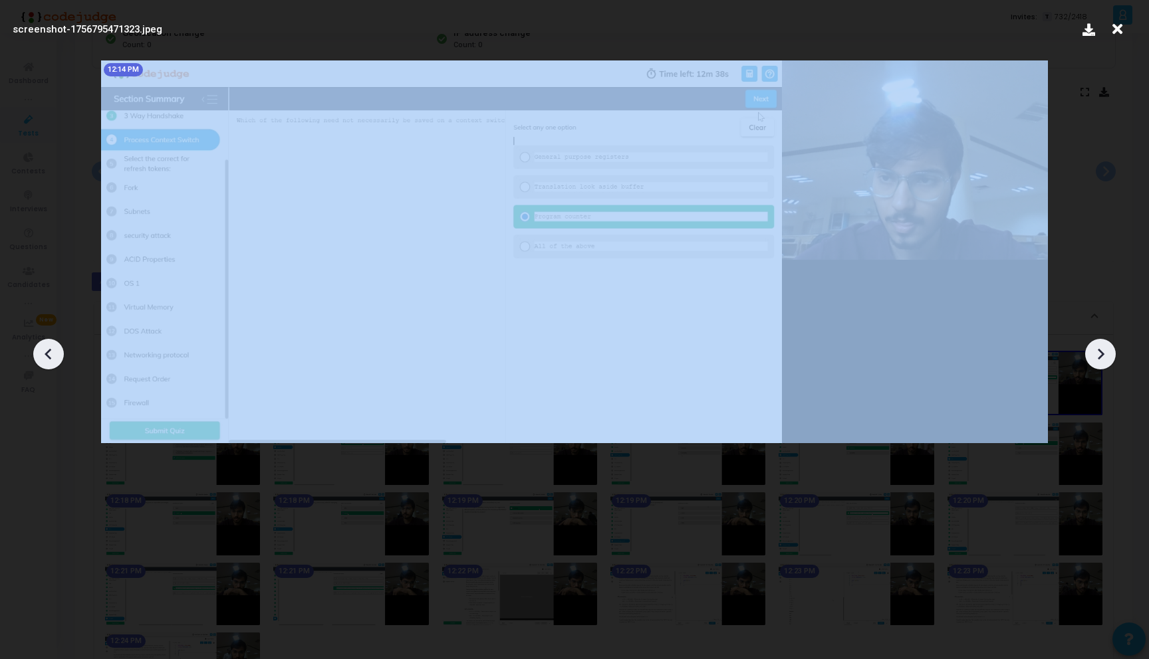
click at [1105, 349] on icon at bounding box center [1100, 354] width 20 height 20
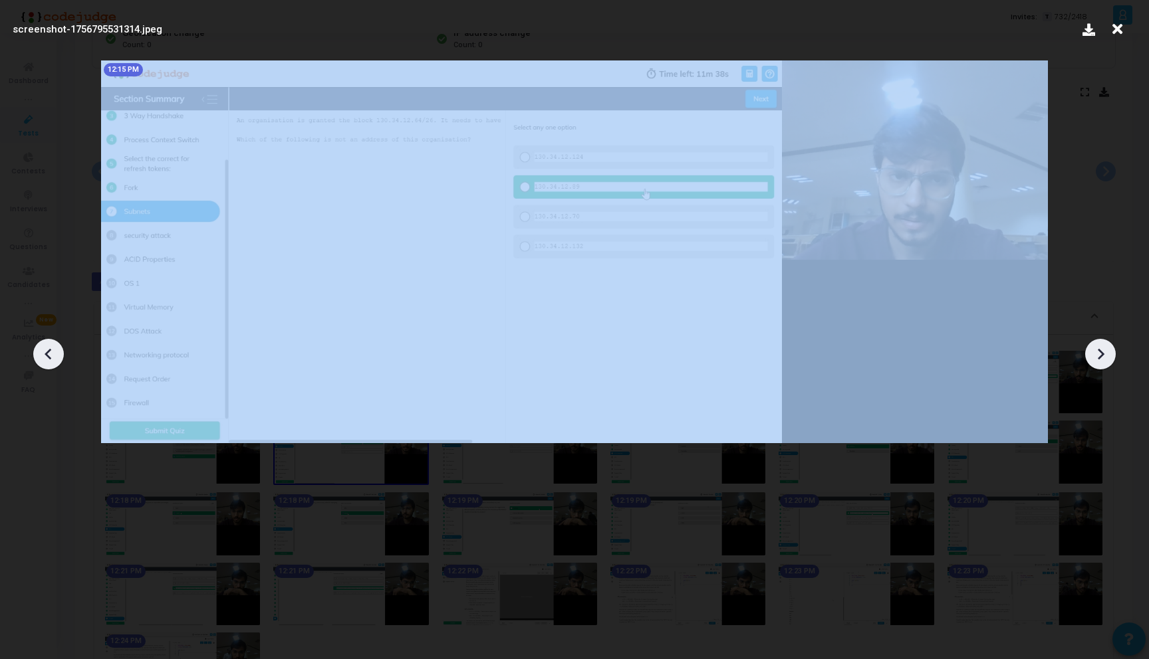
click at [1105, 349] on icon at bounding box center [1100, 354] width 20 height 20
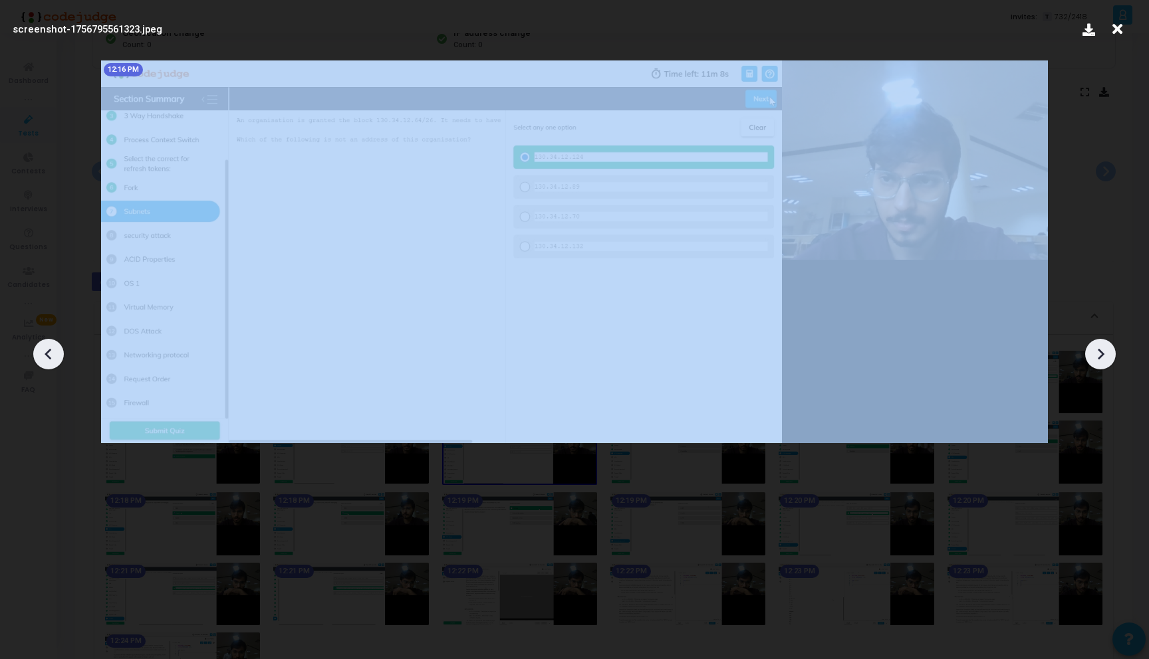
click at [1105, 349] on icon at bounding box center [1100, 354] width 20 height 20
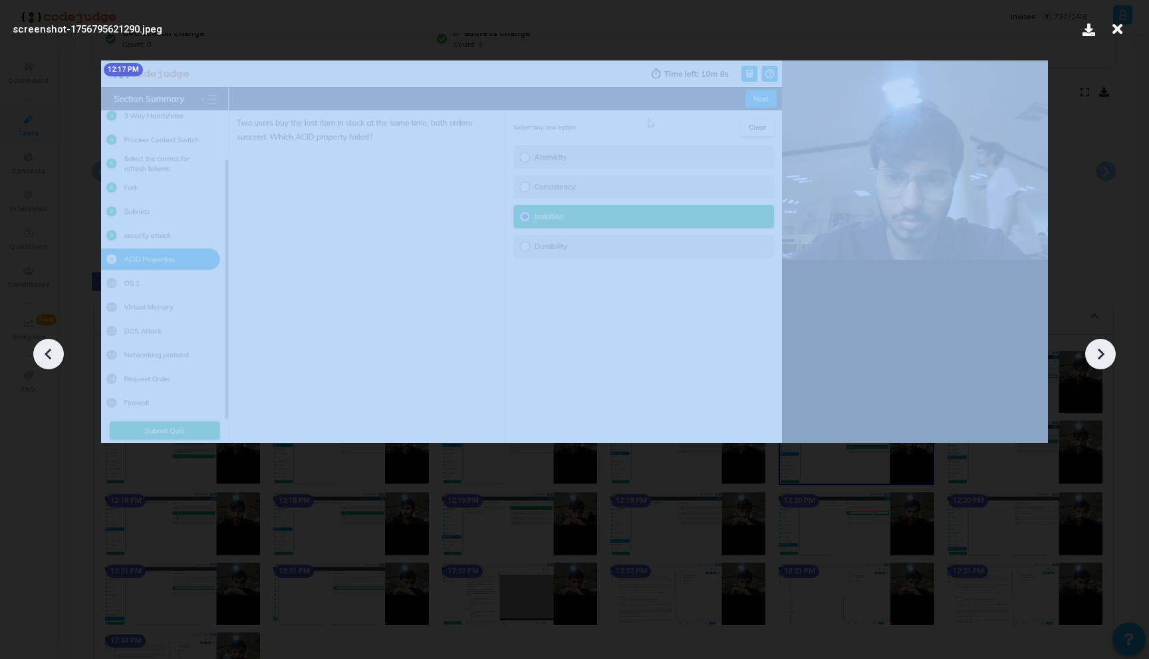
click at [1105, 349] on icon at bounding box center [1100, 354] width 20 height 20
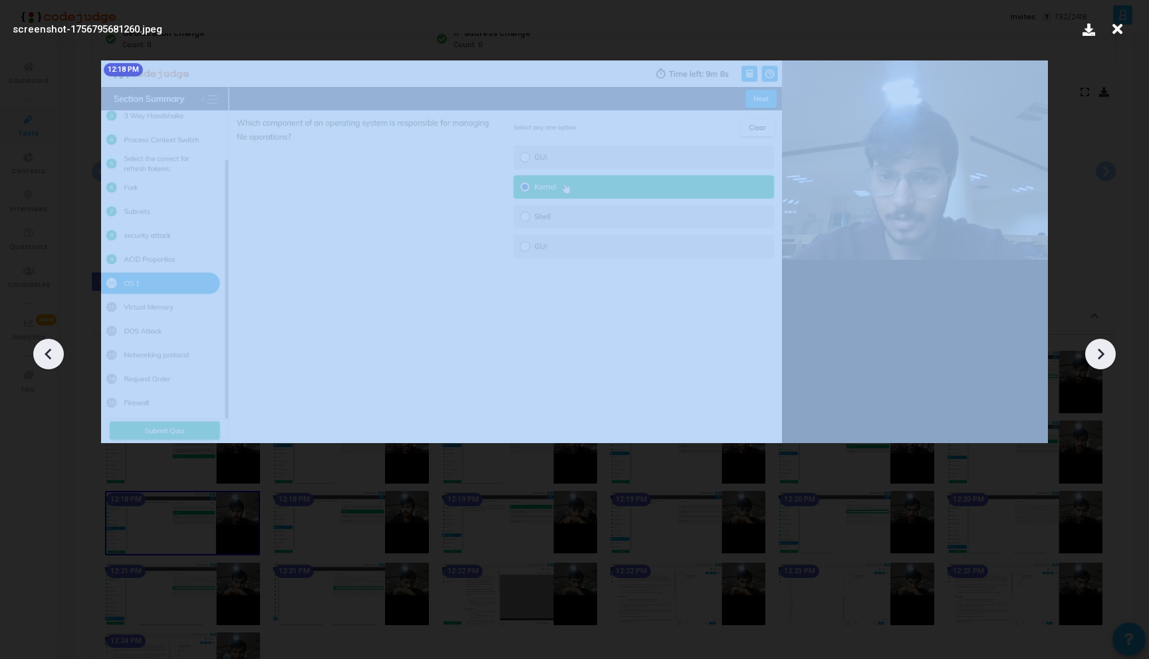
click at [1105, 349] on icon at bounding box center [1100, 354] width 20 height 20
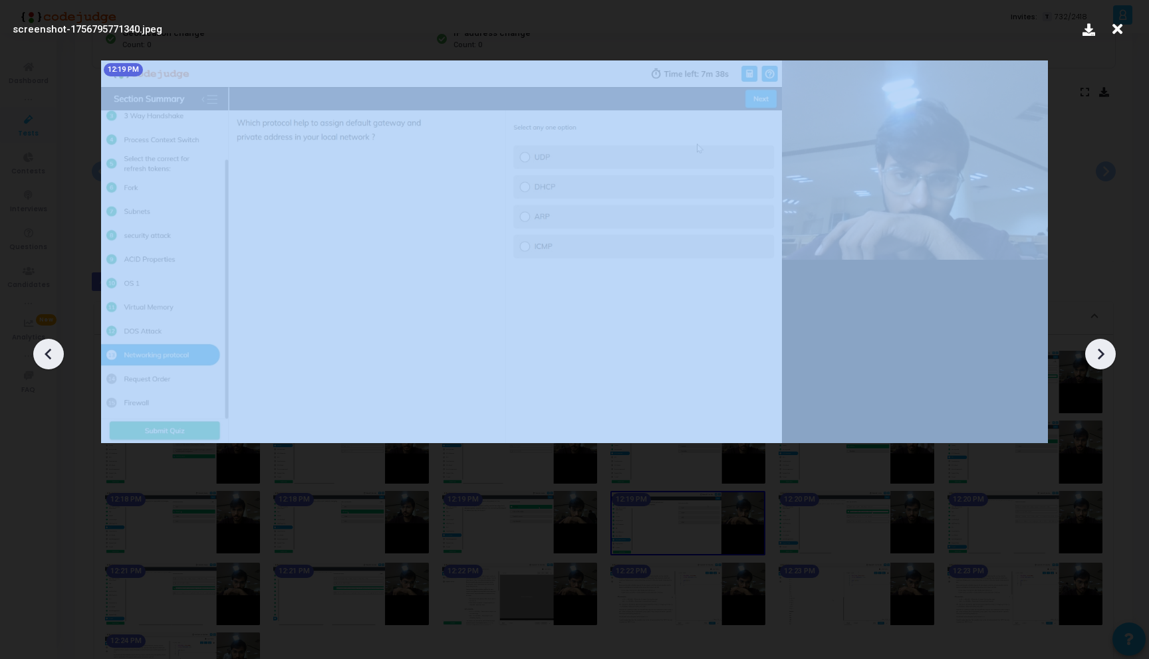
click at [1105, 349] on icon at bounding box center [1100, 354] width 20 height 20
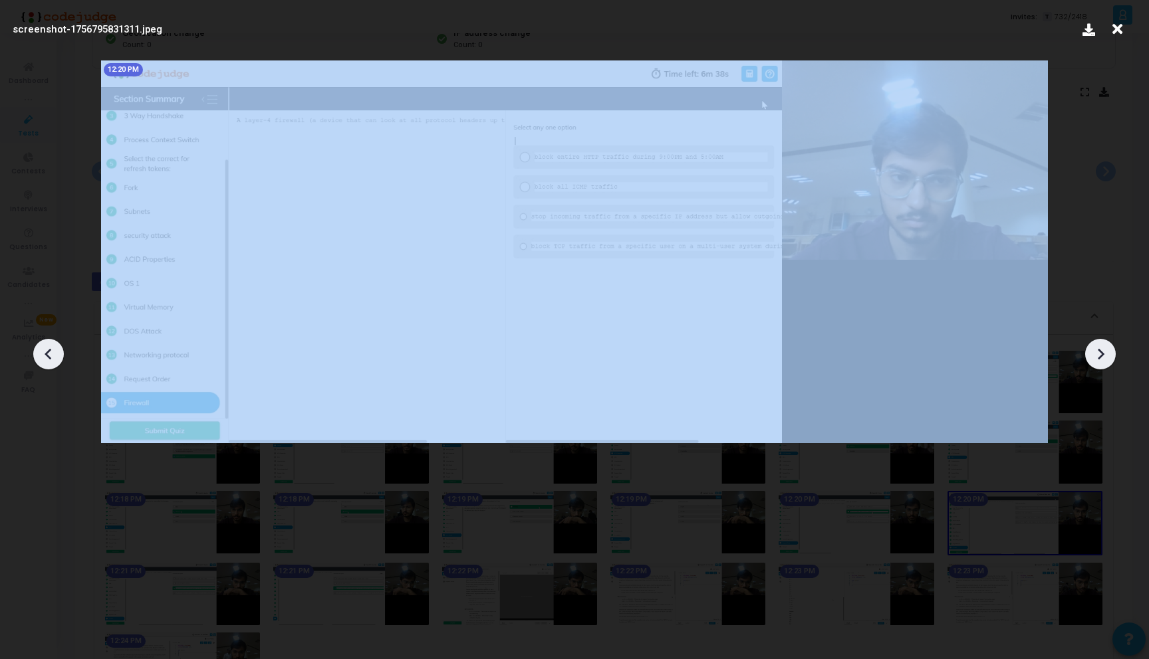
click at [1105, 349] on icon at bounding box center [1100, 354] width 20 height 20
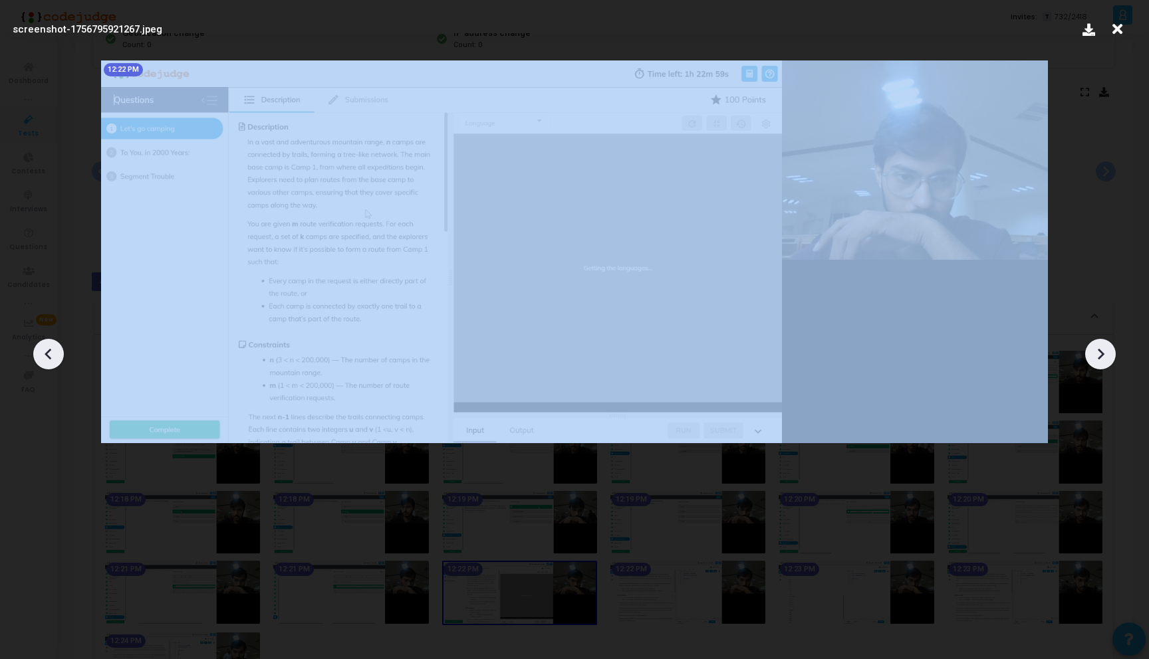
click at [1105, 349] on icon at bounding box center [1100, 354] width 20 height 20
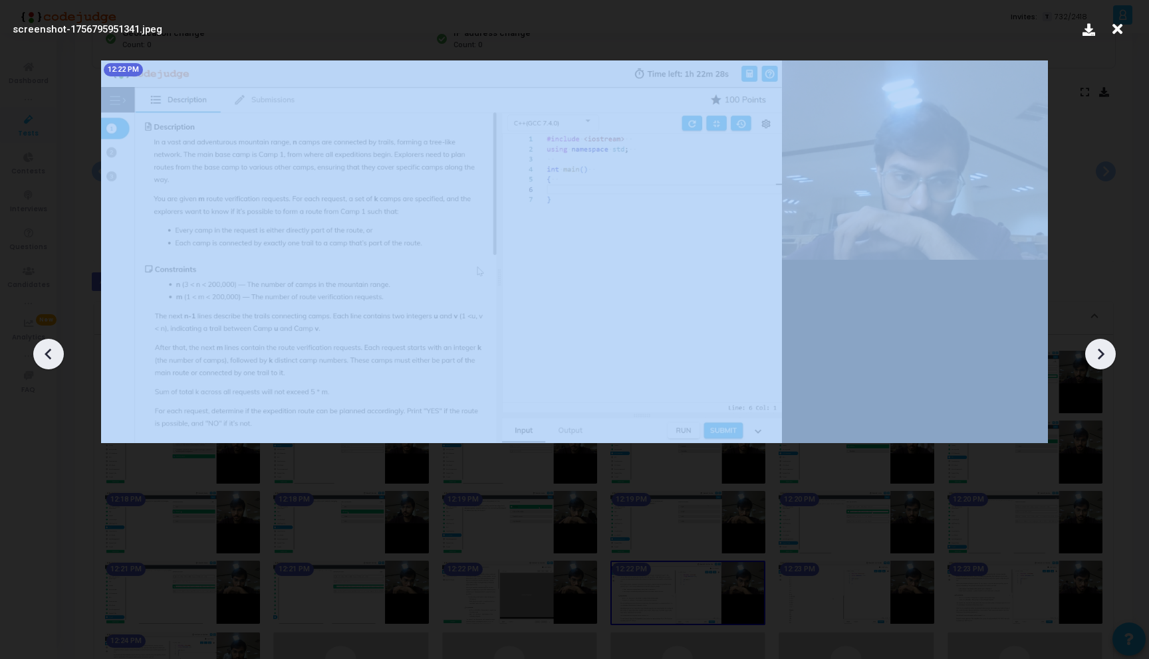
click at [1105, 349] on icon at bounding box center [1100, 354] width 20 height 20
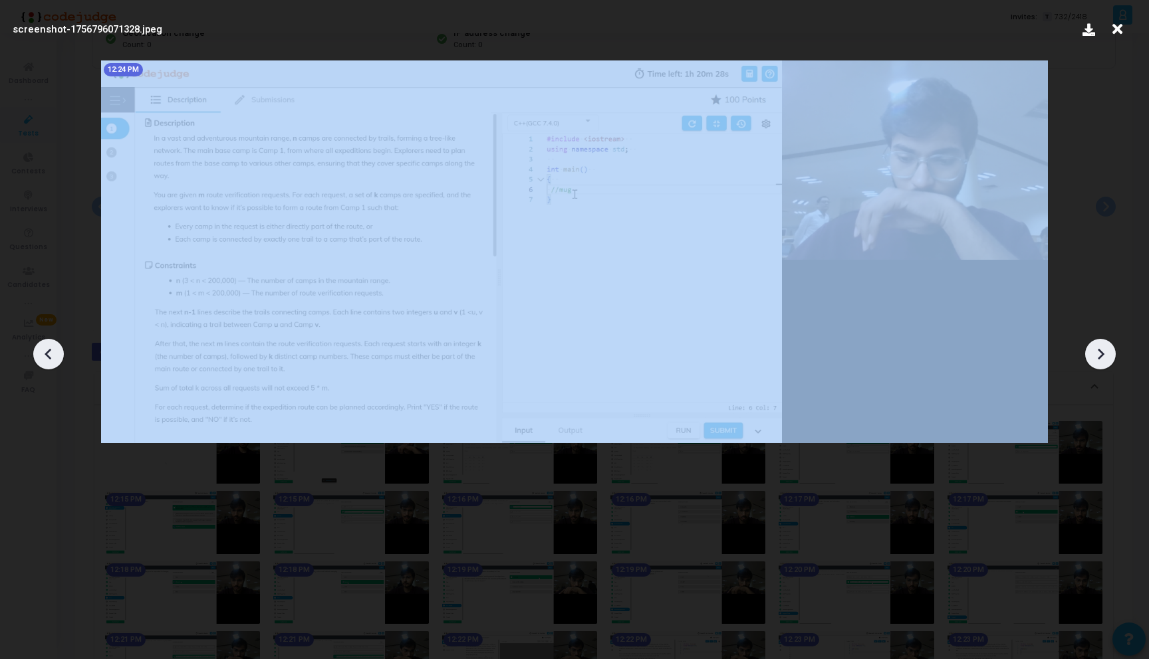
click at [1105, 349] on icon at bounding box center [1100, 354] width 20 height 20
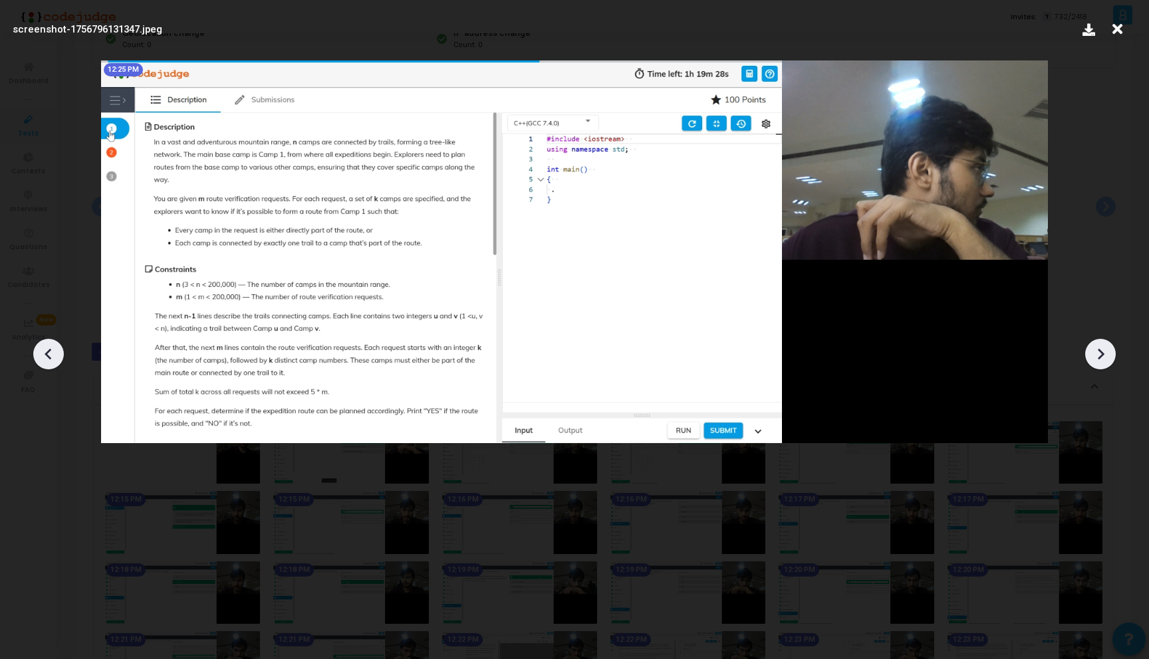
click at [1113, 32] on icon at bounding box center [1117, 29] width 21 height 25
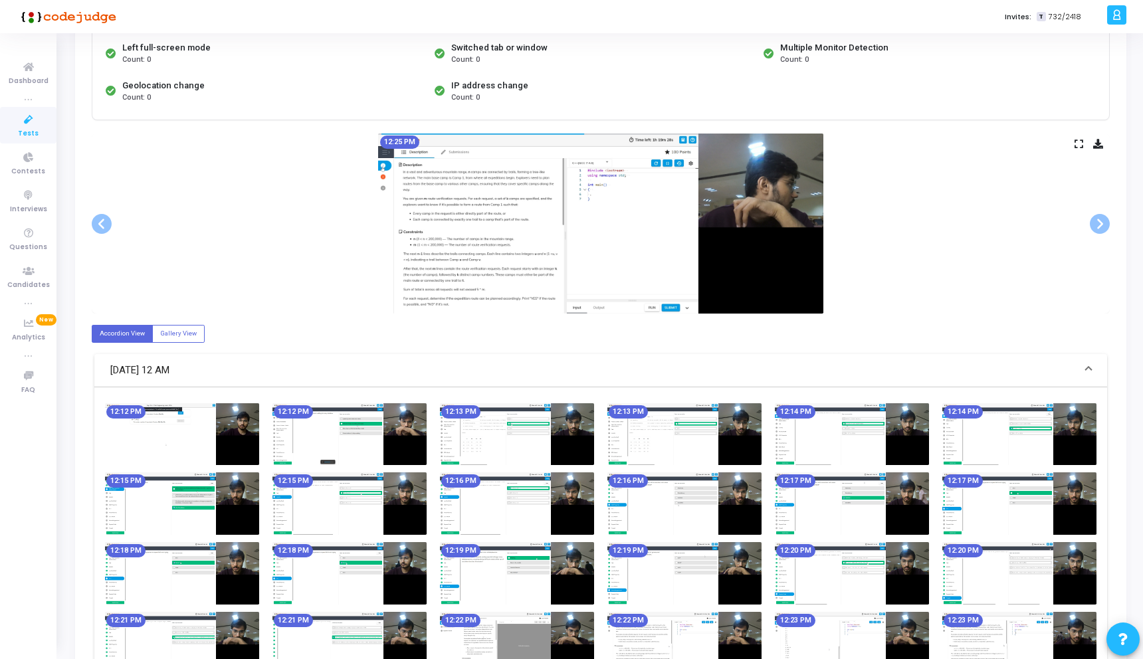
scroll to position [96, 0]
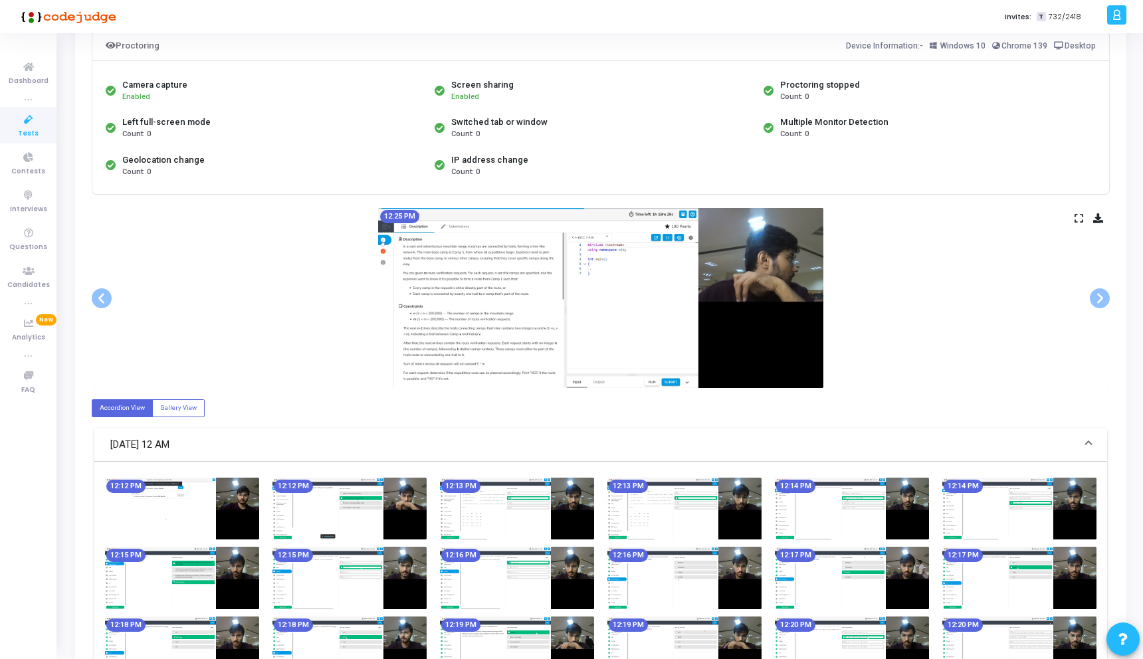
click at [1079, 221] on icon at bounding box center [1079, 218] width 9 height 7
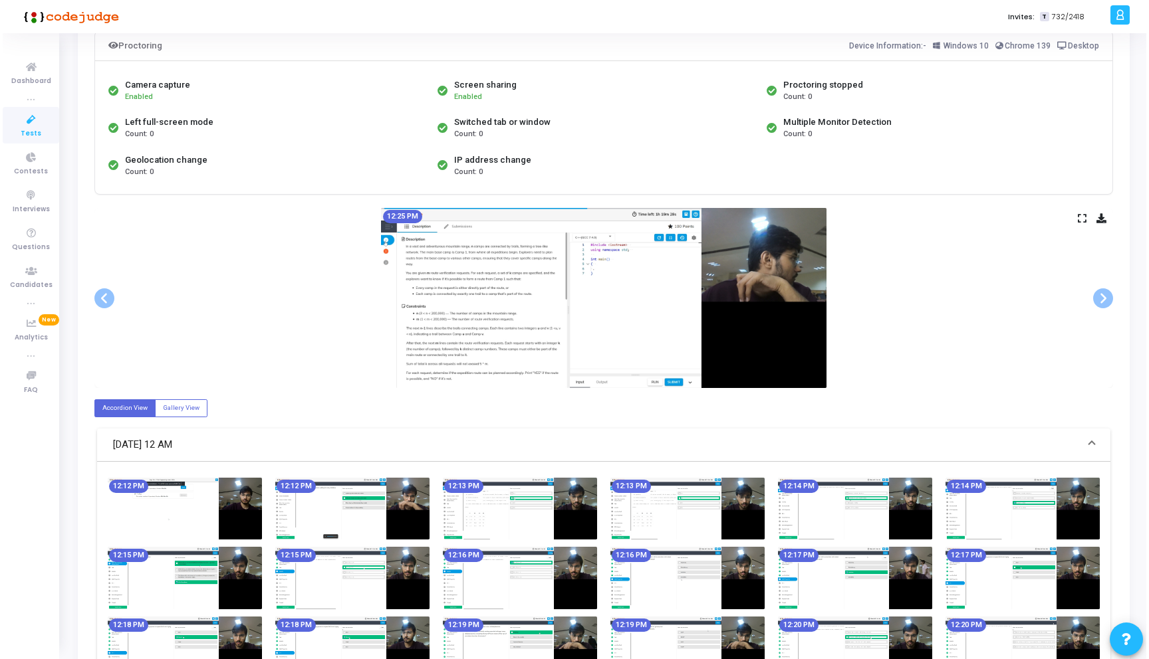
scroll to position [0, 0]
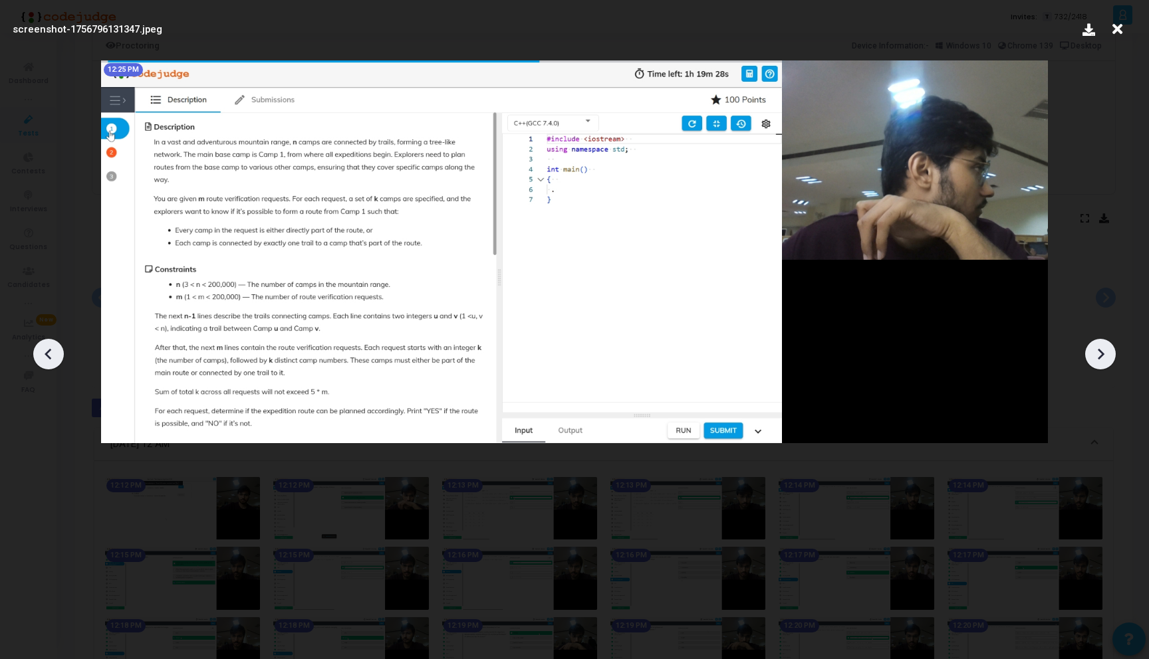
click at [1099, 351] on icon at bounding box center [1100, 354] width 7 height 11
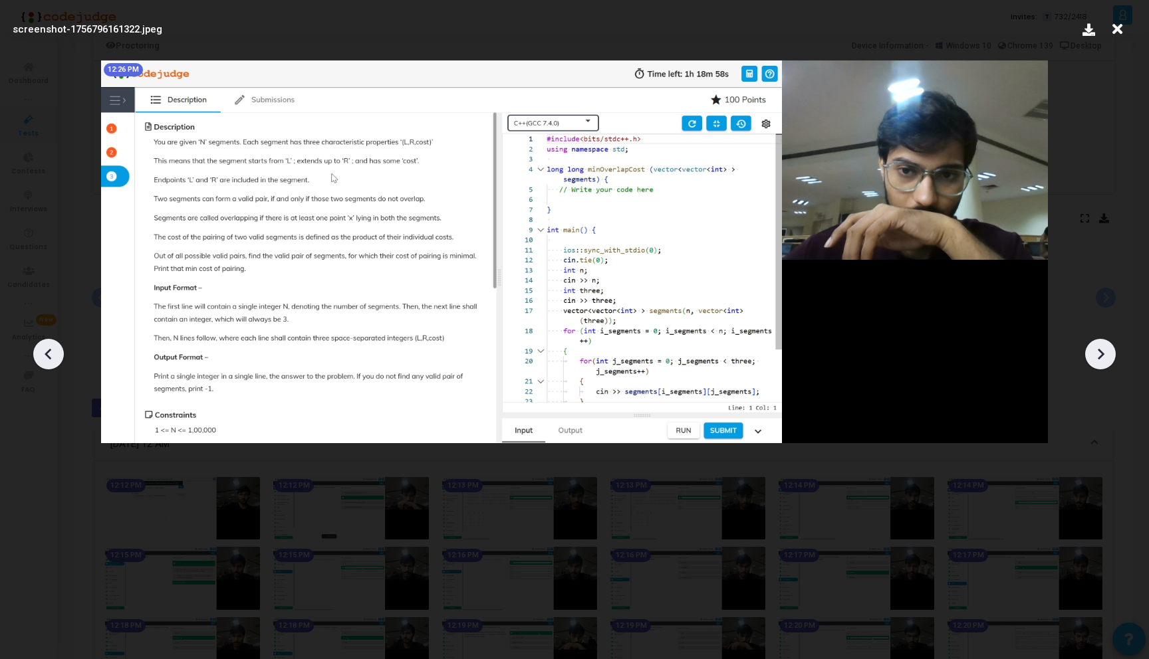
click at [1099, 351] on icon at bounding box center [1100, 354] width 7 height 11
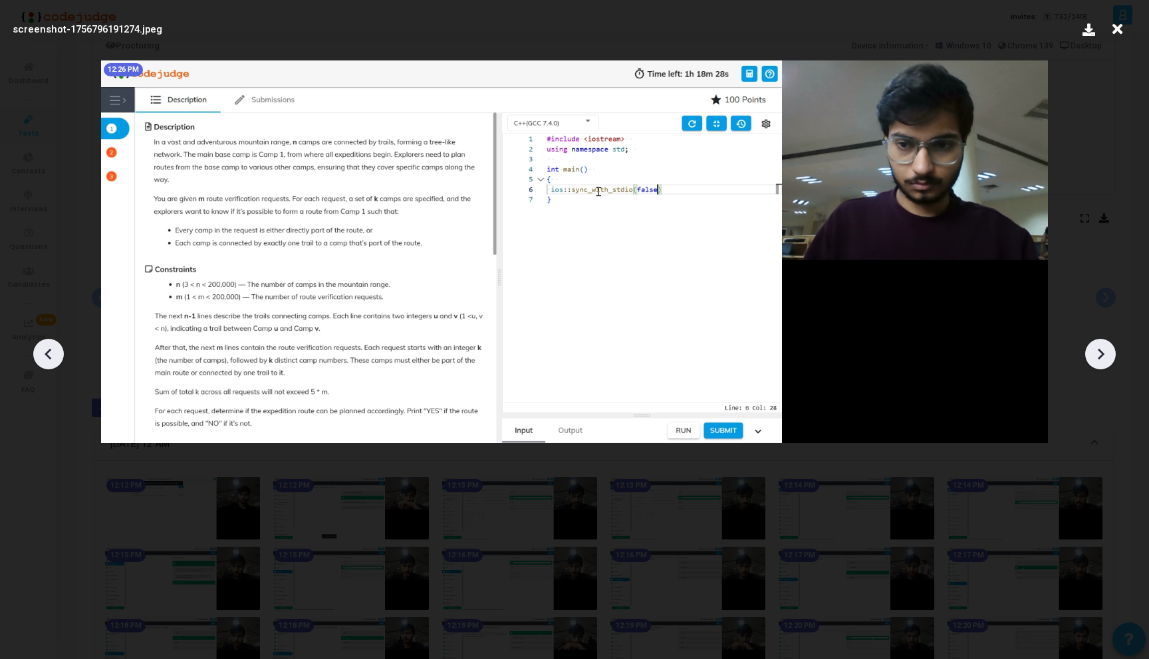
click at [1096, 352] on icon at bounding box center [1100, 354] width 20 height 20
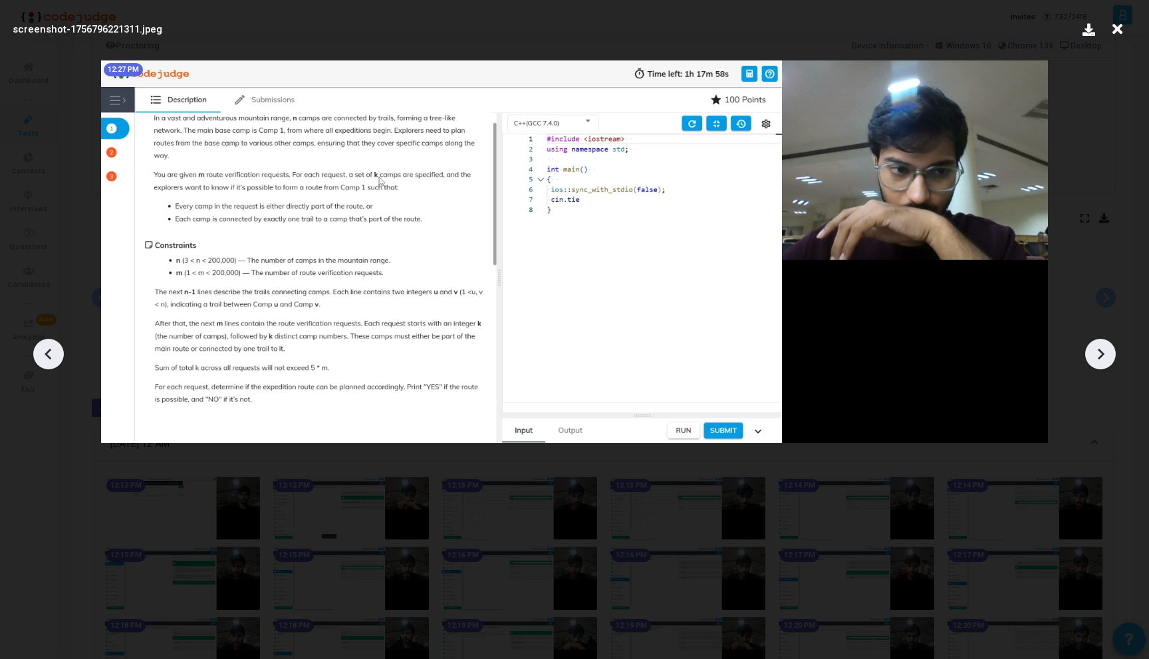
click at [1096, 352] on icon at bounding box center [1100, 354] width 20 height 20
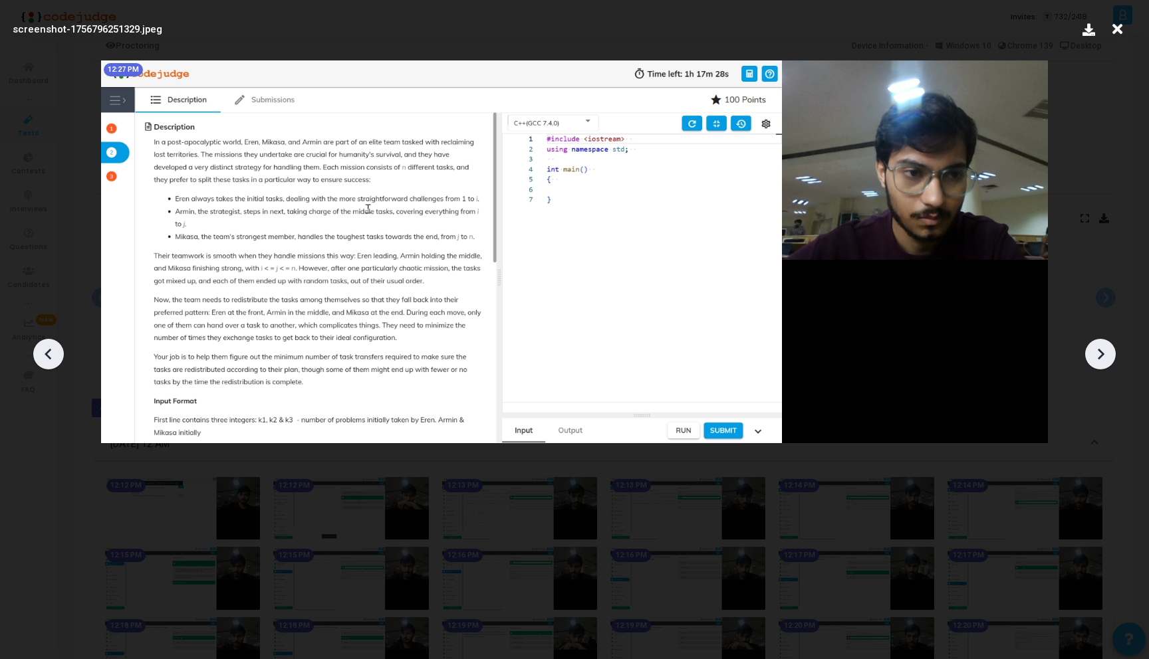
click at [1096, 352] on icon at bounding box center [1100, 354] width 20 height 20
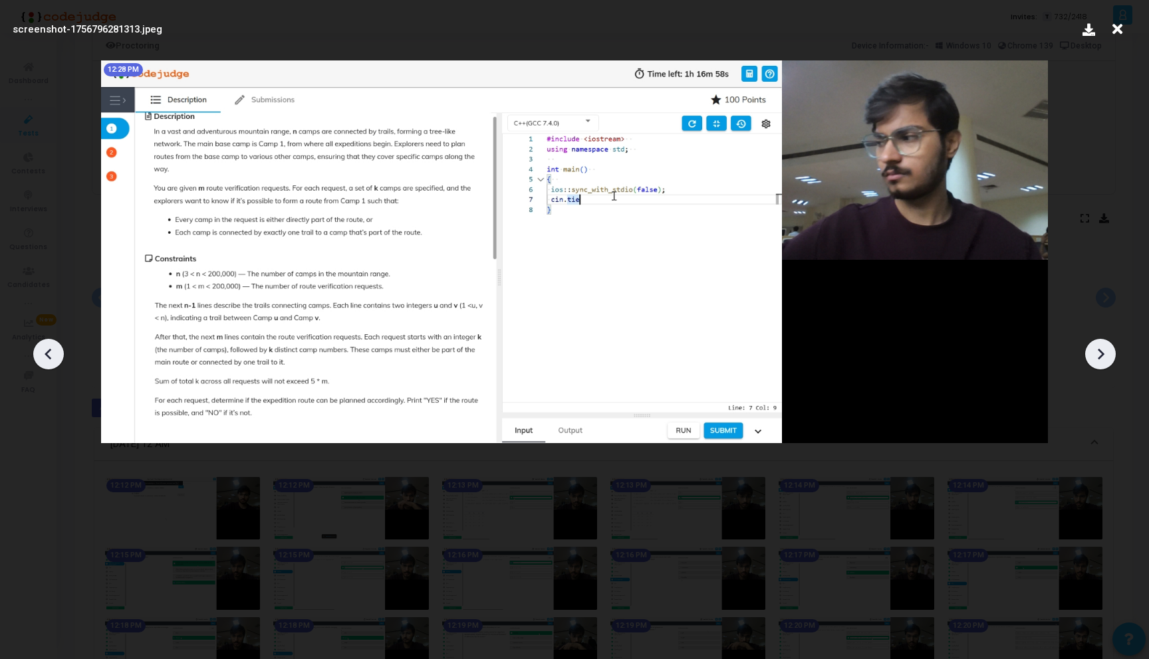
click at [1096, 352] on icon at bounding box center [1100, 354] width 20 height 20
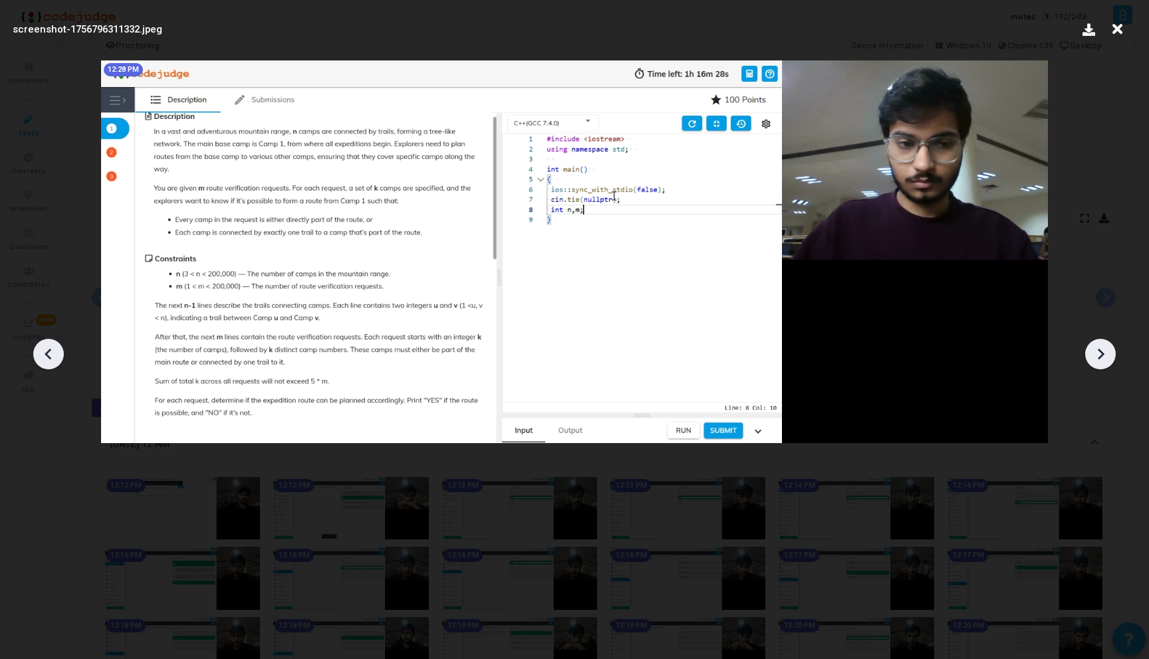
click at [1096, 352] on icon at bounding box center [1100, 354] width 20 height 20
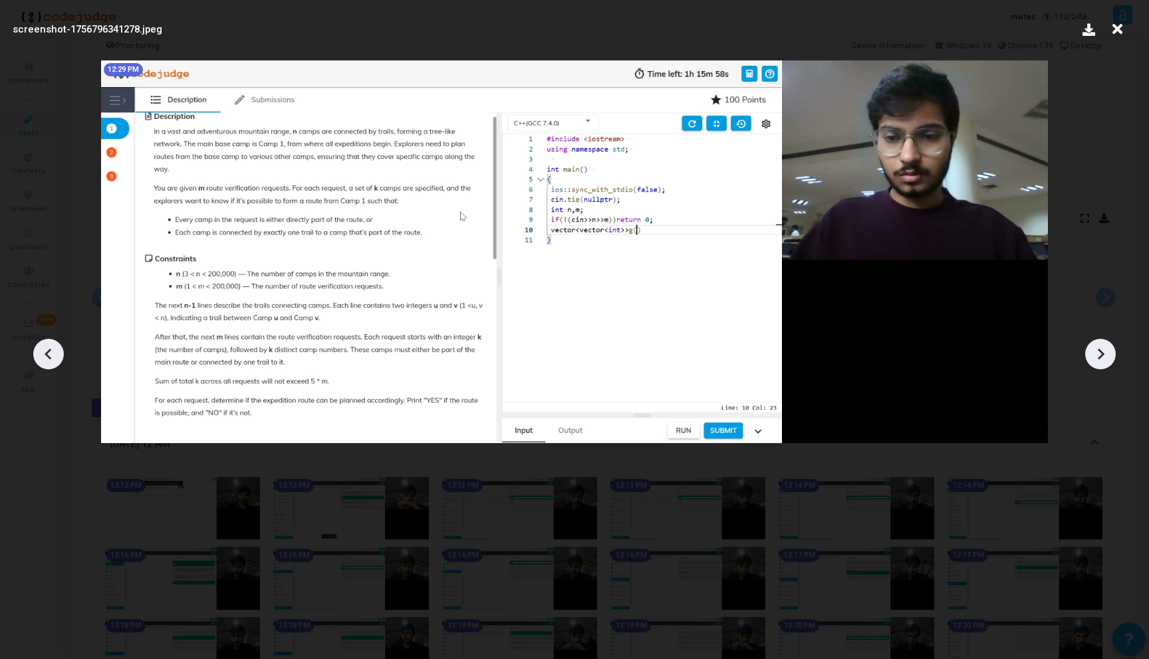
click at [1096, 352] on icon at bounding box center [1100, 354] width 20 height 20
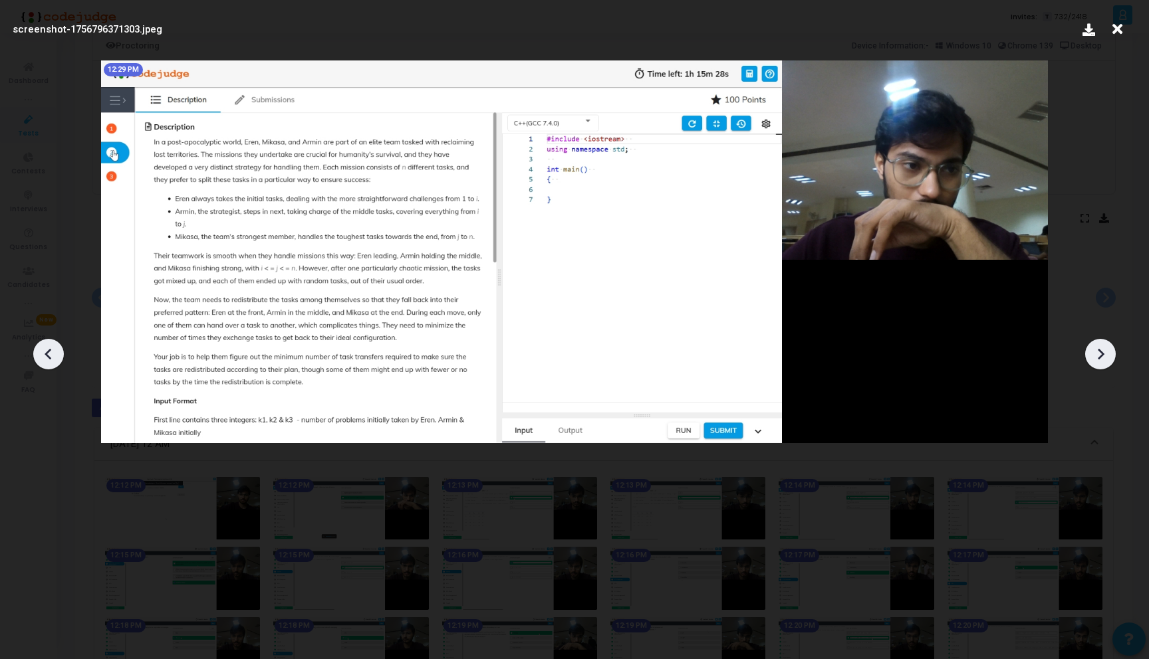
click at [1096, 352] on icon at bounding box center [1100, 354] width 20 height 20
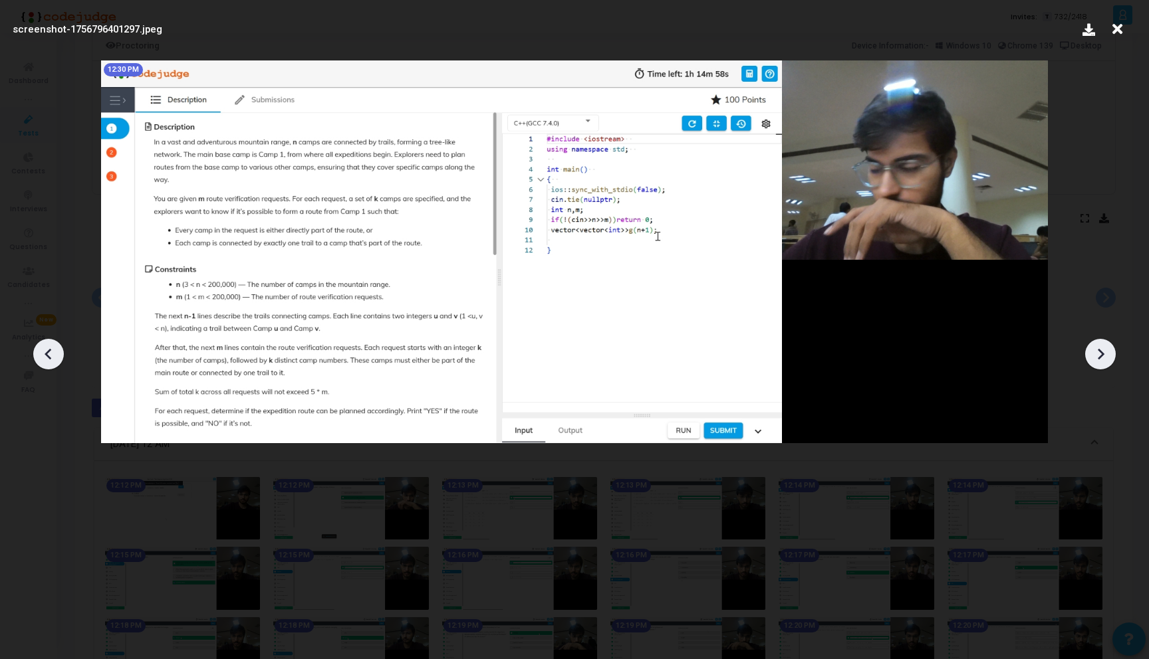
click at [1096, 352] on icon at bounding box center [1100, 354] width 20 height 20
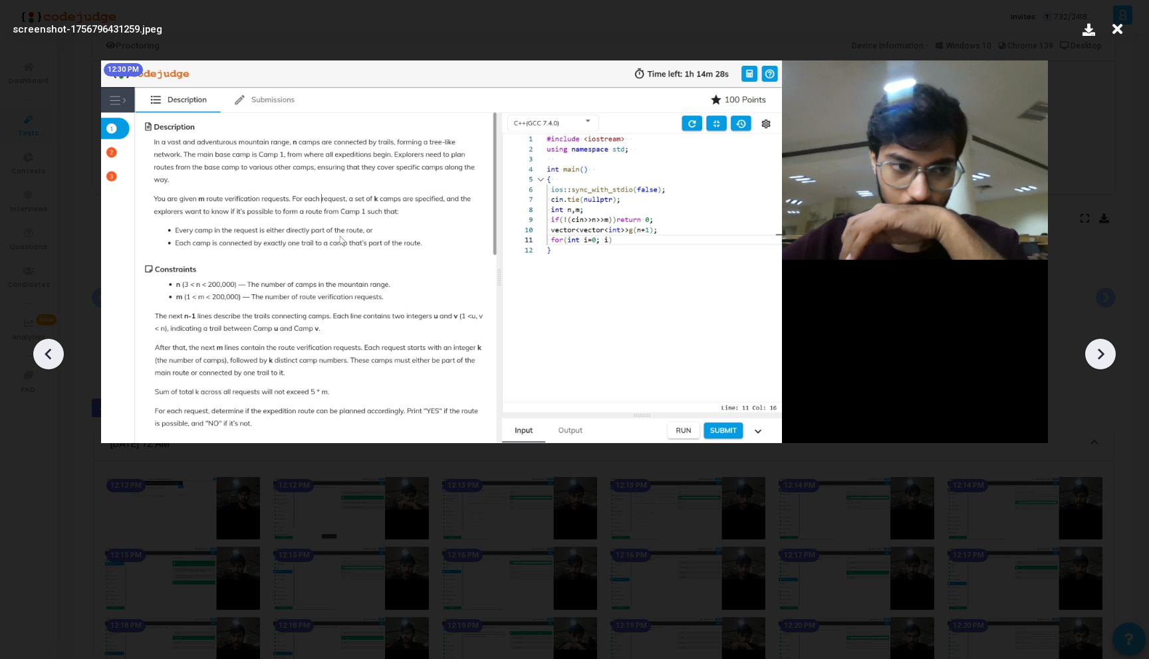
click at [1096, 352] on icon at bounding box center [1100, 354] width 20 height 20
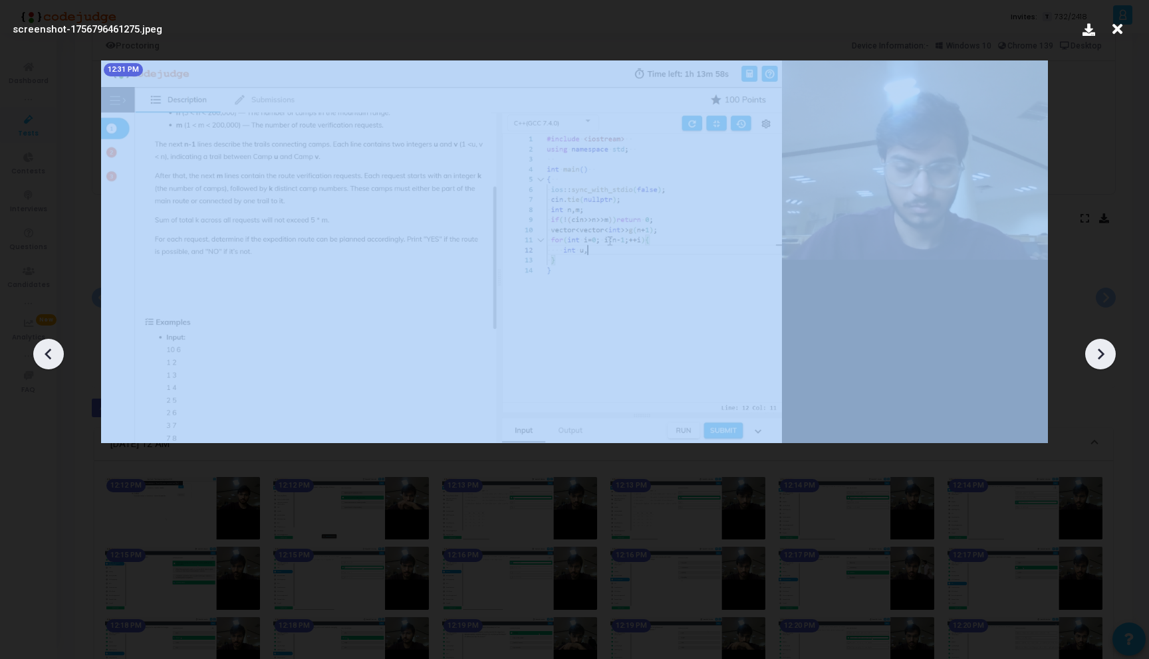
click at [1096, 352] on icon at bounding box center [1100, 354] width 20 height 20
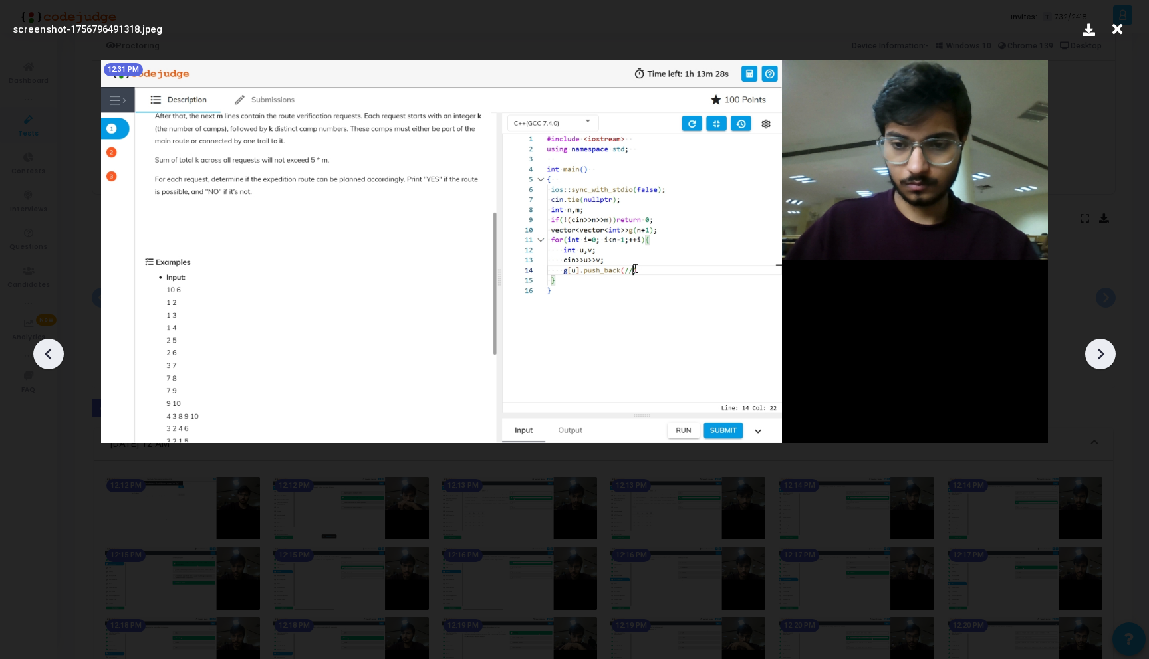
click at [1096, 352] on icon at bounding box center [1100, 354] width 20 height 20
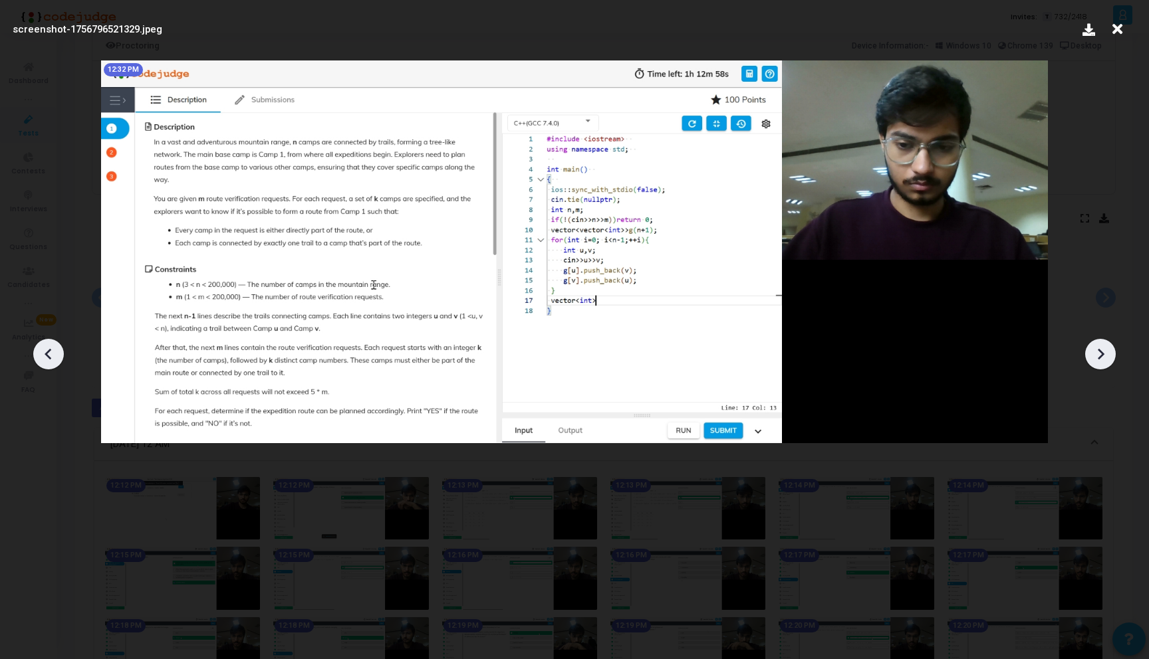
click at [1096, 352] on icon at bounding box center [1100, 354] width 20 height 20
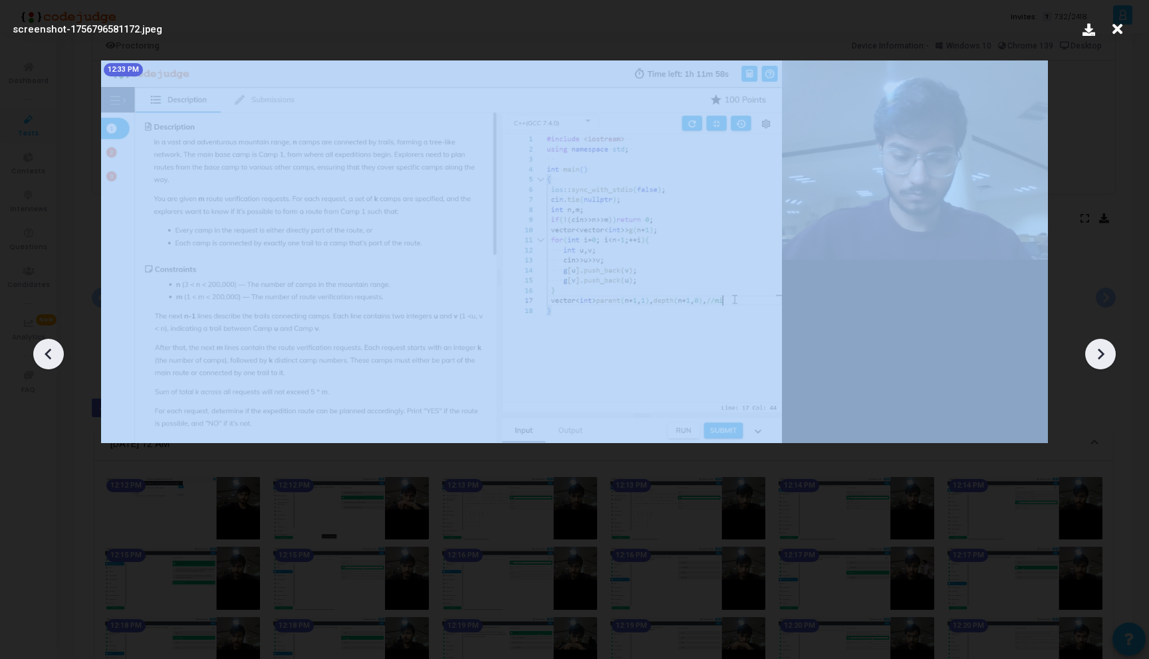
click at [1096, 352] on icon at bounding box center [1100, 354] width 20 height 20
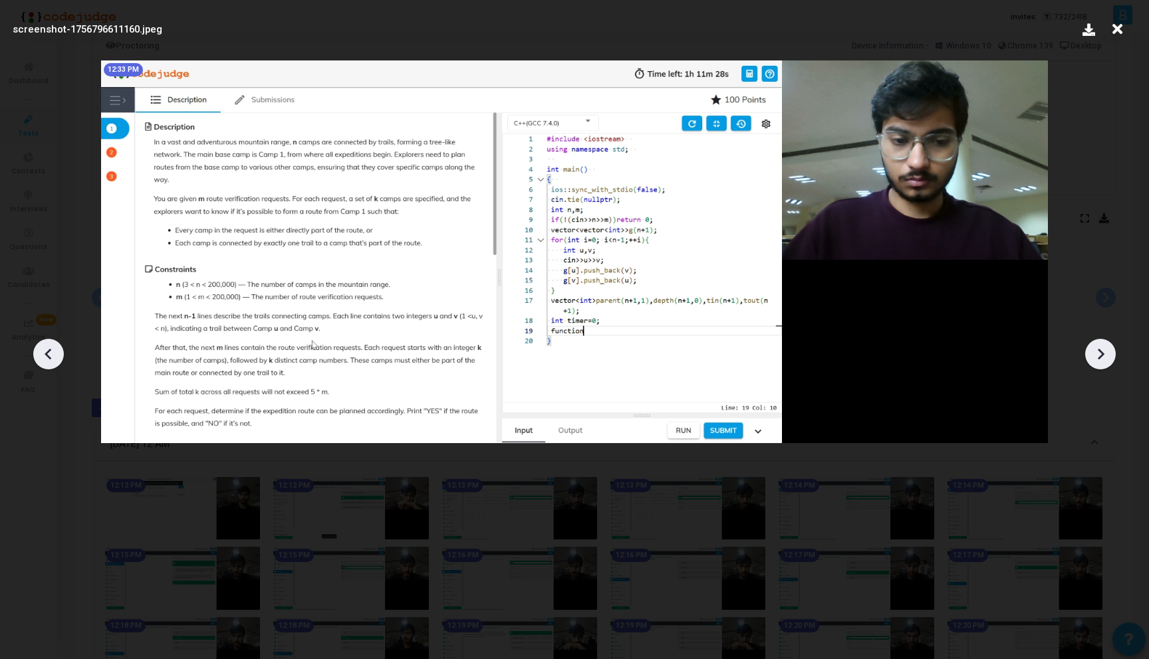
click at [51, 352] on icon at bounding box center [49, 354] width 20 height 20
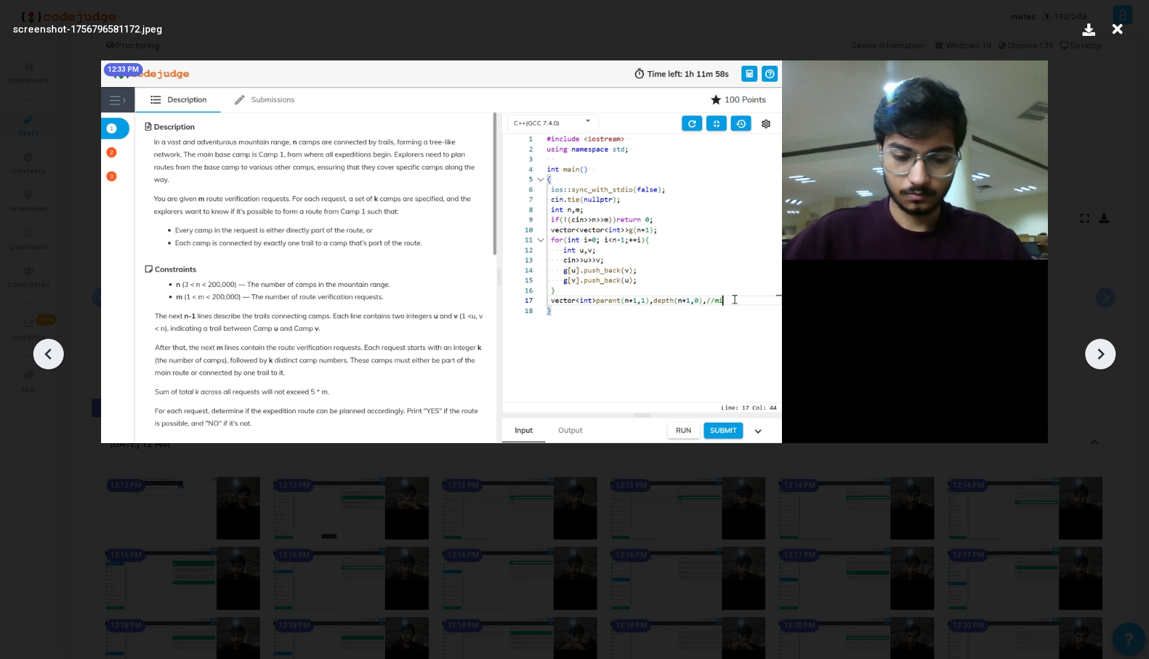
click at [1100, 349] on icon at bounding box center [1100, 354] width 20 height 20
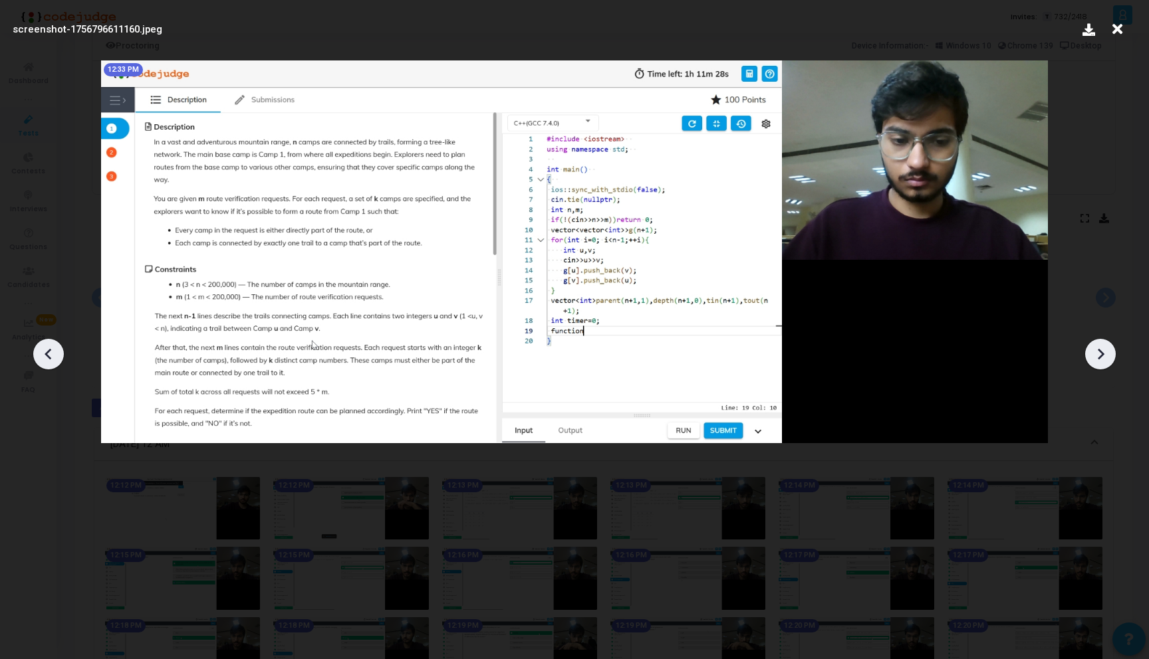
click at [1100, 349] on icon at bounding box center [1100, 354] width 20 height 20
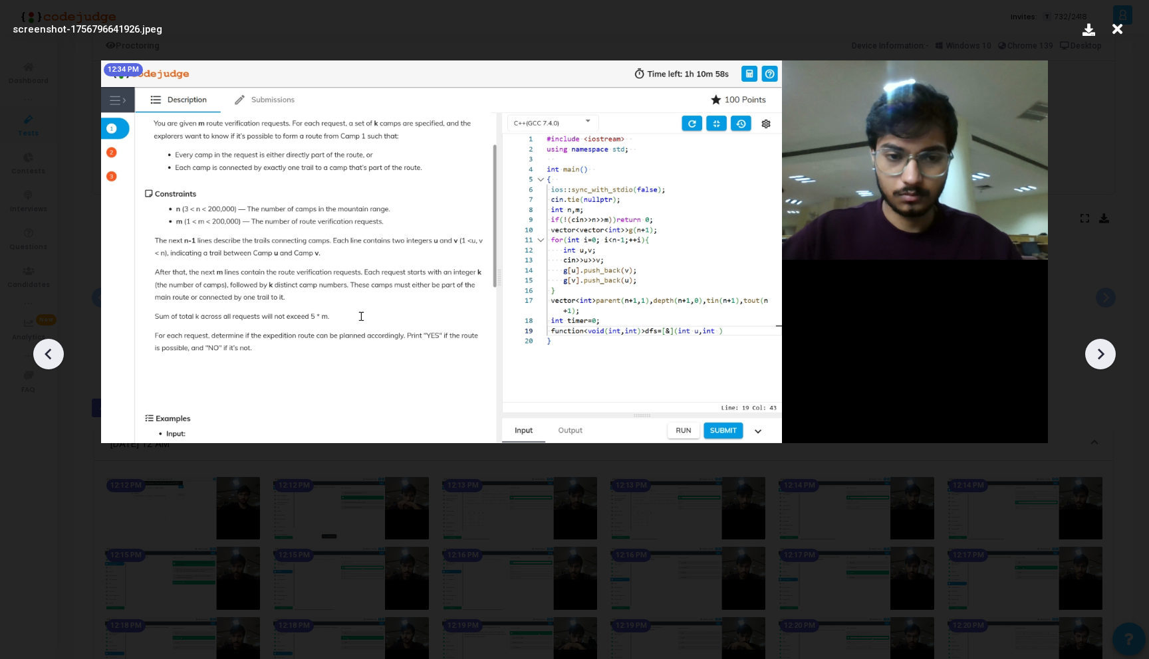
click at [1100, 349] on icon at bounding box center [1100, 354] width 20 height 20
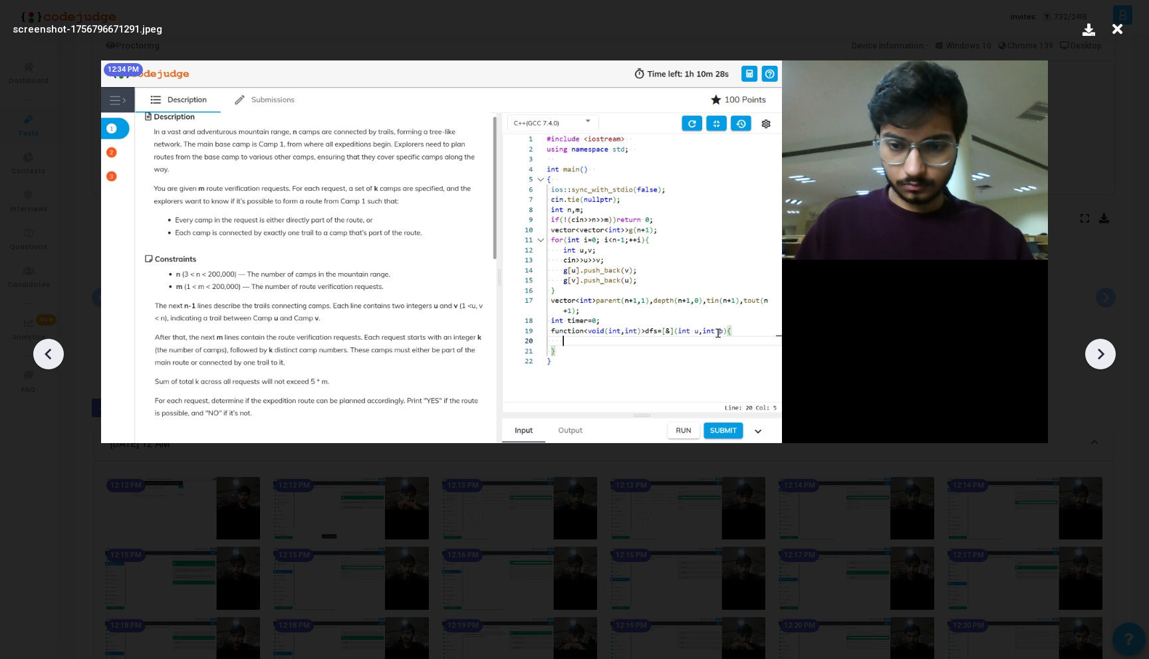
click at [1100, 349] on icon at bounding box center [1100, 354] width 20 height 20
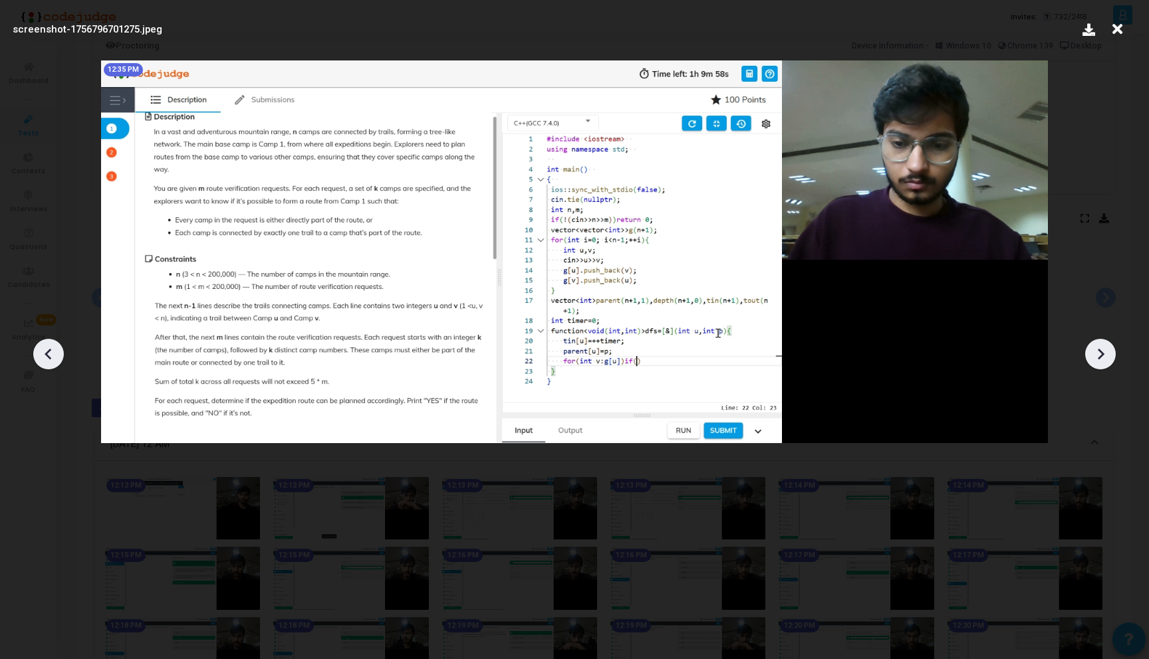
click at [1100, 349] on icon at bounding box center [1100, 354] width 20 height 20
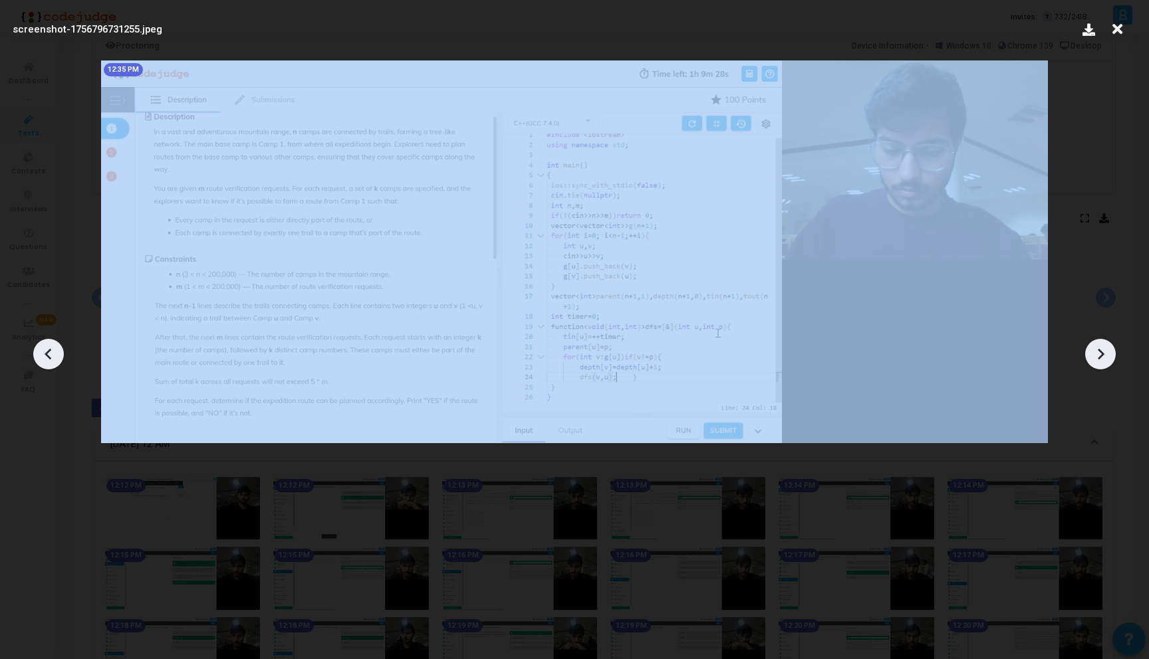
click at [1100, 349] on icon at bounding box center [1100, 354] width 20 height 20
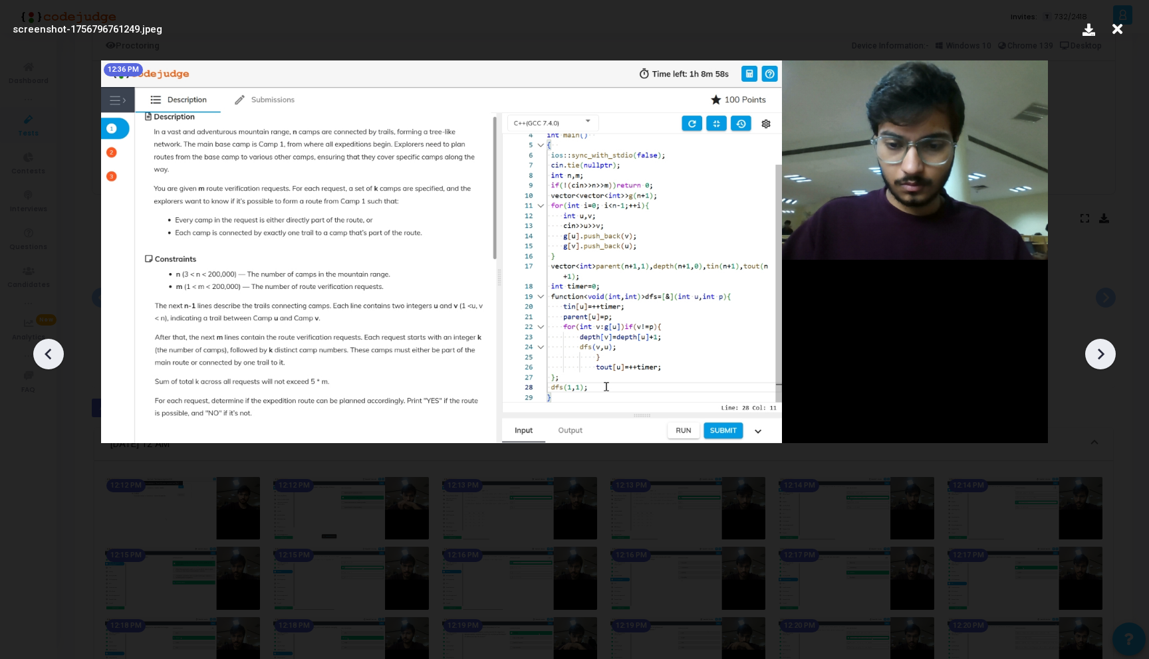
click at [1100, 349] on icon at bounding box center [1100, 354] width 20 height 20
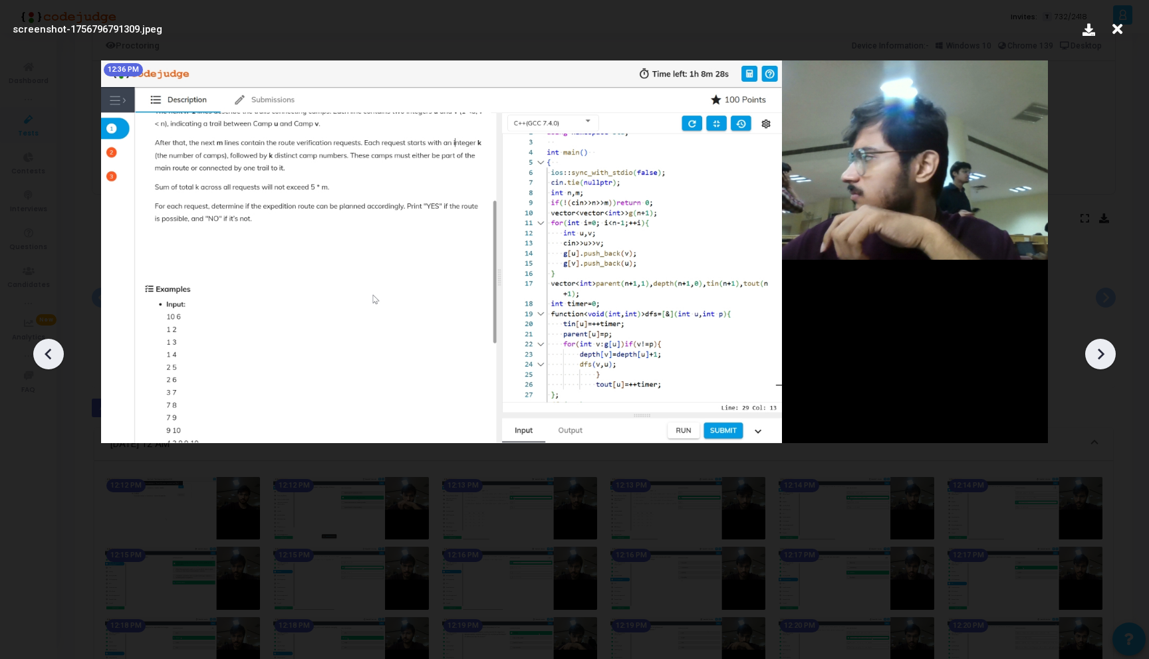
click at [1100, 349] on icon at bounding box center [1100, 354] width 20 height 20
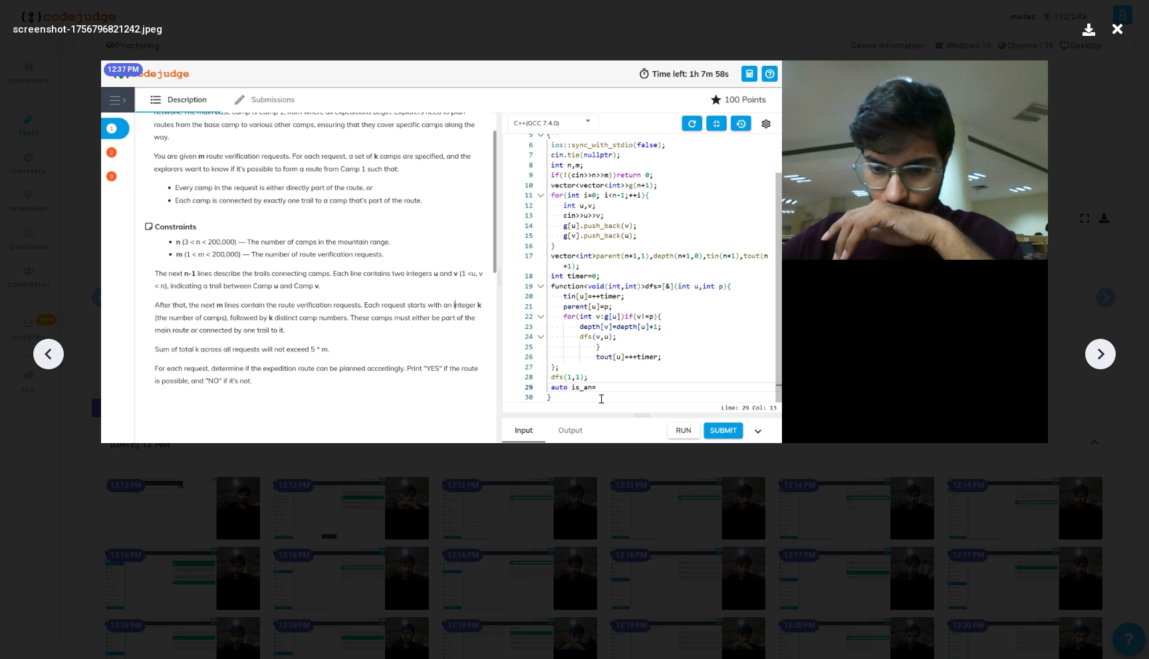
click at [1100, 349] on icon at bounding box center [1100, 354] width 20 height 20
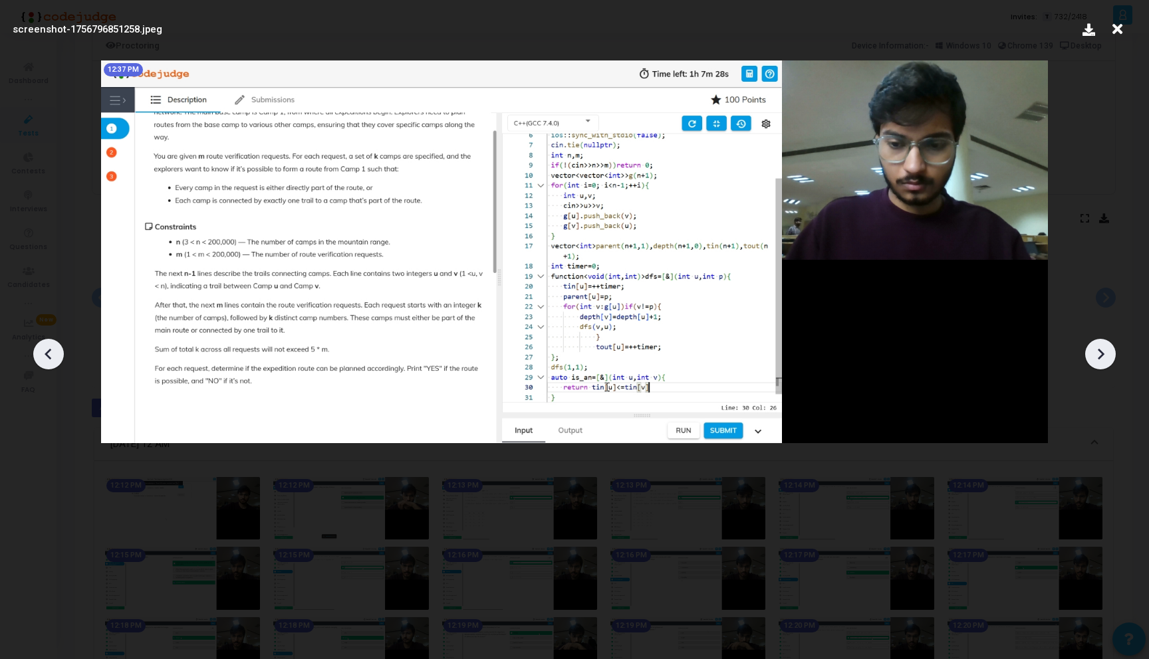
click at [1100, 349] on icon at bounding box center [1100, 354] width 20 height 20
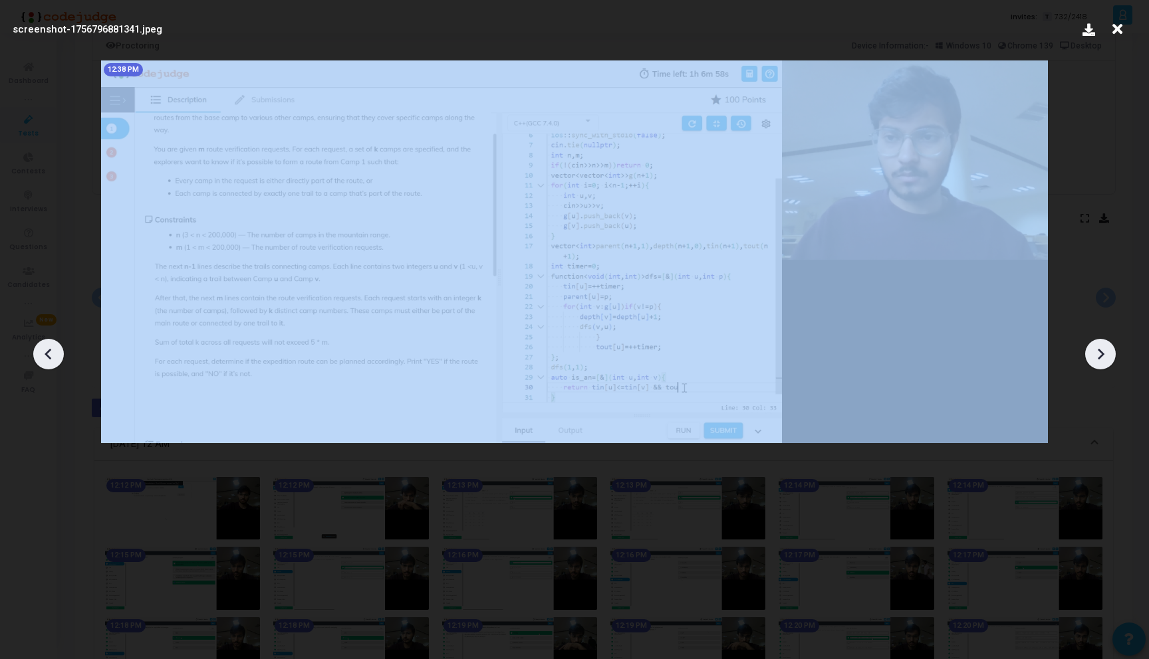
click at [1100, 349] on icon at bounding box center [1100, 354] width 20 height 20
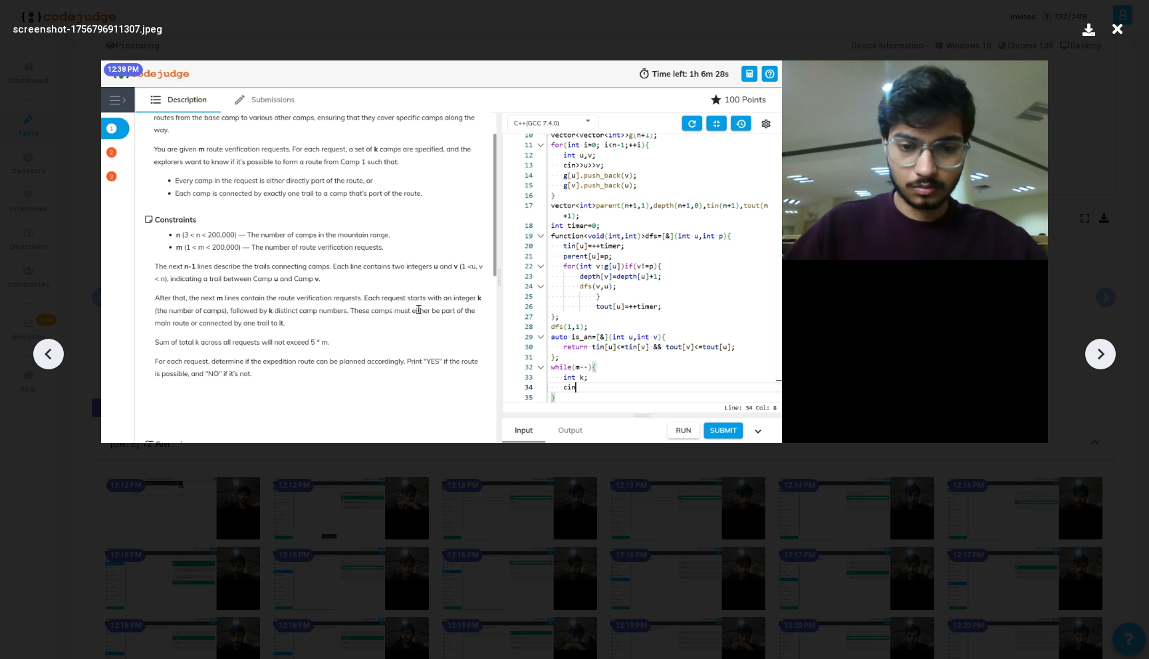
click at [1100, 349] on icon at bounding box center [1100, 354] width 20 height 20
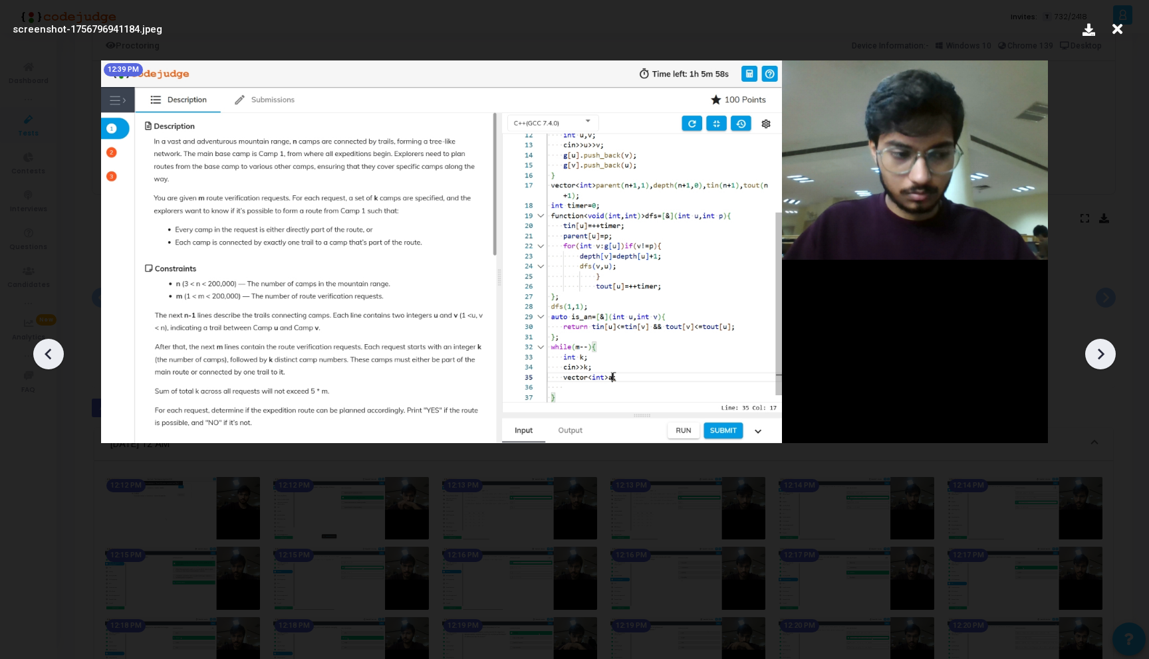
click at [1100, 349] on icon at bounding box center [1100, 354] width 20 height 20
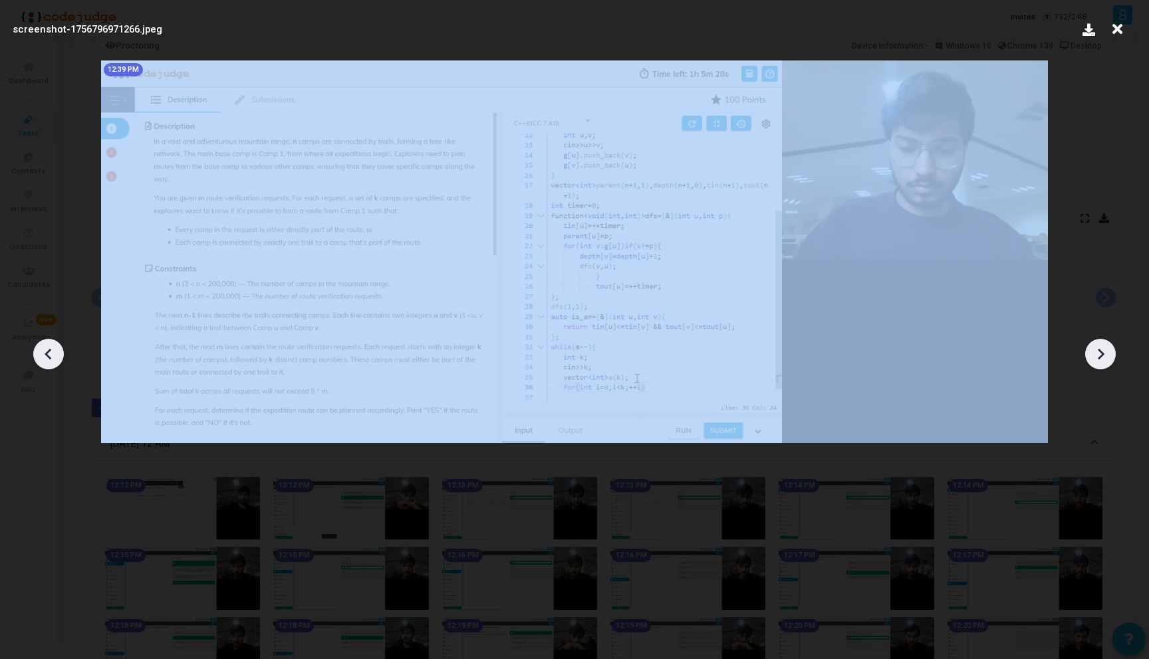
click at [1100, 349] on icon at bounding box center [1100, 354] width 20 height 20
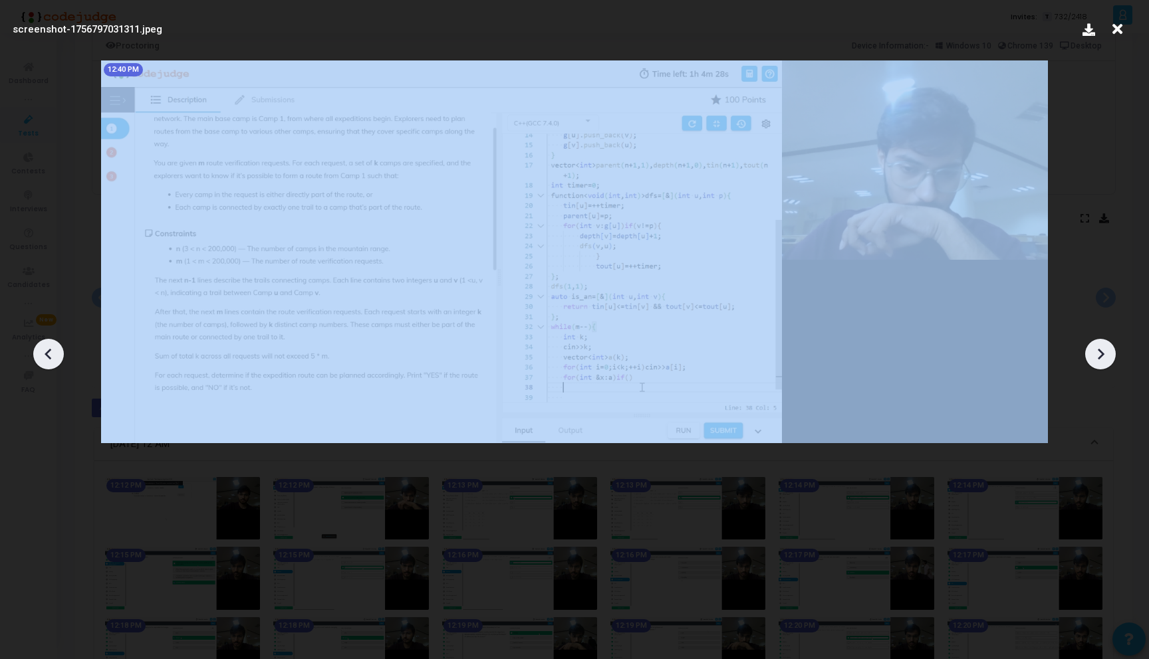
click at [1100, 349] on icon at bounding box center [1100, 354] width 20 height 20
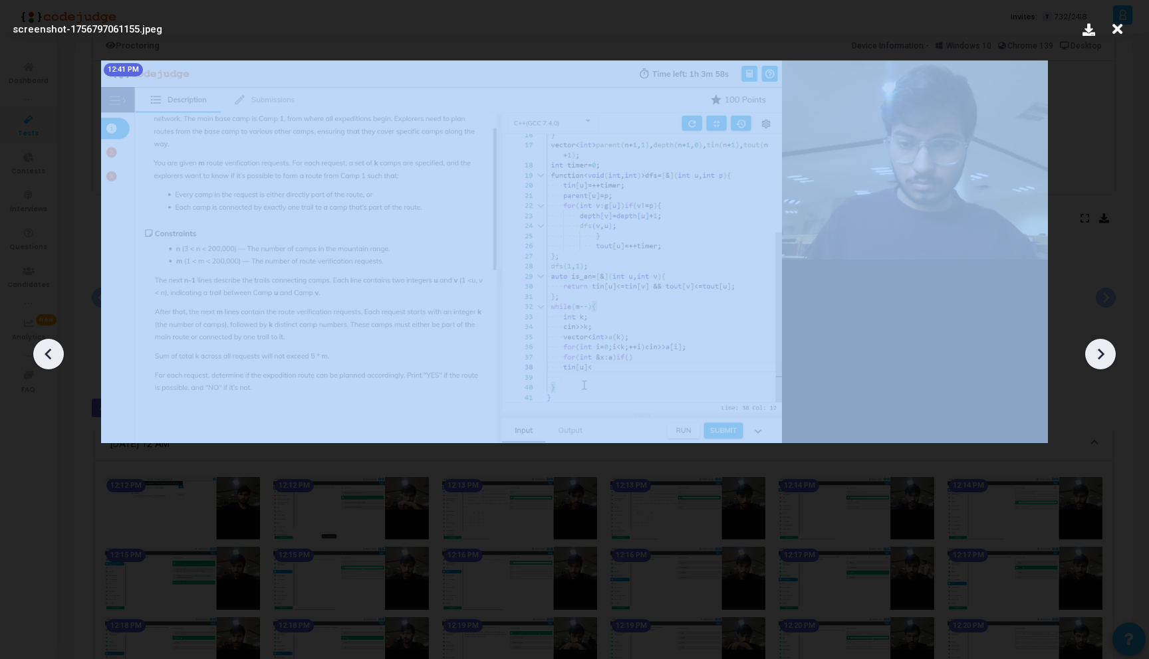
click at [1100, 349] on icon at bounding box center [1100, 354] width 20 height 20
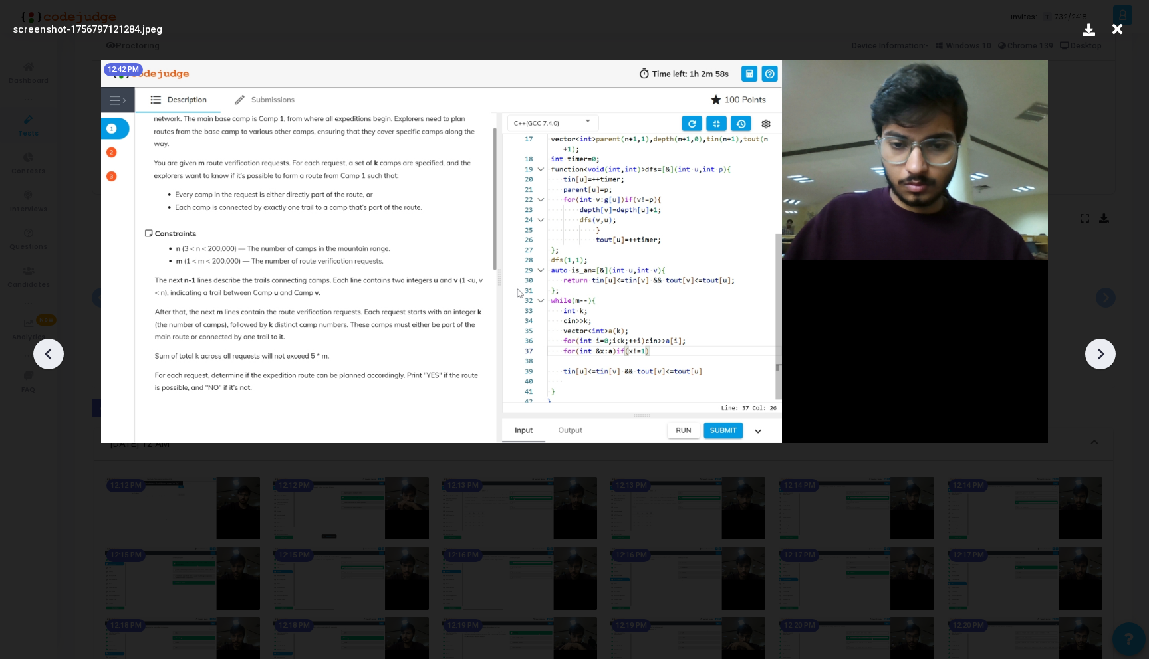
click at [52, 350] on icon at bounding box center [49, 354] width 20 height 20
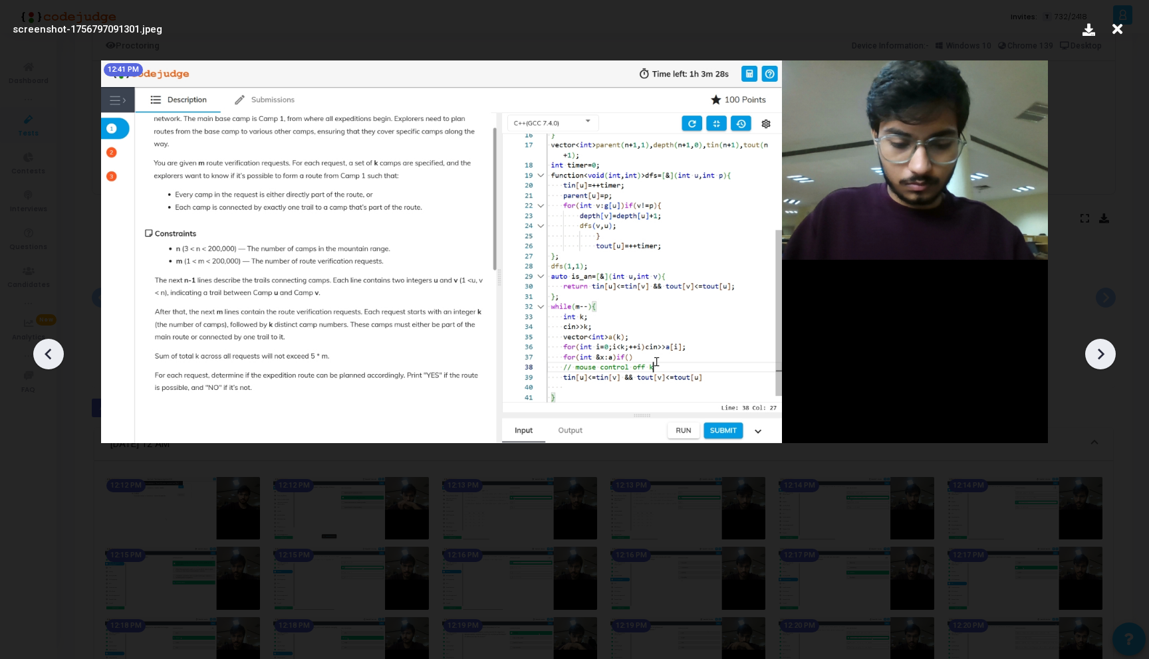
click at [1101, 353] on icon at bounding box center [1100, 354] width 7 height 11
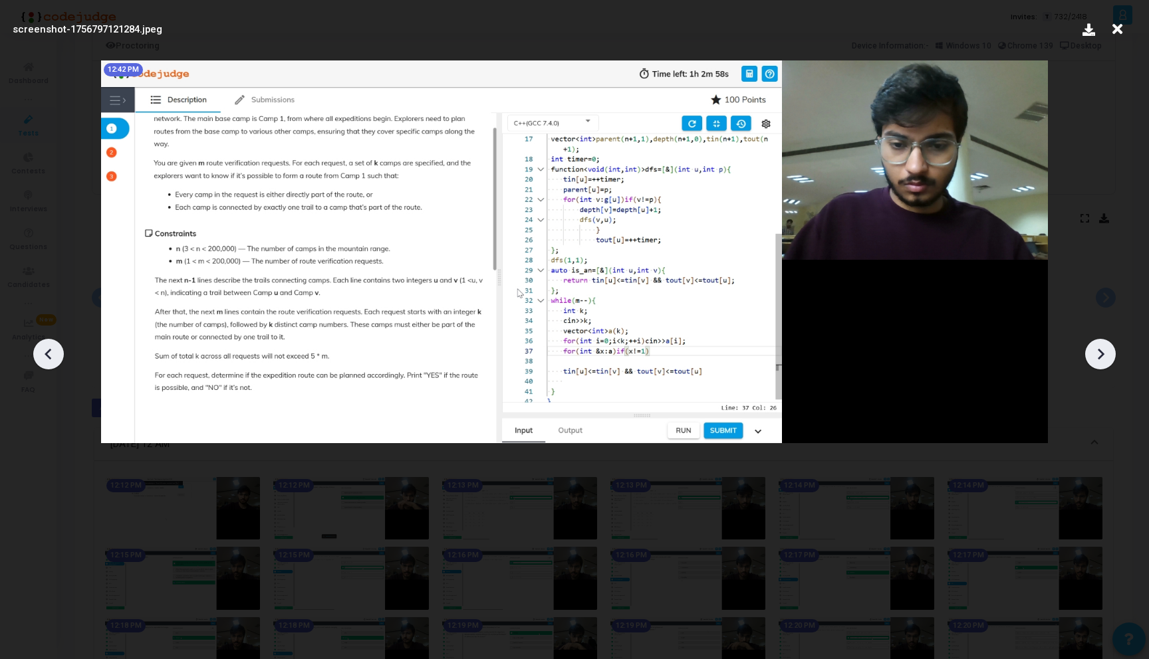
click at [1101, 353] on icon at bounding box center [1100, 354] width 7 height 11
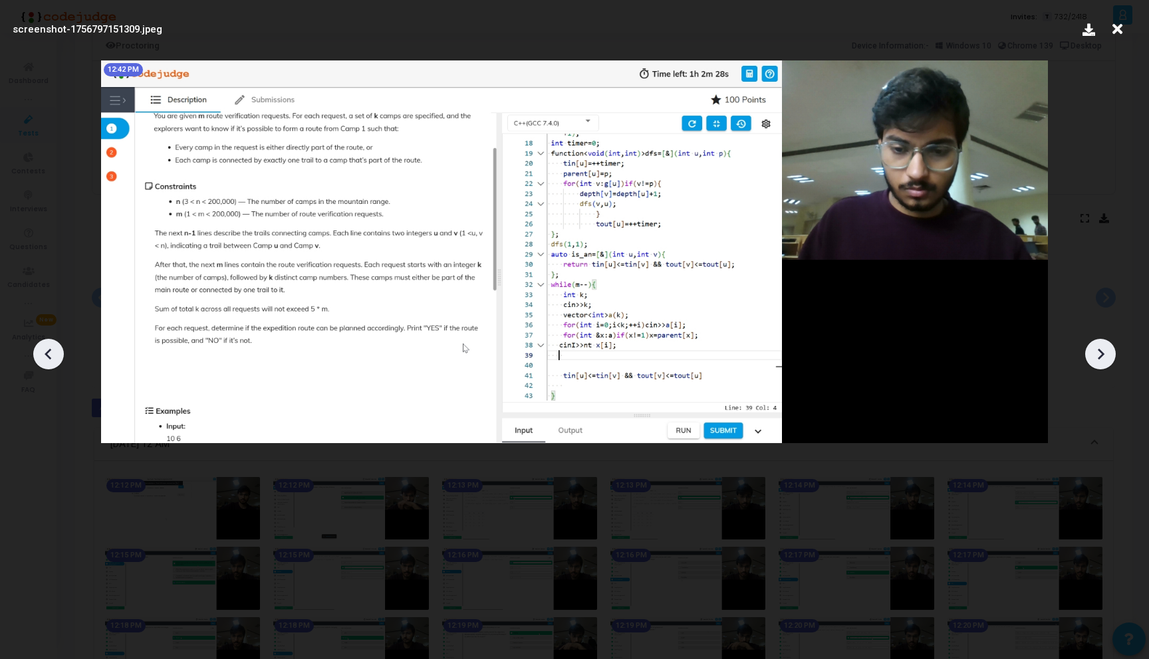
click at [1101, 353] on icon at bounding box center [1100, 354] width 7 height 11
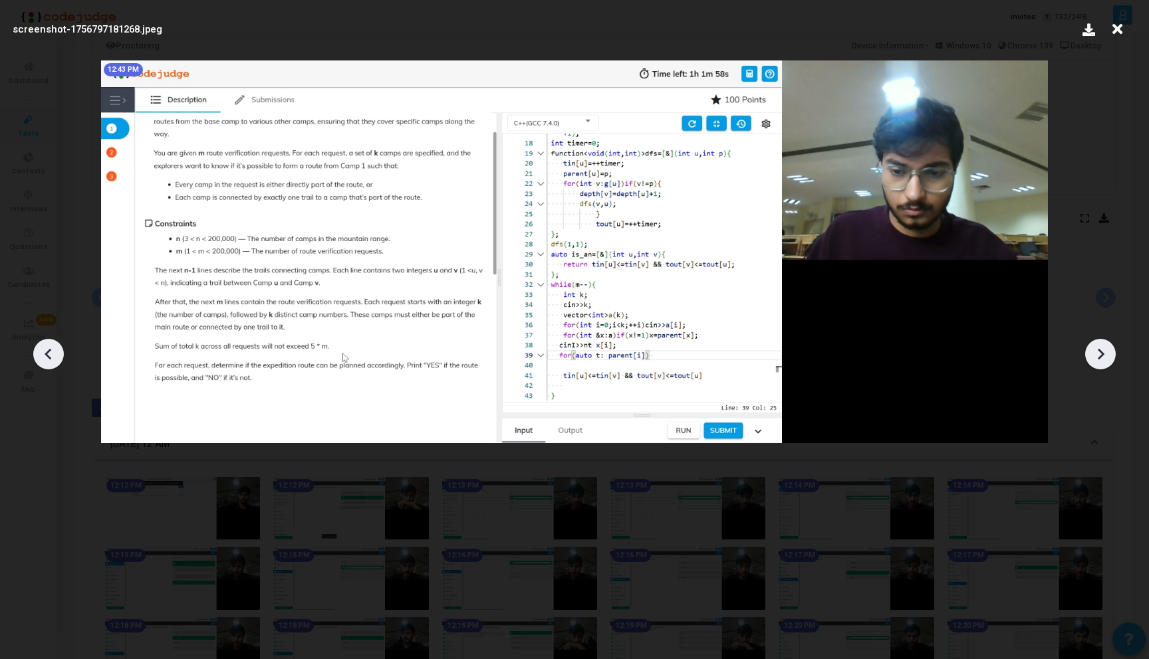
click at [1101, 353] on icon at bounding box center [1100, 354] width 7 height 11
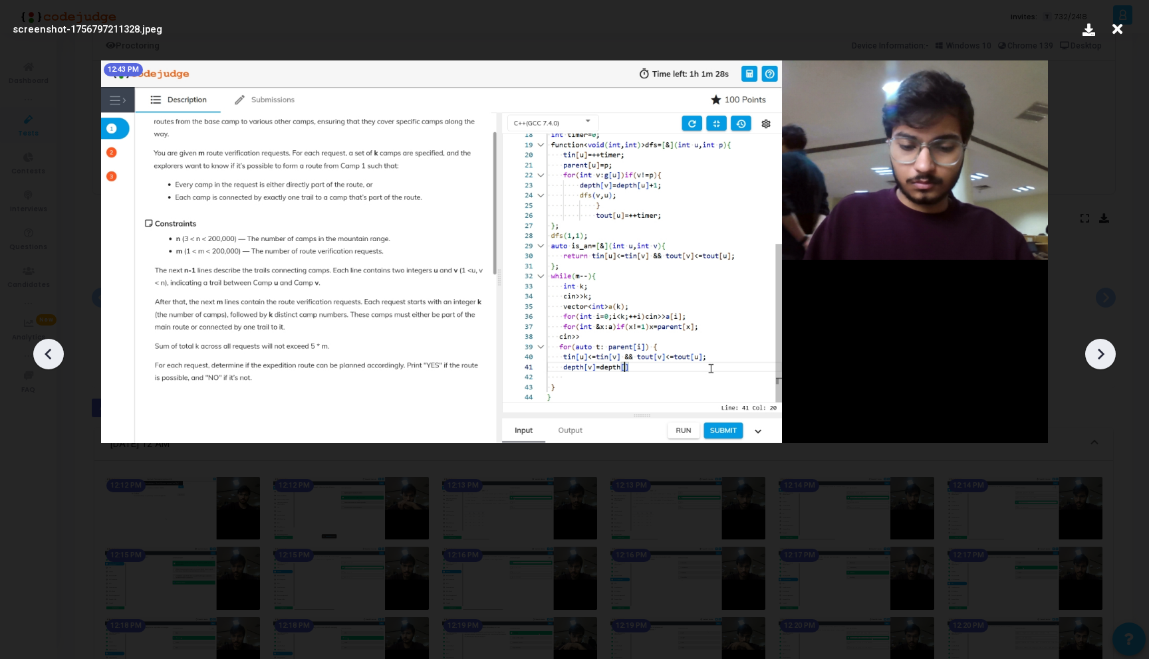
click at [1101, 353] on icon at bounding box center [1100, 354] width 7 height 11
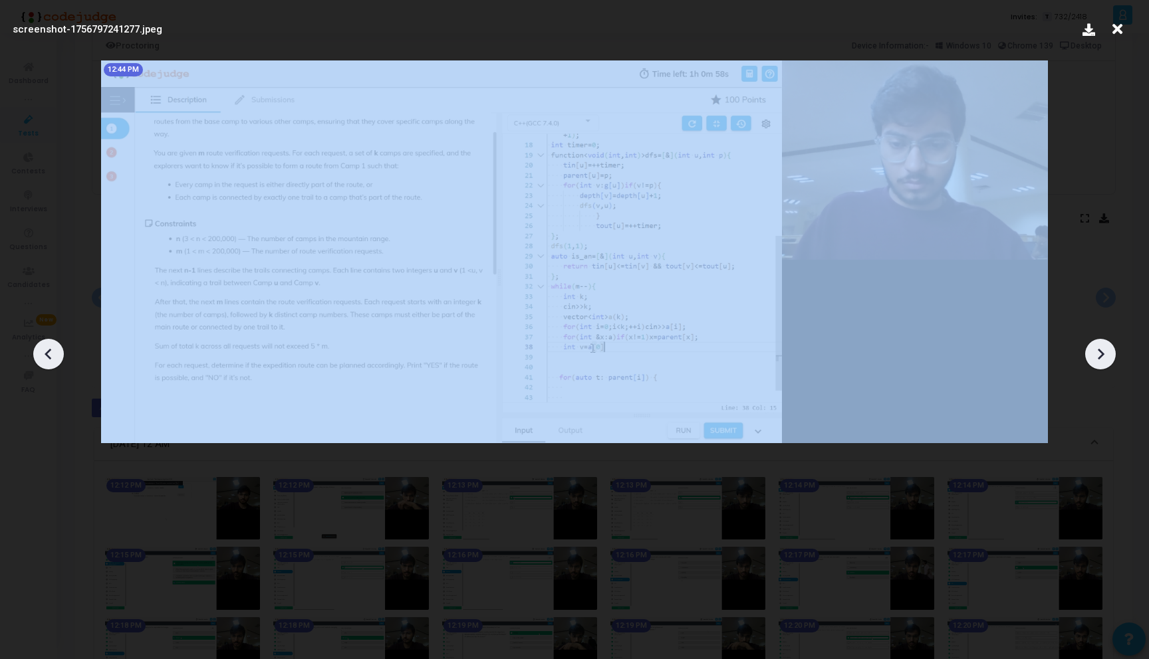
click at [1101, 353] on icon at bounding box center [1100, 354] width 7 height 11
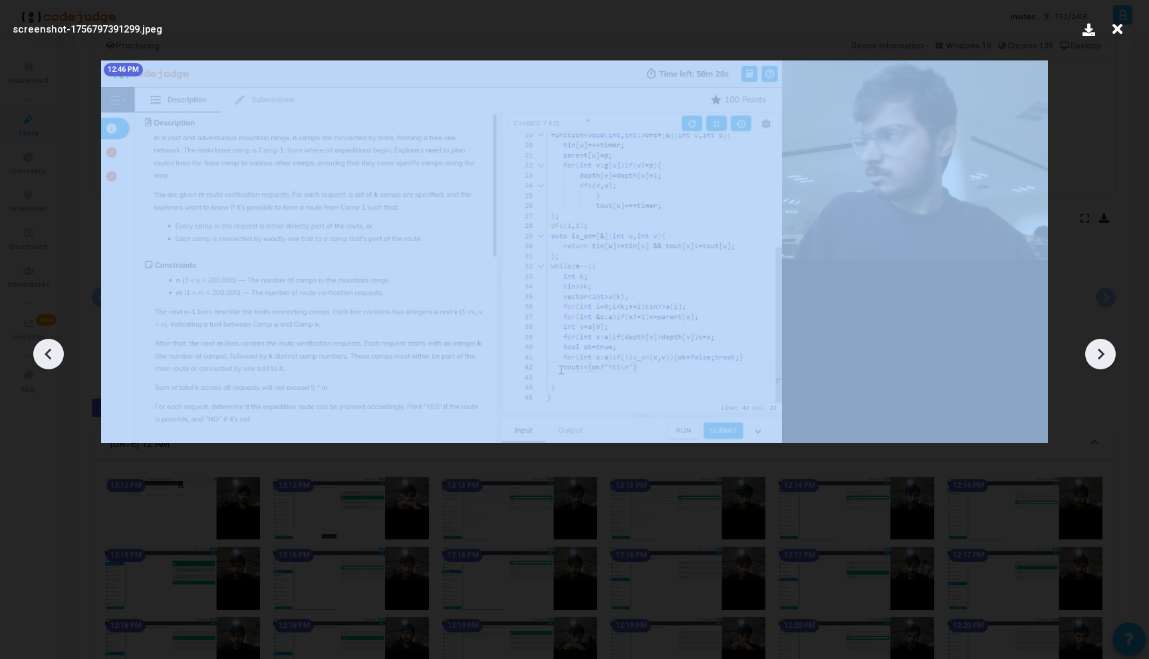
click at [1101, 353] on icon at bounding box center [1100, 354] width 7 height 11
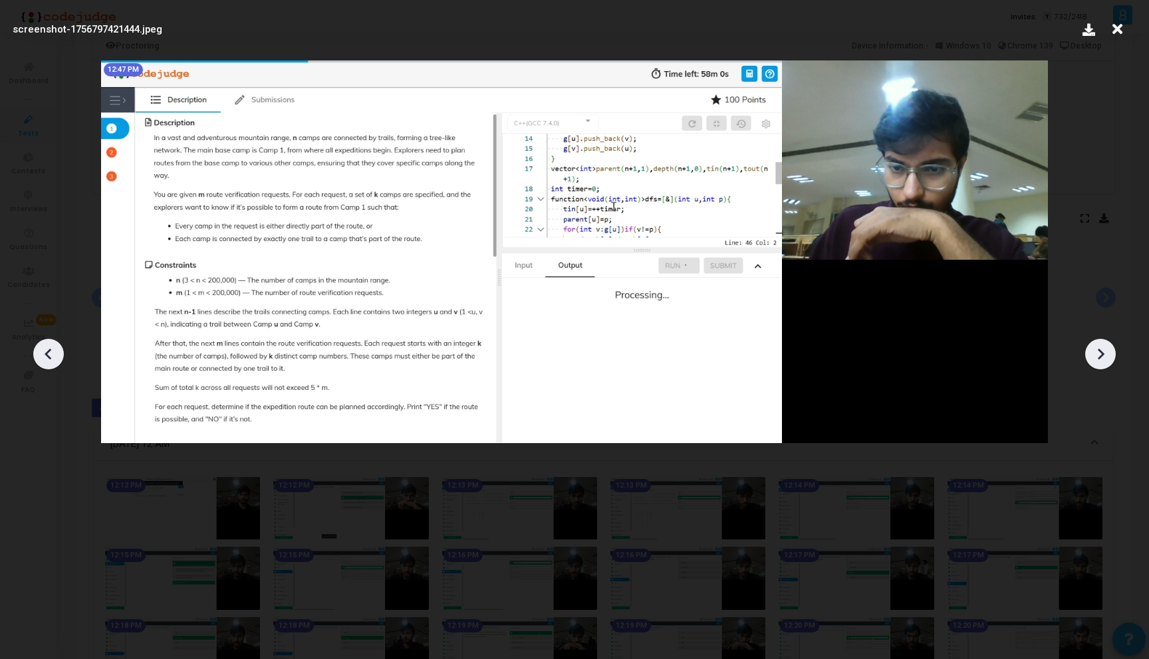
click at [1101, 353] on icon at bounding box center [1100, 354] width 7 height 11
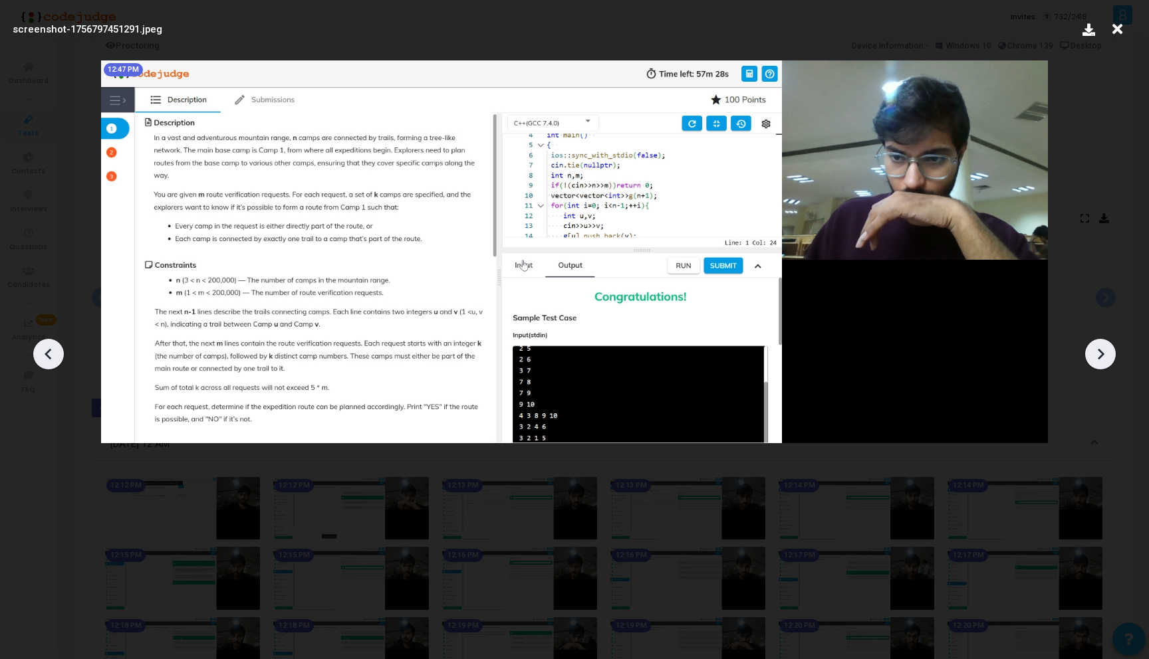
click at [1101, 353] on icon at bounding box center [1100, 354] width 7 height 11
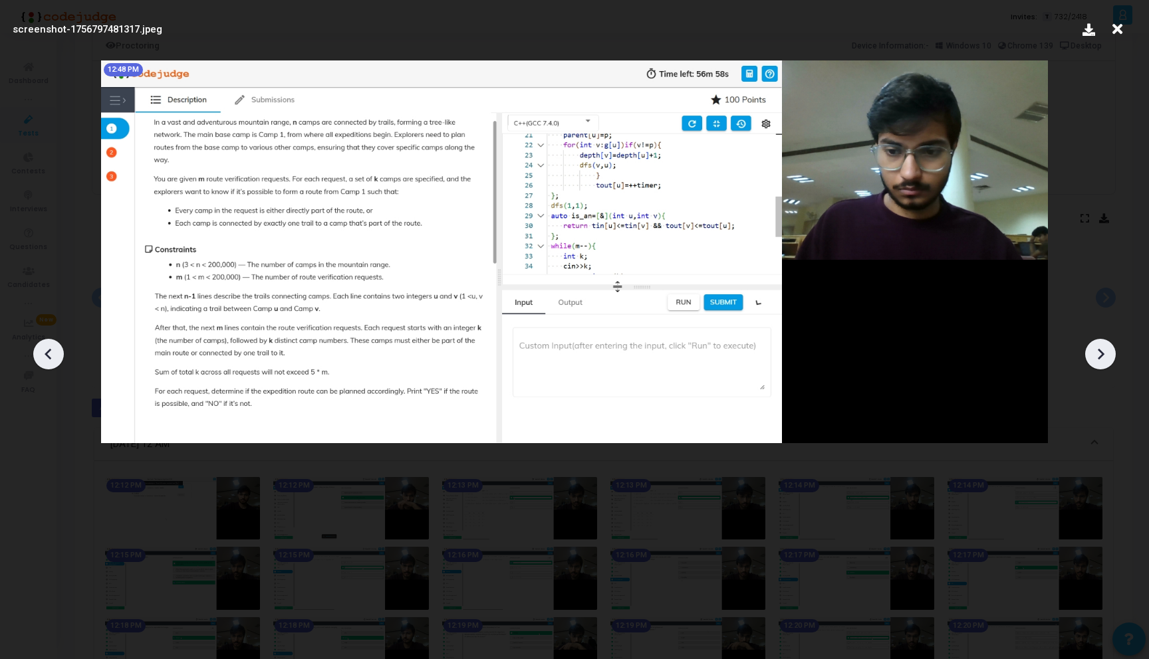
click at [1100, 355] on icon at bounding box center [1100, 354] width 20 height 20
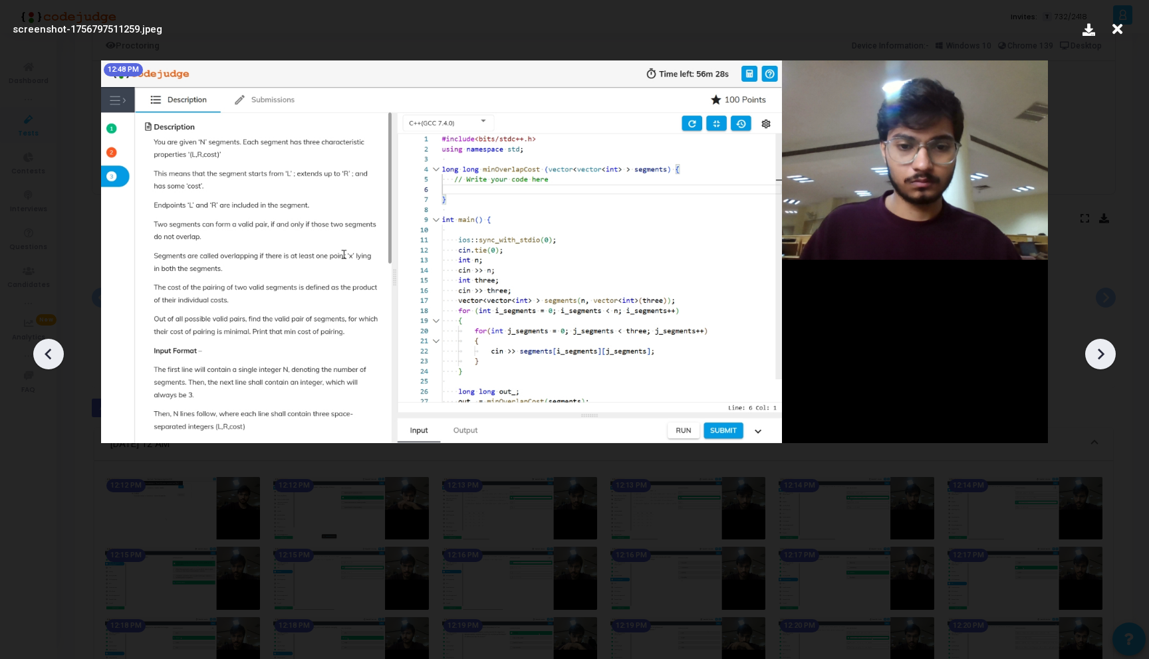
click at [1108, 360] on icon at bounding box center [1100, 354] width 20 height 20
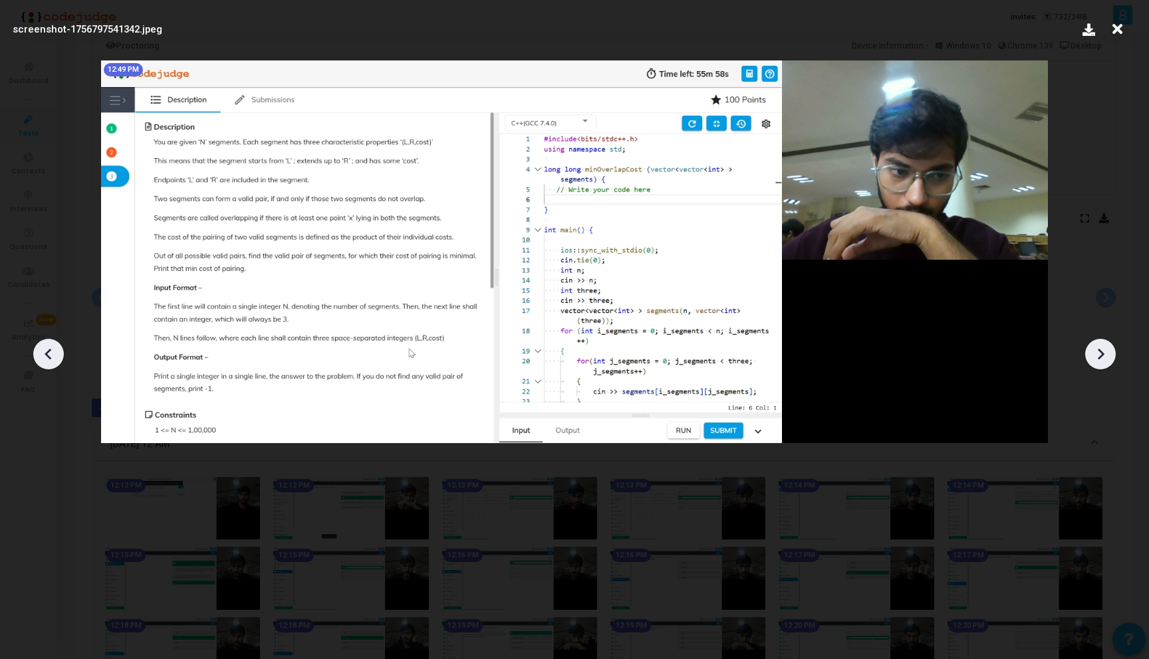
click at [1108, 360] on icon at bounding box center [1100, 354] width 20 height 20
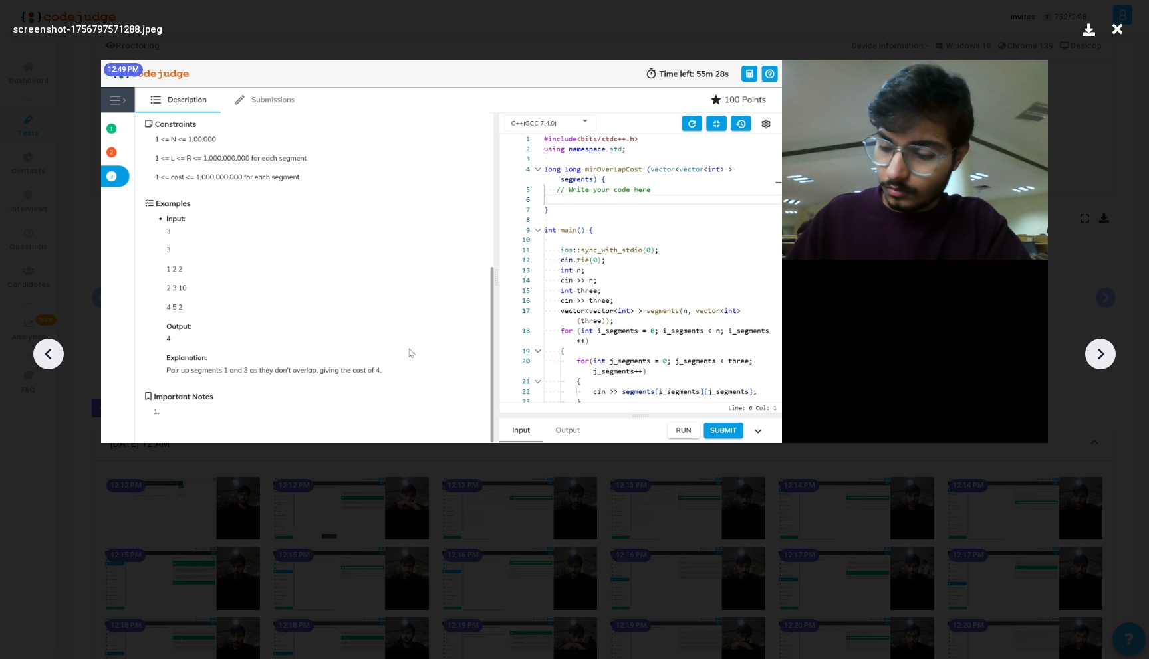
click at [1108, 360] on icon at bounding box center [1100, 354] width 20 height 20
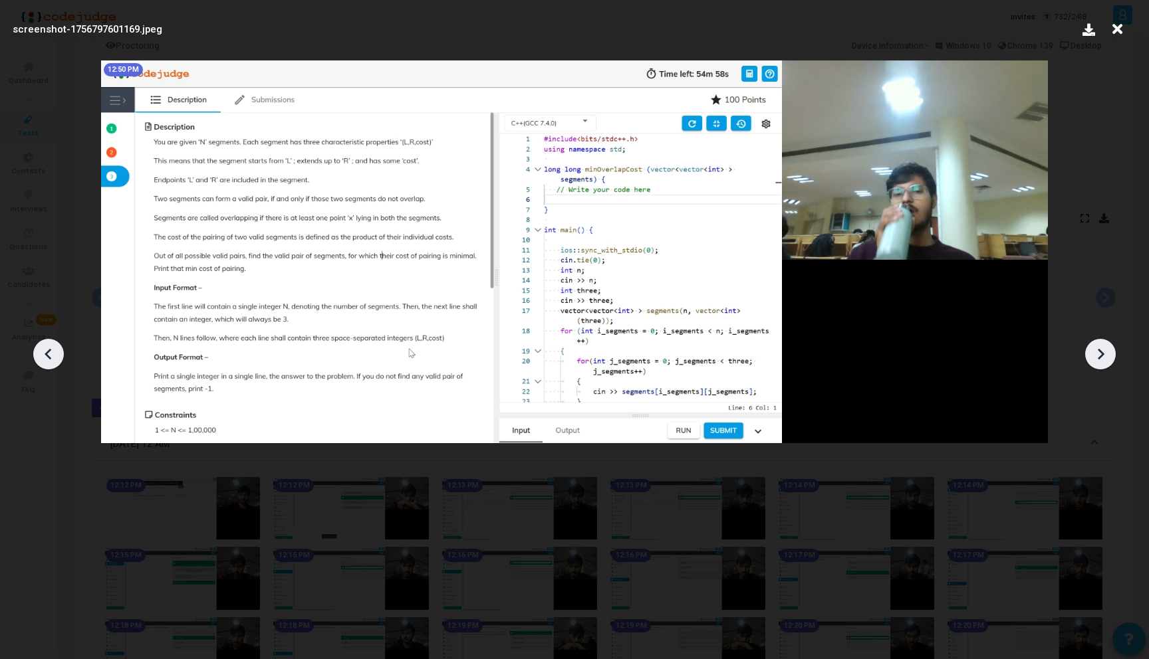
click at [1108, 360] on icon at bounding box center [1100, 354] width 20 height 20
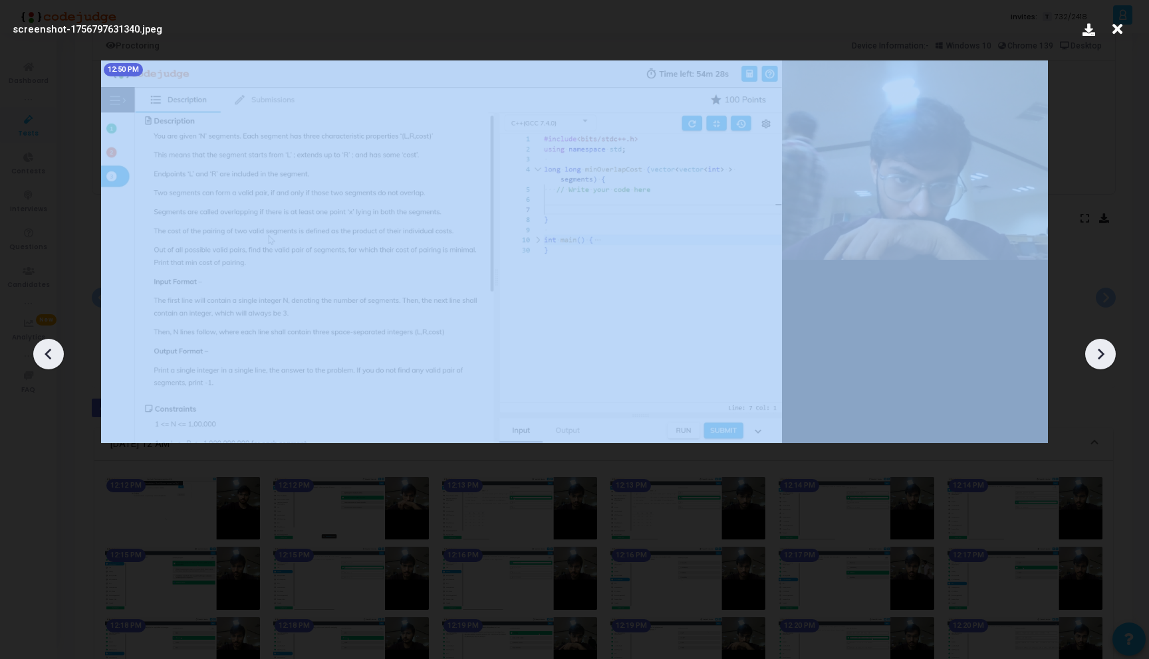
click at [1108, 360] on icon at bounding box center [1100, 354] width 20 height 20
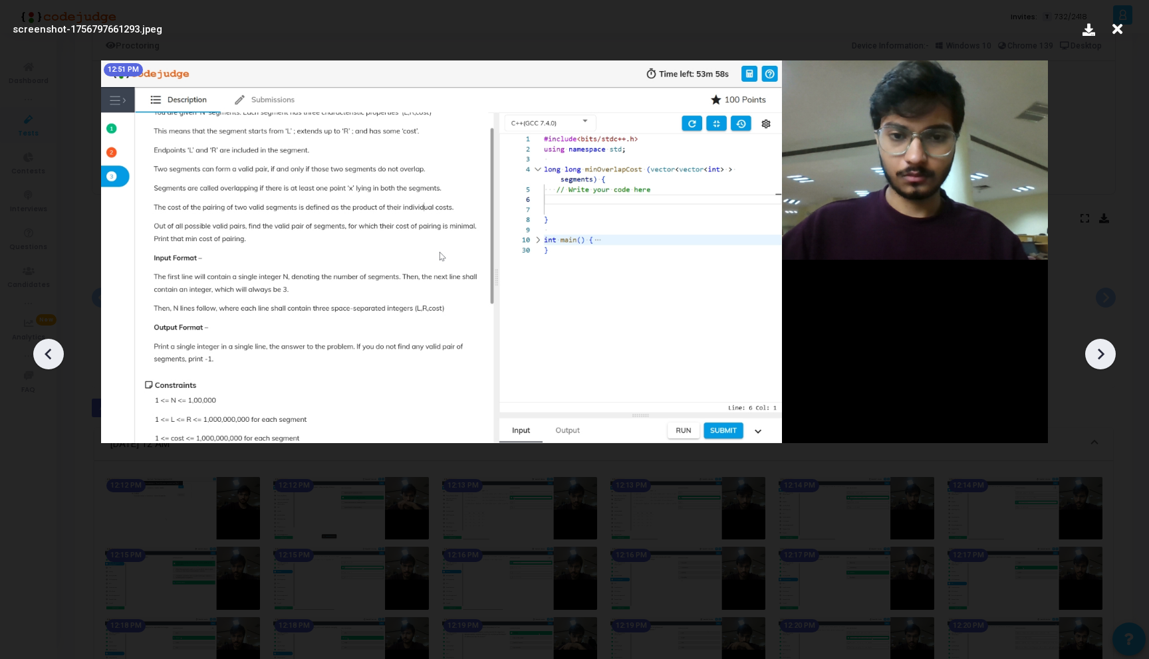
click at [1108, 360] on icon at bounding box center [1100, 354] width 20 height 20
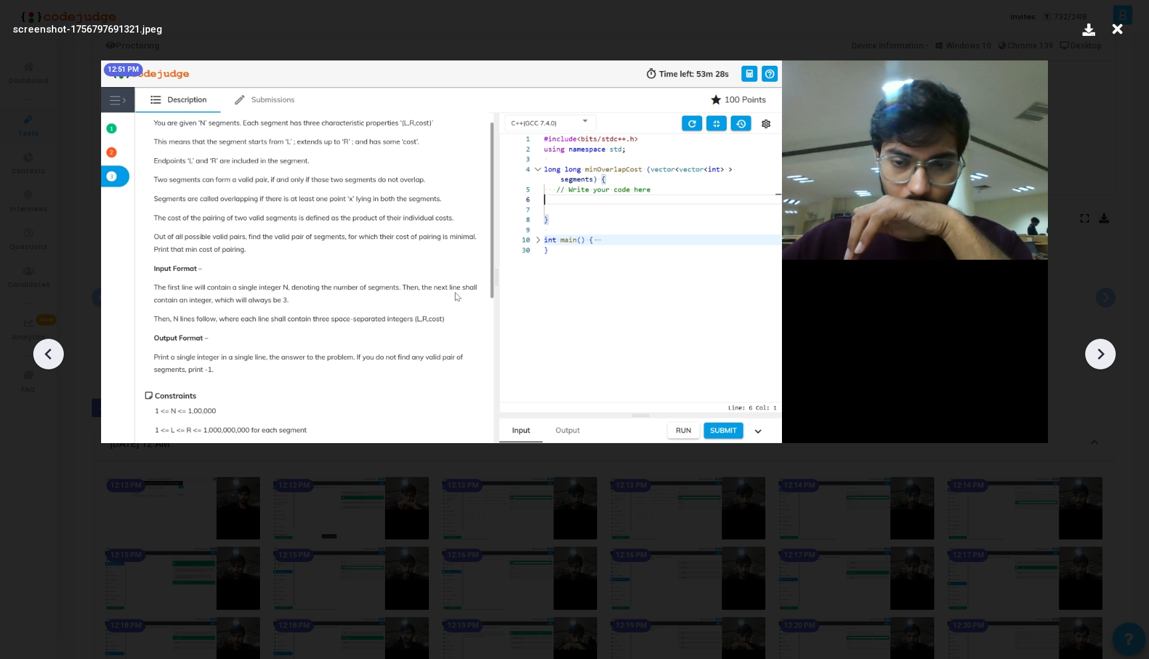
click at [1108, 360] on icon at bounding box center [1100, 354] width 20 height 20
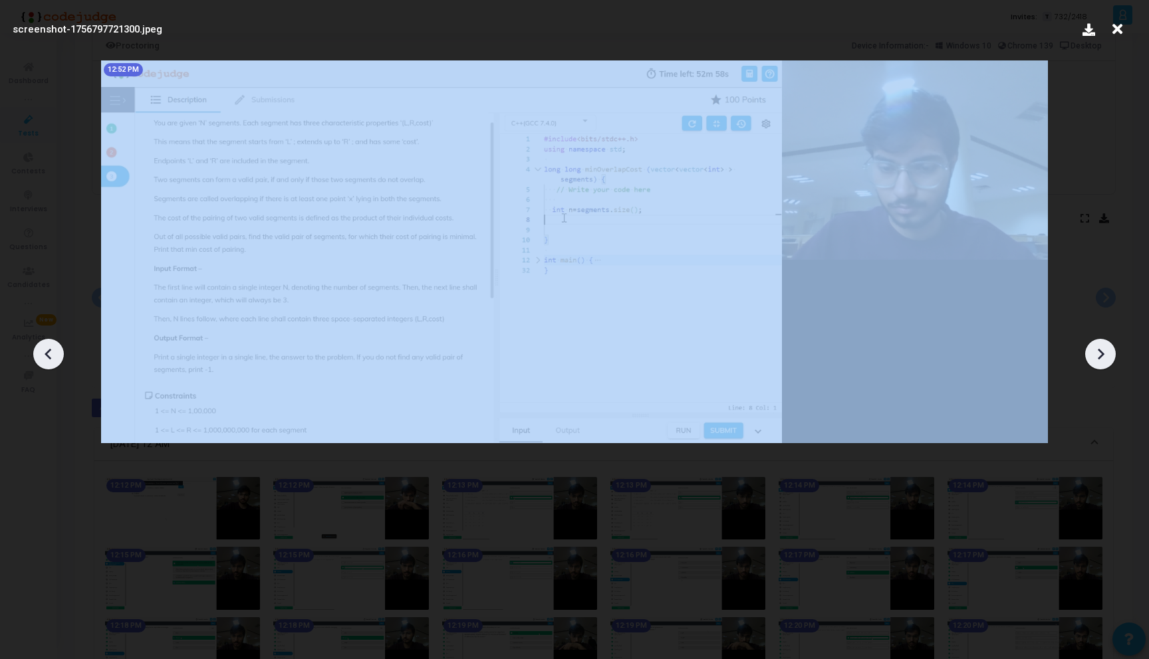
click at [1108, 360] on icon at bounding box center [1100, 354] width 20 height 20
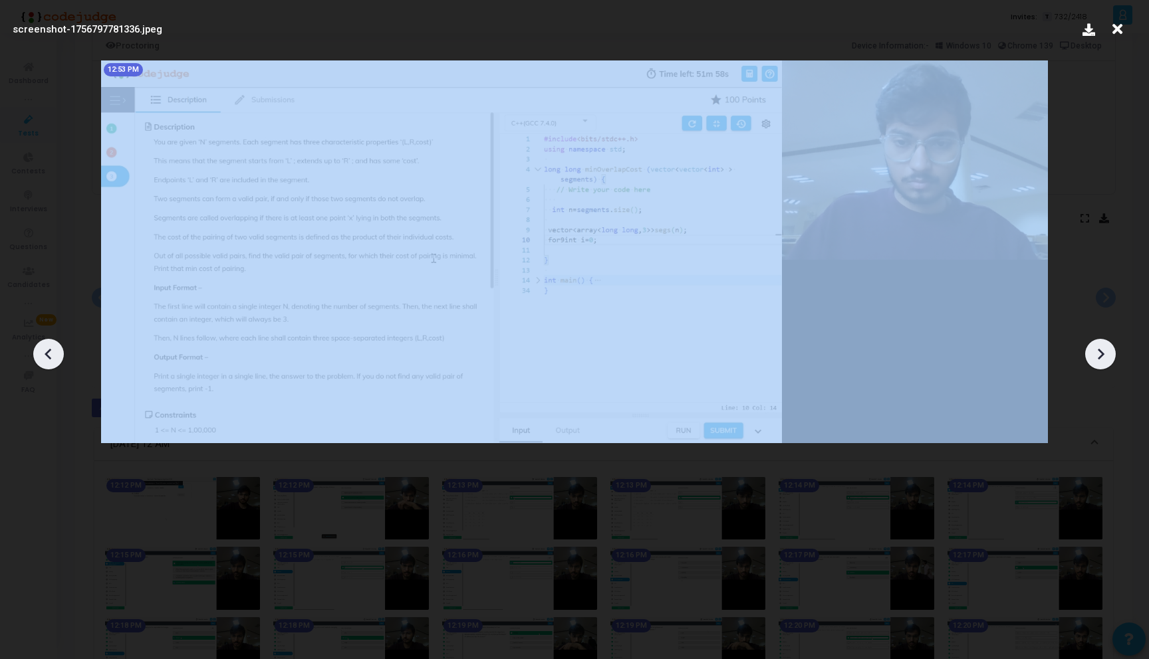
click at [1108, 360] on icon at bounding box center [1100, 354] width 20 height 20
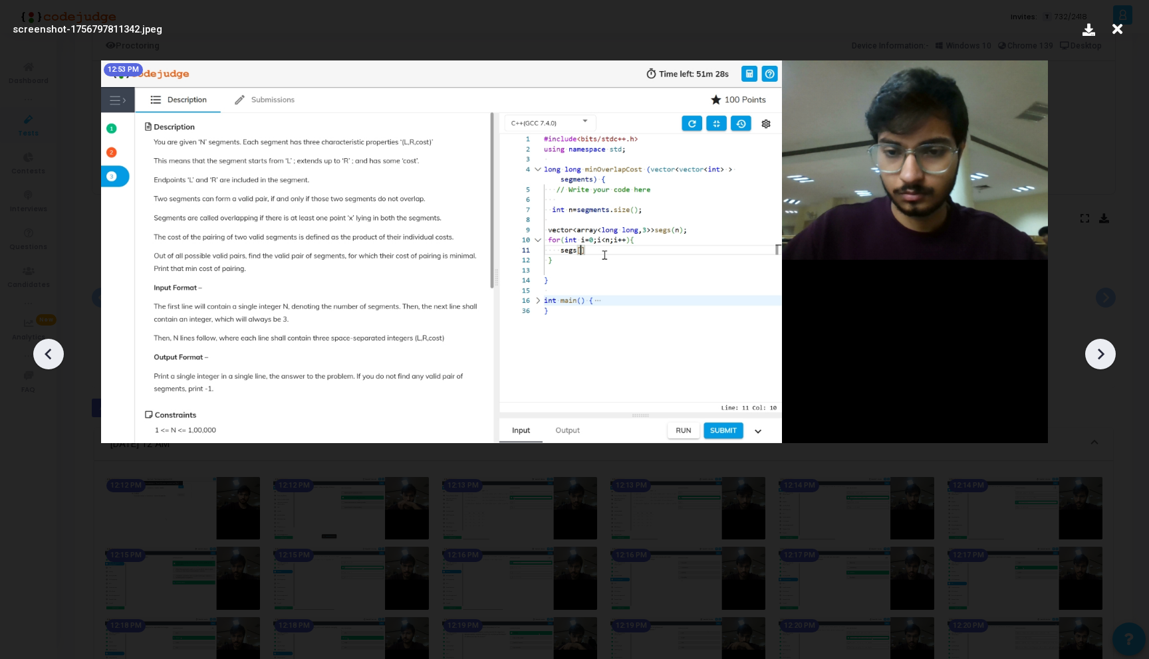
click at [1096, 362] on icon at bounding box center [1100, 354] width 20 height 20
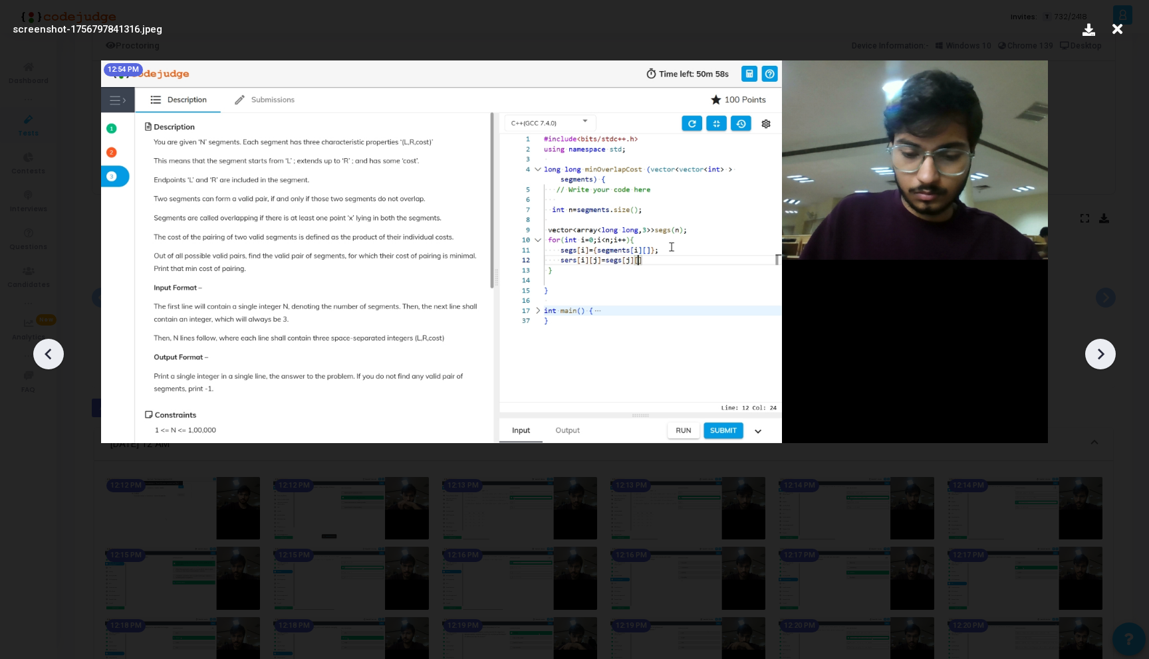
click at [1096, 362] on icon at bounding box center [1100, 354] width 20 height 20
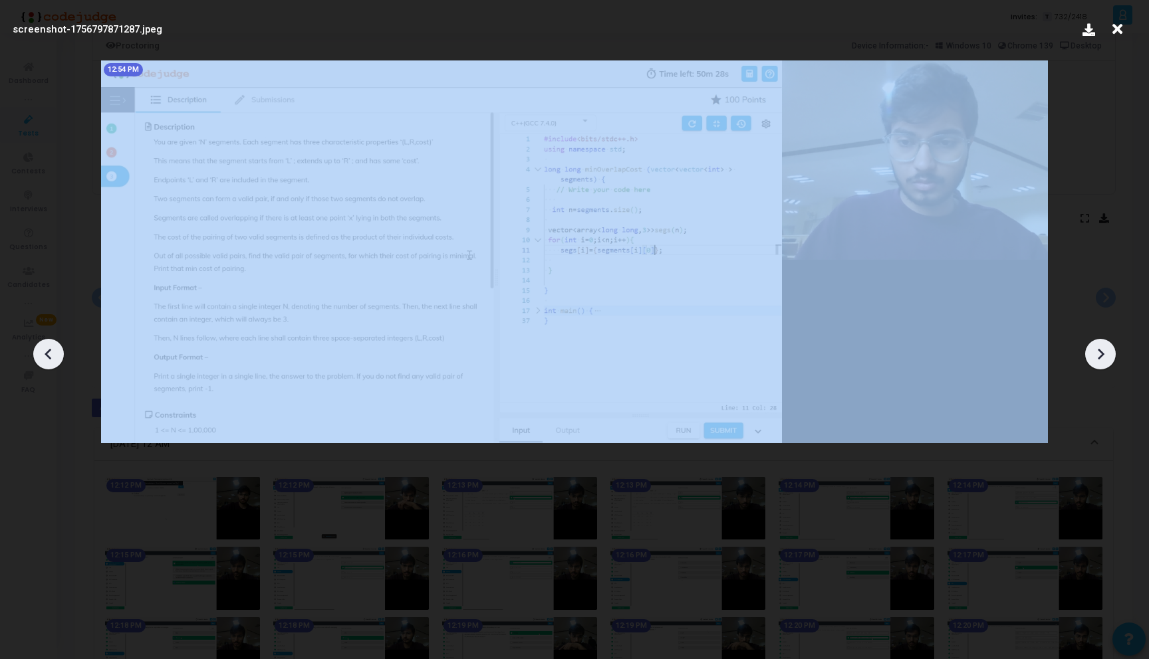
click at [1096, 362] on icon at bounding box center [1100, 354] width 20 height 20
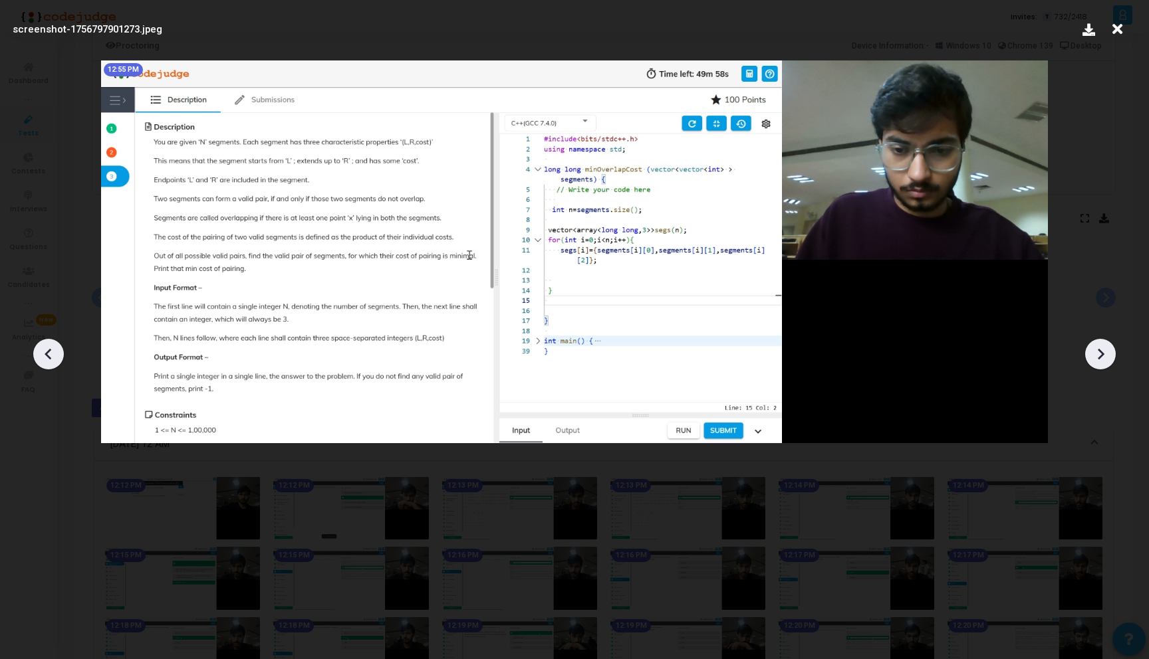
click at [1096, 362] on icon at bounding box center [1100, 354] width 20 height 20
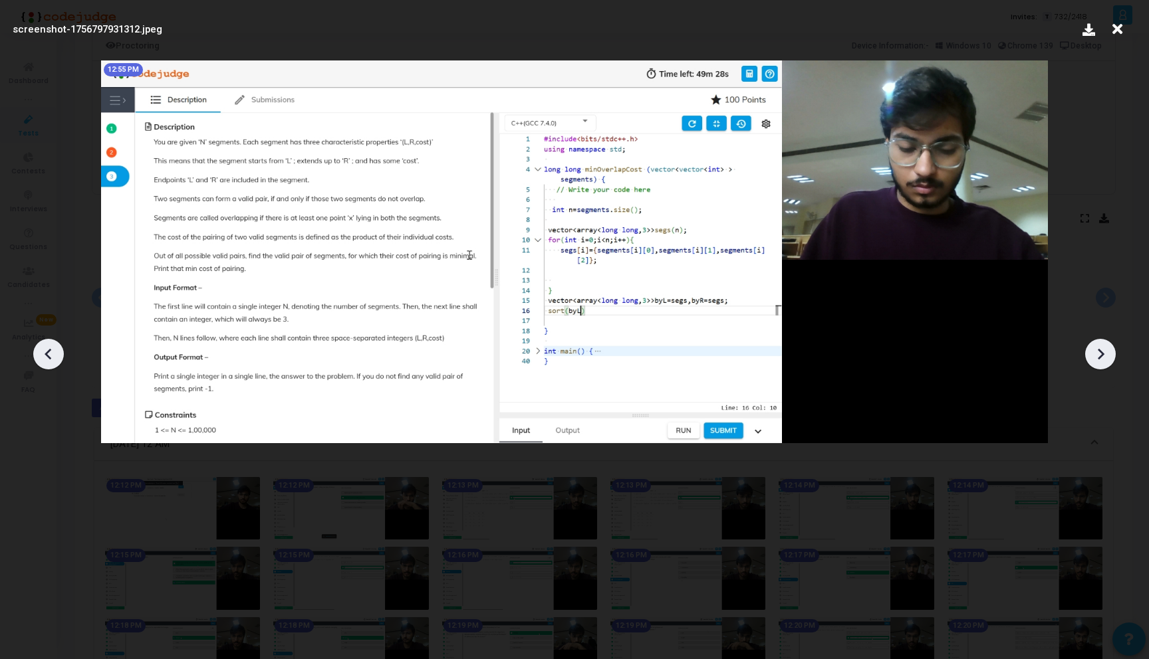
click at [1095, 362] on icon at bounding box center [1100, 354] width 20 height 20
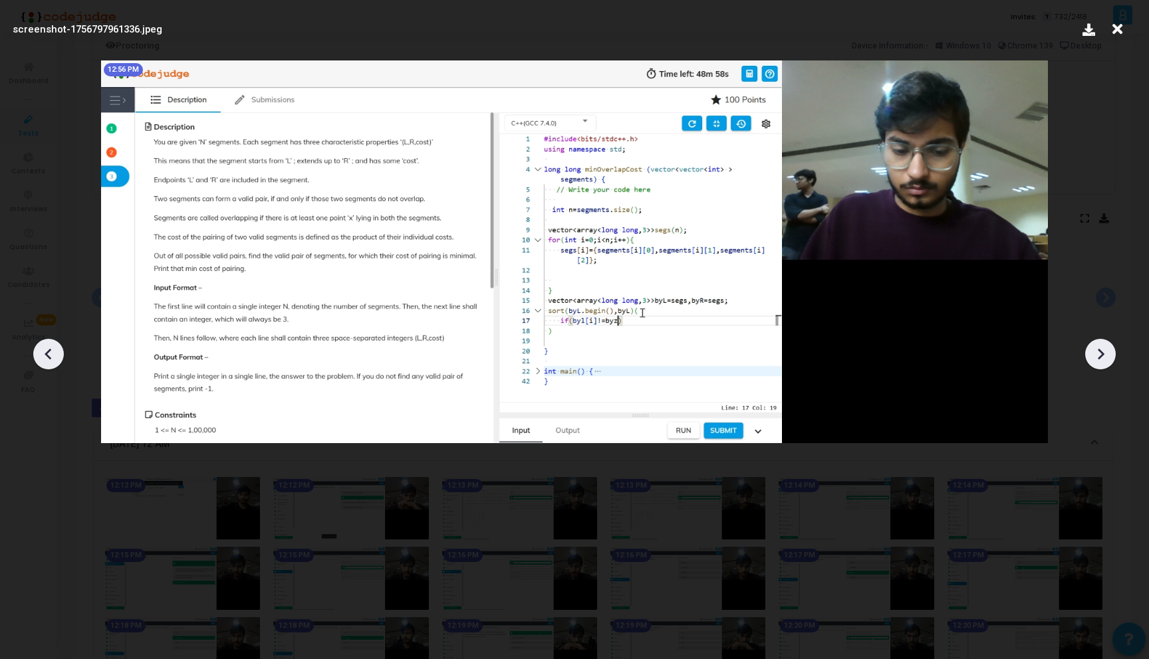
click at [1095, 362] on icon at bounding box center [1100, 354] width 20 height 20
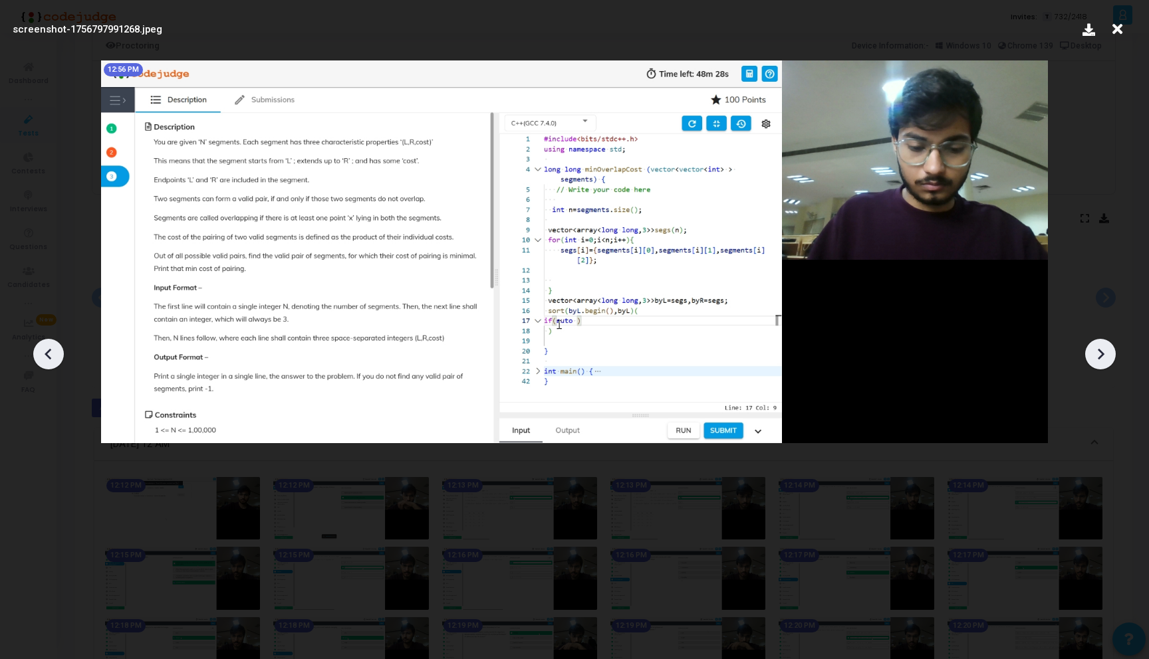
click at [1095, 362] on icon at bounding box center [1100, 354] width 20 height 20
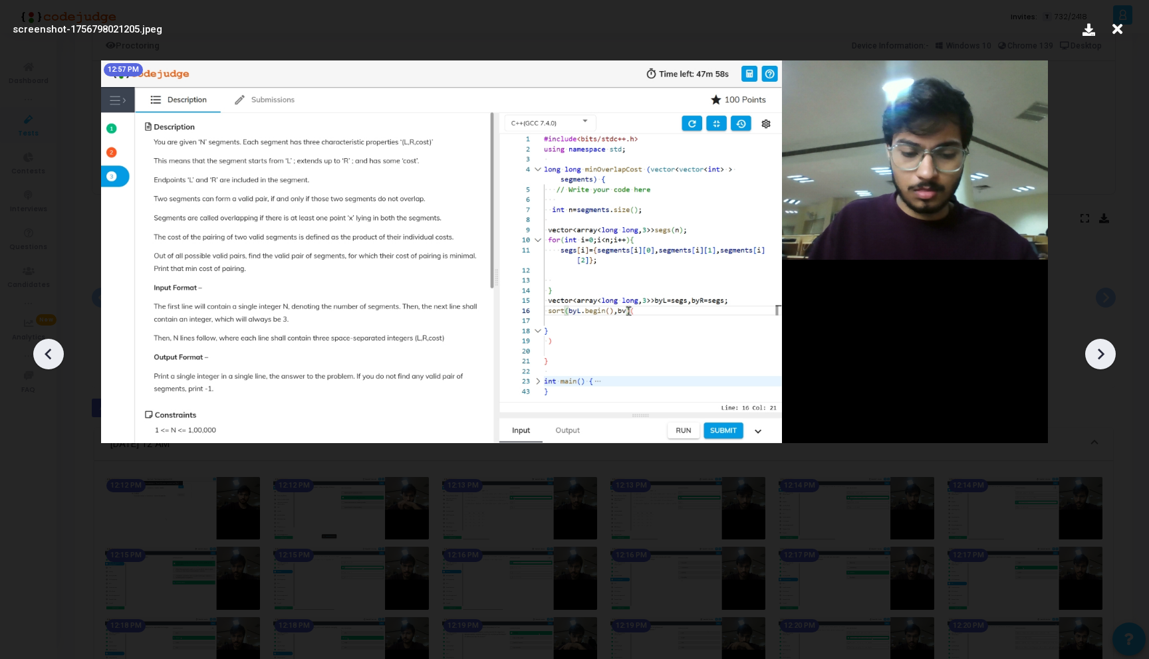
click at [1095, 362] on icon at bounding box center [1100, 354] width 20 height 20
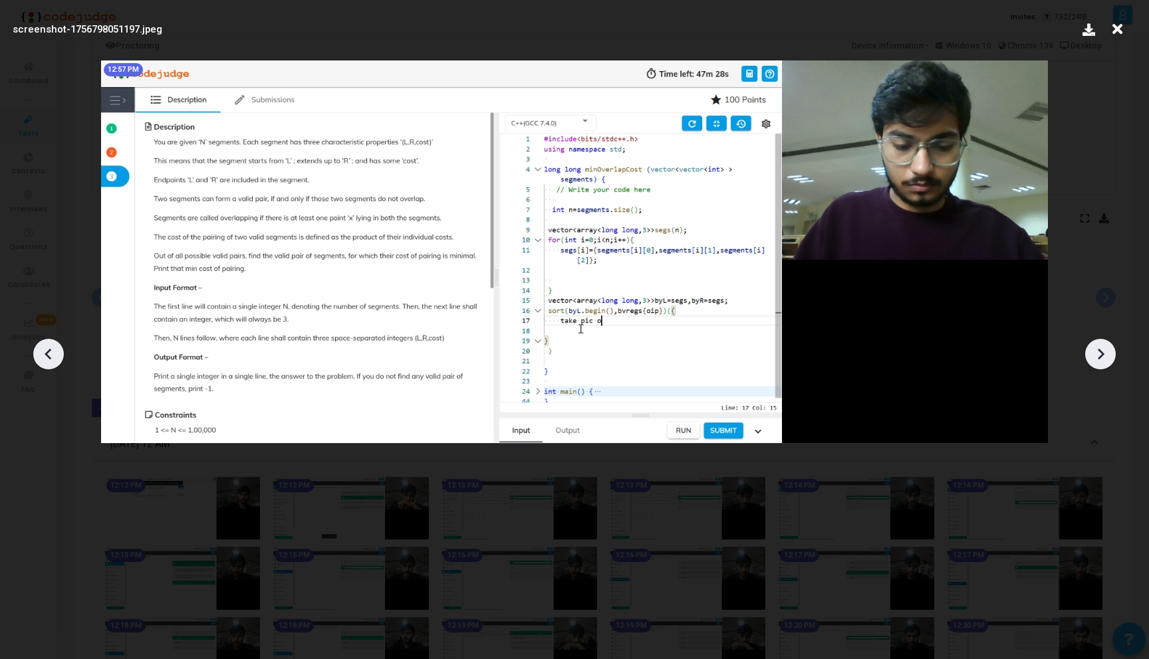
click at [1095, 362] on icon at bounding box center [1100, 354] width 20 height 20
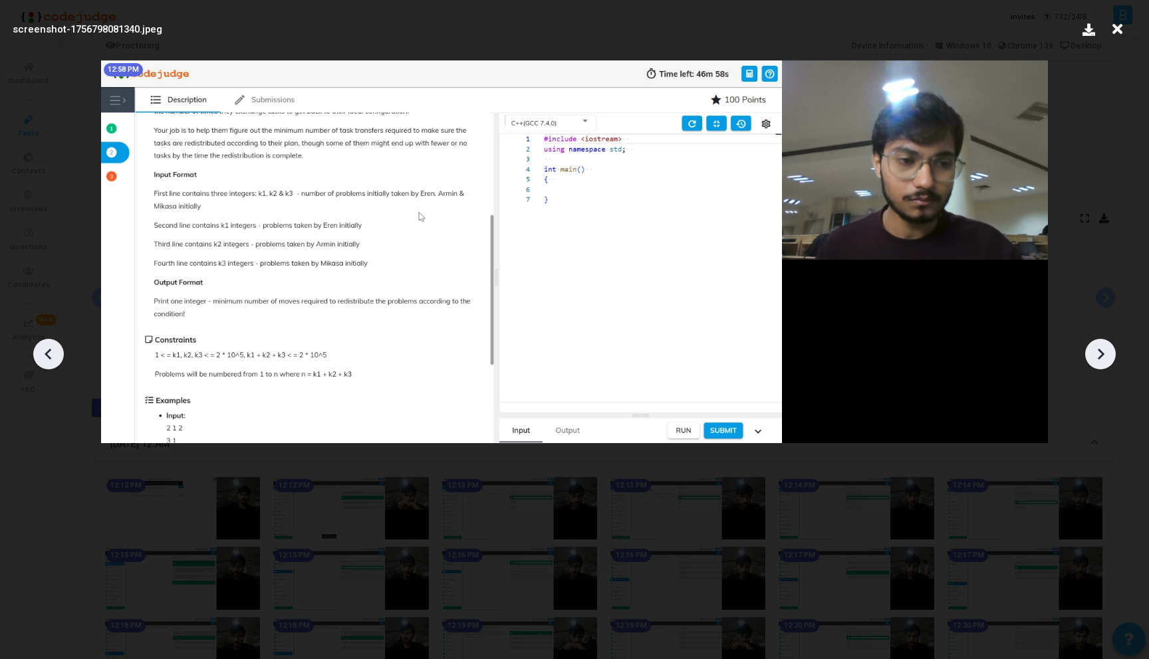
click at [42, 364] on icon at bounding box center [49, 354] width 20 height 20
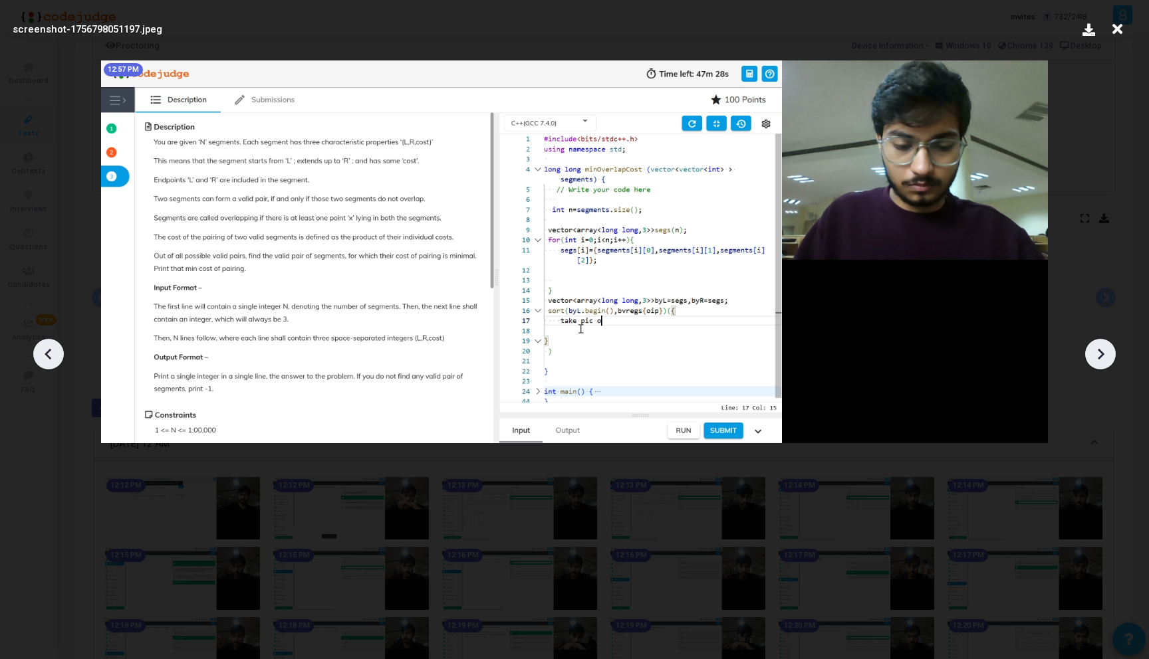
click at [1114, 22] on icon at bounding box center [1117, 29] width 21 height 25
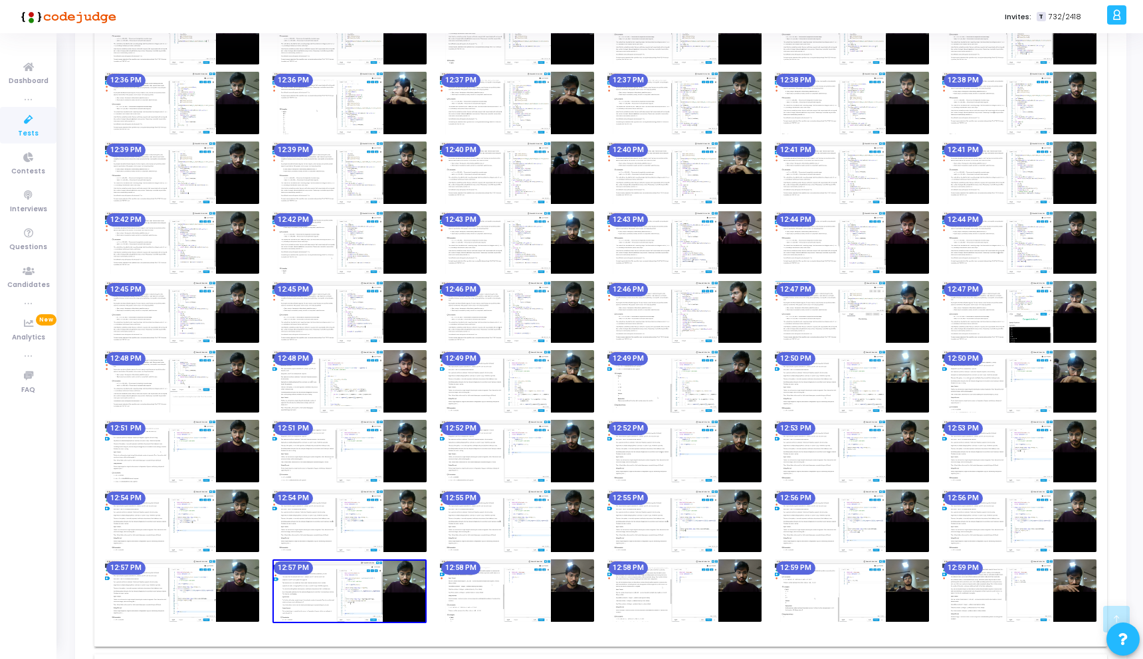
scroll to position [996, 0]
